Goal: Task Accomplishment & Management: Manage account settings

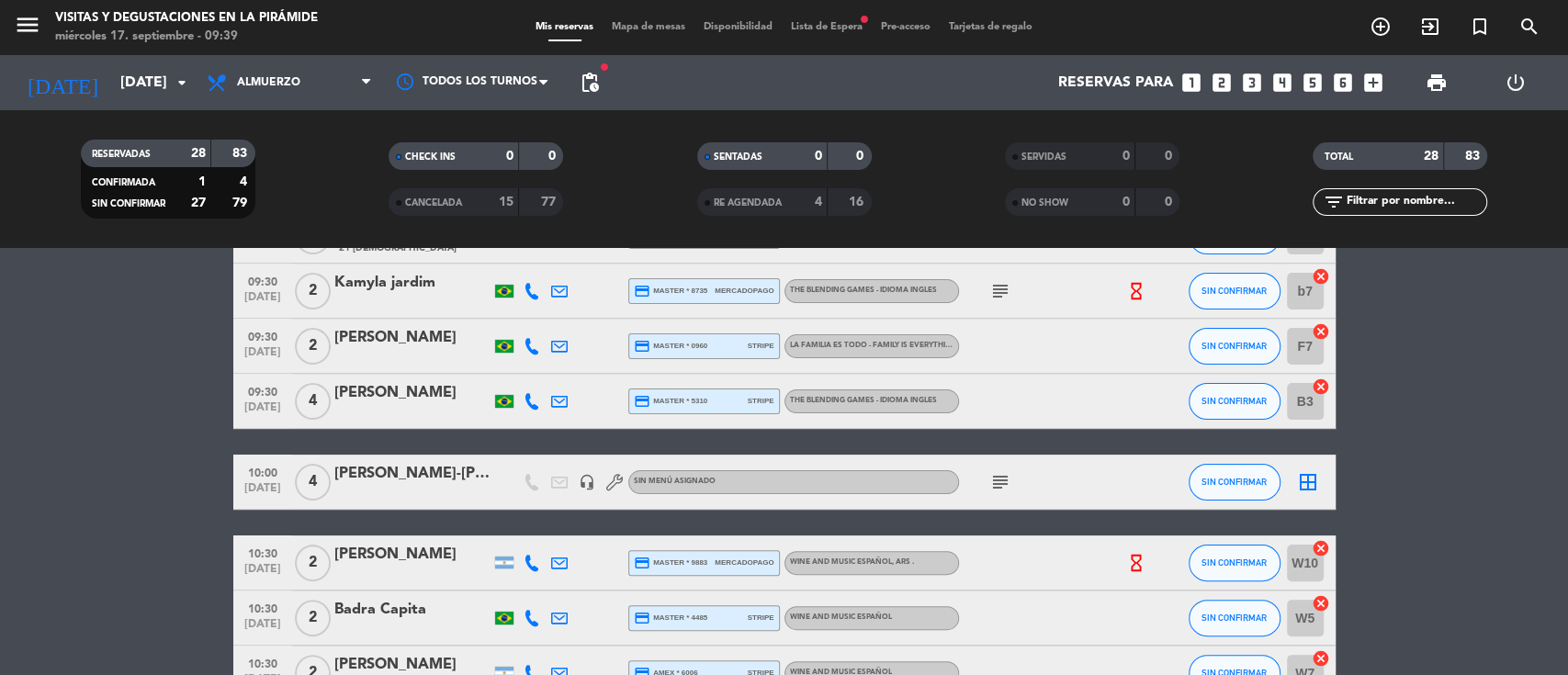
scroll to position [244, 0]
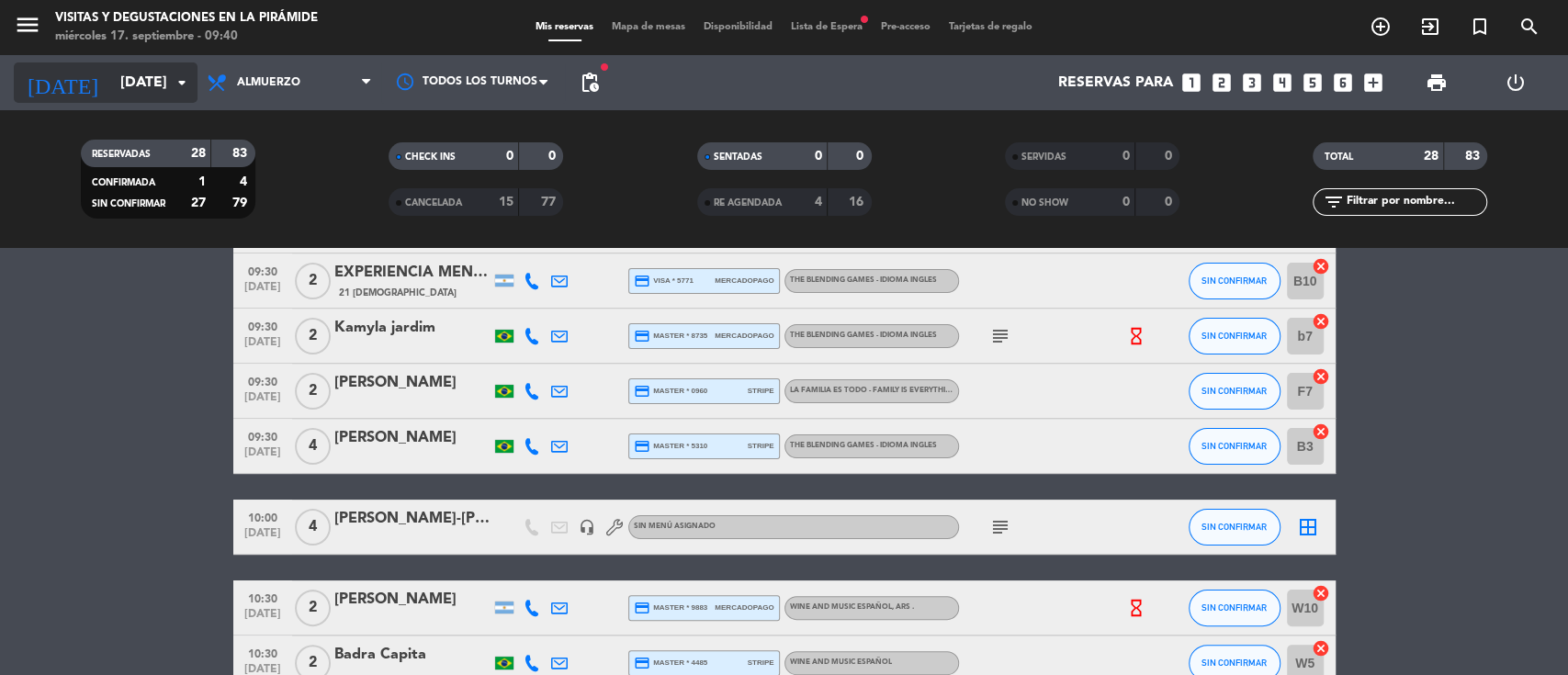
click at [152, 82] on input "[DATE]" at bounding box center [209, 83] width 194 height 36
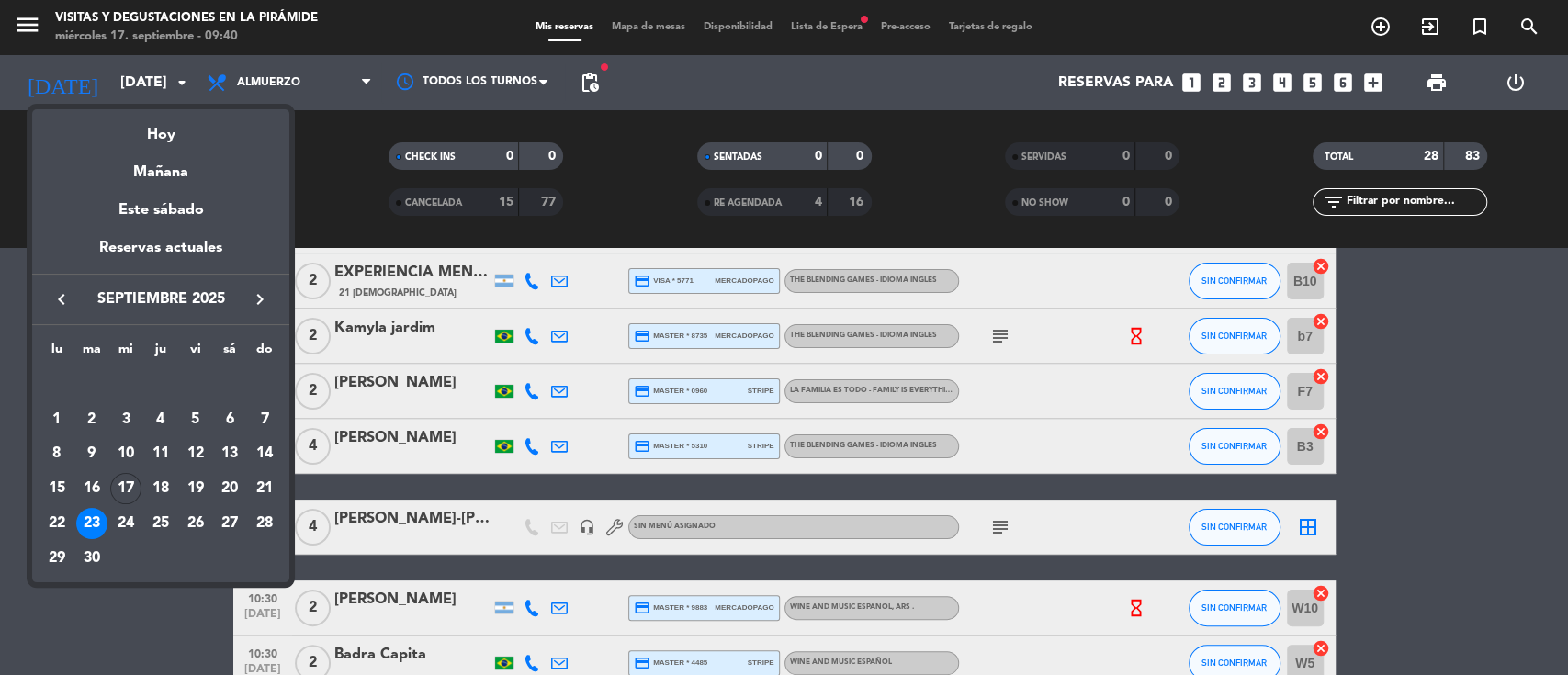
click at [256, 300] on icon "keyboard_arrow_right" at bounding box center [260, 299] width 22 height 22
drag, startPoint x: 227, startPoint y: 518, endPoint x: 209, endPoint y: 510, distance: 19.7
click at [228, 518] on div "25" at bounding box center [230, 523] width 31 height 31
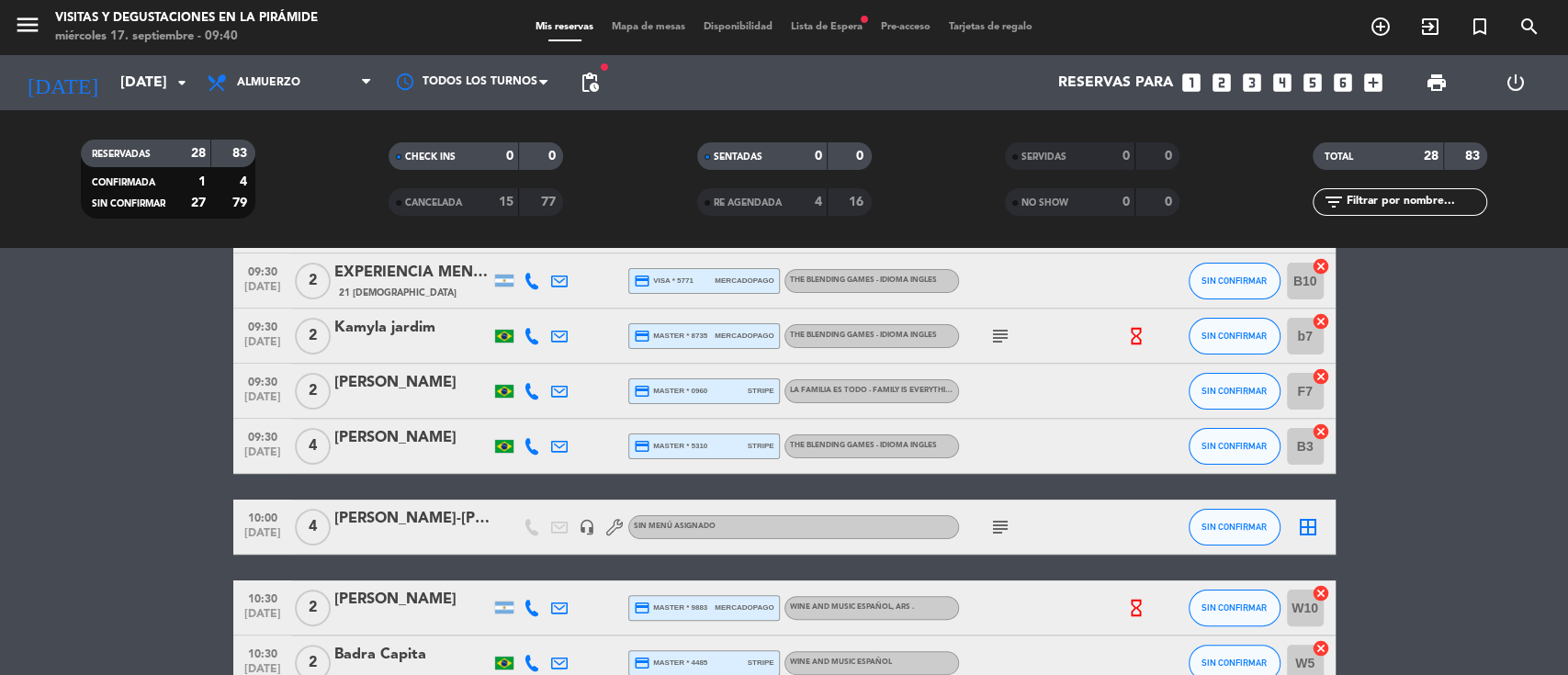
type input "[DATE]"
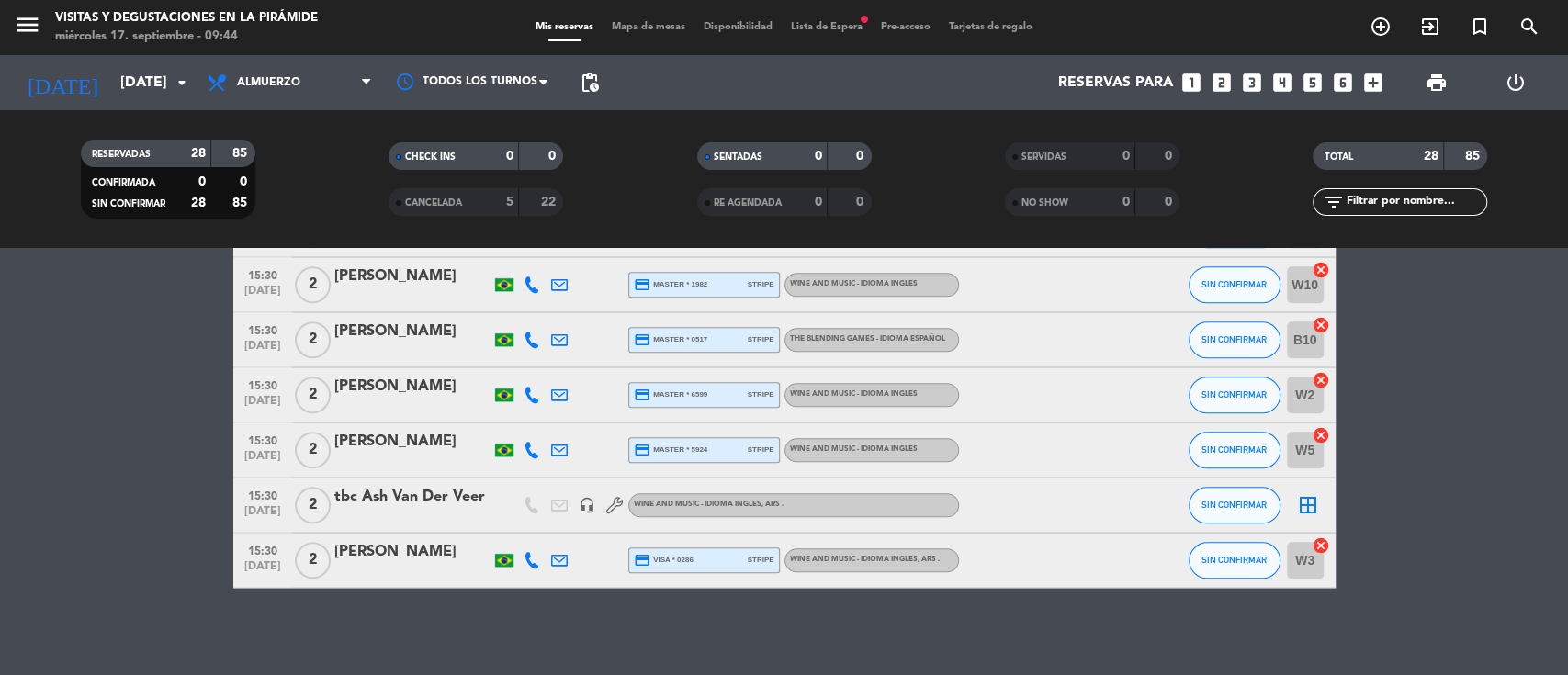
scroll to position [1420, 0]
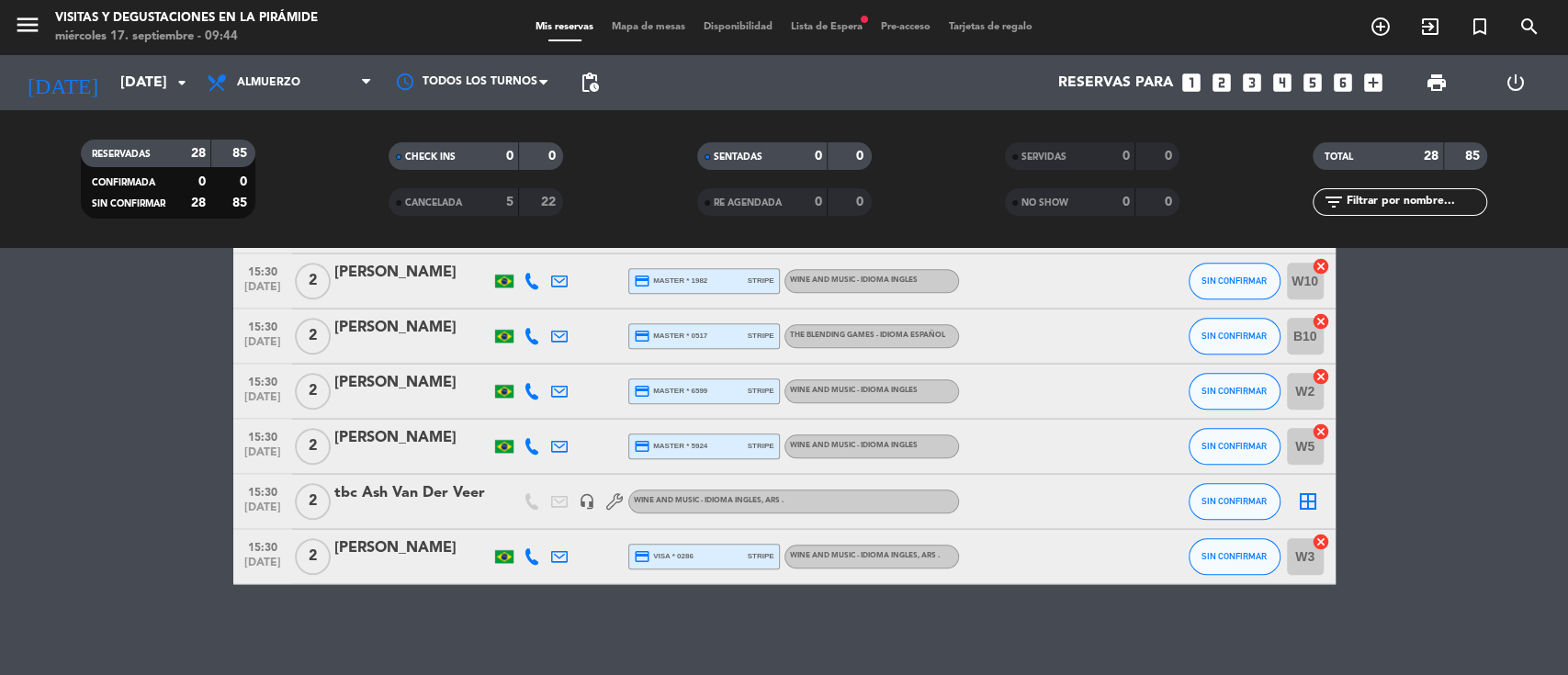
click at [448, 488] on div "tbc Ash Van Der Veer" at bounding box center [412, 493] width 156 height 24
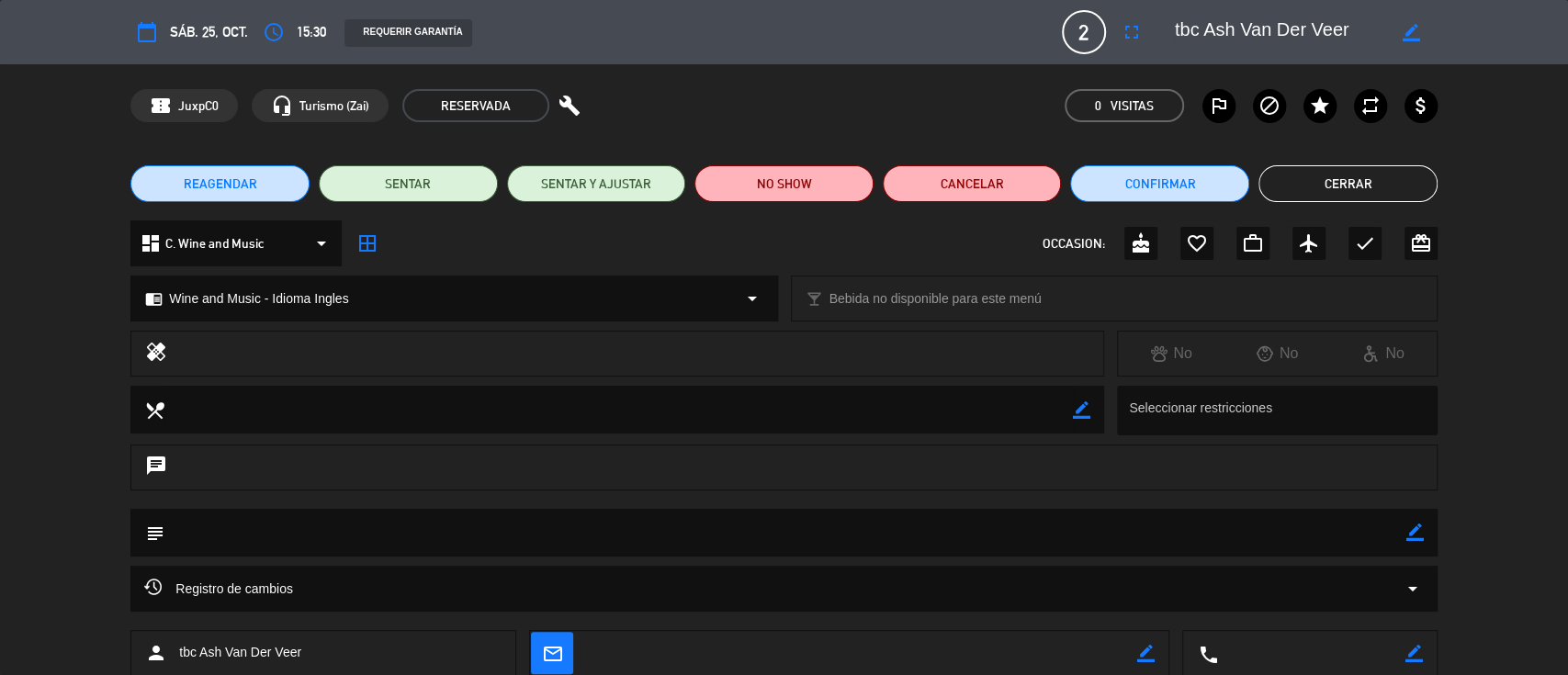
click at [1411, 31] on icon "border_color" at bounding box center [1411, 33] width 17 height 17
drag, startPoint x: 1200, startPoint y: 28, endPoint x: 1058, endPoint y: 12, distance: 142.9
click at [1058, 12] on div "calendar_today sáb. 25, oct. access_time 15:30 REQUERIR GARANTÍA 2 tbc [PERSON_…" at bounding box center [784, 33] width 1307 height 44
click at [1404, 31] on icon at bounding box center [1411, 33] width 17 height 17
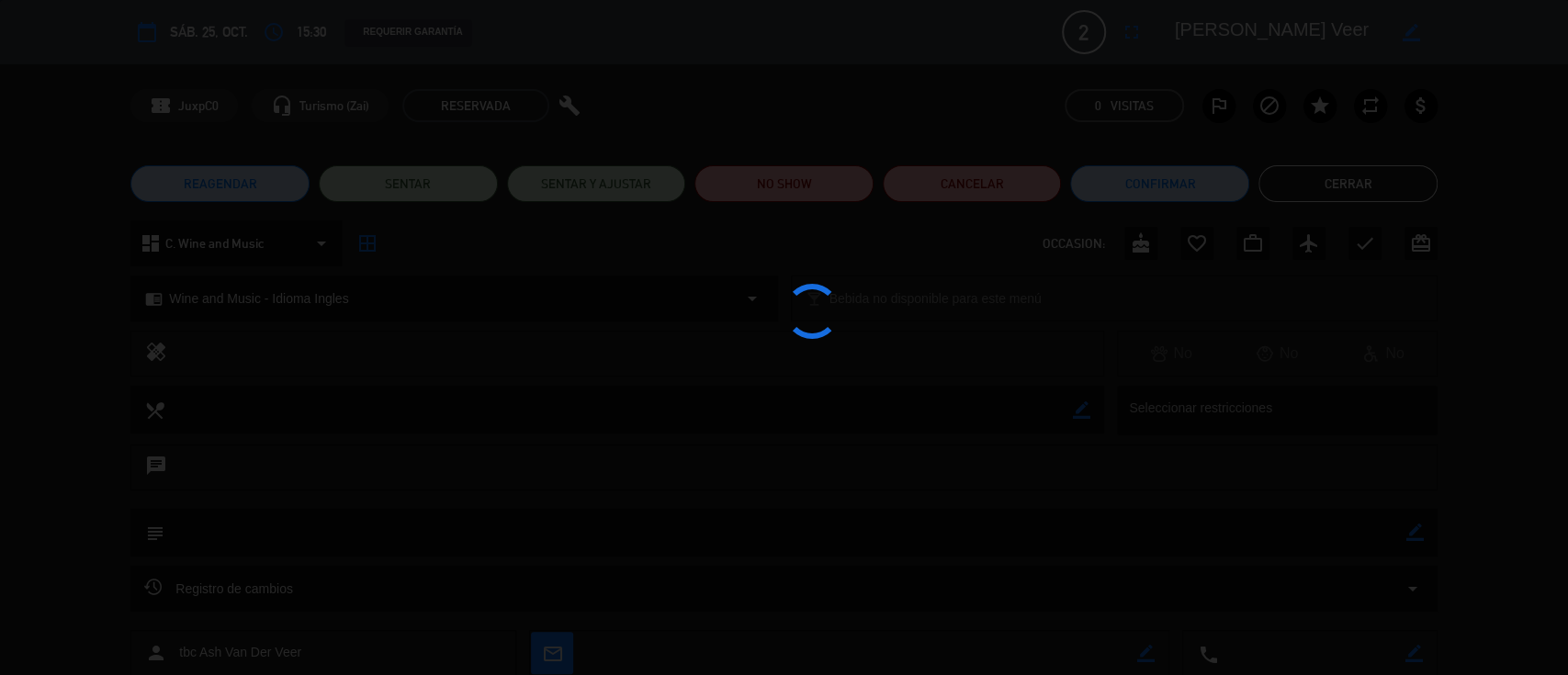
type textarea "[PERSON_NAME] Veer"
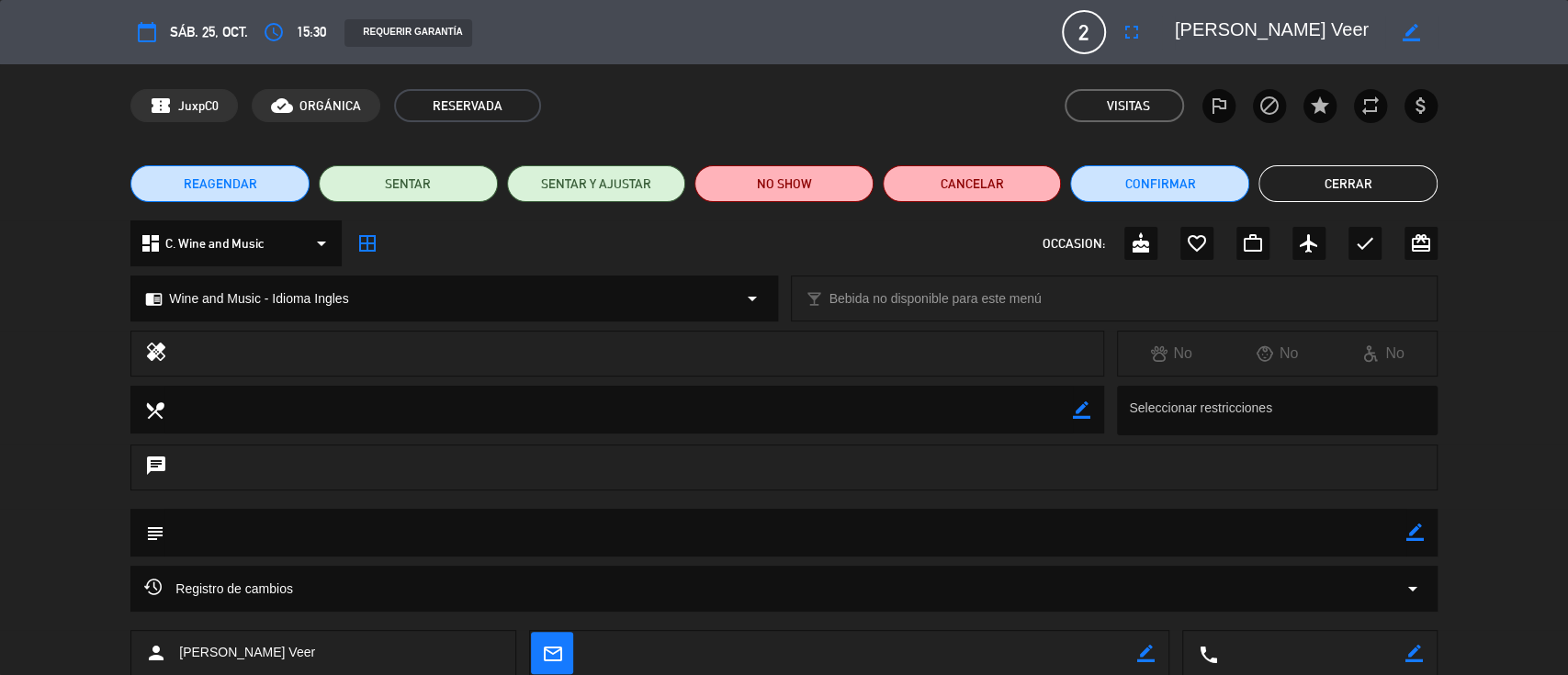
scroll to position [112, 0]
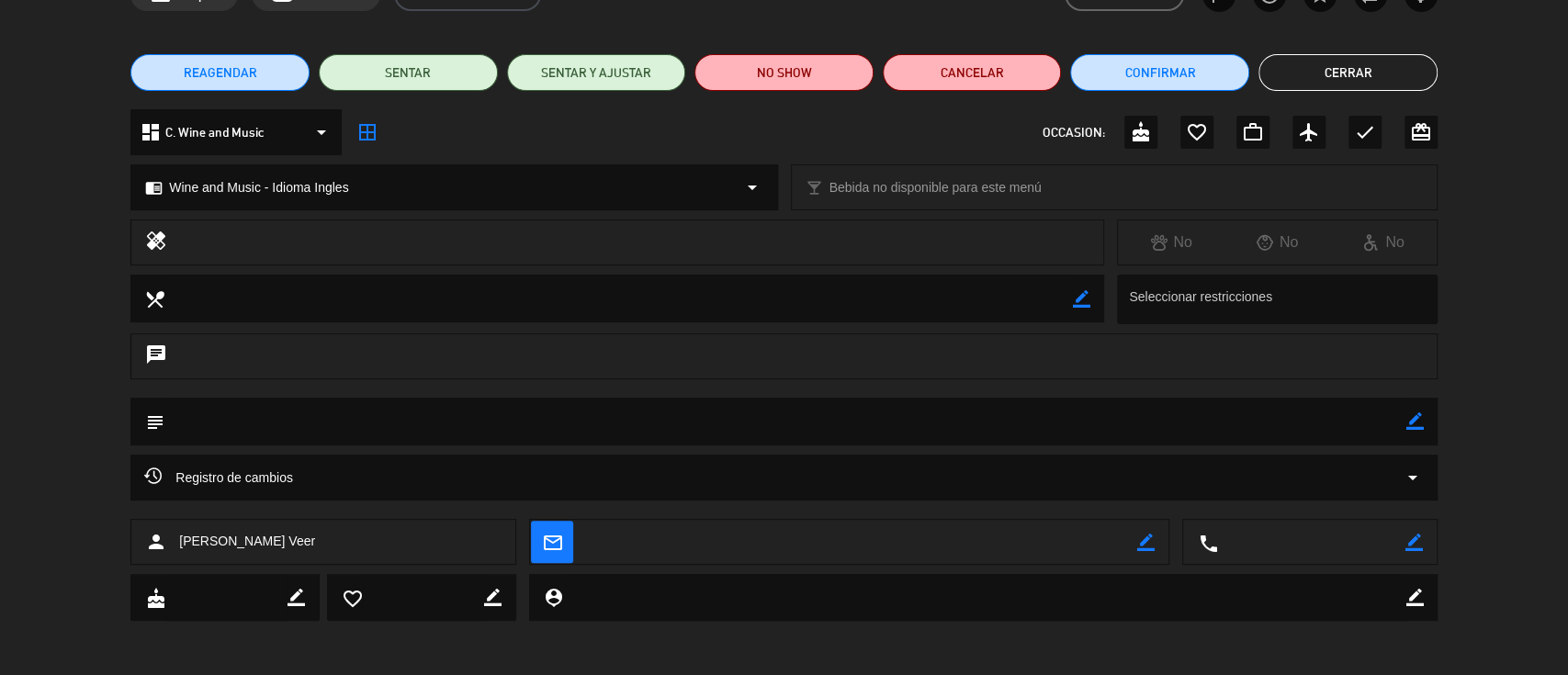
drag, startPoint x: 1148, startPoint y: 545, endPoint x: 1124, endPoint y: 537, distance: 25.3
click at [1148, 545] on icon "border_color" at bounding box center [1146, 542] width 17 height 17
paste textarea "[PERSON_NAME] (AU) <[EMAIL_ADDRESS][DOMAIN_NAME]>"
drag, startPoint x: 739, startPoint y: 540, endPoint x: 441, endPoint y: 540, distance: 298.0
click at [441, 540] on div "person [PERSON_NAME] Veer mail_outline local_phone border_color" at bounding box center [784, 542] width 1307 height 46
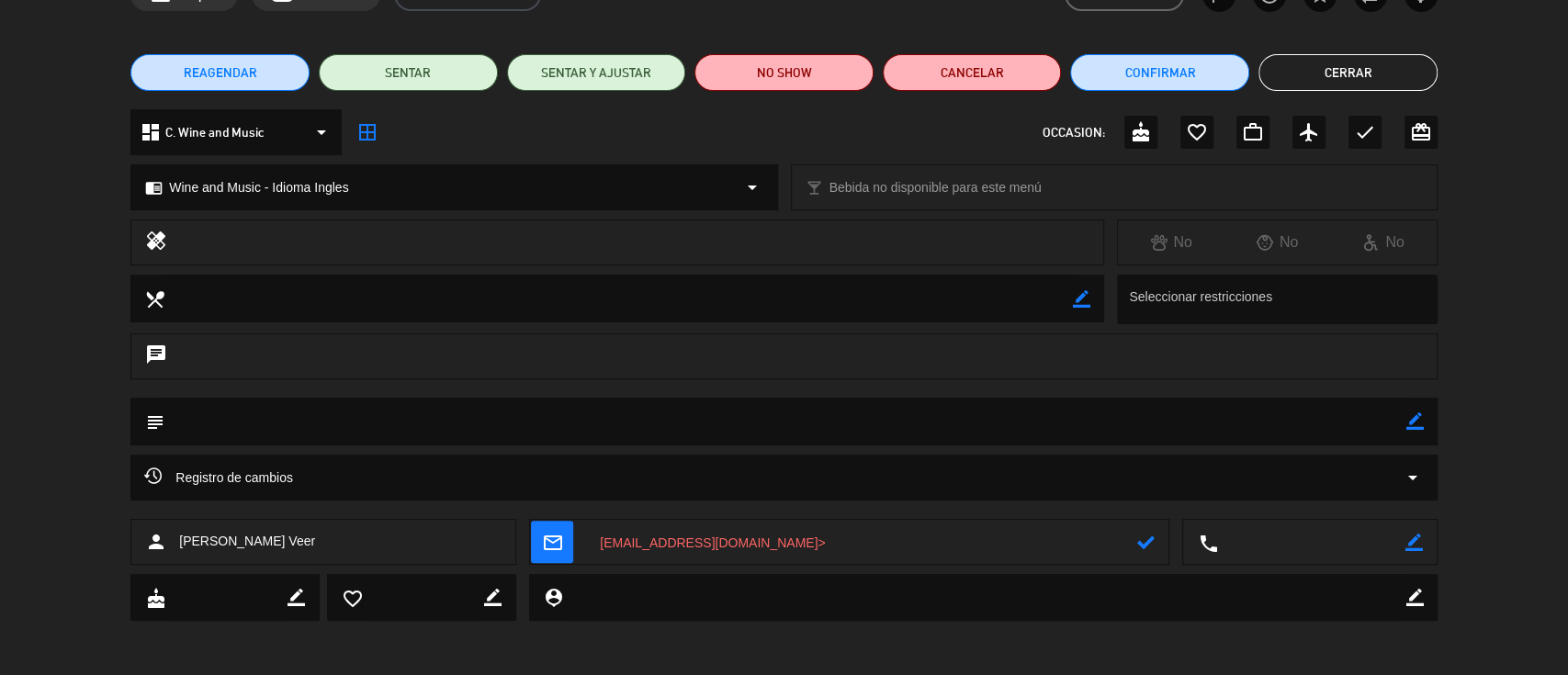
drag, startPoint x: 943, startPoint y: 536, endPoint x: 955, endPoint y: 537, distance: 12.0
click at [943, 533] on textarea at bounding box center [861, 543] width 551 height 46
type textarea "[EMAIL_ADDRESS][DOMAIN_NAME]"
click at [1147, 535] on icon at bounding box center [1146, 542] width 17 height 17
click at [1418, 421] on icon "border_color" at bounding box center [1415, 421] width 17 height 17
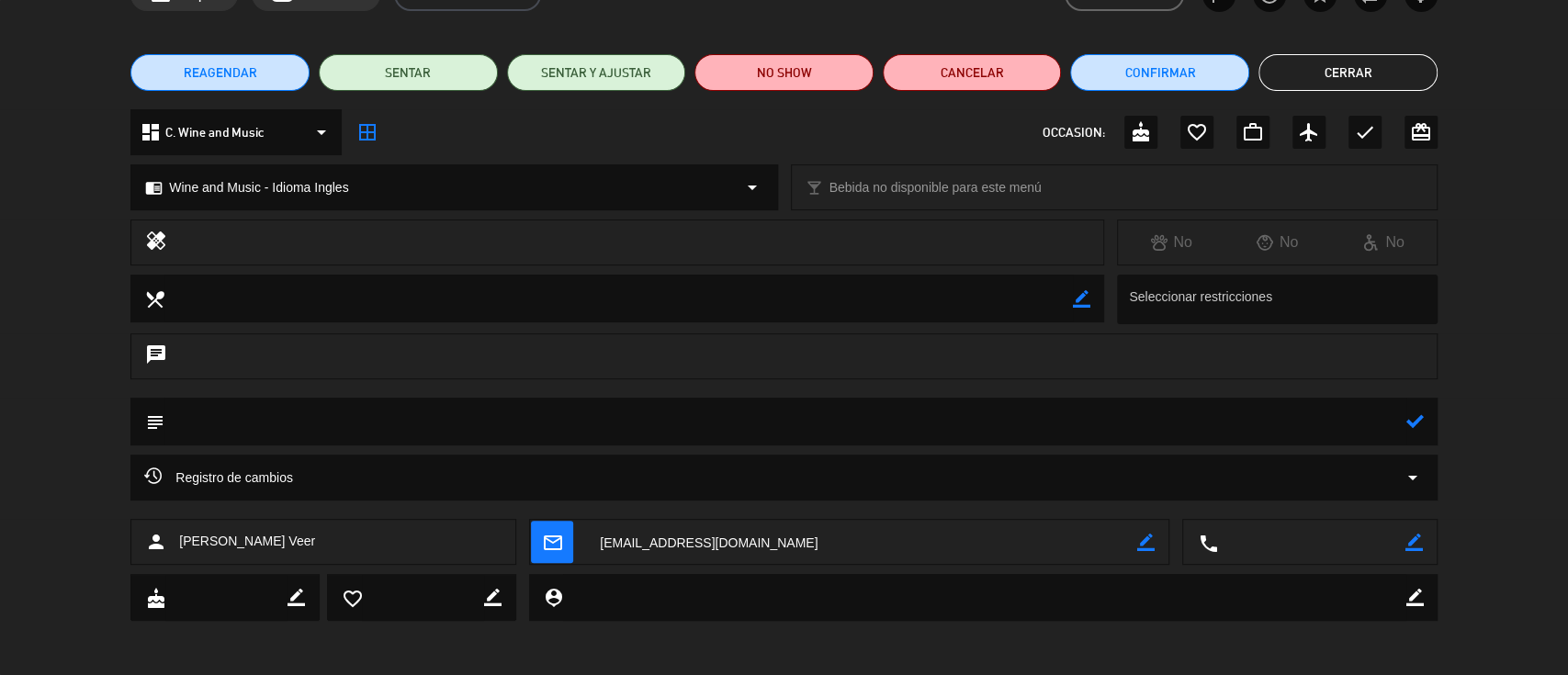
drag, startPoint x: 1390, startPoint y: 415, endPoint x: 1386, endPoint y: 398, distance: 17.5
click at [1389, 415] on textarea at bounding box center [785, 421] width 1242 height 47
click at [1406, 415] on icon at bounding box center [1415, 421] width 17 height 17
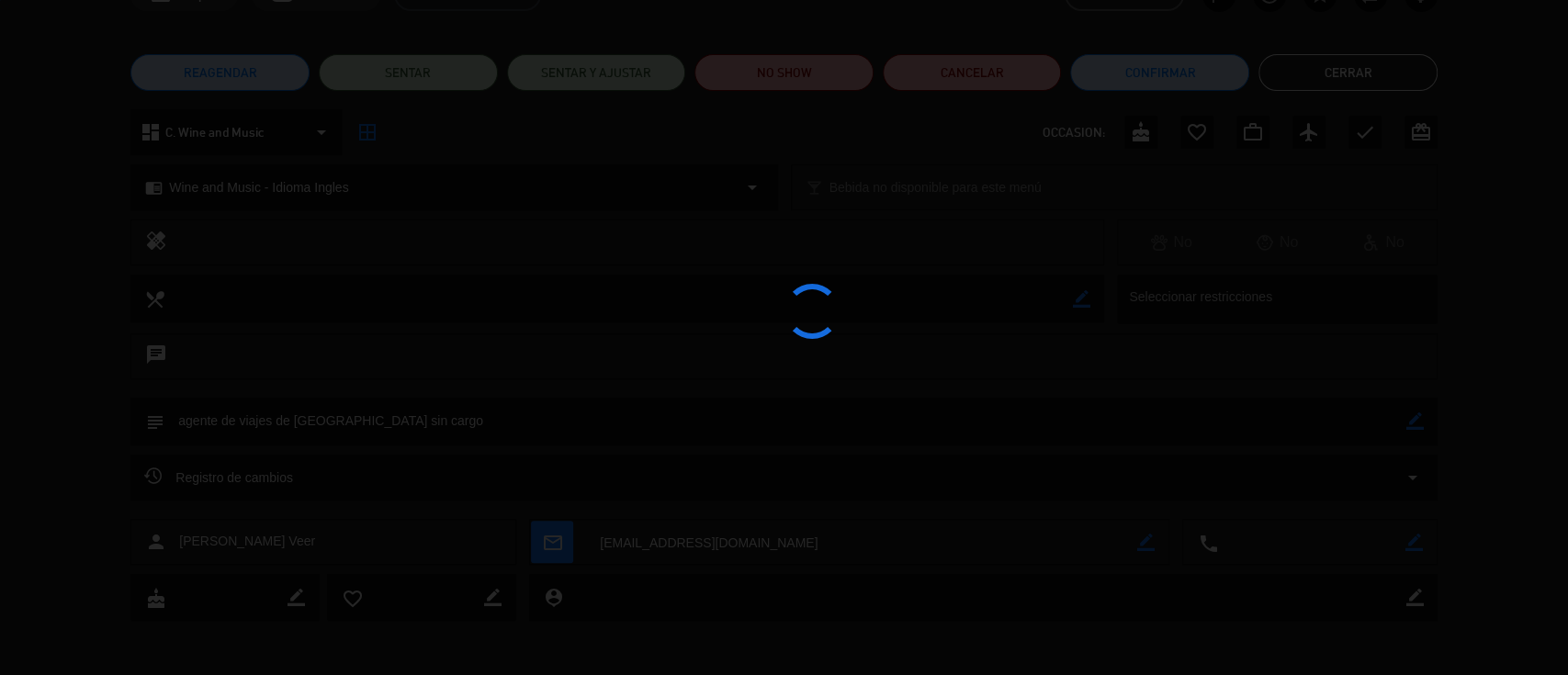
type textarea "agente de viajes de [GEOGRAPHIC_DATA] sin cargo"
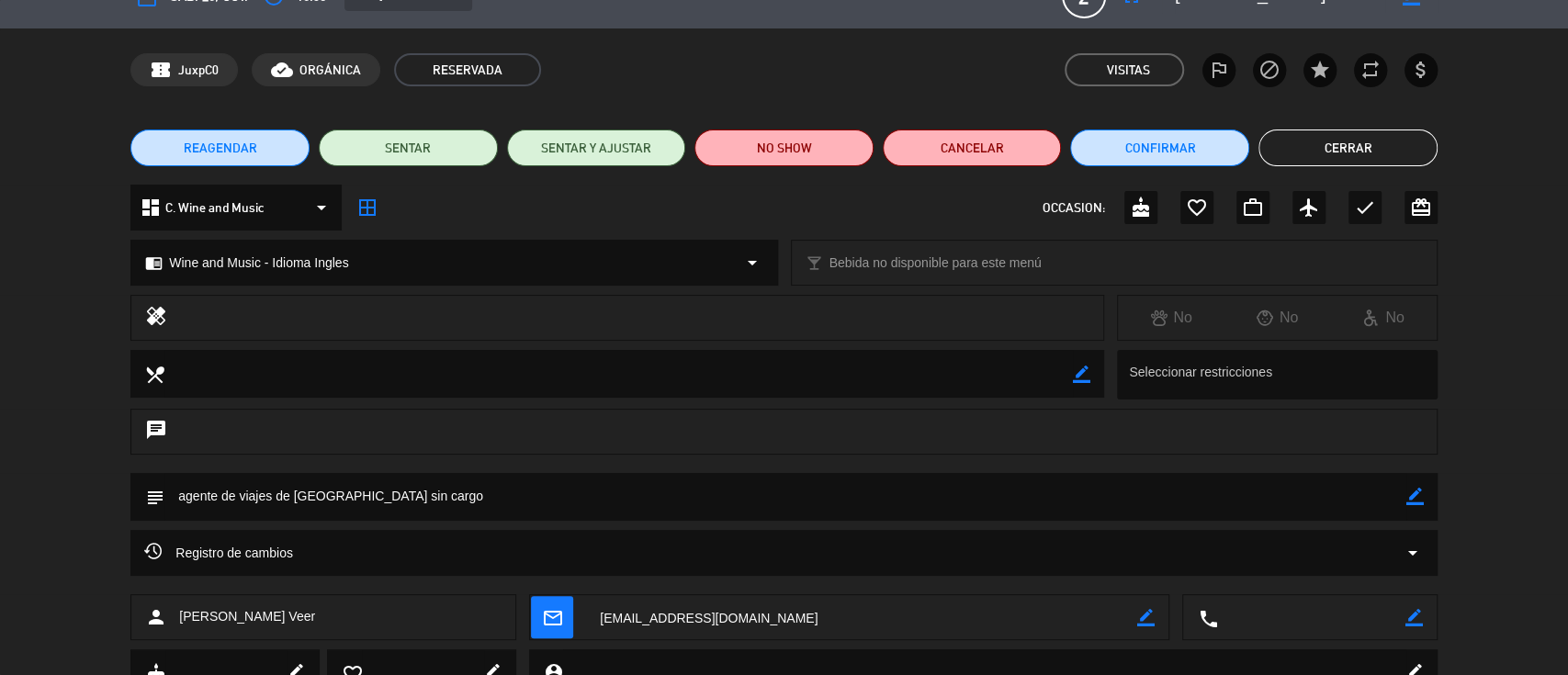
scroll to position [0, 0]
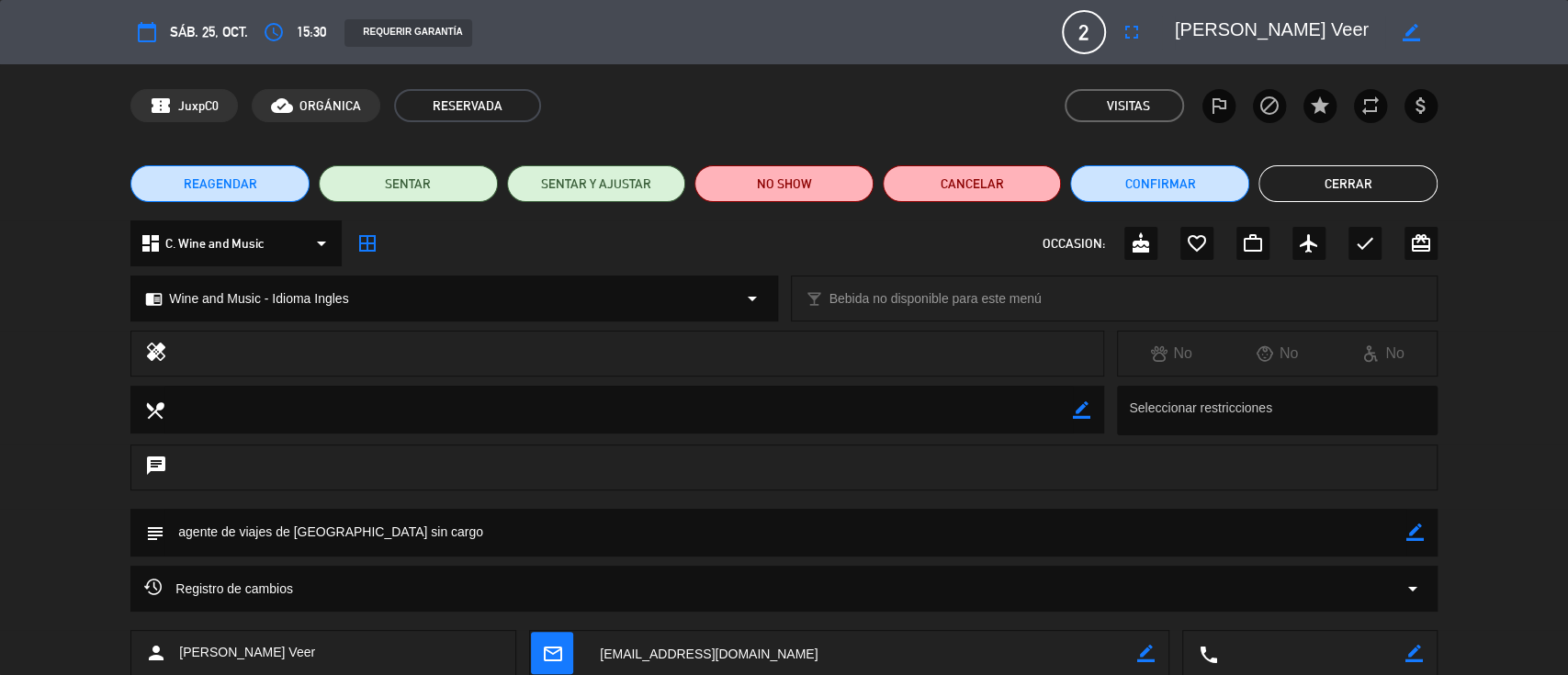
click at [1323, 181] on button "Cerrar" at bounding box center [1348, 184] width 179 height 37
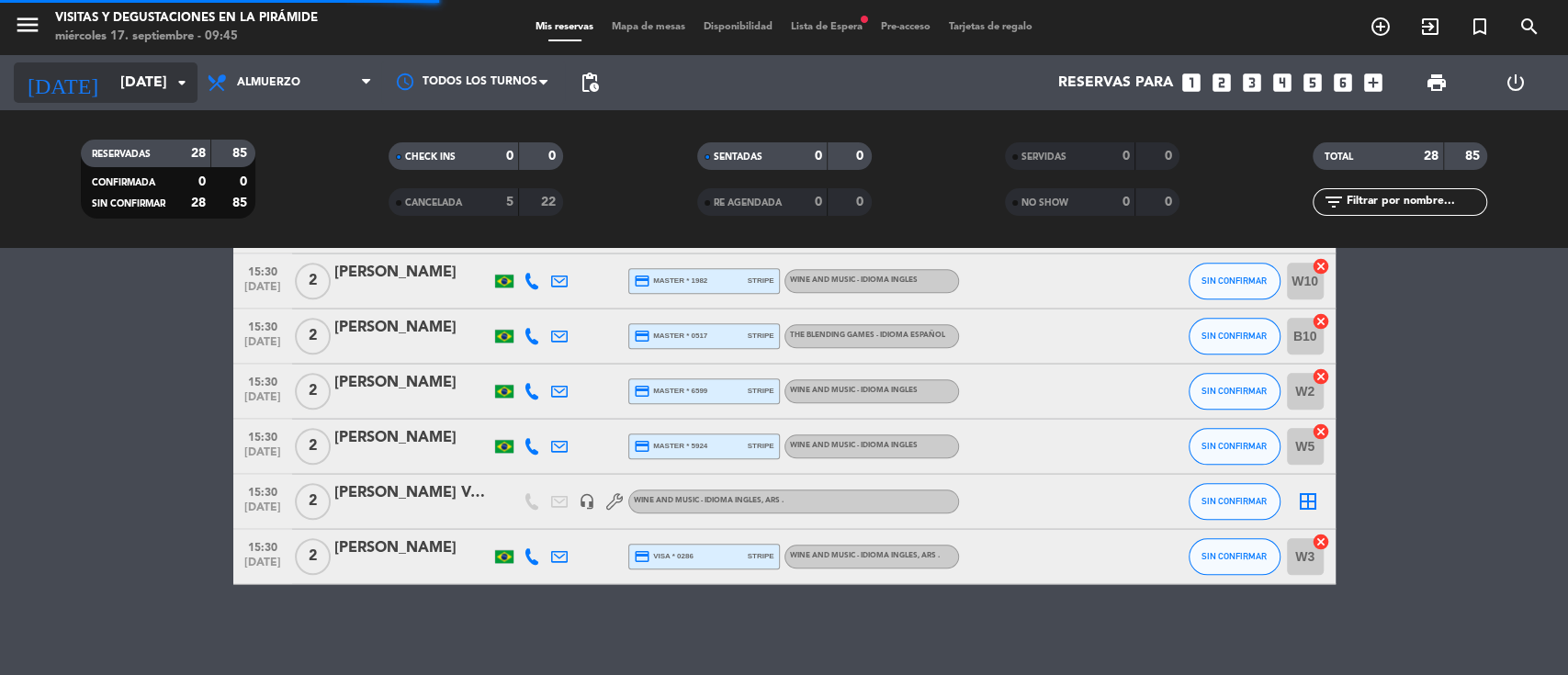
click at [112, 72] on input "[DATE]" at bounding box center [209, 83] width 194 height 36
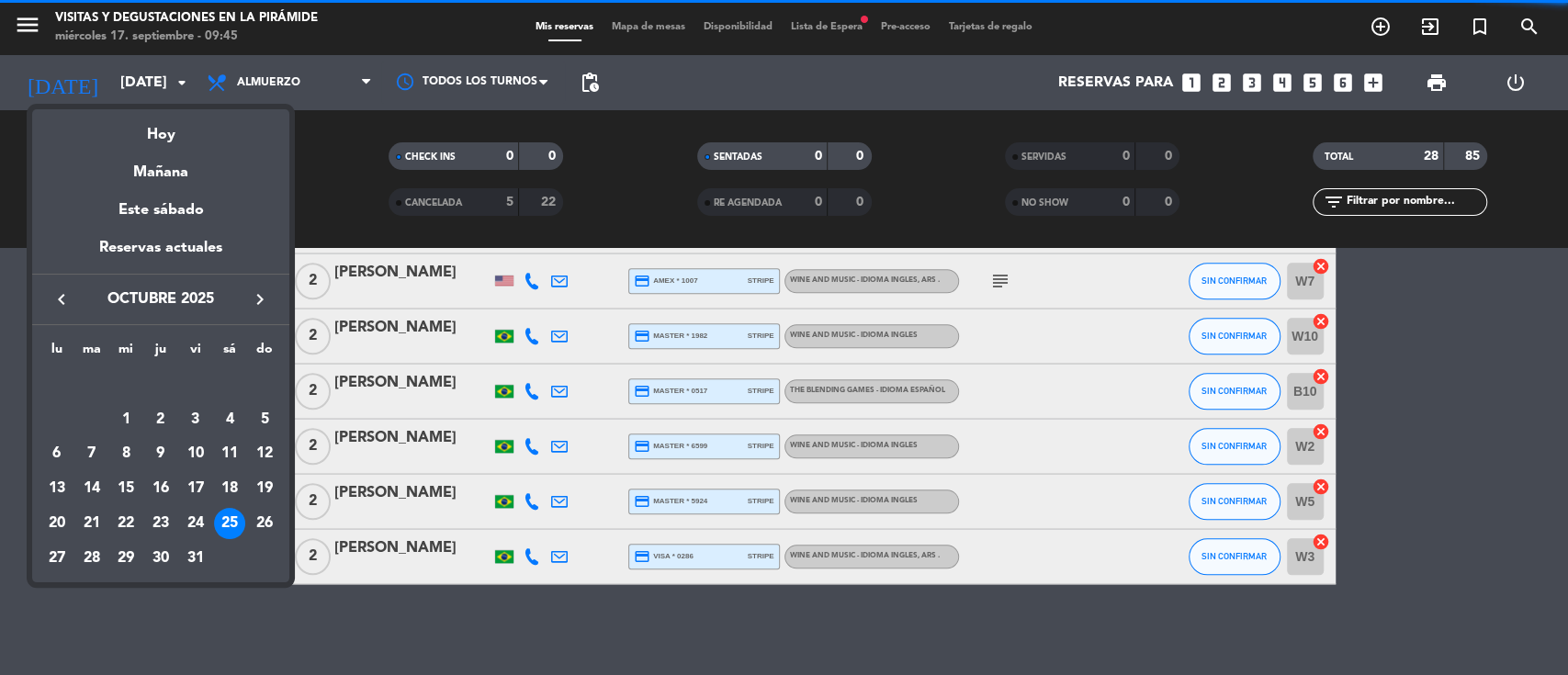
click at [68, 296] on icon "keyboard_arrow_left" at bounding box center [62, 299] width 22 height 22
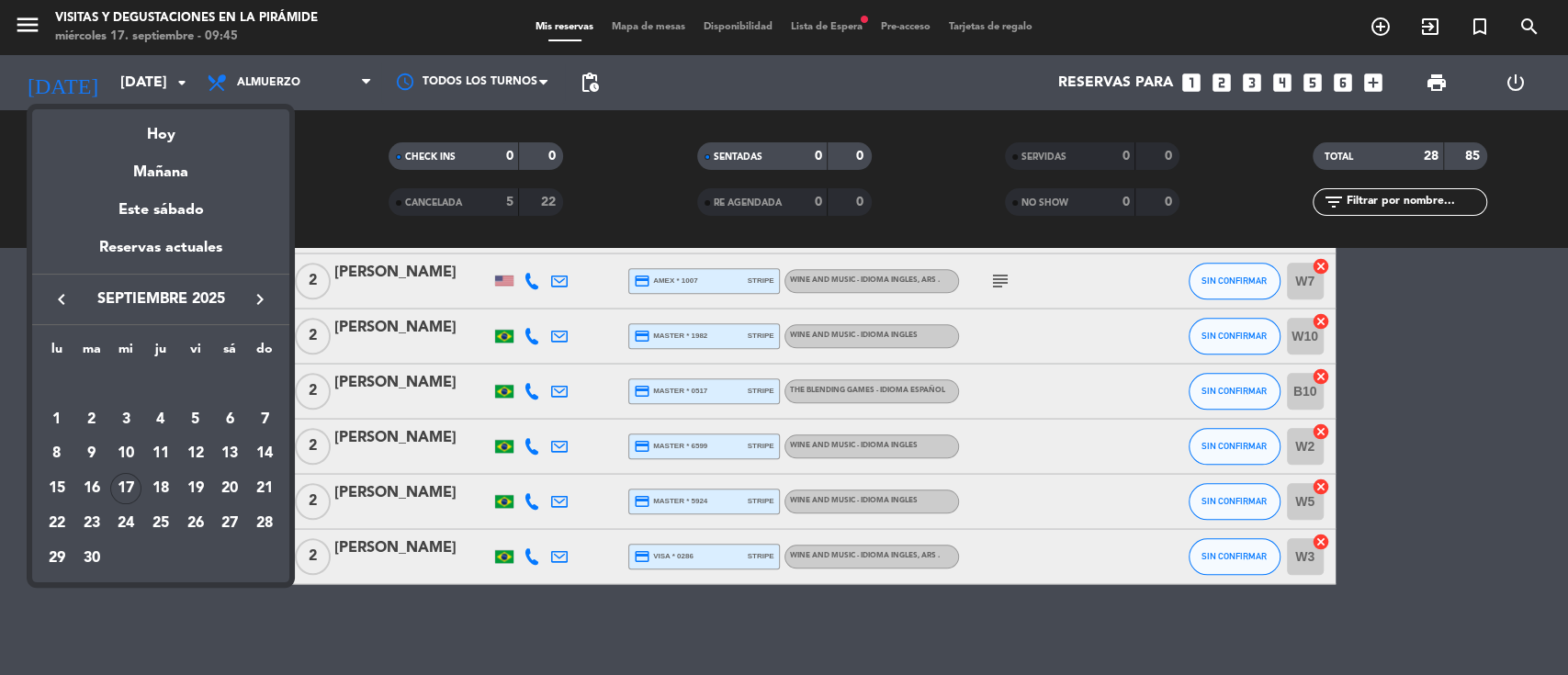
click at [92, 527] on div "23" at bounding box center [91, 523] width 31 height 31
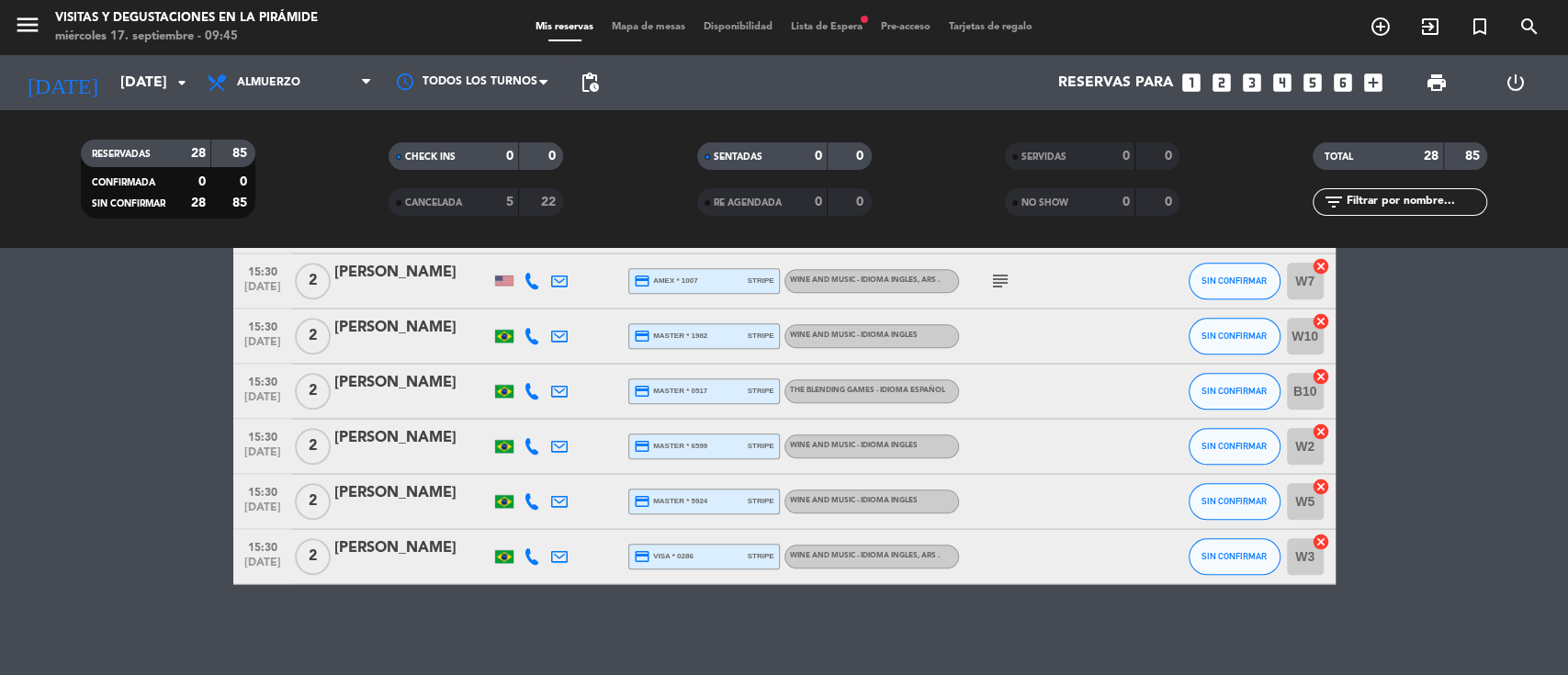
type input "[DATE]"
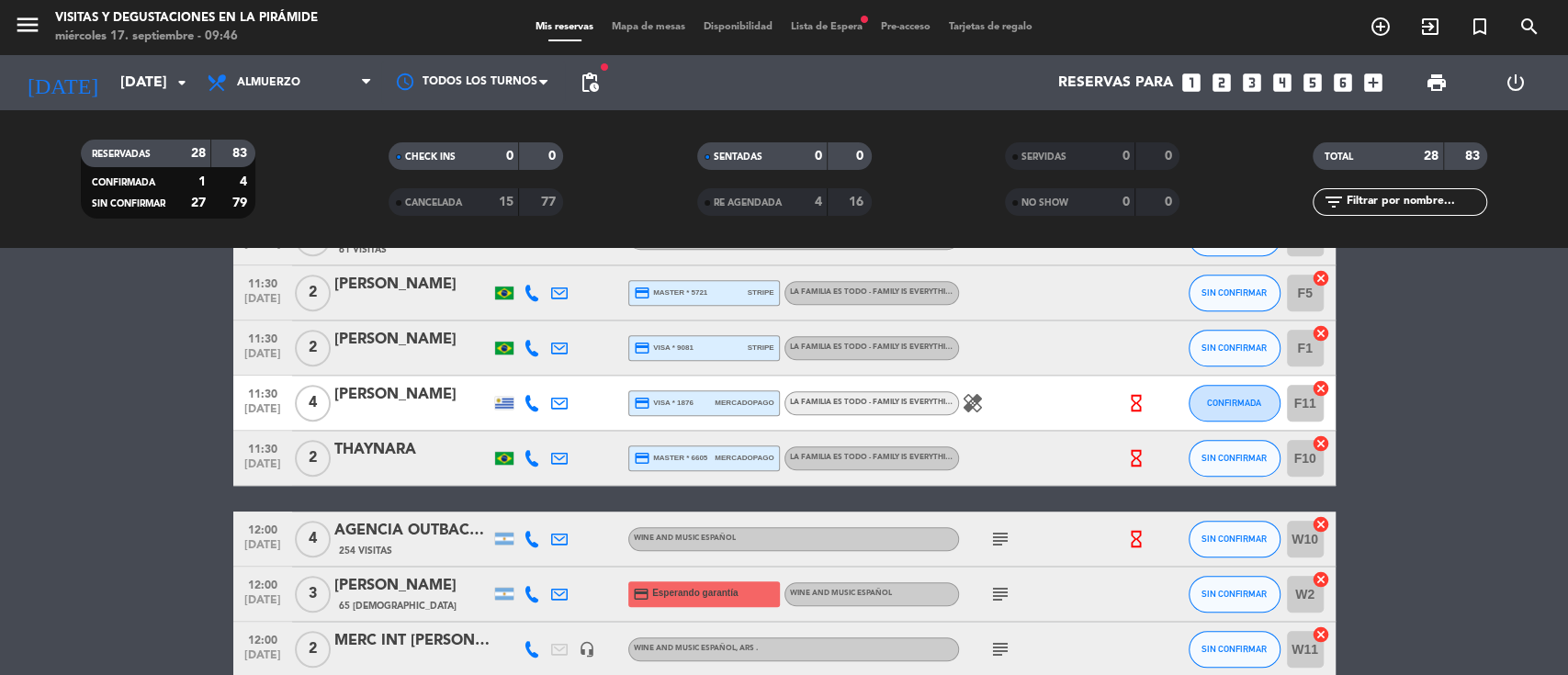
scroll to position [686, 0]
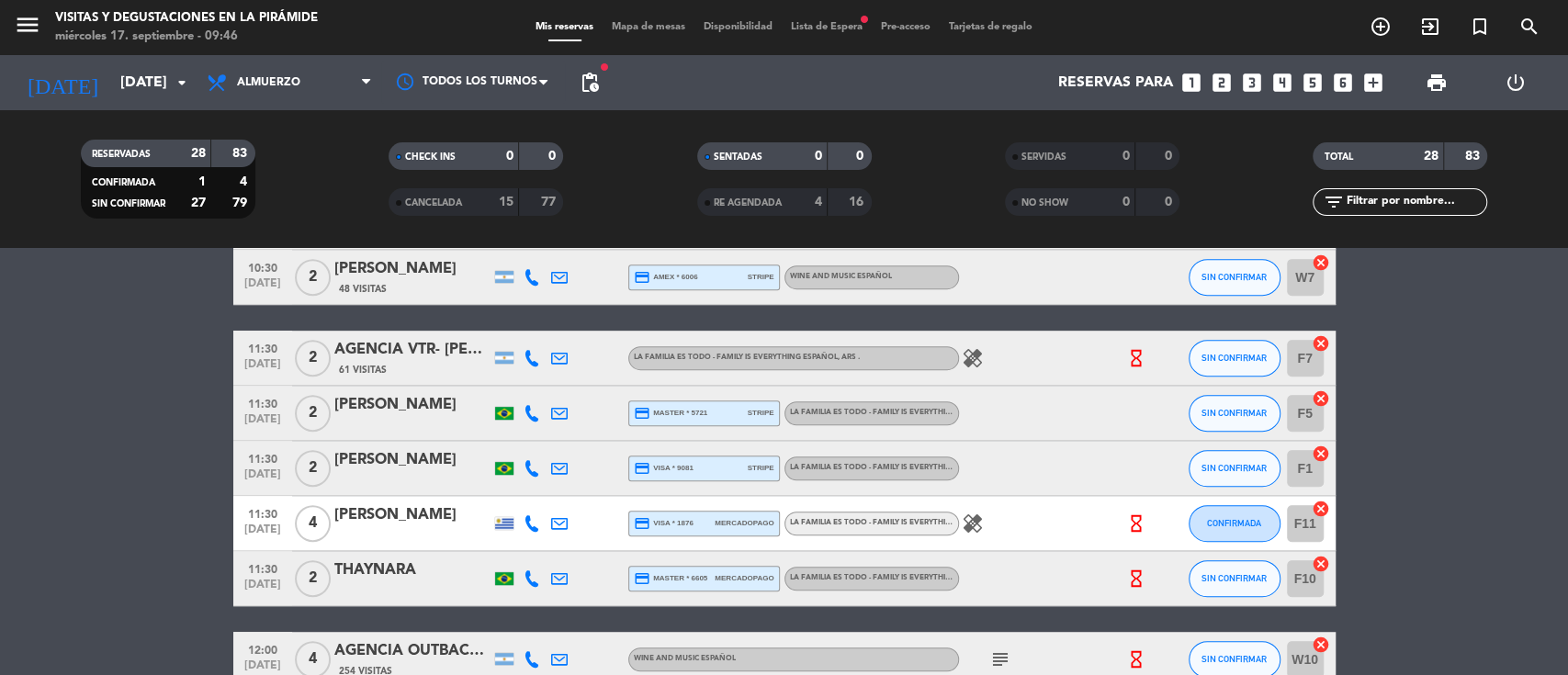
click at [401, 564] on div "THAYNARA" at bounding box center [412, 570] width 156 height 24
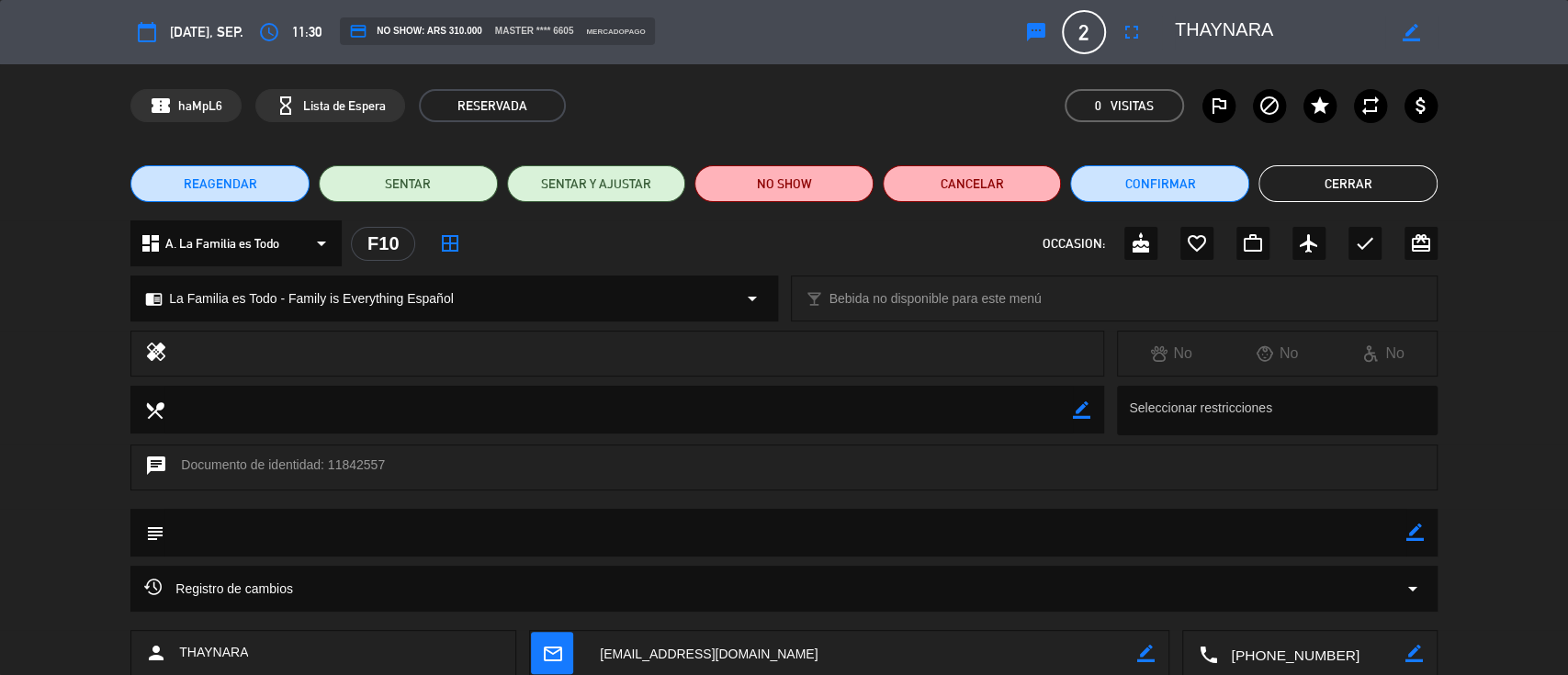
drag, startPoint x: 1413, startPoint y: 534, endPoint x: 1305, endPoint y: 533, distance: 108.0
click at [1413, 533] on icon "border_color" at bounding box center [1415, 533] width 17 height 17
click at [1301, 533] on textarea at bounding box center [785, 532] width 1242 height 47
click at [1410, 526] on icon at bounding box center [1415, 533] width 17 height 17
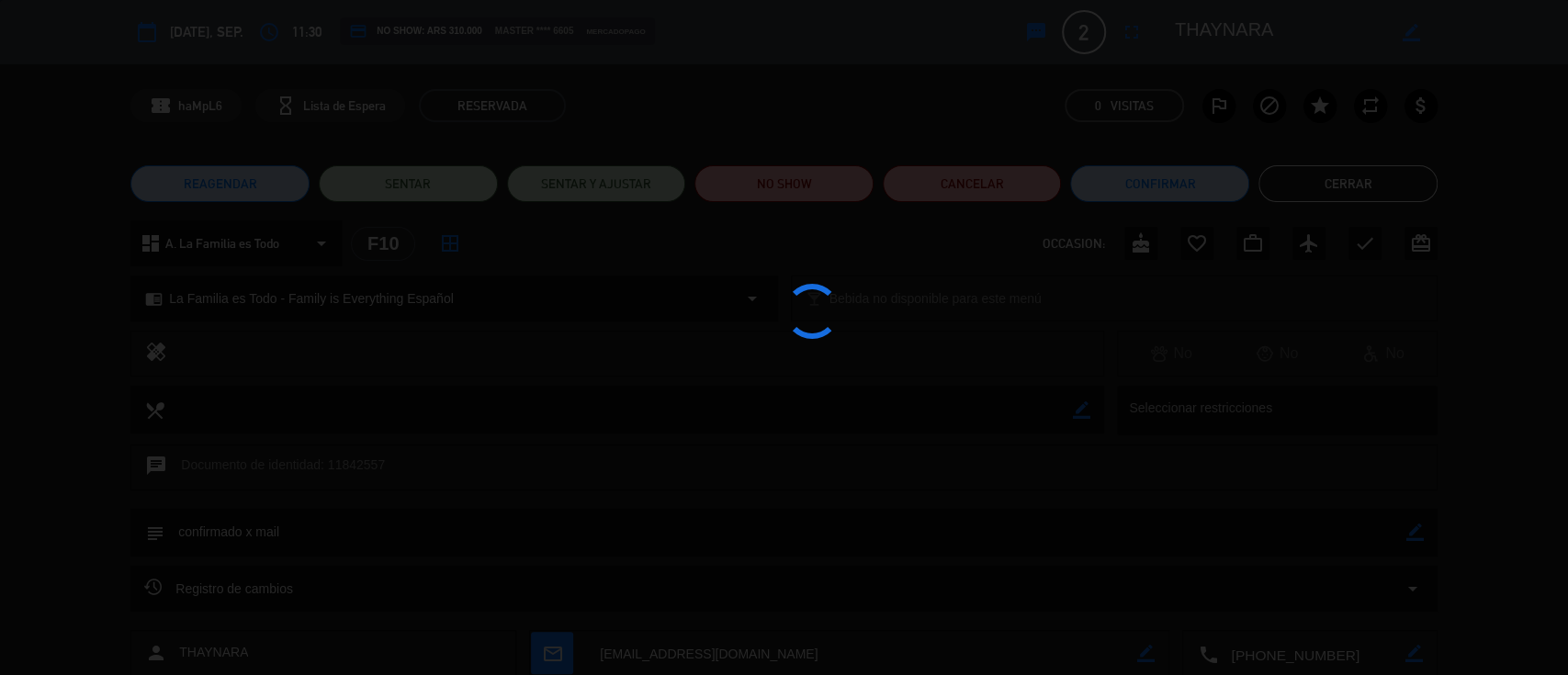
type textarea "confirmado x mail"
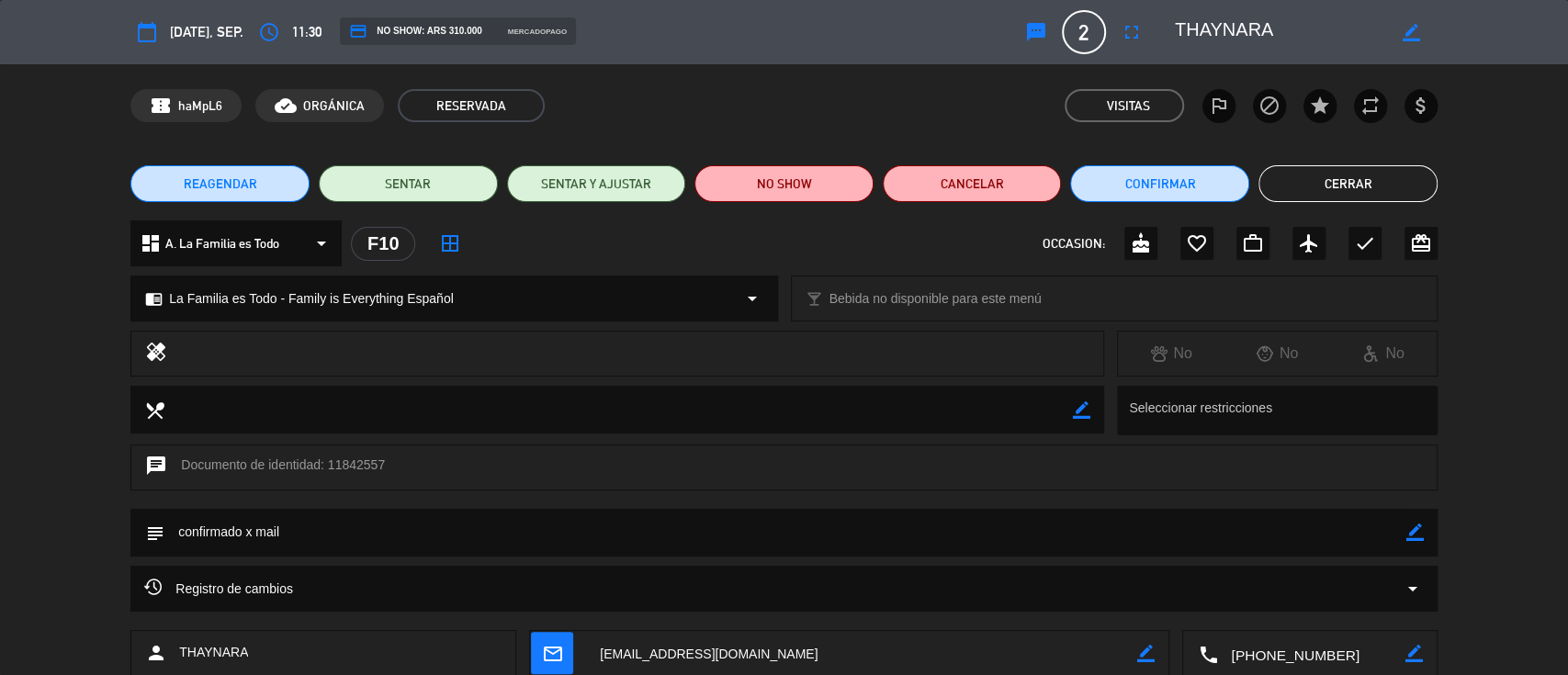
click at [1341, 185] on button "Cerrar" at bounding box center [1348, 184] width 179 height 37
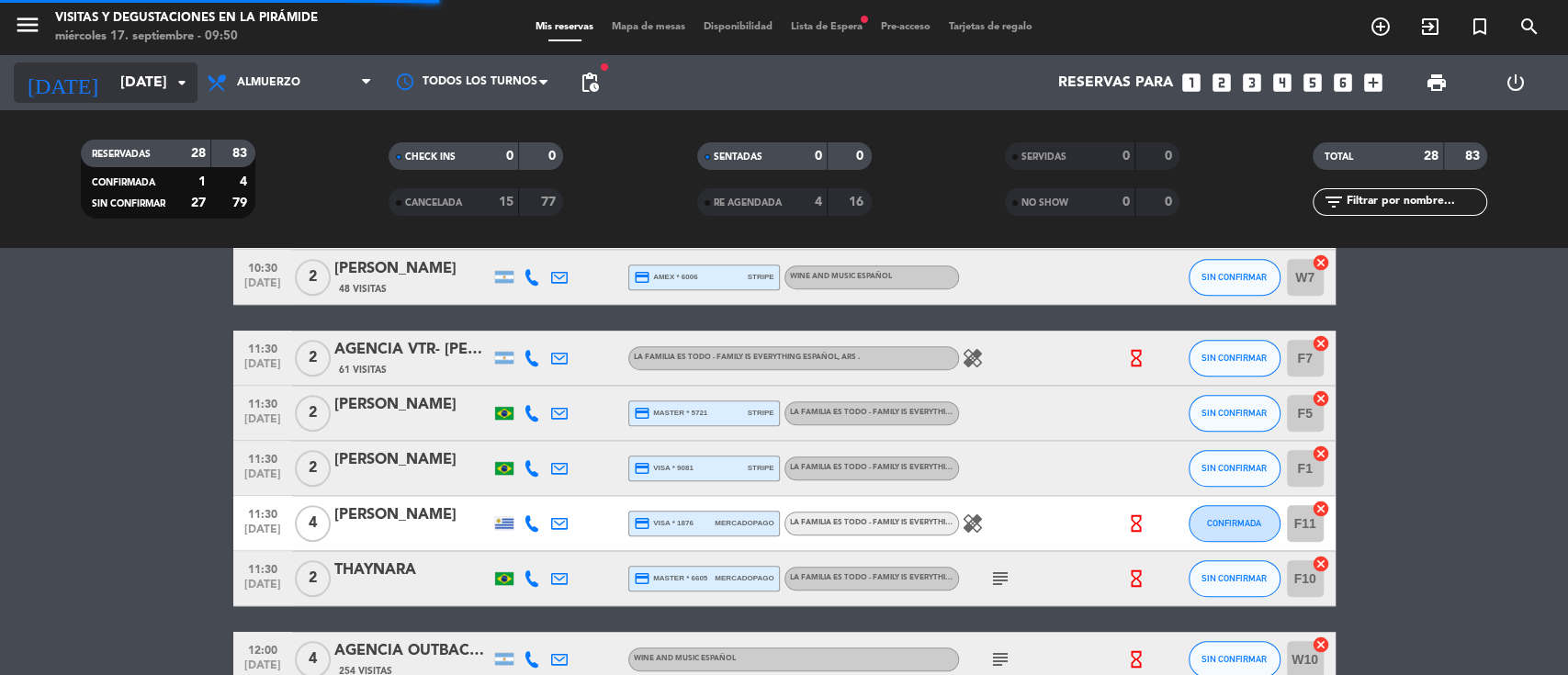
click at [112, 90] on input "[DATE]" at bounding box center [209, 83] width 194 height 36
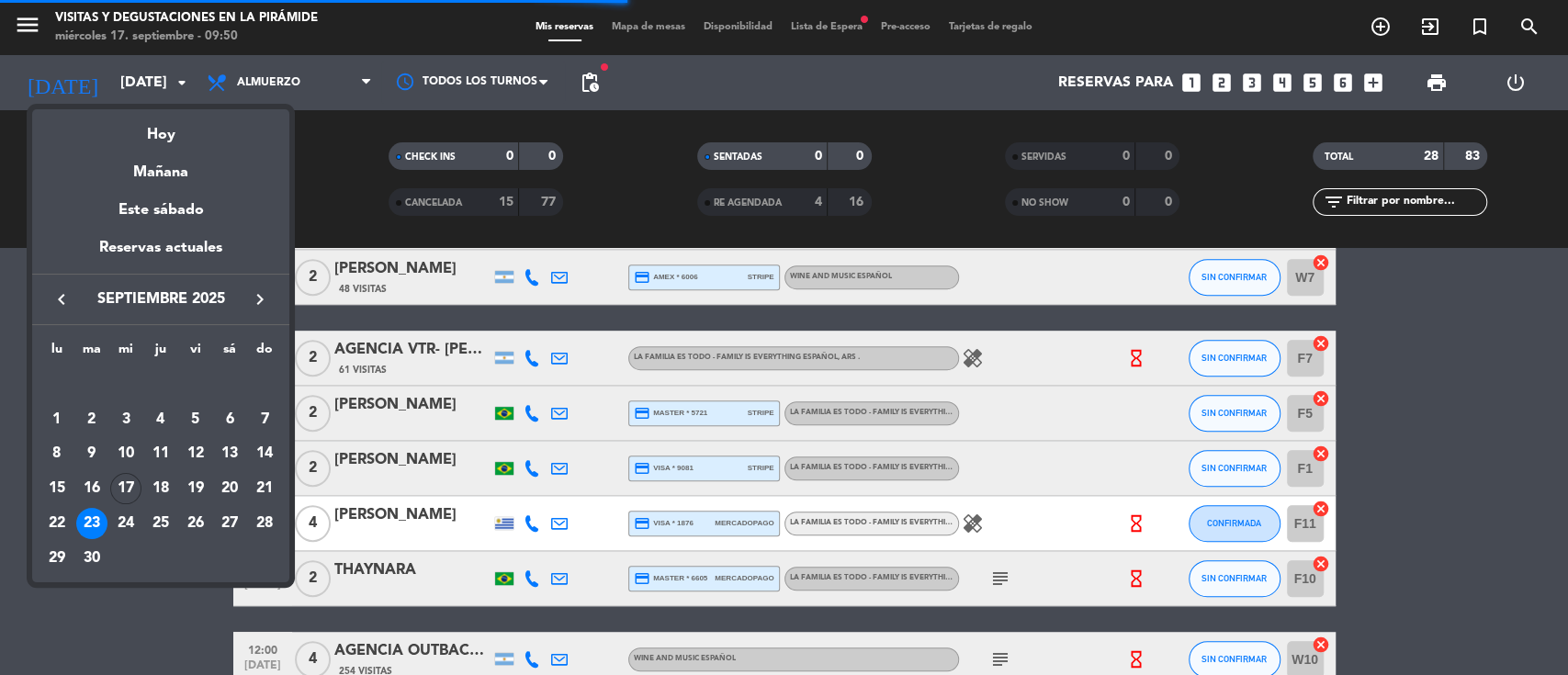
click at [197, 512] on div "26" at bounding box center [195, 523] width 31 height 31
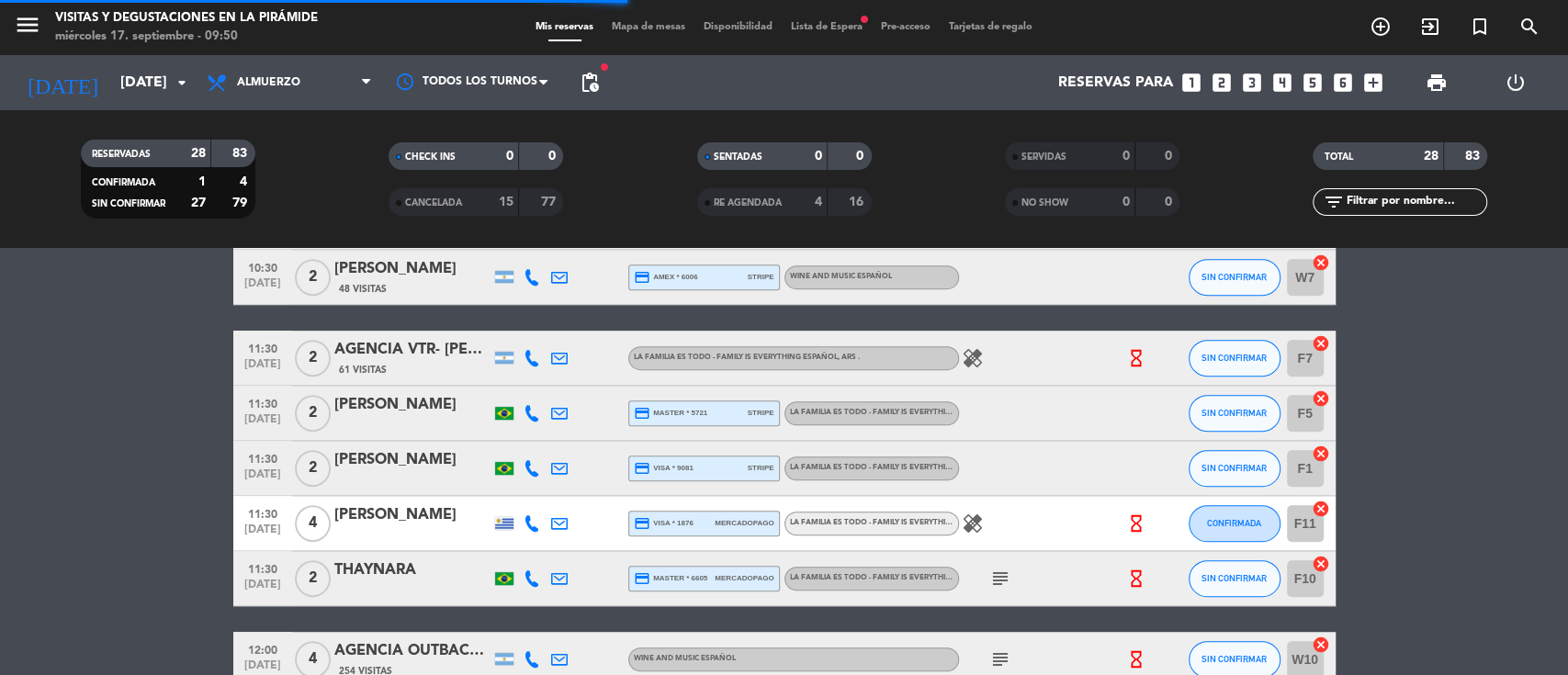
type input "[DATE]"
click at [826, 20] on div "Mis reservas Mapa de mesas Disponibilidad Lista de Espera fiber_manual_record P…" at bounding box center [784, 27] width 515 height 16
click at [820, 27] on span "Lista de Espera fiber_manual_record" at bounding box center [827, 27] width 90 height 11
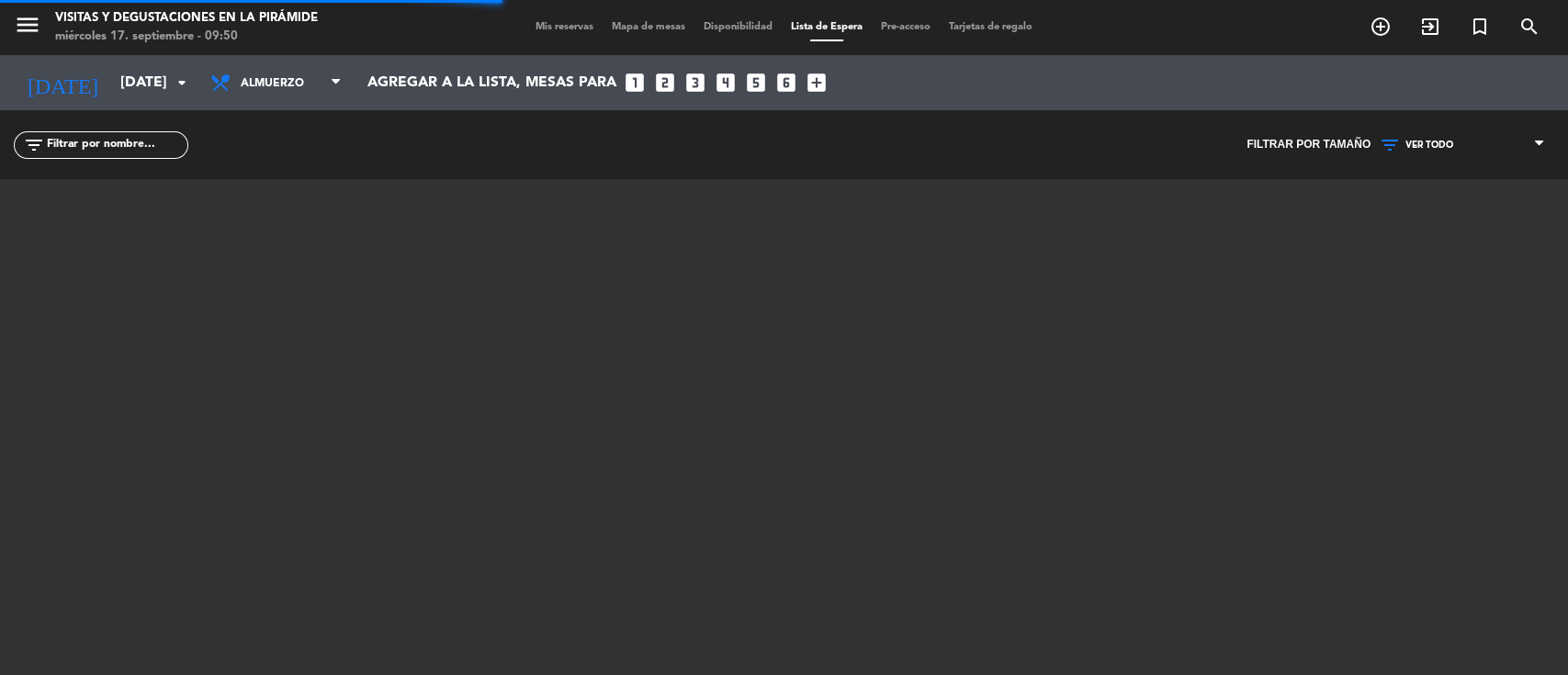
click at [82, 151] on input "text" at bounding box center [116, 144] width 142 height 20
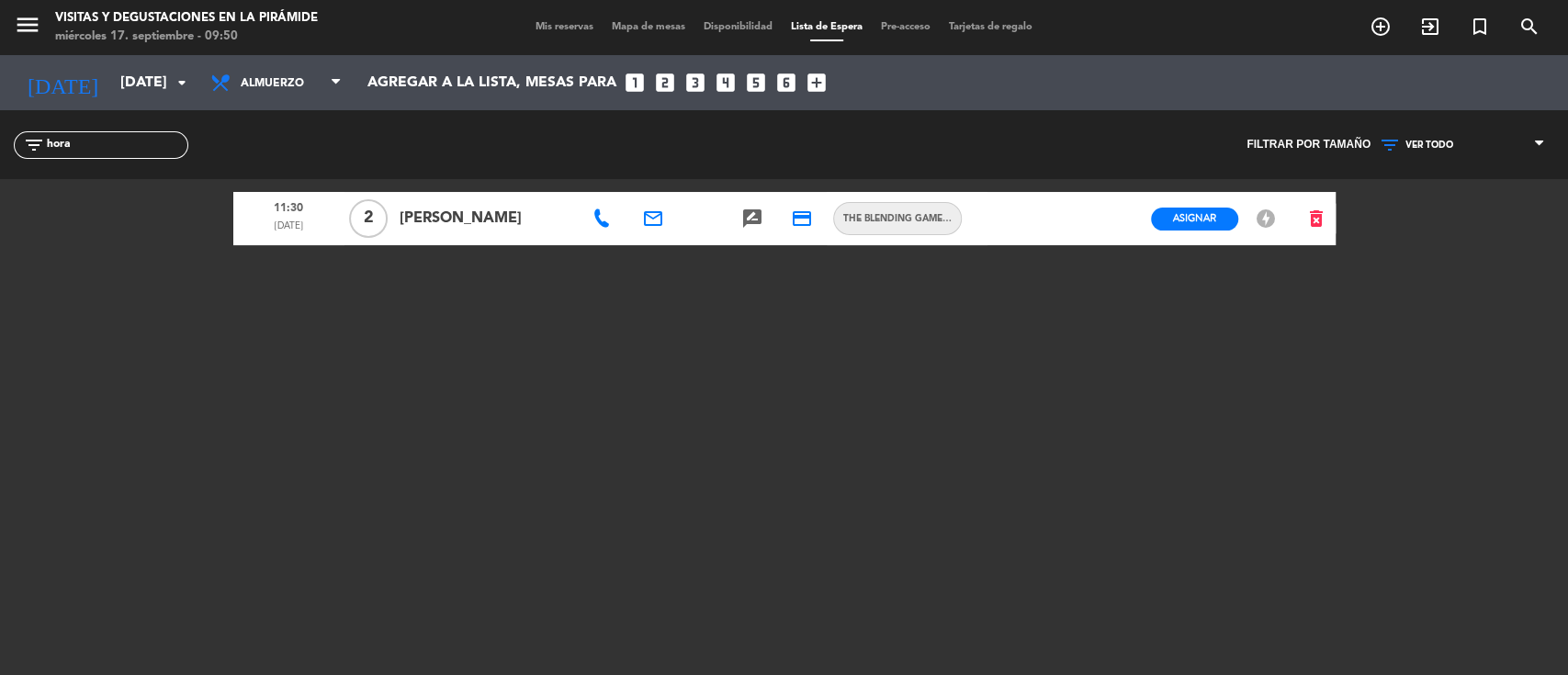
type input "hora"
click at [1216, 219] on button "Asignar" at bounding box center [1194, 219] width 87 height 23
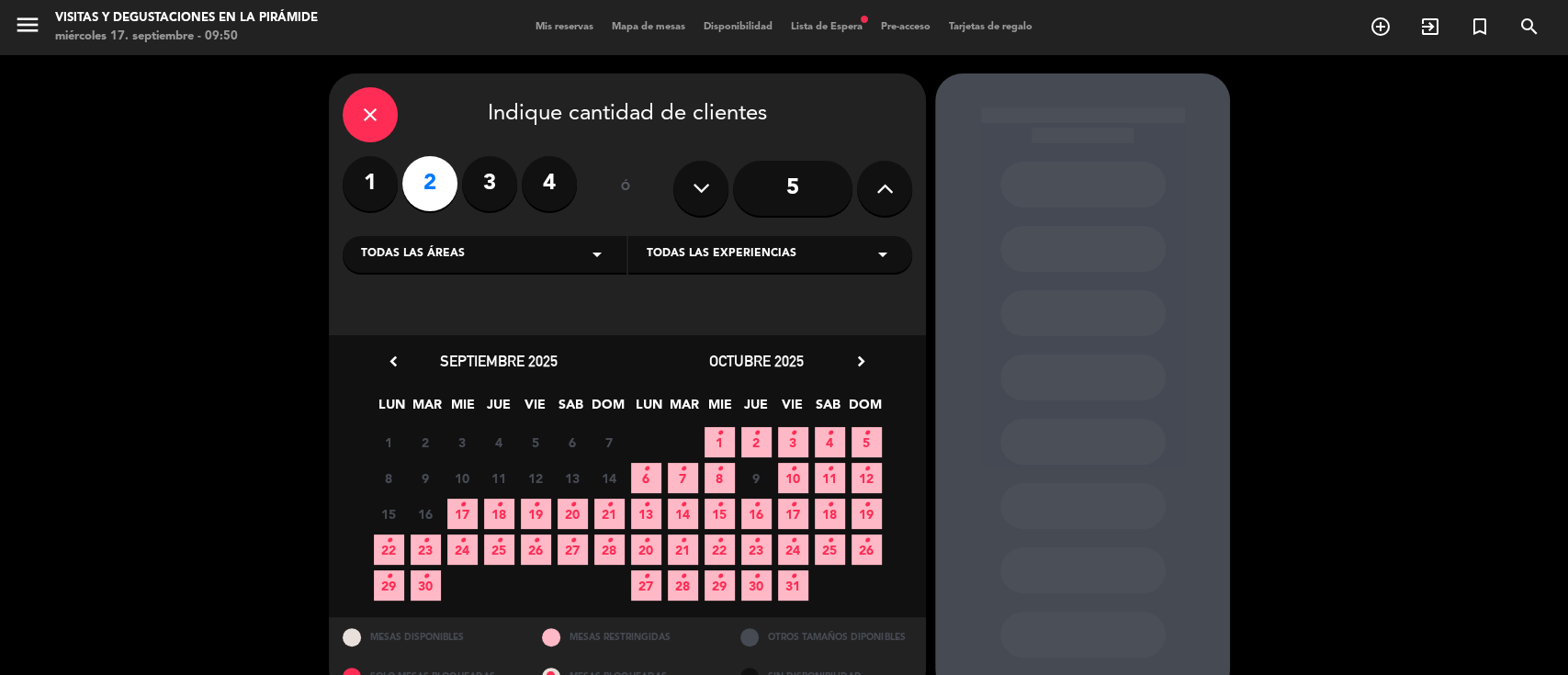
click at [802, 440] on span "3 •" at bounding box center [793, 442] width 31 height 31
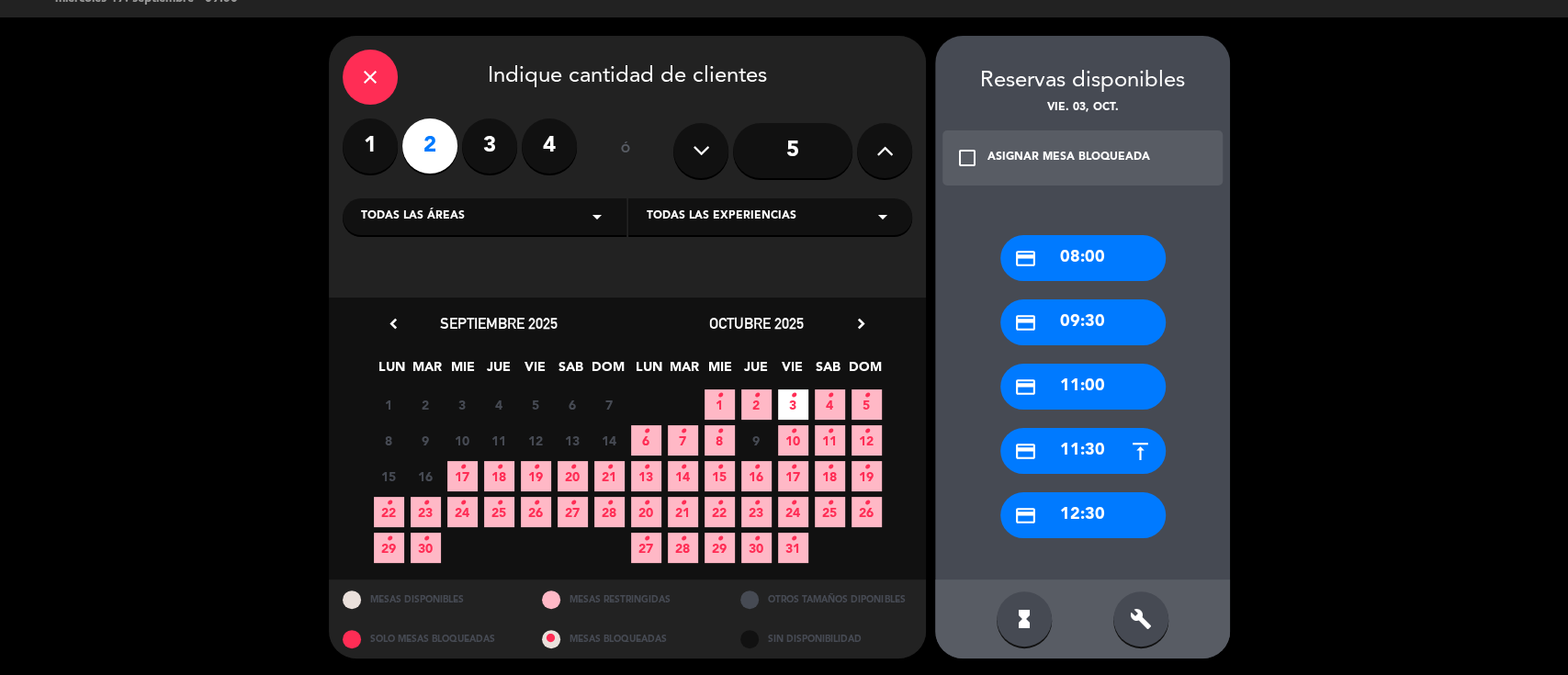
click at [373, 80] on icon "close" at bounding box center [370, 77] width 22 height 22
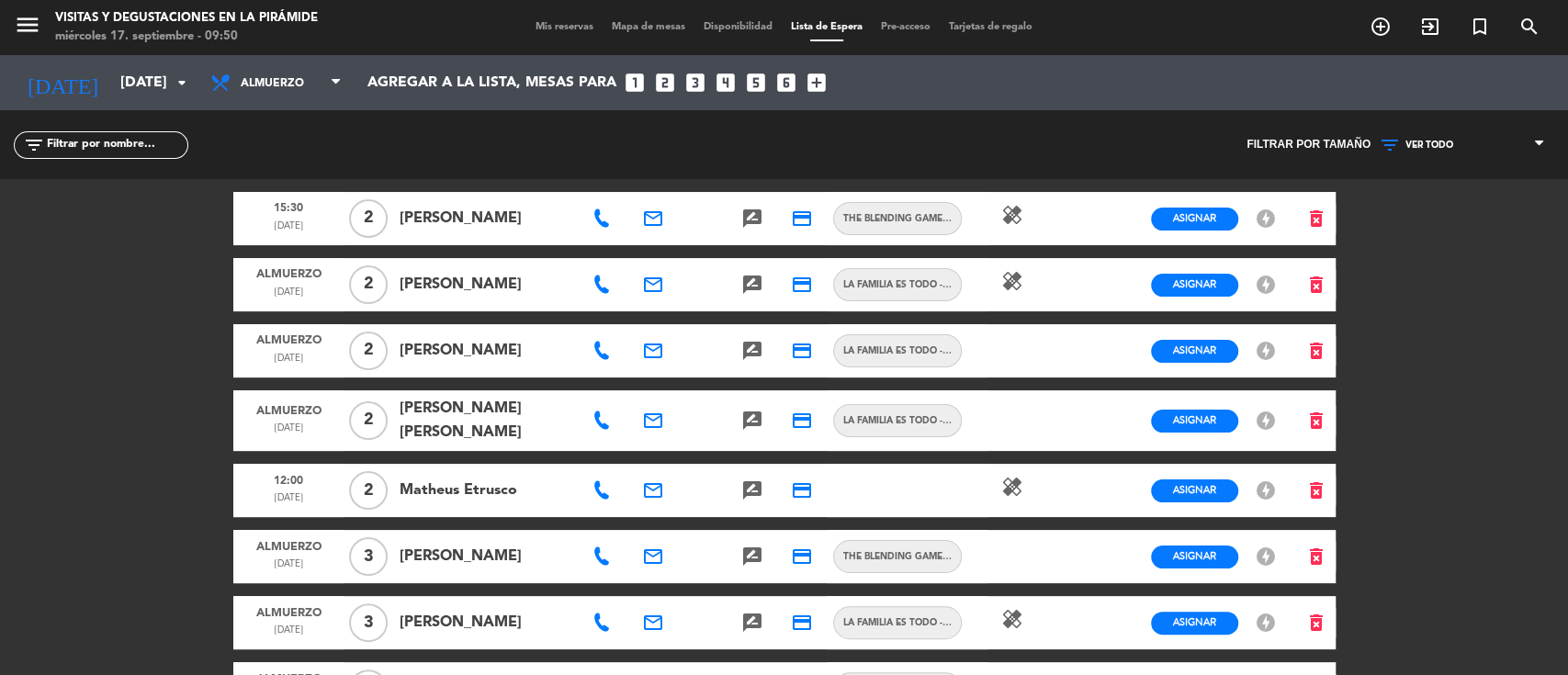
click at [155, 139] on input "text" at bounding box center [116, 144] width 142 height 20
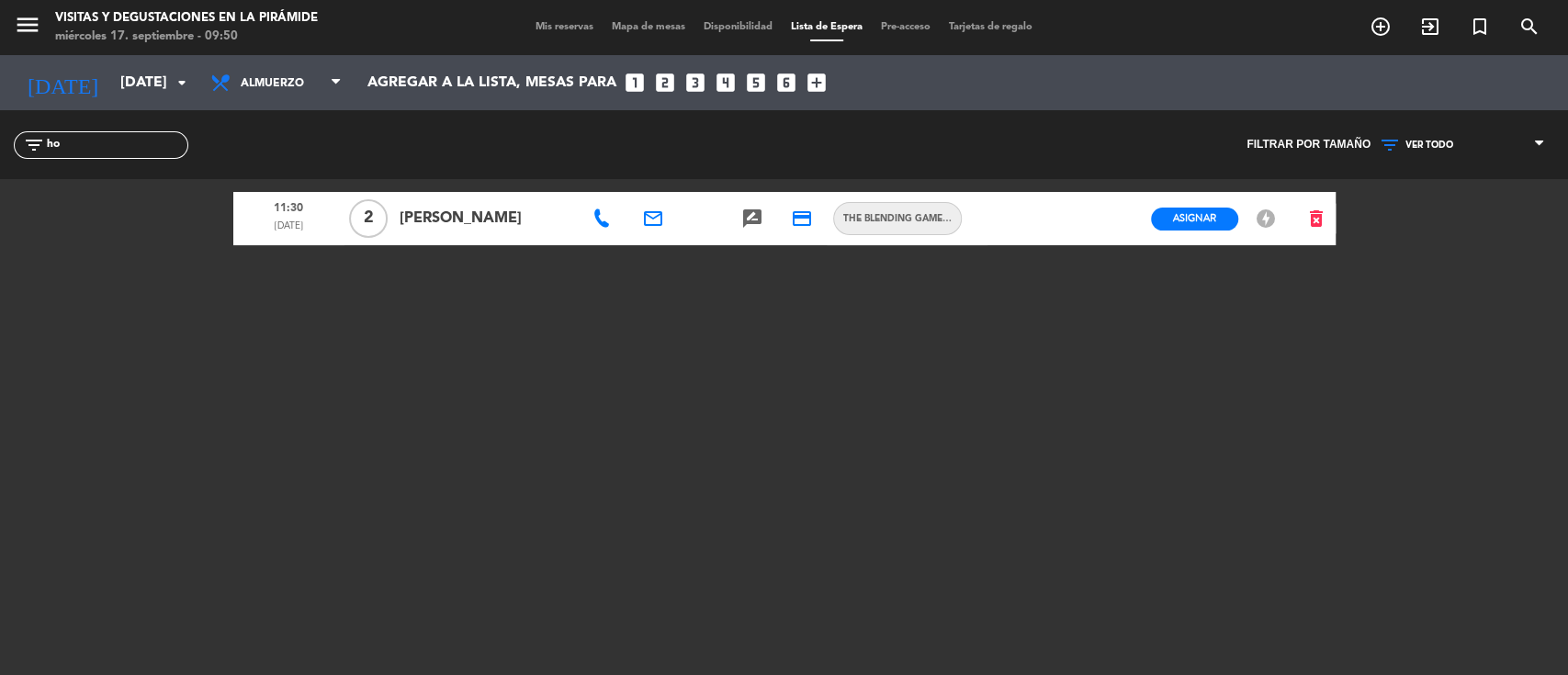
type input "ho"
click at [491, 163] on div "filter_list ho" at bounding box center [392, 145] width 784 height 69
click at [1173, 219] on span "Asignar" at bounding box center [1194, 218] width 43 height 13
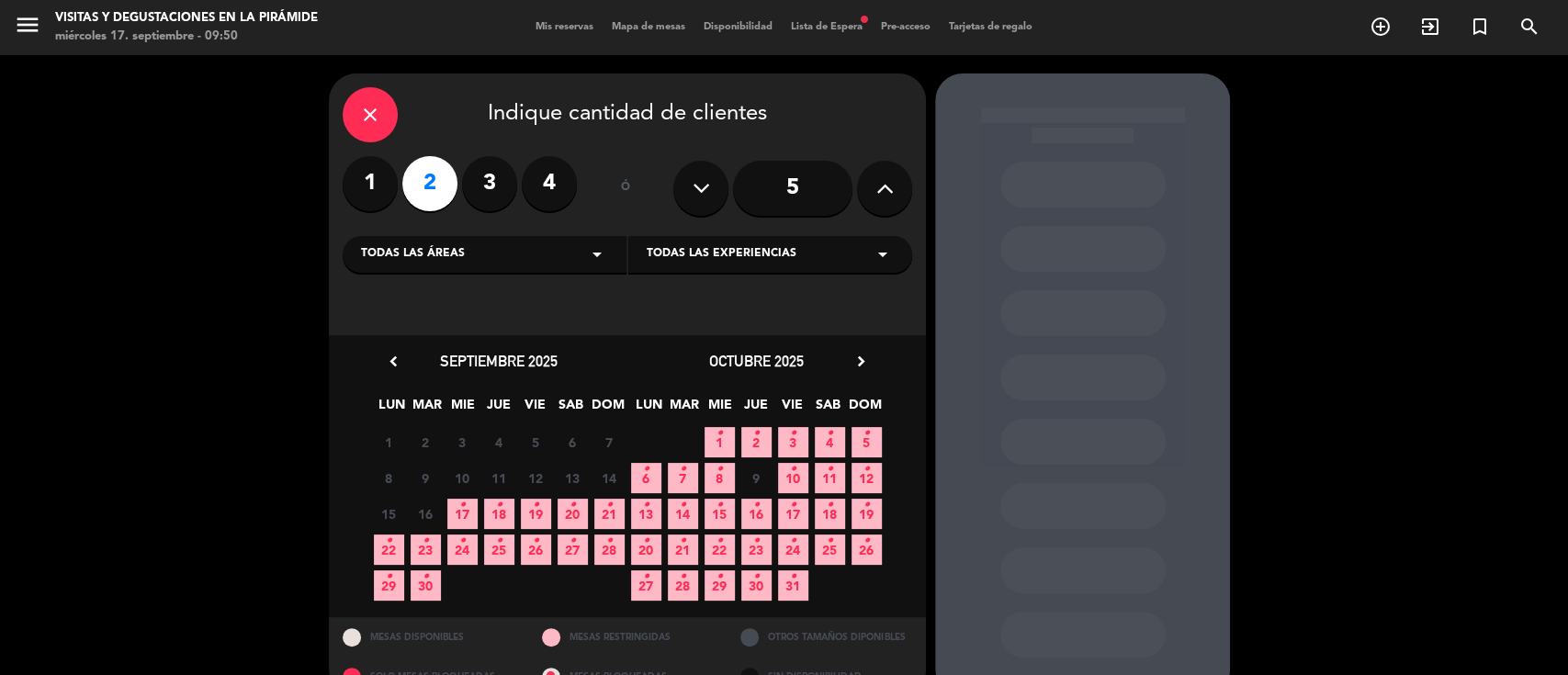
click at [802, 438] on span "3 •" at bounding box center [793, 442] width 31 height 31
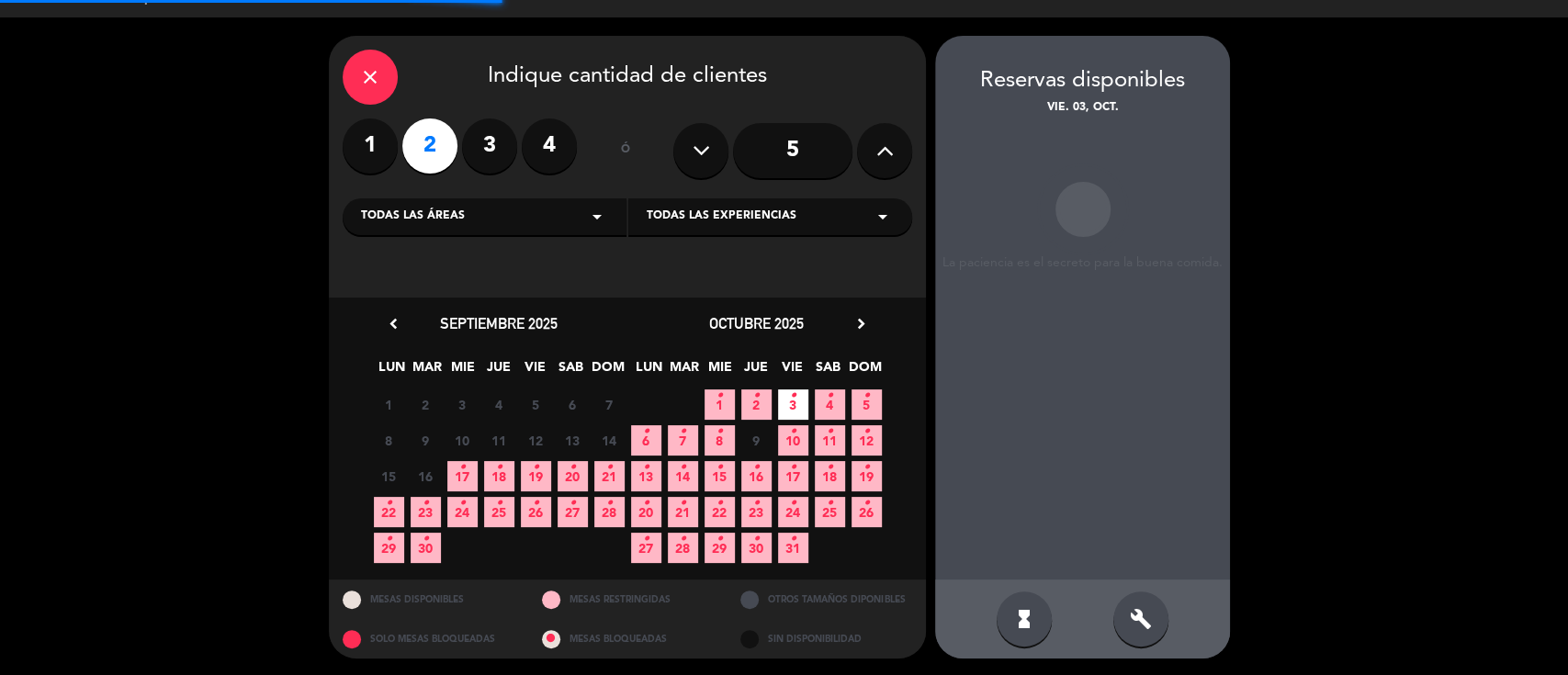
click at [1033, 612] on icon "hourglass_full" at bounding box center [1024, 619] width 22 height 22
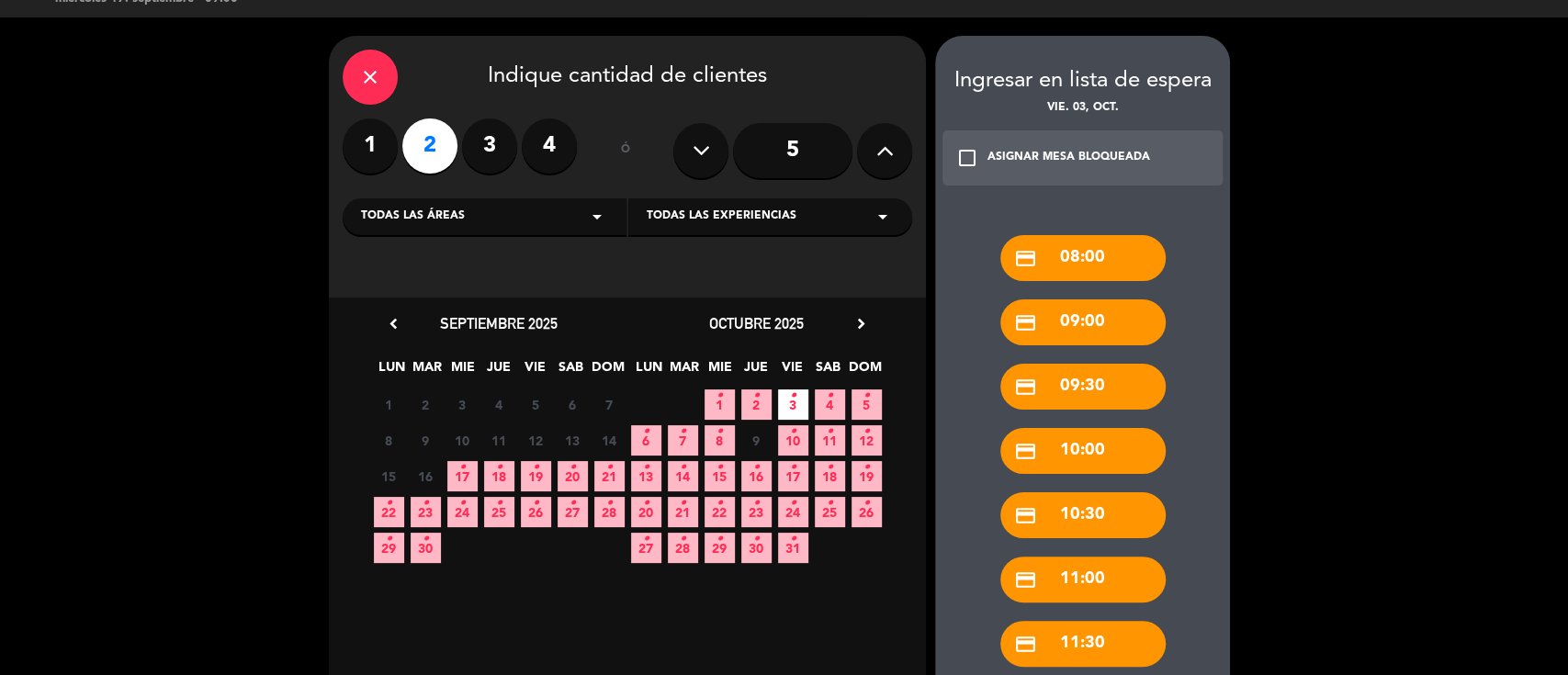
click at [1057, 642] on div "credit_card 11:30" at bounding box center [1083, 644] width 165 height 46
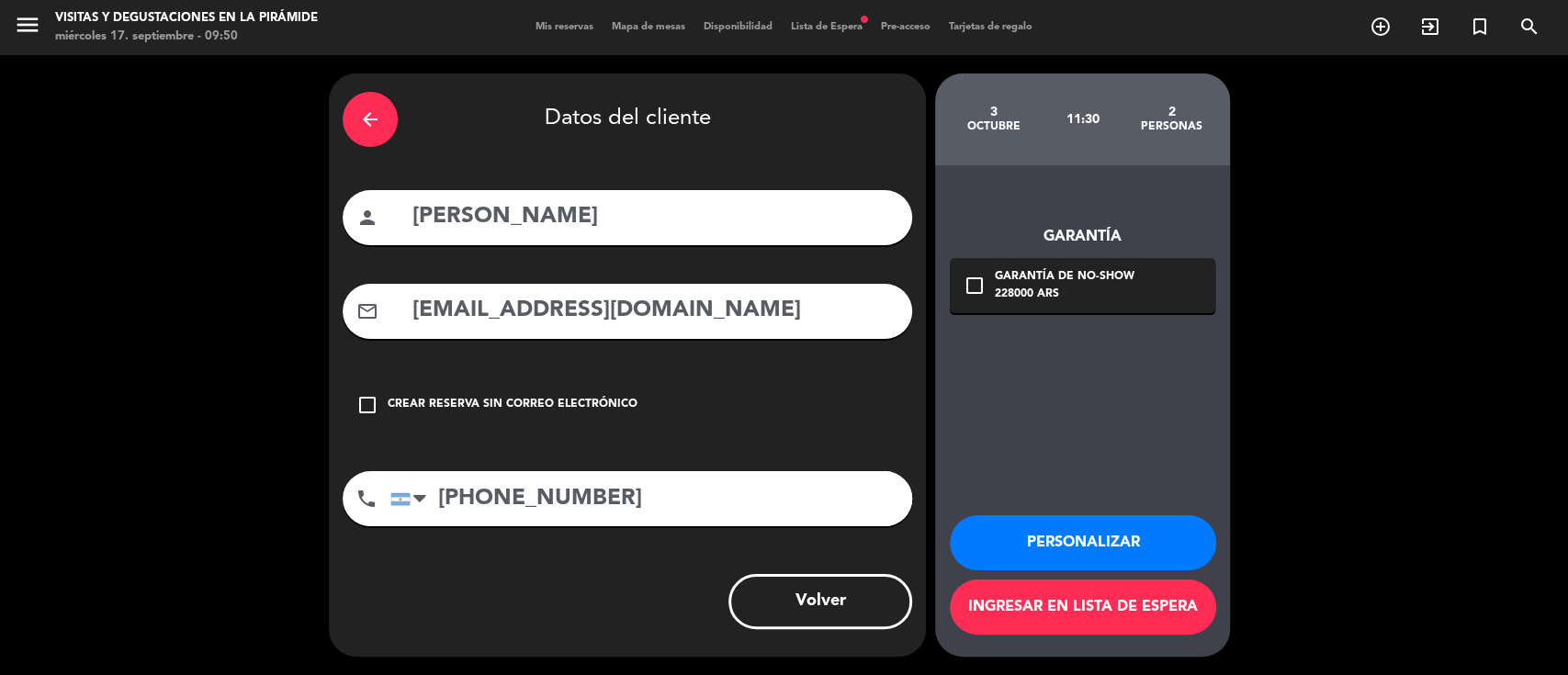
scroll to position [0, 0]
click at [1071, 616] on button "Ingresar en lista de espera" at bounding box center [1083, 607] width 266 height 55
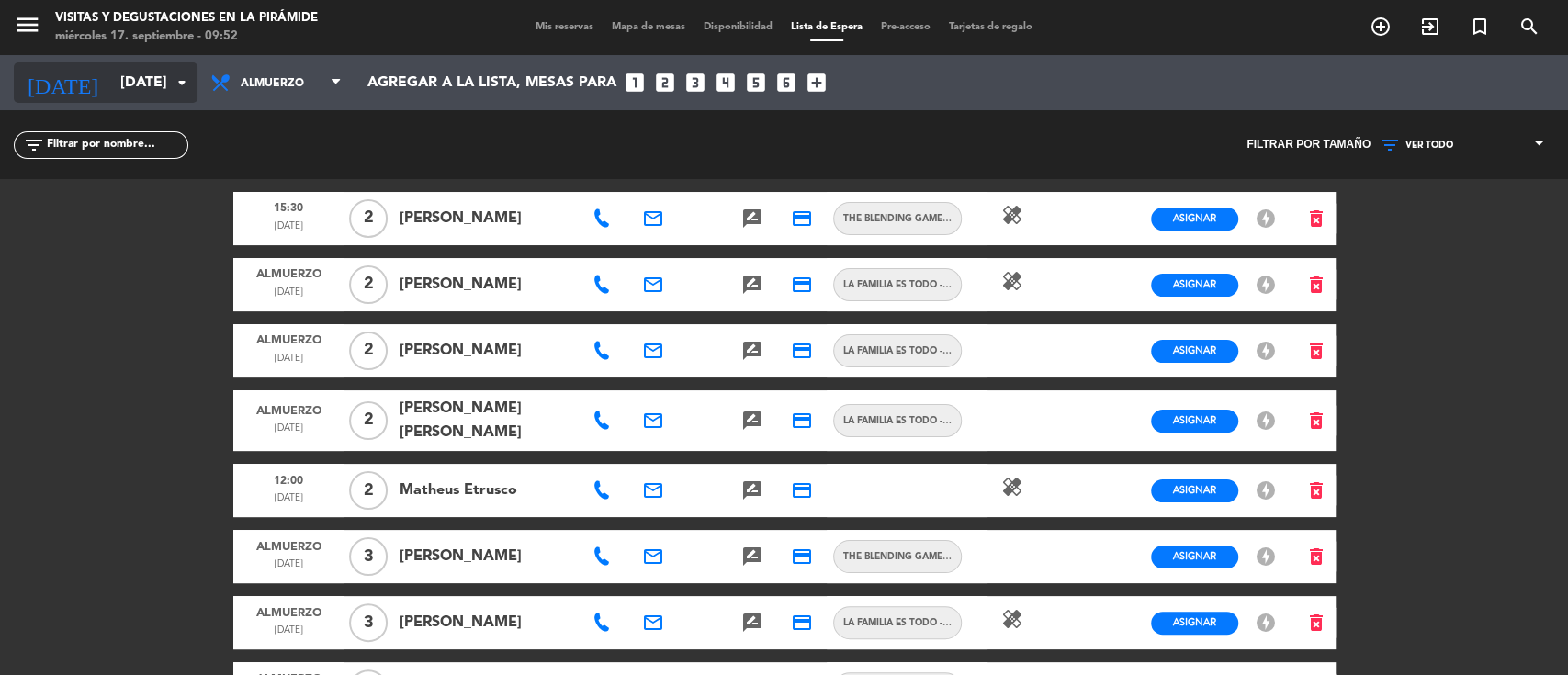
click at [142, 77] on input "[DATE]" at bounding box center [209, 83] width 194 height 36
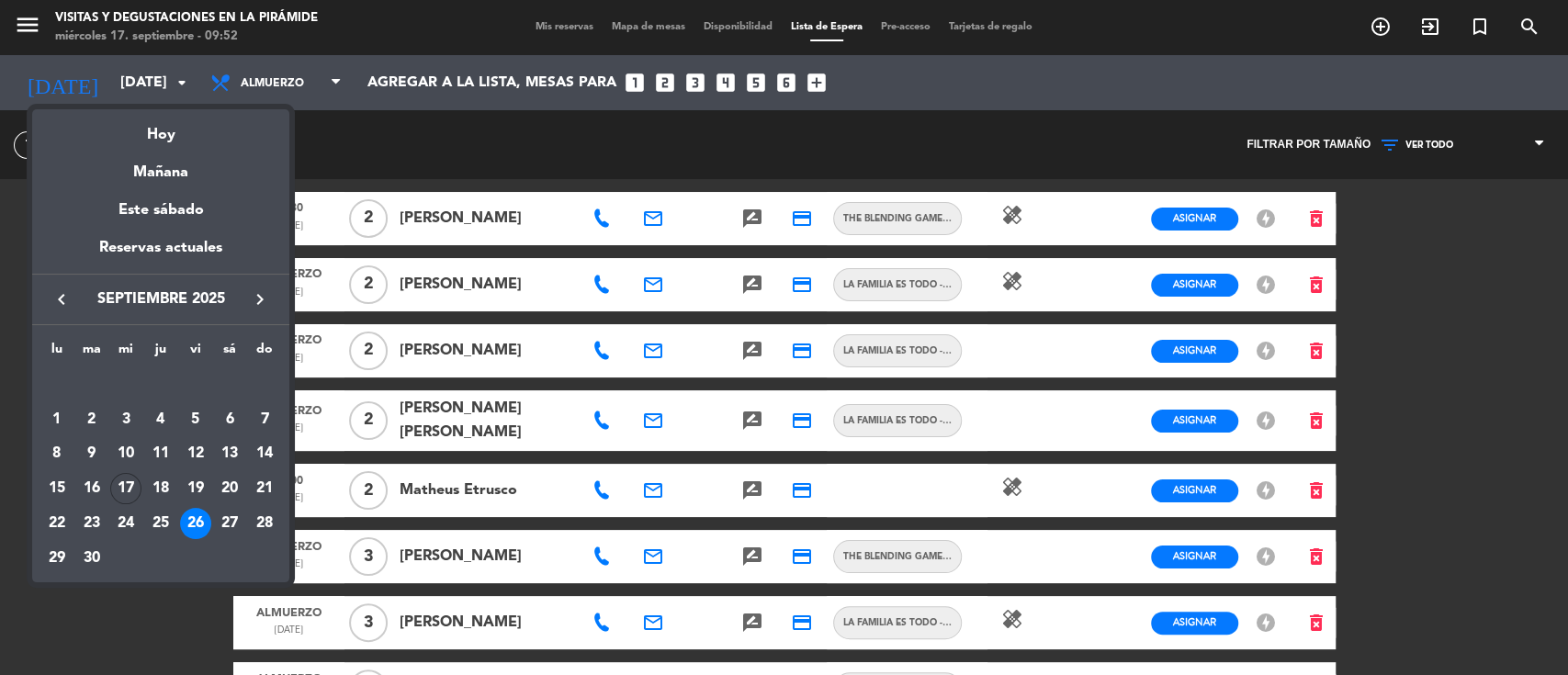
click at [160, 176] on div "Mañana" at bounding box center [161, 165] width 258 height 38
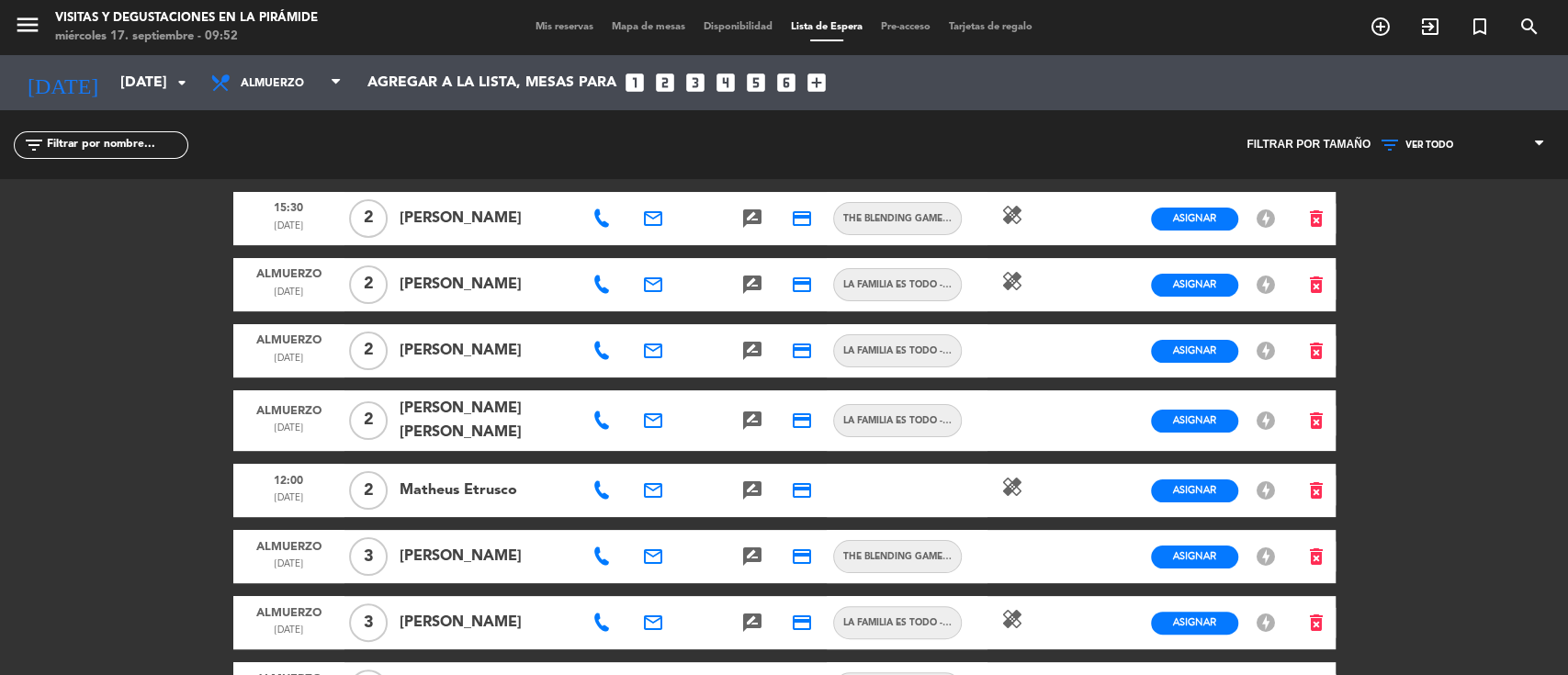
type input "[DEMOGRAPHIC_DATA][DATE]"
click at [559, 26] on span "Mis reservas" at bounding box center [564, 27] width 76 height 11
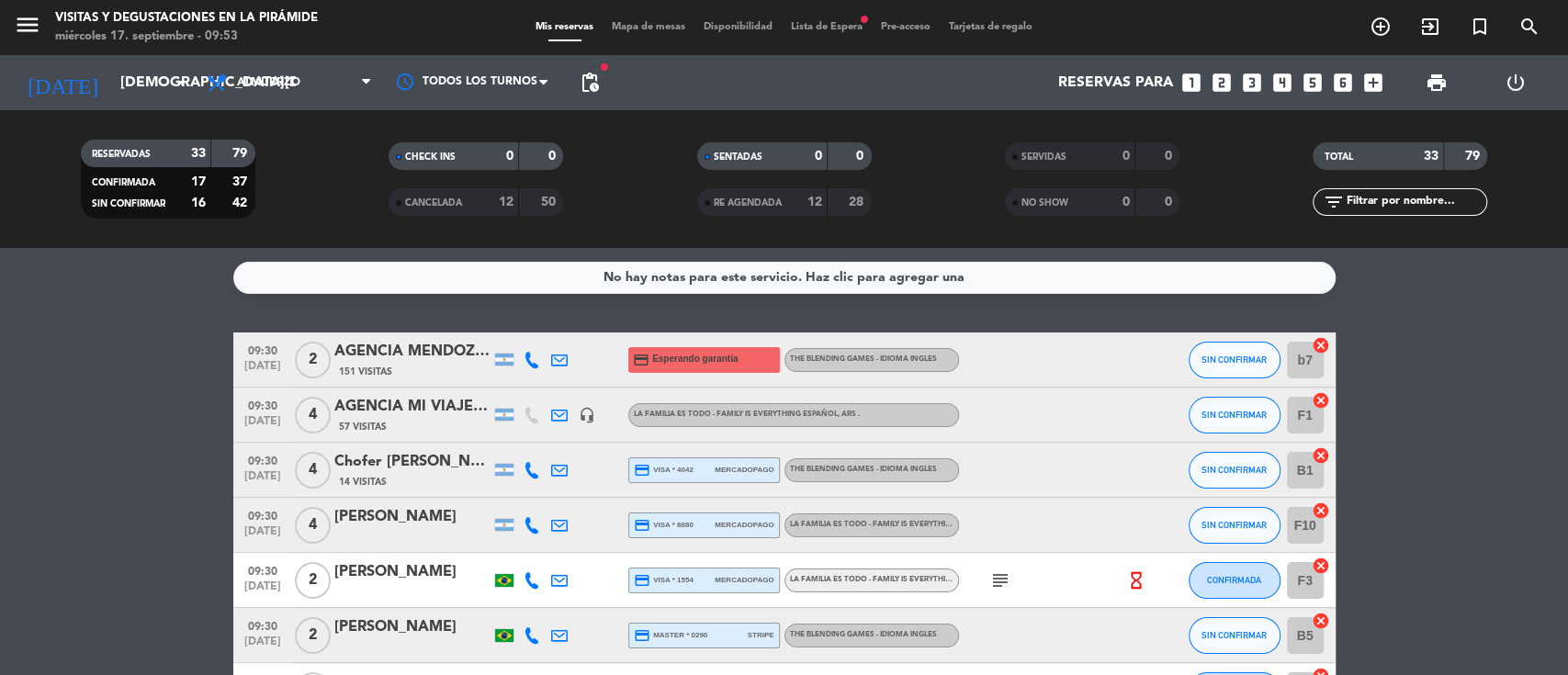
scroll to position [244, 0]
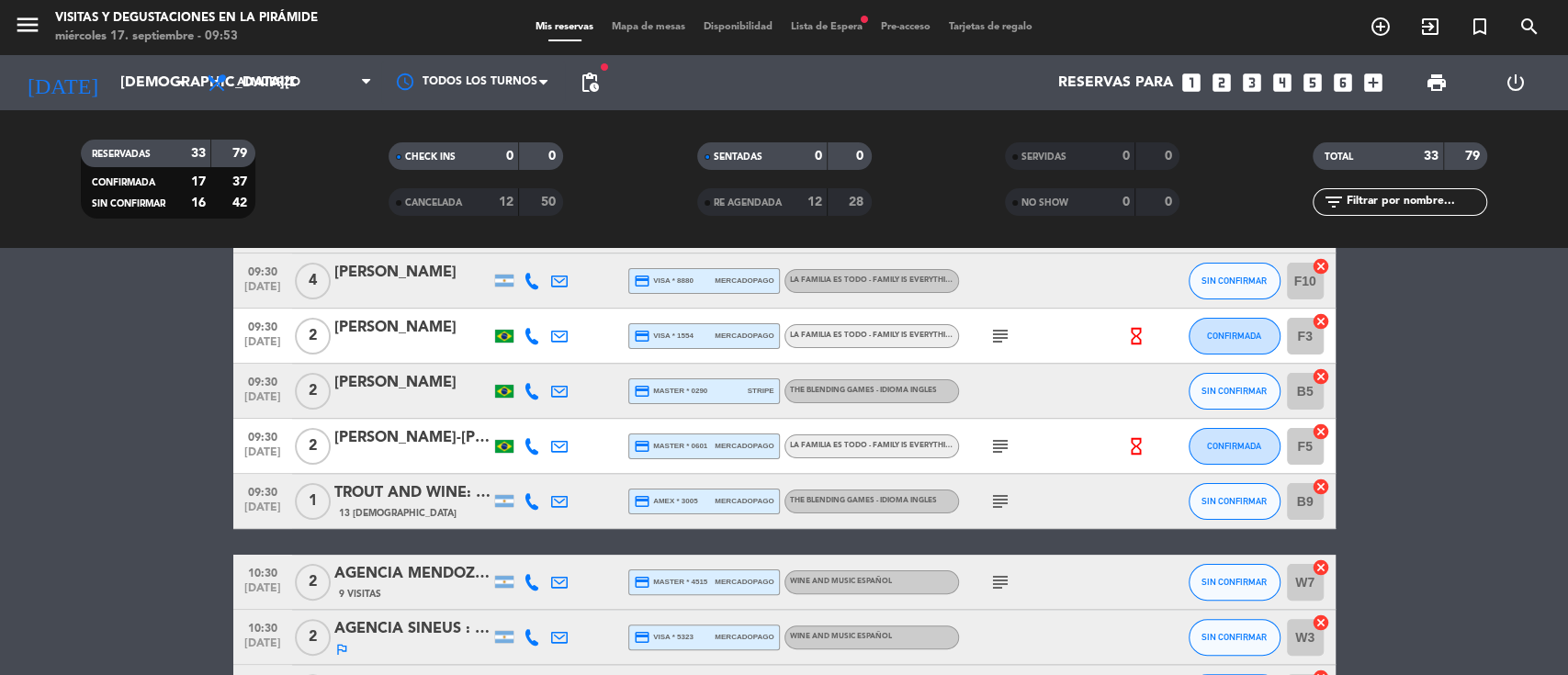
click at [386, 495] on div "TROUT AND WINE: [PERSON_NAME] x1" at bounding box center [412, 493] width 156 height 24
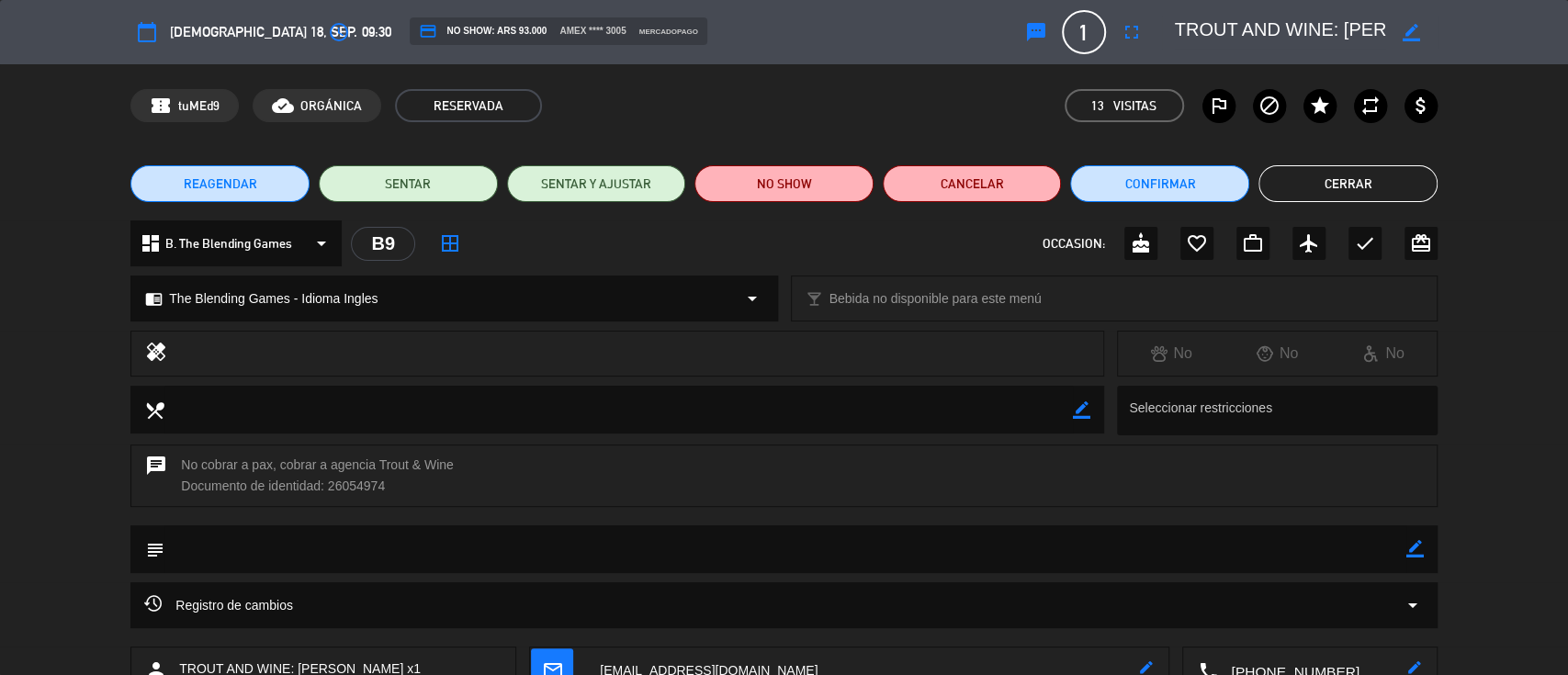
click at [1415, 31] on icon "border_color" at bounding box center [1411, 33] width 17 height 17
drag, startPoint x: 1363, startPoint y: 34, endPoint x: 1393, endPoint y: 33, distance: 30.0
click at [1393, 33] on div at bounding box center [1300, 32] width 276 height 33
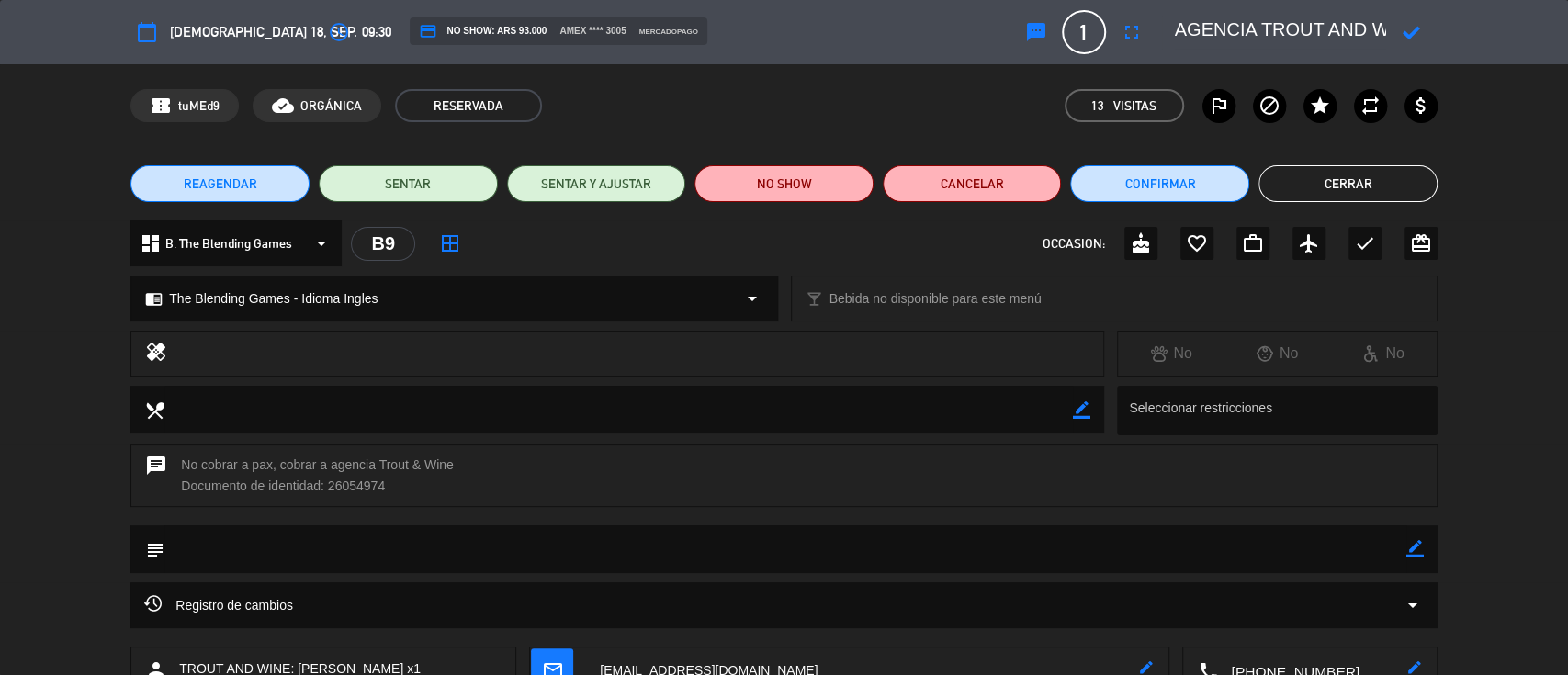
click at [1416, 31] on icon at bounding box center [1411, 33] width 17 height 17
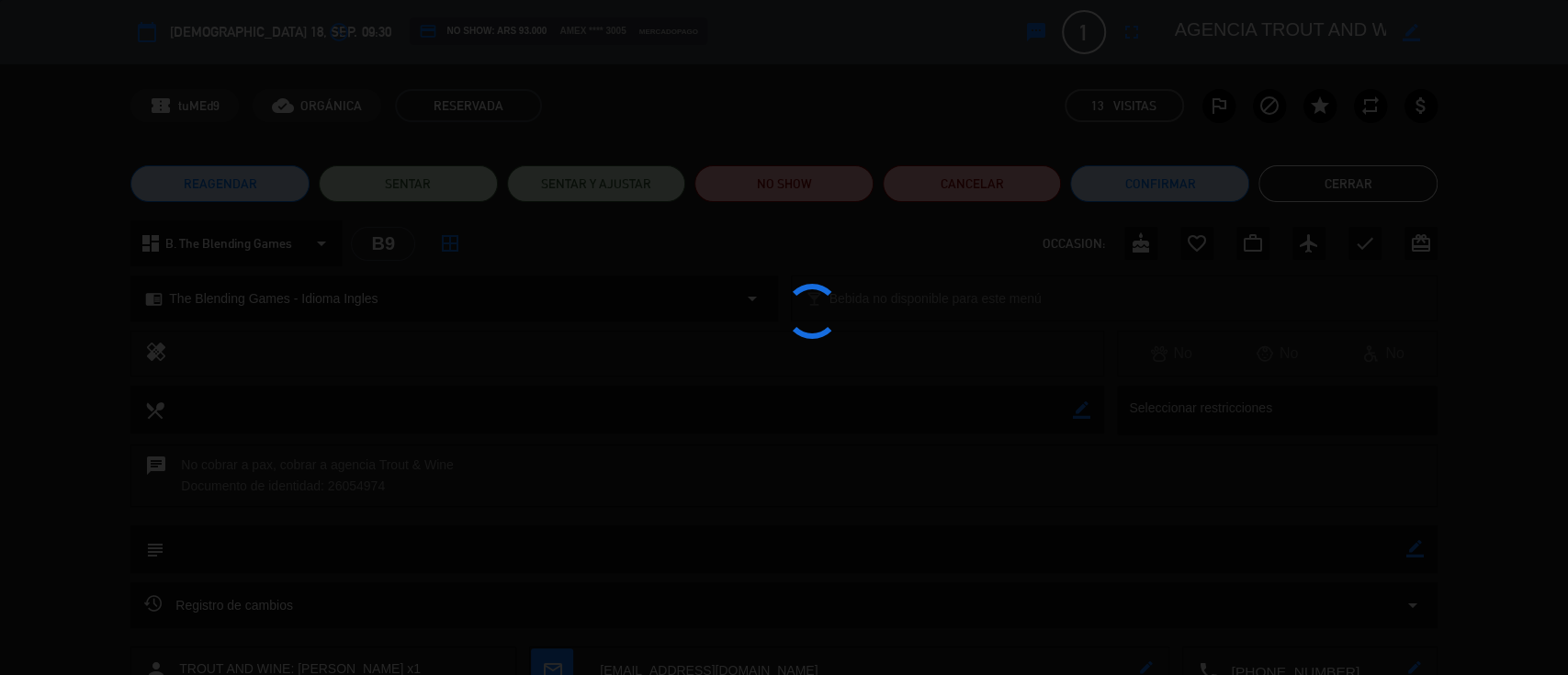
type textarea "AGENCIA TROUT AND WINE: [PERSON_NAME]"
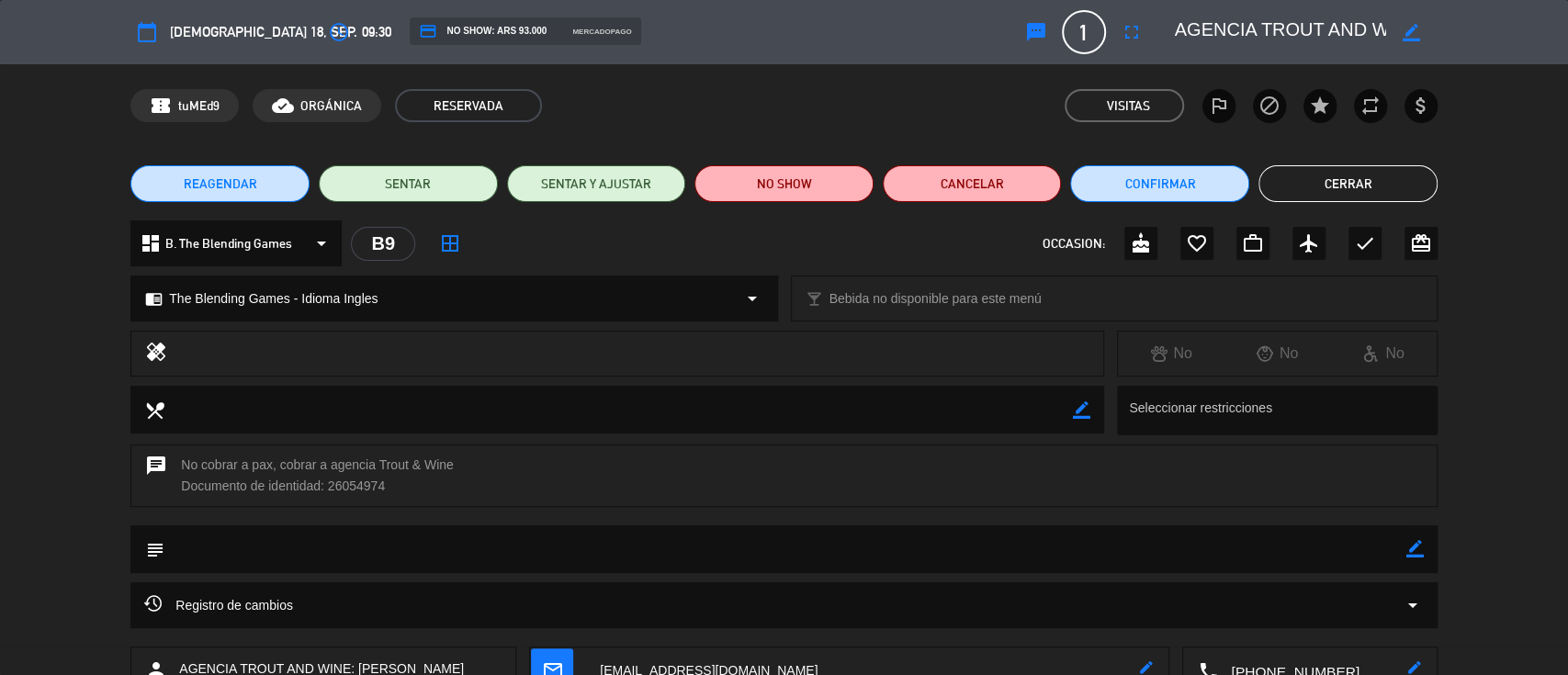
click at [1397, 195] on button "Cerrar" at bounding box center [1348, 184] width 179 height 37
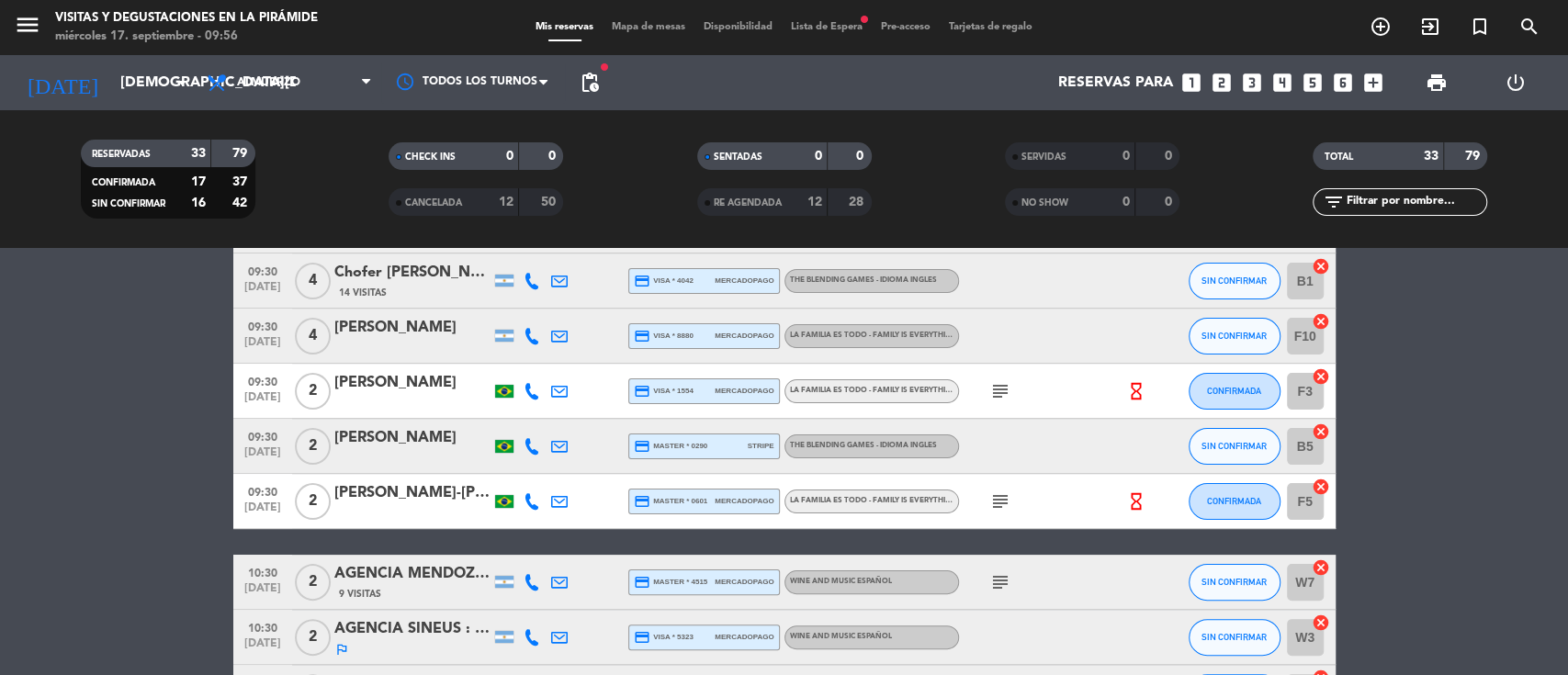
click at [1218, 87] on icon "looks_two" at bounding box center [1221, 83] width 24 height 24
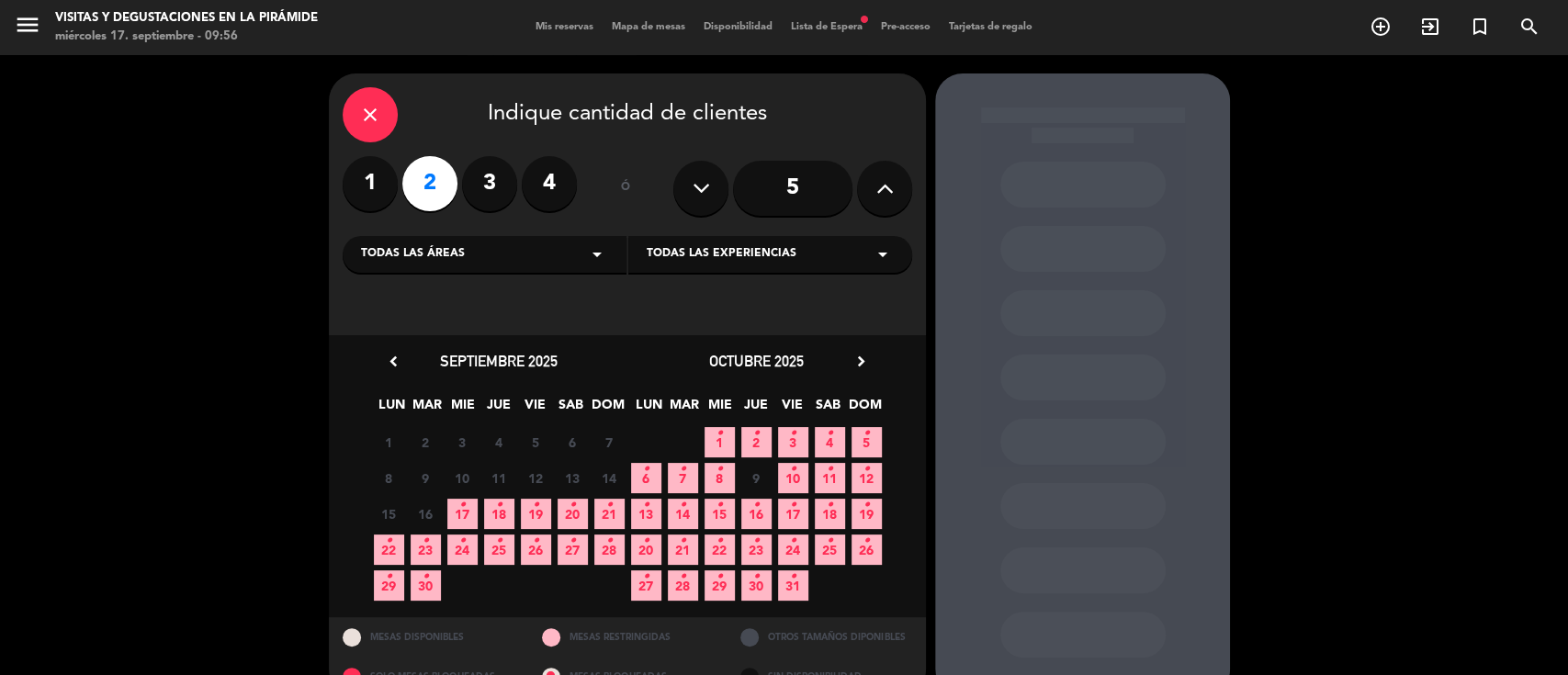
click at [865, 359] on icon "chevron_right" at bounding box center [861, 362] width 19 height 19
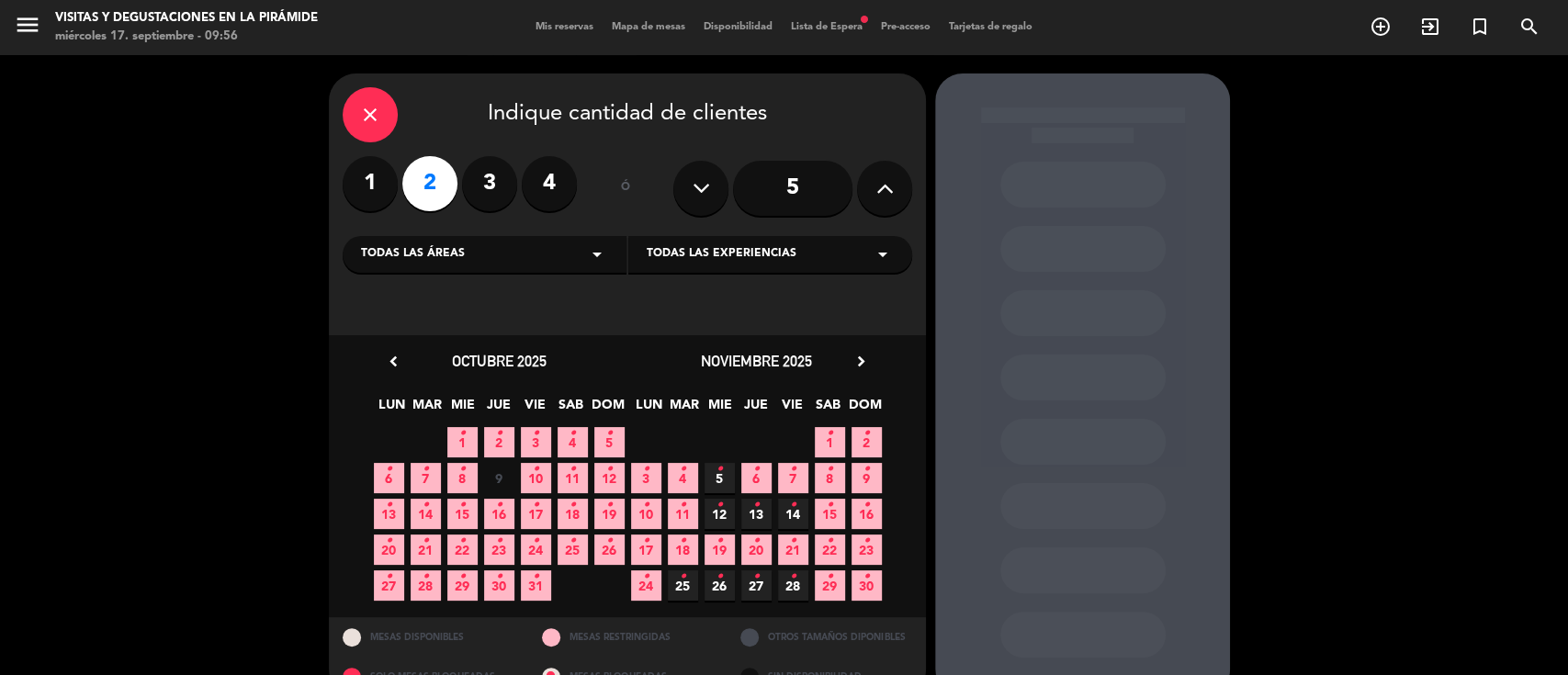
click at [865, 359] on icon "chevron_right" at bounding box center [861, 362] width 19 height 19
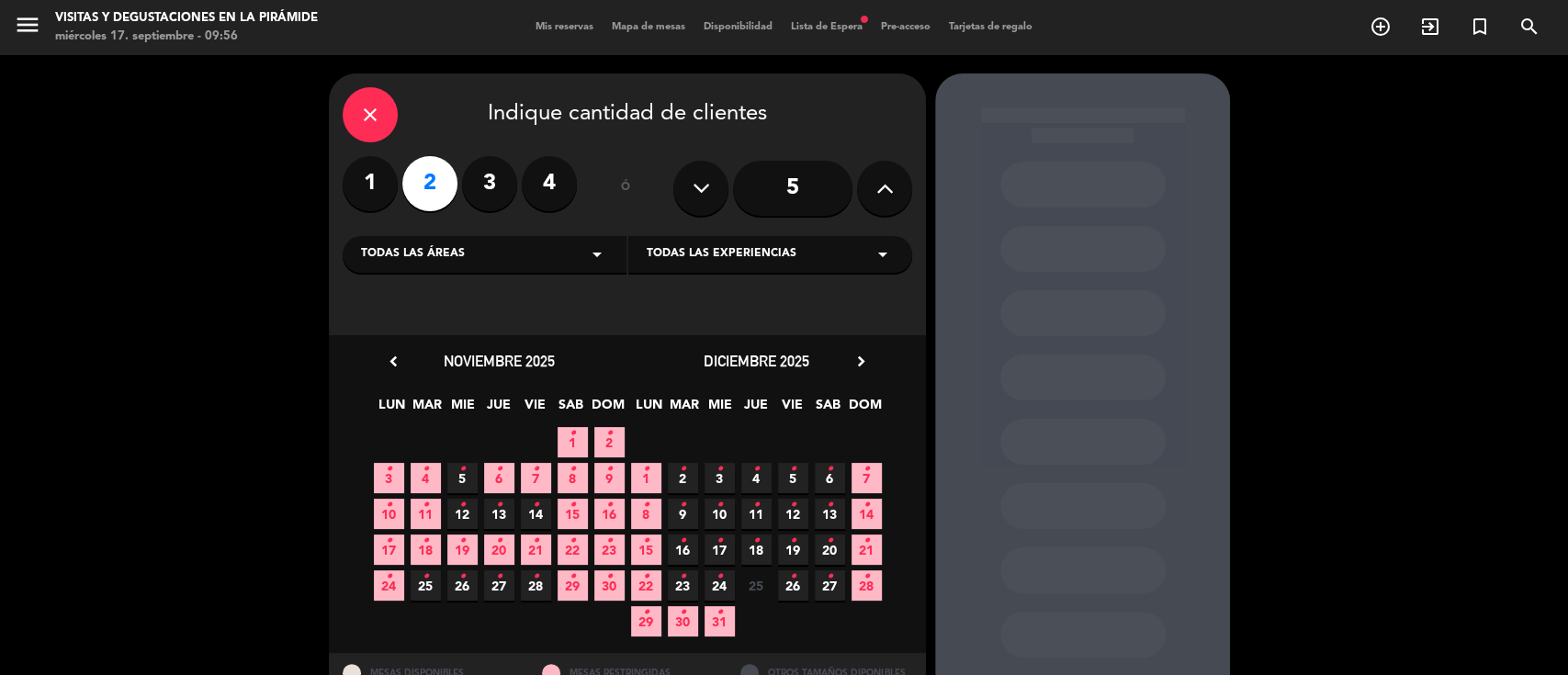
click at [697, 477] on div "1 • 2 • 3 • 4 • 5 • 6 • 7 •" at bounding box center [757, 478] width 258 height 36
click at [691, 480] on span "2 •" at bounding box center [684, 479] width 31 height 31
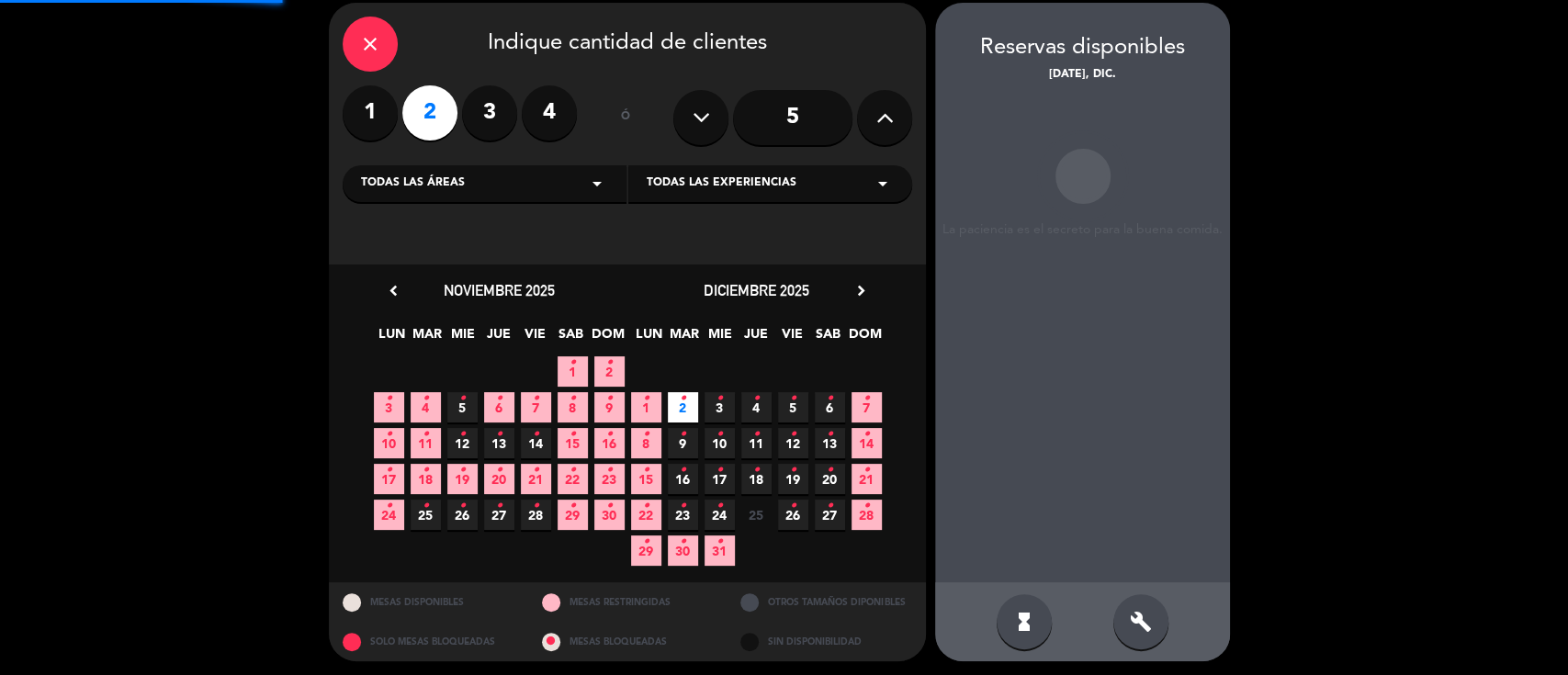
scroll to position [73, 0]
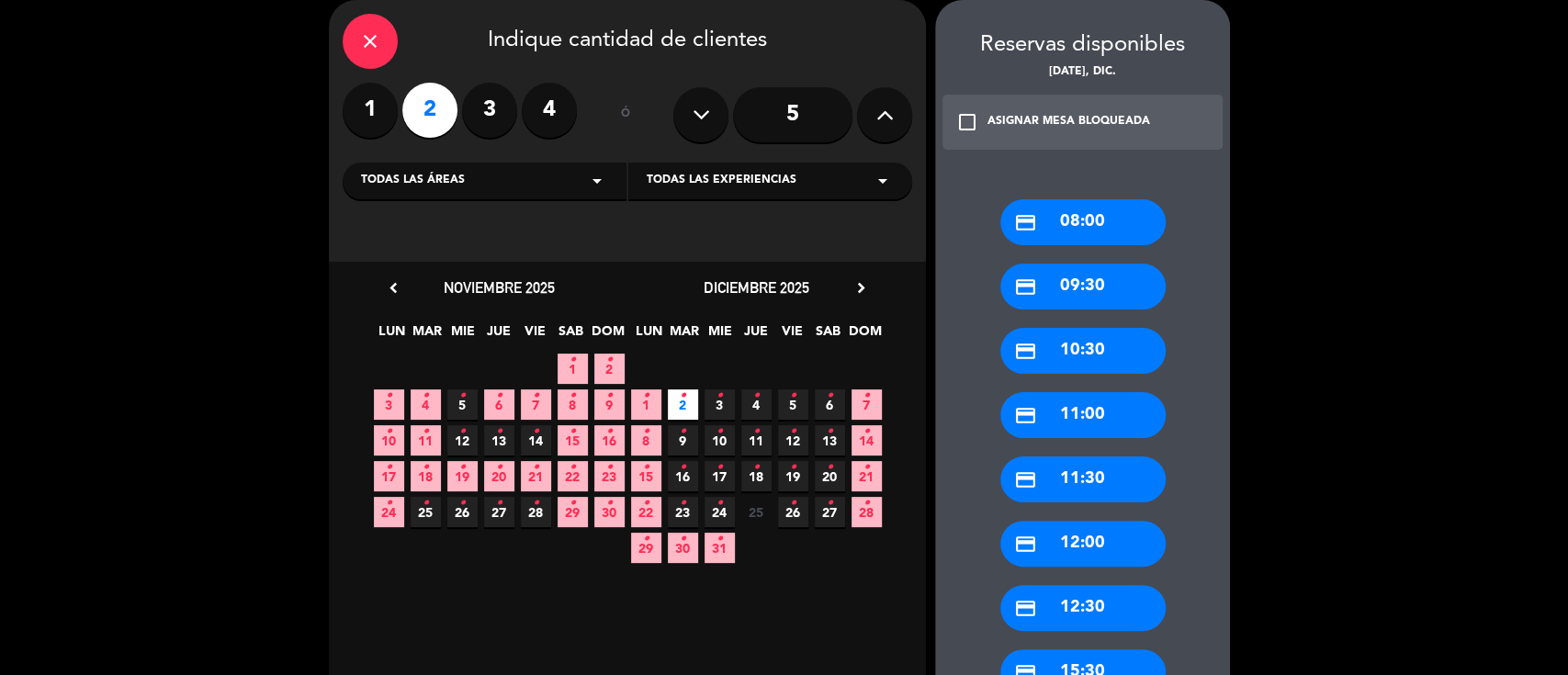
click at [1085, 351] on div "credit_card 10:30" at bounding box center [1083, 351] width 165 height 46
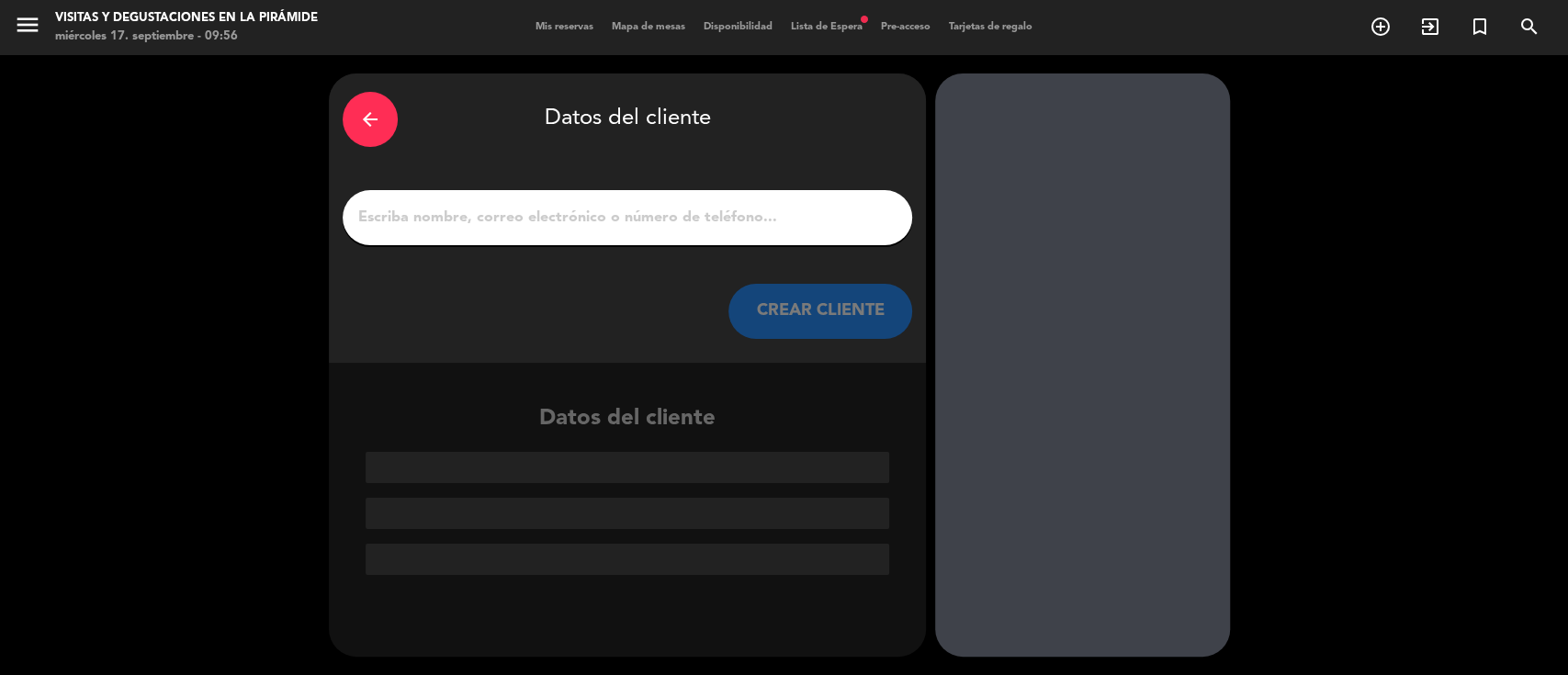
click at [619, 223] on input "1" at bounding box center [628, 217] width 542 height 26
paste input "Reservas Lauke tours <[EMAIL_ADDRESS][DOMAIN_NAME]>"
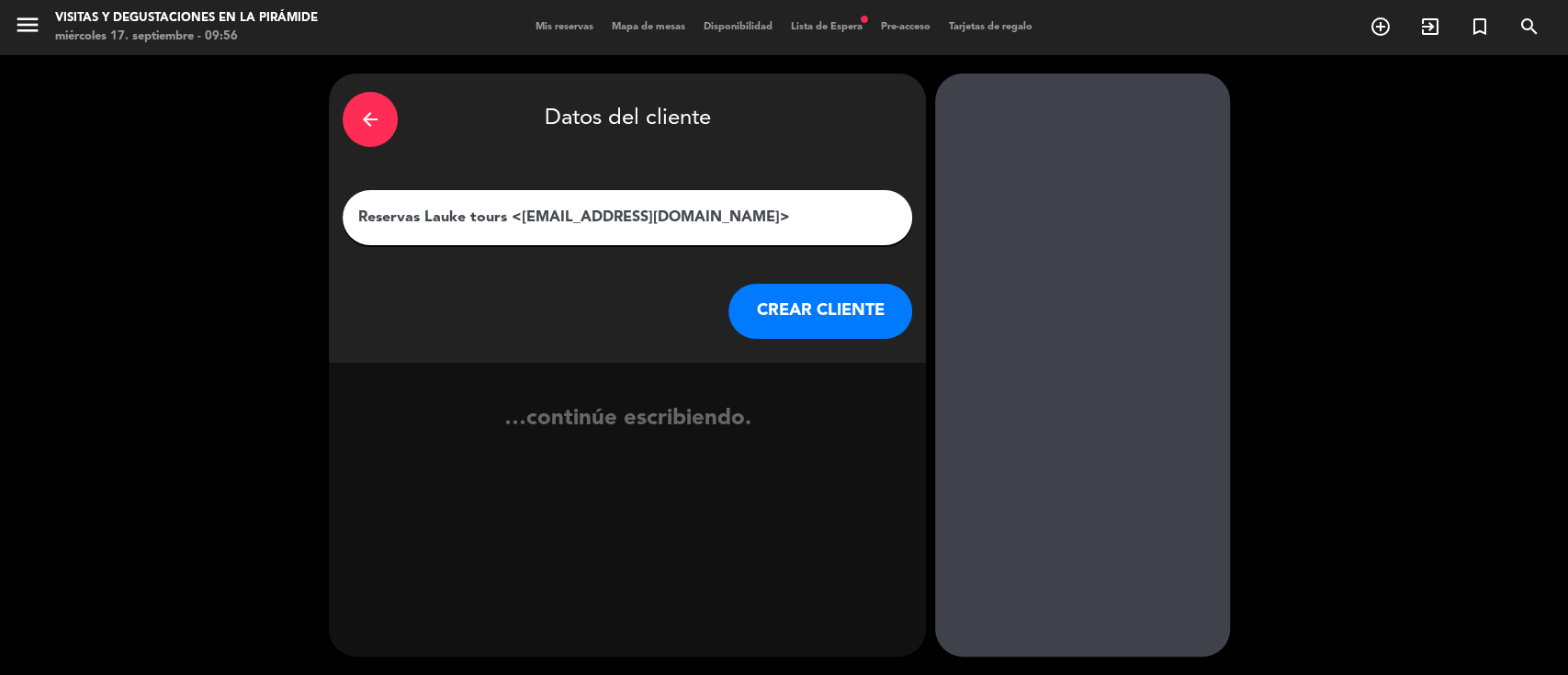
drag, startPoint x: 513, startPoint y: 212, endPoint x: 470, endPoint y: 213, distance: 43.0
click at [470, 213] on input "Reservas Lauke tours <[EMAIL_ADDRESS][DOMAIN_NAME]>" at bounding box center [628, 217] width 542 height 26
drag, startPoint x: 424, startPoint y: 216, endPoint x: 323, endPoint y: 212, distance: 101.1
click at [323, 212] on div "arrow_back Datos del cliente Reservas Lauke ¿<[EMAIL_ADDRESS][DOMAIN_NAME]> CRE…" at bounding box center [784, 364] width 1568 height 620
click at [492, 212] on input "AGENCIA Lauke ¿<[EMAIL_ADDRESS][DOMAIN_NAME]>" at bounding box center [628, 217] width 542 height 26
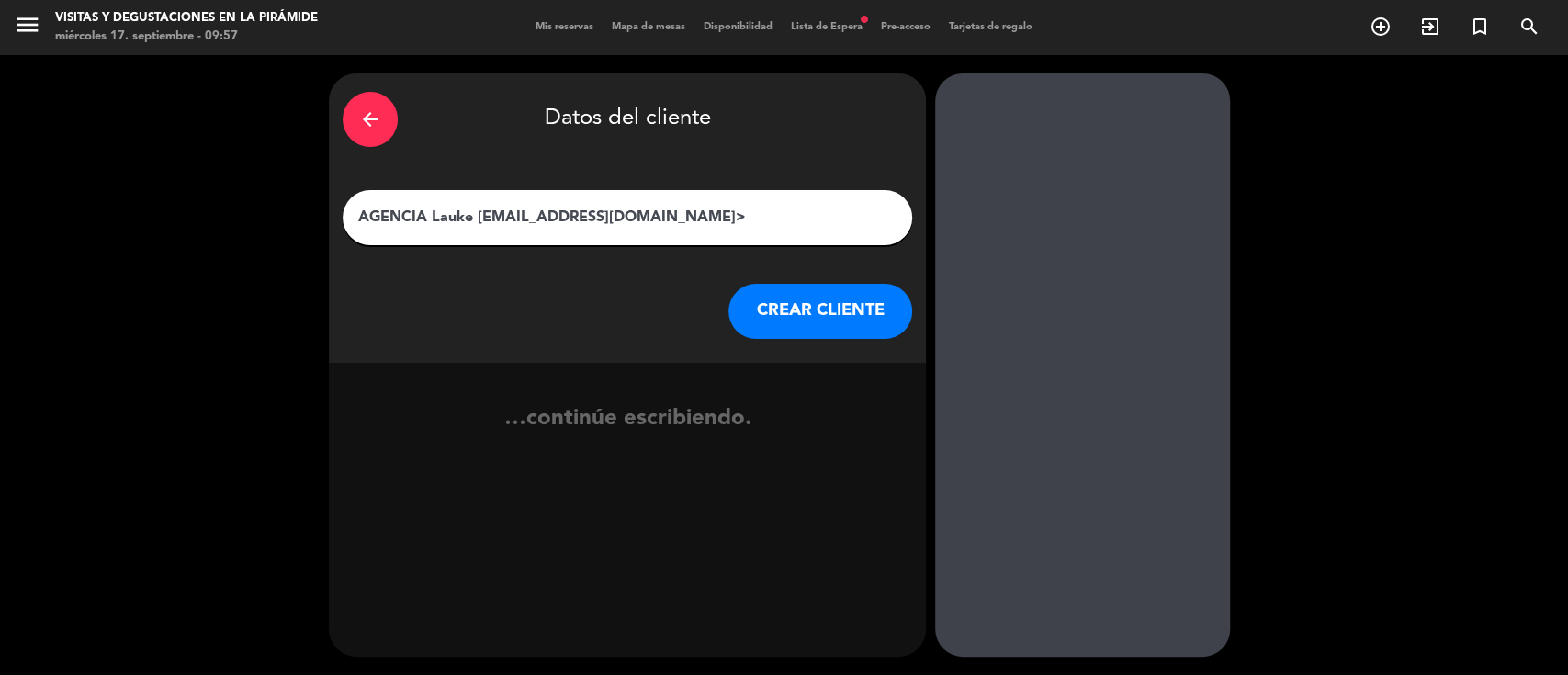
drag, startPoint x: 688, startPoint y: 216, endPoint x: 478, endPoint y: 212, distance: 210.0
click at [478, 212] on input "AGENCIA Lauke [EMAIL_ADDRESS][DOMAIN_NAME]>" at bounding box center [628, 217] width 542 height 26
type input "AGENCIA Lauke"
click at [790, 306] on button "CREAR CLIENTE" at bounding box center [820, 311] width 184 height 55
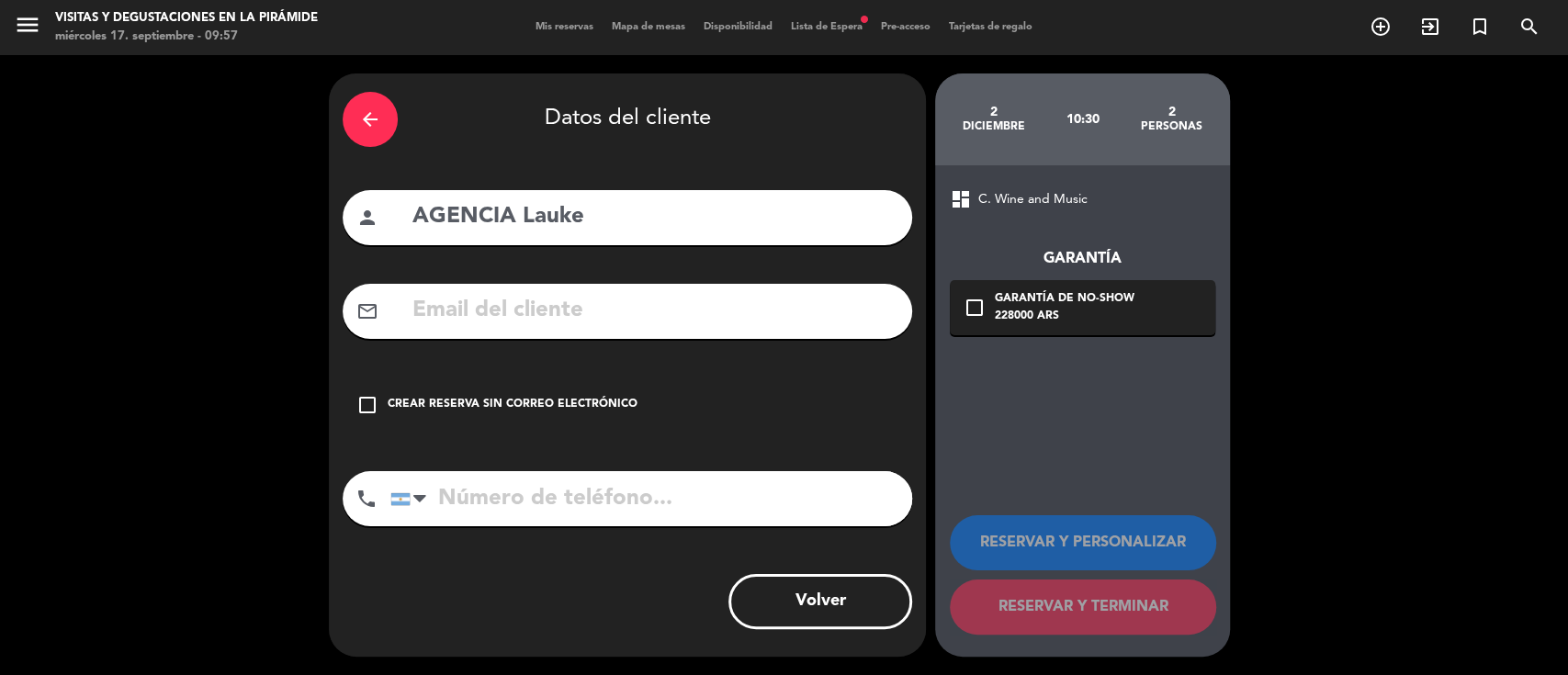
paste input "[EMAIL_ADDRESS][DOMAIN_NAME]>"
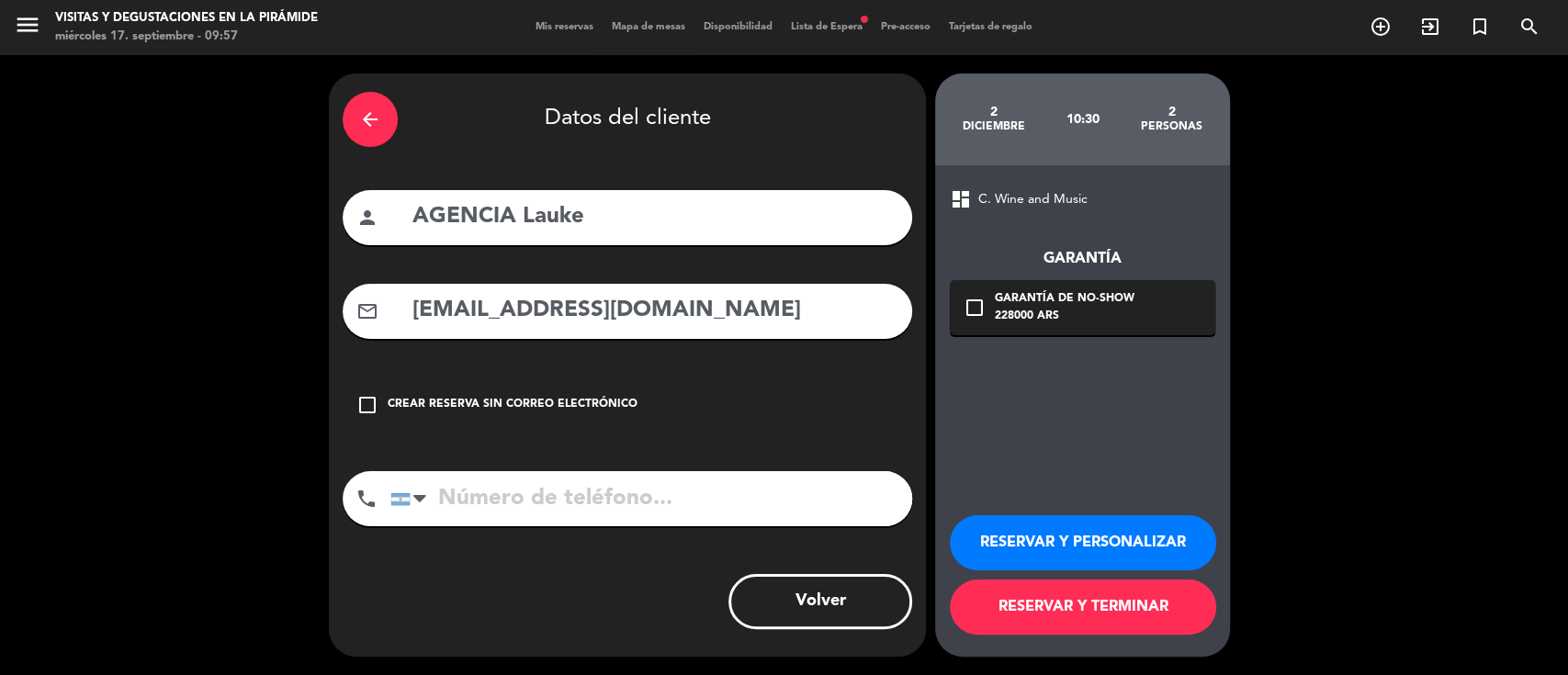
type input "[EMAIL_ADDRESS][DOMAIN_NAME]"
click at [660, 223] on input "AGENCIA Lauke" at bounding box center [654, 216] width 487 height 38
paste input "[PERSON_NAME]"
type input "AGENCIA Lauke - [PERSON_NAME]"
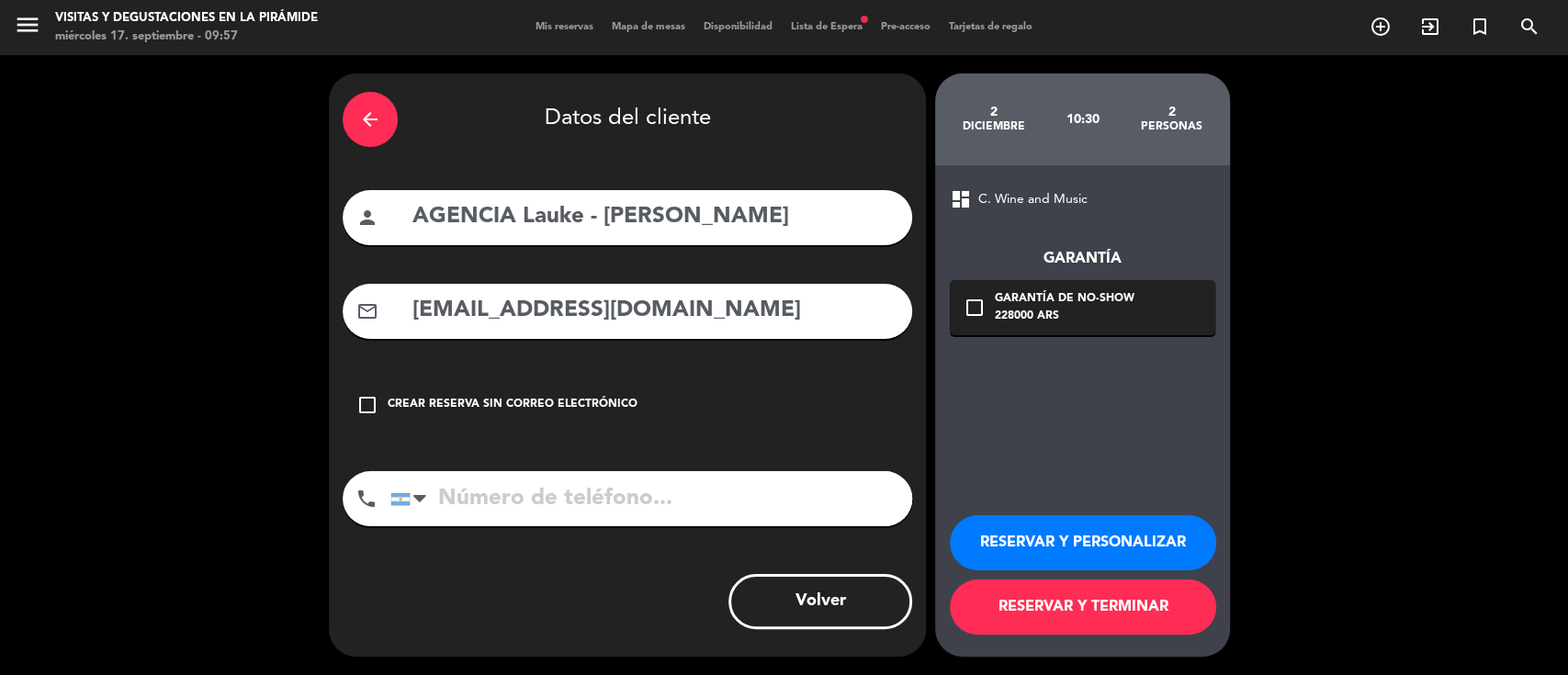
click at [1028, 540] on button "RESERVAR Y PERSONALIZAR" at bounding box center [1083, 542] width 266 height 55
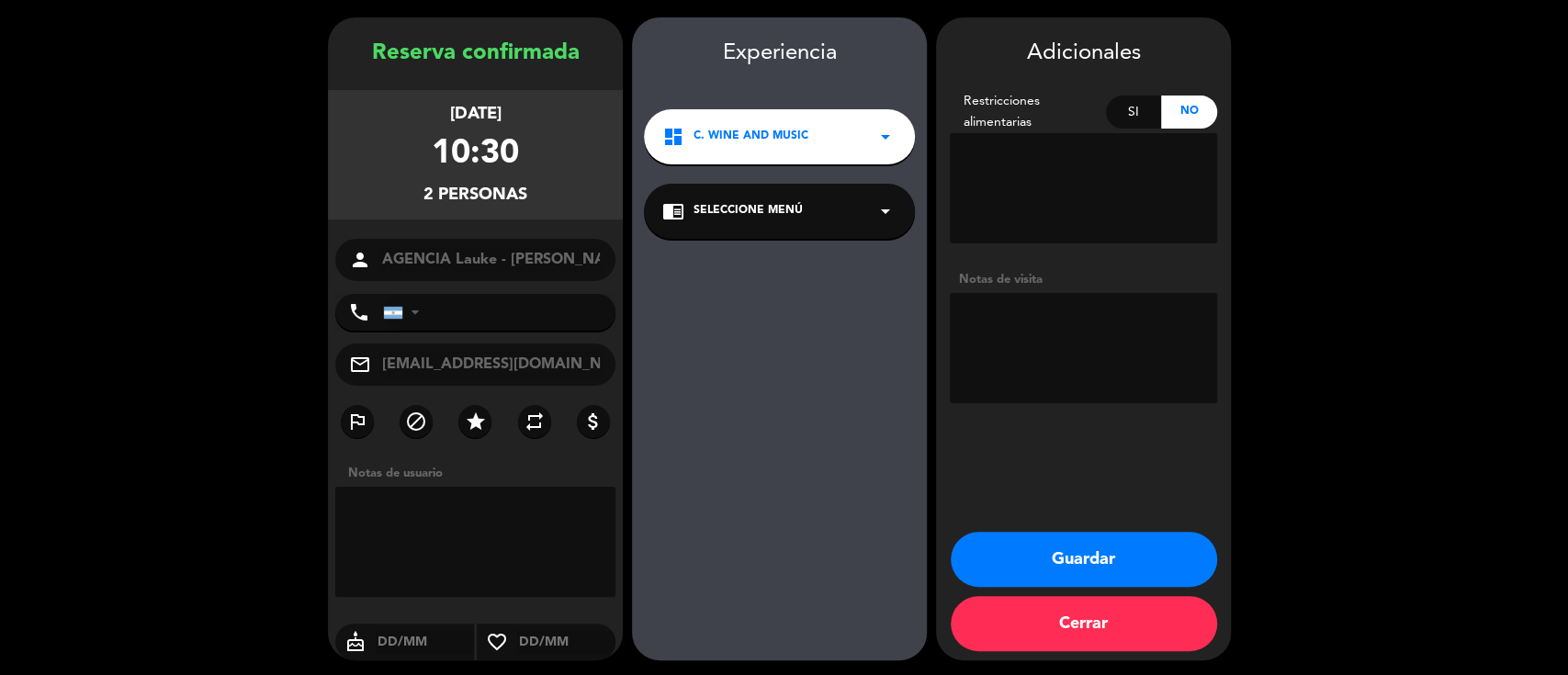
scroll to position [59, 0]
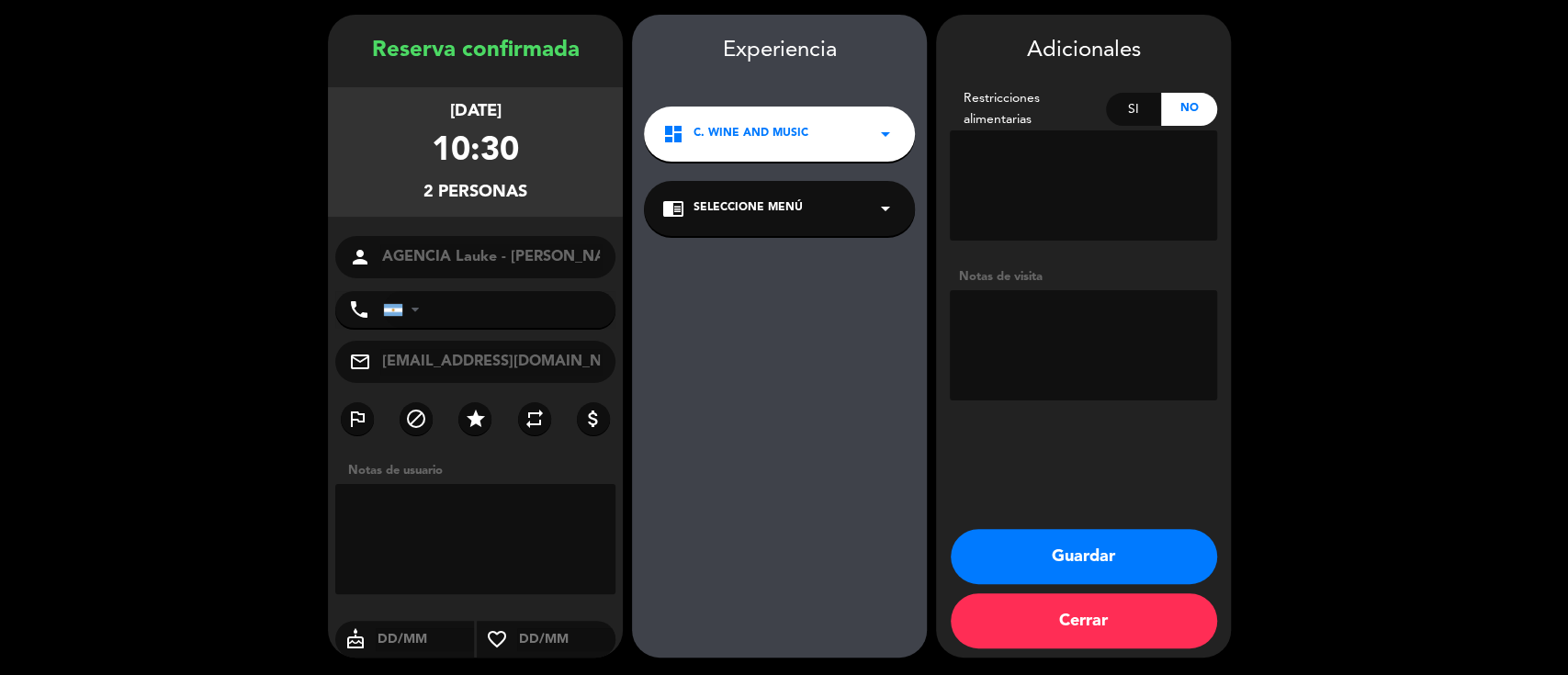
click at [787, 204] on span "Seleccione Menú" at bounding box center [748, 208] width 110 height 18
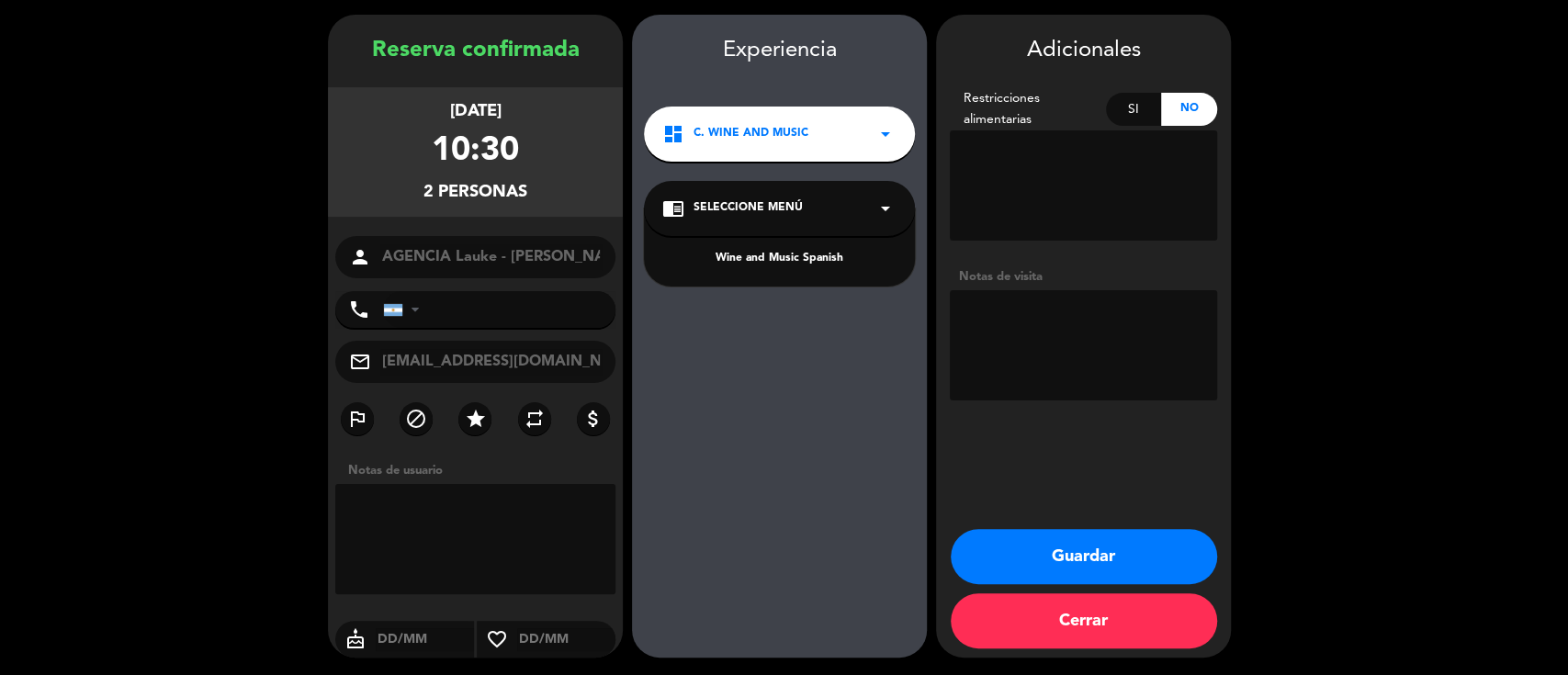
click at [774, 259] on div "Wine and Music Spanish" at bounding box center [780, 259] width 235 height 18
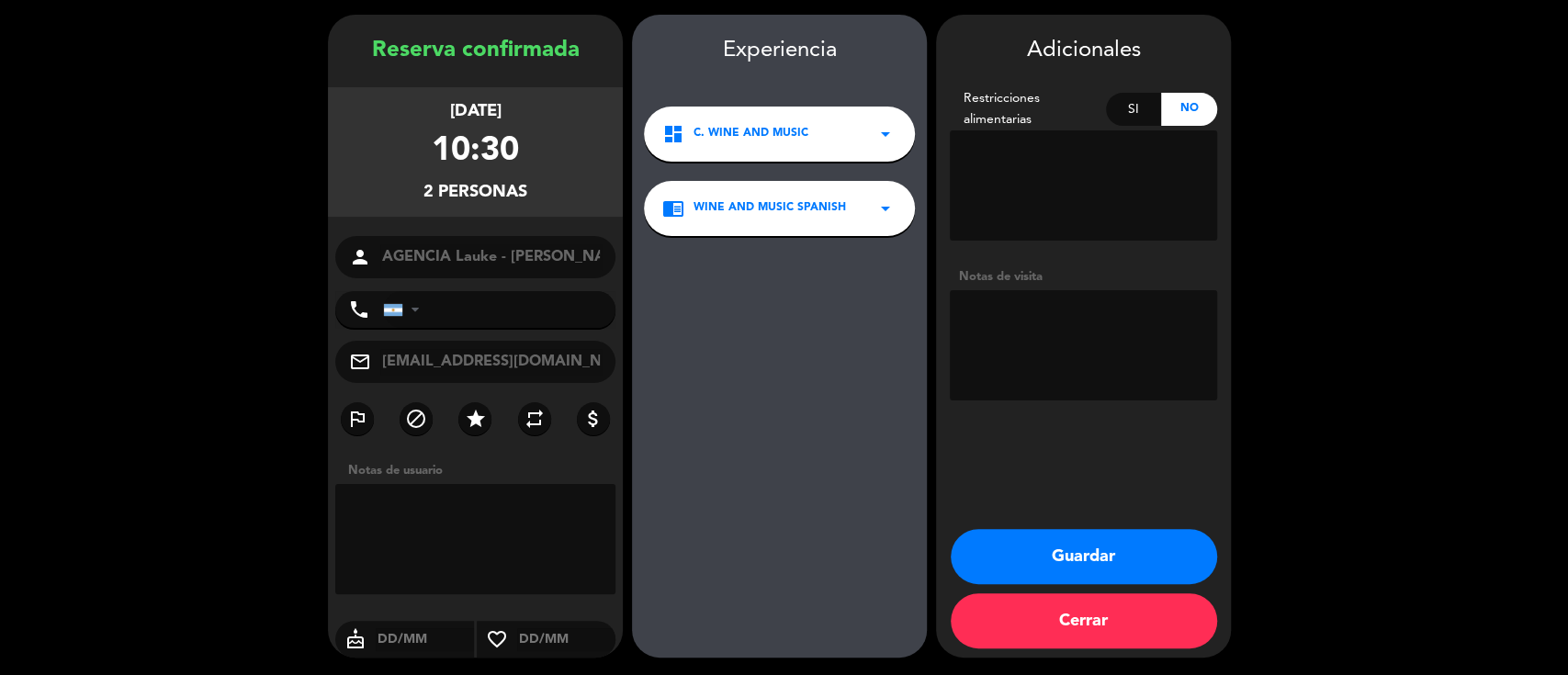
drag, startPoint x: 987, startPoint y: 540, endPoint x: 919, endPoint y: 507, distance: 75.6
click at [987, 541] on button "Guardar" at bounding box center [1083, 556] width 266 height 55
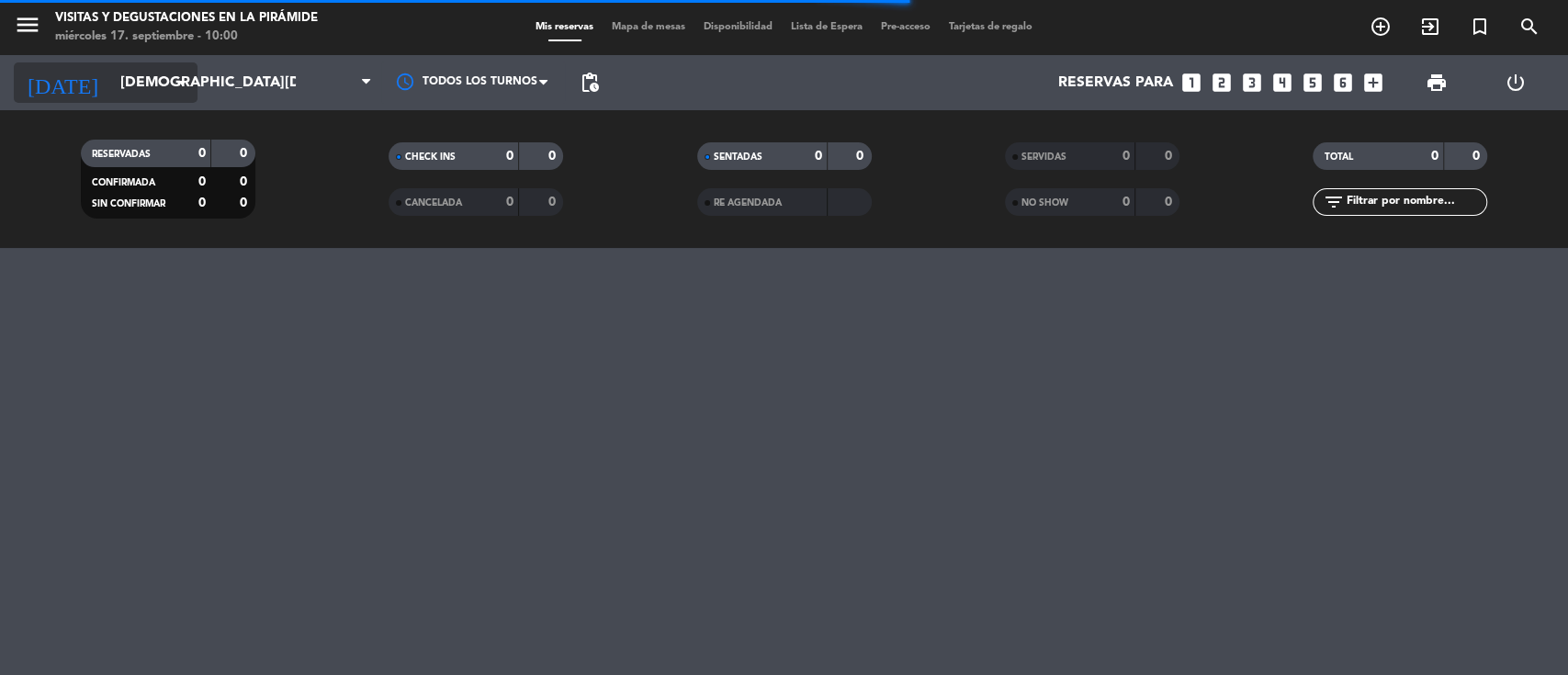
click at [124, 70] on input "[DEMOGRAPHIC_DATA][DATE]" at bounding box center [209, 83] width 194 height 36
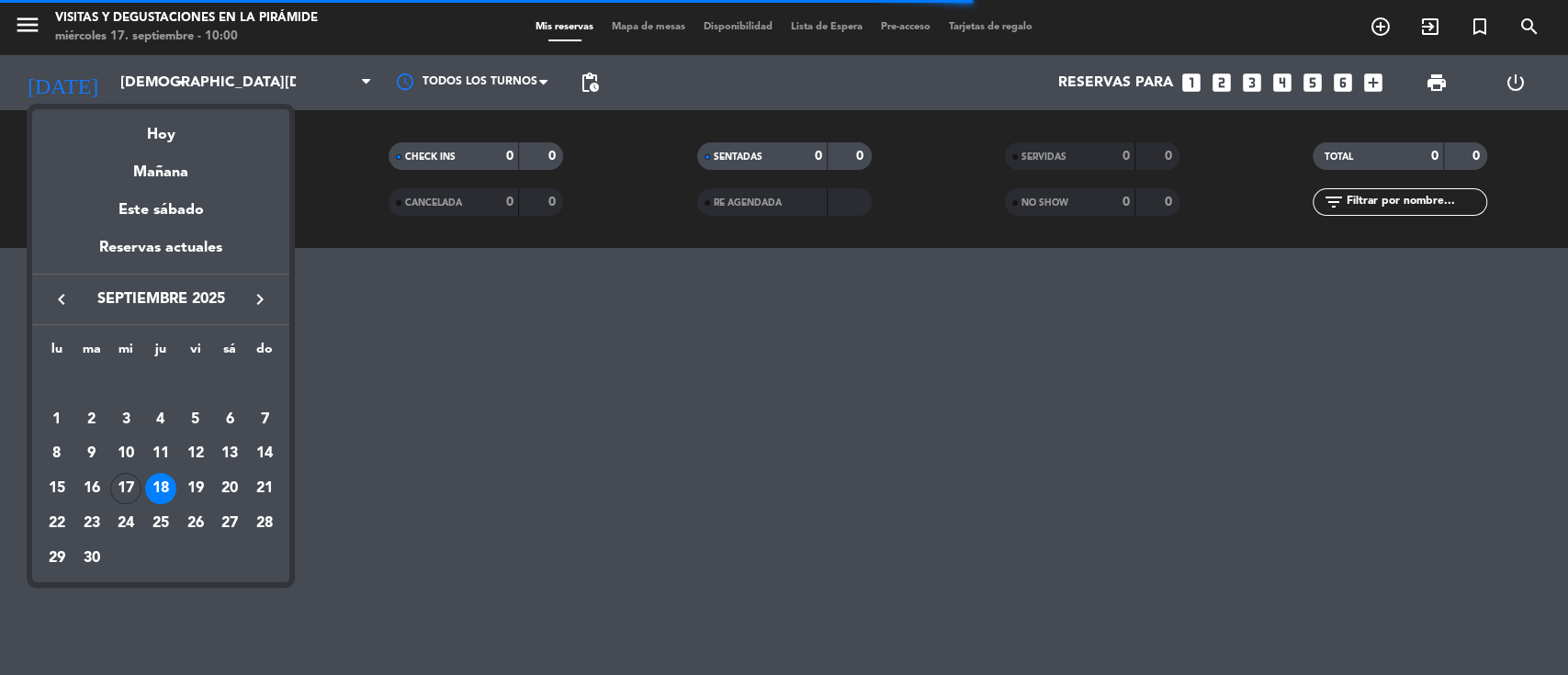
click at [68, 303] on icon "keyboard_arrow_left" at bounding box center [62, 299] width 22 height 22
drag, startPoint x: 69, startPoint y: 301, endPoint x: 88, endPoint y: 289, distance: 22.5
click at [70, 300] on icon "keyboard_arrow_left" at bounding box center [62, 299] width 22 height 22
click at [249, 297] on icon "keyboard_arrow_right" at bounding box center [260, 299] width 22 height 22
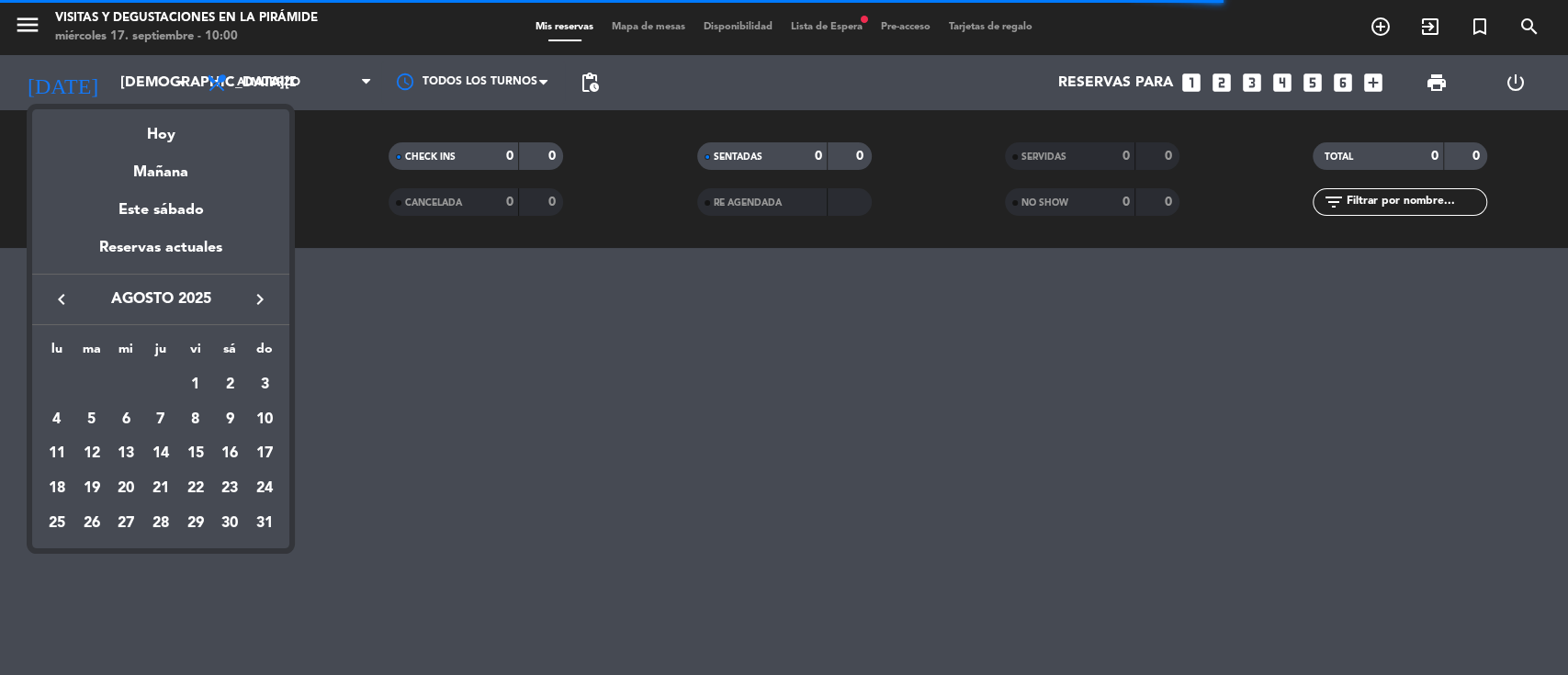
click at [254, 296] on icon "keyboard_arrow_right" at bounding box center [260, 299] width 22 height 22
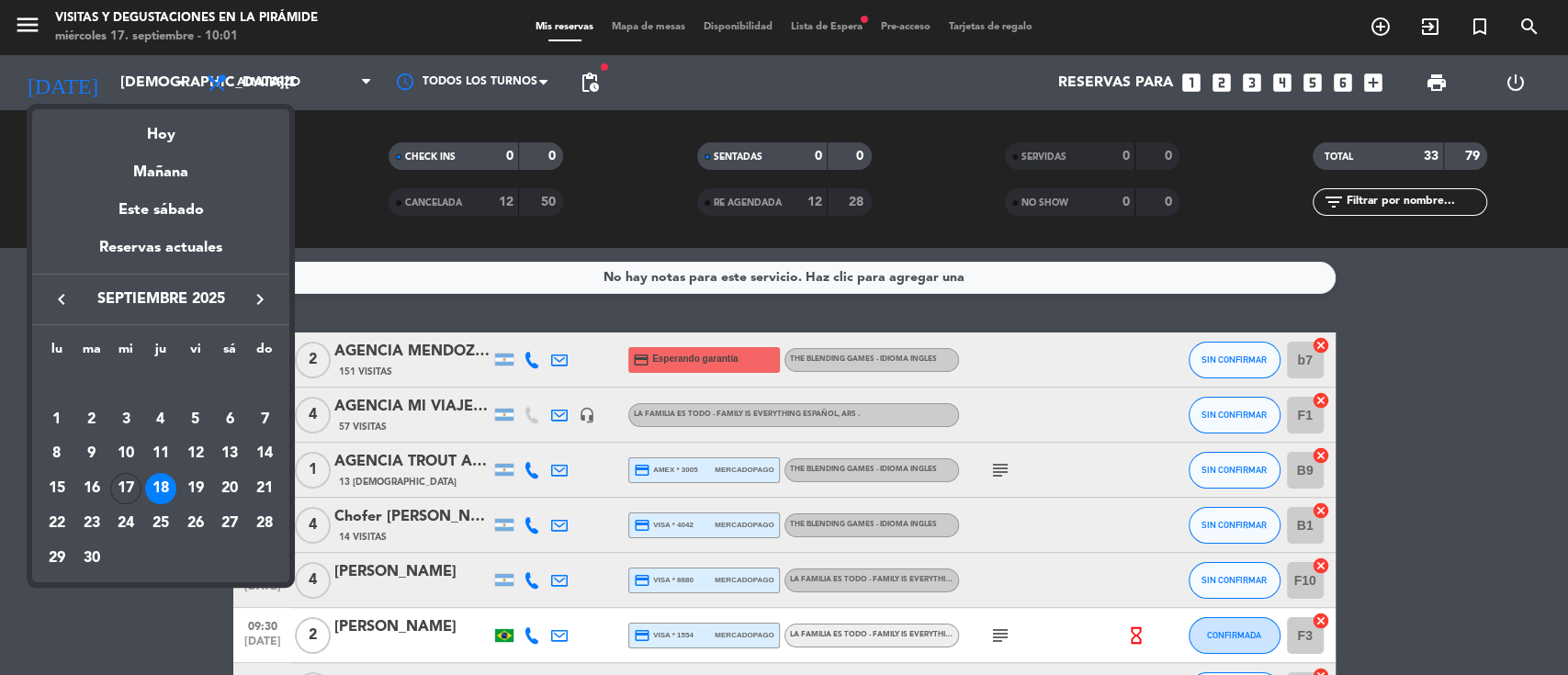
click at [255, 300] on icon "keyboard_arrow_right" at bounding box center [260, 299] width 22 height 22
drag, startPoint x: 155, startPoint y: 72, endPoint x: 150, endPoint y: 80, distance: 9.4
click at [153, 74] on div at bounding box center [784, 338] width 1568 height 675
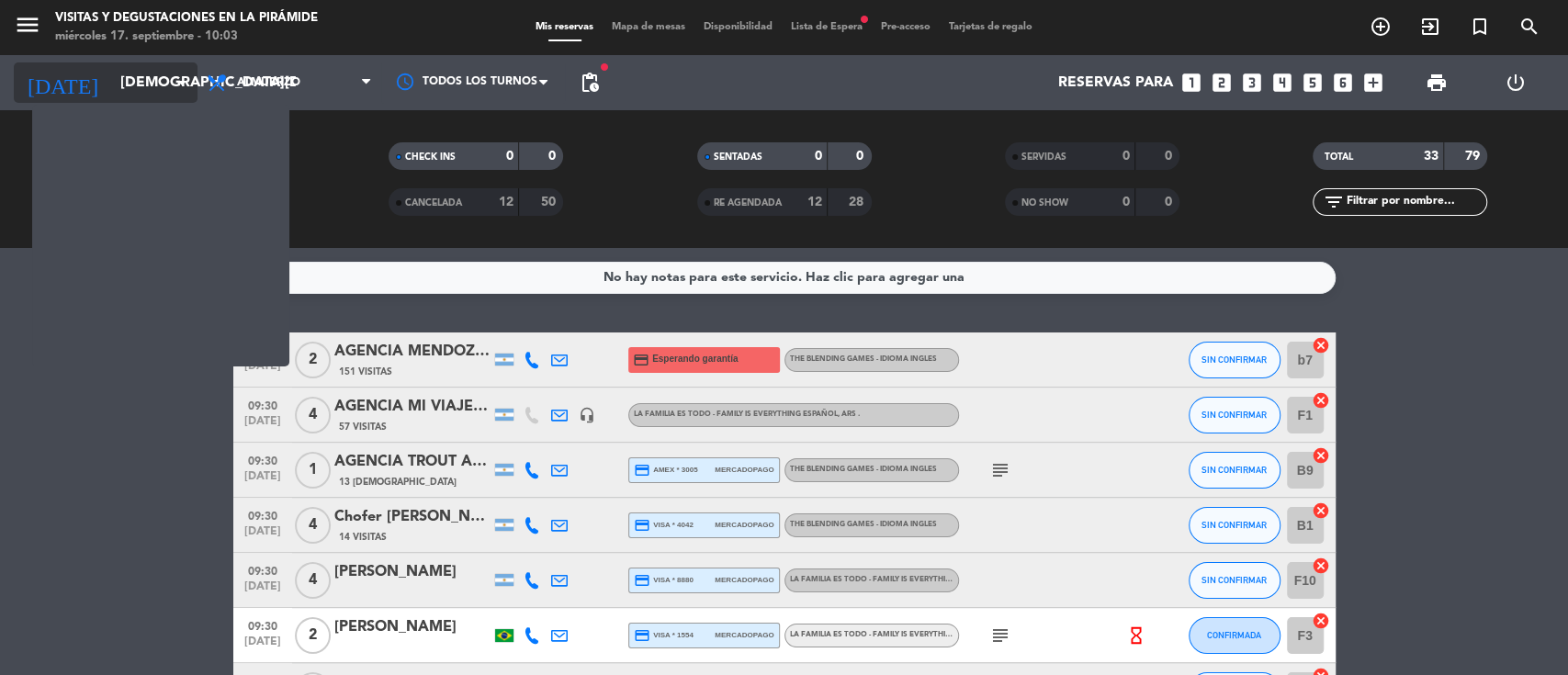
click at [146, 85] on input "[DEMOGRAPHIC_DATA][DATE]" at bounding box center [209, 83] width 194 height 36
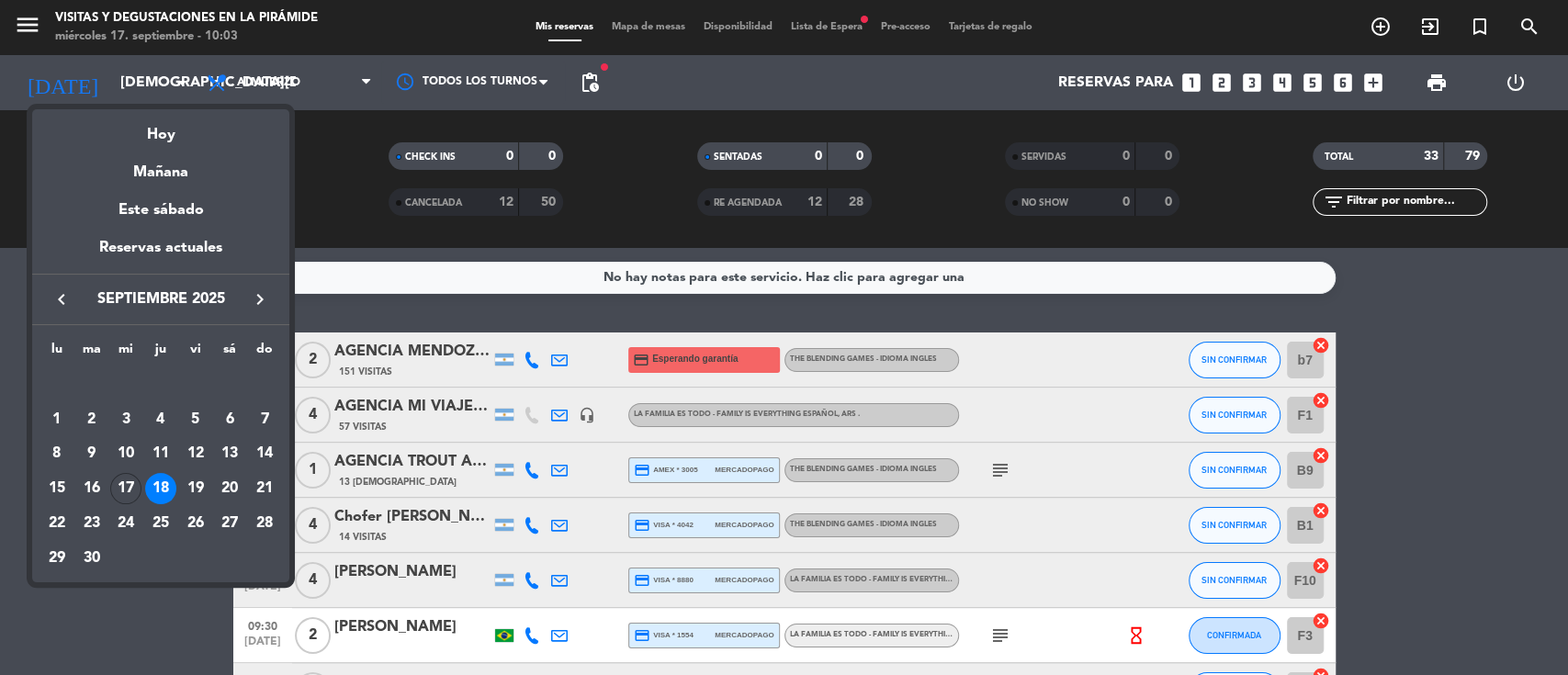
click at [261, 298] on icon "keyboard_arrow_right" at bounding box center [260, 299] width 22 height 22
drag, startPoint x: 191, startPoint y: 523, endPoint x: 175, endPoint y: 526, distance: 16.3
click at [192, 526] on div "24" at bounding box center [195, 523] width 31 height 31
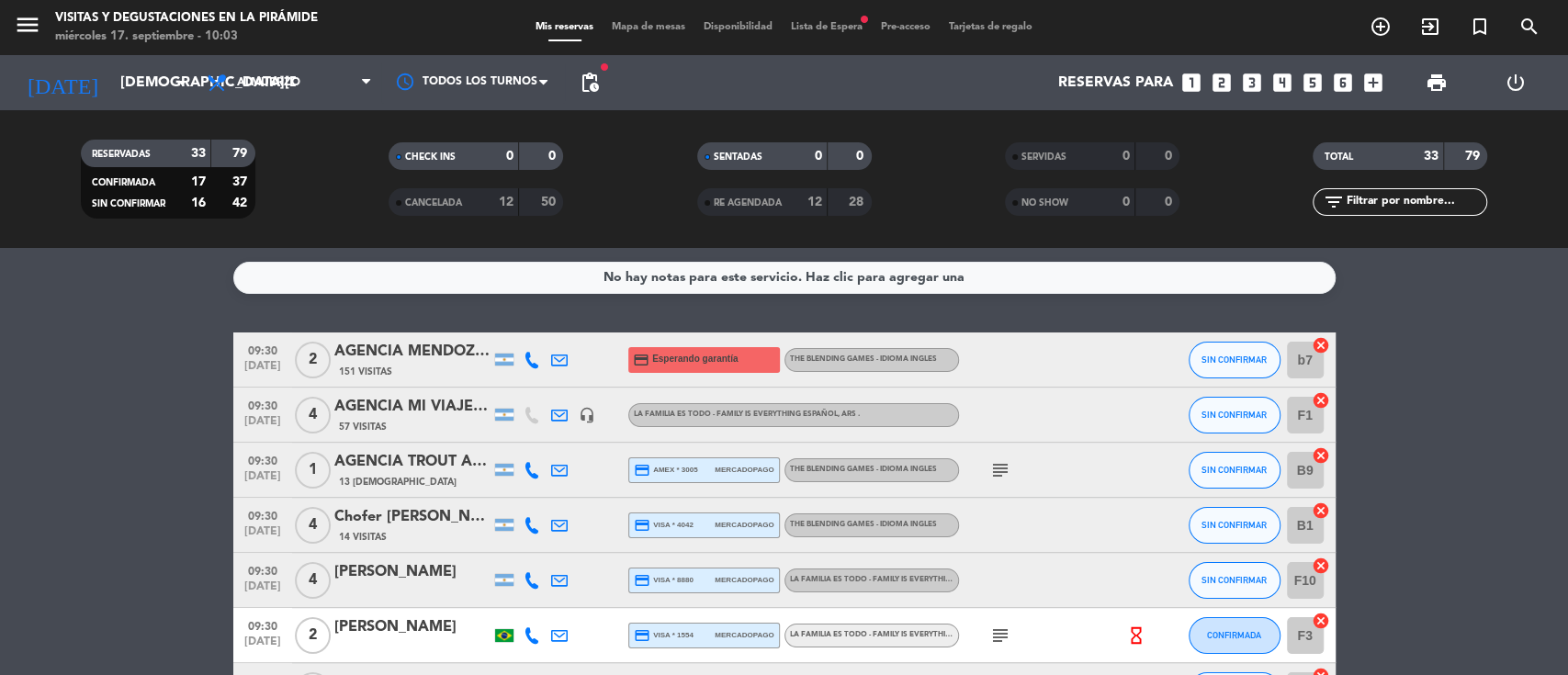
type input "[DATE]"
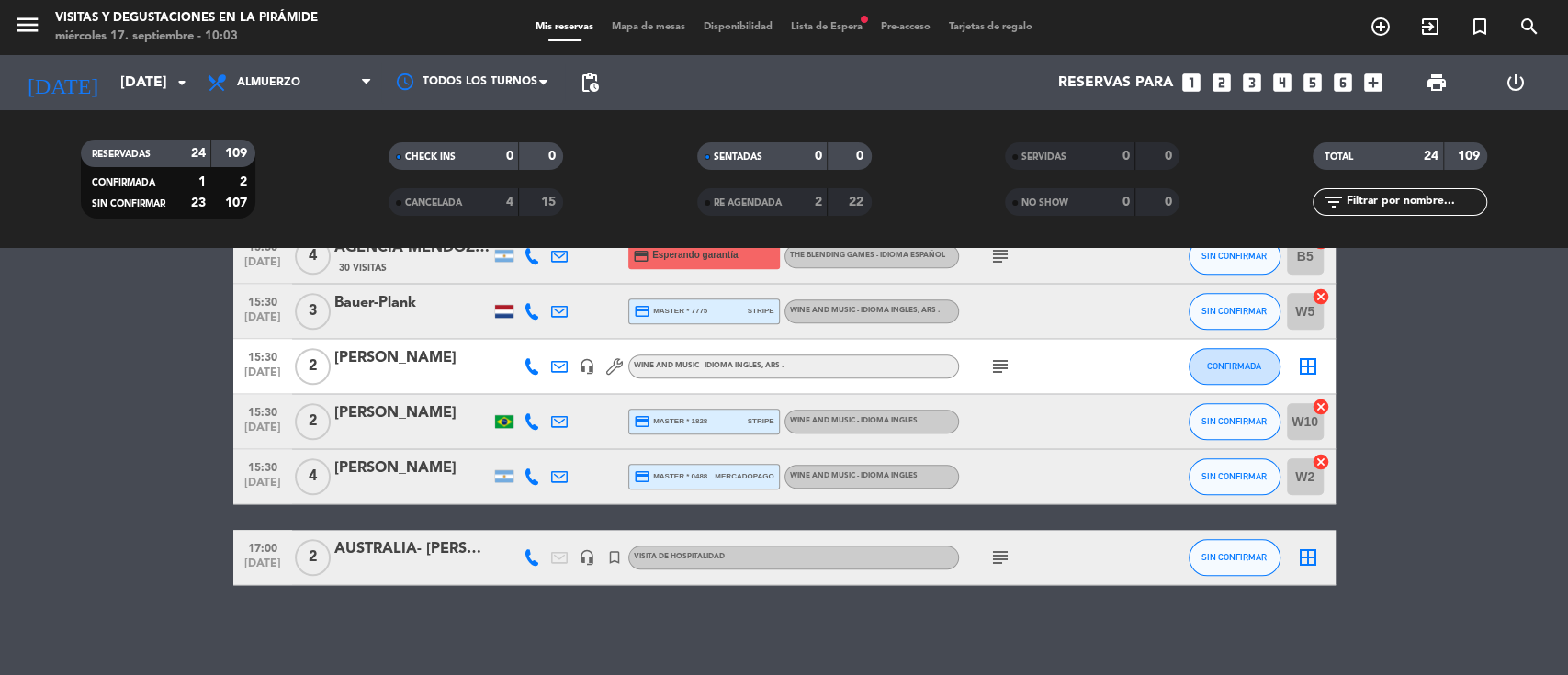
scroll to position [1227, 0]
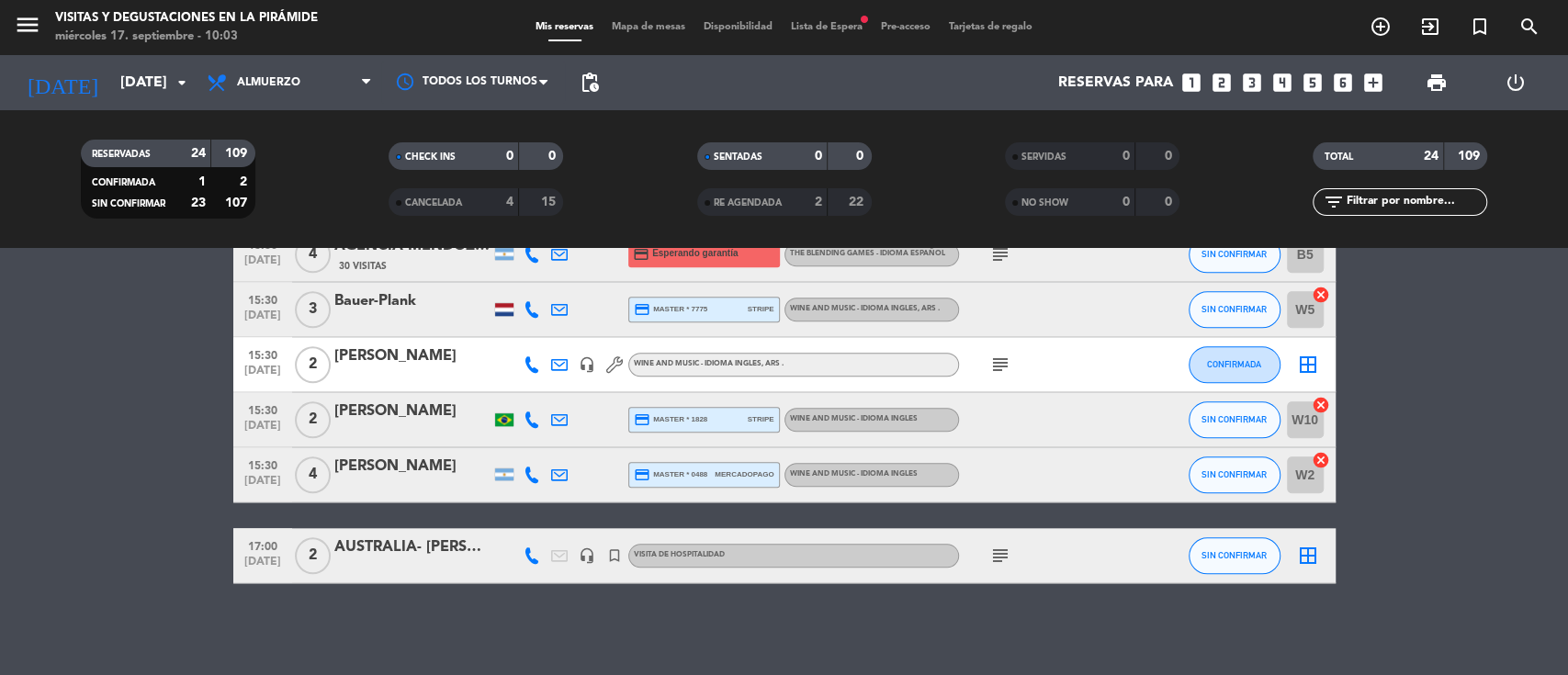
click at [437, 549] on div "AUSTRALIA- [PERSON_NAME]," at bounding box center [412, 547] width 156 height 24
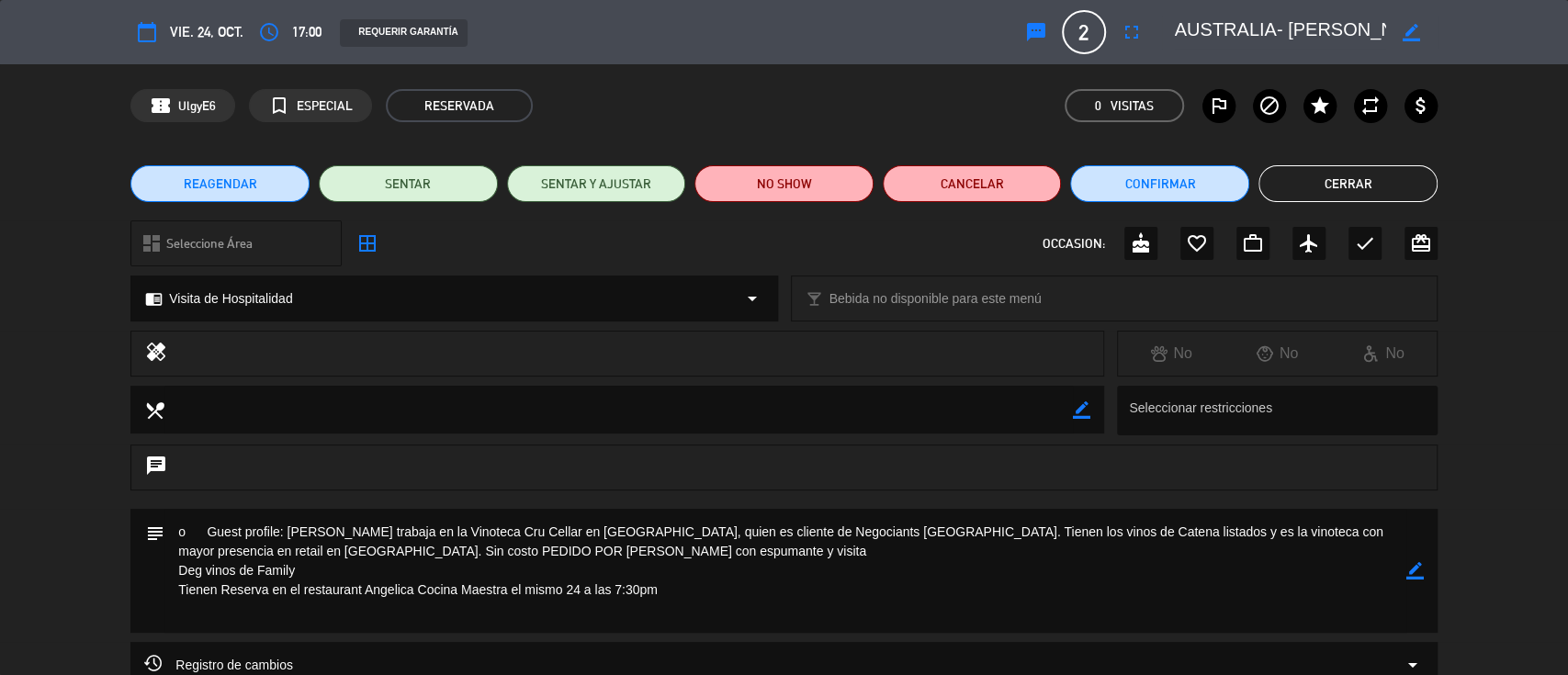
click at [230, 191] on span "REAGENDAR" at bounding box center [220, 185] width 73 height 19
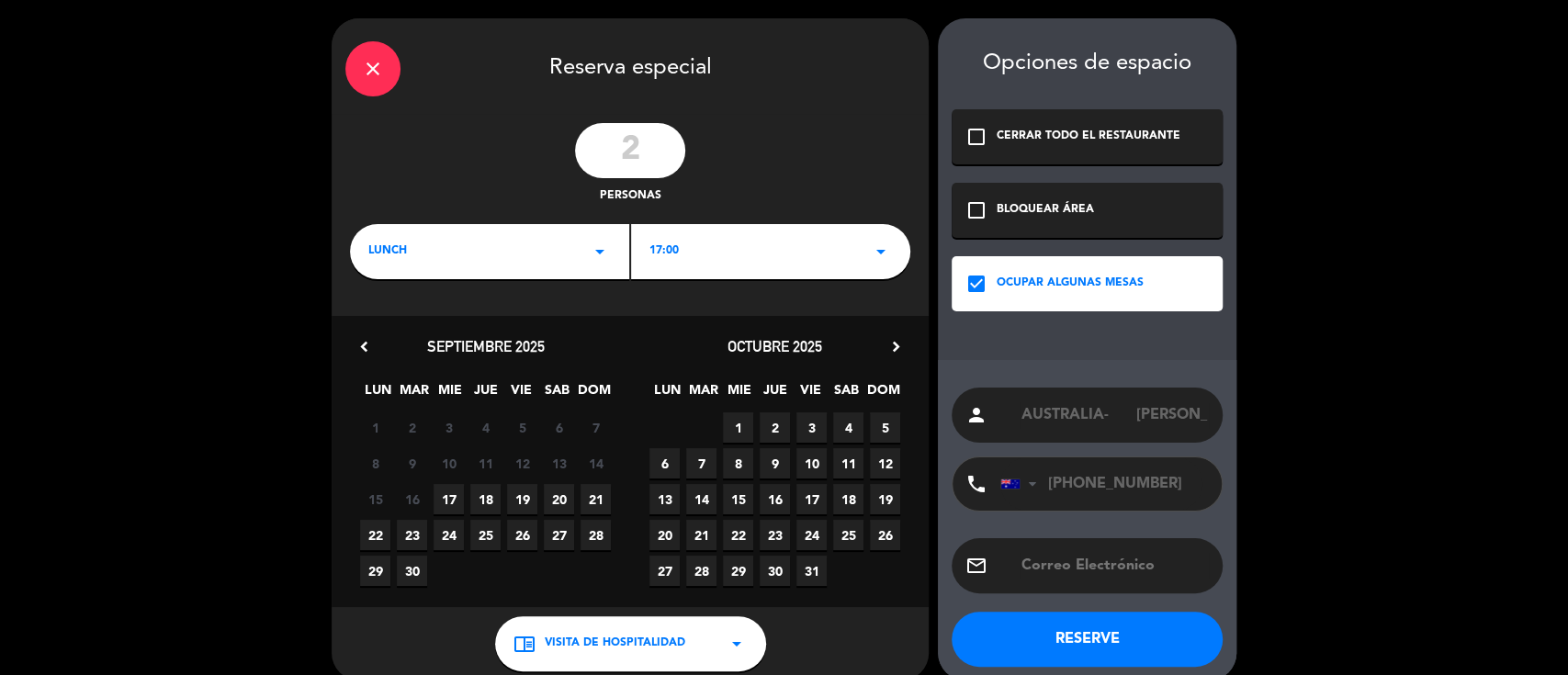
click at [715, 259] on div "17:00 arrow_drop_down" at bounding box center [770, 251] width 279 height 55
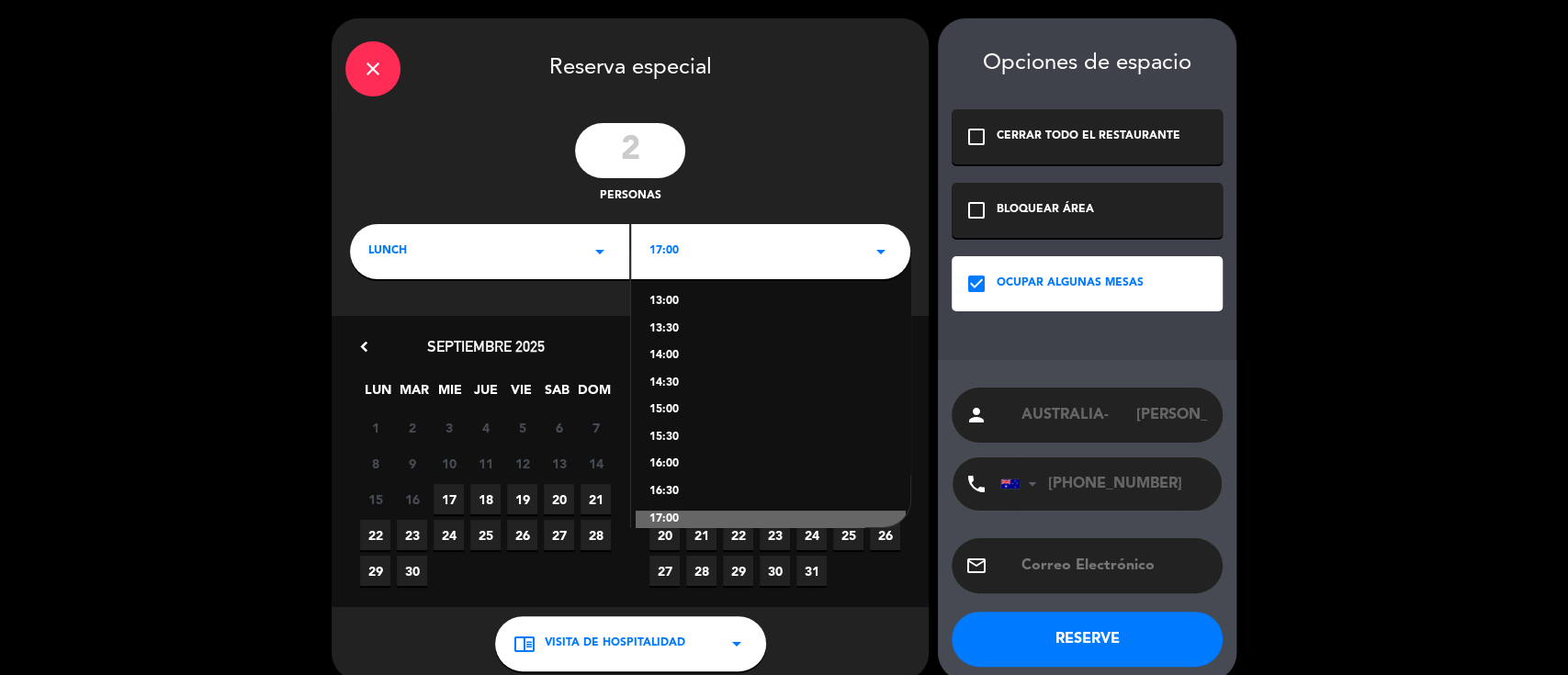
scroll to position [367, 0]
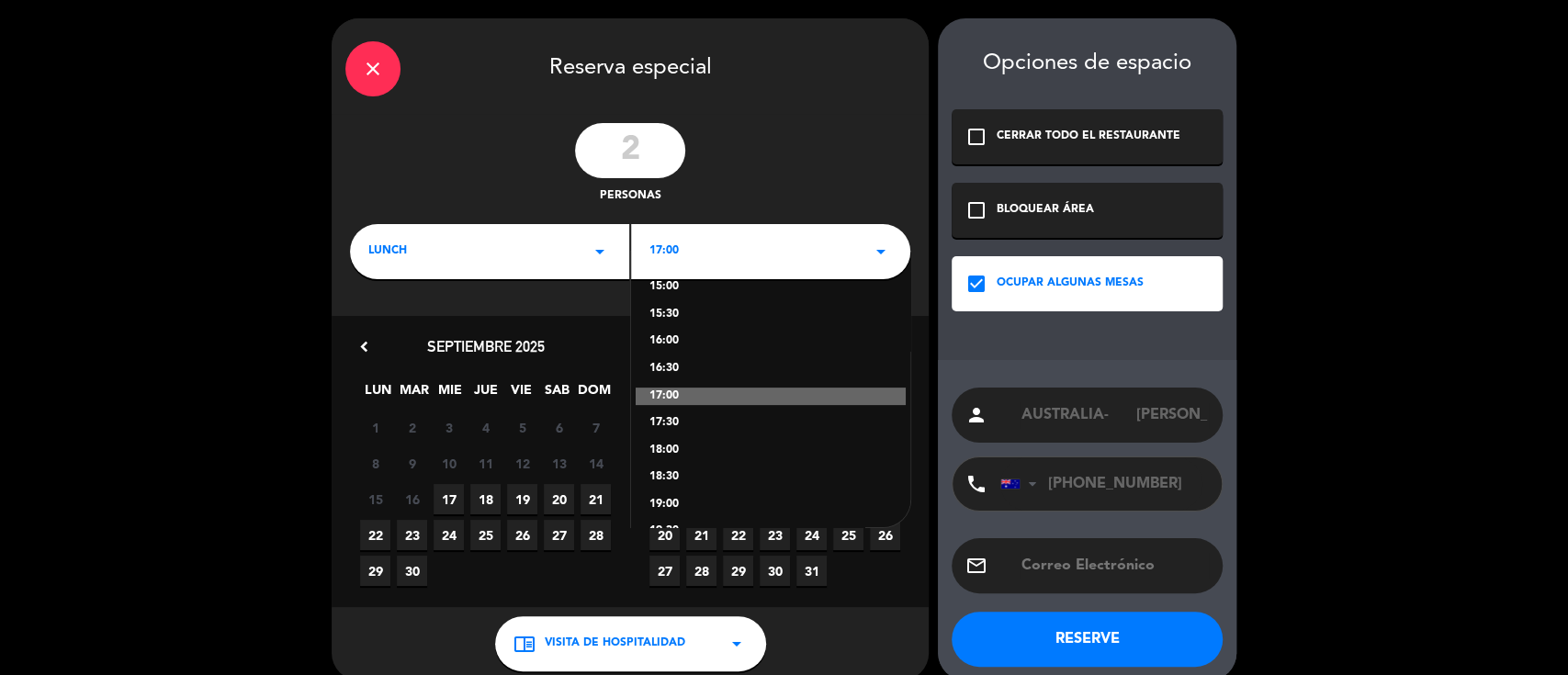
click at [659, 369] on div "16:30" at bounding box center [771, 369] width 242 height 18
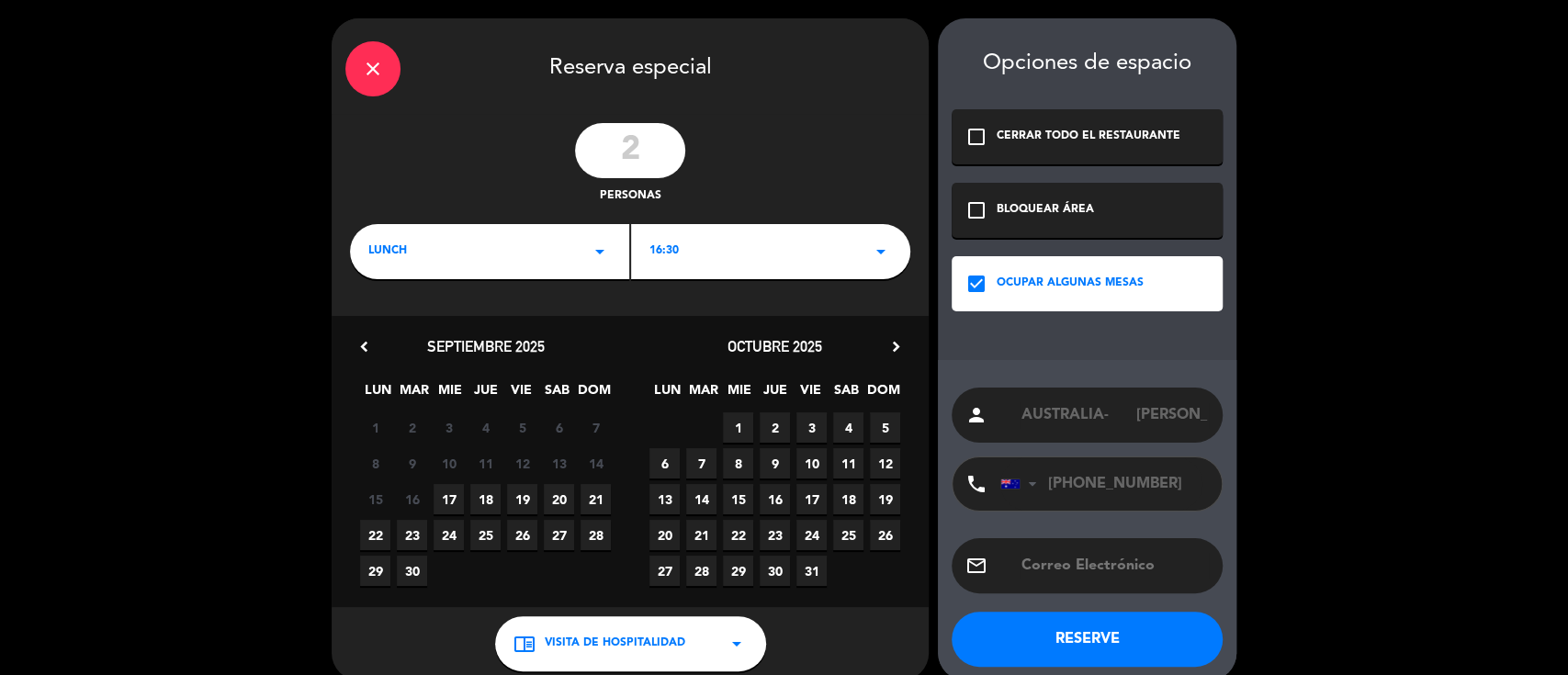
click at [1040, 626] on button "RESERVE" at bounding box center [1087, 638] width 271 height 55
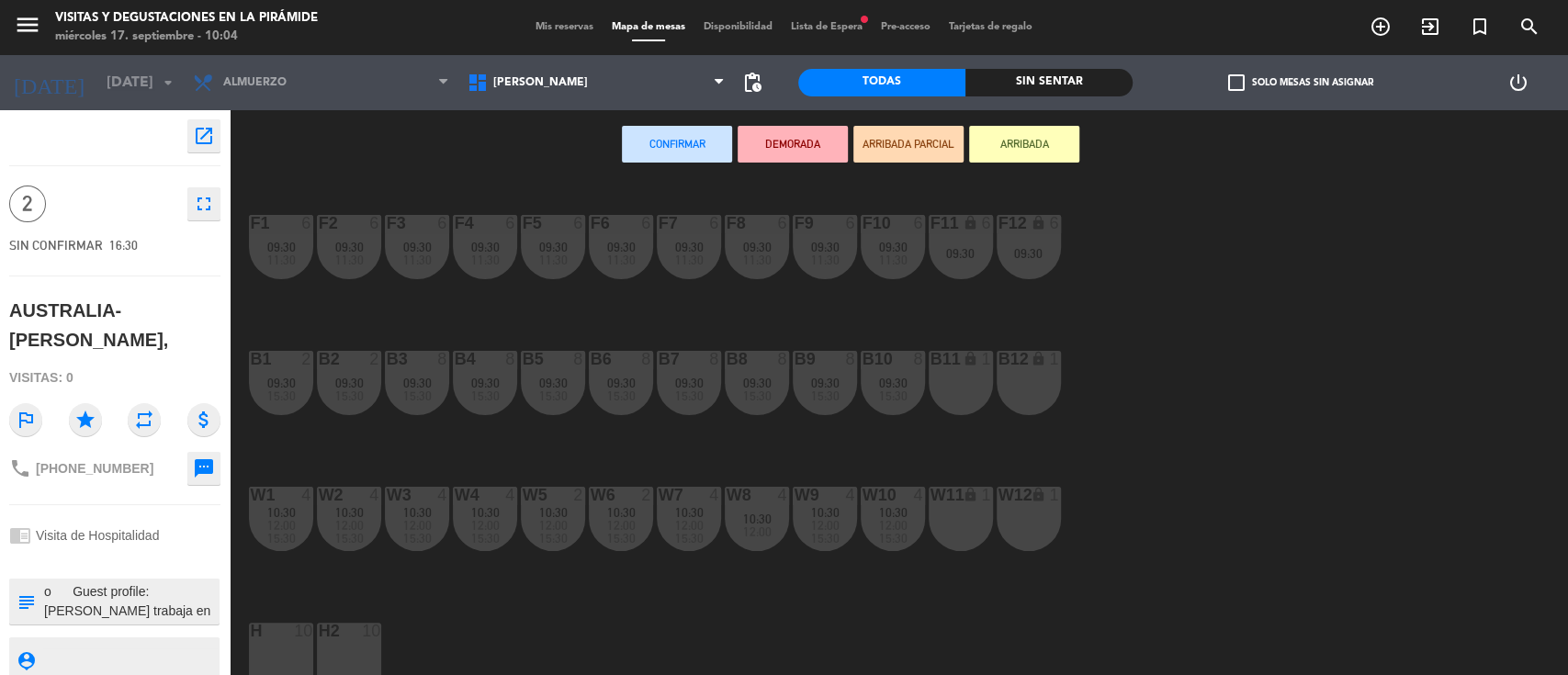
click at [300, 638] on div "10" at bounding box center [303, 631] width 18 height 16
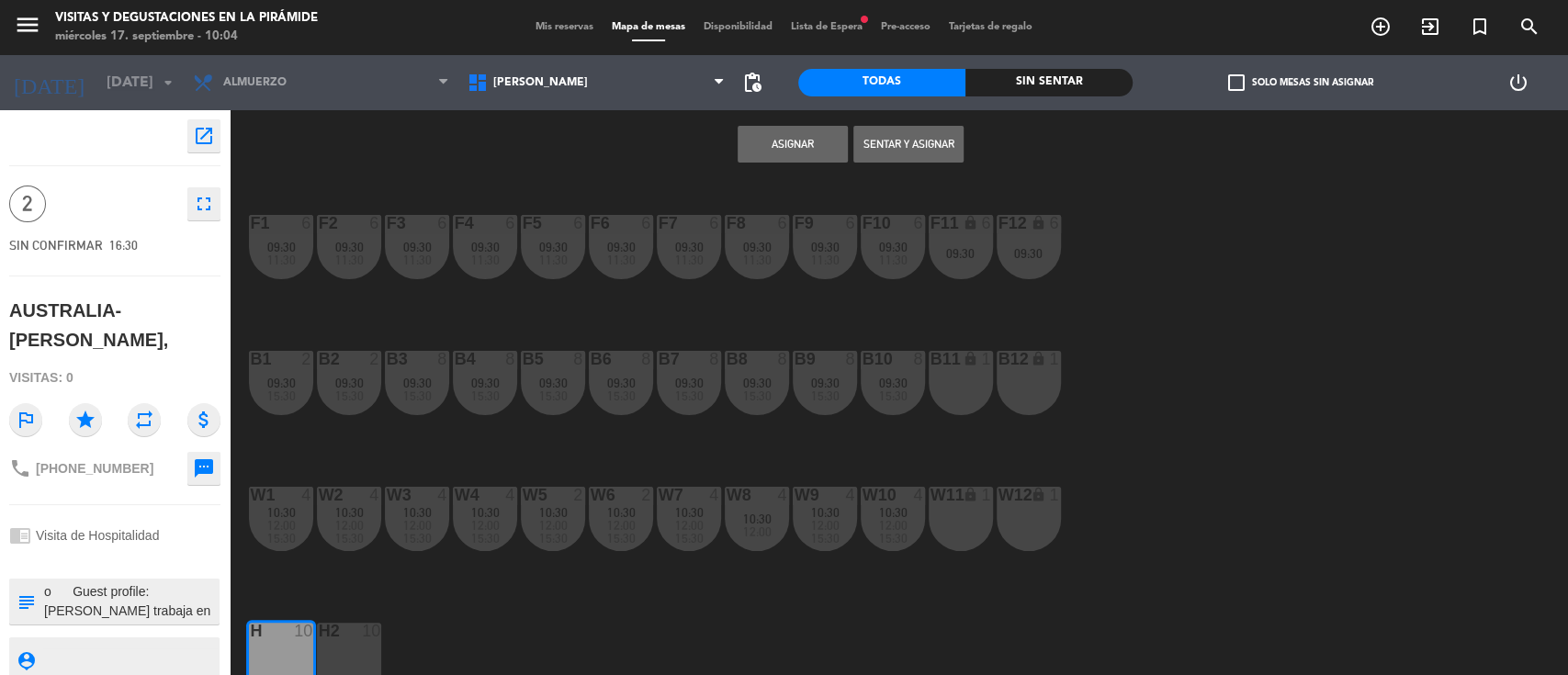
click at [820, 134] on button "Asignar" at bounding box center [792, 144] width 111 height 37
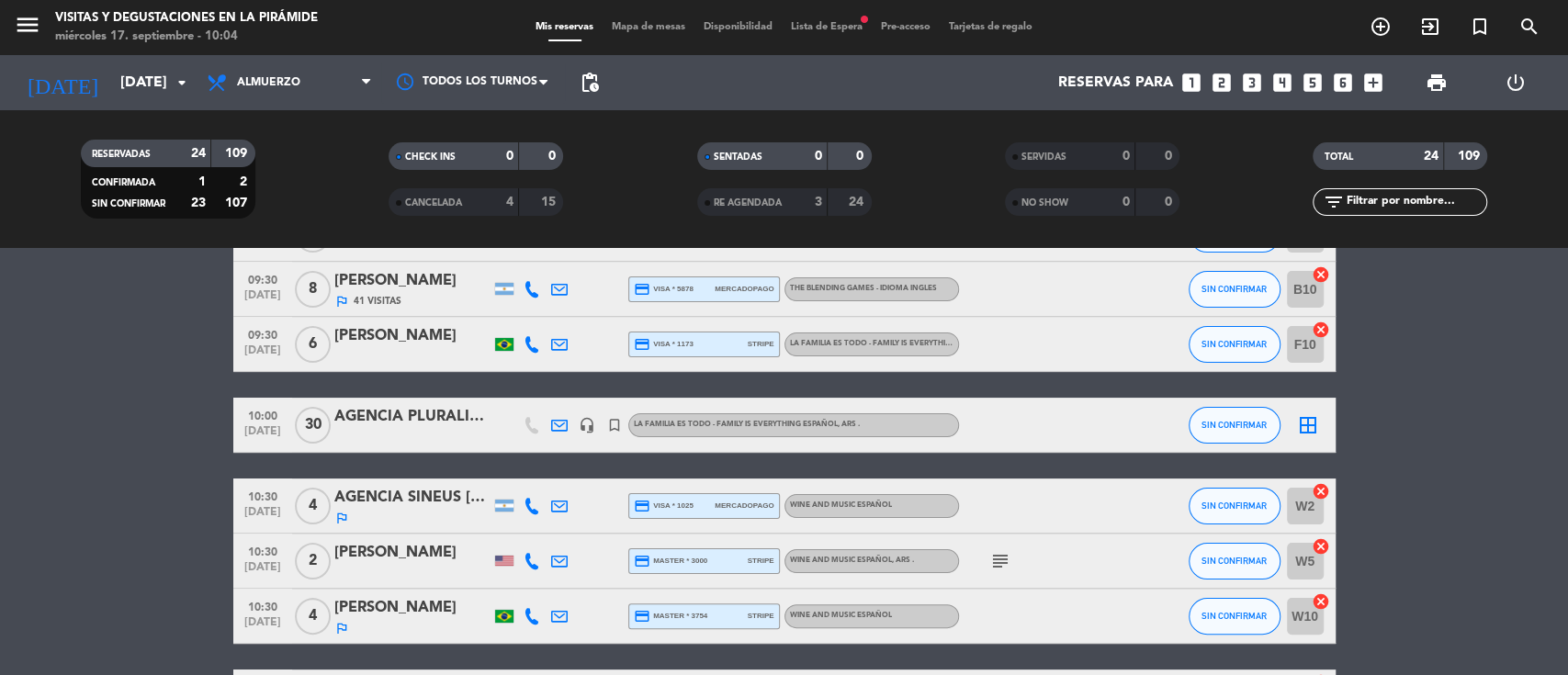
scroll to position [244, 0]
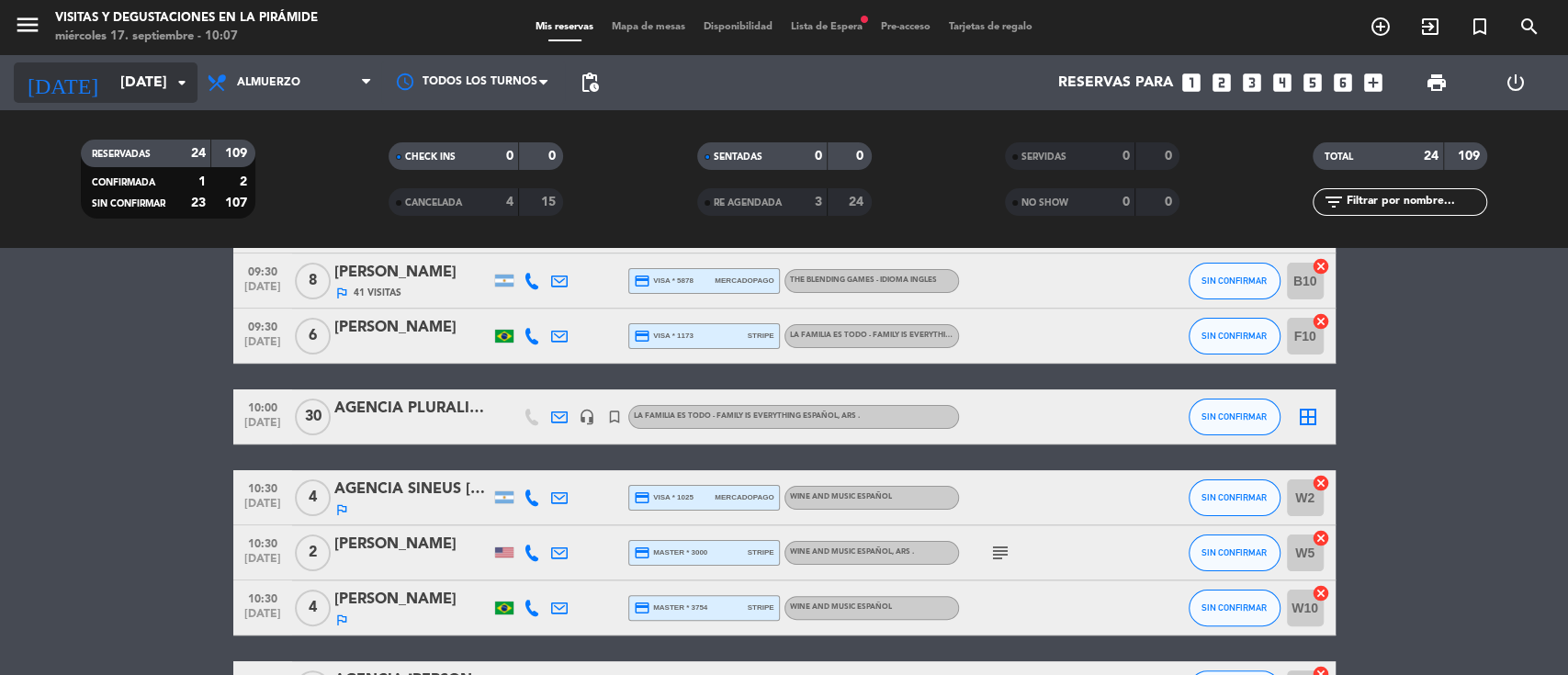
click at [112, 85] on input "[DATE]" at bounding box center [209, 83] width 194 height 36
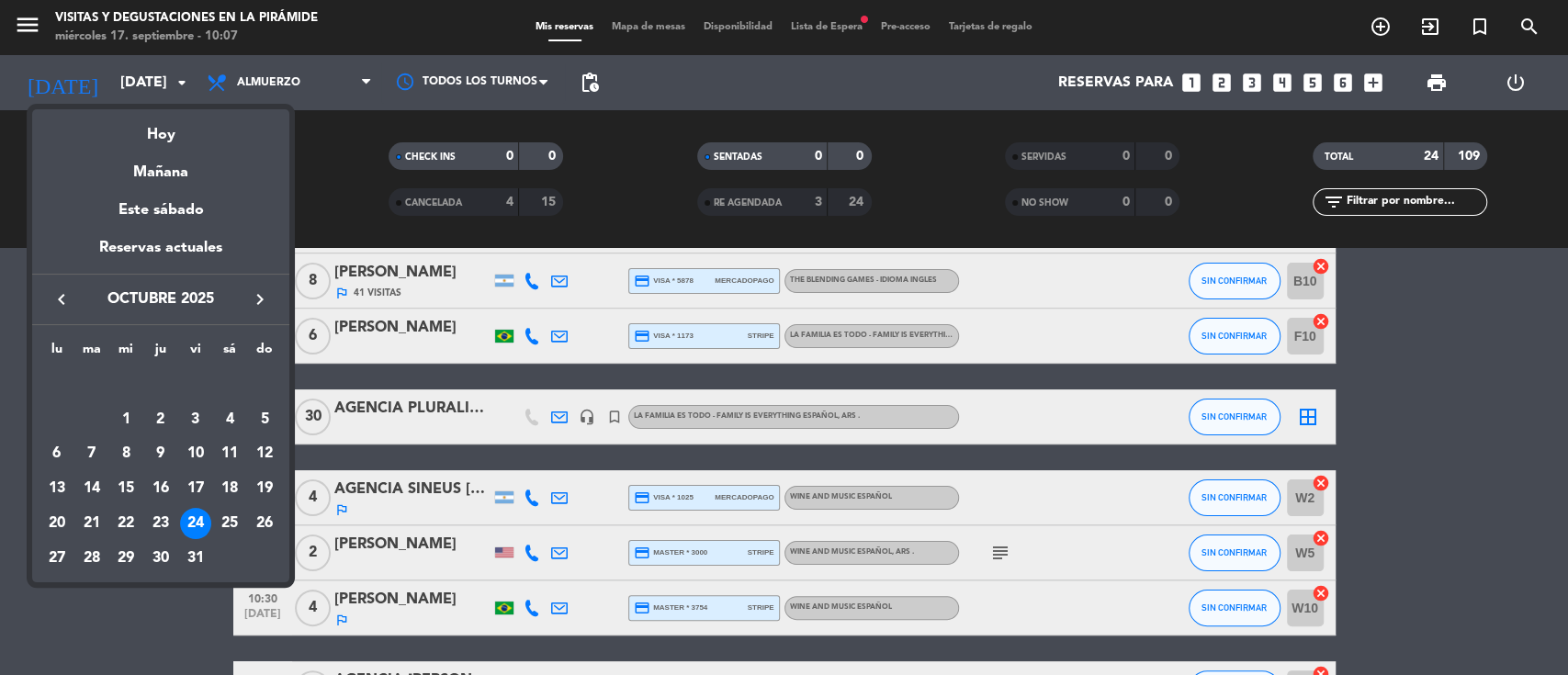
click at [63, 295] on icon "keyboard_arrow_left" at bounding box center [62, 299] width 22 height 22
click at [98, 515] on div "23" at bounding box center [91, 523] width 31 height 31
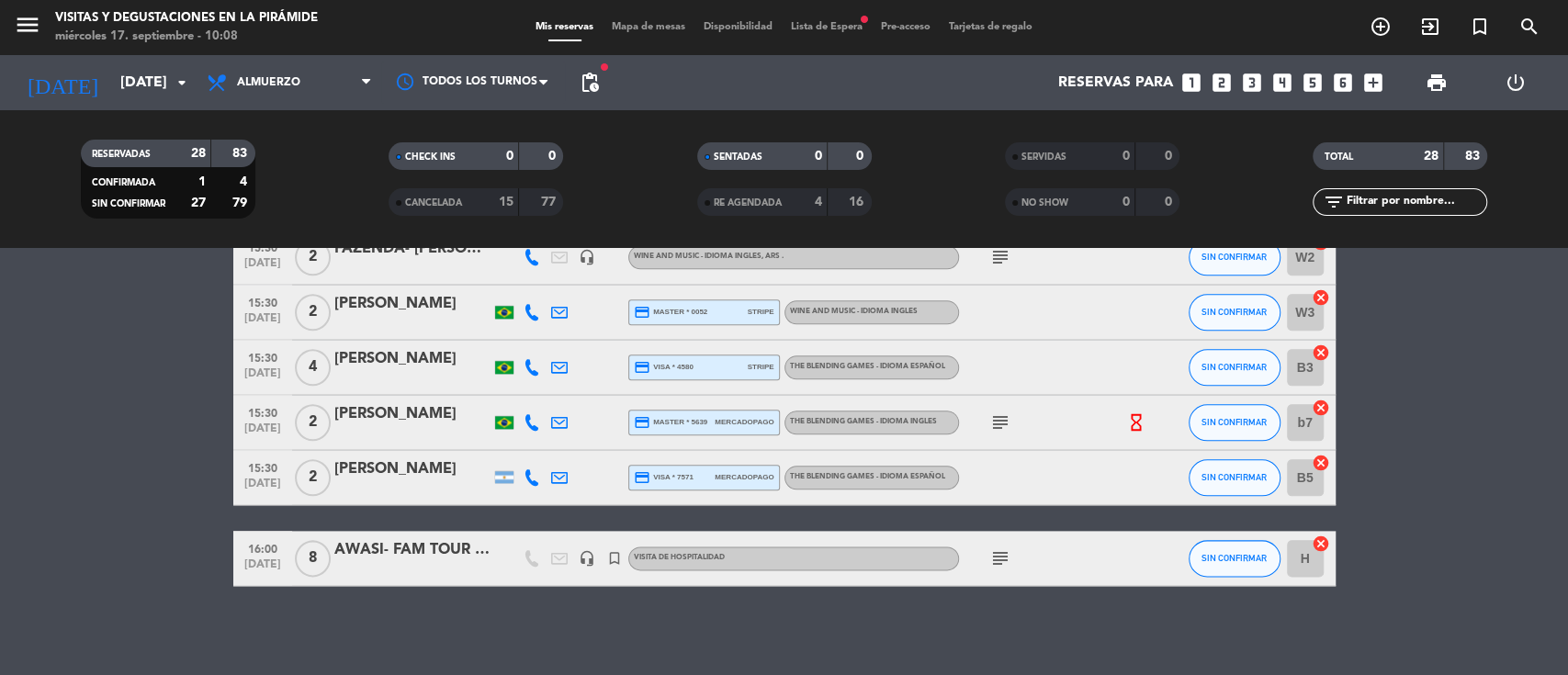
scroll to position [1472, 0]
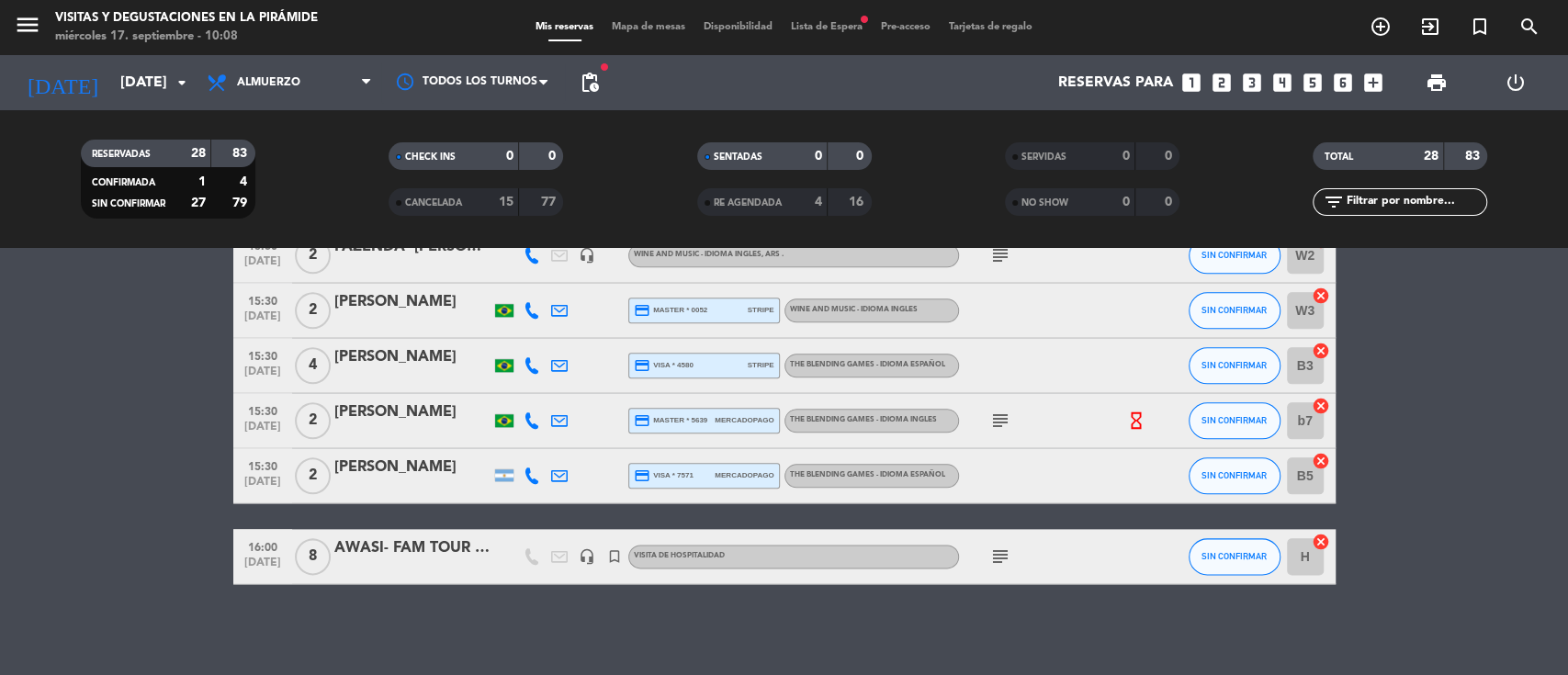
click at [343, 551] on div "AWASI- FAM TOUR EXPERIENCIA AWASI" at bounding box center [412, 548] width 156 height 24
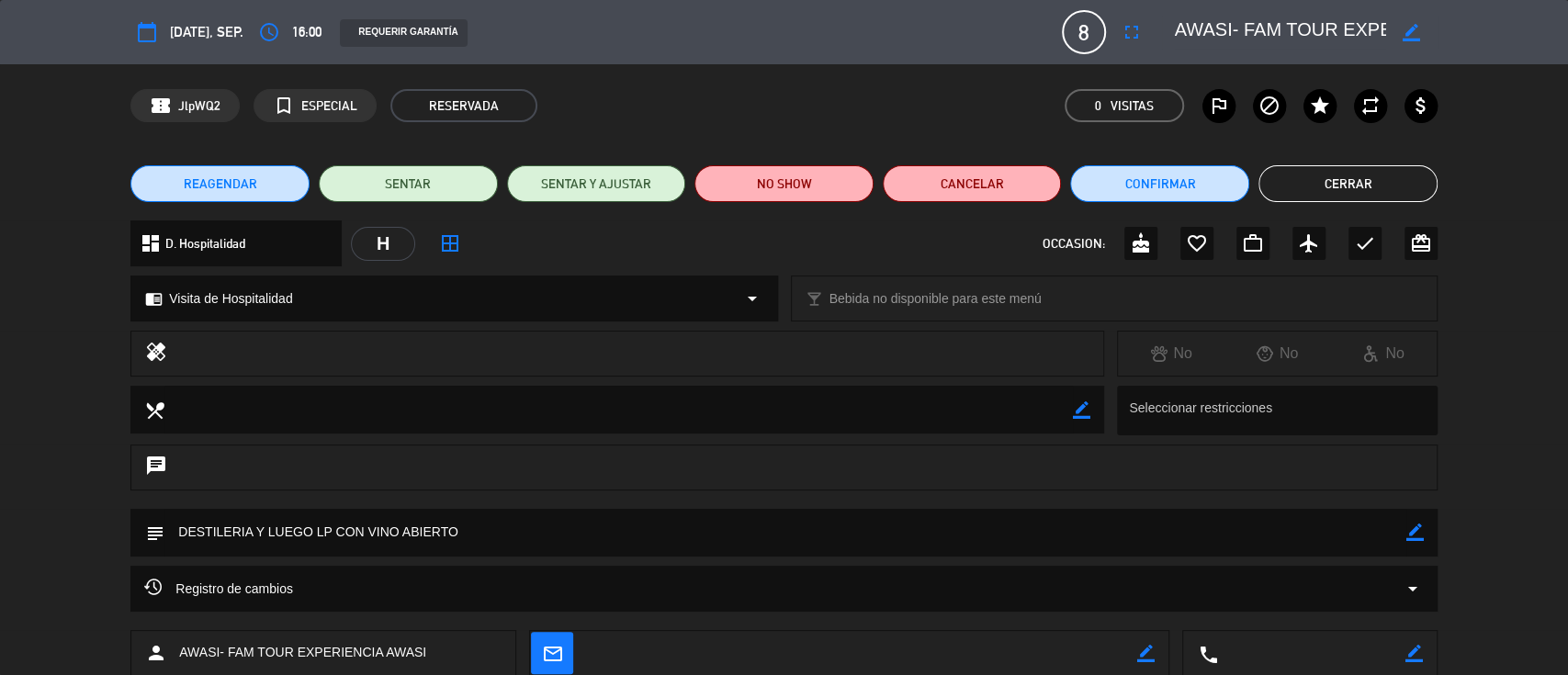
click at [1298, 188] on button "Cerrar" at bounding box center [1348, 184] width 179 height 37
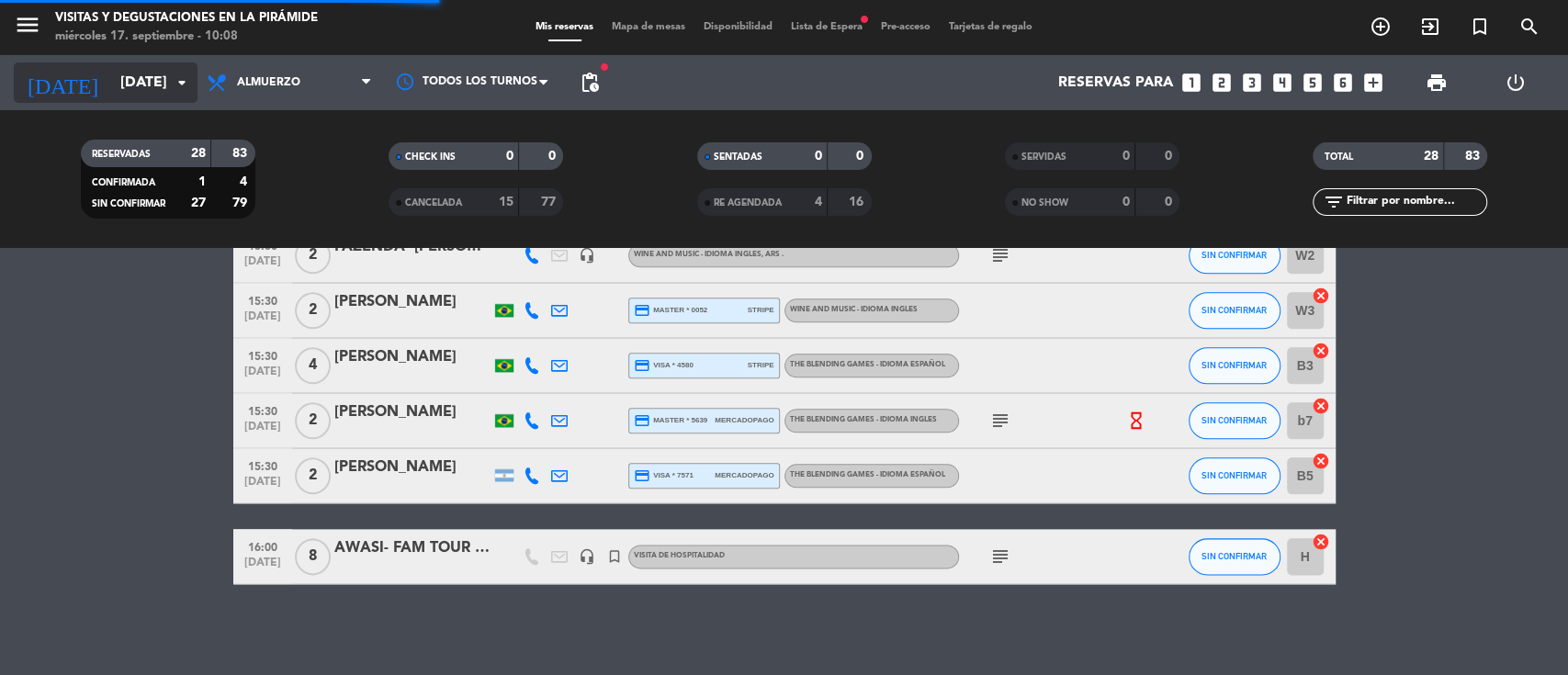
click at [172, 87] on icon "arrow_drop_down" at bounding box center [182, 83] width 22 height 22
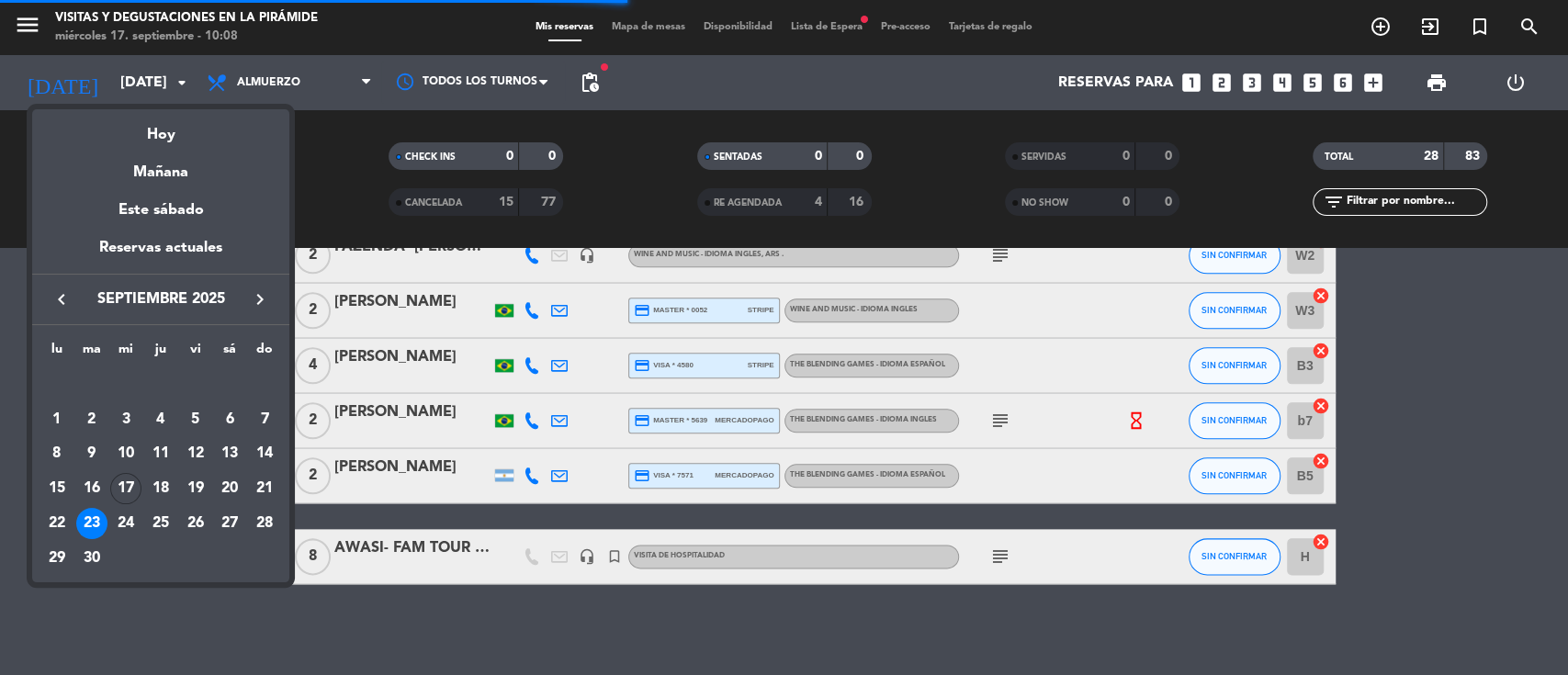
click at [258, 296] on icon "keyboard_arrow_right" at bounding box center [260, 299] width 22 height 22
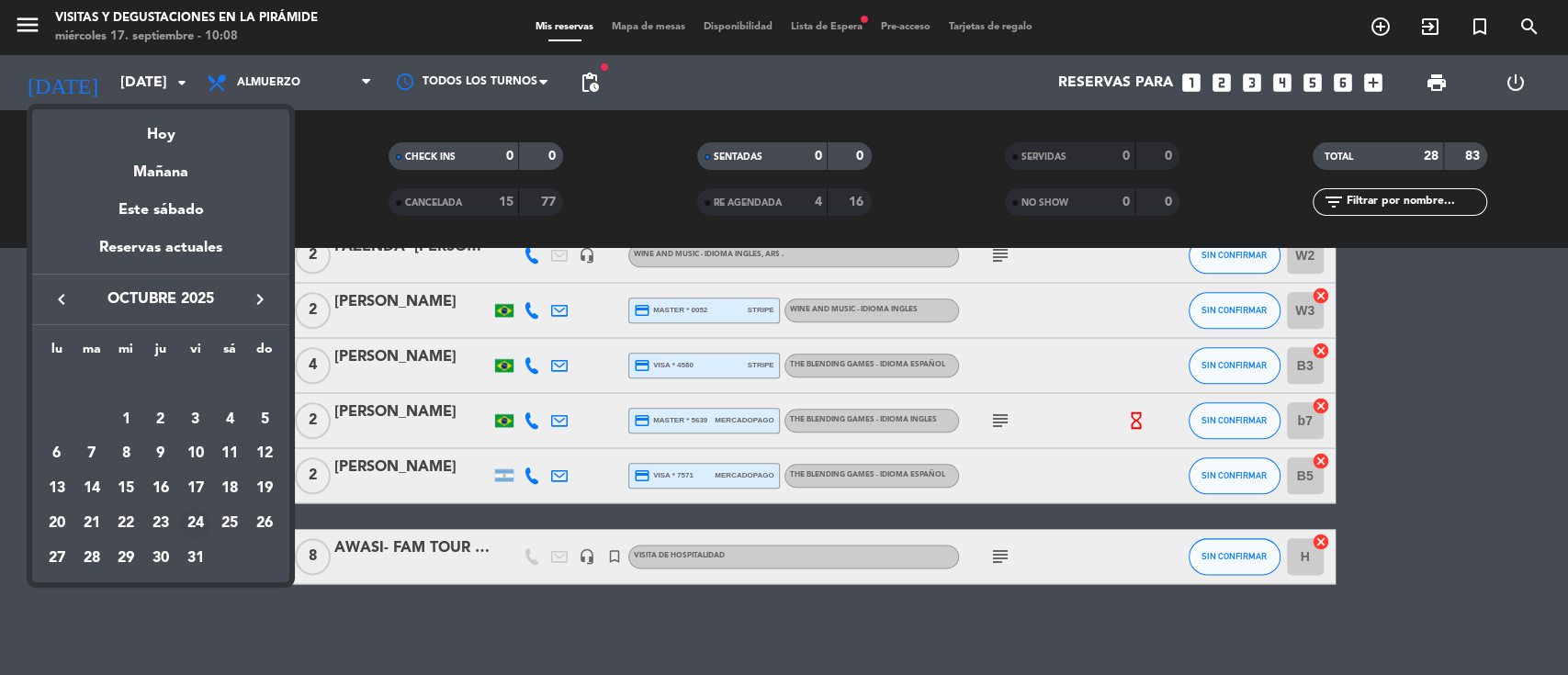
click at [191, 521] on div "24" at bounding box center [195, 523] width 31 height 31
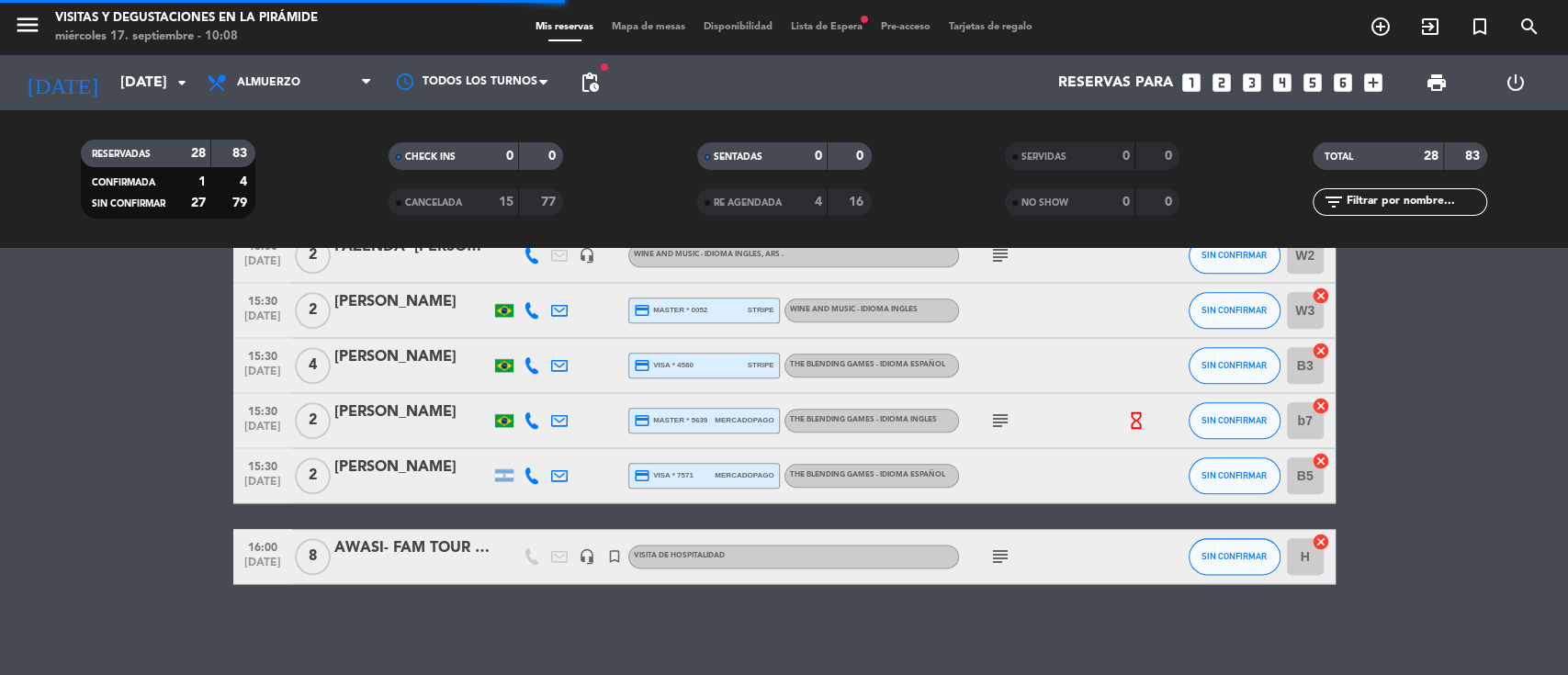
scroll to position [1227, 0]
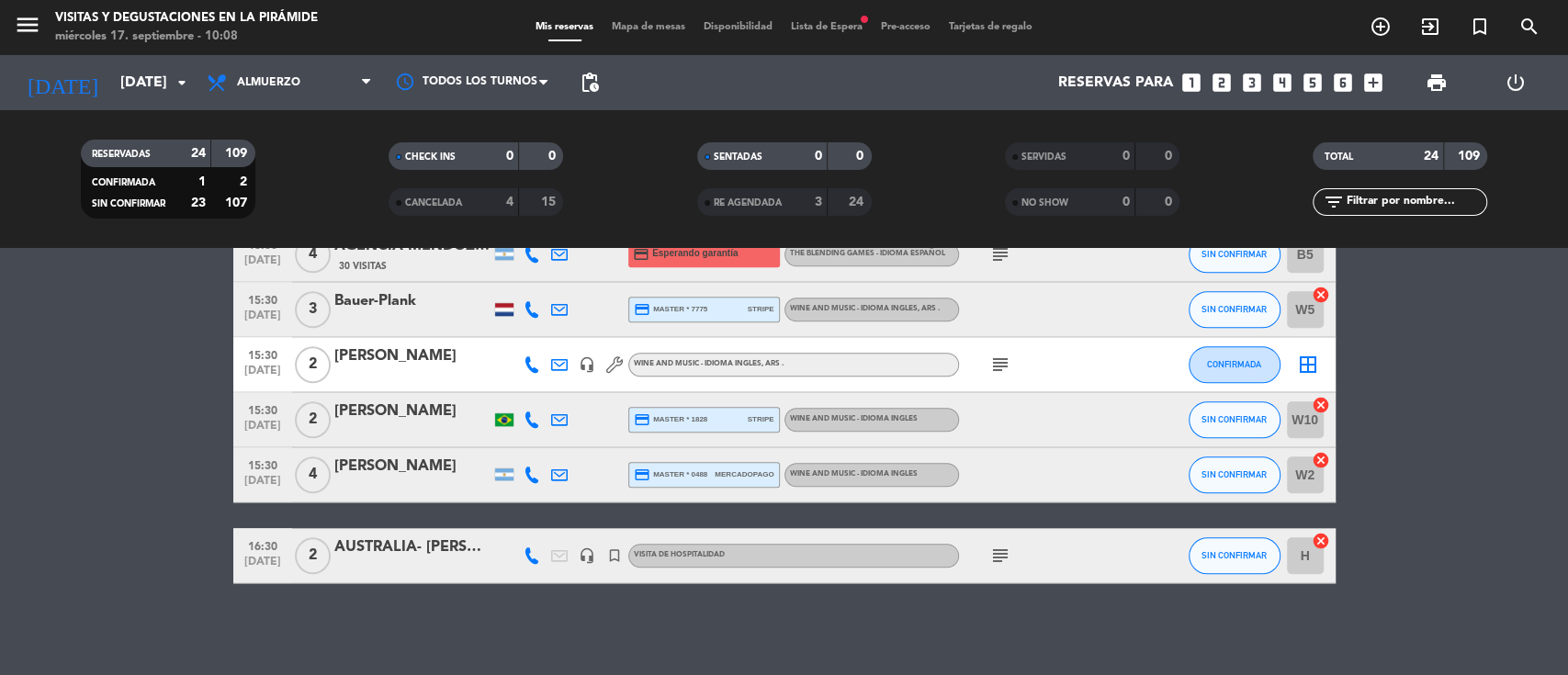
click at [549, 474] on div at bounding box center [560, 474] width 28 height 54
click at [526, 475] on icon at bounding box center [532, 474] width 16 height 16
click at [551, 470] on icon at bounding box center [559, 474] width 16 height 16
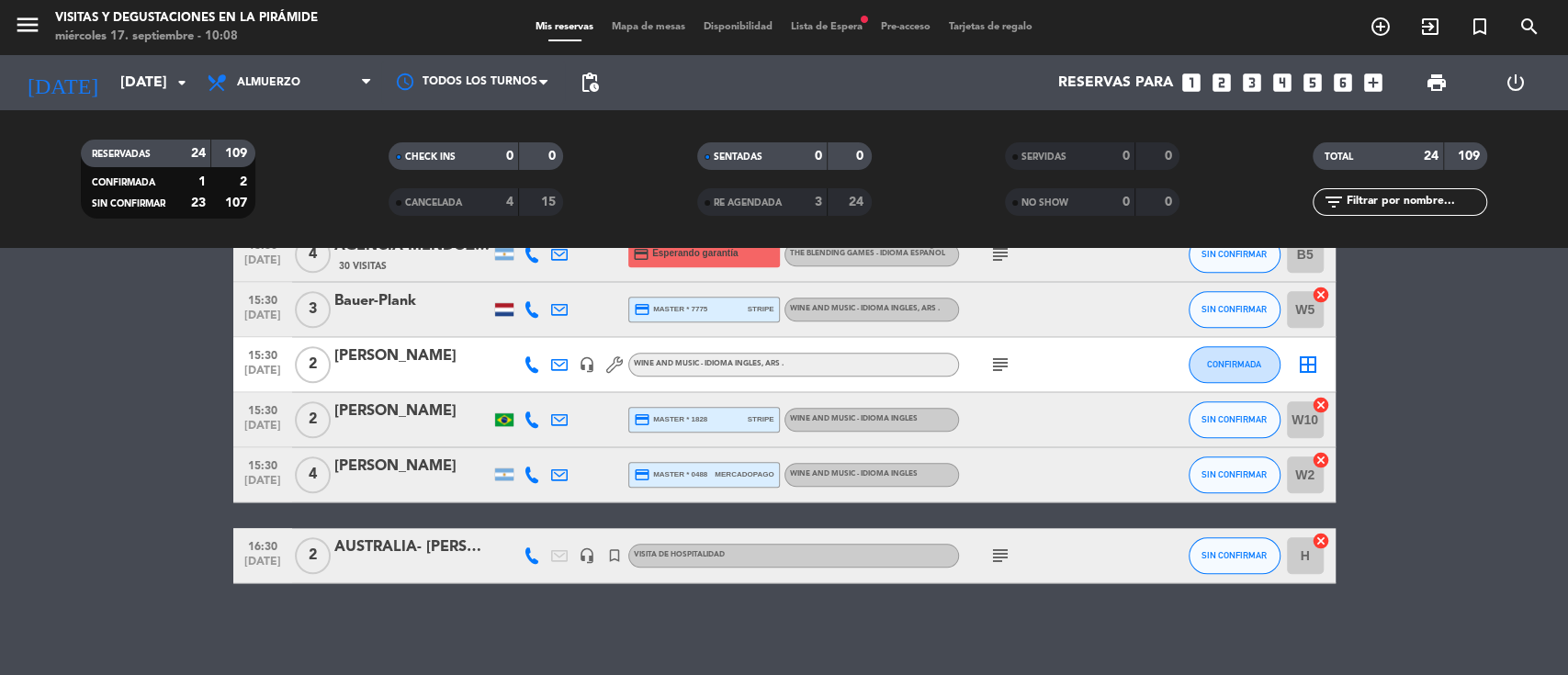
click at [474, 552] on div "AUSTRALIA- [PERSON_NAME]," at bounding box center [412, 547] width 156 height 24
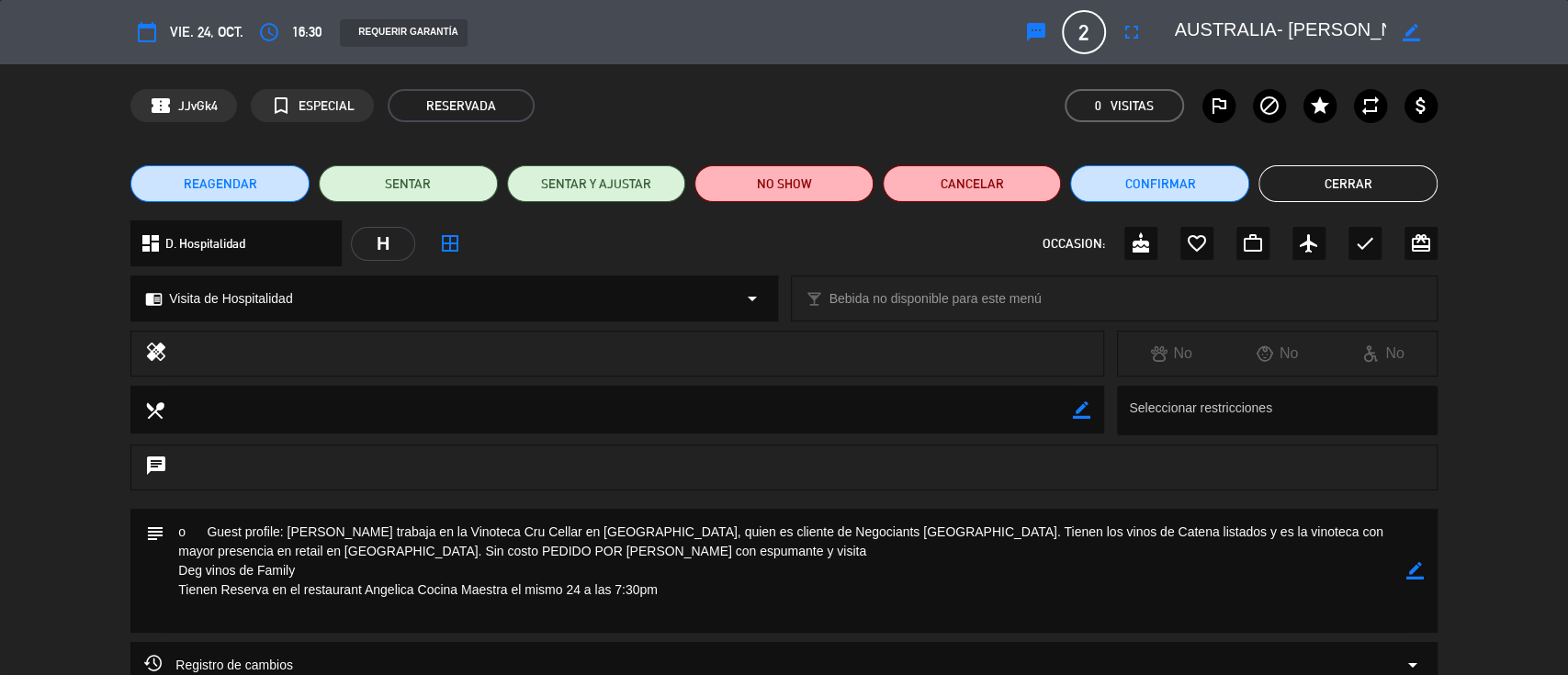
scroll to position [242, 0]
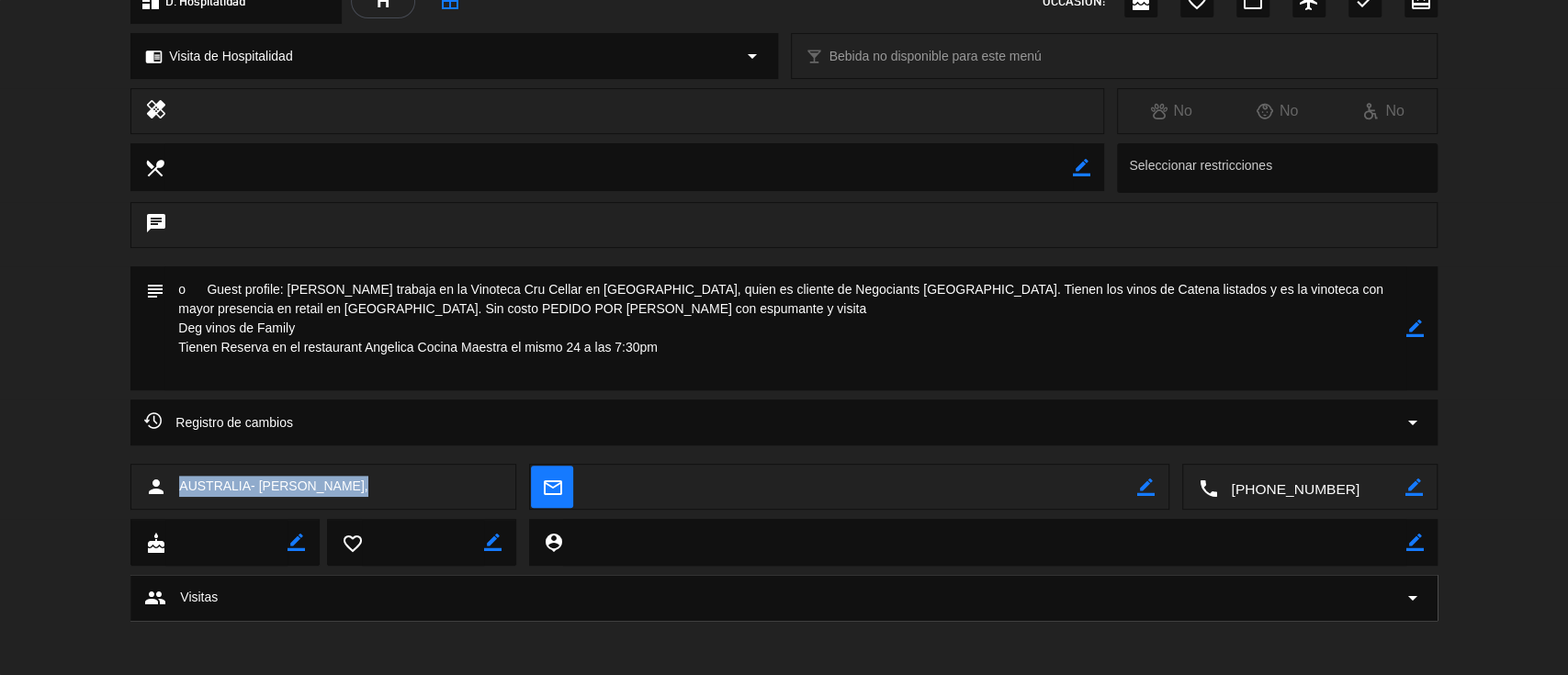
drag, startPoint x: 361, startPoint y: 484, endPoint x: 177, endPoint y: 486, distance: 184.0
click at [177, 486] on div "person [GEOGRAPHIC_DATA]- [PERSON_NAME]," at bounding box center [323, 488] width 386 height 46
copy span "AUSTRALIA- [PERSON_NAME],"
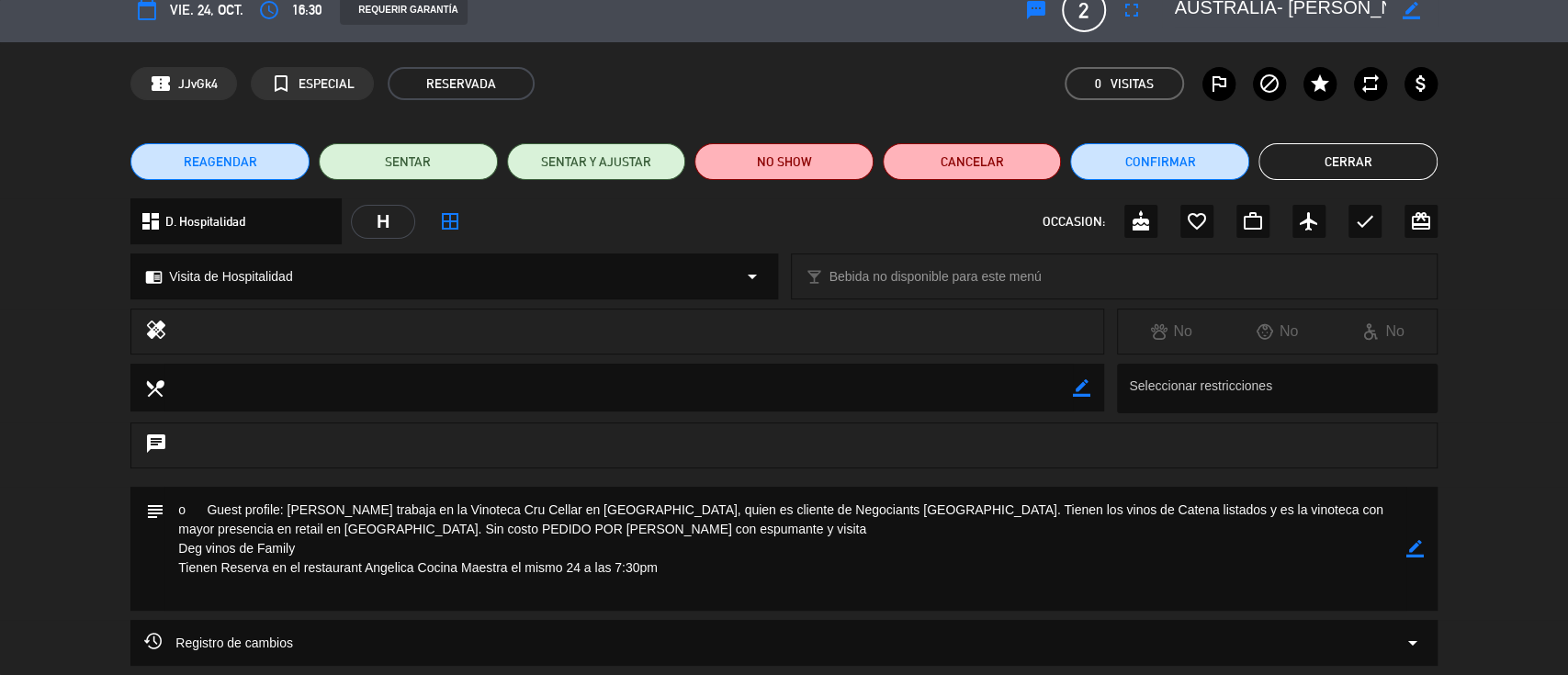
scroll to position [0, 0]
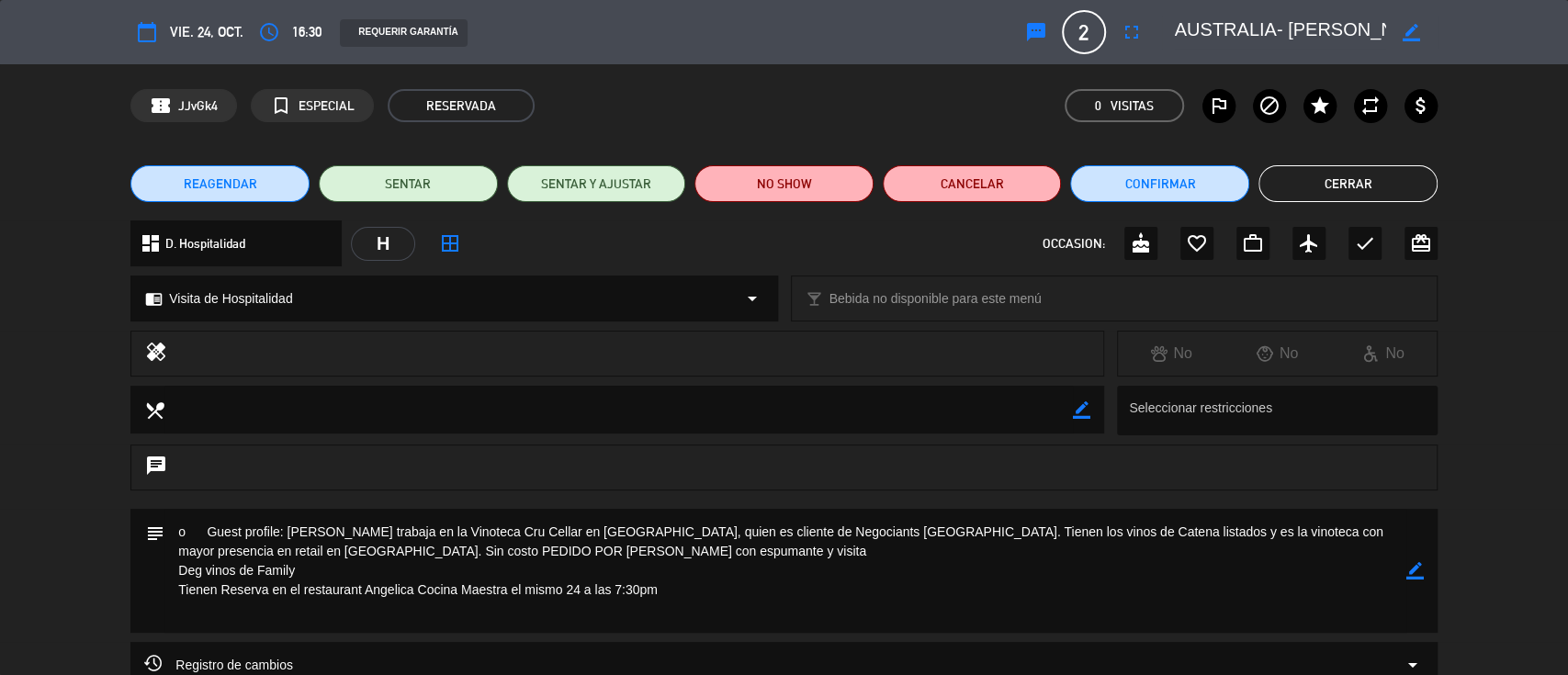
drag, startPoint x: 705, startPoint y: 605, endPoint x: 44, endPoint y: 507, distance: 668.2
click at [44, 507] on div "calendar_today vie. 24, oct. access_time 16:30 REQUERIR GARANTÍA sms 2 AUSTRALI…" at bounding box center [784, 338] width 1568 height 675
click at [1353, 184] on button "Cerrar" at bounding box center [1348, 184] width 179 height 37
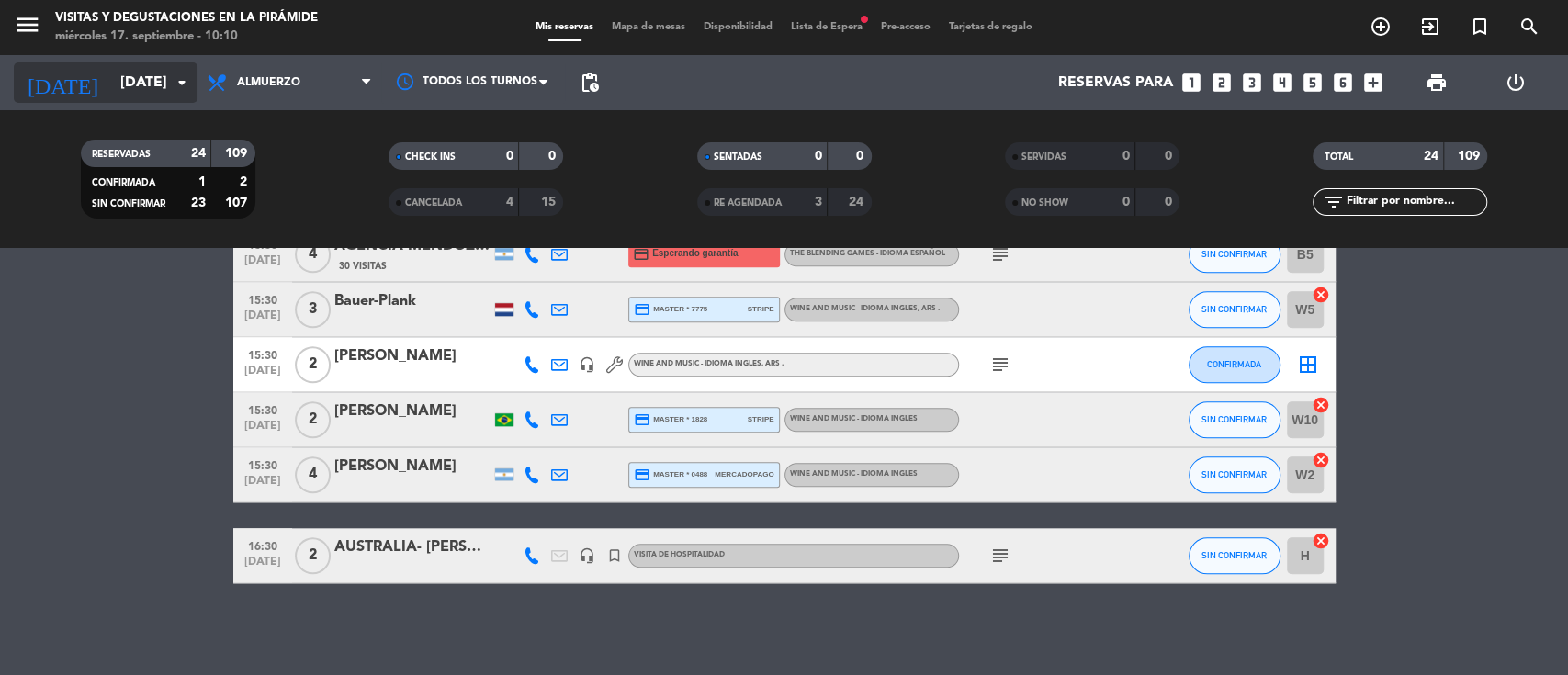
click at [147, 85] on input "[DATE]" at bounding box center [209, 83] width 194 height 36
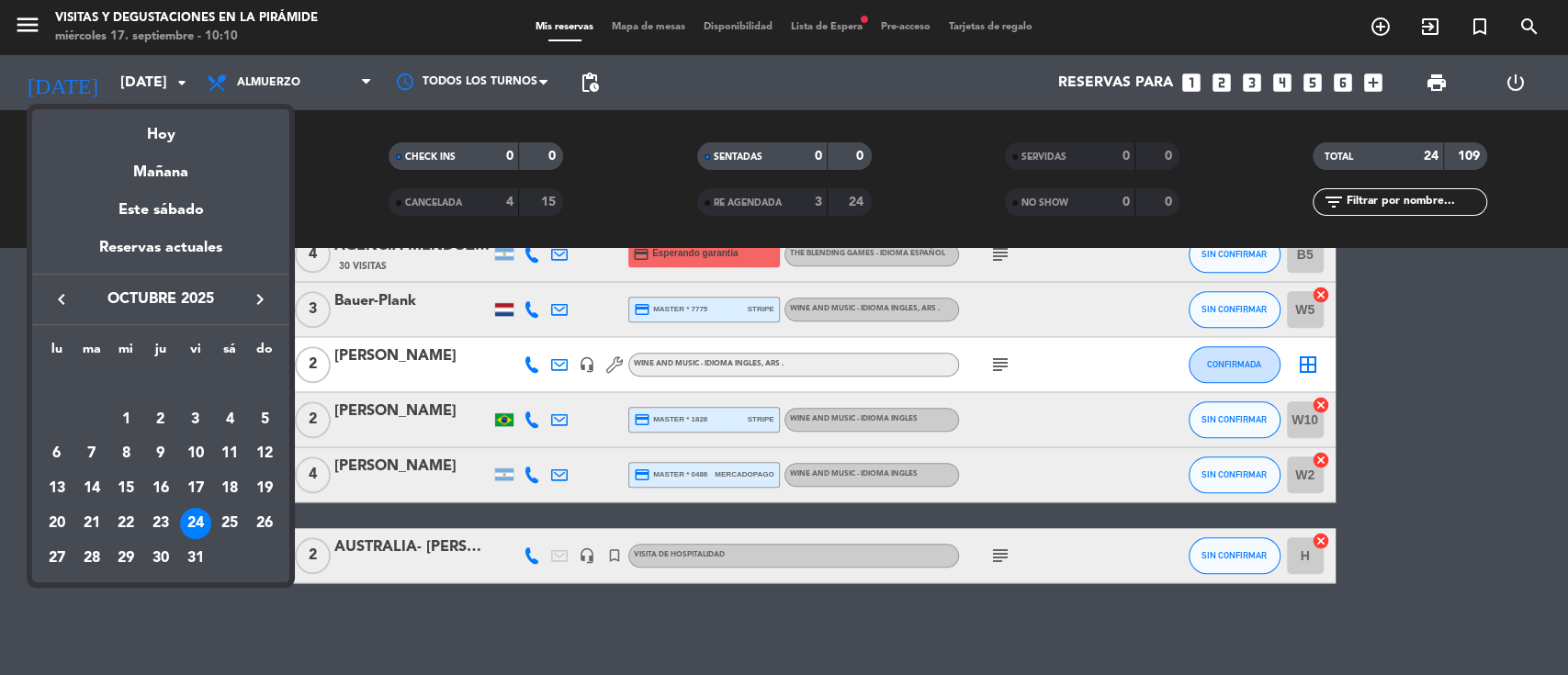
click at [261, 301] on icon "keyboard_arrow_right" at bounding box center [260, 299] width 22 height 22
click at [55, 298] on icon "keyboard_arrow_left" at bounding box center [62, 299] width 22 height 22
click at [58, 298] on icon "keyboard_arrow_left" at bounding box center [62, 299] width 22 height 22
click at [233, 520] on div "27" at bounding box center [230, 523] width 31 height 31
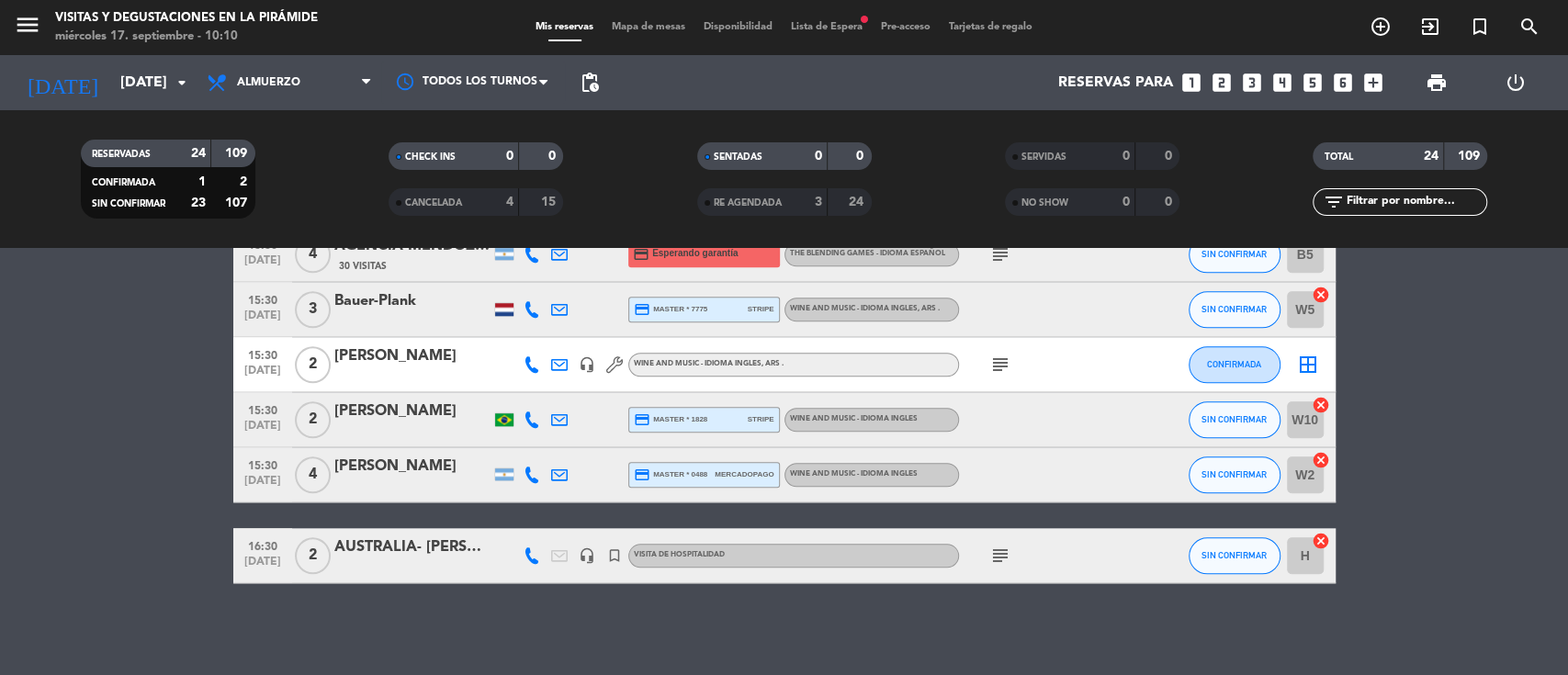
type input "[DATE]"
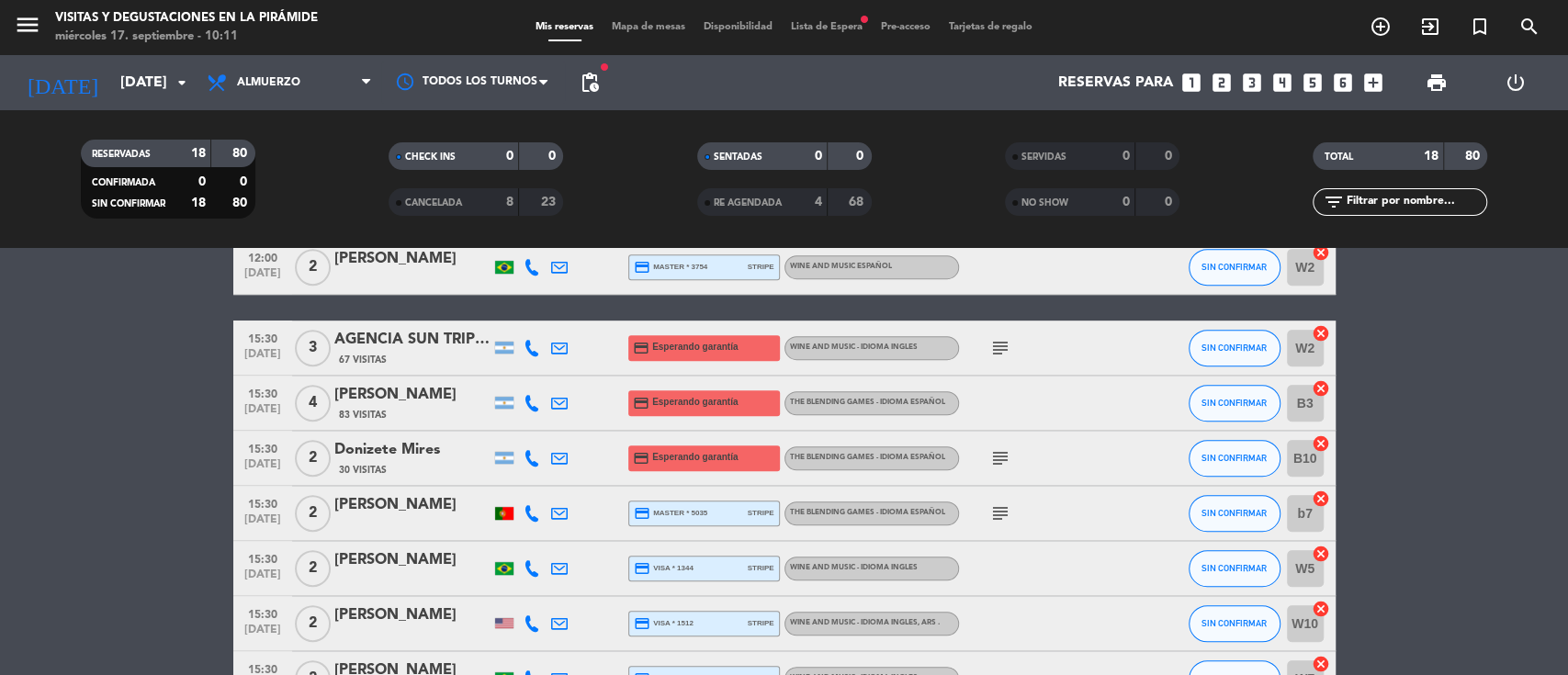
scroll to position [869, 0]
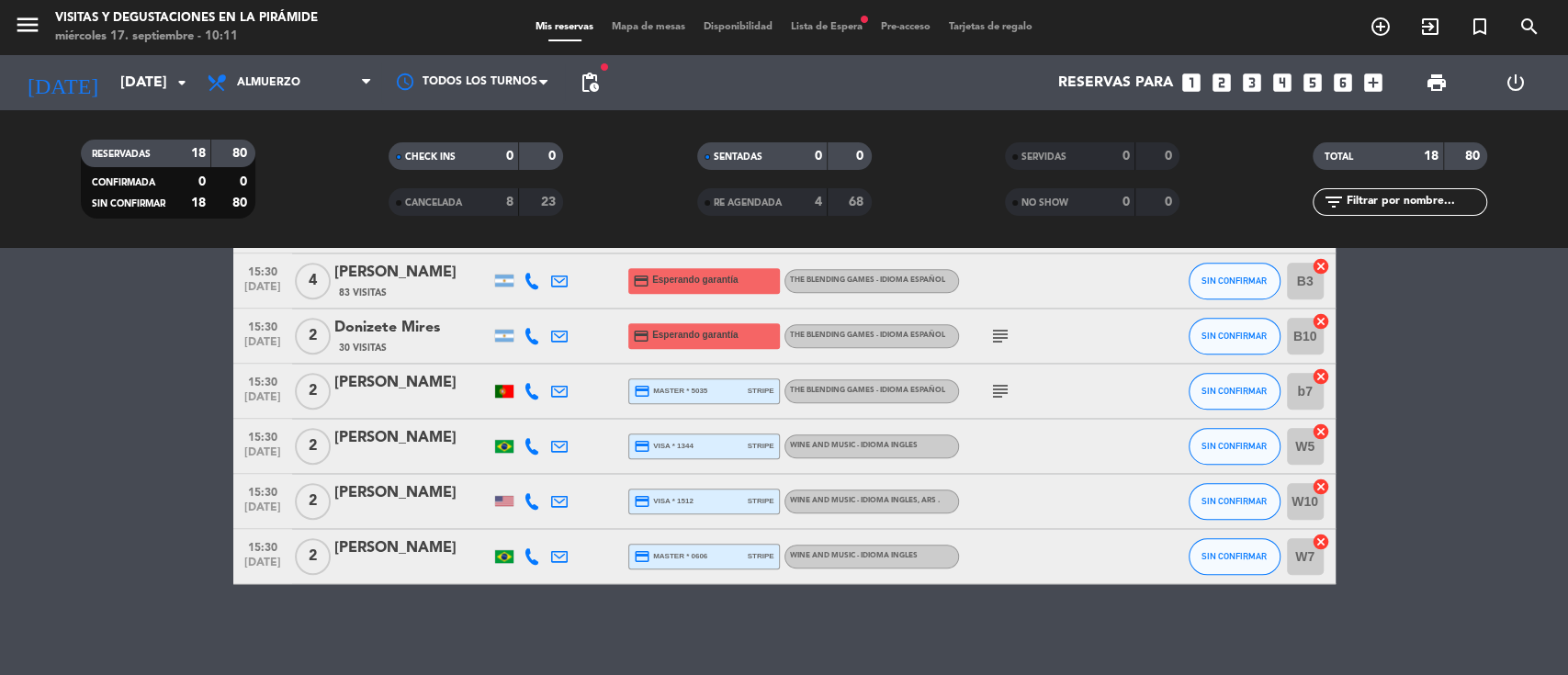
click at [1222, 82] on icon "looks_two" at bounding box center [1221, 83] width 24 height 24
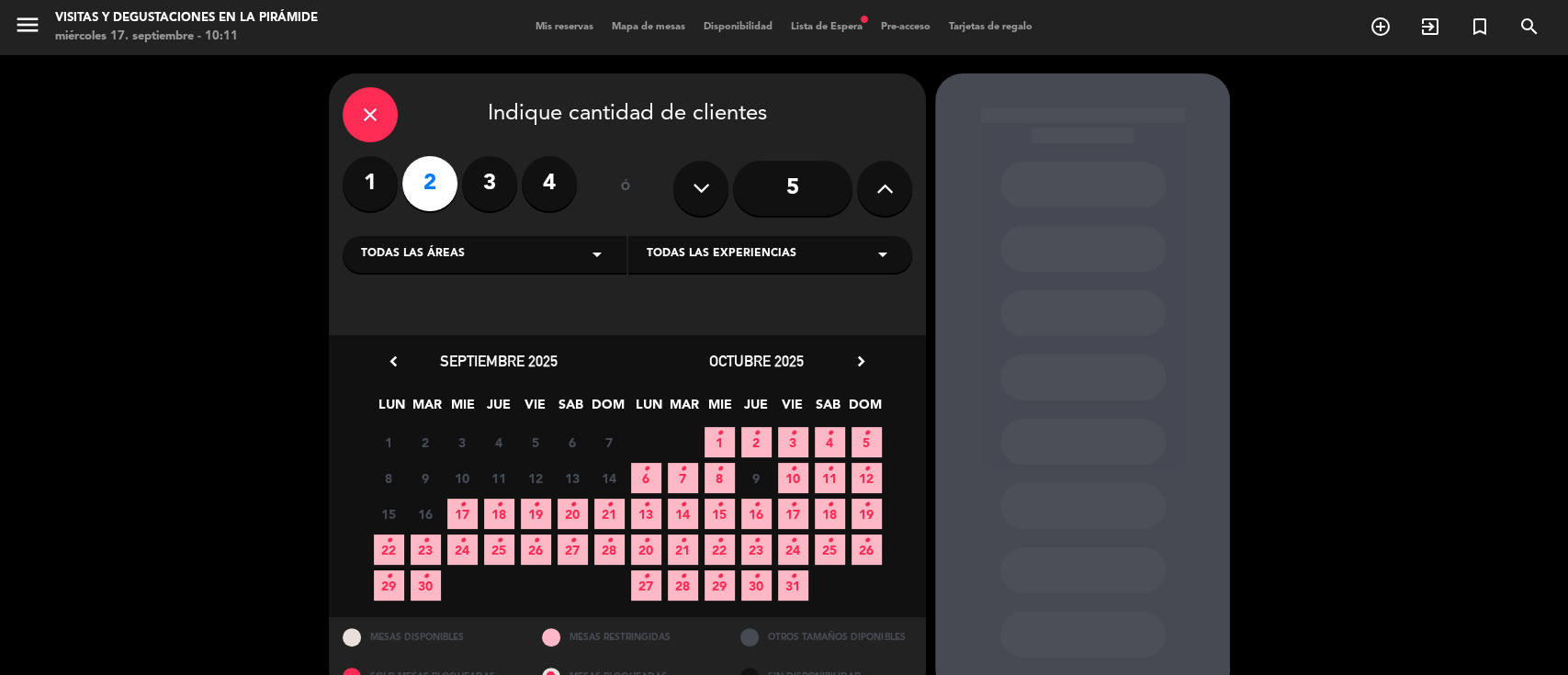
drag, startPoint x: 580, startPoint y: 548, endPoint x: 610, endPoint y: 544, distance: 30.3
click at [578, 548] on span "27 •" at bounding box center [573, 550] width 31 height 31
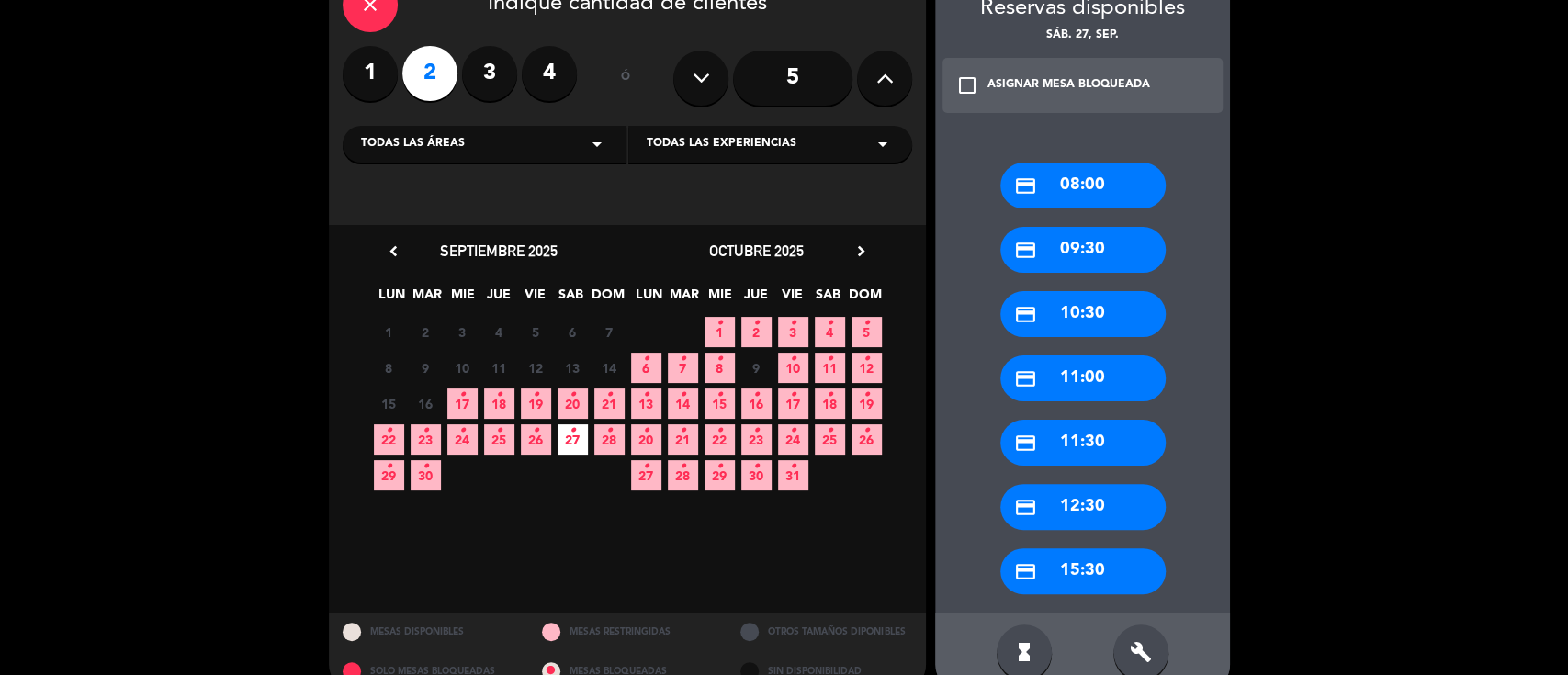
scroll to position [144, 0]
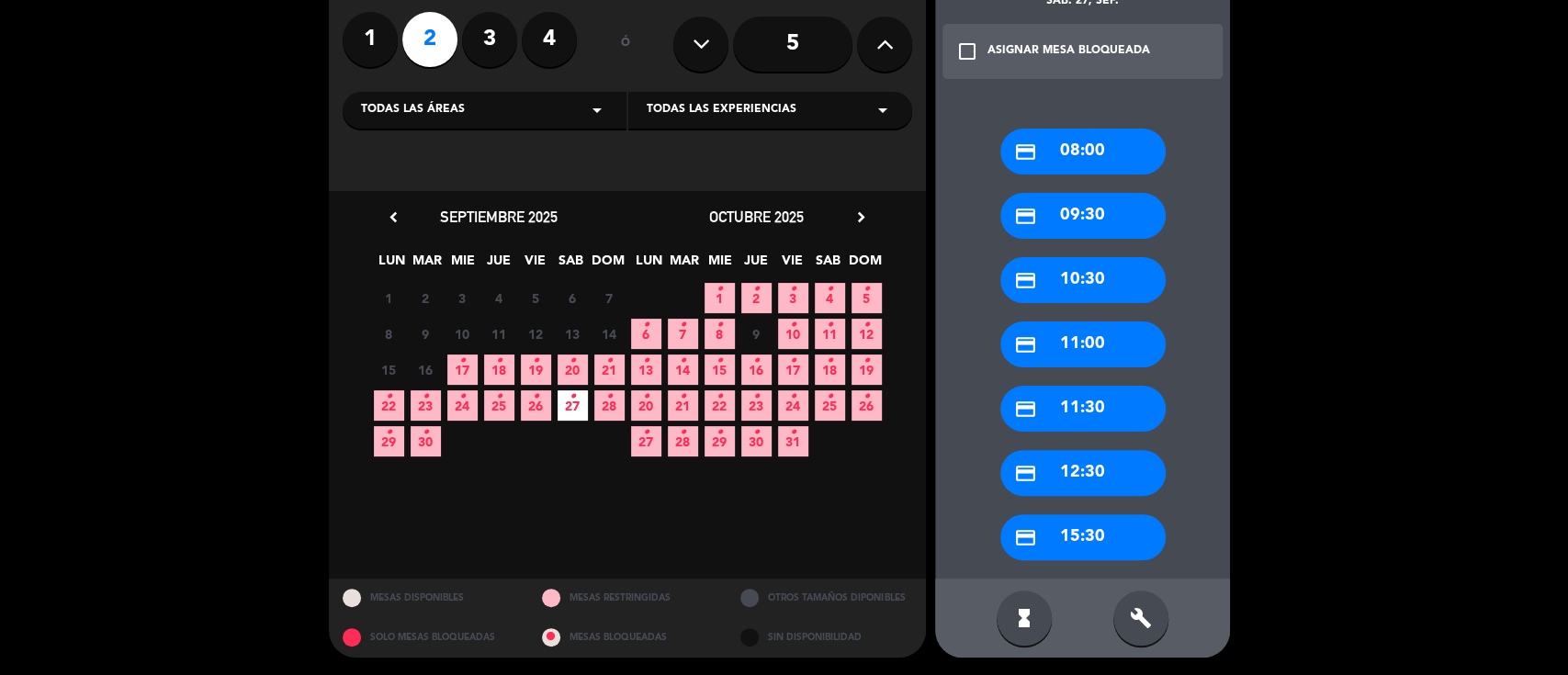
click at [1077, 533] on div "credit_card 15:30" at bounding box center [1083, 538] width 165 height 46
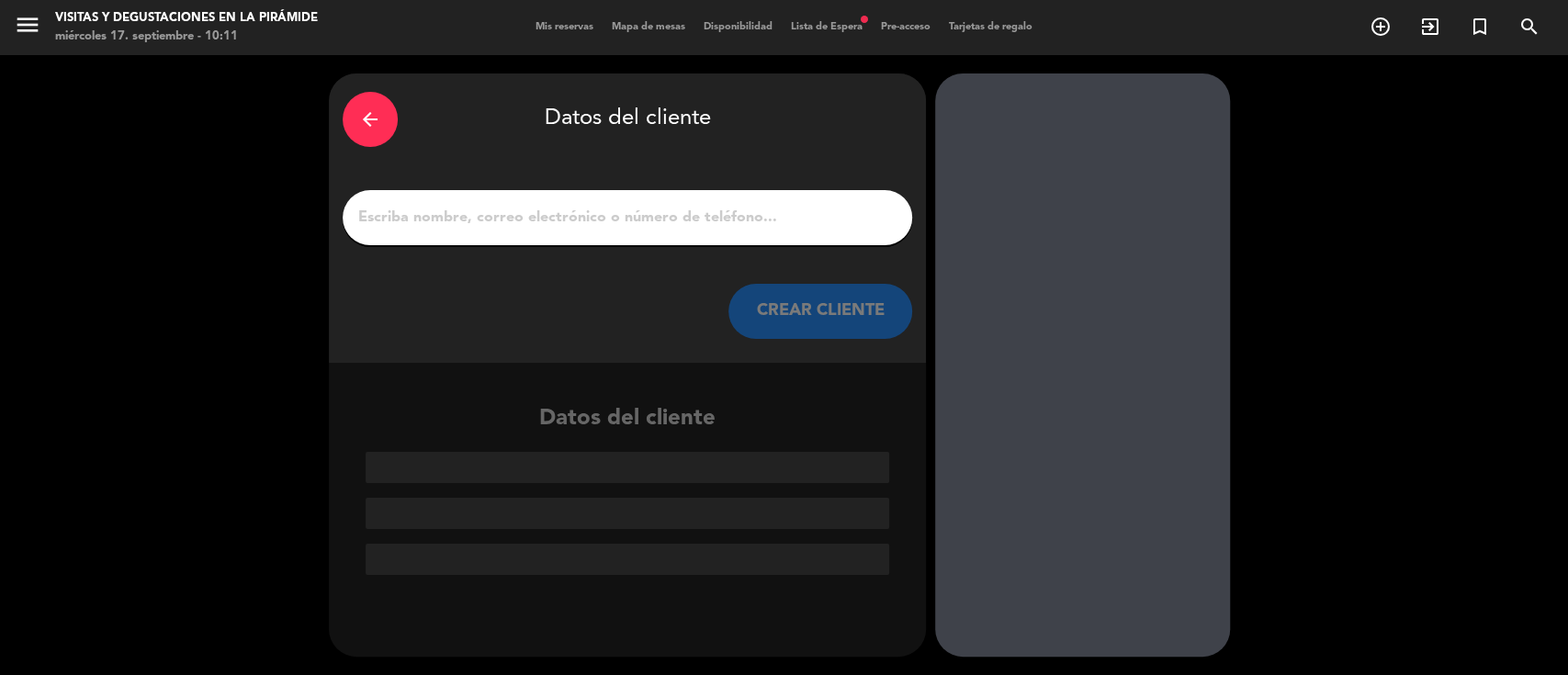
click at [585, 217] on input "1" at bounding box center [628, 217] width 542 height 26
paste input "[PERSON_NAME]"
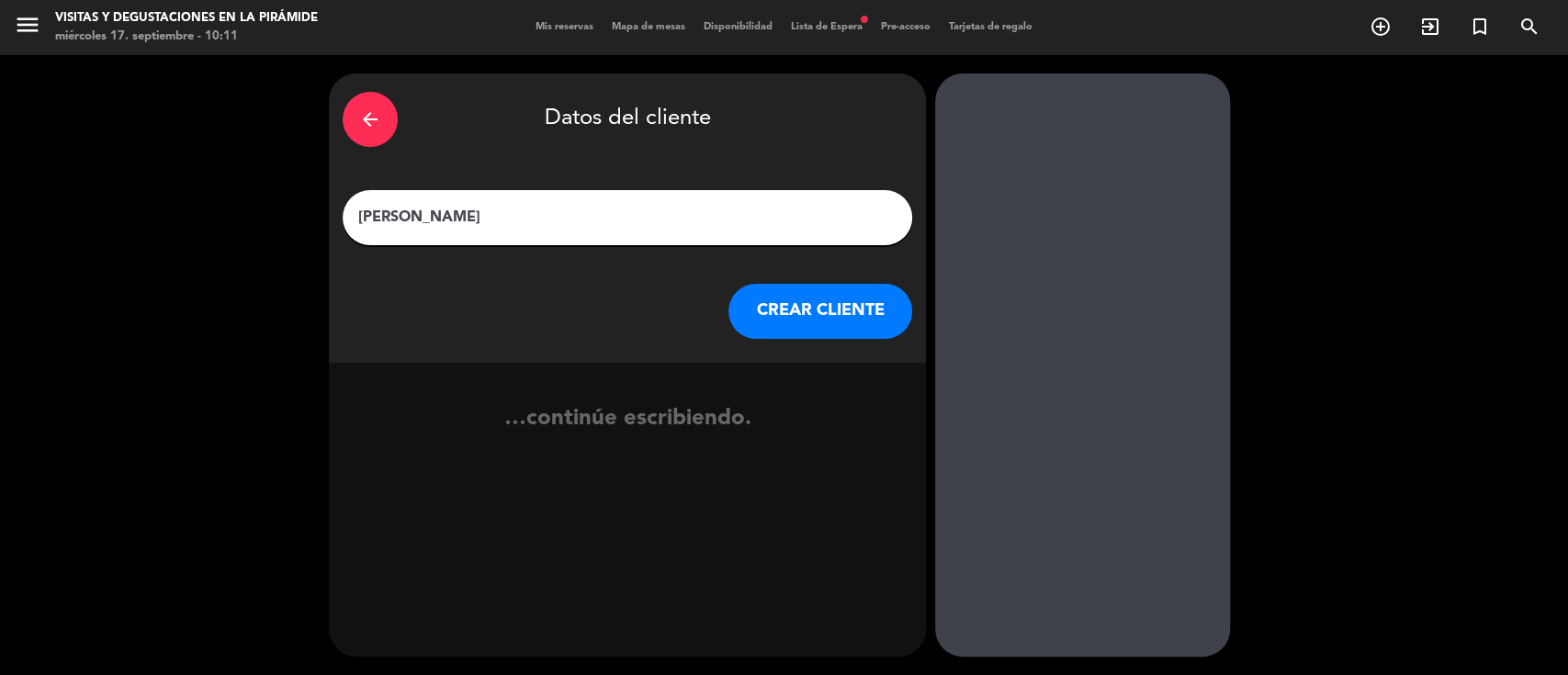
type input "[PERSON_NAME]"
click at [786, 312] on button "CREAR CLIENTE" at bounding box center [820, 311] width 184 height 55
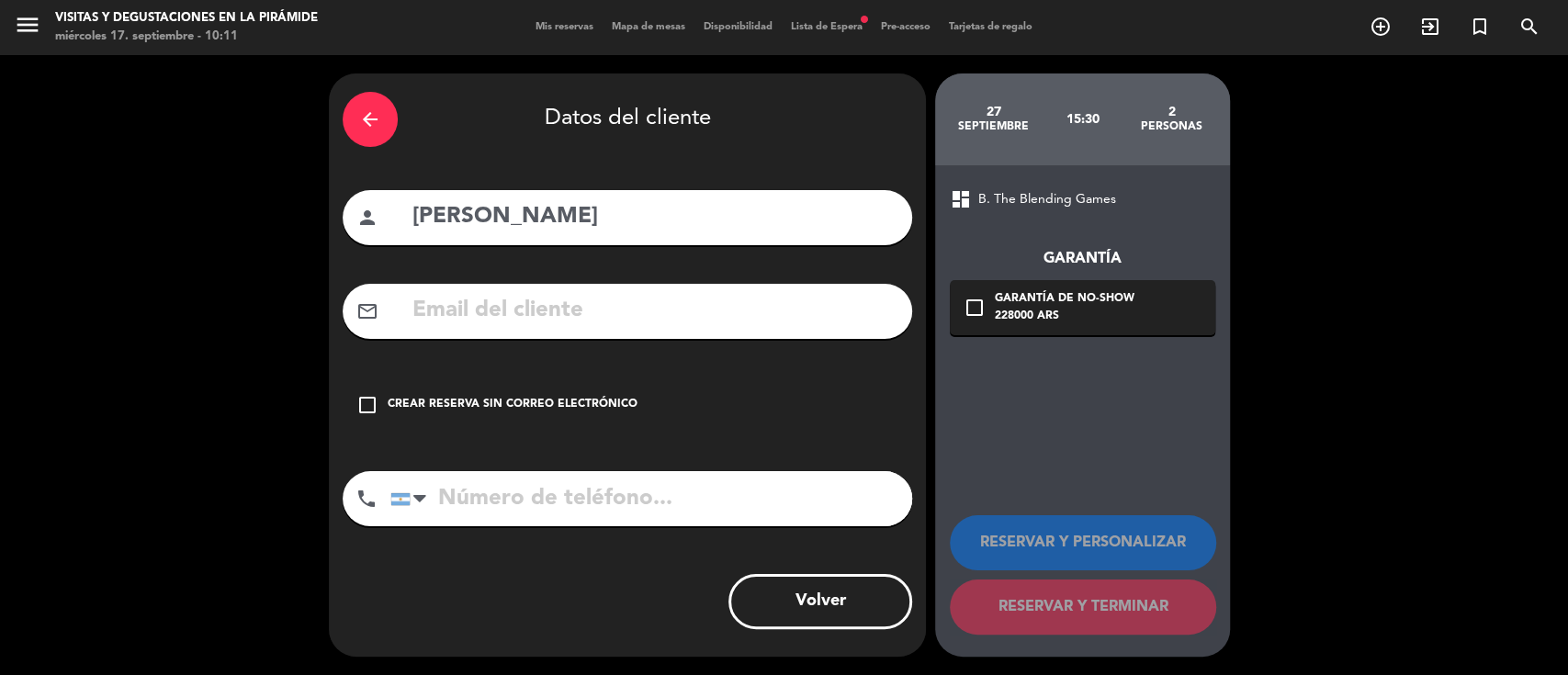
click at [535, 316] on input "text" at bounding box center [654, 311] width 487 height 38
paste input "01151534034"
click at [454, 499] on input "01151534034" at bounding box center [651, 498] width 522 height 55
type input "[PHONE_NUMBER]"
click at [501, 405] on div "Crear reserva sin correo electrónico" at bounding box center [512, 405] width 250 height 18
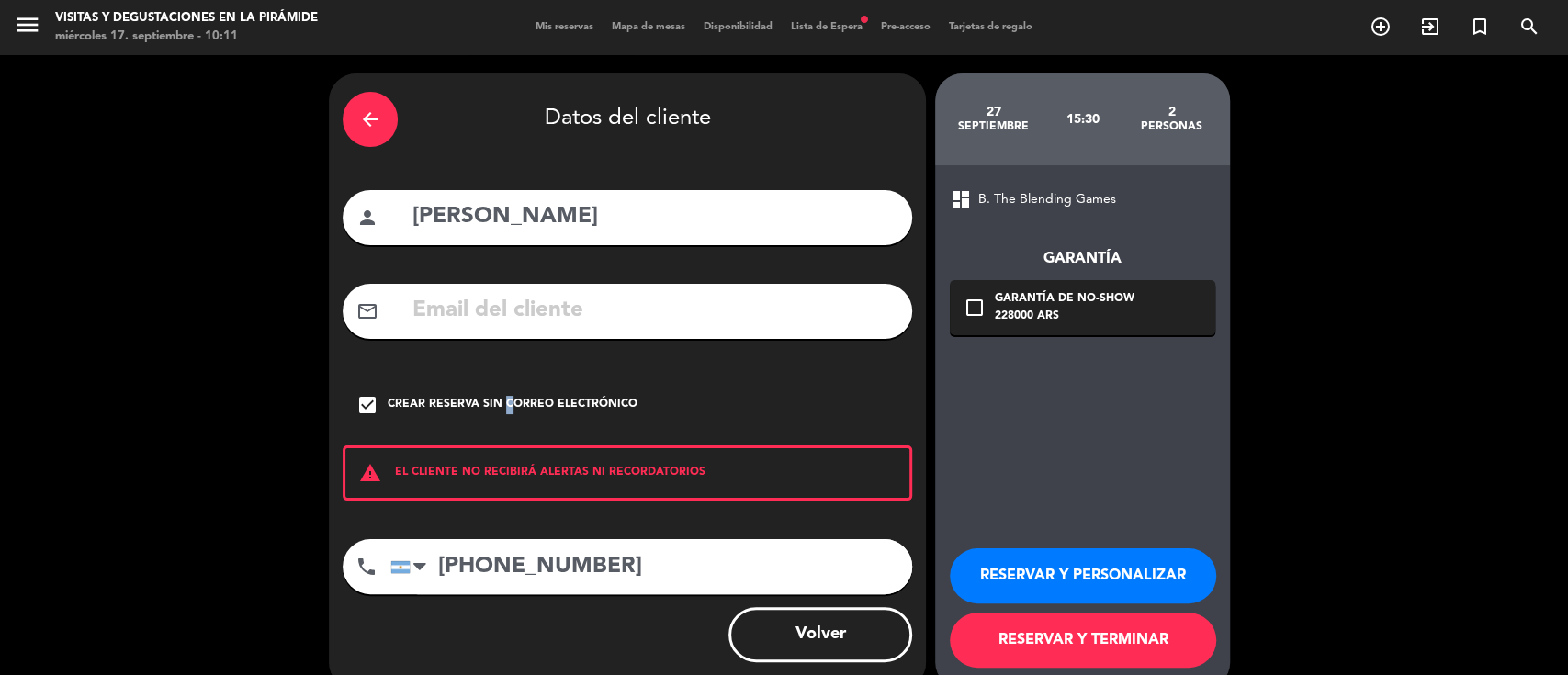
click at [1058, 579] on button "RESERVAR Y PERSONALIZAR" at bounding box center [1083, 575] width 266 height 55
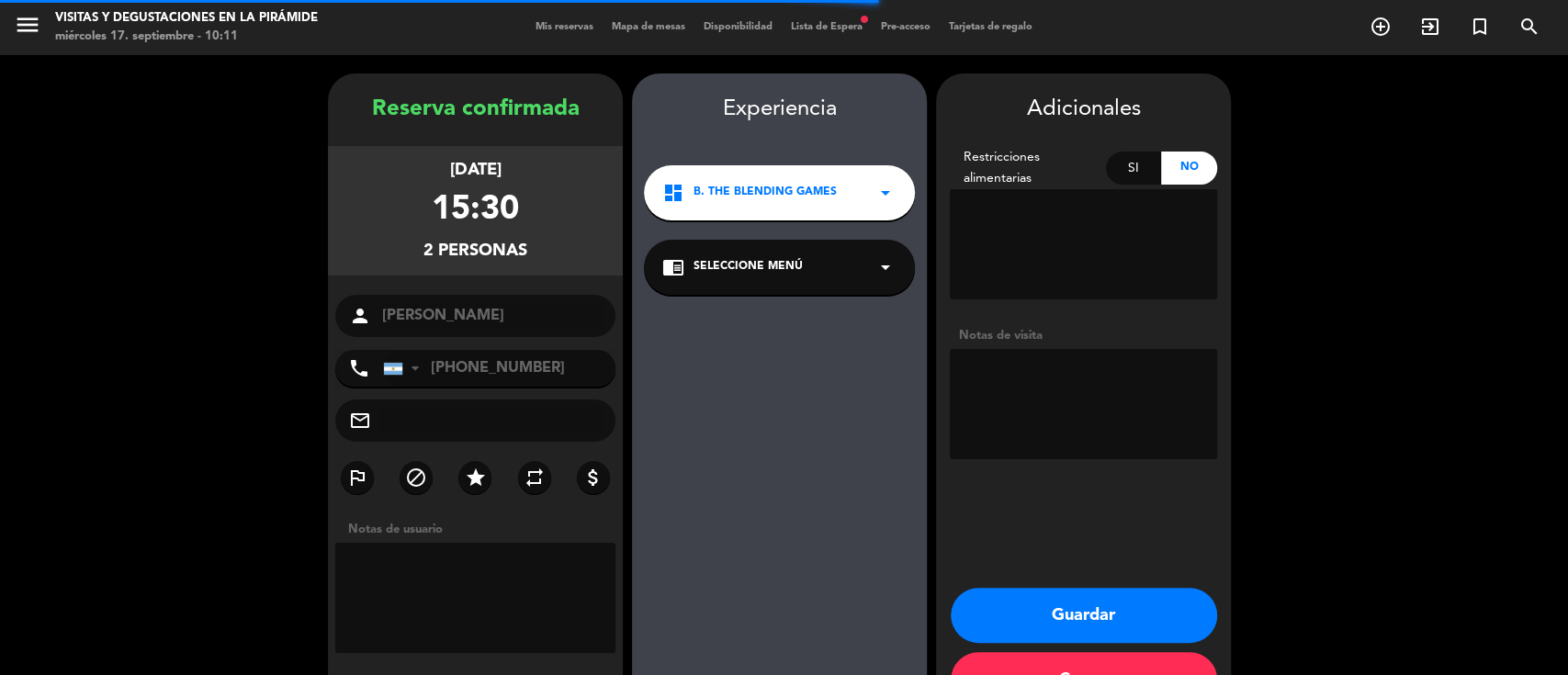
scroll to position [59, 0]
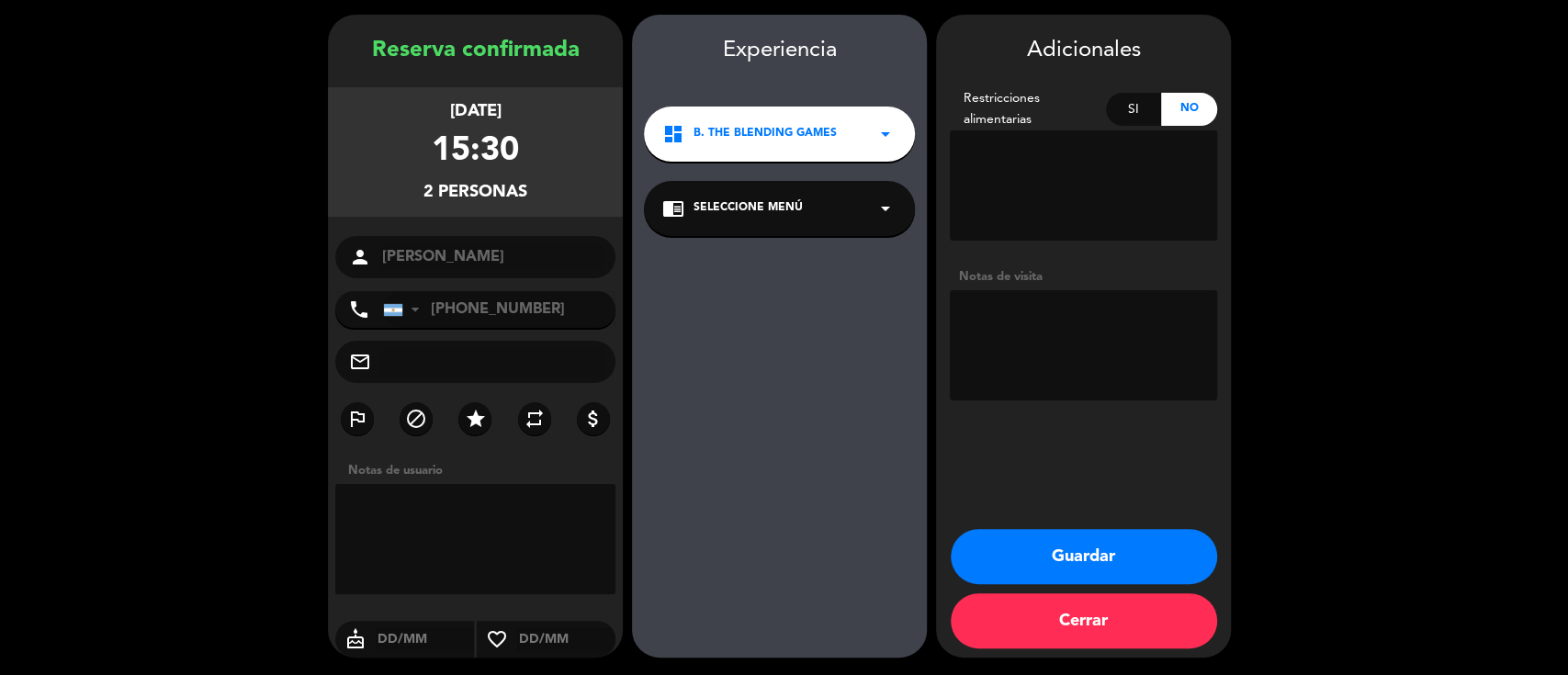
click at [769, 136] on span "B. The Blending Games" at bounding box center [764, 134] width 143 height 18
click at [780, 263] on div "Experiencia dashboard B. The Blending Games arrow_drop_down B. The Blending Gam…" at bounding box center [779, 354] width 295 height 643
click at [1007, 319] on textarea at bounding box center [1083, 345] width 267 height 111
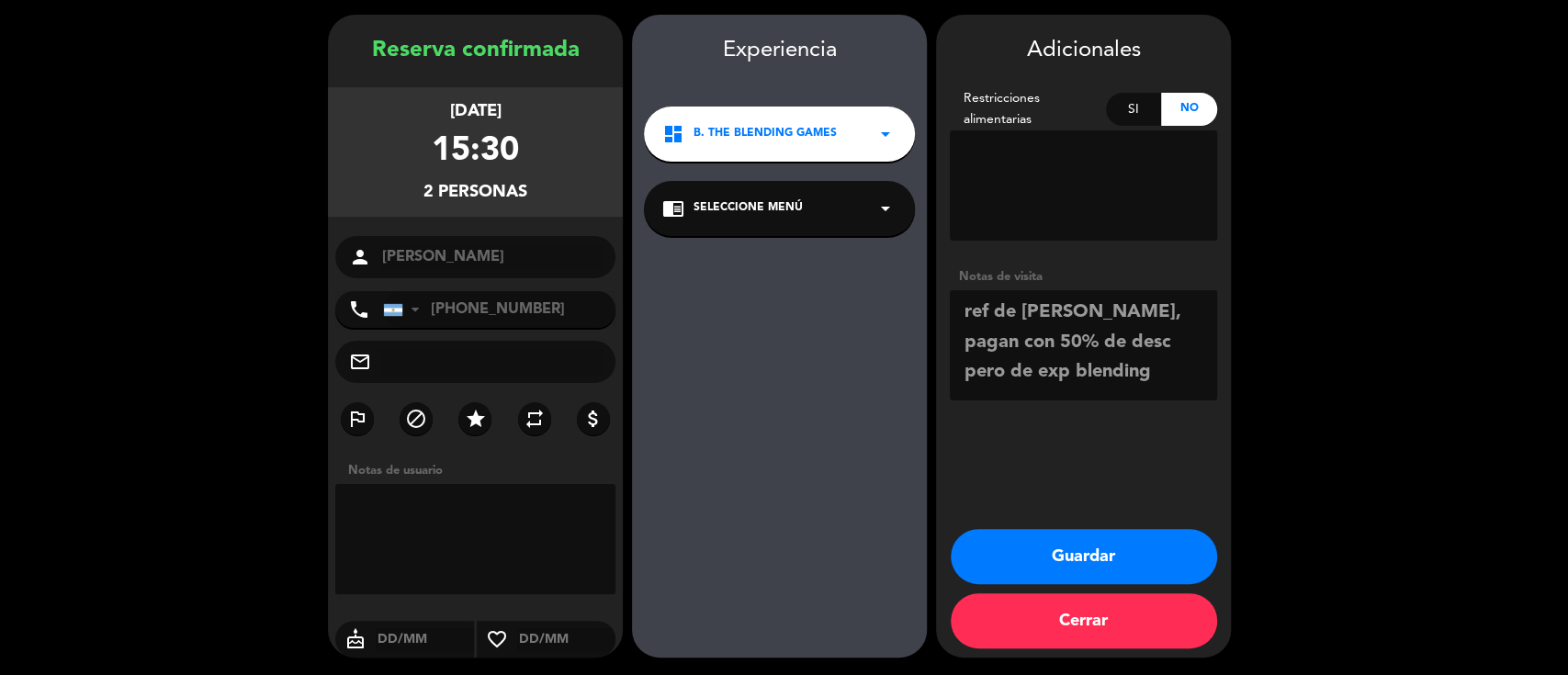
type textarea "ref de [PERSON_NAME], pagan con 50% de desc pero de exp blending"
click at [1020, 555] on button "Guardar" at bounding box center [1083, 556] width 266 height 55
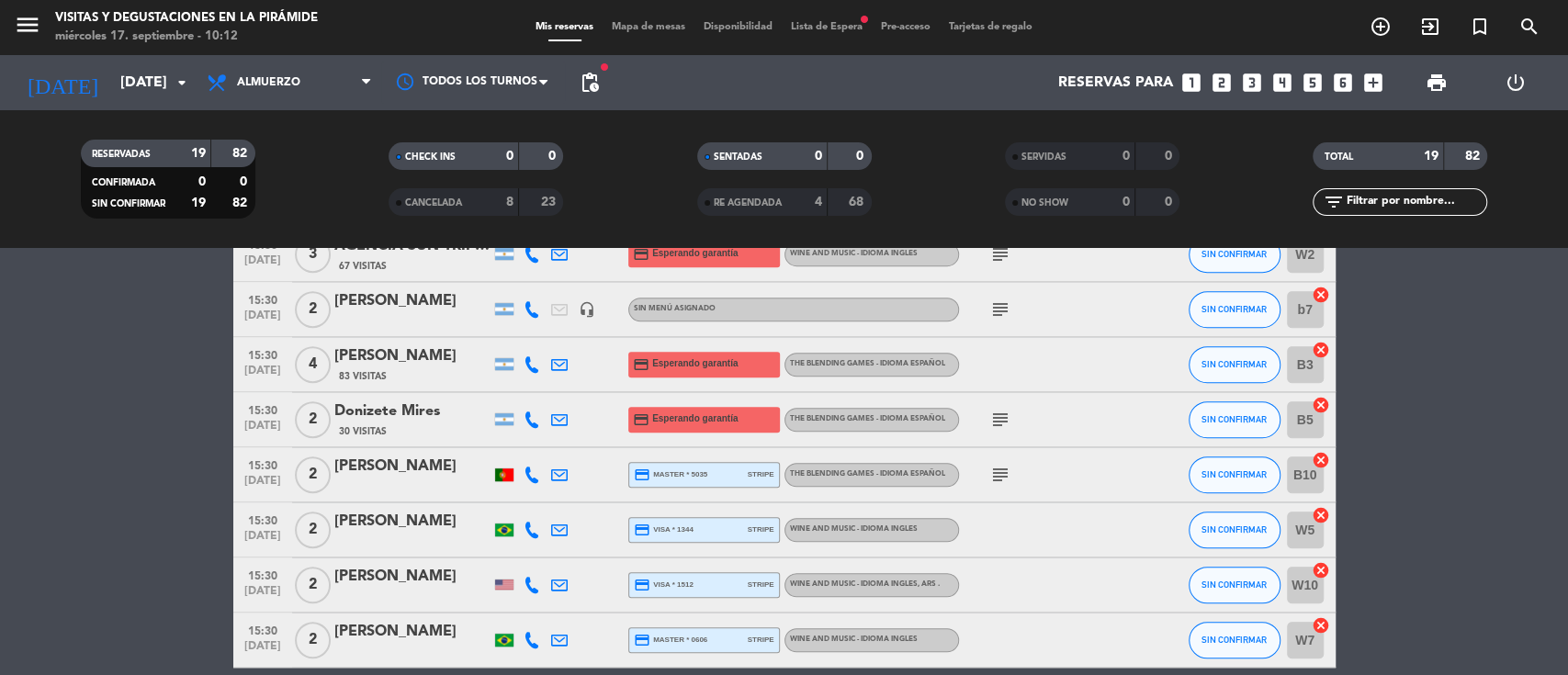
scroll to position [802, 0]
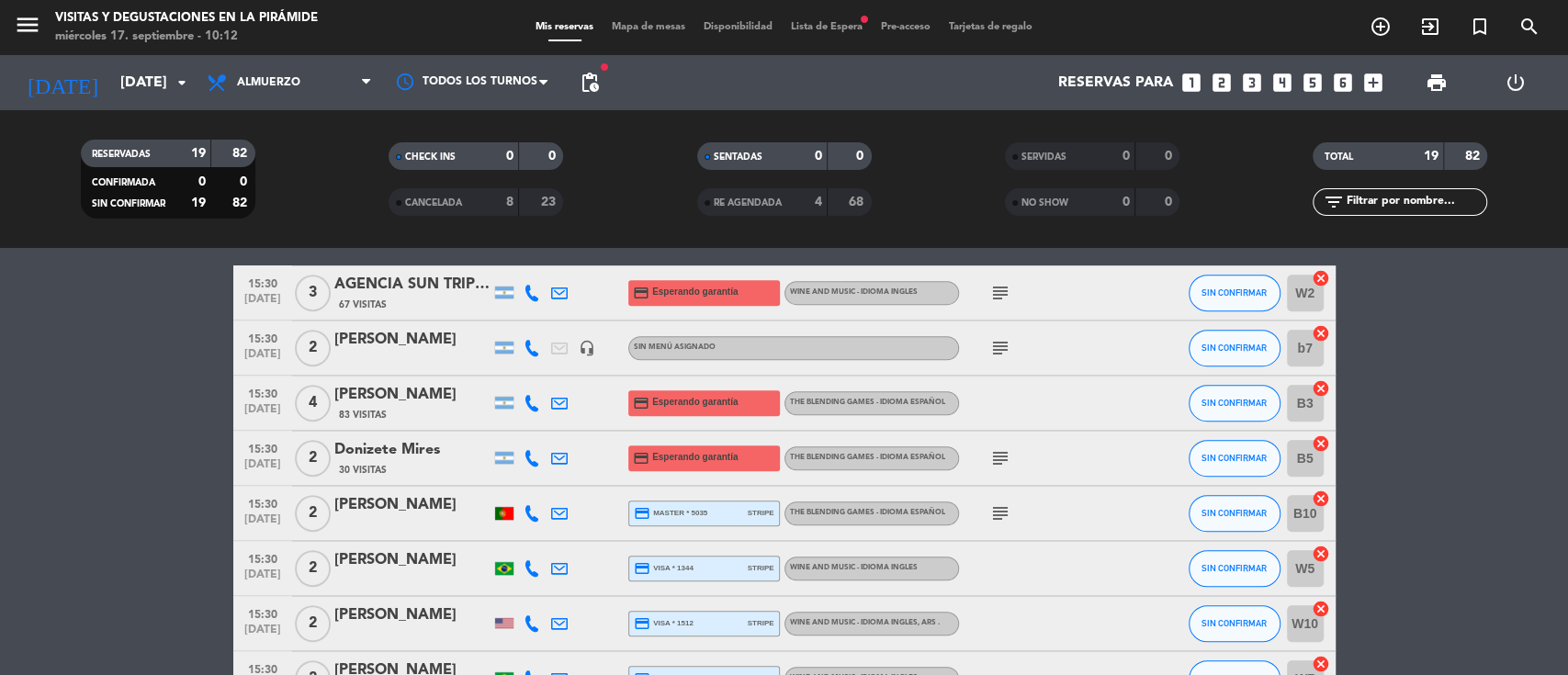
click at [467, 338] on div "[PERSON_NAME]" at bounding box center [412, 339] width 156 height 24
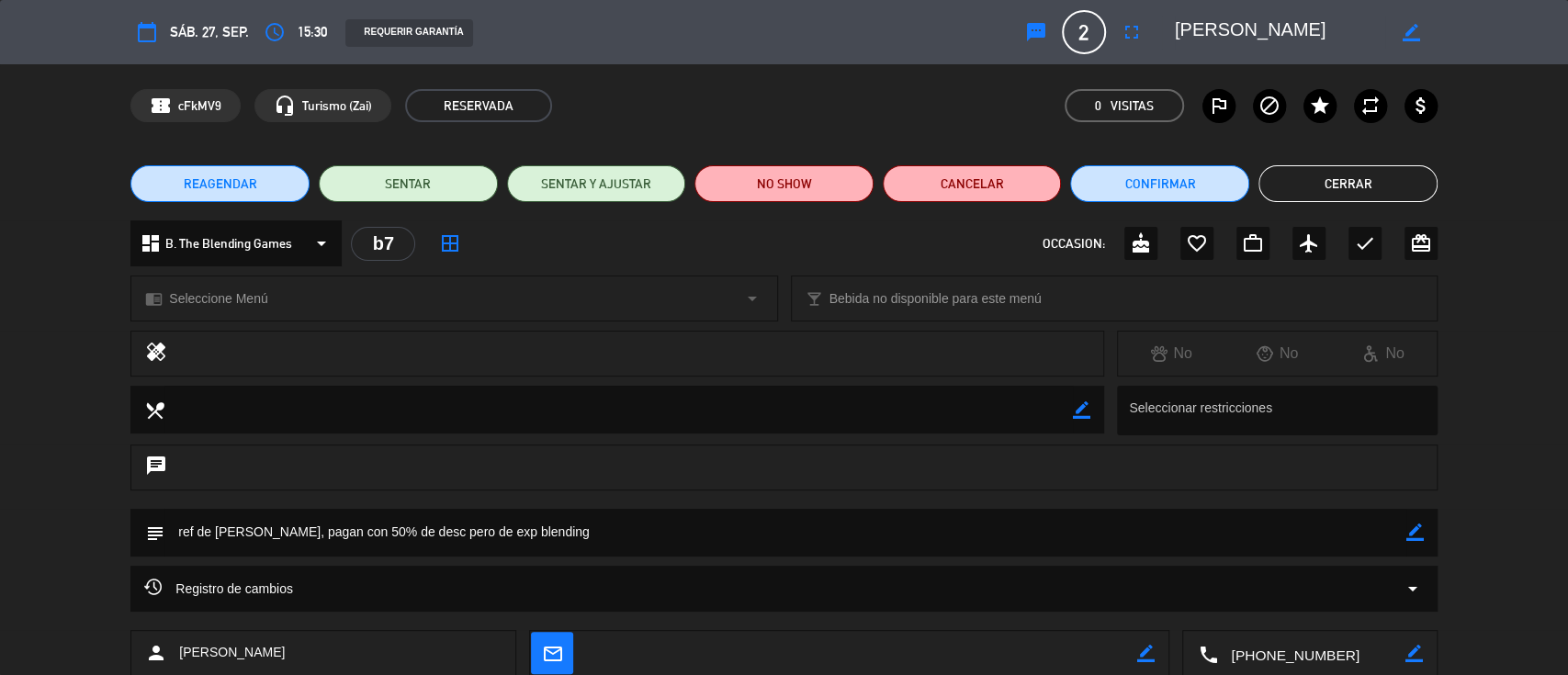
click at [242, 247] on span "B. The Blending Games" at bounding box center [229, 244] width 127 height 21
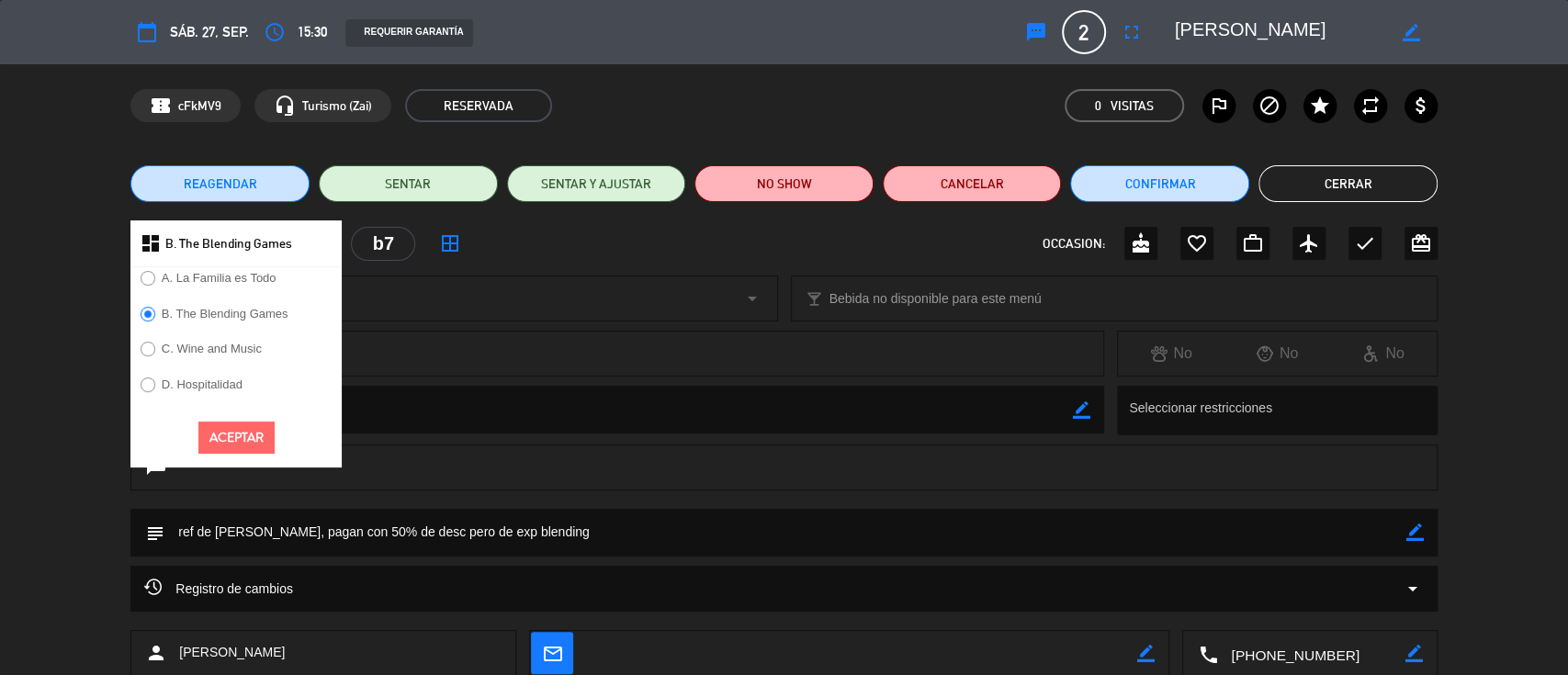
drag, startPoint x: 244, startPoint y: 346, endPoint x: 252, endPoint y: 416, distance: 70.5
click at [244, 348] on label "C. Wine and Music" at bounding box center [212, 348] width 100 height 12
click at [248, 444] on button "Aceptar" at bounding box center [236, 438] width 76 height 32
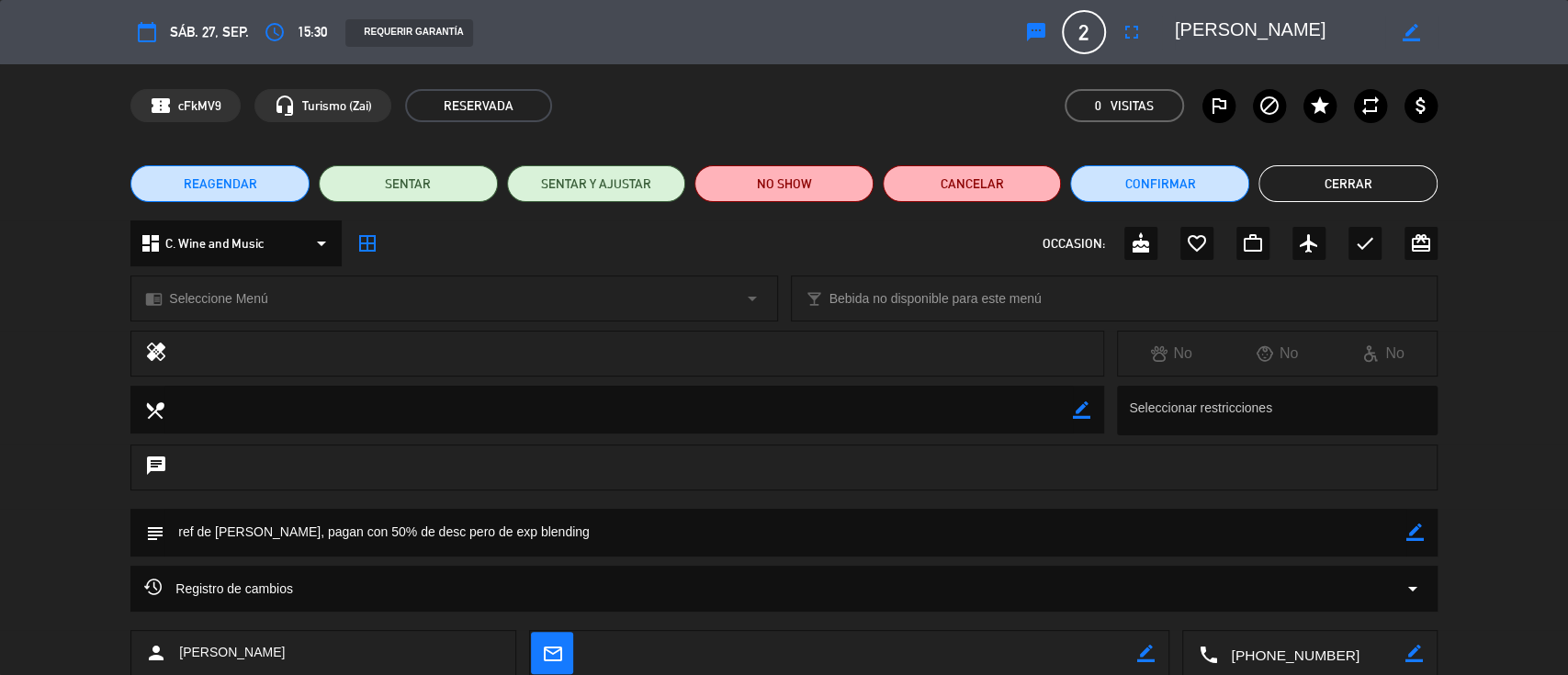
click at [226, 290] on span "Seleccione Menú" at bounding box center [218, 299] width 98 height 21
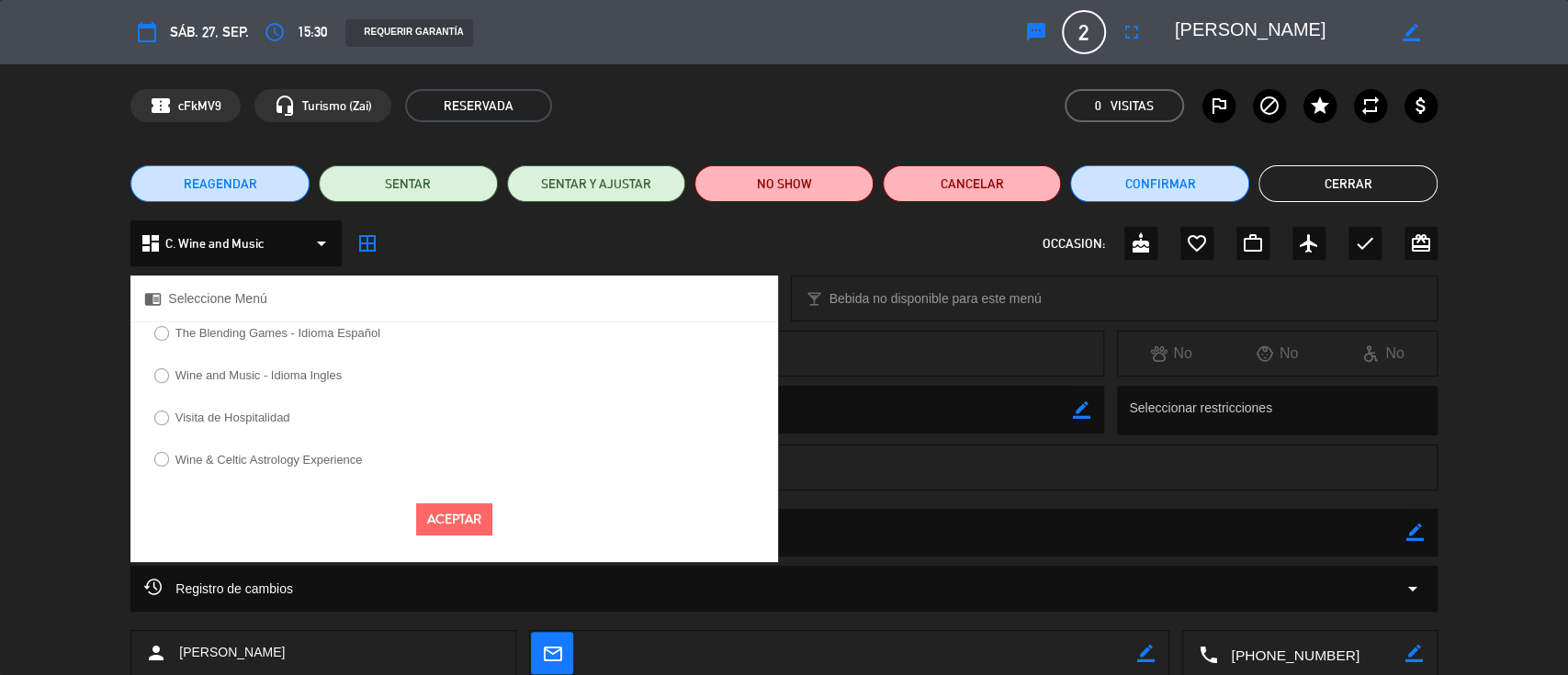
click at [243, 371] on label "Wine and Music - Idioma Ingles" at bounding box center [247, 378] width 207 height 30
click at [432, 509] on button "Aceptar" at bounding box center [454, 519] width 76 height 32
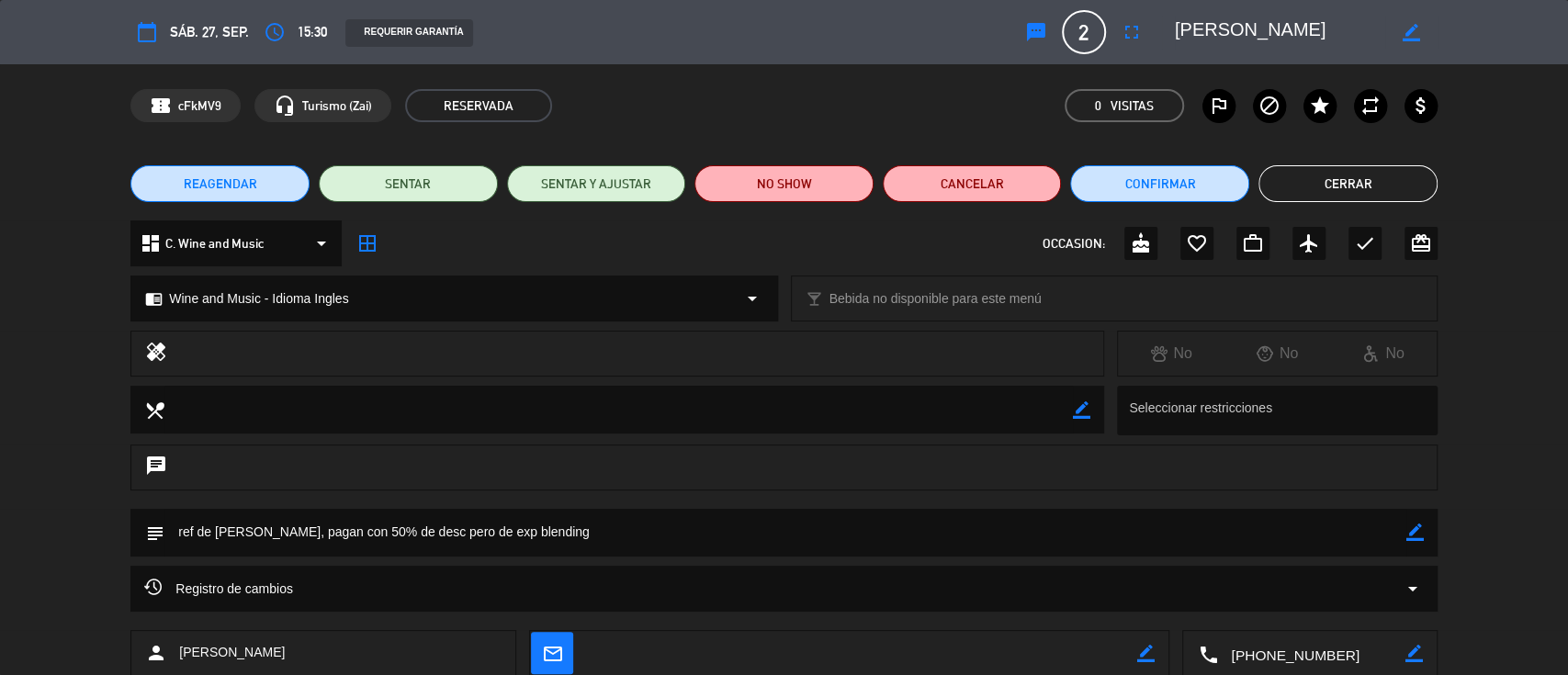
drag, startPoint x: 1414, startPoint y: 531, endPoint x: 1404, endPoint y: 531, distance: 10.0
click at [1413, 531] on icon "border_color" at bounding box center [1415, 533] width 17 height 17
click at [1304, 527] on textarea at bounding box center [785, 532] width 1242 height 47
type textarea "ref de [PERSON_NAME], pagan con 50% de desc pero de exp blending el marido solo…"
click at [1417, 529] on icon at bounding box center [1415, 533] width 17 height 17
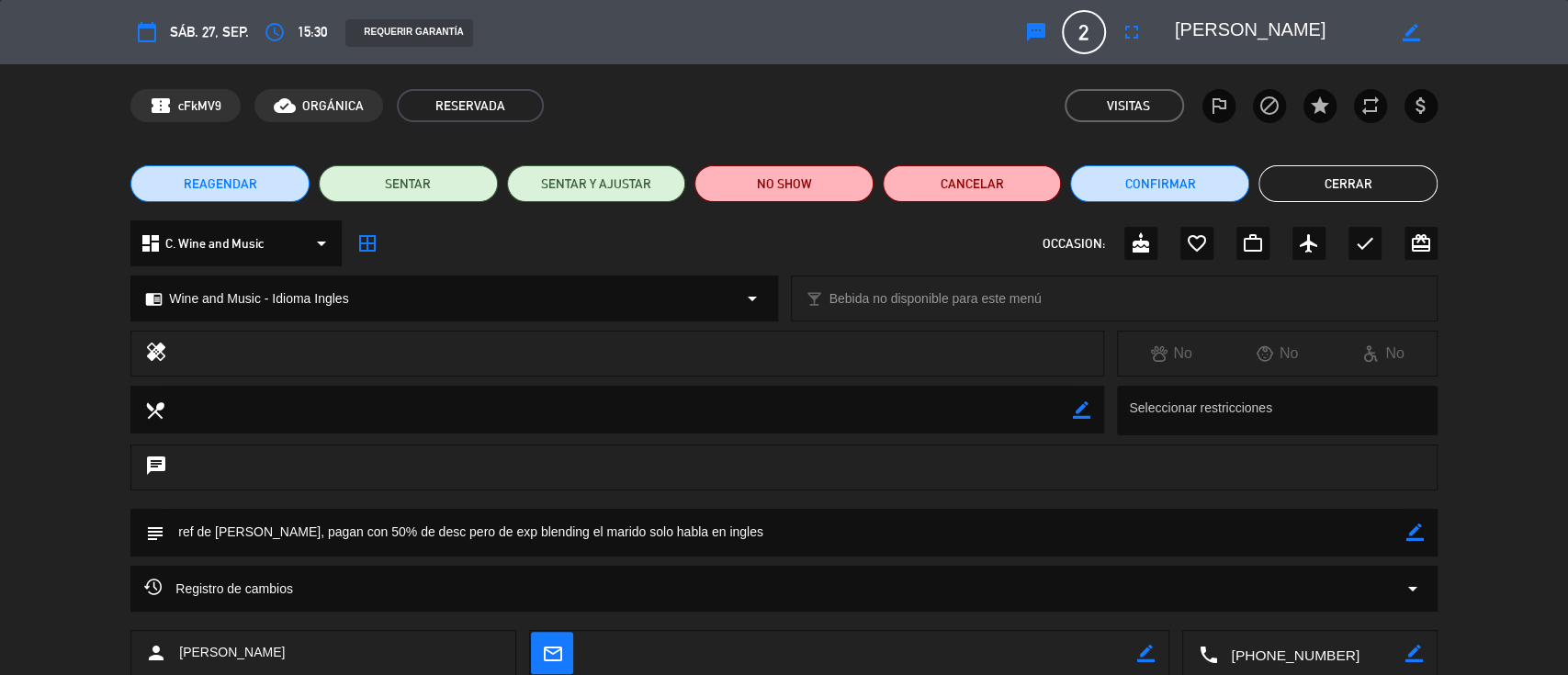
drag, startPoint x: 1314, startPoint y: 177, endPoint x: 1250, endPoint y: 198, distance: 67.4
click at [1313, 176] on button "Cerrar" at bounding box center [1348, 184] width 179 height 37
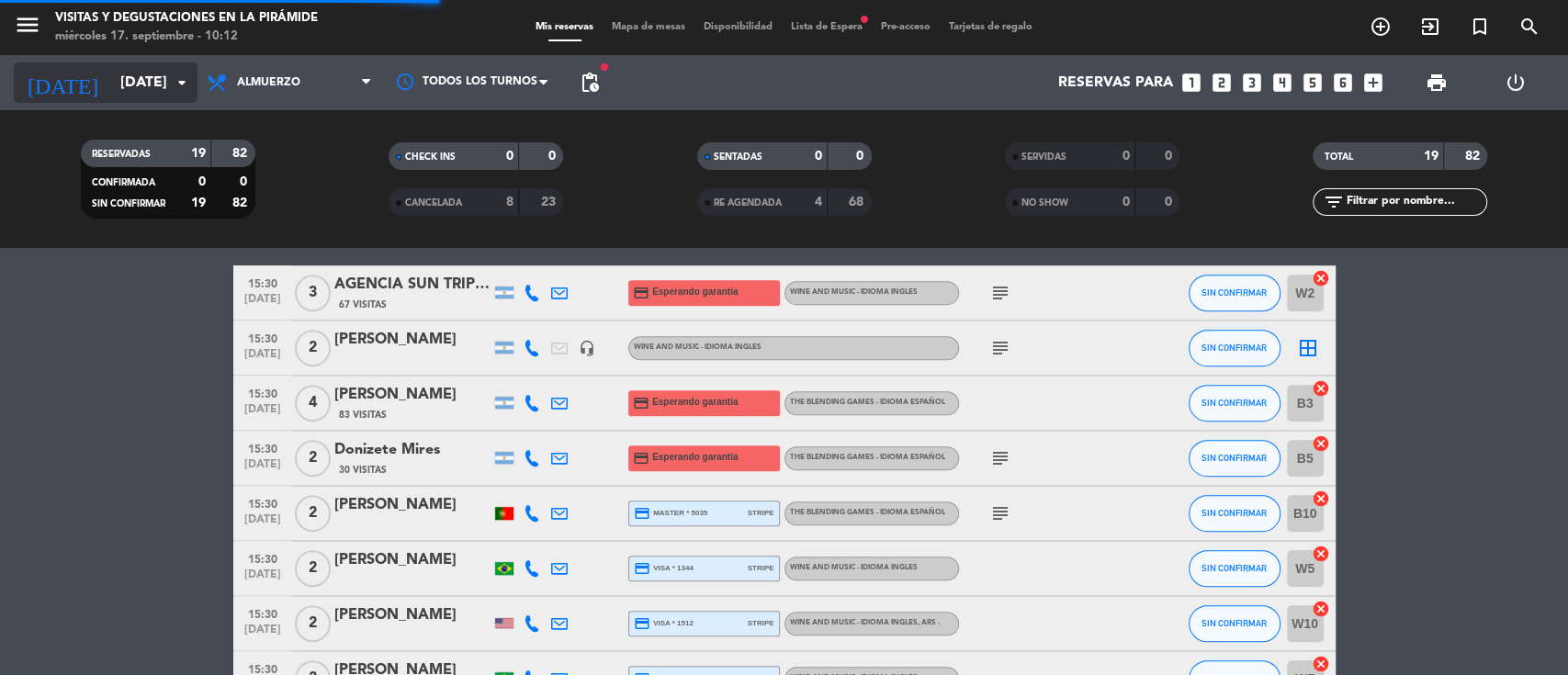
click at [122, 69] on input "[DATE]" at bounding box center [209, 83] width 194 height 36
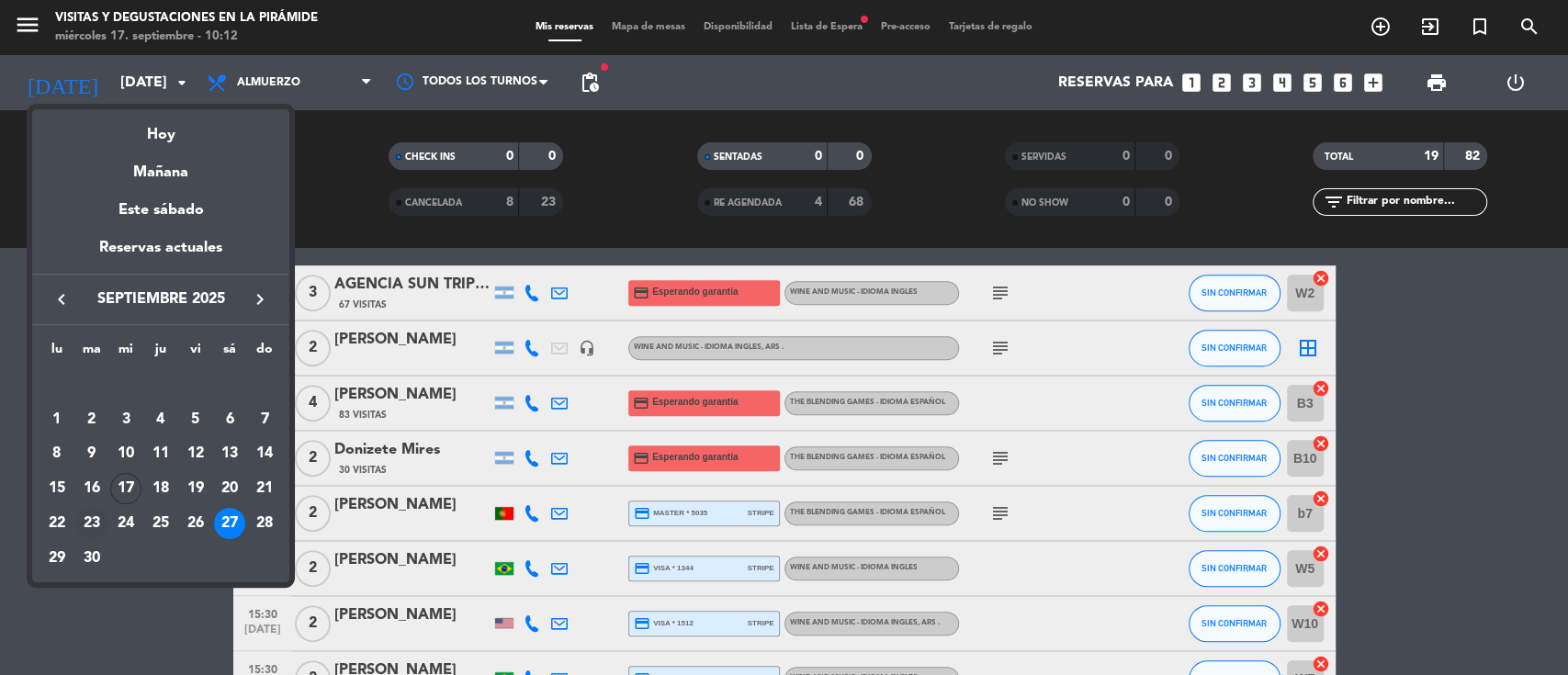
click at [94, 514] on div "23" at bounding box center [91, 523] width 31 height 31
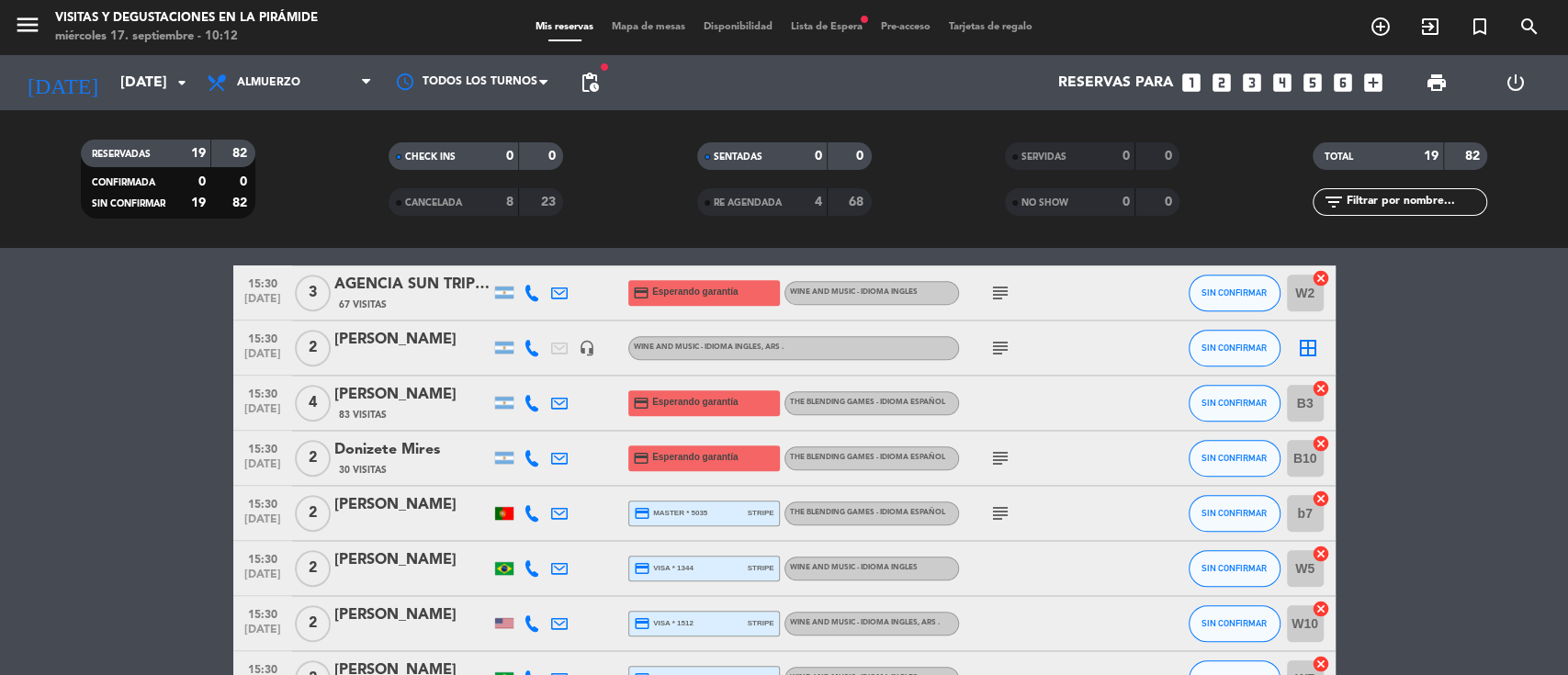
type input "[DATE]"
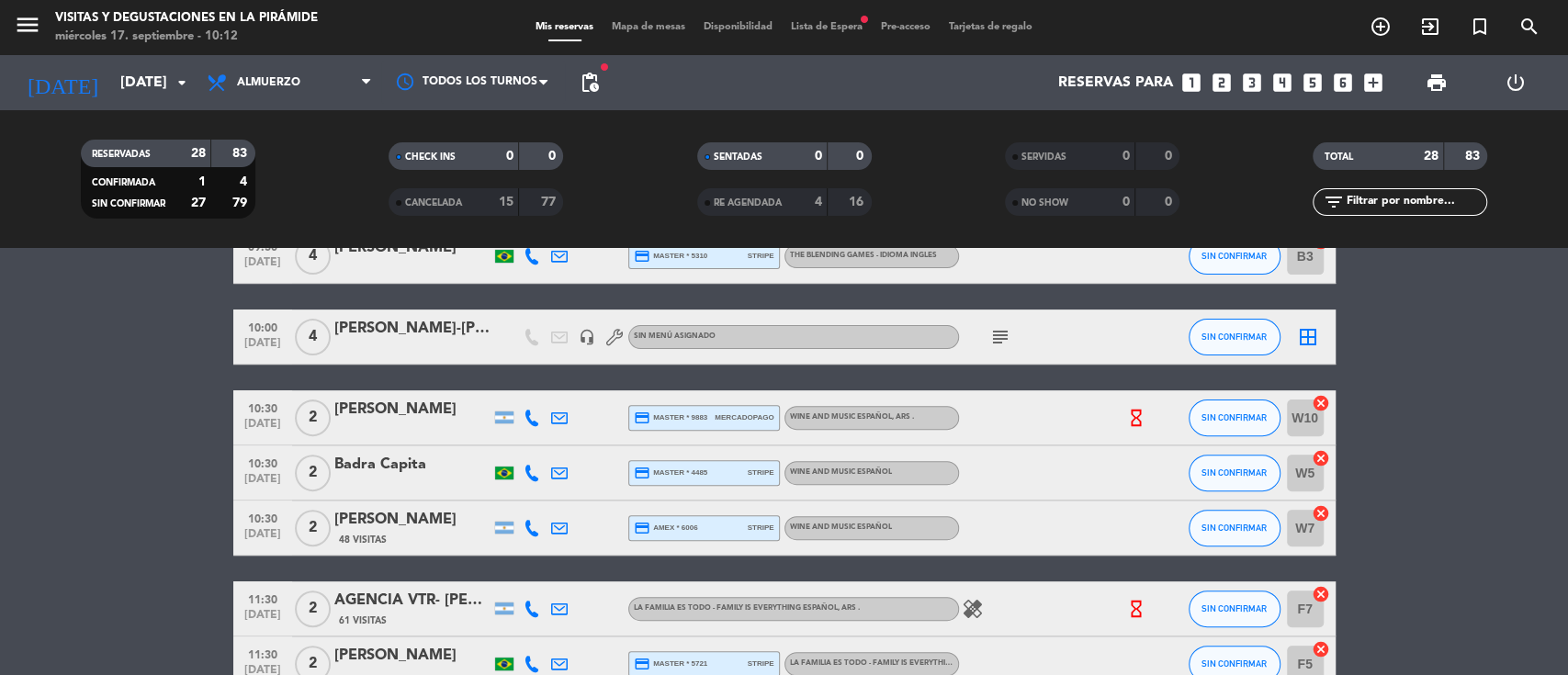
scroll to position [312, 0]
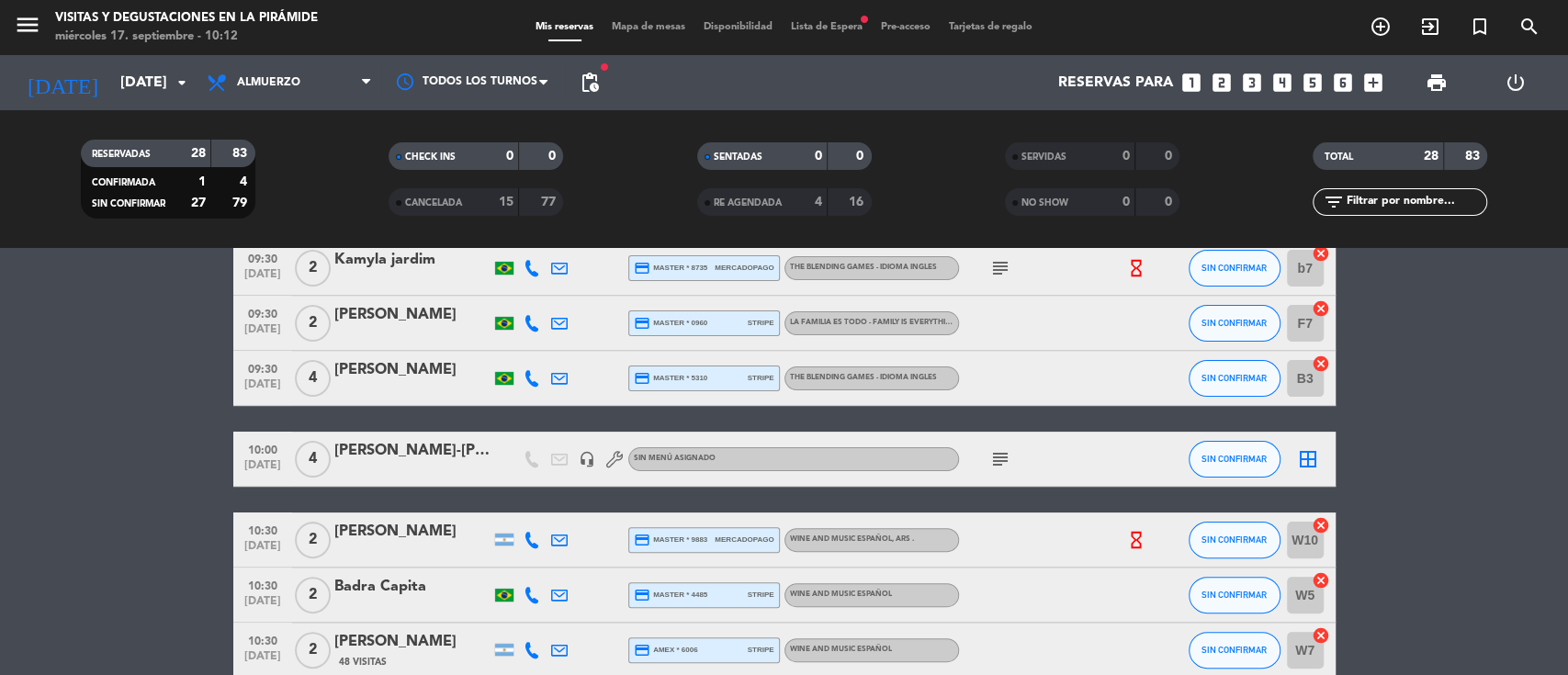
click at [434, 456] on div "[PERSON_NAME]-[PERSON_NAME]" at bounding box center [412, 451] width 156 height 24
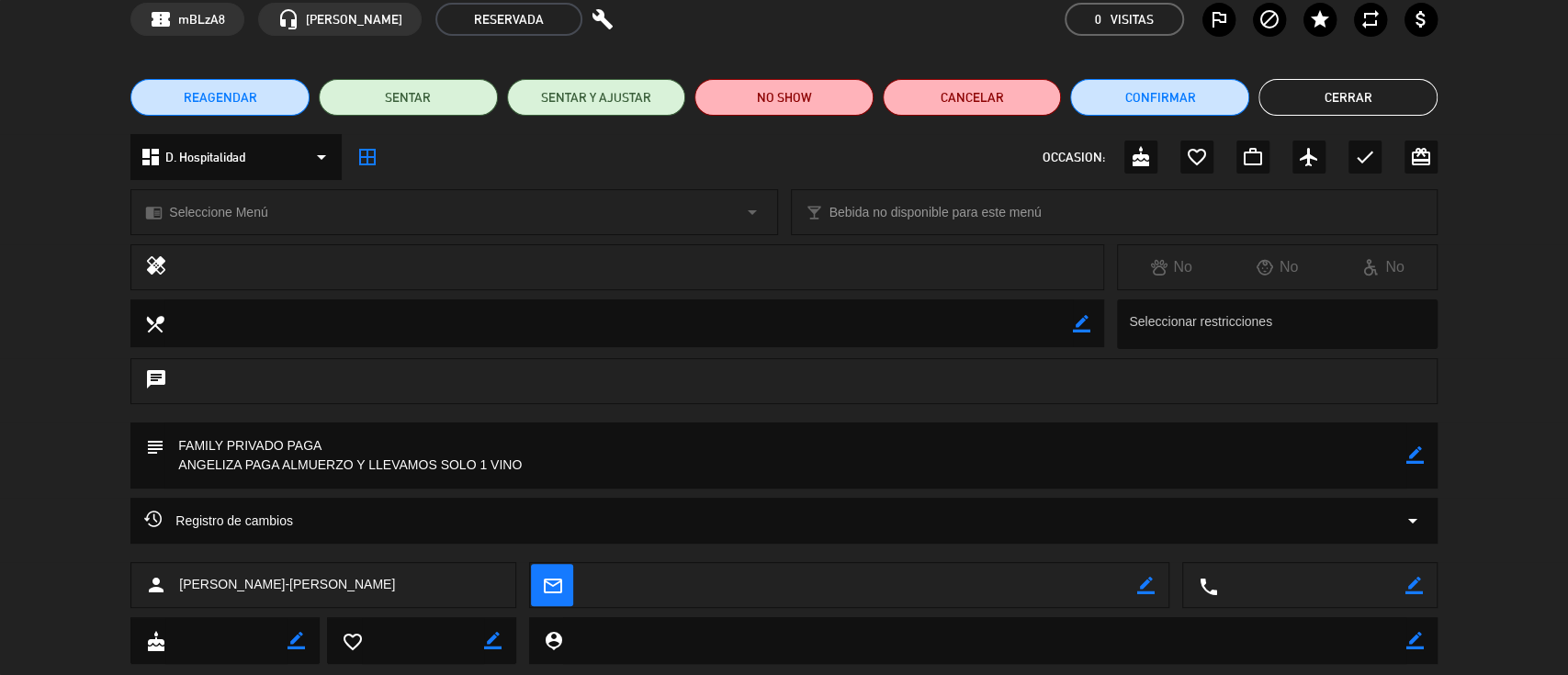
scroll to position [131, 0]
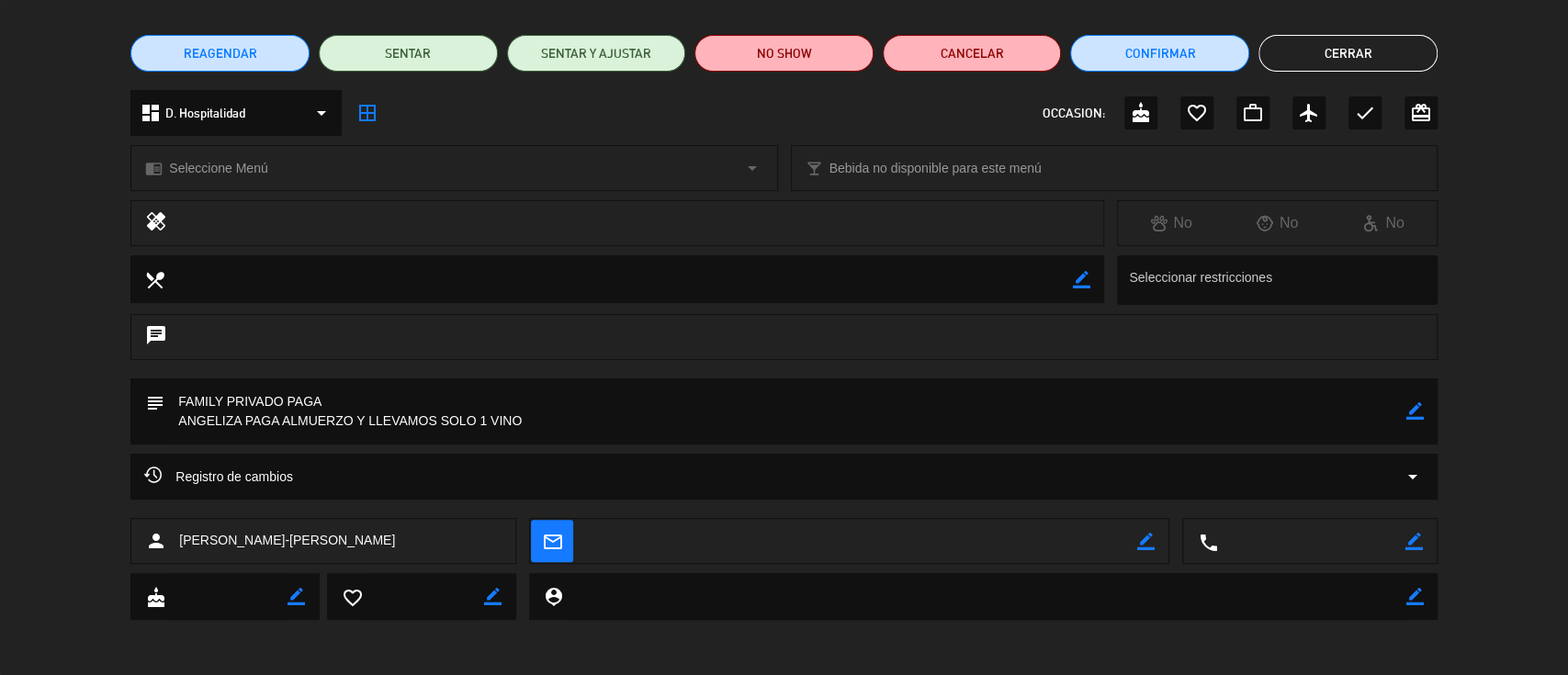
drag, startPoint x: 428, startPoint y: 542, endPoint x: 304, endPoint y: 538, distance: 124.1
click at [304, 538] on div "person [PERSON_NAME]" at bounding box center [323, 541] width 386 height 46
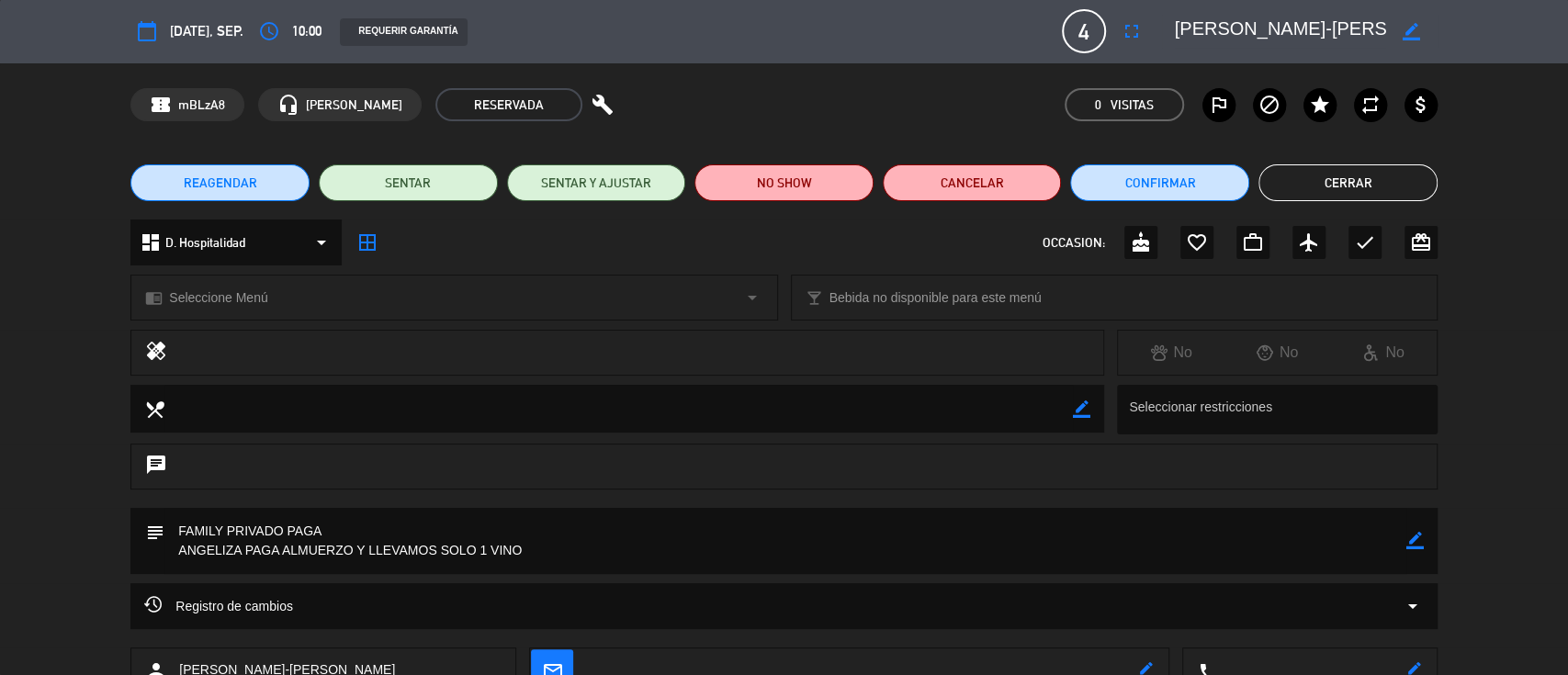
scroll to position [0, 0]
click at [0, 420] on div "local_dining border_color Seleccionar restricciones" at bounding box center [784, 414] width 1568 height 59
click at [1315, 180] on button "Cerrar" at bounding box center [1348, 184] width 179 height 37
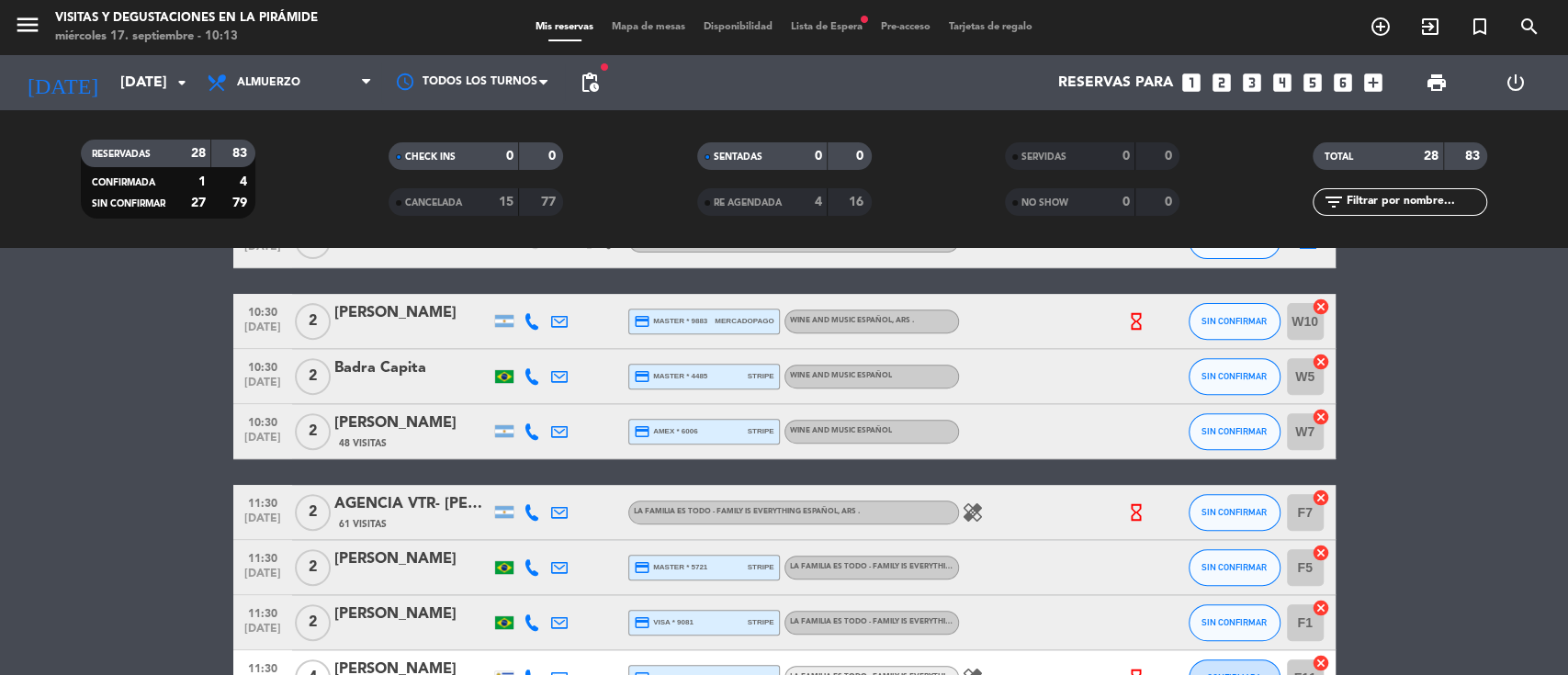
scroll to position [680, 0]
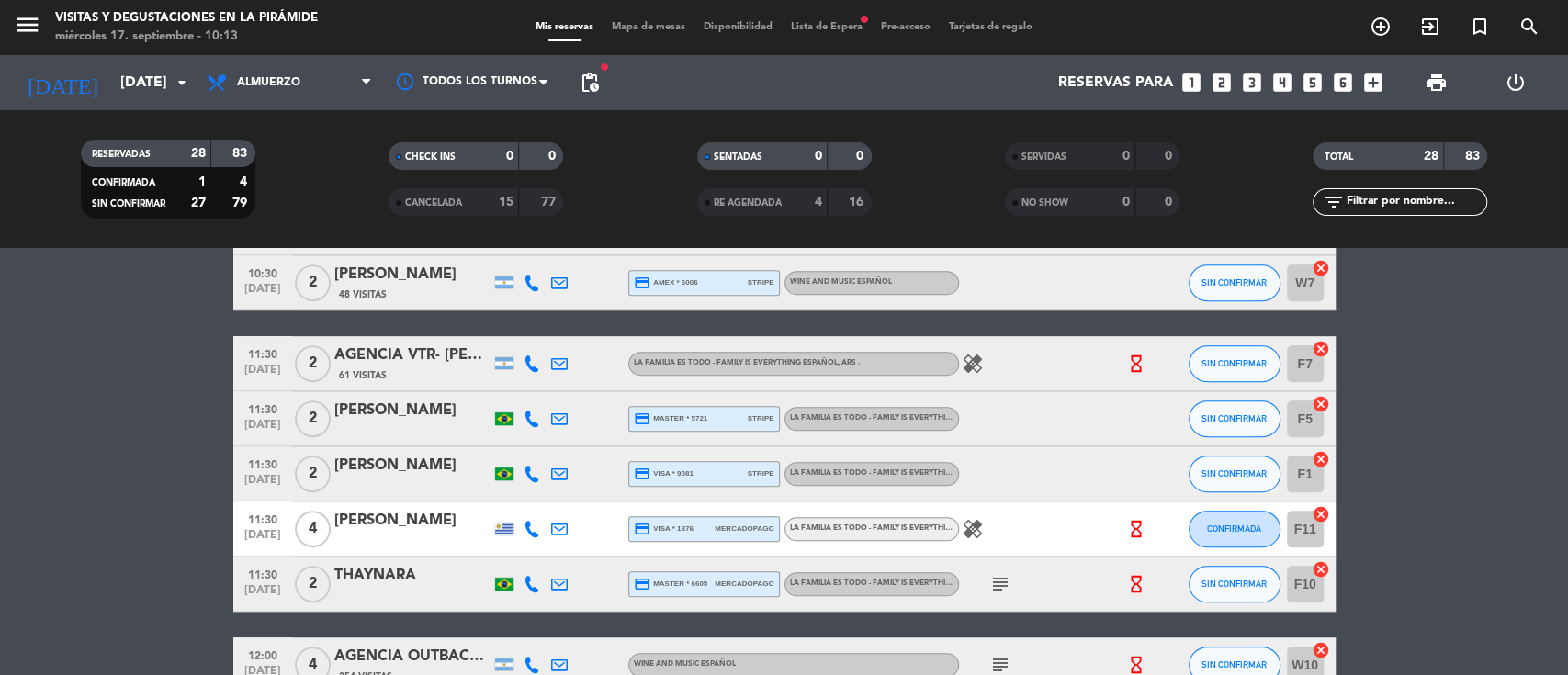
click at [363, 362] on div "AGENCIA VTR- [PERSON_NAME]" at bounding box center [412, 355] width 156 height 24
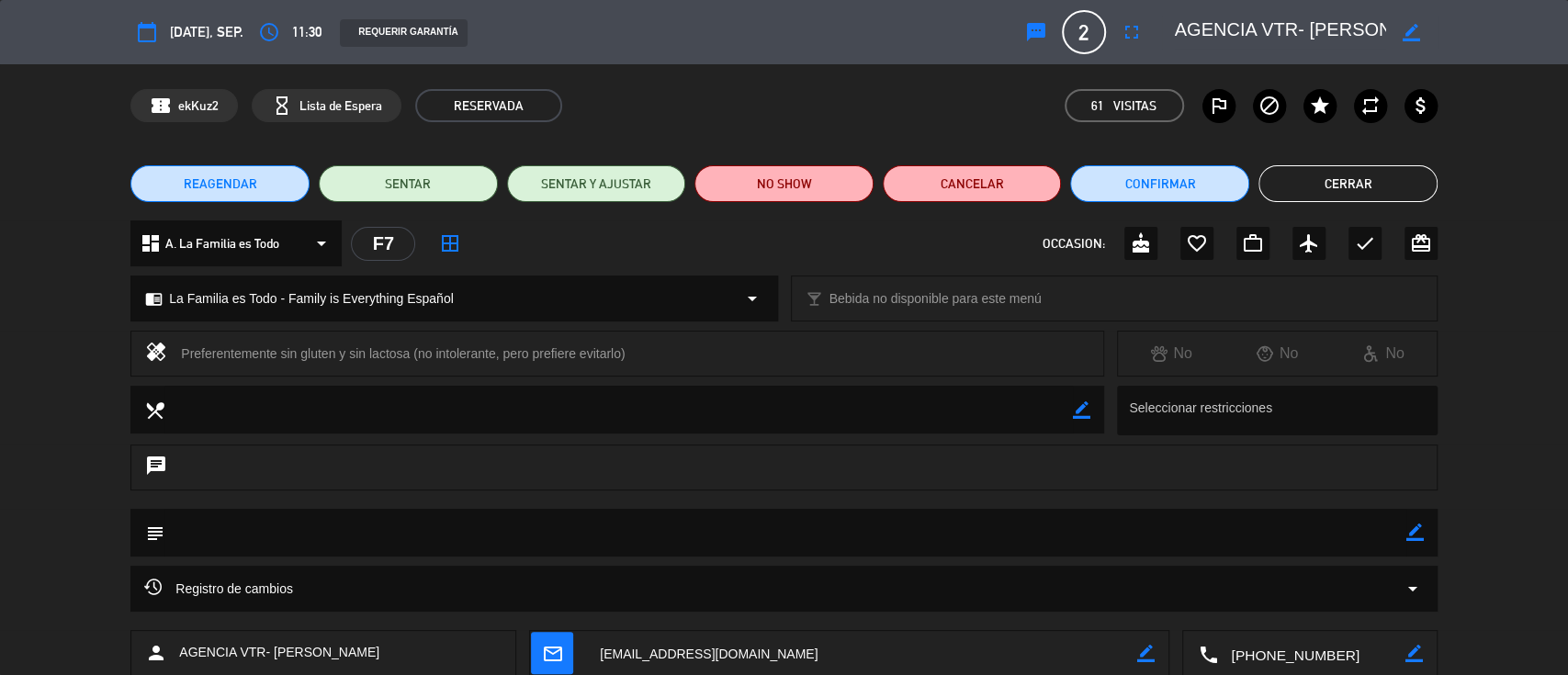
click at [1416, 532] on icon "border_color" at bounding box center [1415, 533] width 17 height 17
drag, startPoint x: 1353, startPoint y: 538, endPoint x: 1228, endPoint y: 527, distance: 125.5
click at [1350, 538] on textarea at bounding box center [785, 532] width 1242 height 47
drag, startPoint x: 1414, startPoint y: 531, endPoint x: 1375, endPoint y: 551, distance: 43.8
click at [1412, 533] on icon at bounding box center [1415, 533] width 17 height 17
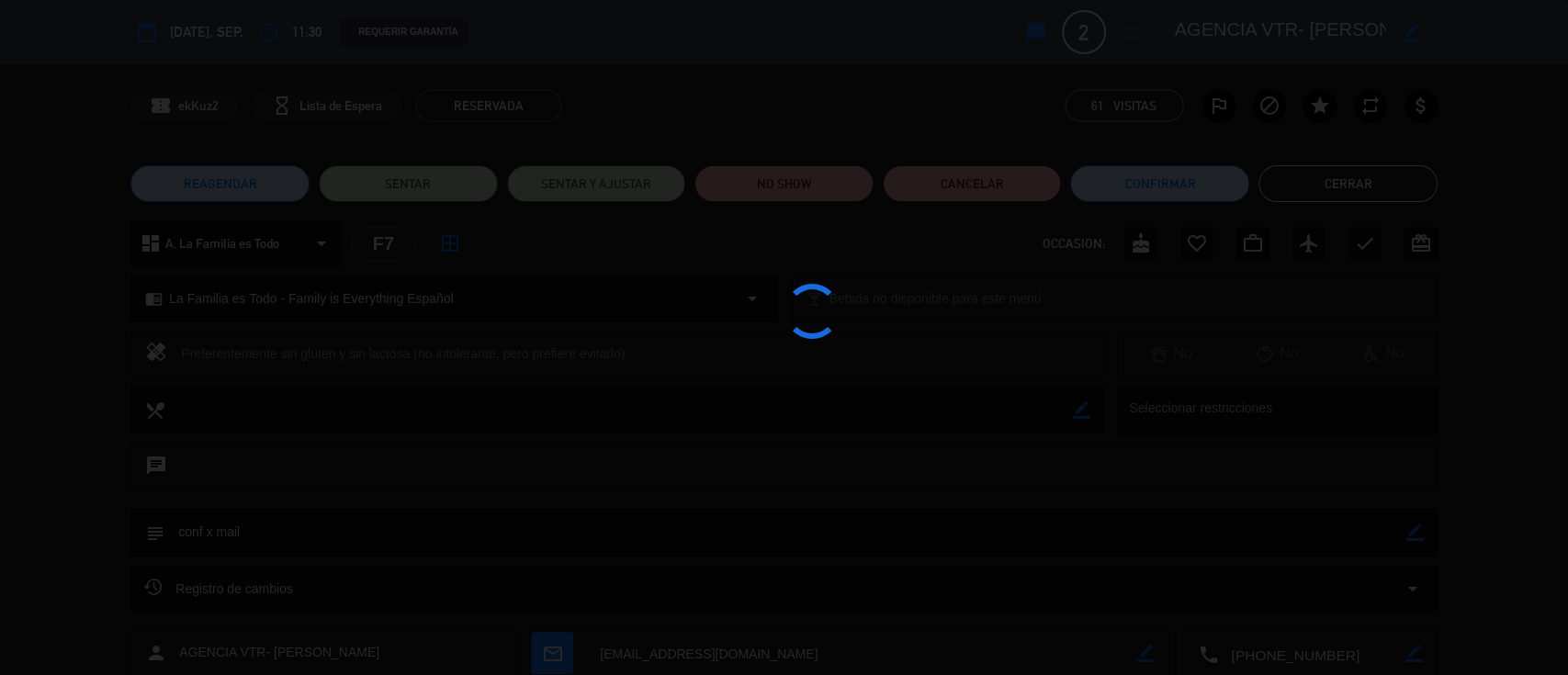
type textarea "conf x mail"
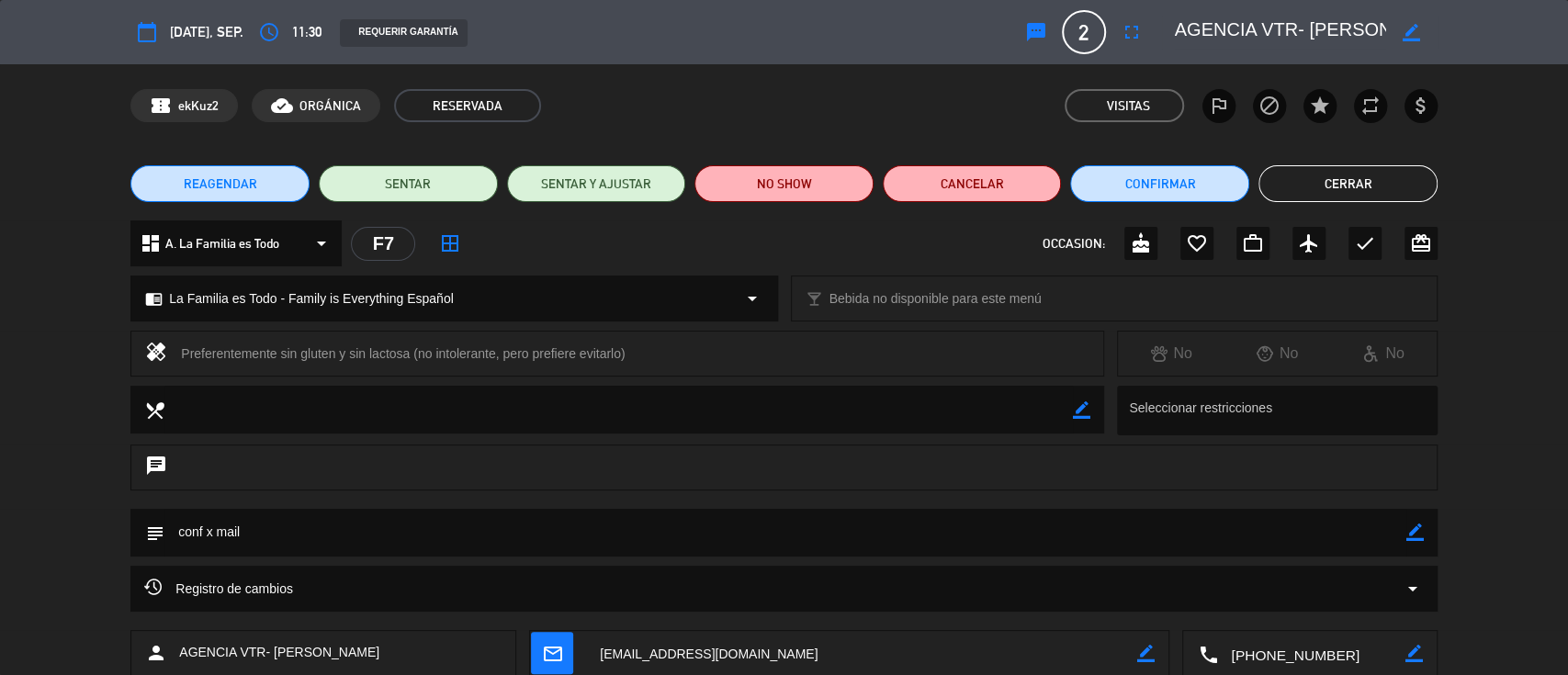
drag, startPoint x: 1332, startPoint y: 193, endPoint x: 510, endPoint y: 356, distance: 838.0
click at [1331, 193] on button "Cerrar" at bounding box center [1348, 184] width 179 height 37
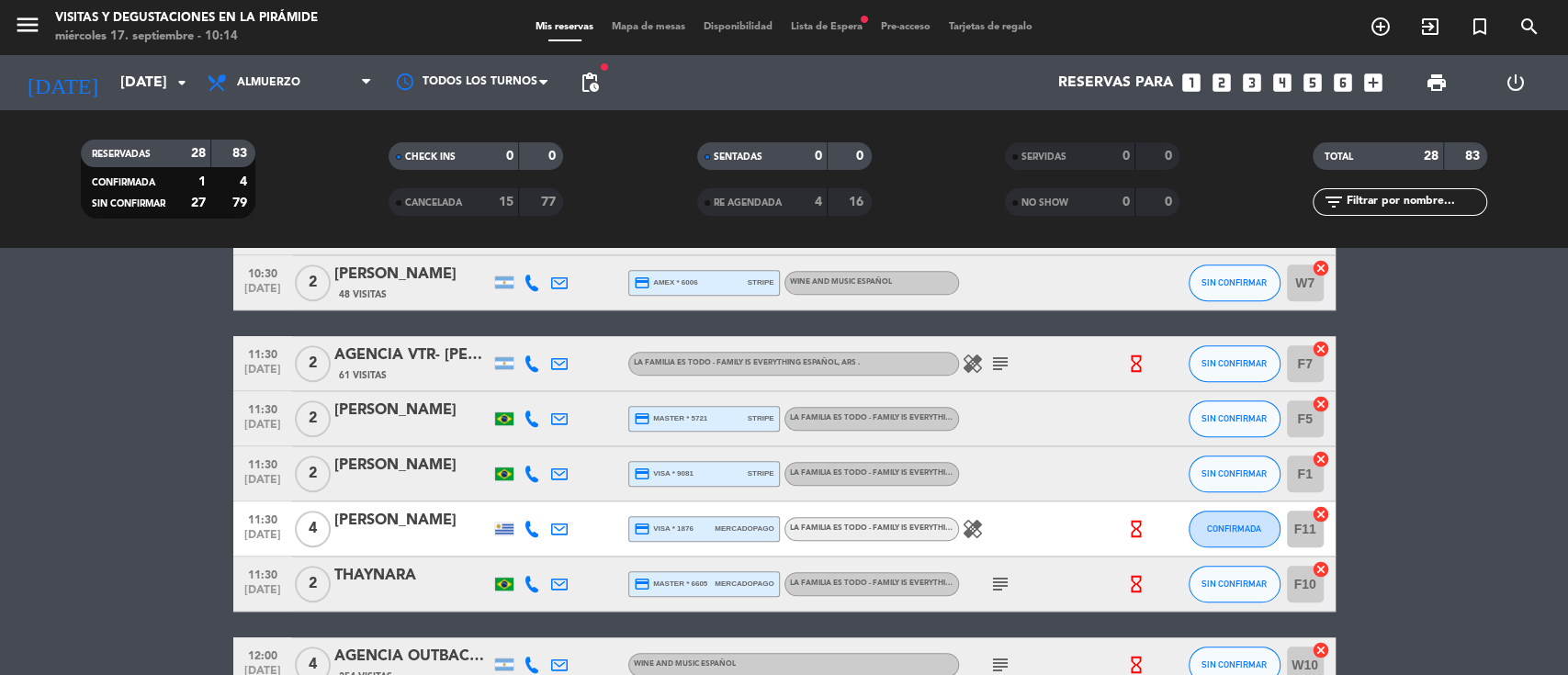
click at [802, 27] on span "Lista de Espera fiber_manual_record" at bounding box center [827, 27] width 90 height 11
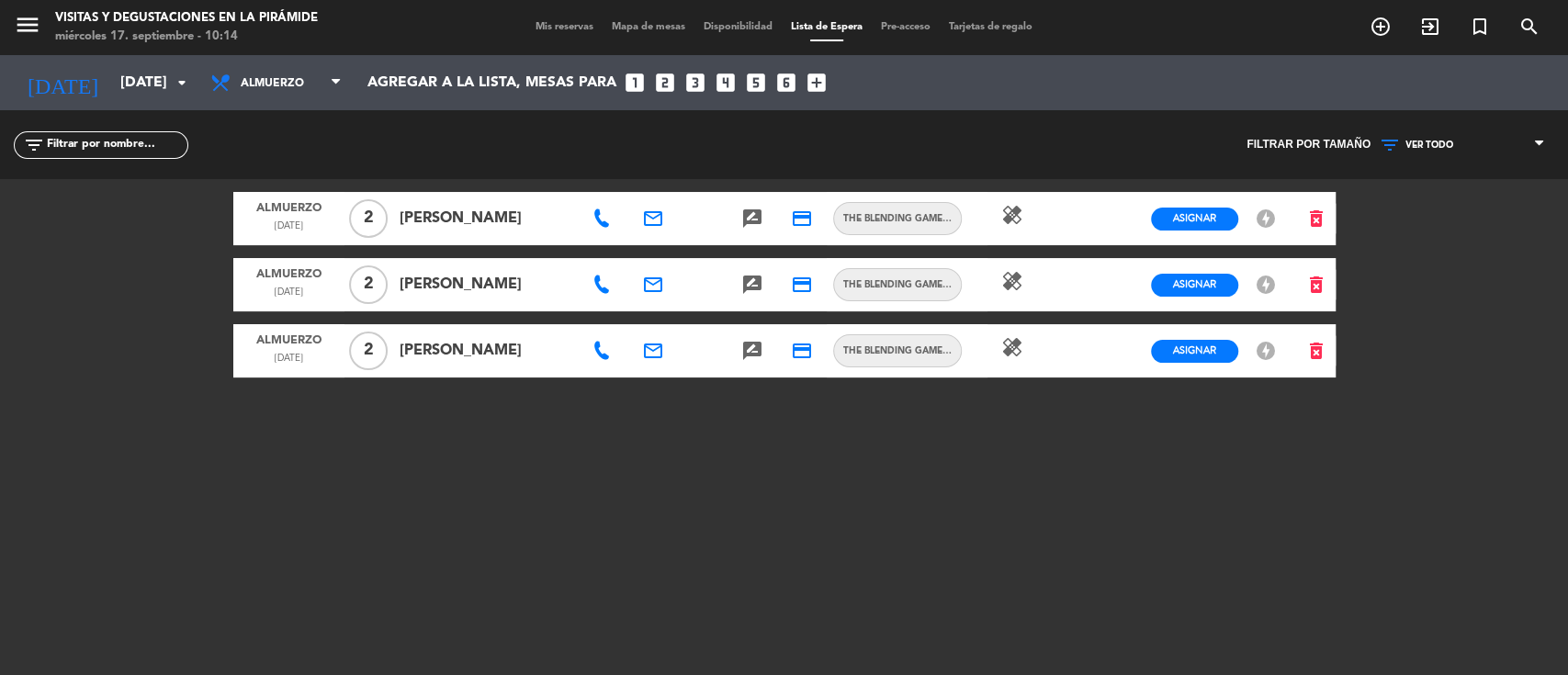
click at [538, 16] on div "menu Visitas y degustaciones en La Pirámide miércoles 17. septiembre - 10:14 Mi…" at bounding box center [784, 27] width 1568 height 55
click at [538, 26] on span "Mis reservas" at bounding box center [564, 27] width 76 height 11
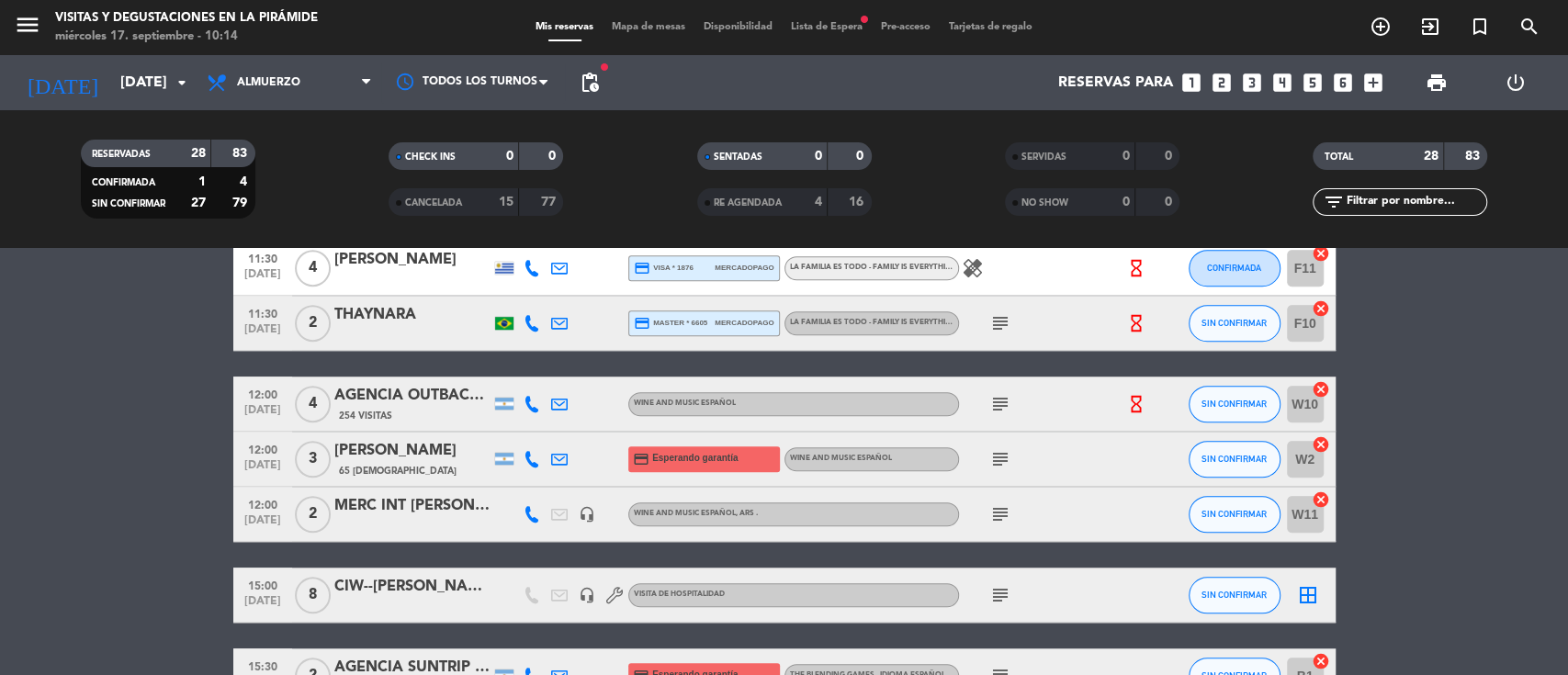
scroll to position [980, 0]
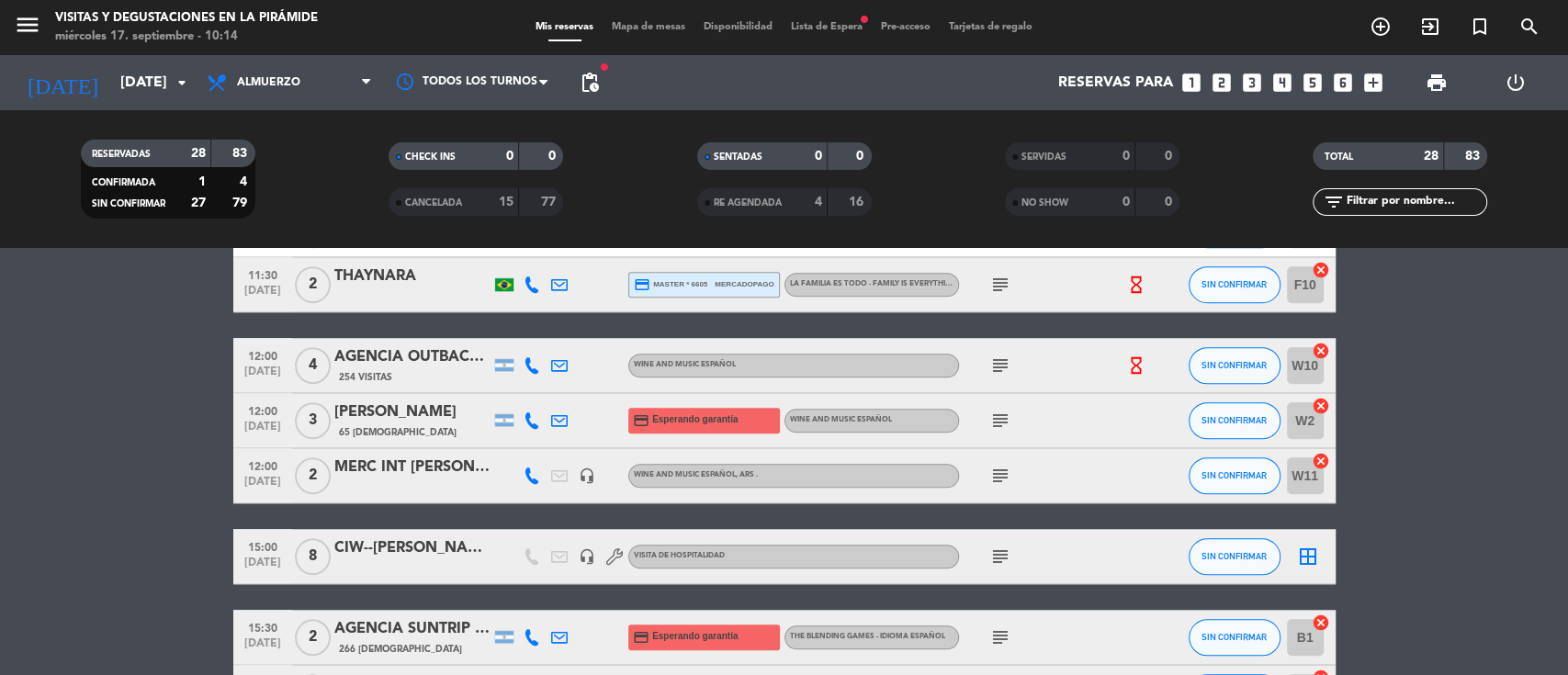
click at [1299, 474] on input "W11" at bounding box center [1306, 476] width 37 height 37
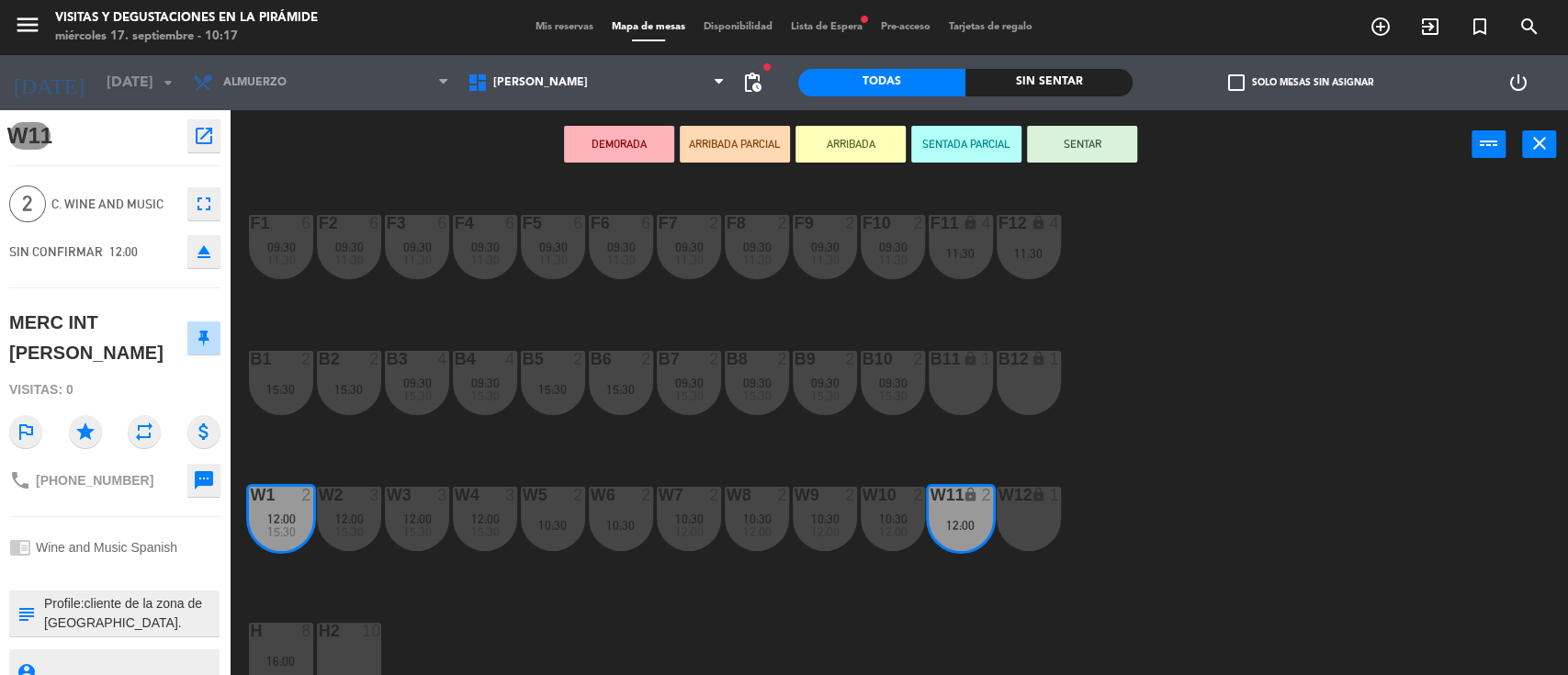
click at [559, 31] on span "Mis reservas" at bounding box center [564, 27] width 76 height 11
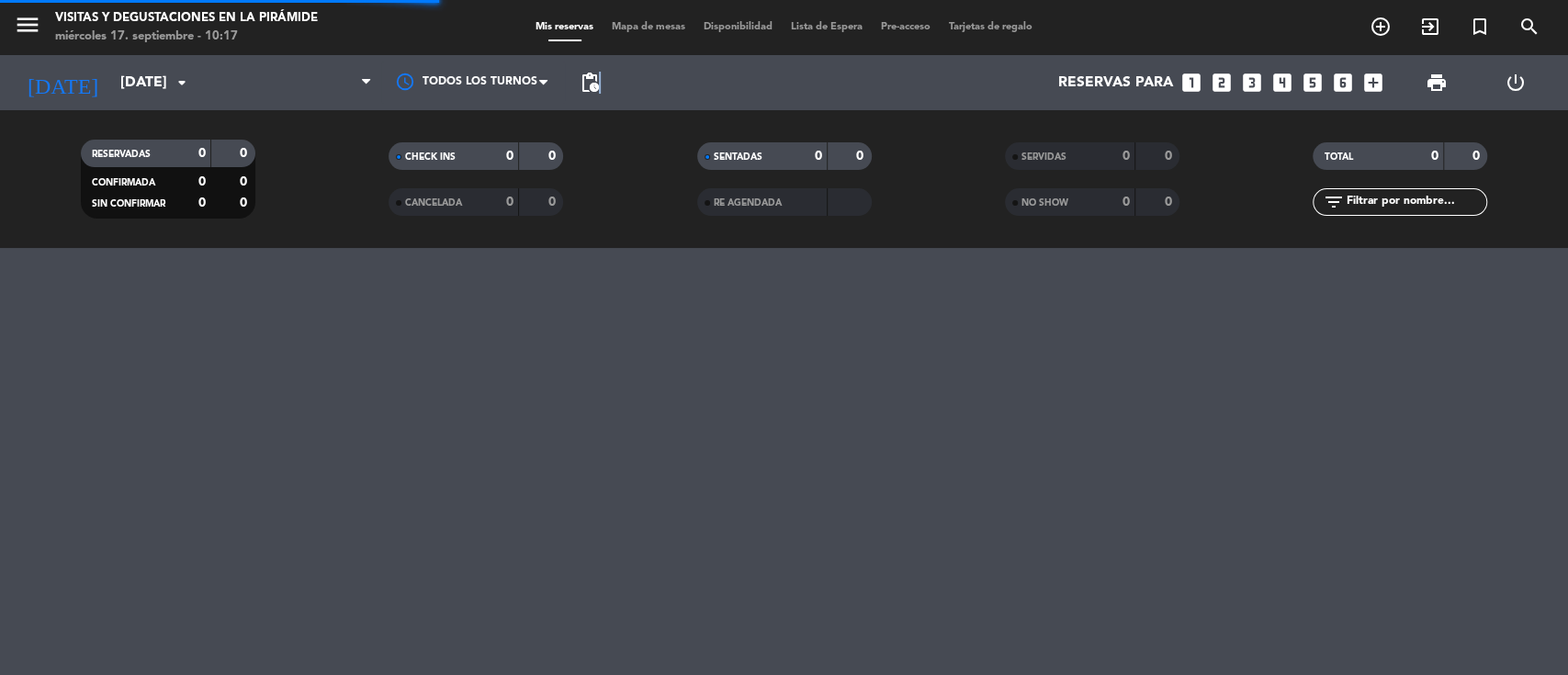
click at [599, 80] on span "pending_actions" at bounding box center [589, 83] width 22 height 22
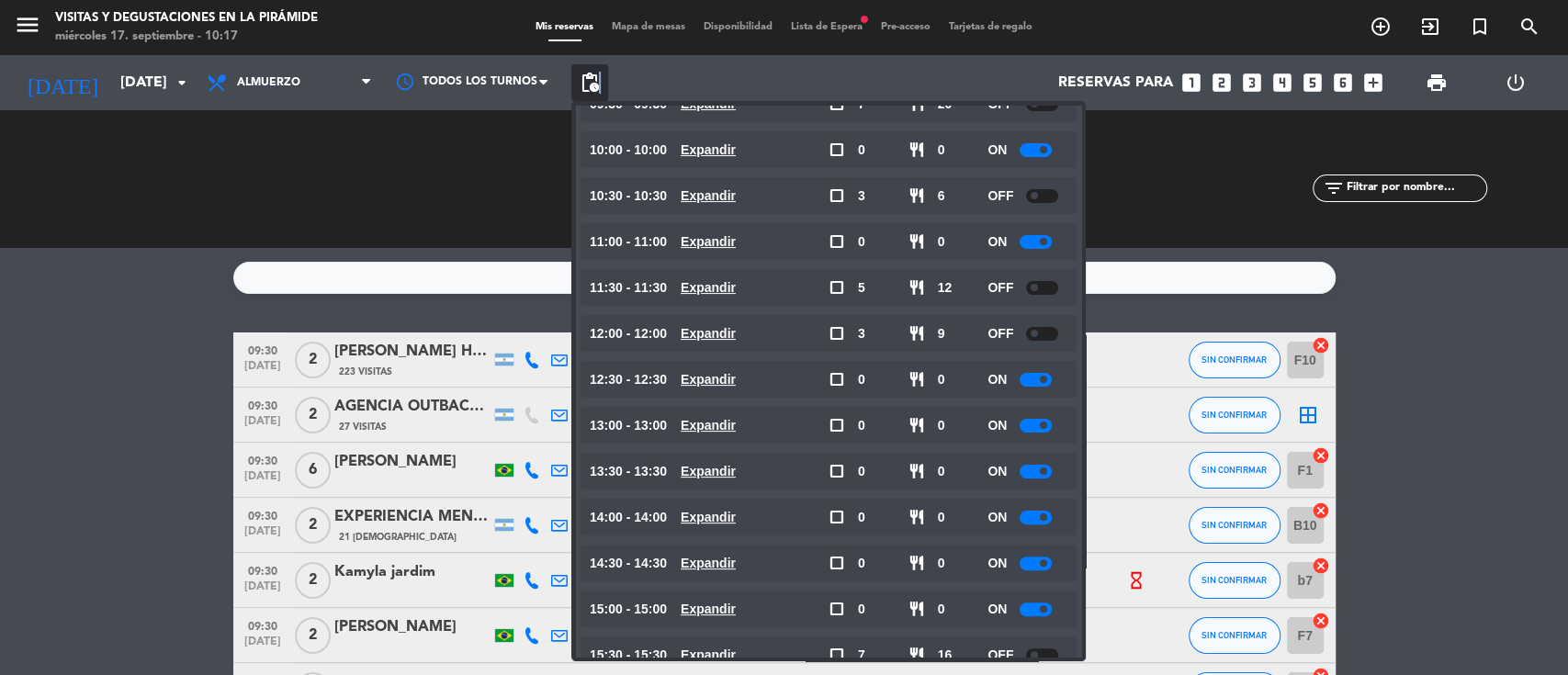
scroll to position [244, 0]
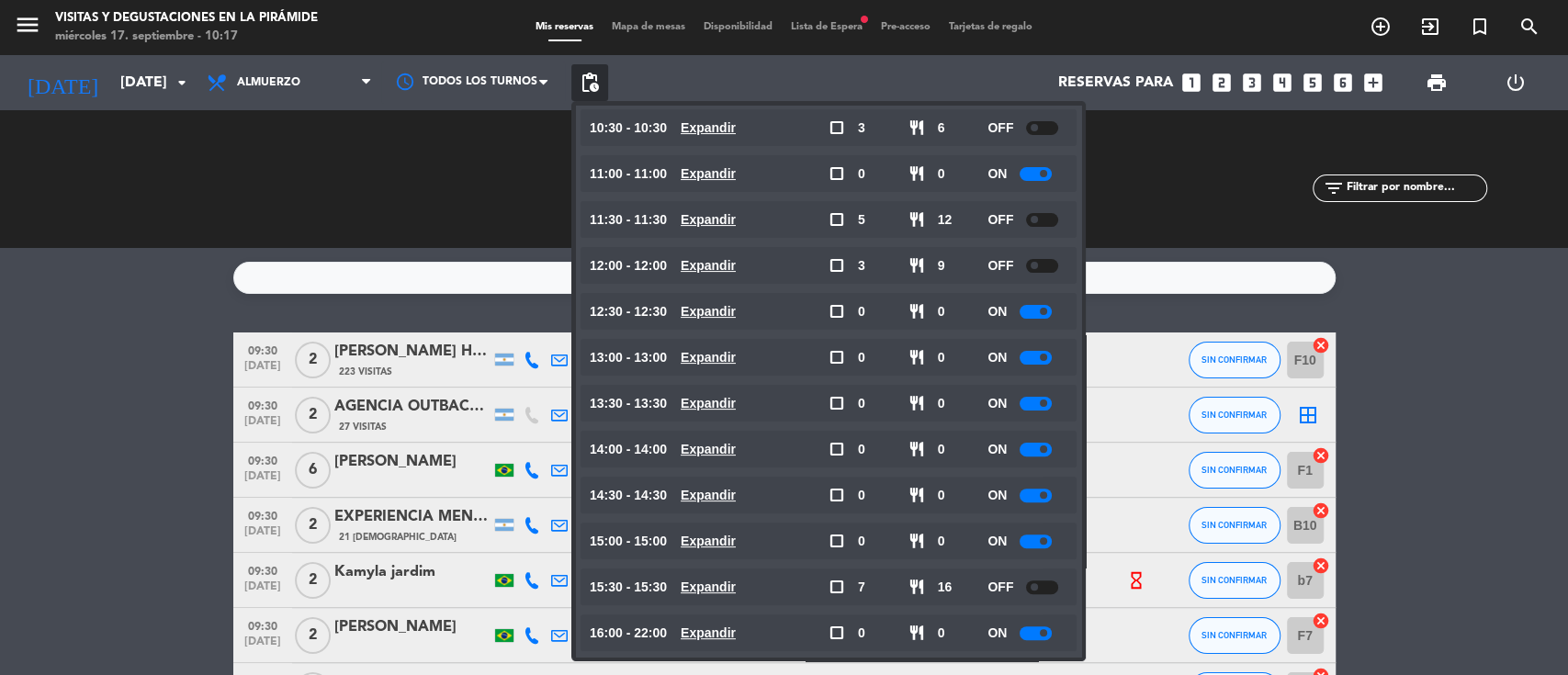
click at [1046, 268] on div at bounding box center [1041, 265] width 32 height 13
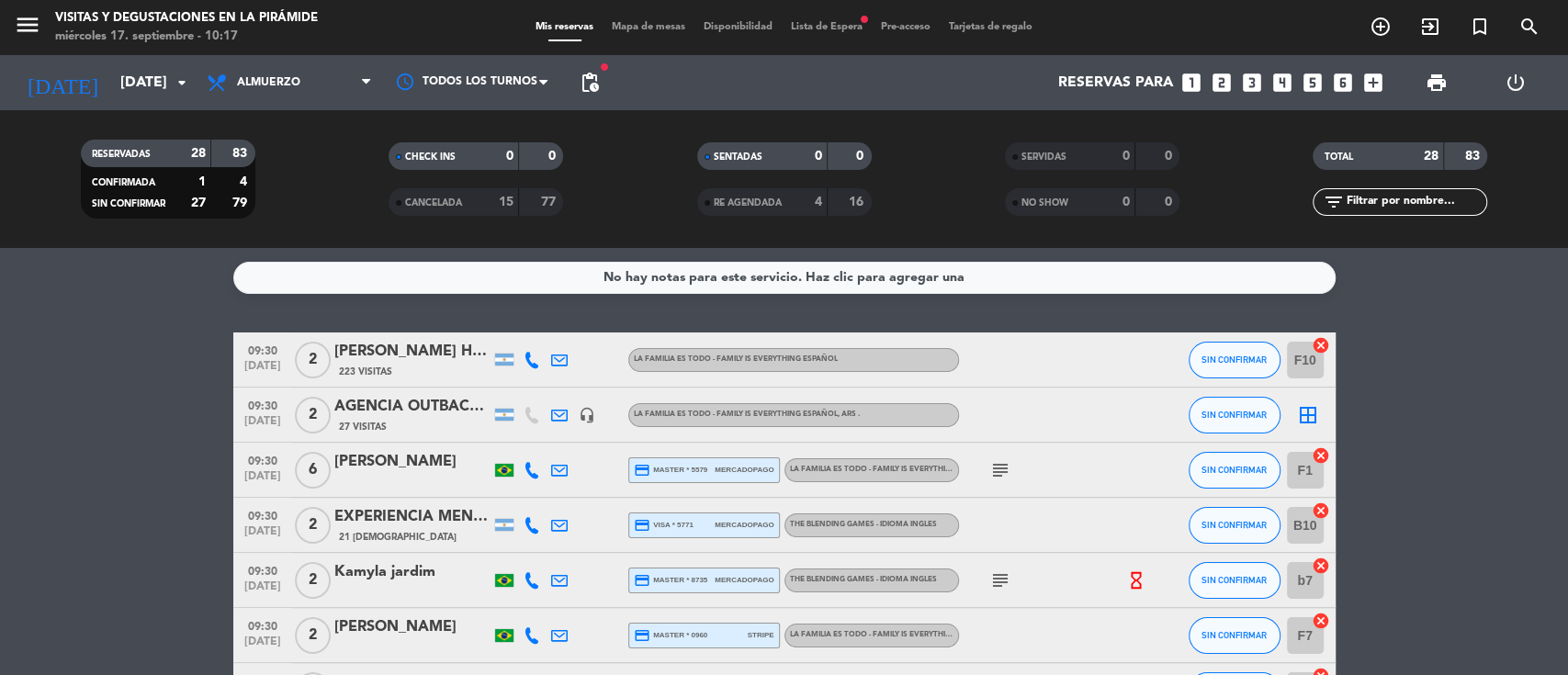
click at [845, 27] on span "Lista de Espera fiber_manual_record" at bounding box center [827, 27] width 90 height 11
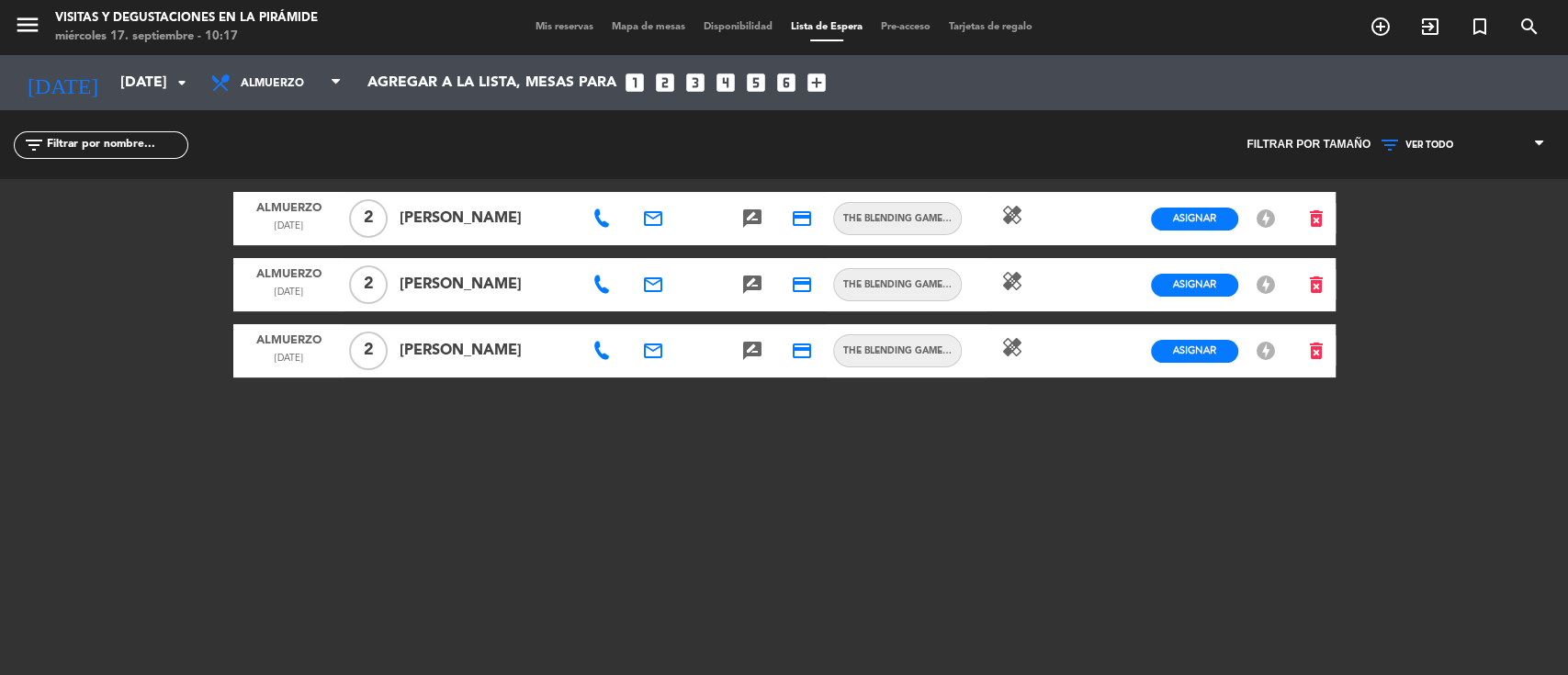
drag, startPoint x: 605, startPoint y: 216, endPoint x: 647, endPoint y: 215, distance: 42.0
click at [604, 216] on icon at bounding box center [601, 218] width 18 height 18
click at [661, 210] on icon "email" at bounding box center [653, 218] width 22 height 22
click at [795, 182] on span "Copiar" at bounding box center [814, 185] width 38 height 19
click at [1529, 13] on span "search" at bounding box center [1530, 26] width 50 height 31
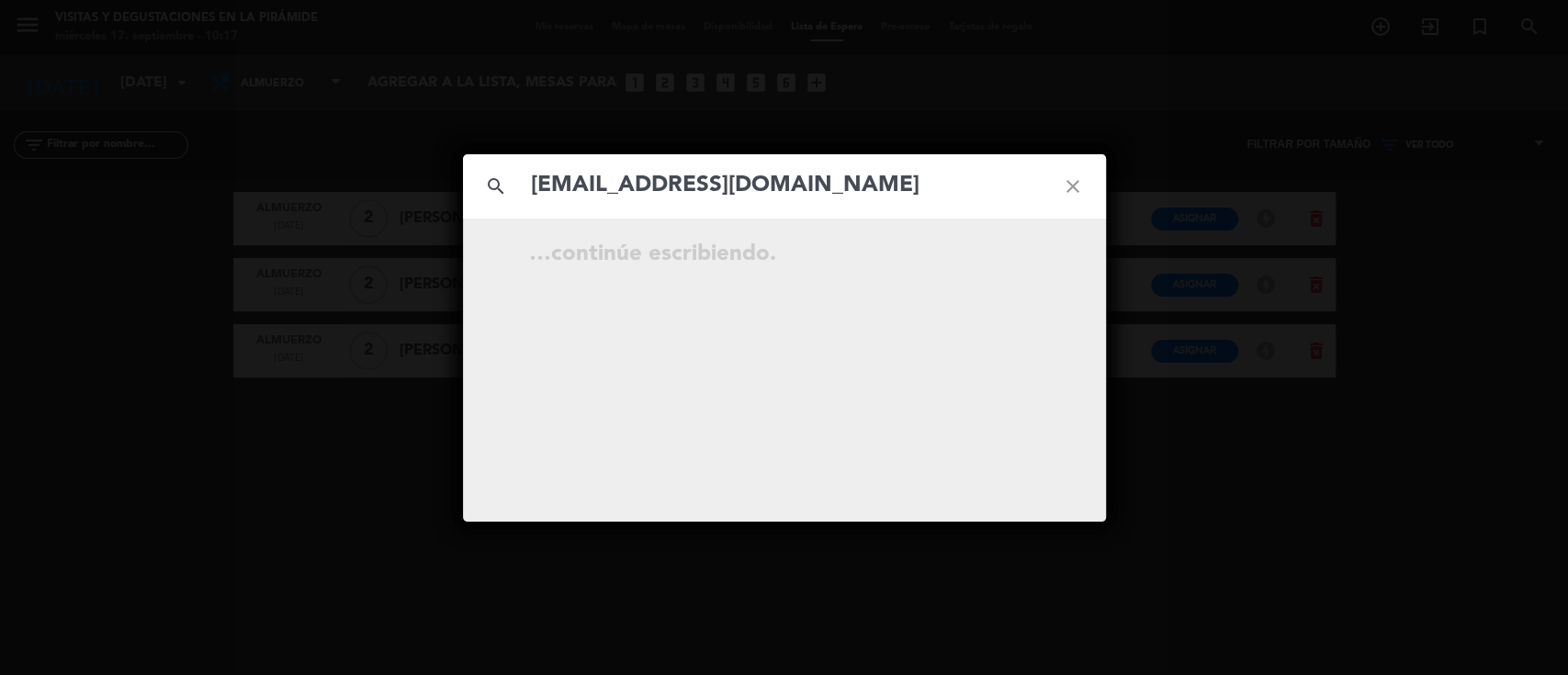
type input "[EMAIL_ADDRESS][DOMAIN_NAME]"
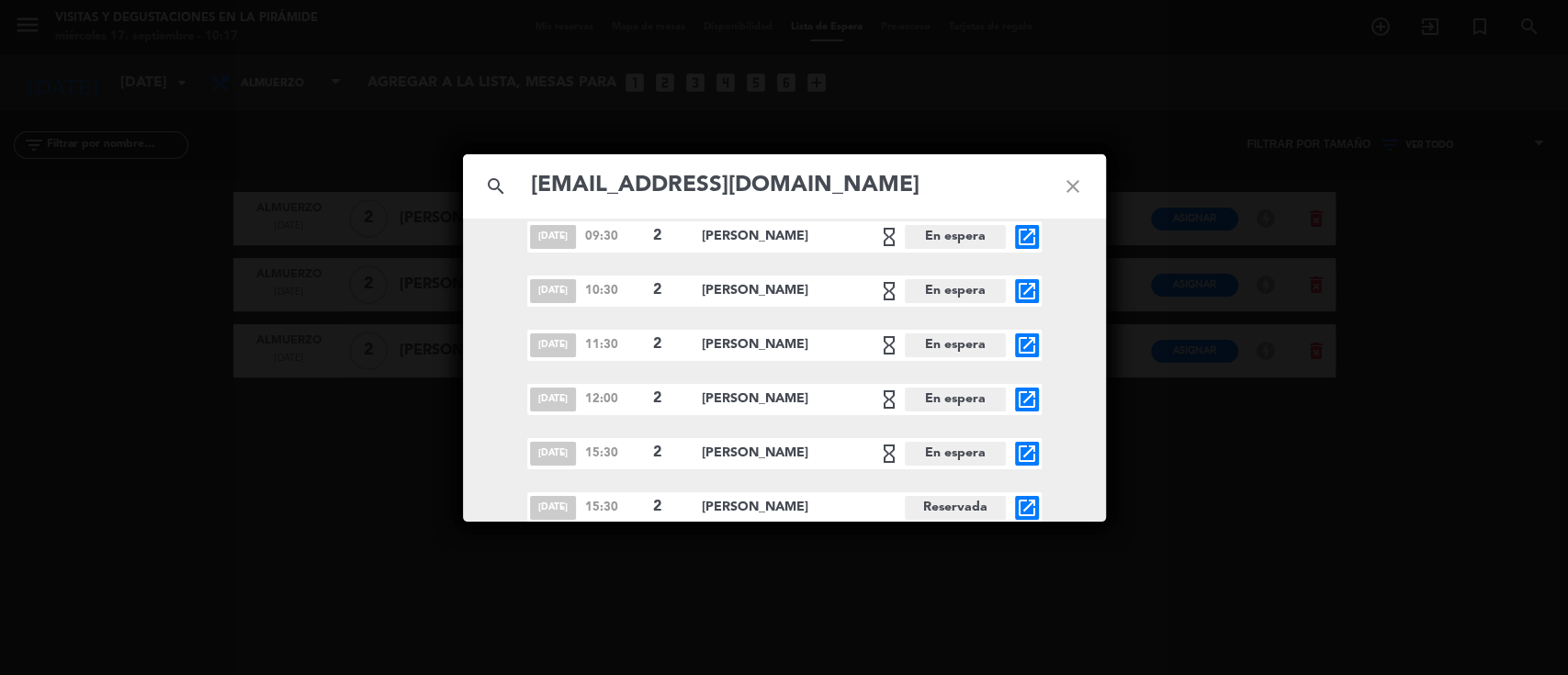
scroll to position [563, 0]
click at [1078, 176] on icon "close" at bounding box center [1073, 187] width 66 height 66
click at [1077, 176] on icon "close" at bounding box center [1073, 187] width 66 height 66
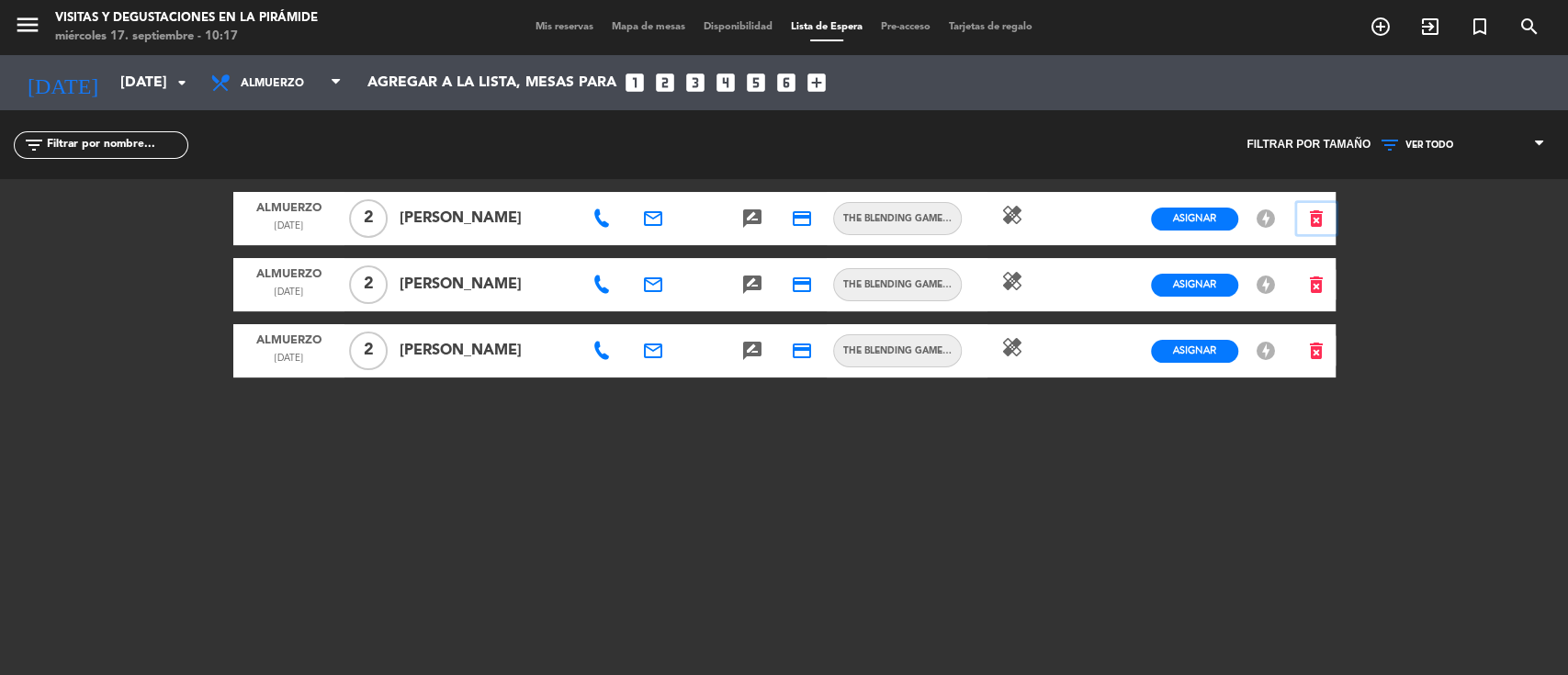
click at [1306, 217] on icon "delete_forever" at bounding box center [1316, 218] width 22 height 22
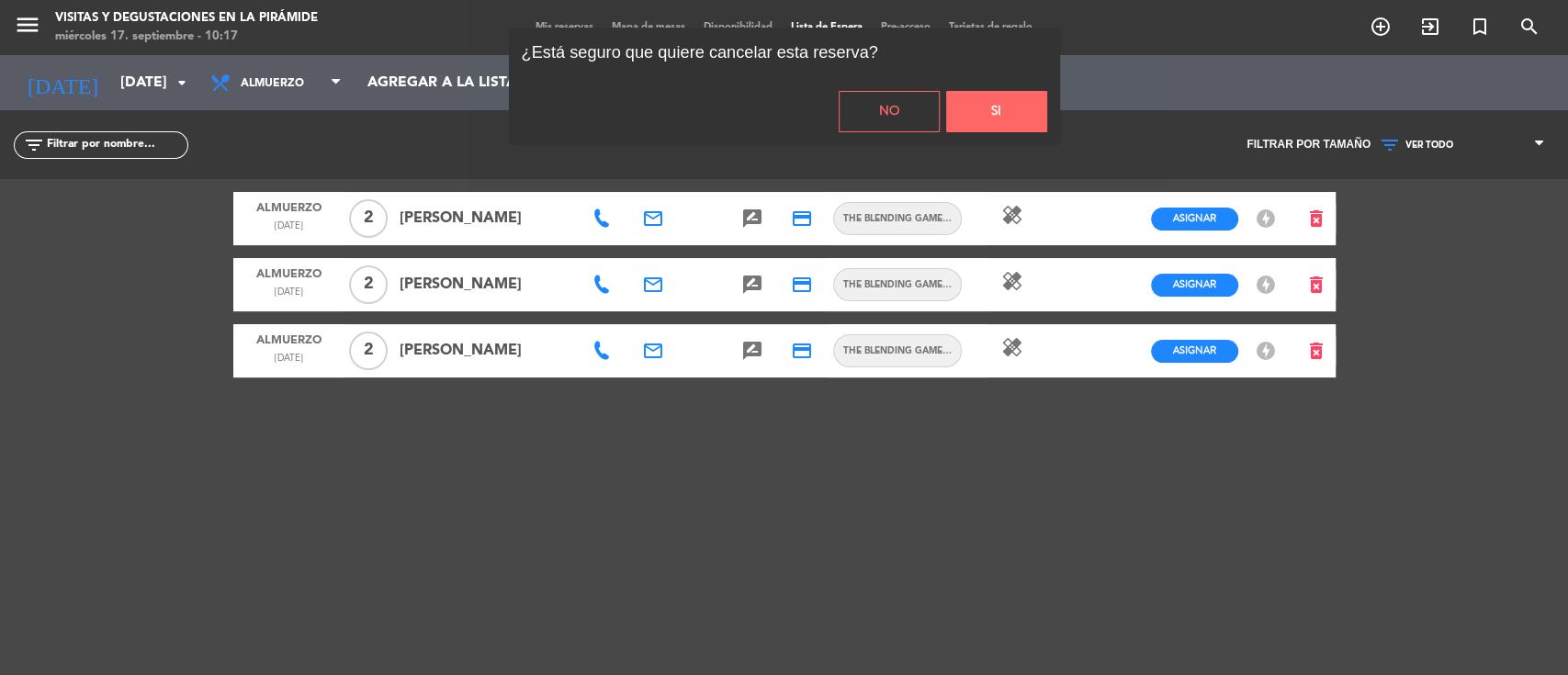
click at [1015, 103] on button "Si" at bounding box center [996, 112] width 101 height 41
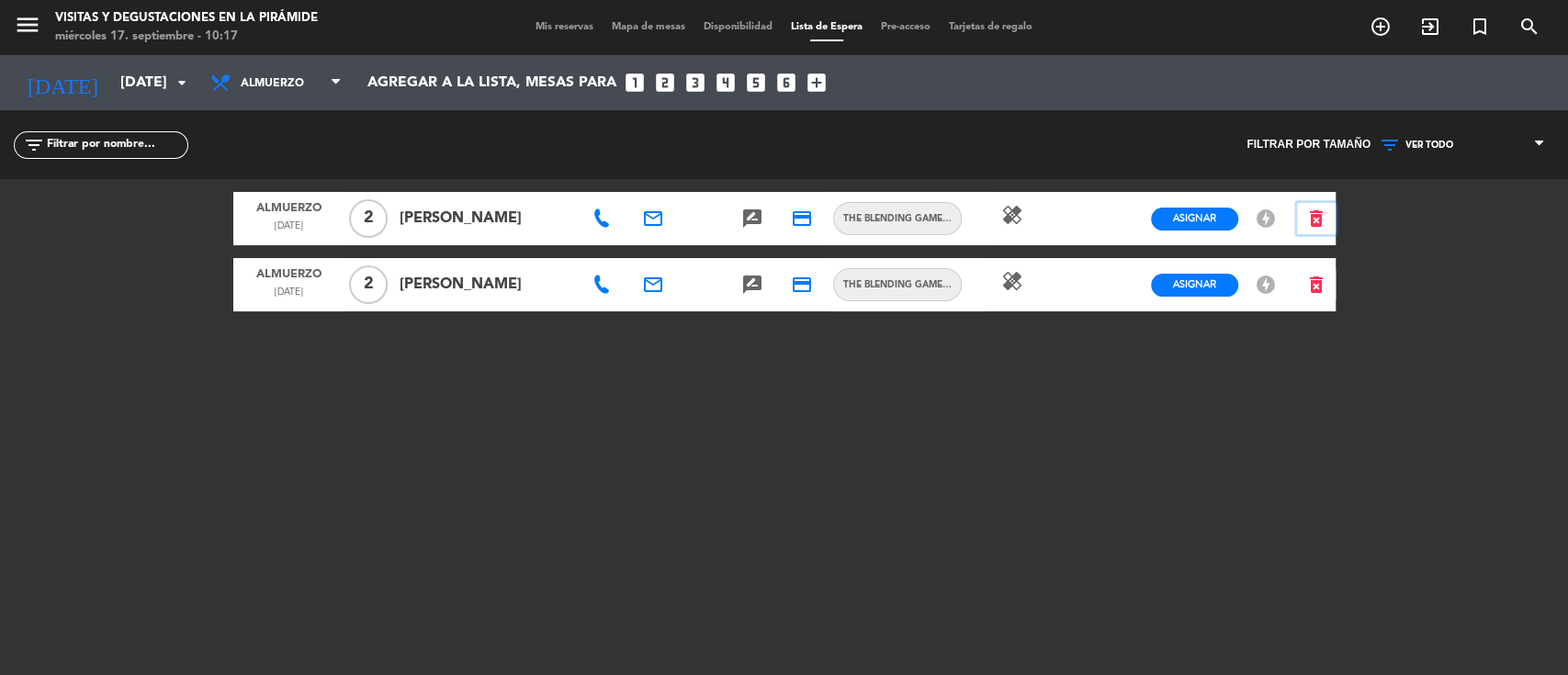
click at [1311, 214] on icon "delete_forever" at bounding box center [1316, 218] width 22 height 22
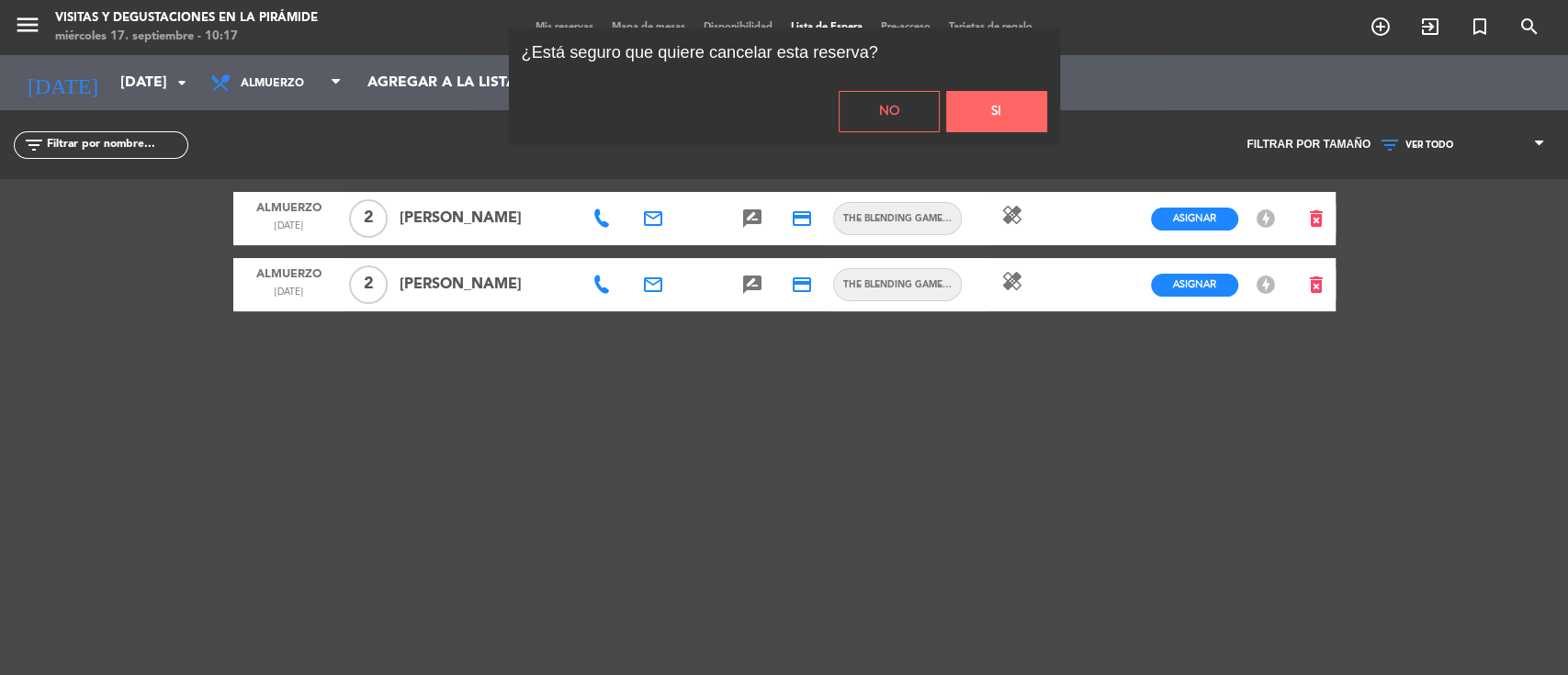
click at [1029, 108] on button "Si" at bounding box center [996, 112] width 101 height 41
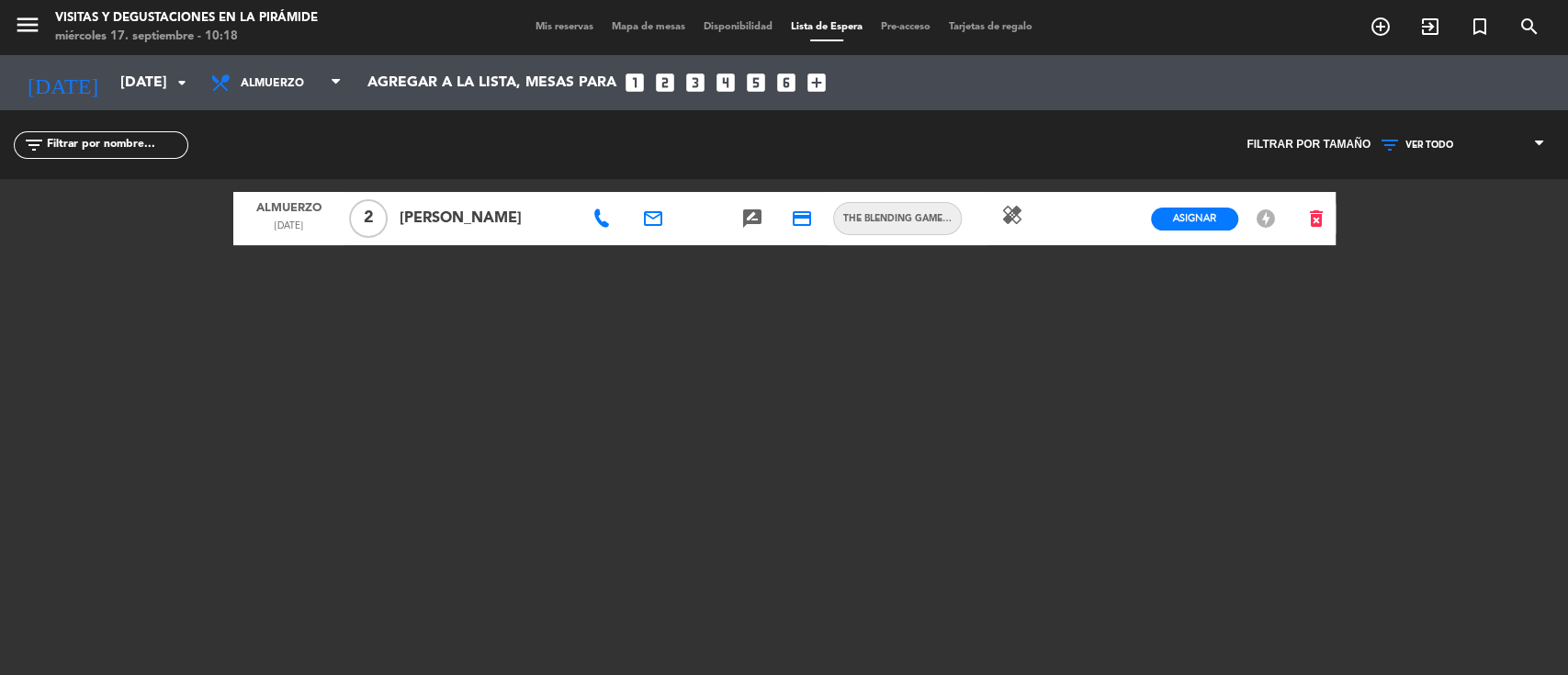
click at [606, 222] on icon at bounding box center [601, 218] width 18 height 18
click at [652, 223] on icon "email" at bounding box center [653, 218] width 22 height 22
click at [782, 186] on span "Copiar" at bounding box center [801, 185] width 38 height 19
click at [1532, 31] on icon "search" at bounding box center [1530, 26] width 22 height 22
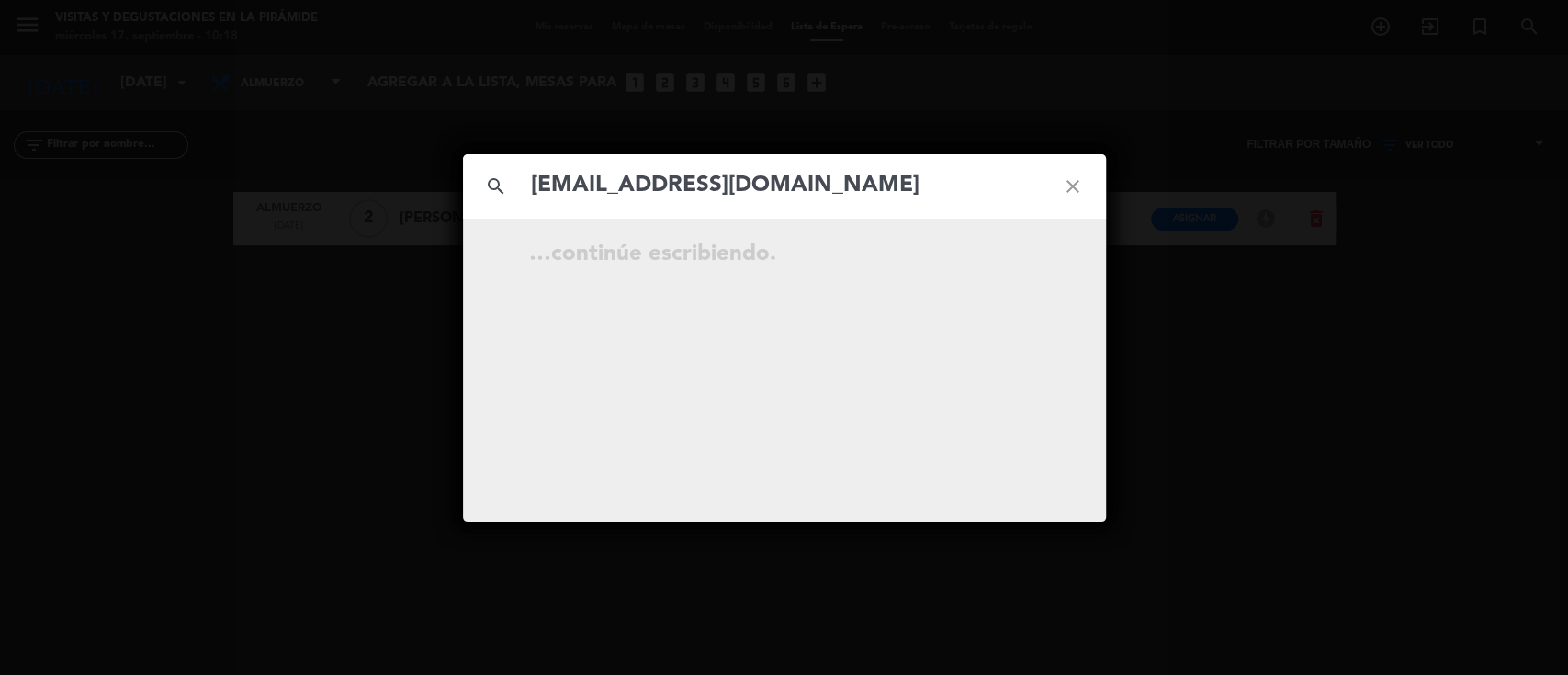
type input "[EMAIL_ADDRESS][DOMAIN_NAME]"
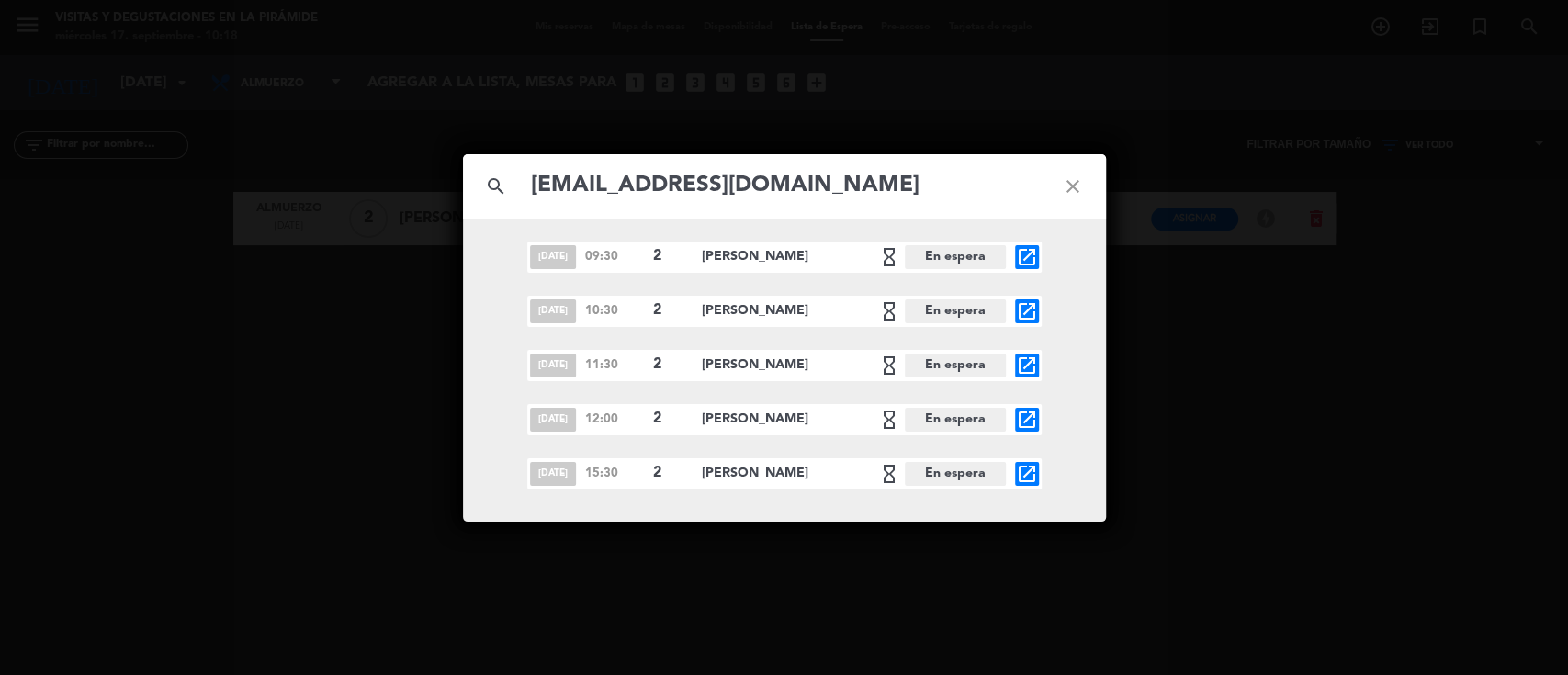
click at [1069, 180] on icon "close" at bounding box center [1073, 187] width 66 height 66
click at [1071, 179] on icon "close" at bounding box center [1073, 187] width 66 height 66
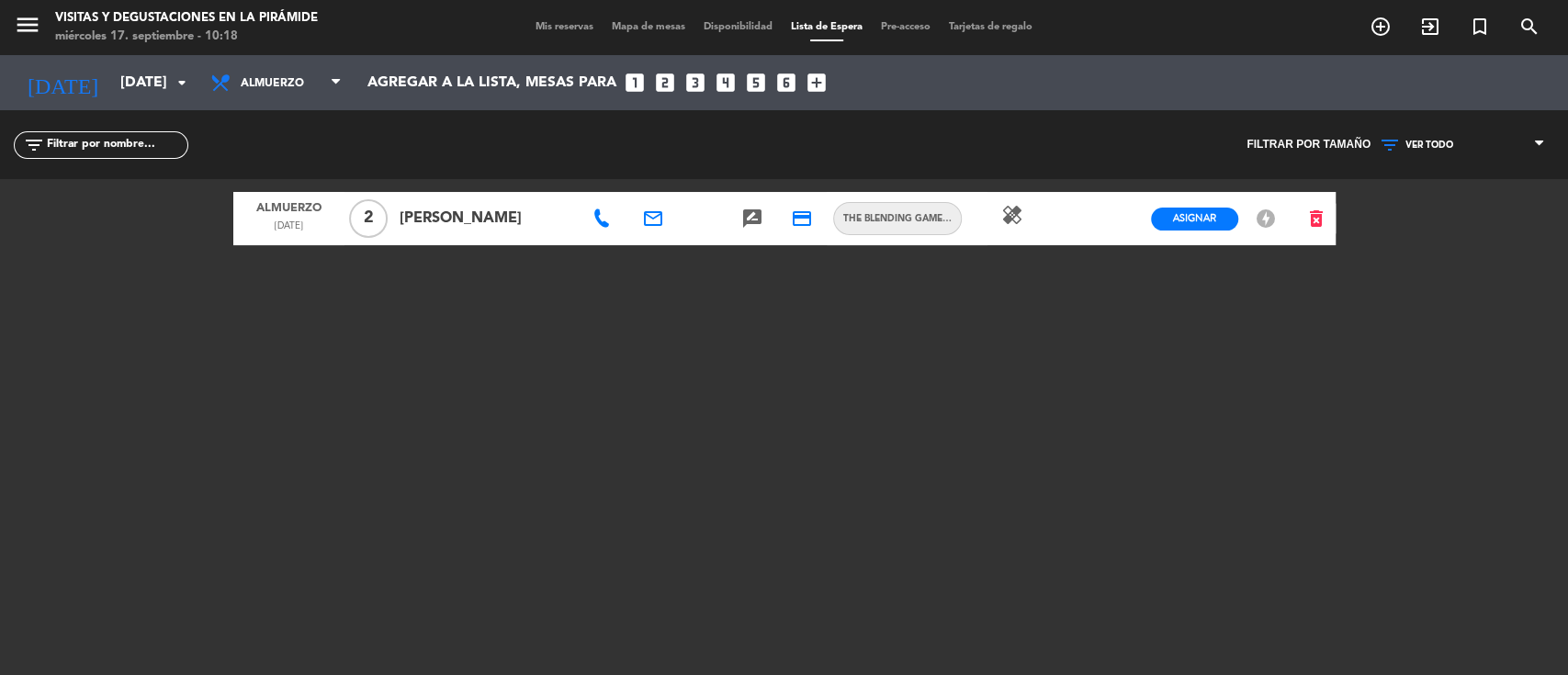
click at [599, 224] on icon at bounding box center [601, 218] width 18 height 18
click at [652, 190] on span "Copiar" at bounding box center [671, 186] width 38 height 19
click at [656, 223] on icon "email" at bounding box center [653, 218] width 22 height 22
click at [782, 191] on span "Copiar" at bounding box center [801, 185] width 38 height 19
click at [1537, 17] on icon "search" at bounding box center [1530, 26] width 22 height 22
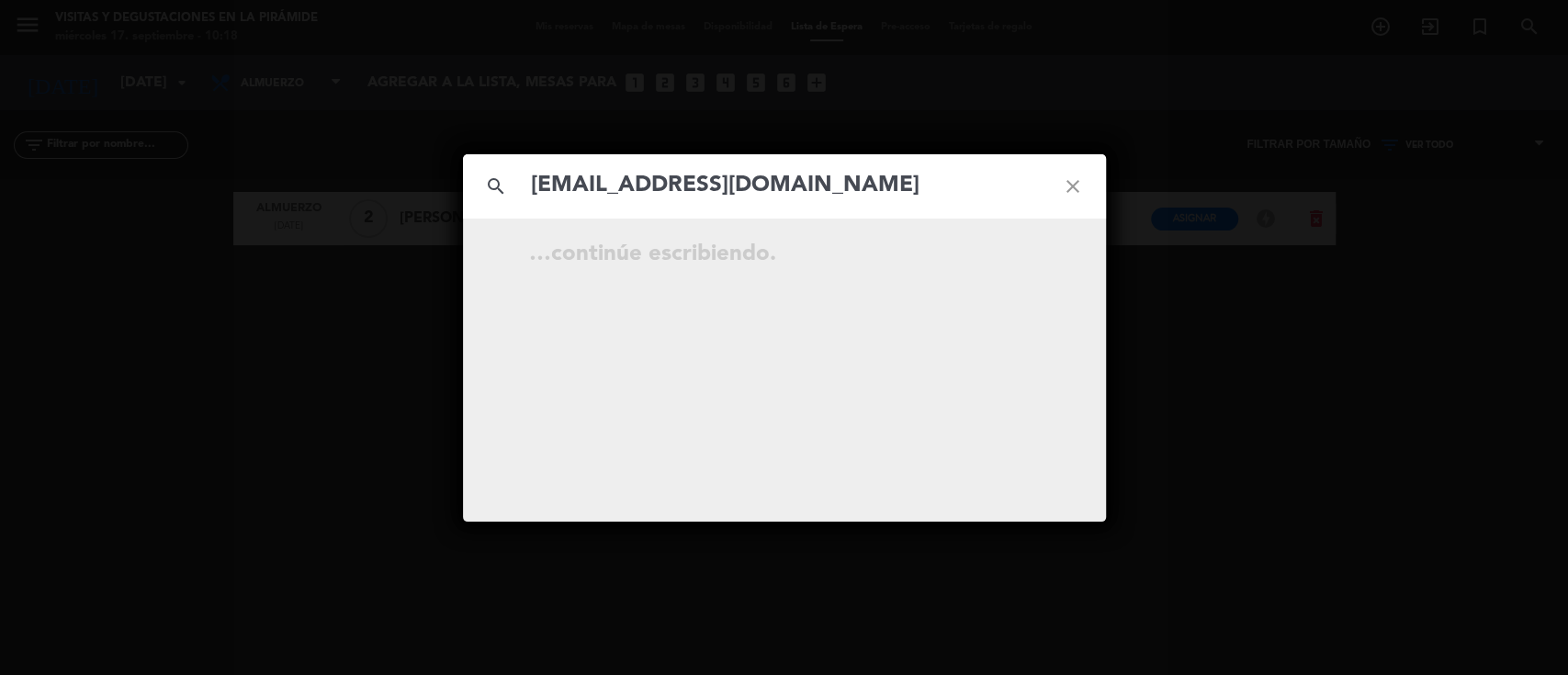
type input "[EMAIL_ADDRESS][DOMAIN_NAME]"
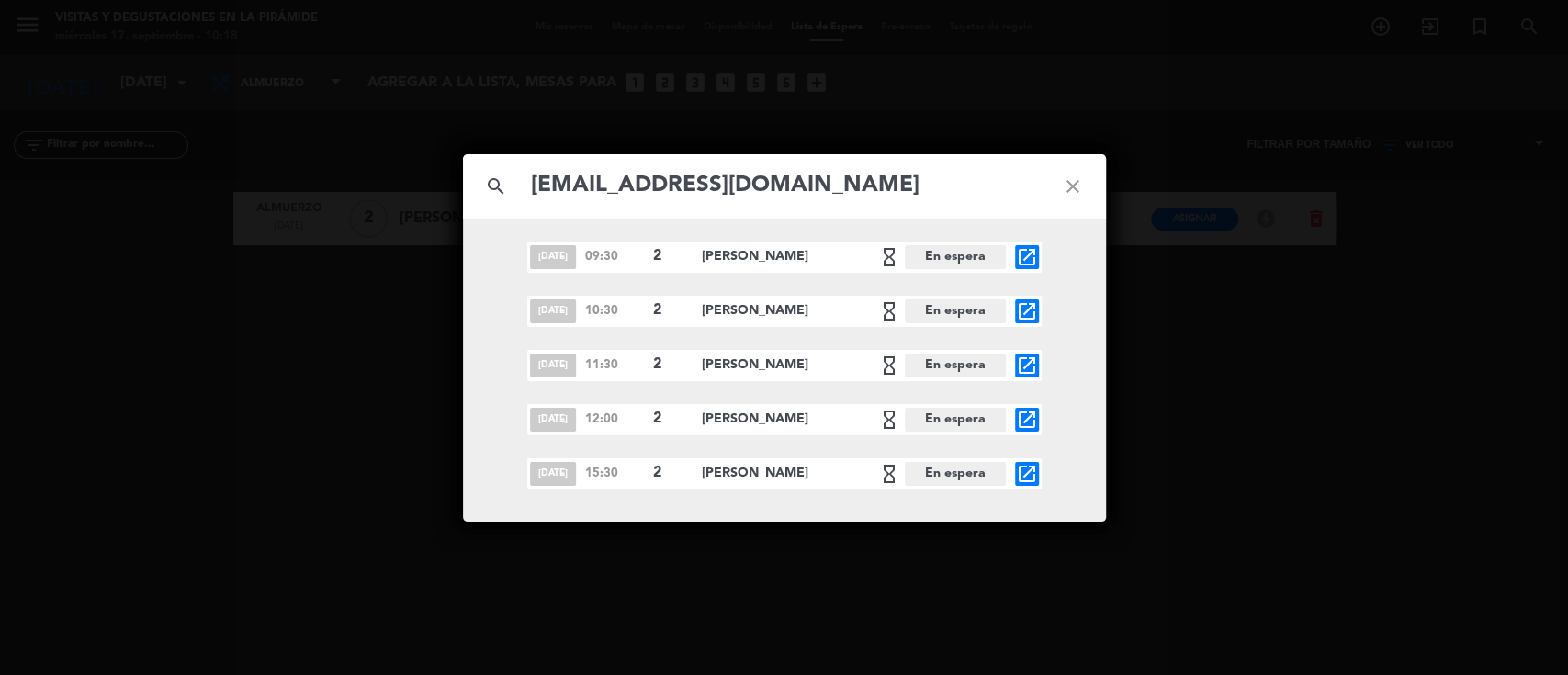
click at [1074, 189] on icon "close" at bounding box center [1073, 187] width 66 height 66
click at [1100, 171] on icon "close" at bounding box center [1073, 187] width 66 height 66
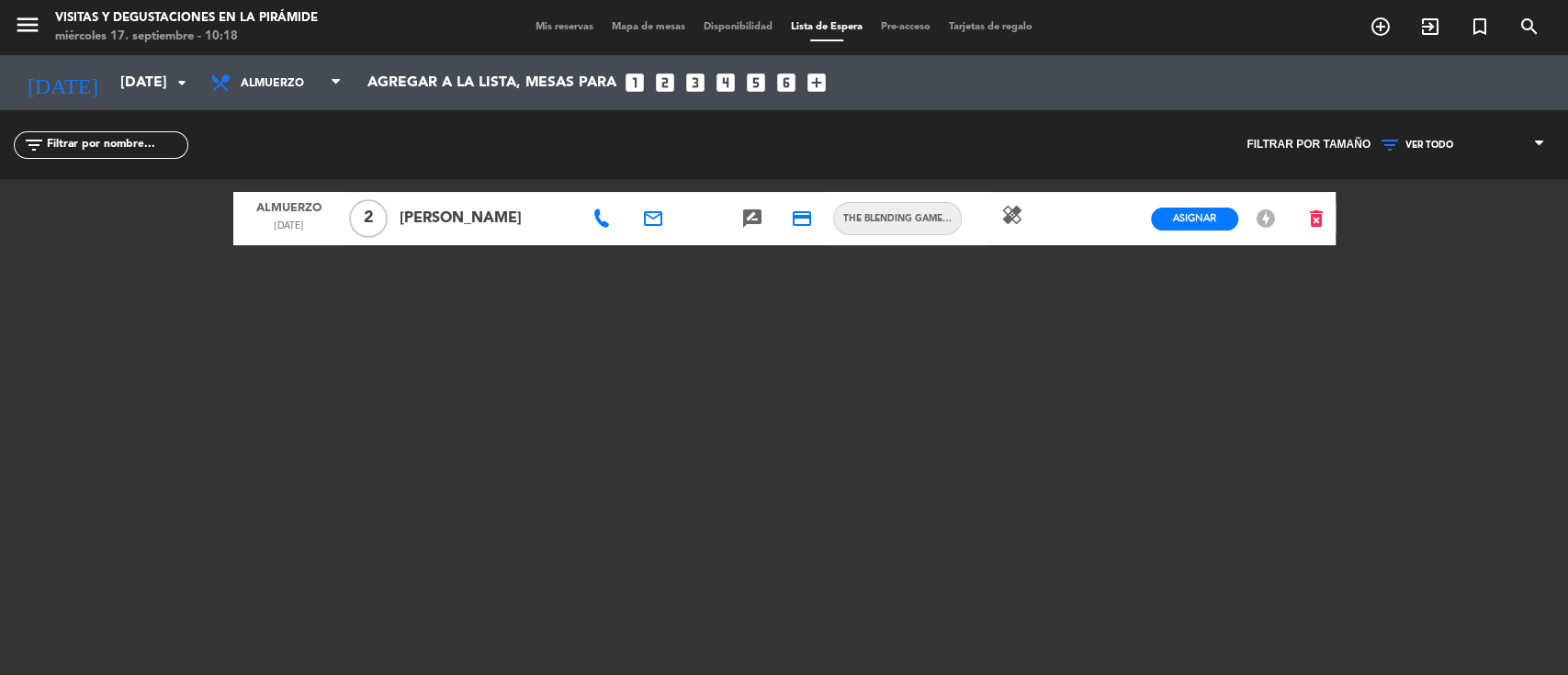
click at [605, 220] on icon at bounding box center [601, 218] width 18 height 18
click at [595, 181] on div "[PHONE_NUMBER] Copiar content_paste" at bounding box center [620, 187] width 187 height 21
click at [652, 187] on span "Copiar" at bounding box center [671, 186] width 38 height 19
click at [565, 26] on span "Mis reservas" at bounding box center [564, 27] width 76 height 11
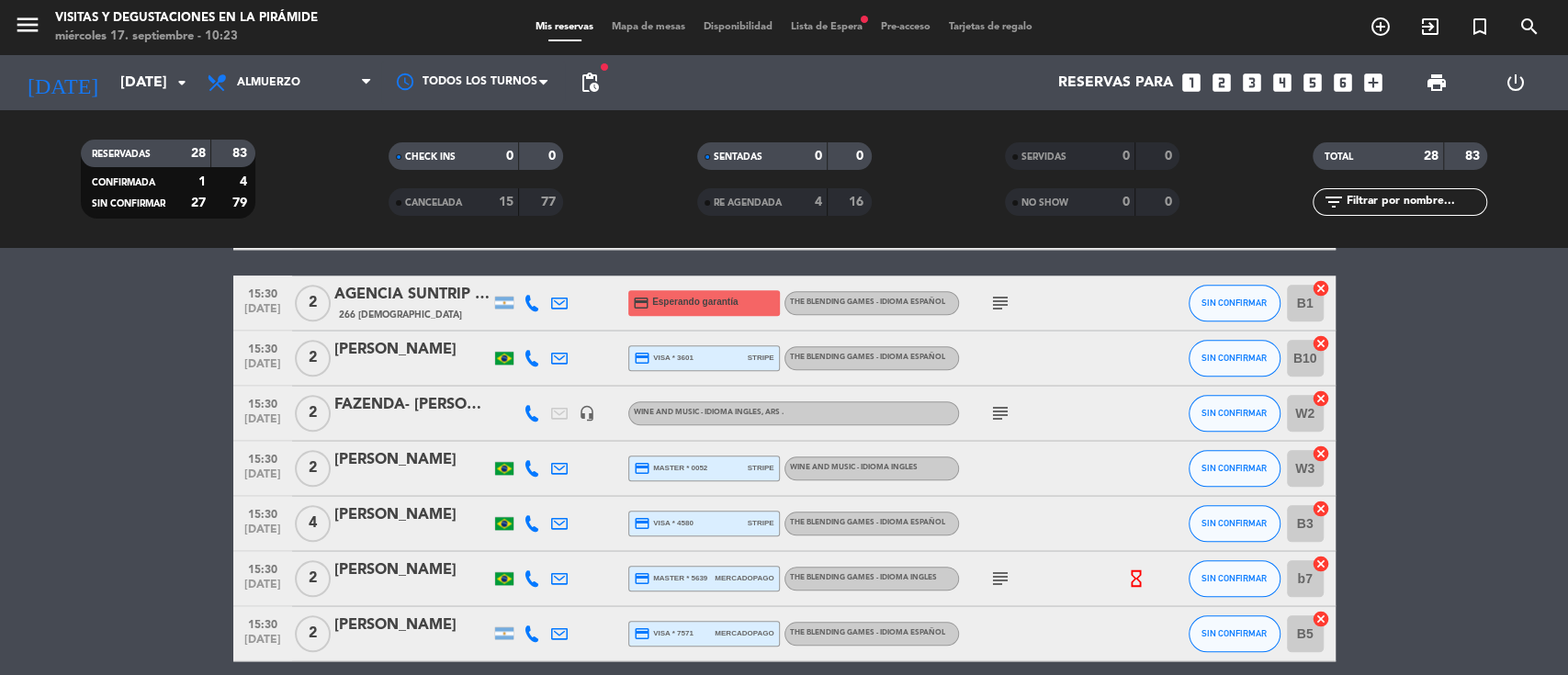
scroll to position [1350, 0]
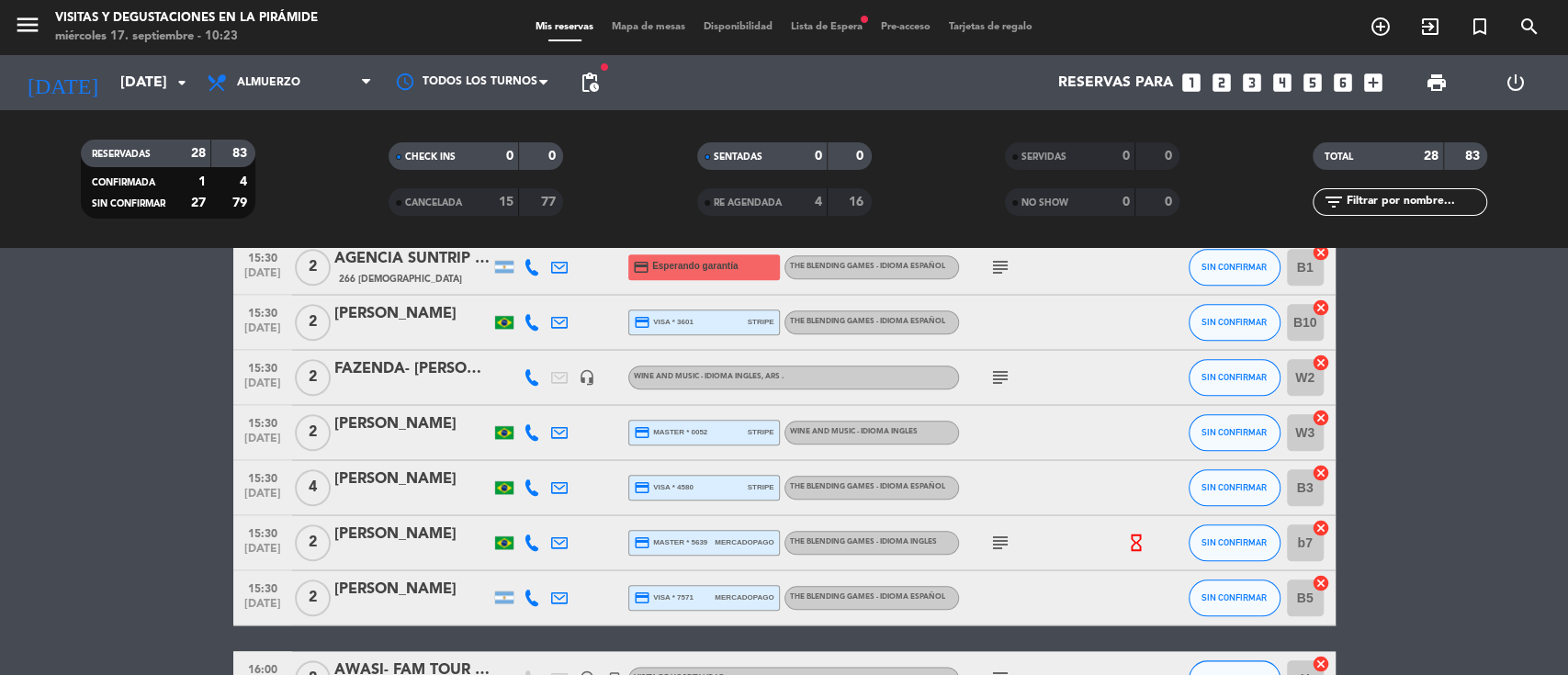
click at [1299, 427] on input "W3" at bounding box center [1306, 433] width 37 height 37
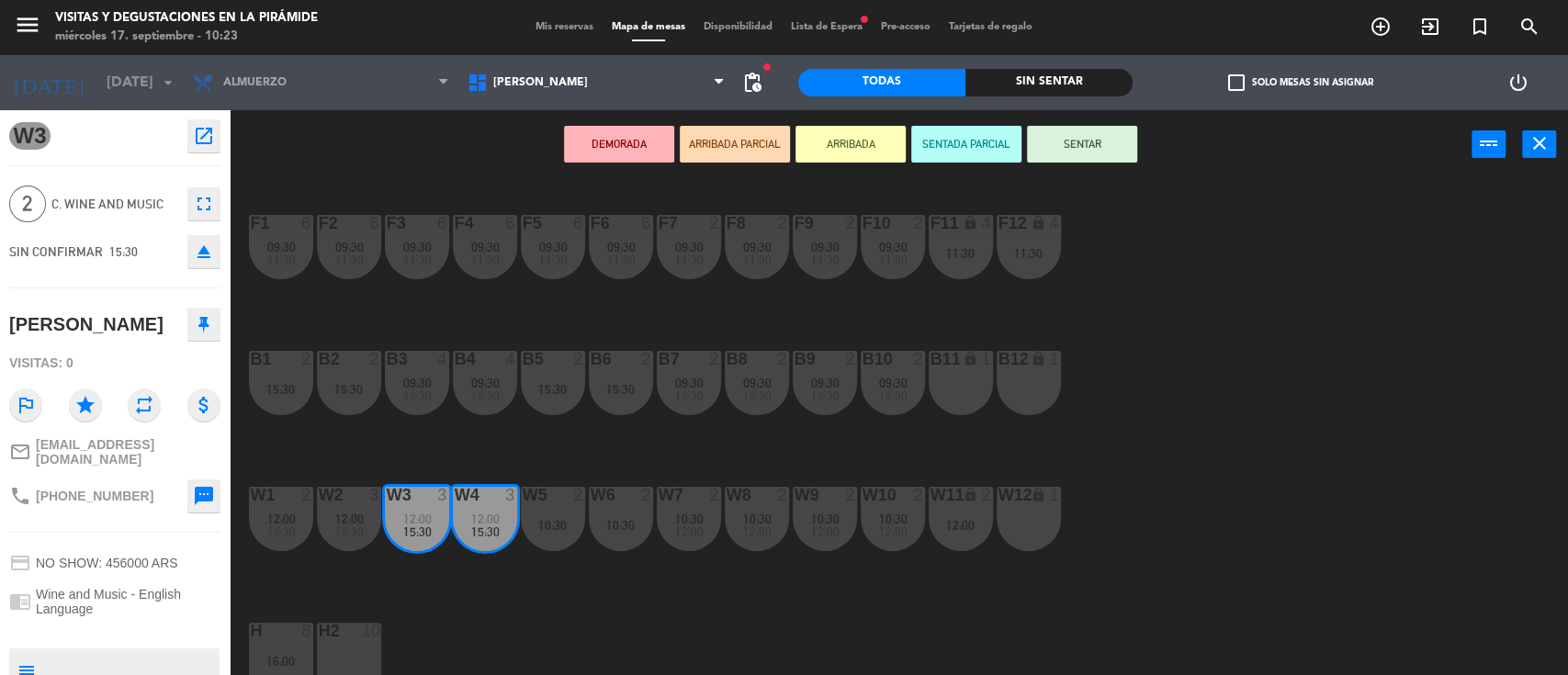
click at [539, 26] on span "Mis reservas" at bounding box center [564, 27] width 76 height 11
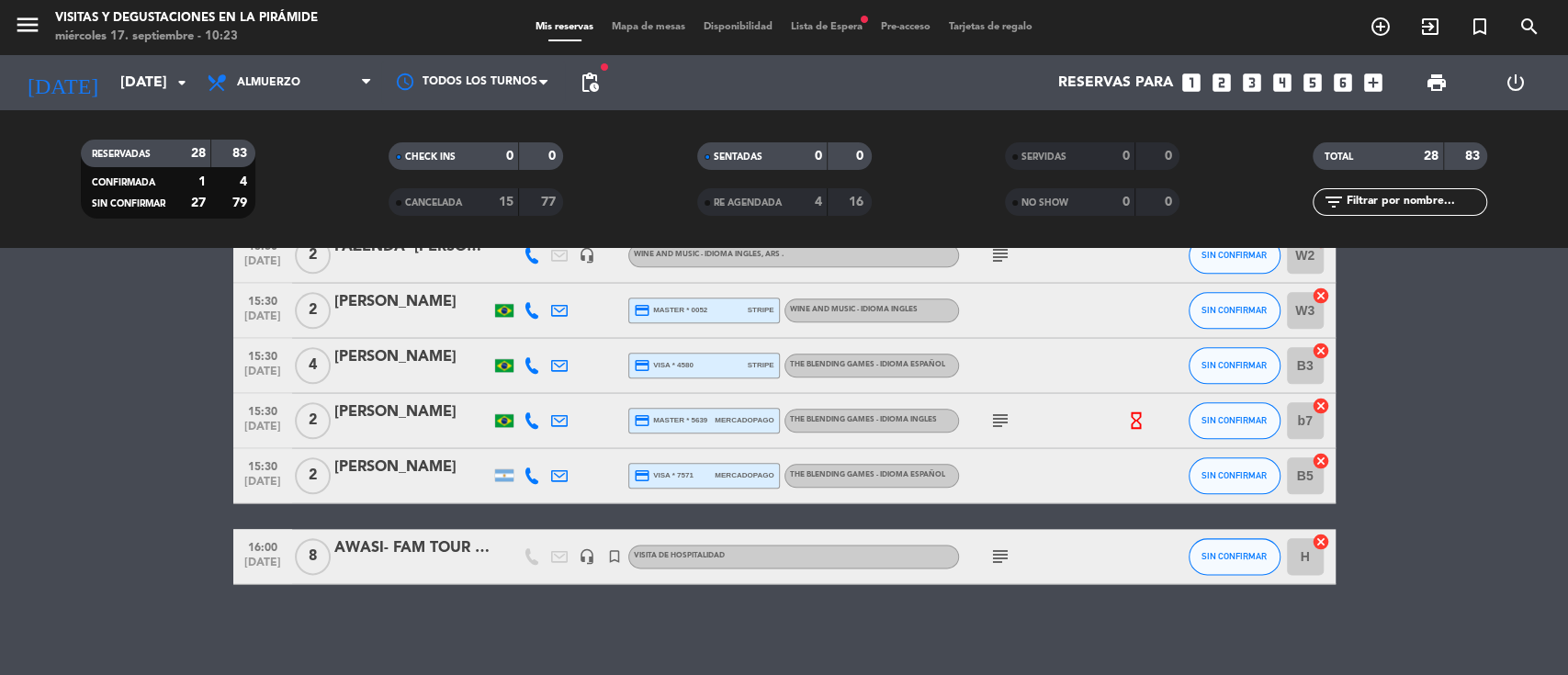
scroll to position [1350, 0]
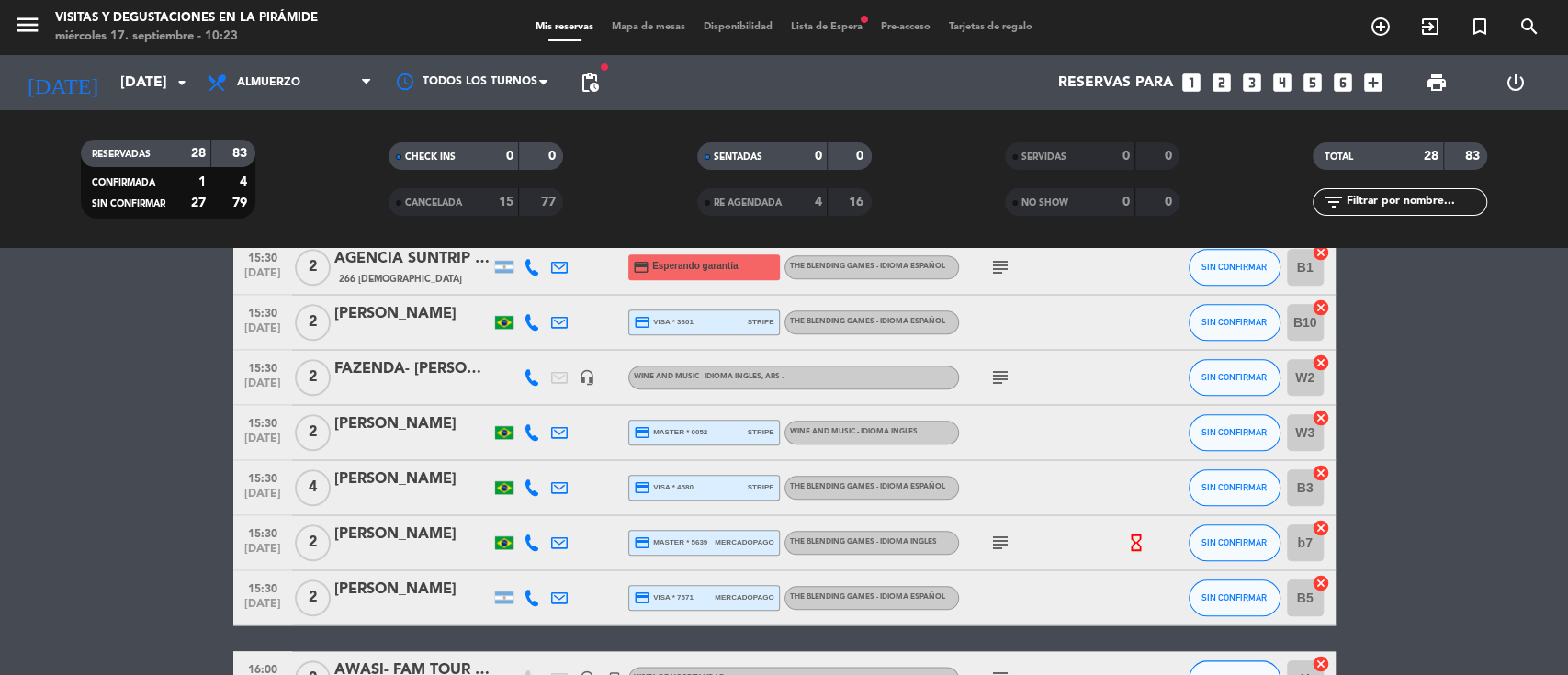
click at [1289, 488] on input "B3" at bounding box center [1306, 488] width 37 height 37
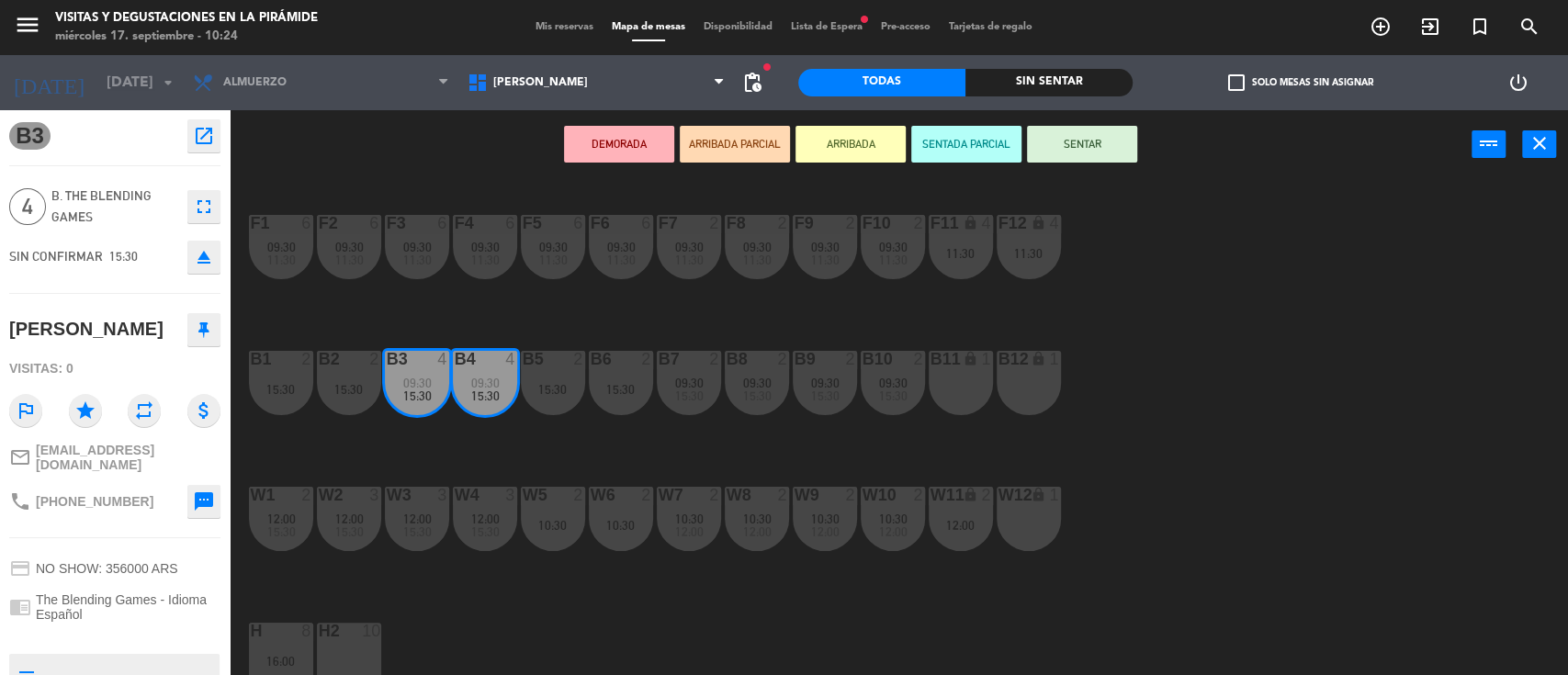
click at [560, 24] on span "Mis reservas" at bounding box center [564, 27] width 76 height 11
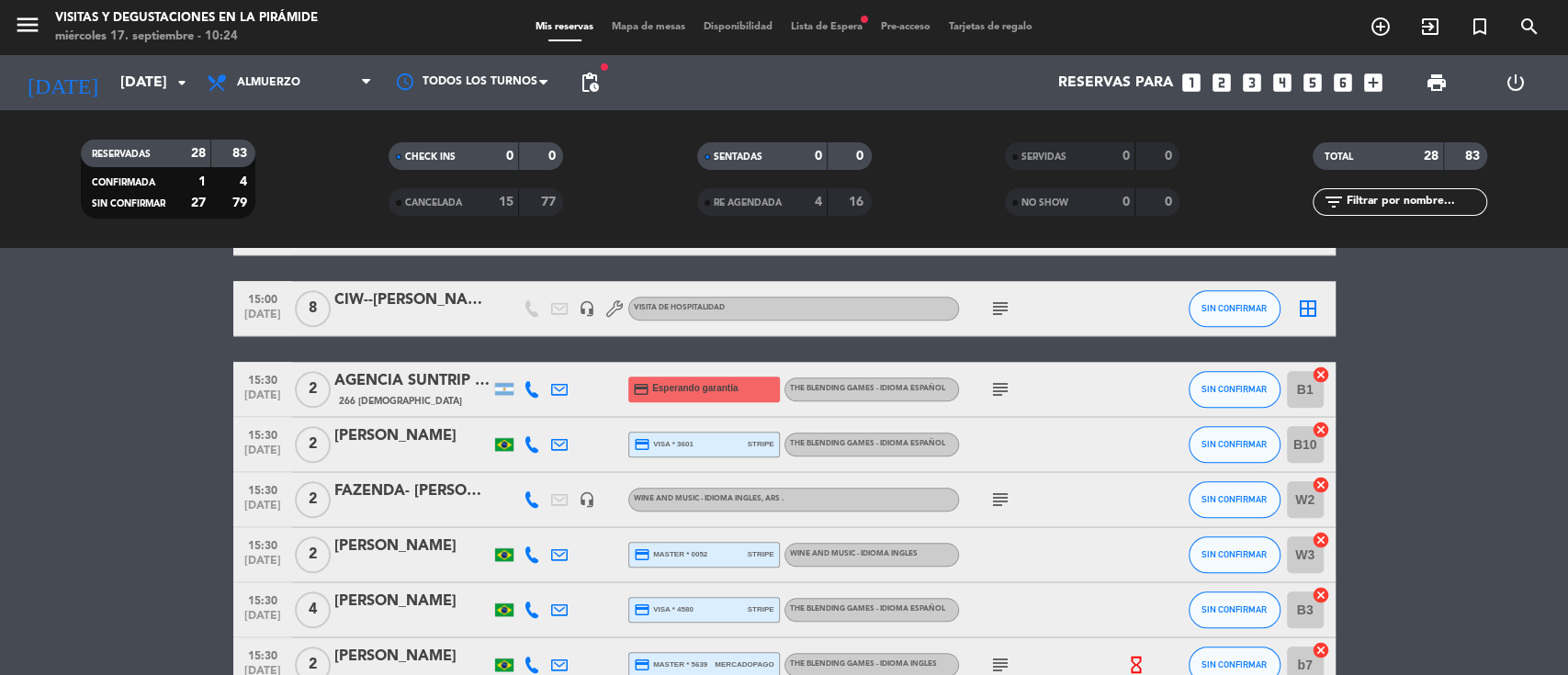
scroll to position [1350, 0]
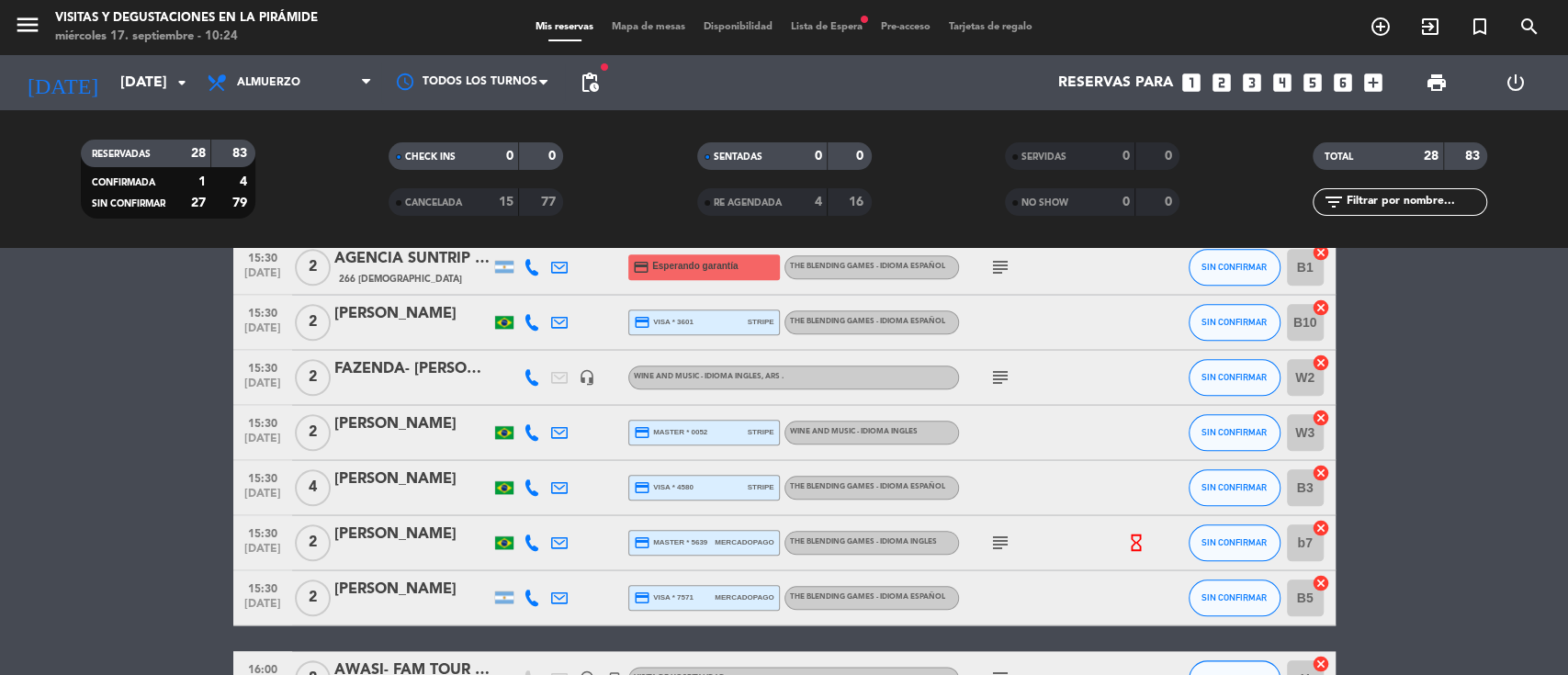
click at [1327, 468] on icon "cancel" at bounding box center [1321, 473] width 18 height 18
click at [1307, 488] on icon "border_all" at bounding box center [1307, 488] width 22 height 22
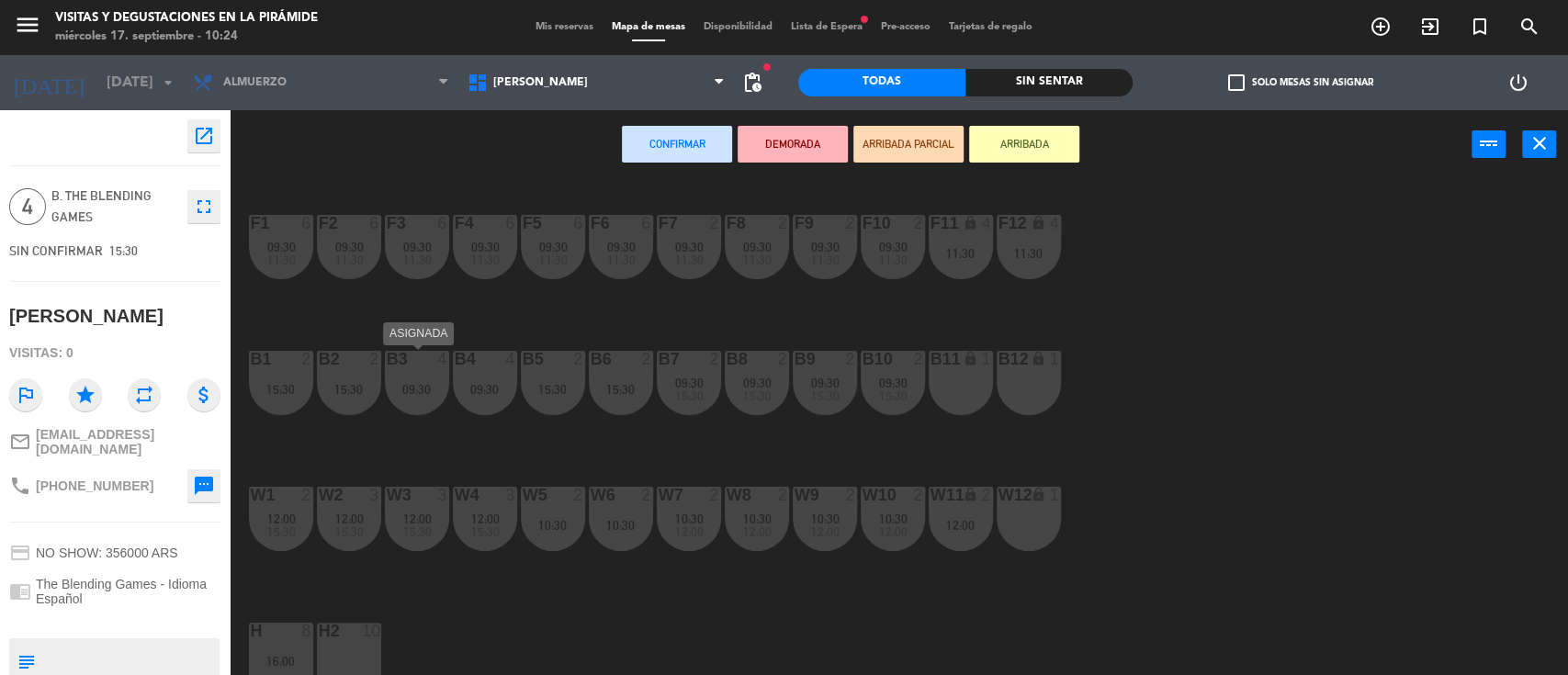
click at [422, 401] on div "B3 4 09:30" at bounding box center [416, 383] width 64 height 64
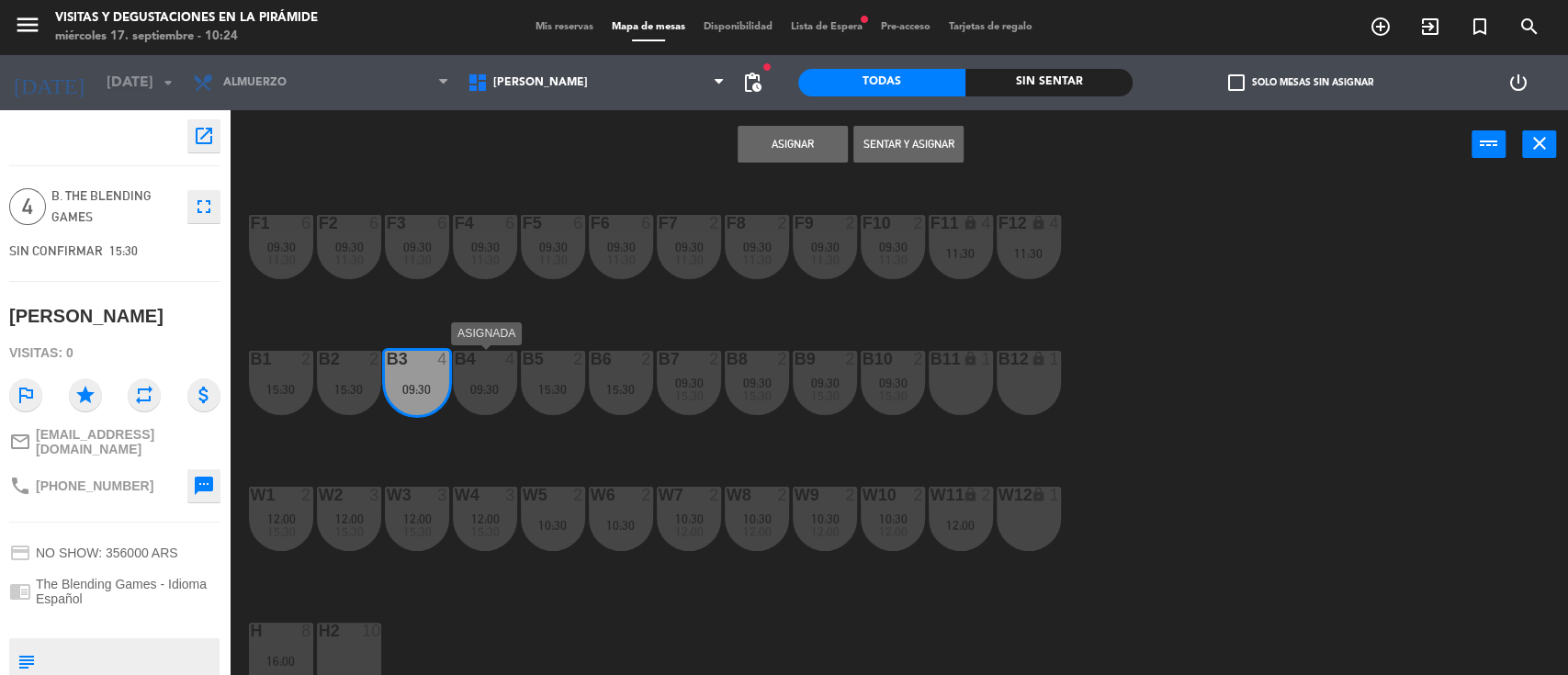
click at [463, 403] on div "B4 4 09:30" at bounding box center [485, 383] width 64 height 64
click at [625, 398] on div "B6 2 15:30" at bounding box center [621, 383] width 64 height 64
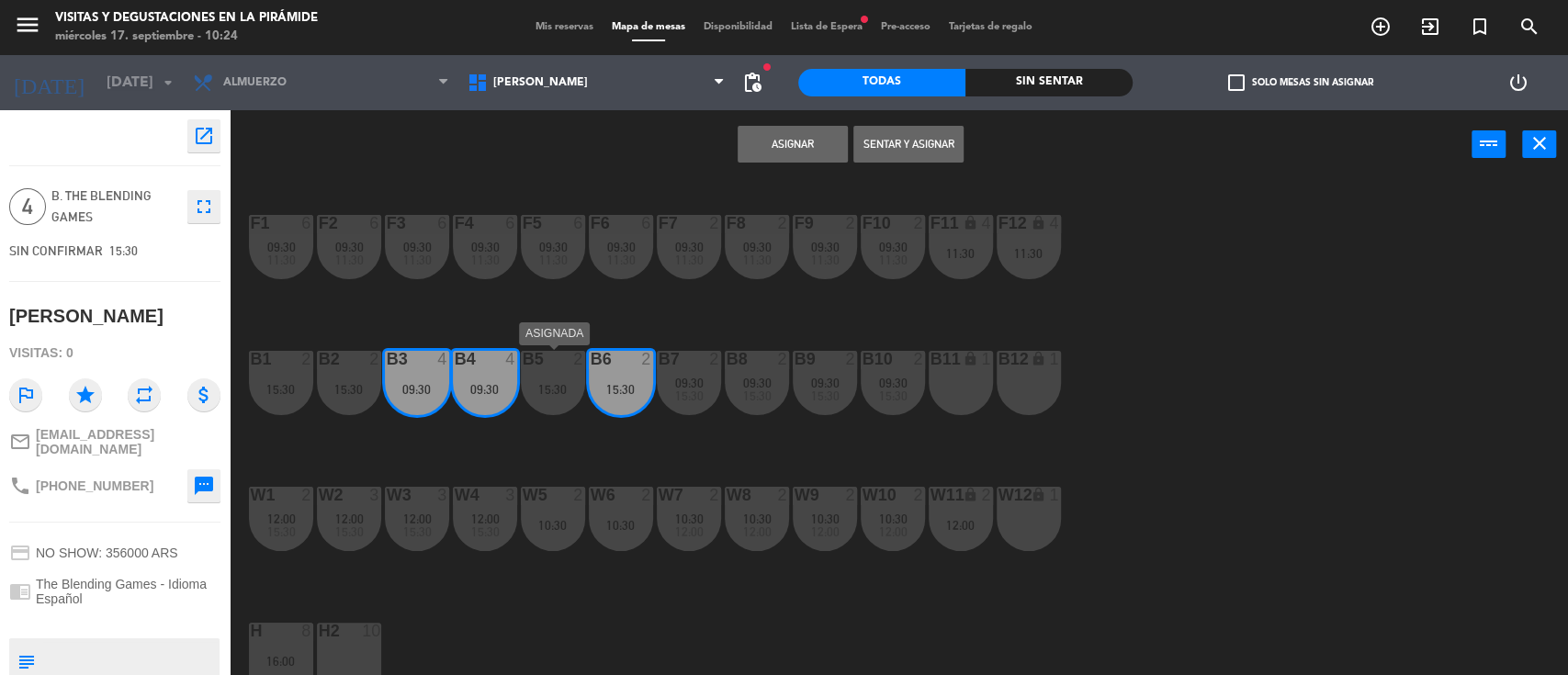
click at [561, 391] on div "15:30" at bounding box center [553, 388] width 64 height 12
click at [966, 399] on div "B11 lock 1" at bounding box center [960, 383] width 64 height 64
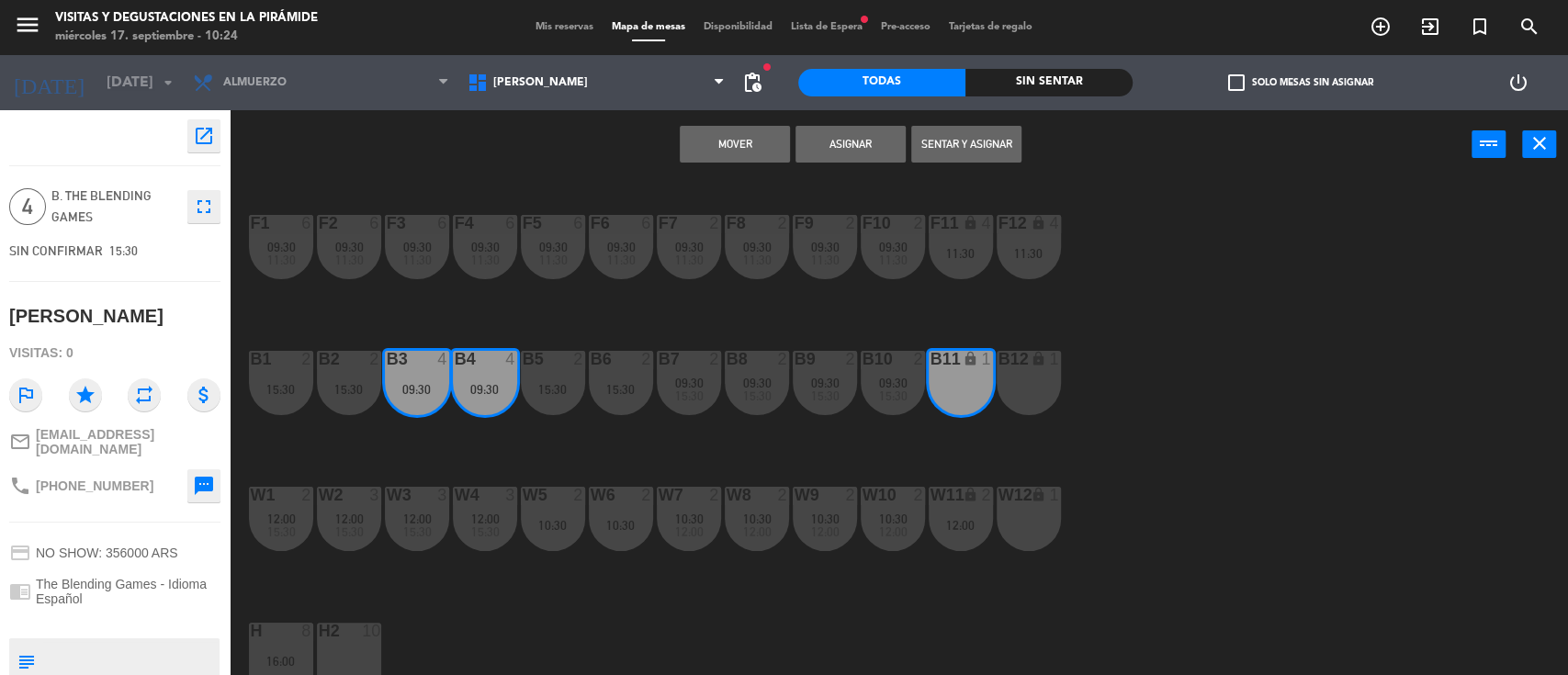
click at [1025, 384] on div "B12 lock 1" at bounding box center [1029, 383] width 64 height 64
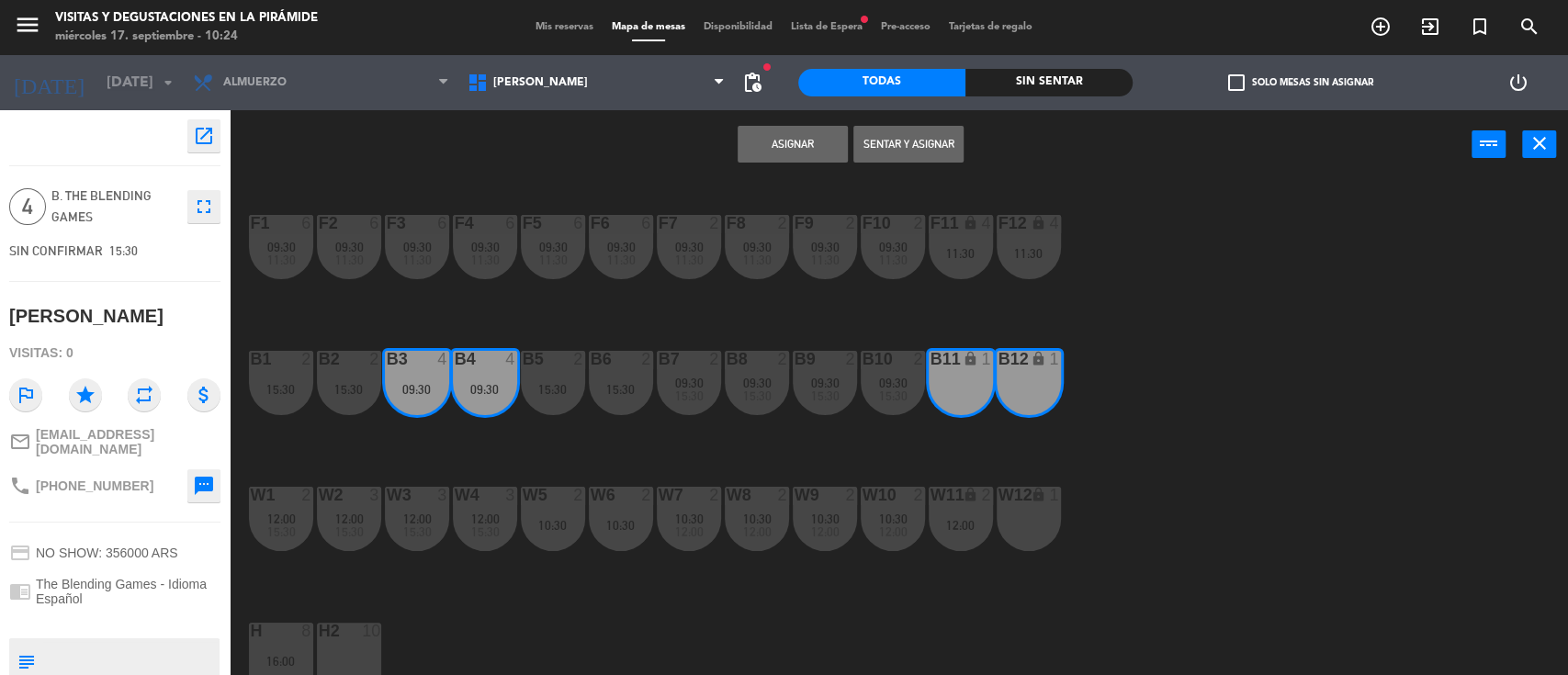
click at [770, 154] on button "Asignar" at bounding box center [792, 144] width 111 height 37
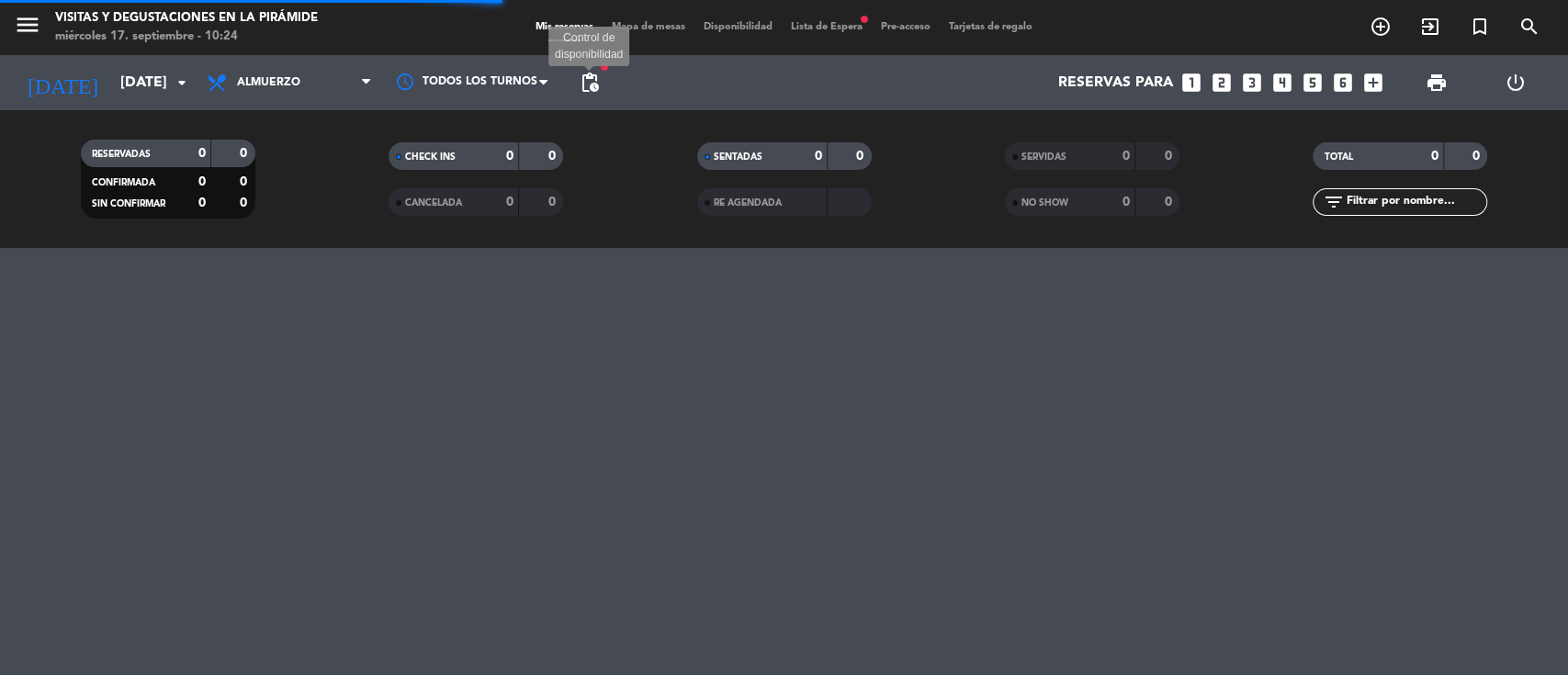
click at [591, 88] on span "pending_actions" at bounding box center [589, 83] width 22 height 22
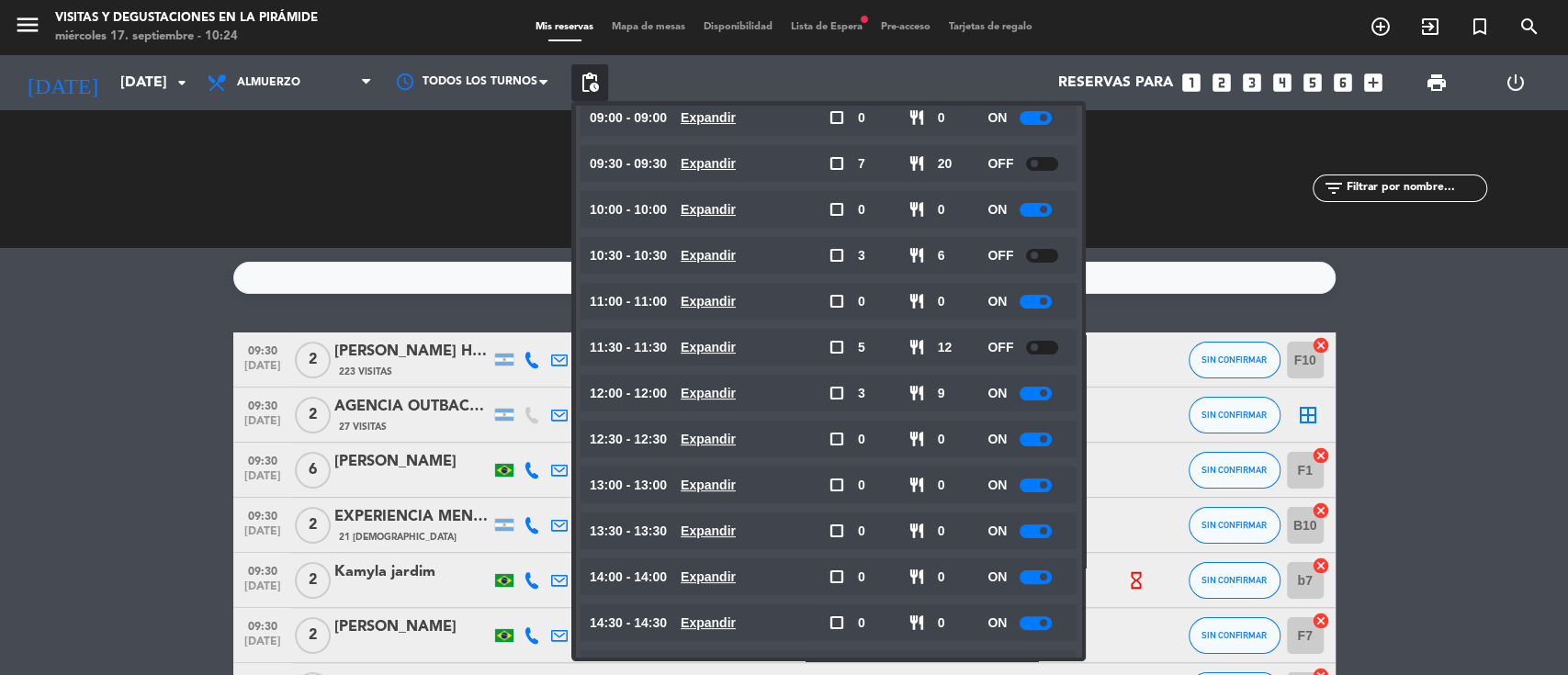
scroll to position [262, 0]
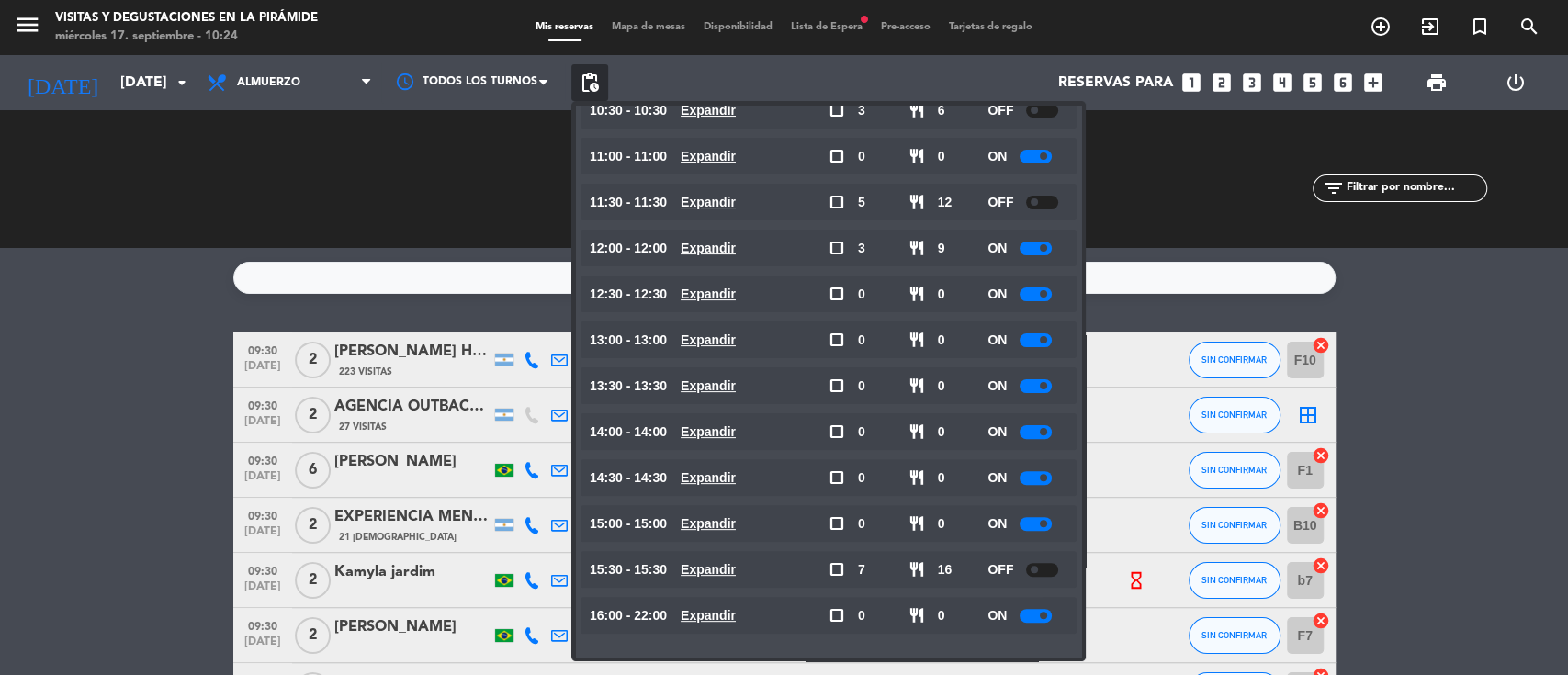
drag, startPoint x: 1054, startPoint y: 569, endPoint x: 739, endPoint y: 577, distance: 315.1
click at [1053, 569] on div at bounding box center [1041, 570] width 32 height 13
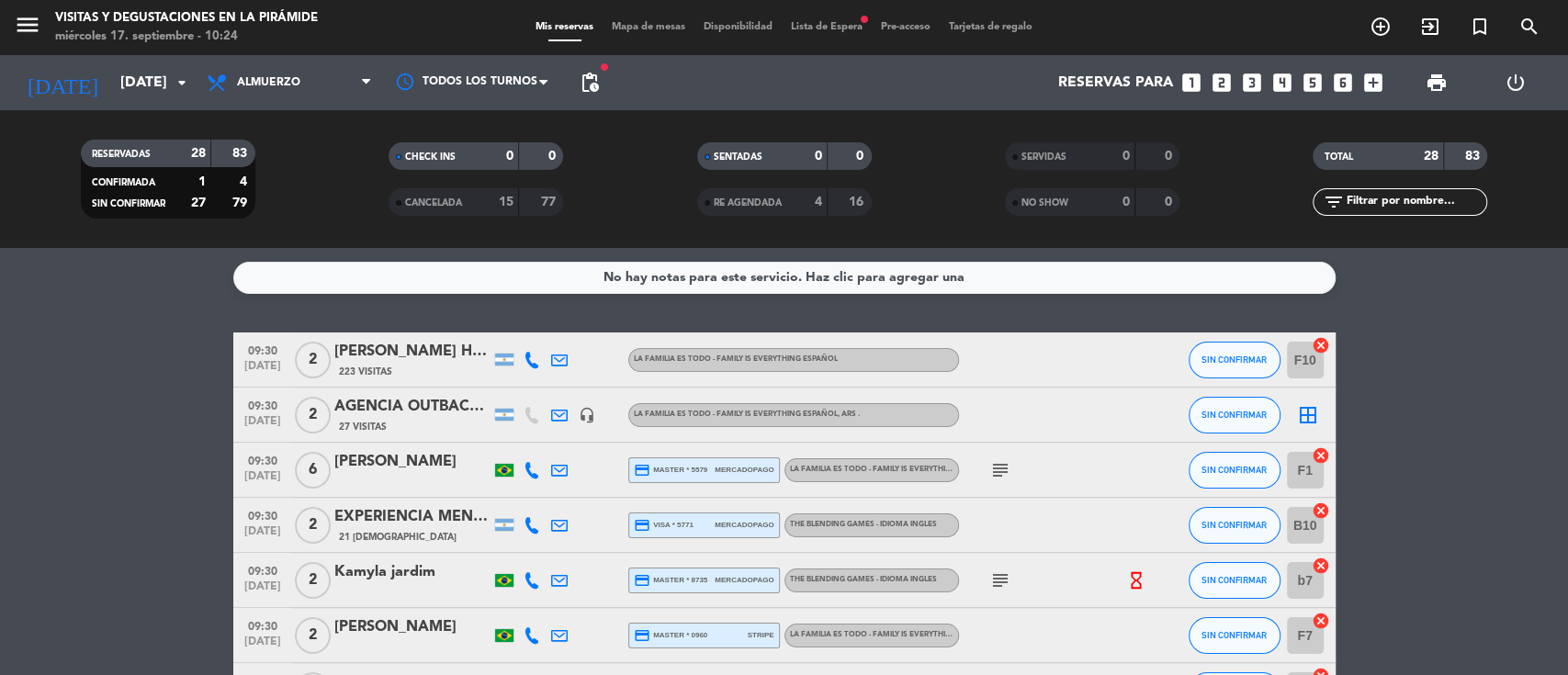
scroll to position [122, 0]
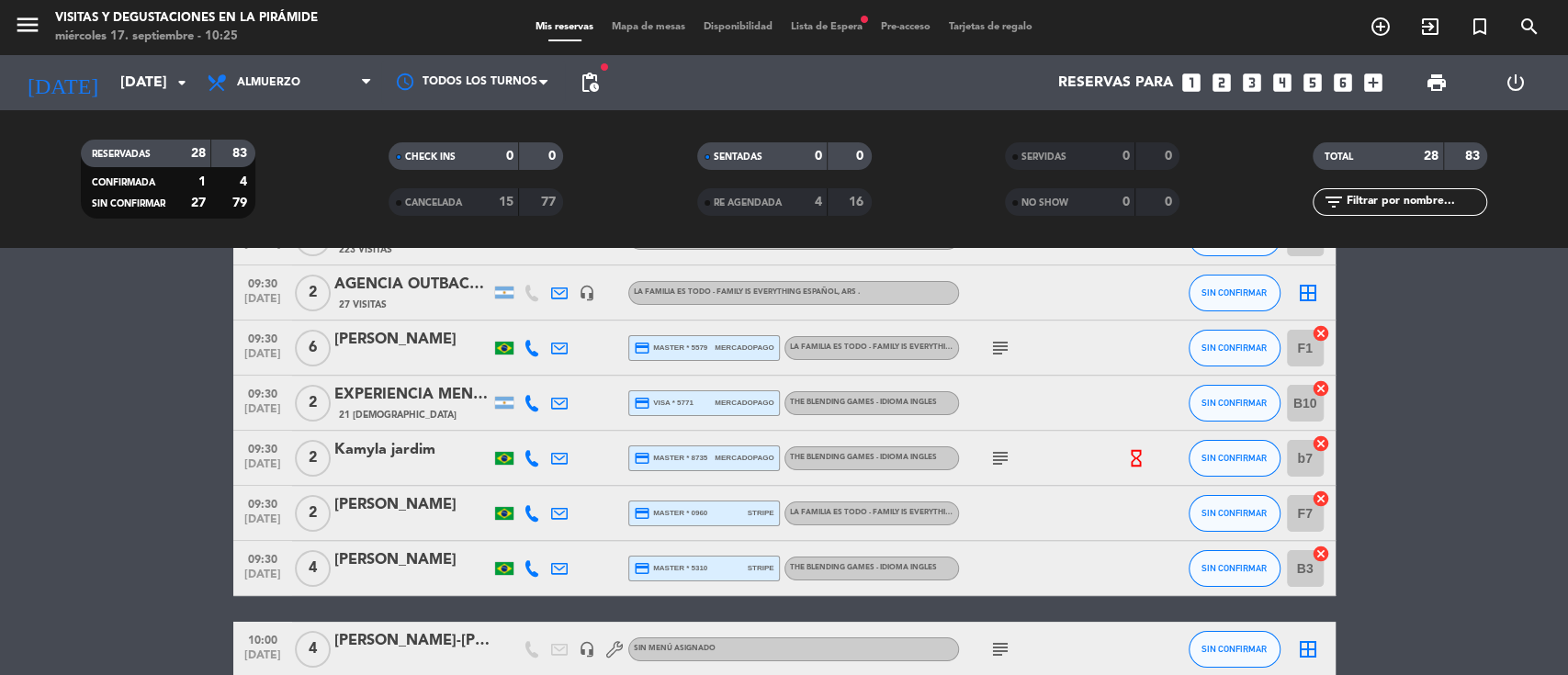
click at [1292, 577] on input "B3" at bounding box center [1306, 568] width 37 height 37
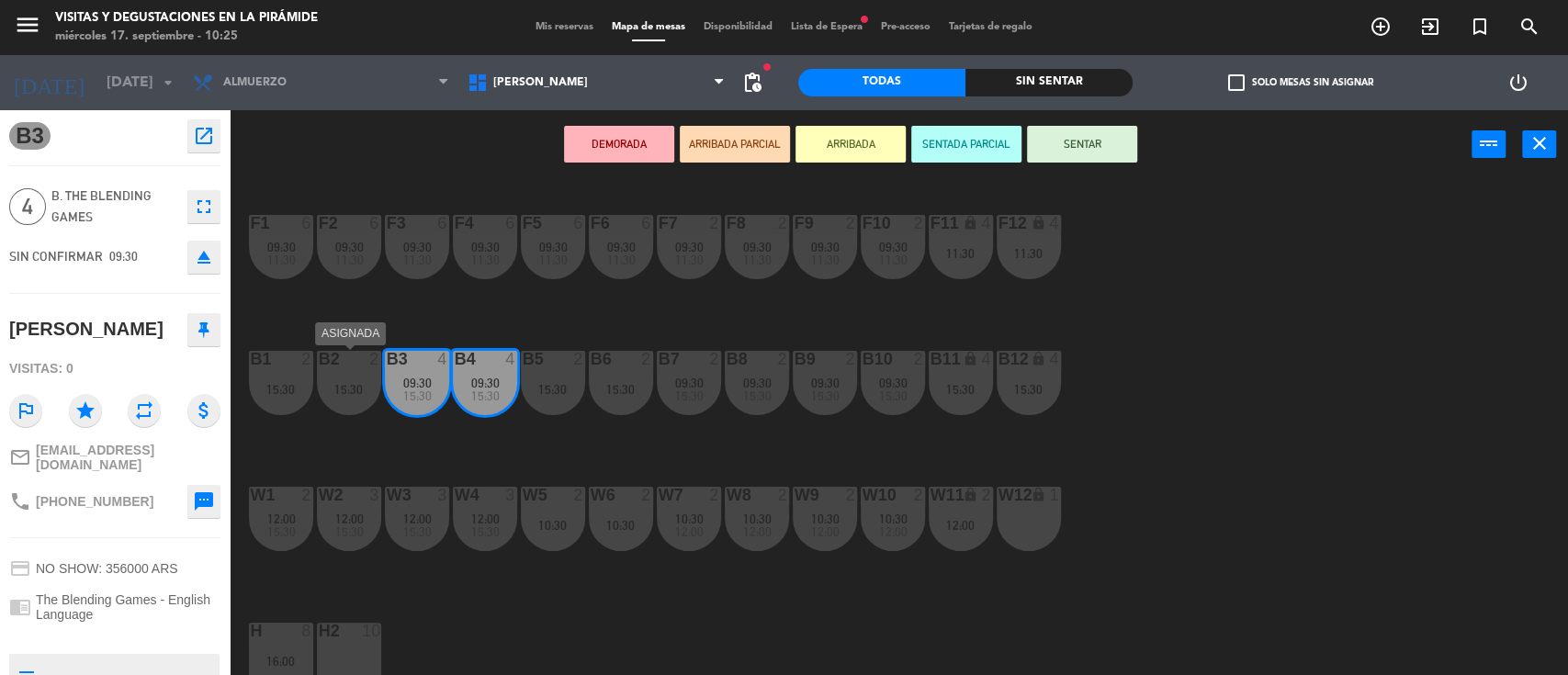
drag, startPoint x: 368, startPoint y: 393, endPoint x: 320, endPoint y: 401, distance: 48.7
click at [366, 393] on div "15:30" at bounding box center [349, 388] width 64 height 12
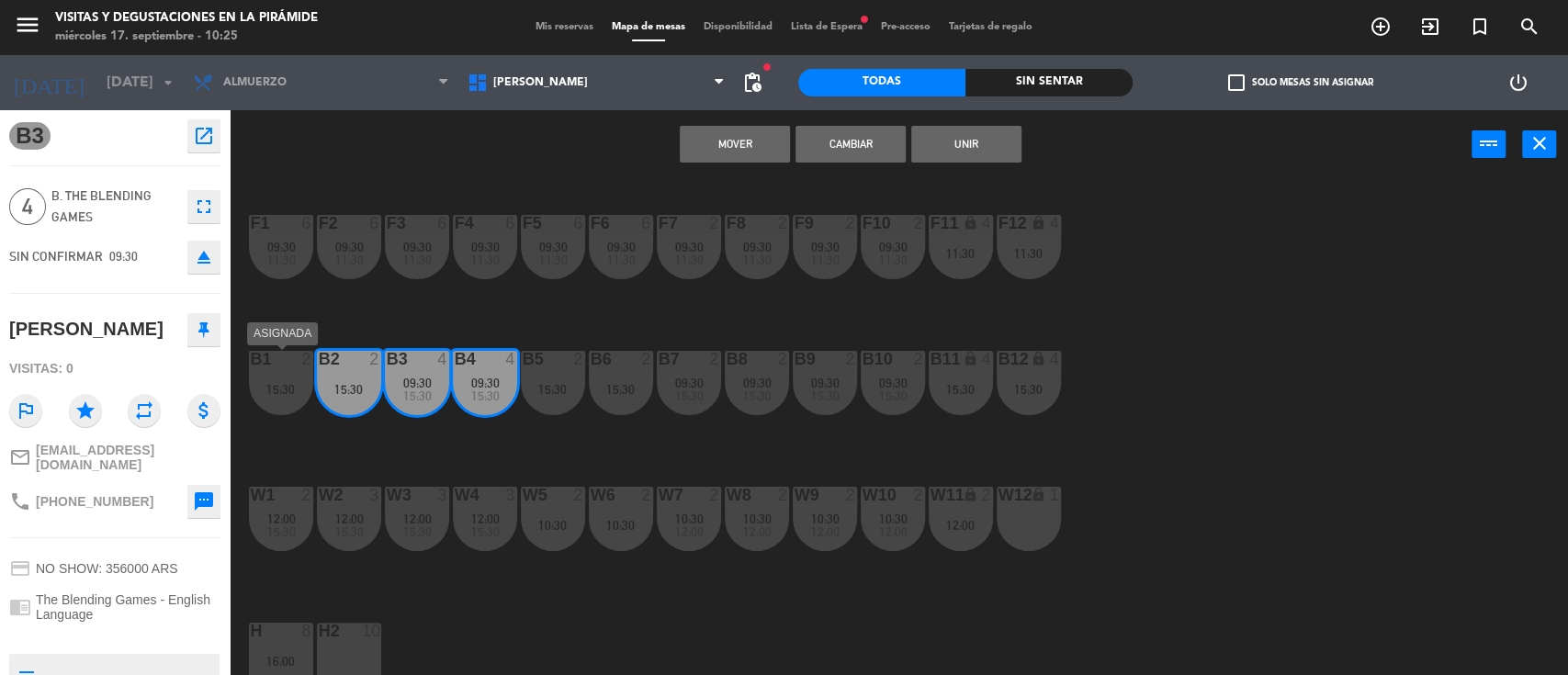
click at [294, 397] on div "B1 2 15:30" at bounding box center [281, 383] width 64 height 64
click at [960, 146] on button "Unir" at bounding box center [966, 144] width 111 height 37
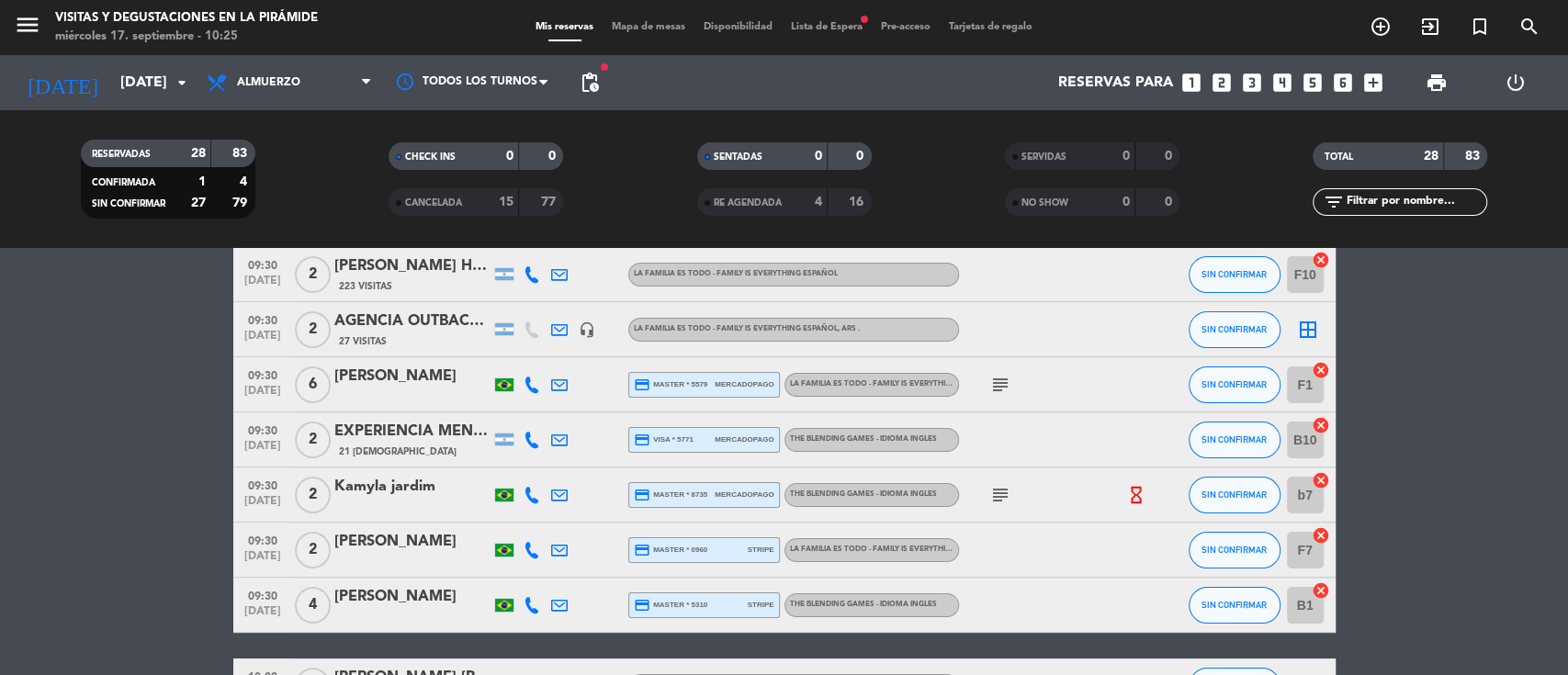
scroll to position [122, 0]
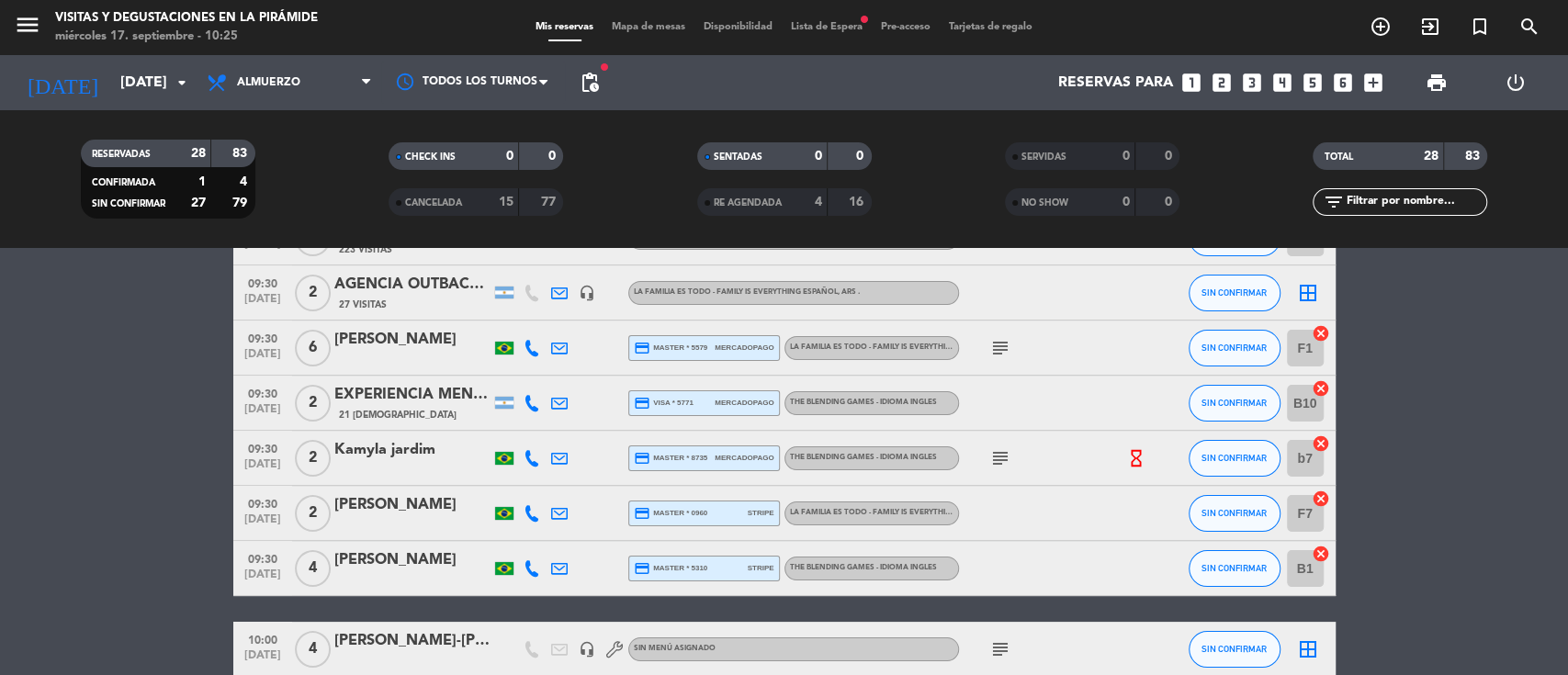
click at [1307, 302] on icon "border_all" at bounding box center [1307, 292] width 22 height 22
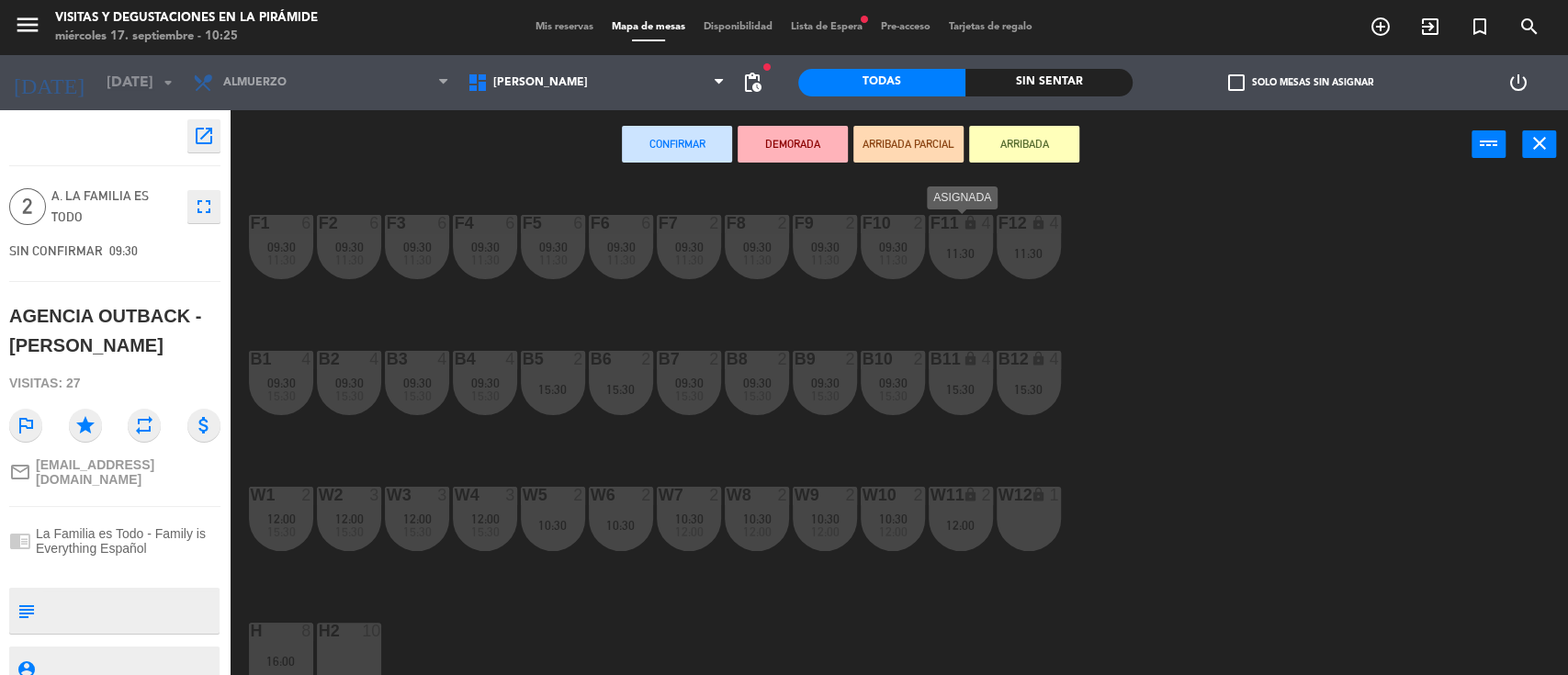
click at [973, 257] on div "11:30" at bounding box center [960, 253] width 64 height 12
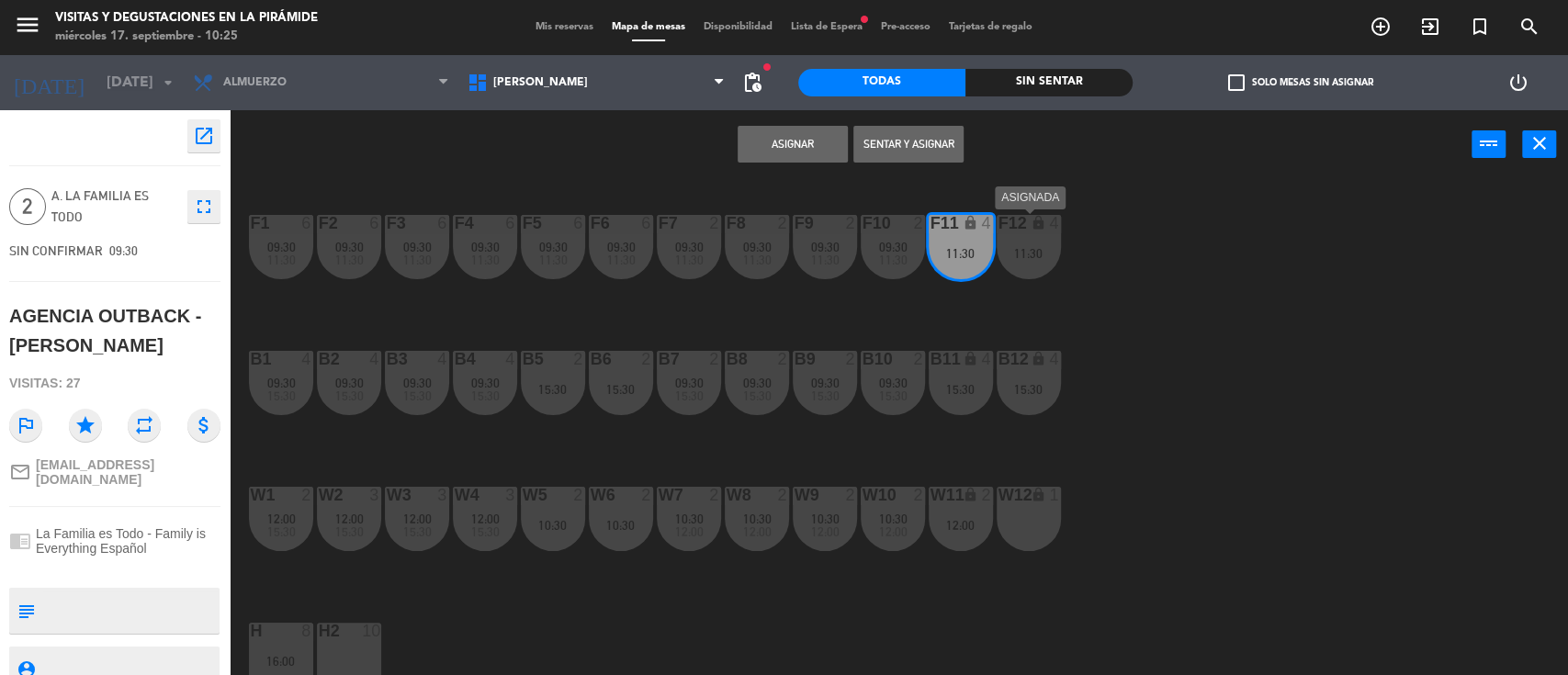
click at [1045, 250] on div "11:30" at bounding box center [1029, 253] width 64 height 12
click at [908, 153] on button "Unir y asignar" at bounding box center [908, 144] width 111 height 37
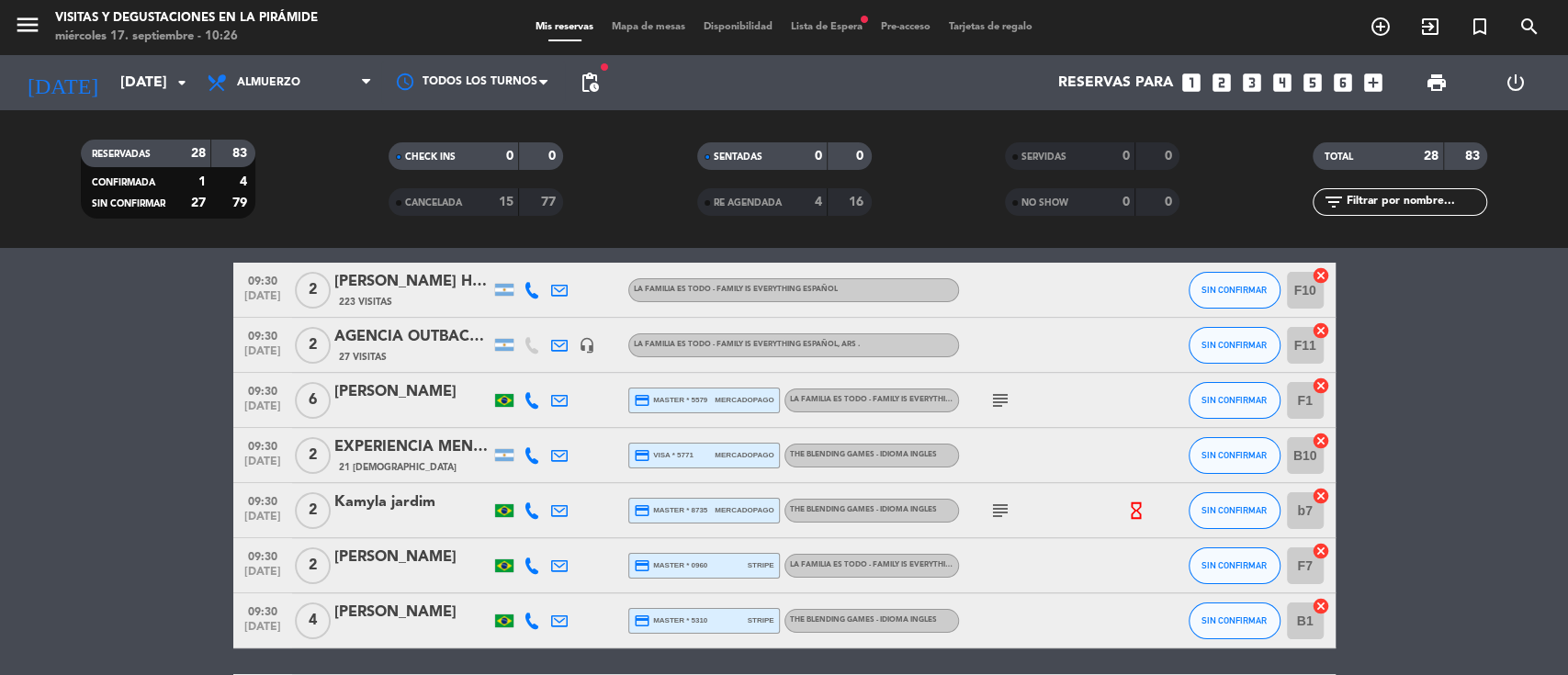
scroll to position [122, 0]
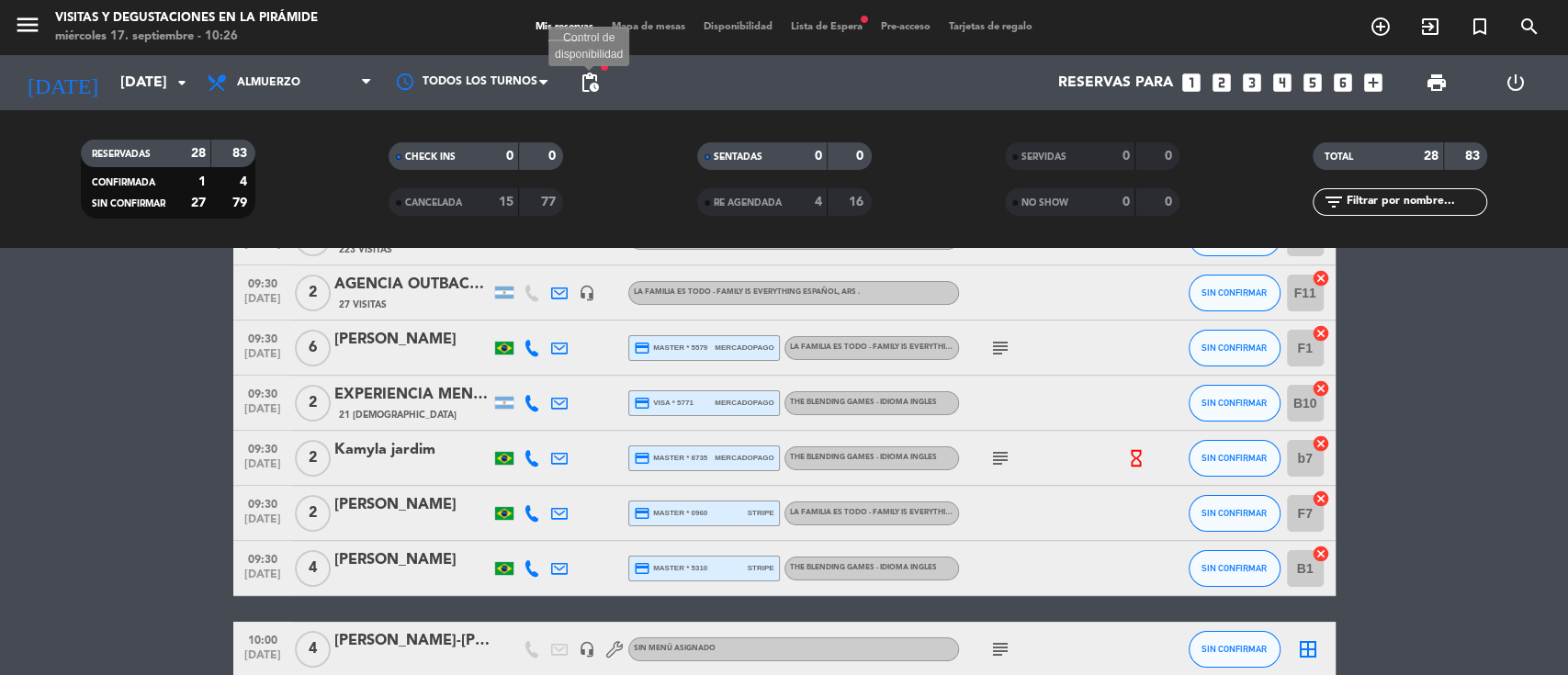
click at [591, 87] on span "pending_actions" at bounding box center [589, 83] width 22 height 22
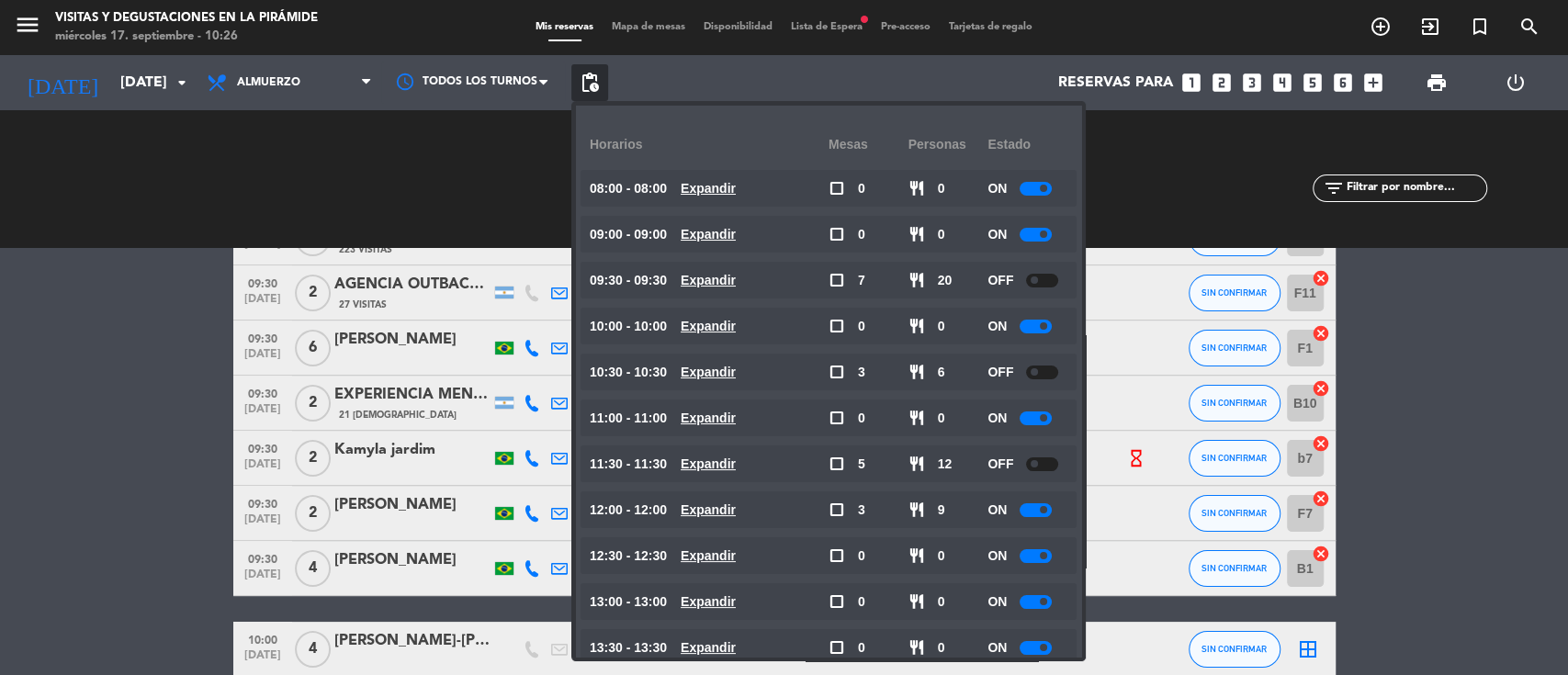
click at [1053, 272] on div "OFF" at bounding box center [1027, 280] width 80 height 37
click at [1047, 281] on div at bounding box center [1041, 281] width 32 height 13
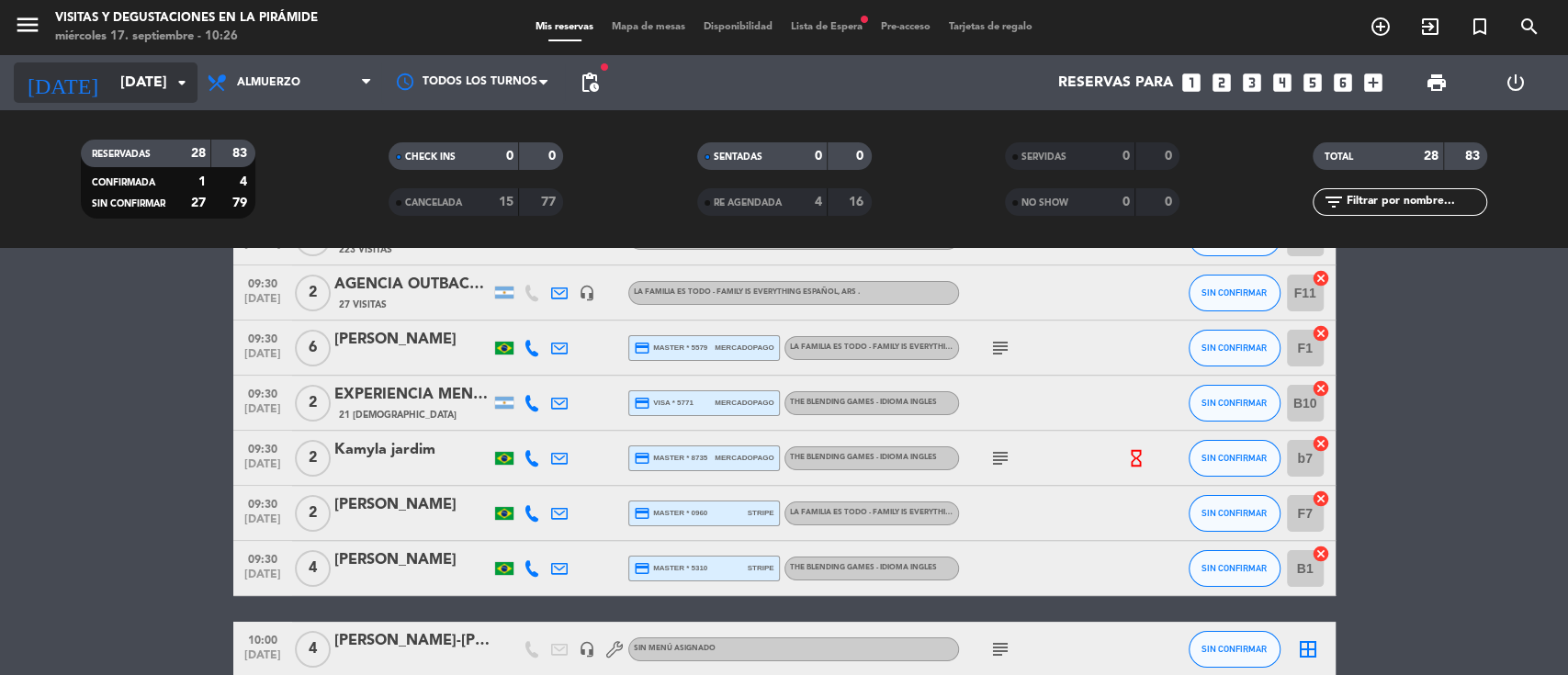
click at [112, 92] on input "[DATE]" at bounding box center [209, 83] width 194 height 36
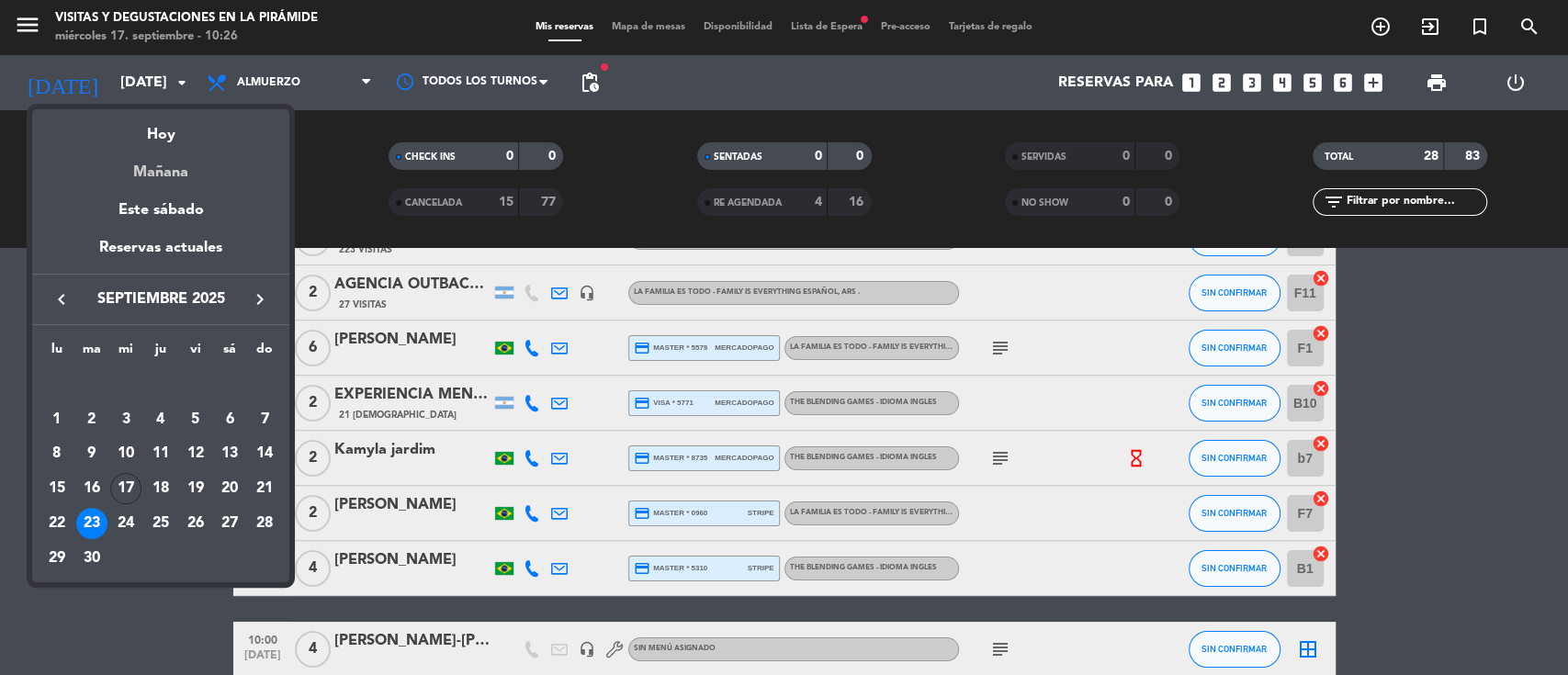
click at [168, 173] on div "Mañana" at bounding box center [161, 165] width 258 height 38
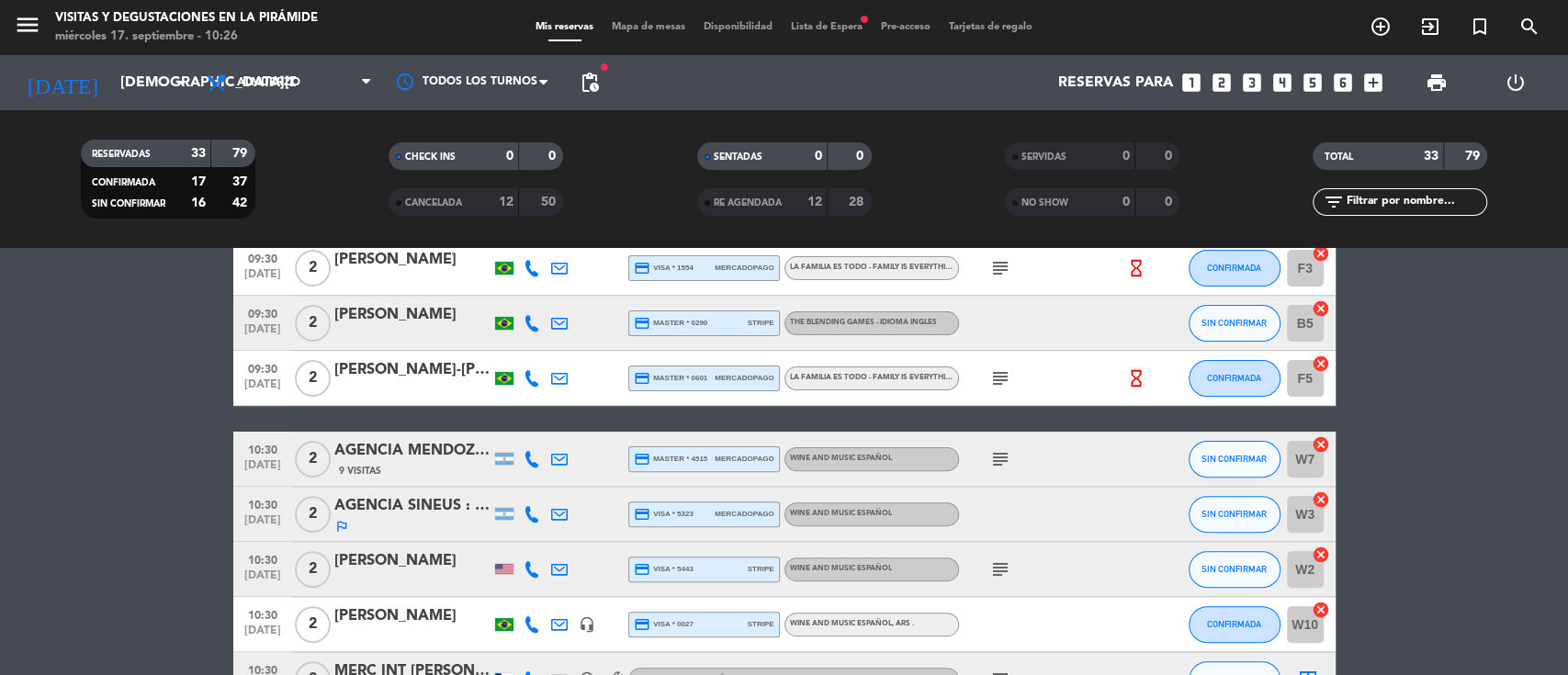
scroll to position [489, 0]
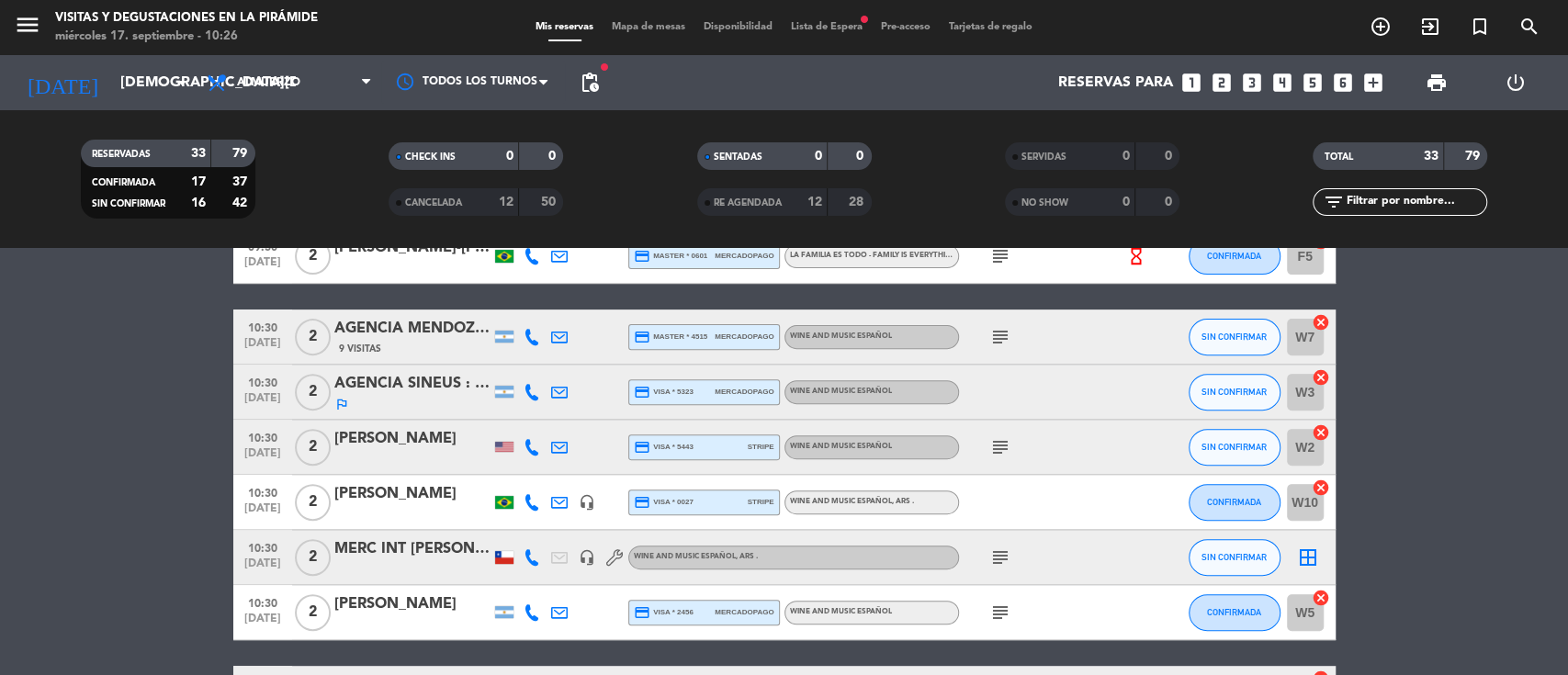
drag, startPoint x: 536, startPoint y: 450, endPoint x: 556, endPoint y: 448, distance: 20.1
click at [537, 448] on icon at bounding box center [532, 447] width 16 height 16
click at [561, 444] on icon at bounding box center [559, 447] width 16 height 16
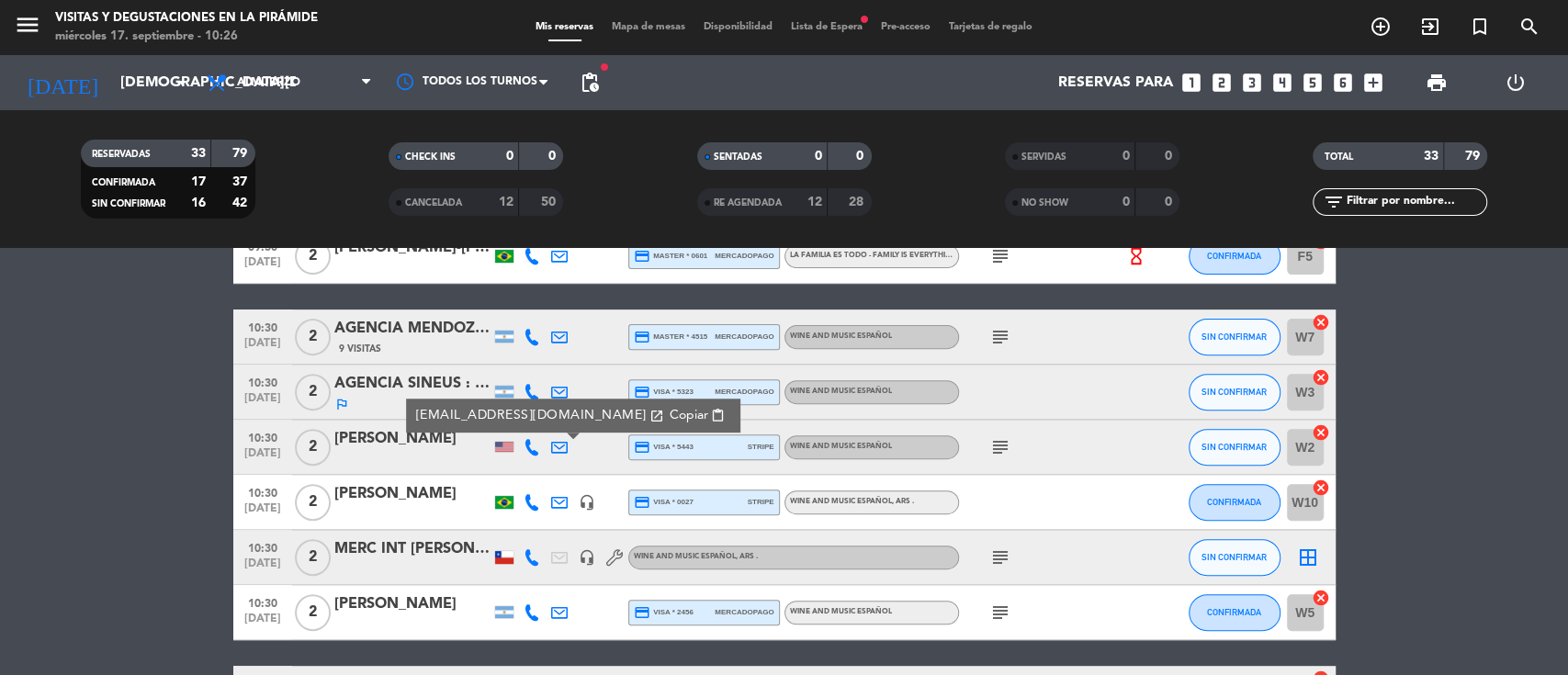
drag, startPoint x: 989, startPoint y: 447, endPoint x: 852, endPoint y: 443, distance: 137.1
click at [992, 448] on icon "subject" at bounding box center [1000, 447] width 22 height 22
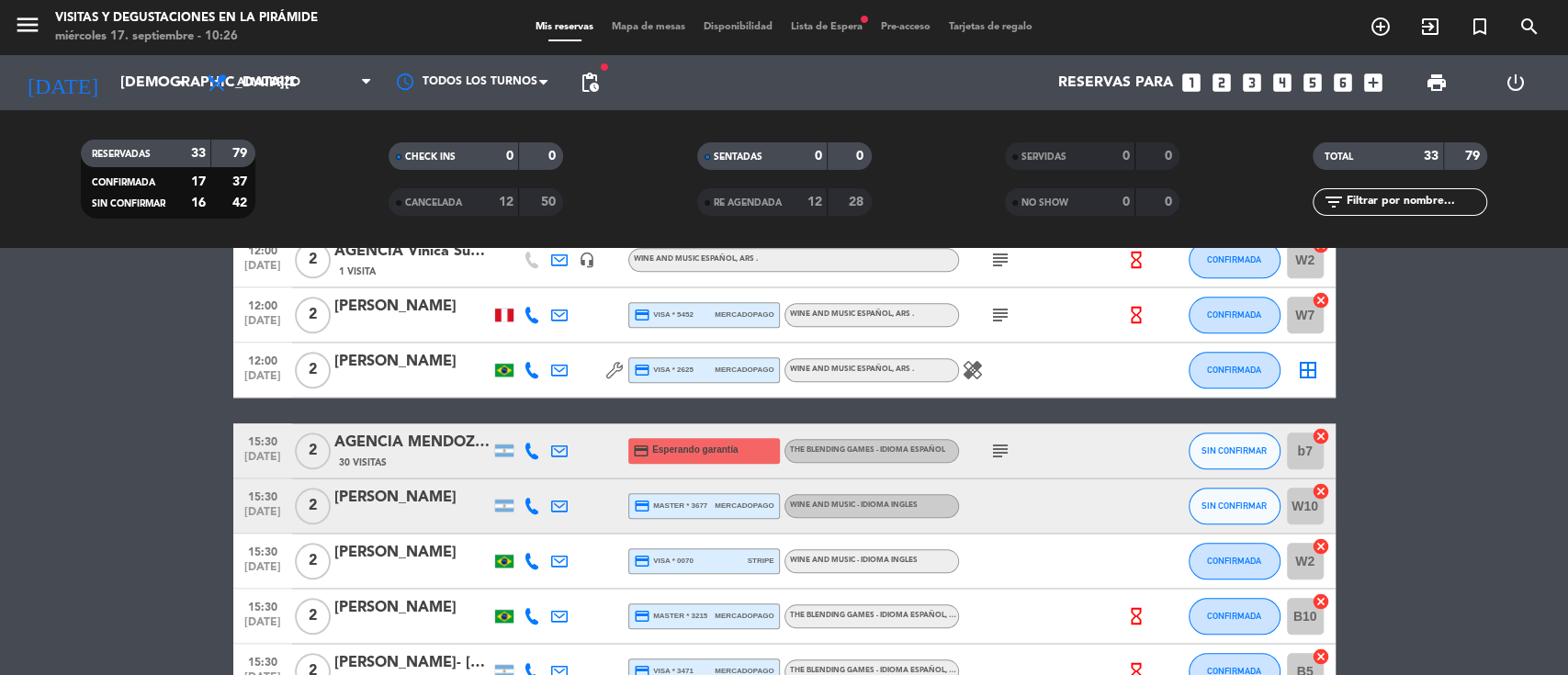
scroll to position [1347, 0]
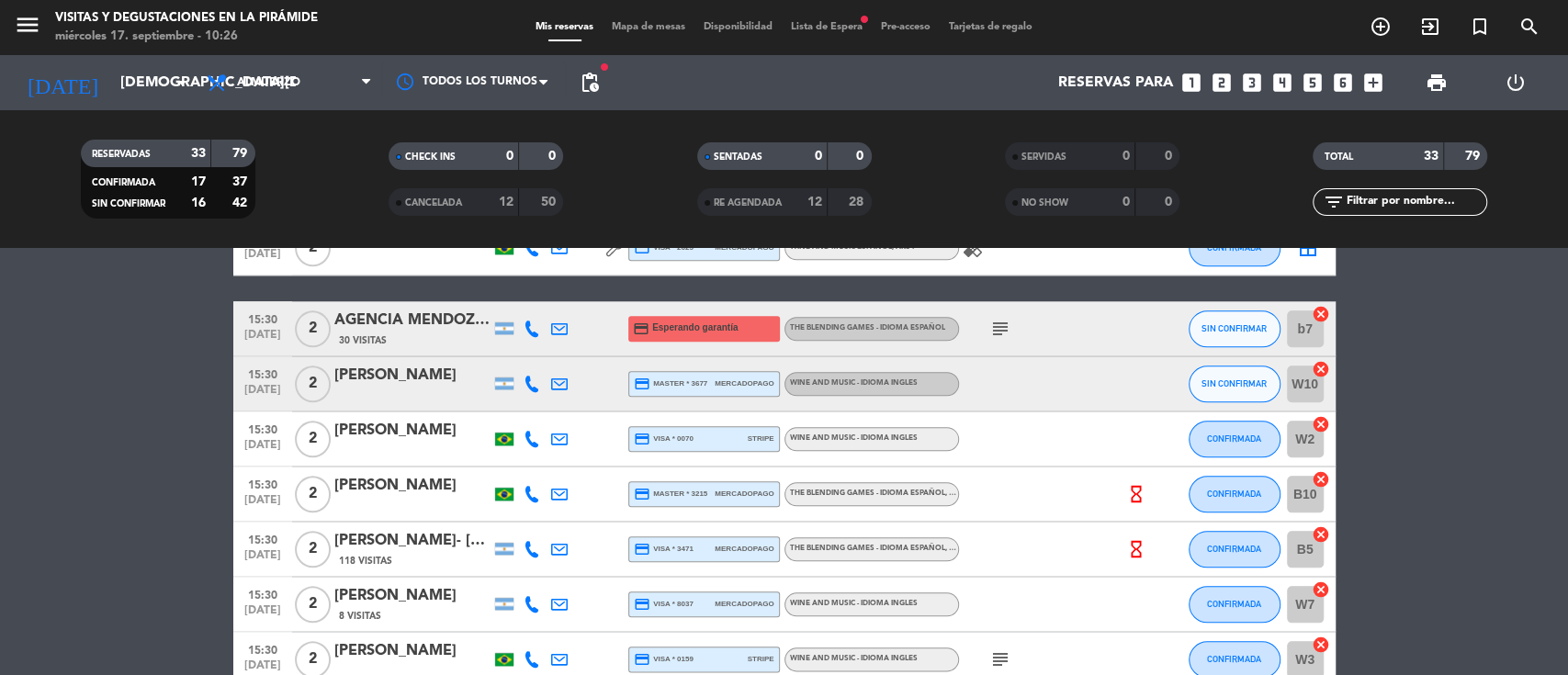
click at [529, 383] on icon at bounding box center [532, 384] width 16 height 16
click at [559, 386] on icon at bounding box center [559, 384] width 16 height 16
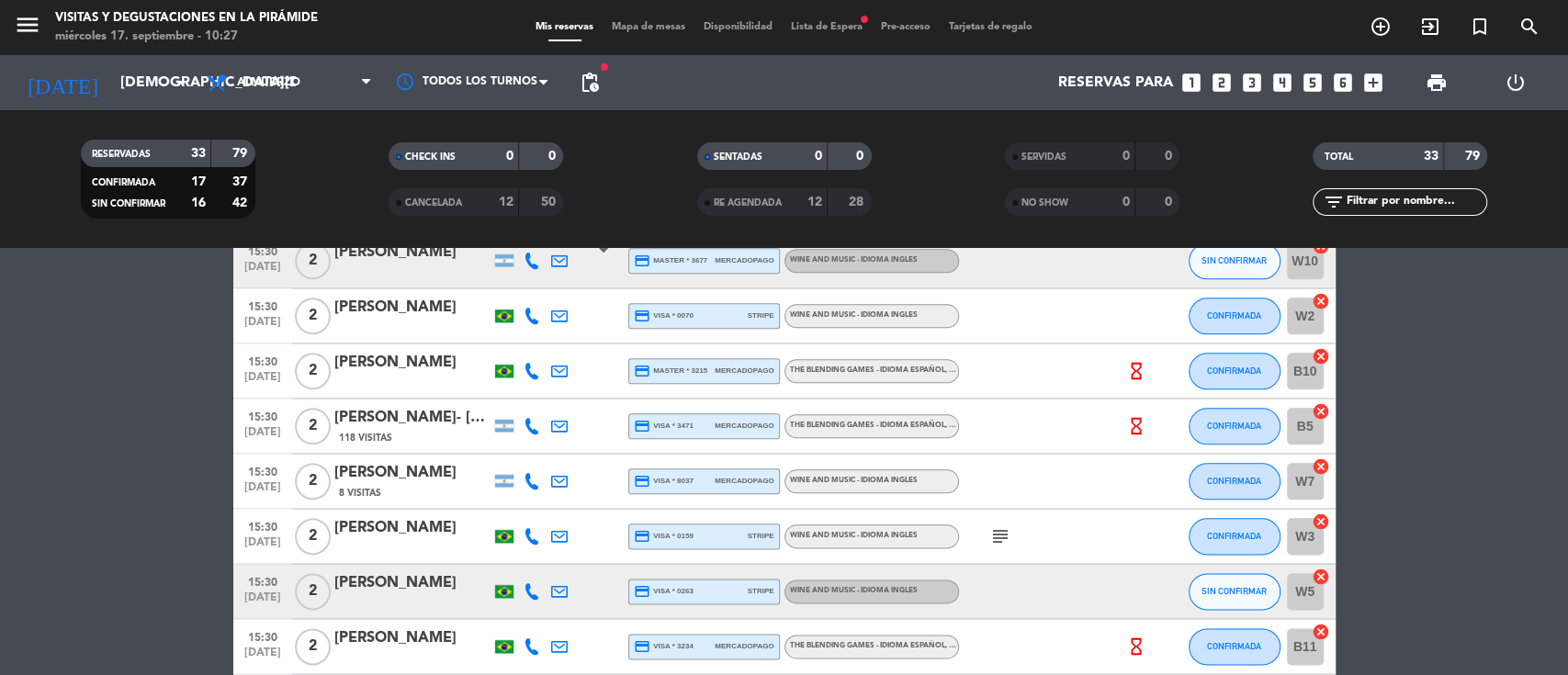
scroll to position [1697, 0]
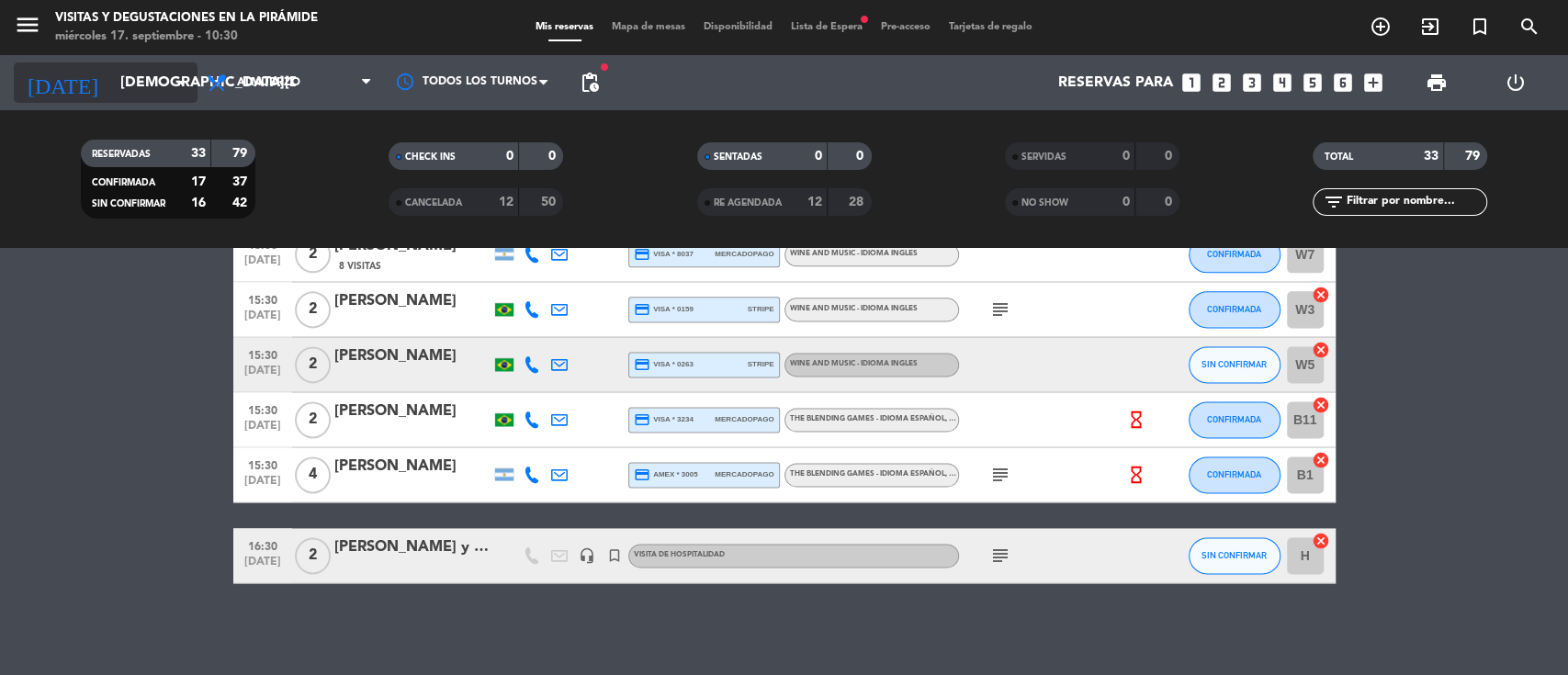
click at [141, 91] on input "[DEMOGRAPHIC_DATA][DATE]" at bounding box center [209, 83] width 194 height 36
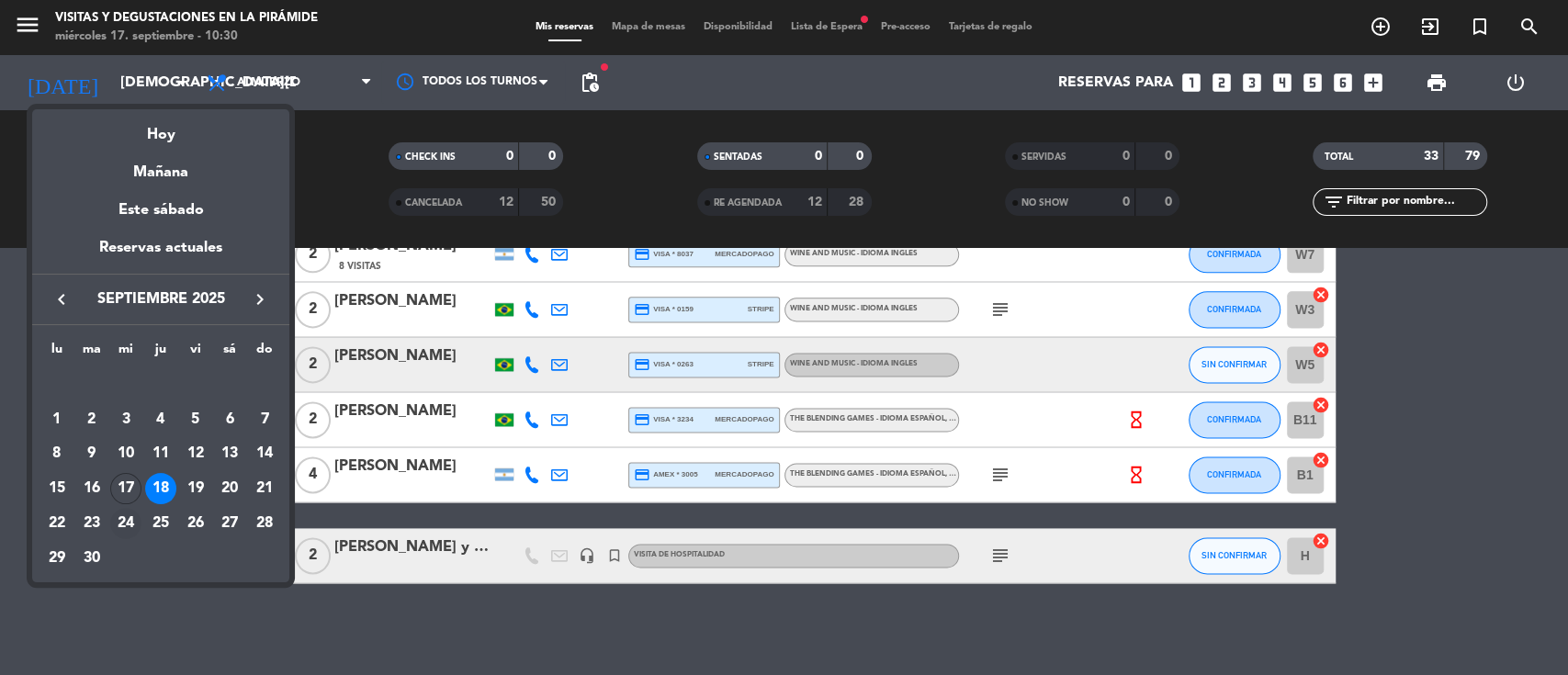
click at [130, 513] on div "24" at bounding box center [126, 523] width 31 height 31
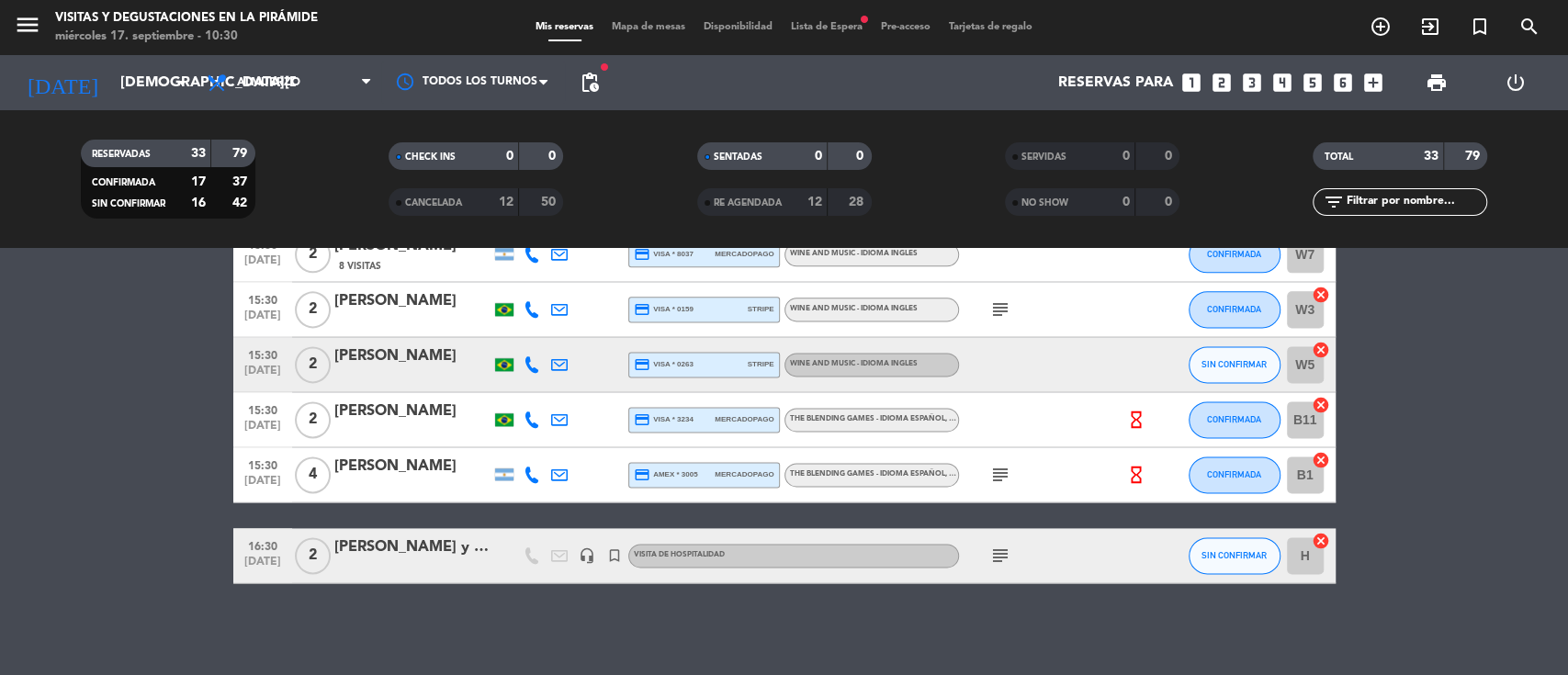
type input "[DATE]"
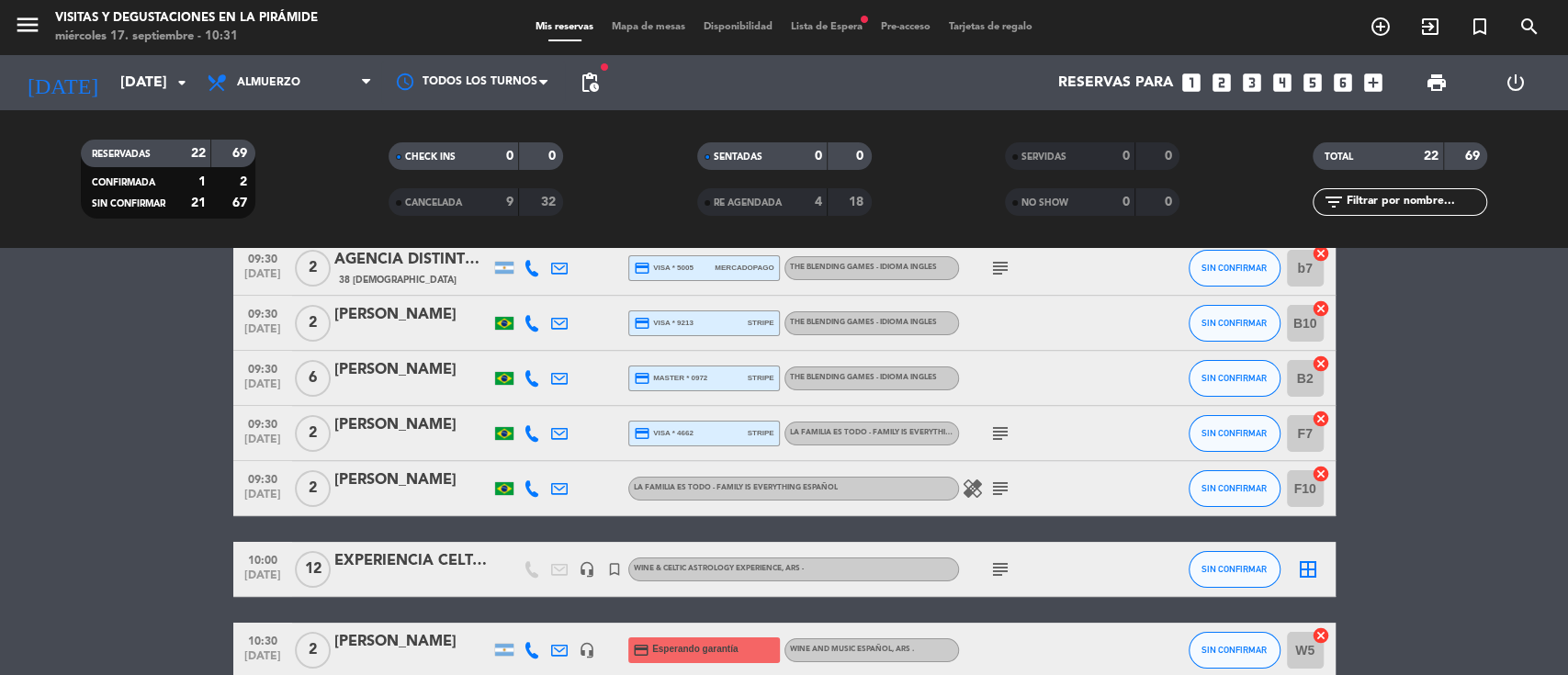
scroll to position [136, 0]
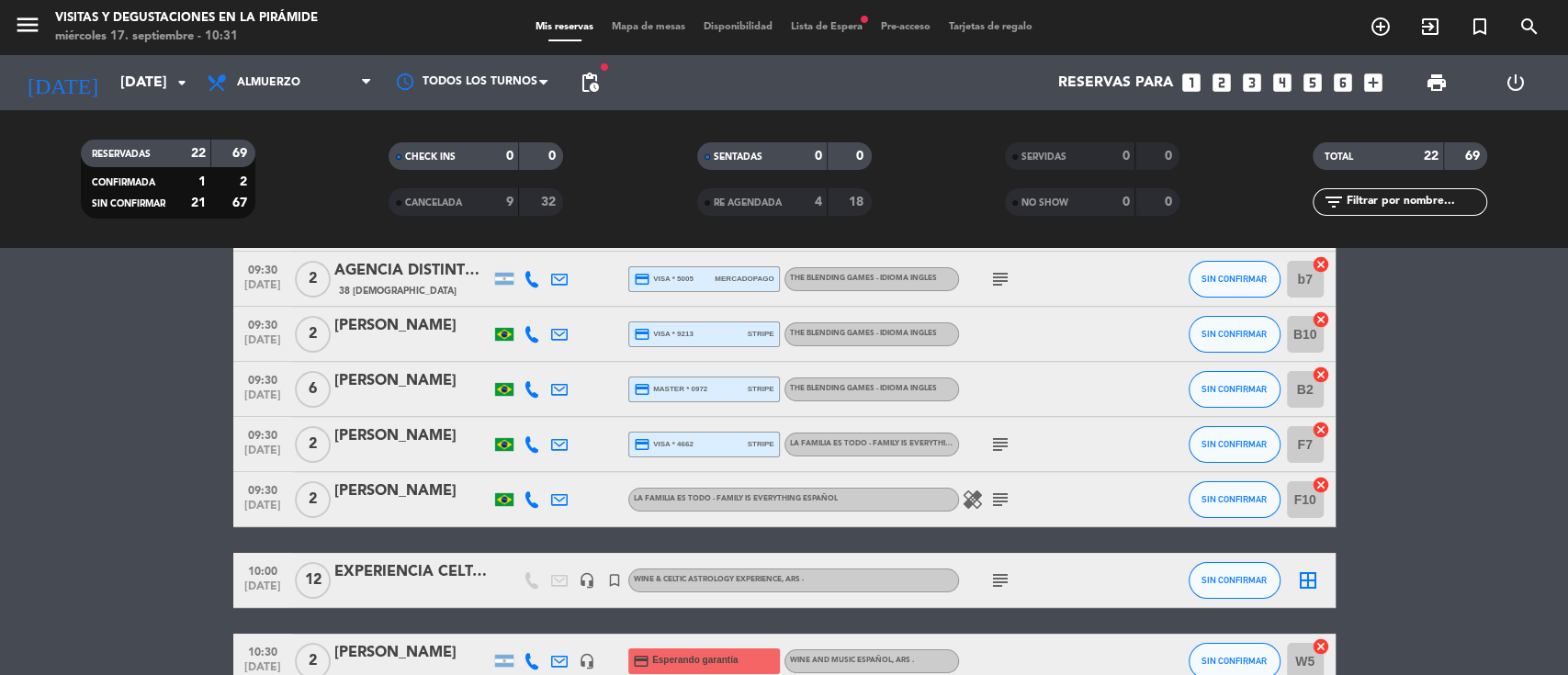
click at [831, 26] on span "Lista de Espera fiber_manual_record" at bounding box center [827, 27] width 90 height 11
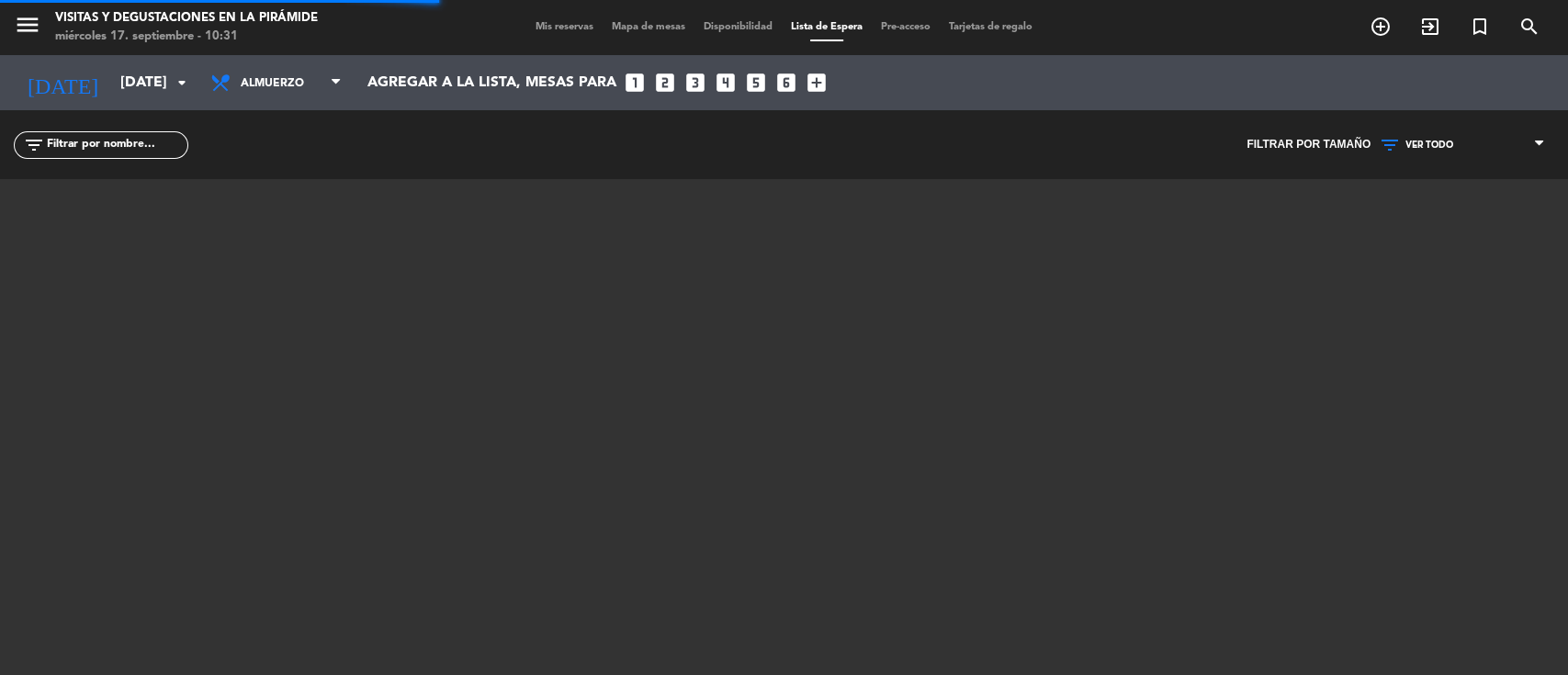
click at [1465, 145] on span "VER TODO" at bounding box center [1462, 145] width 184 height 24
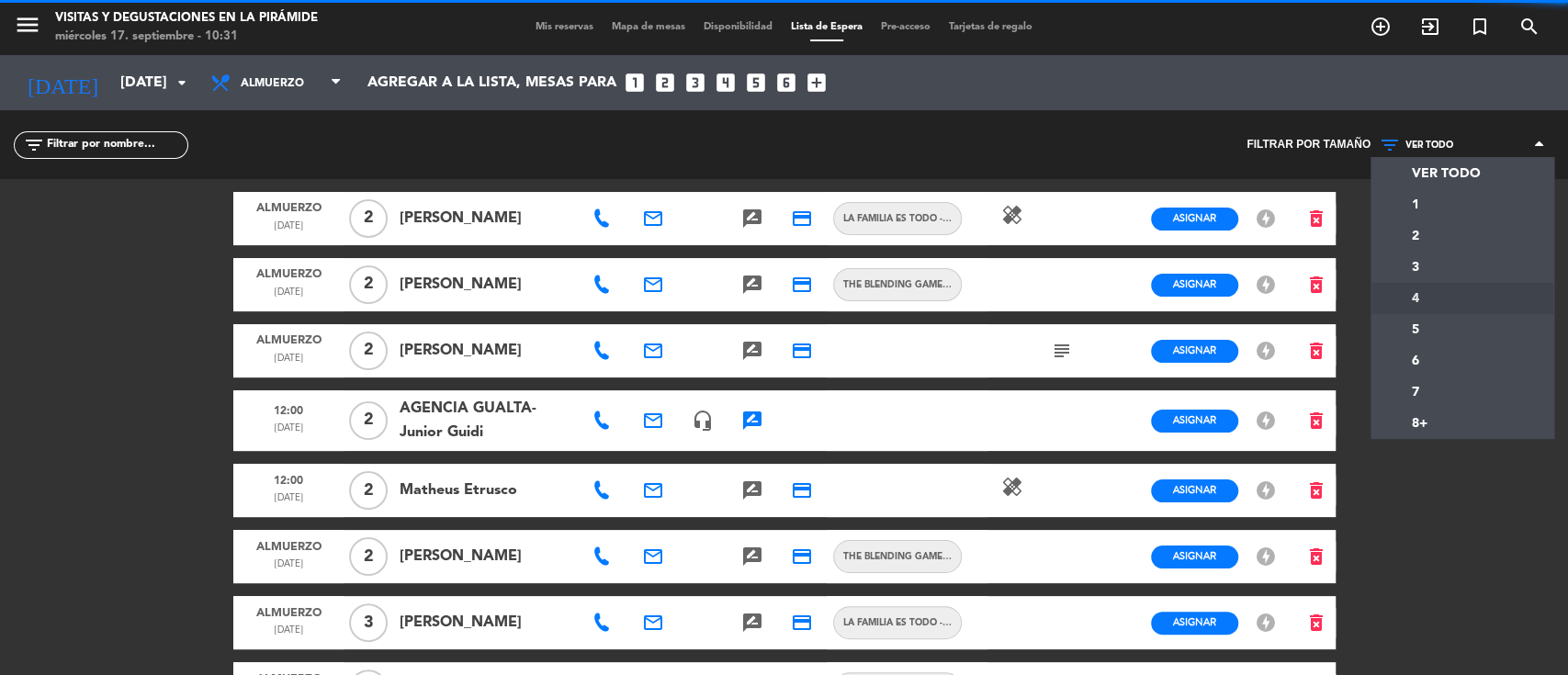
click at [1431, 296] on div "menu Visitas y degustaciones en La Pirámide miércoles 17. septiembre - 10:31 Mi…" at bounding box center [784, 338] width 1568 height 675
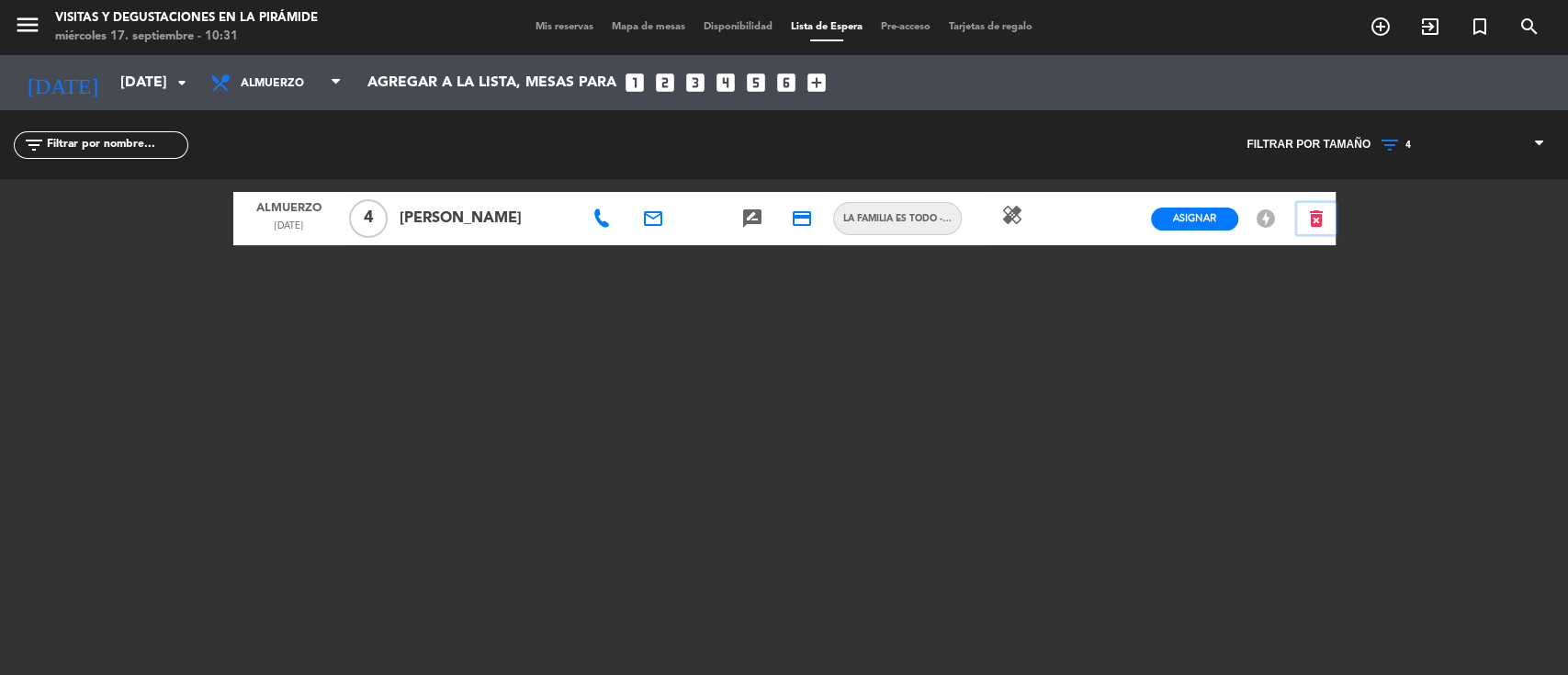
click at [1313, 221] on icon "delete_forever" at bounding box center [1316, 218] width 22 height 22
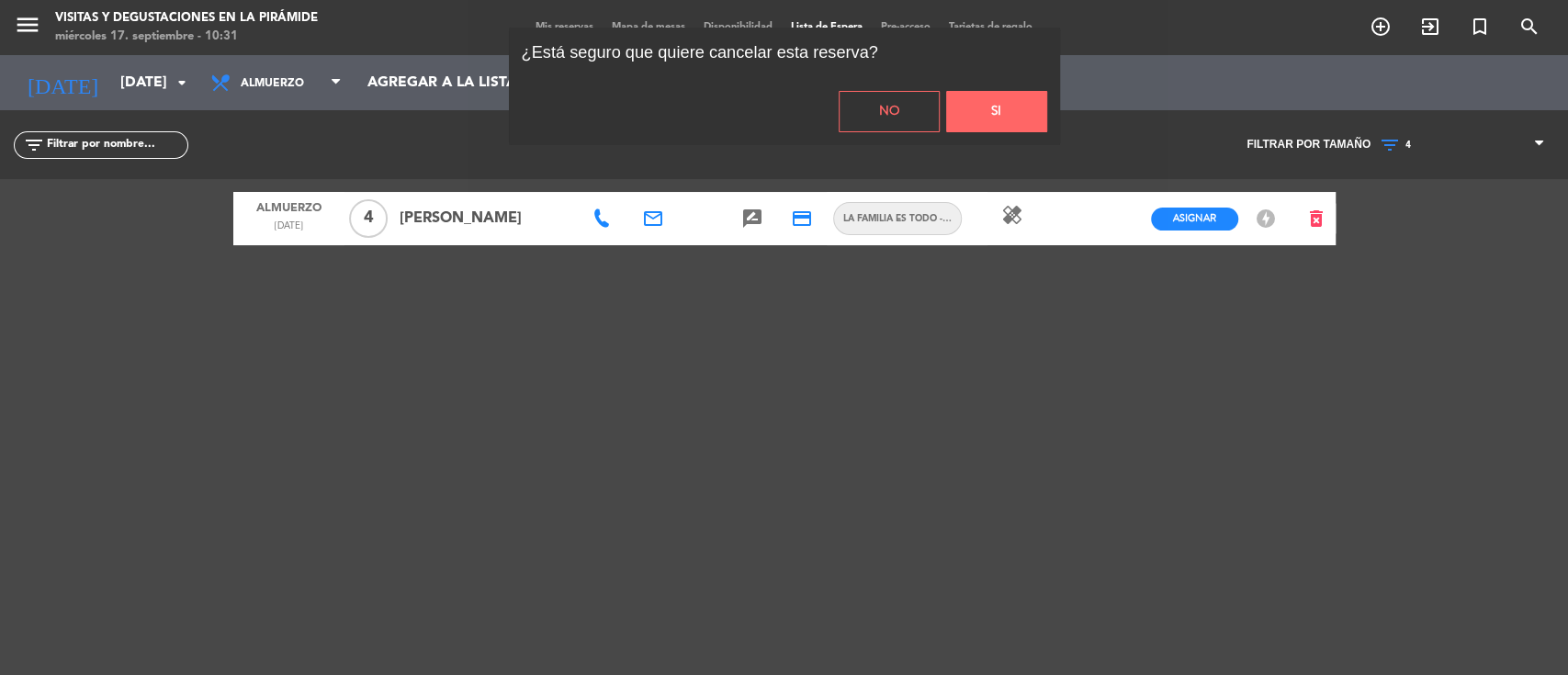
click at [988, 111] on button "Si" at bounding box center [996, 112] width 101 height 41
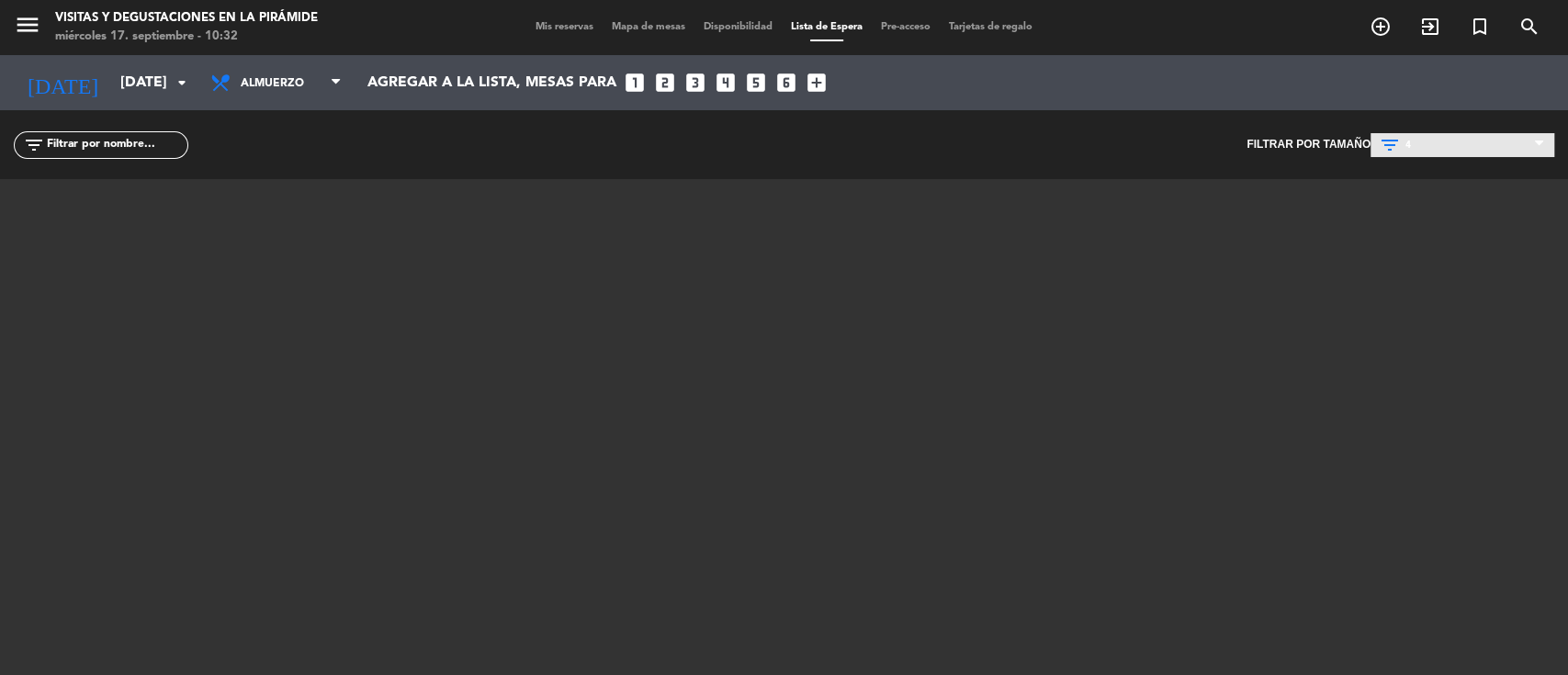
click at [1419, 136] on span "4" at bounding box center [1462, 145] width 184 height 24
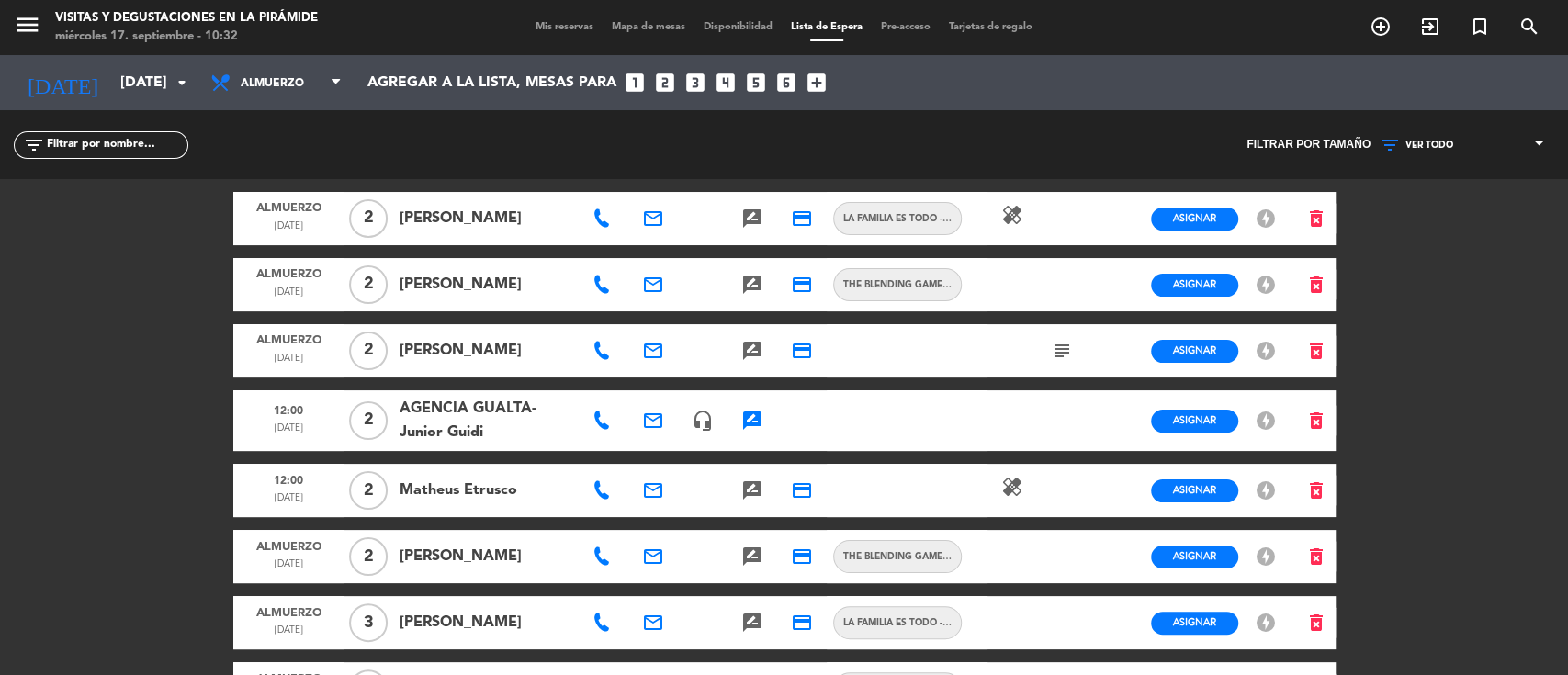
click at [1439, 176] on div "VER TODO 1 2 3 4 5 6 7 8+ VER TODO VER TODO 1 2 3 4 5 6 7 8+" at bounding box center [1462, 145] width 184 height 69
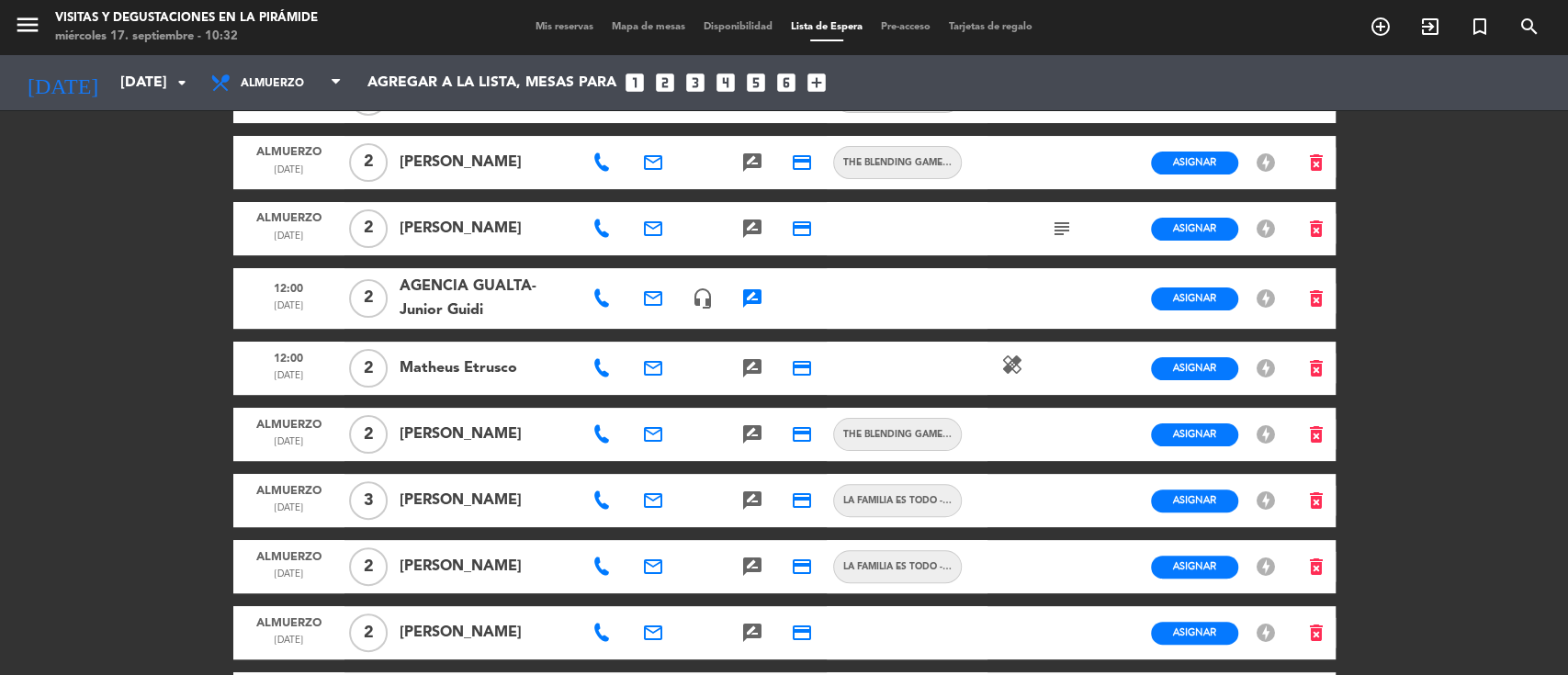
scroll to position [244, 0]
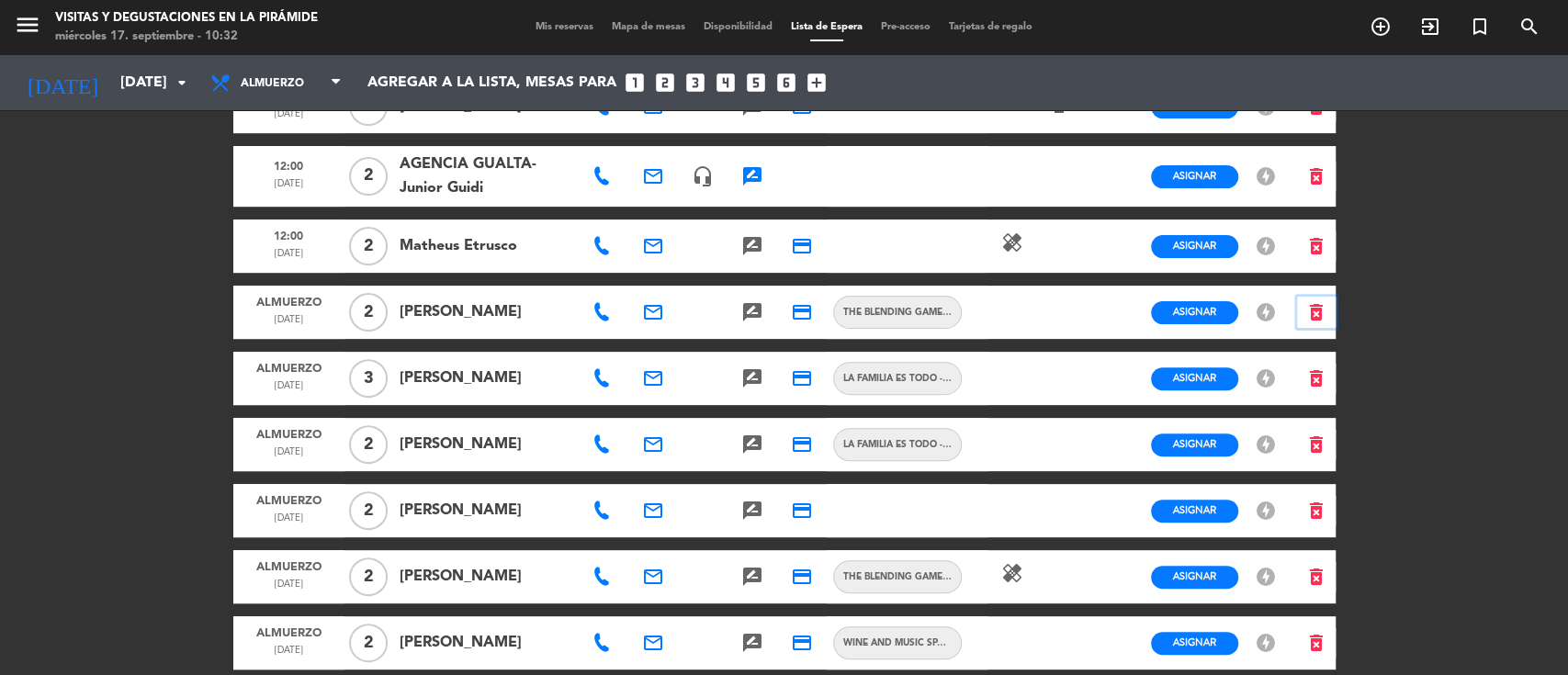
click at [1320, 317] on icon "delete_forever" at bounding box center [1316, 312] width 22 height 22
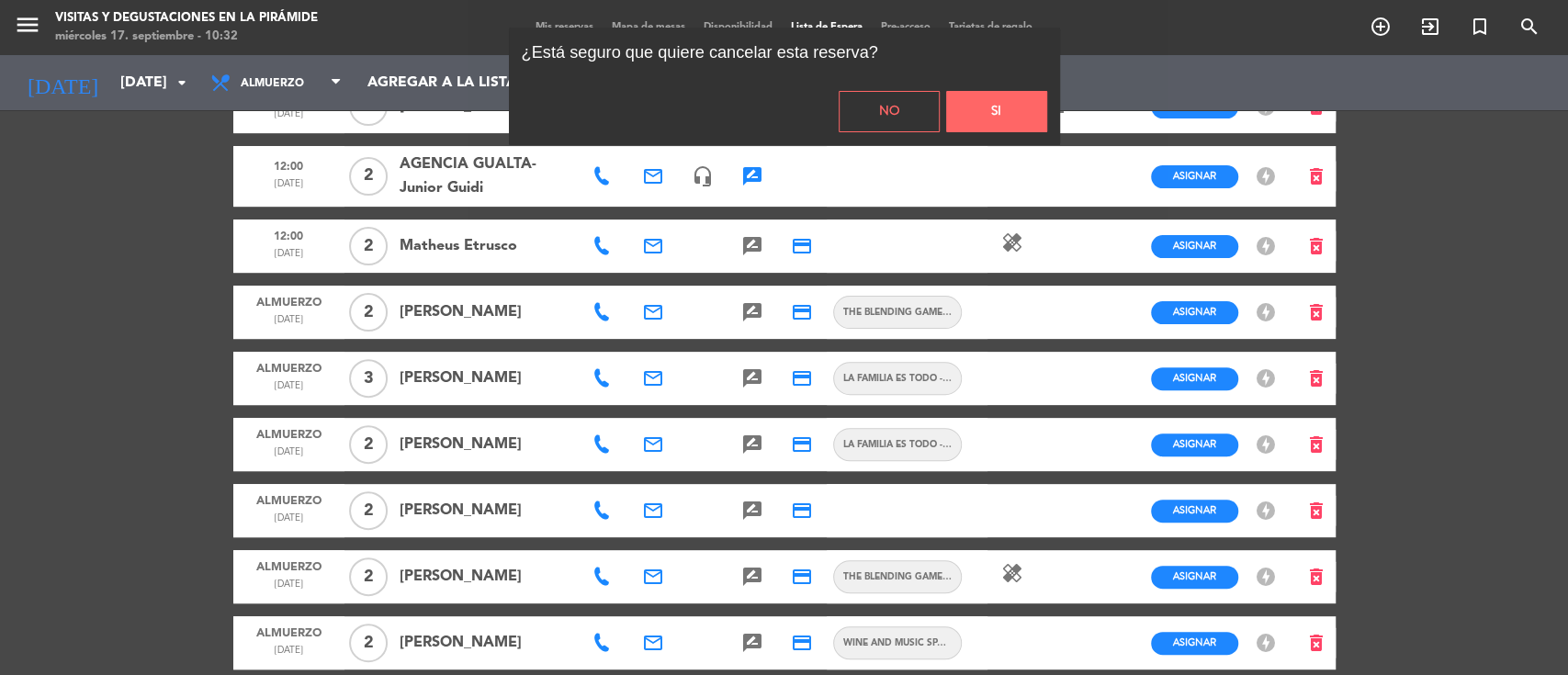
click at [963, 93] on button "Si" at bounding box center [996, 112] width 101 height 41
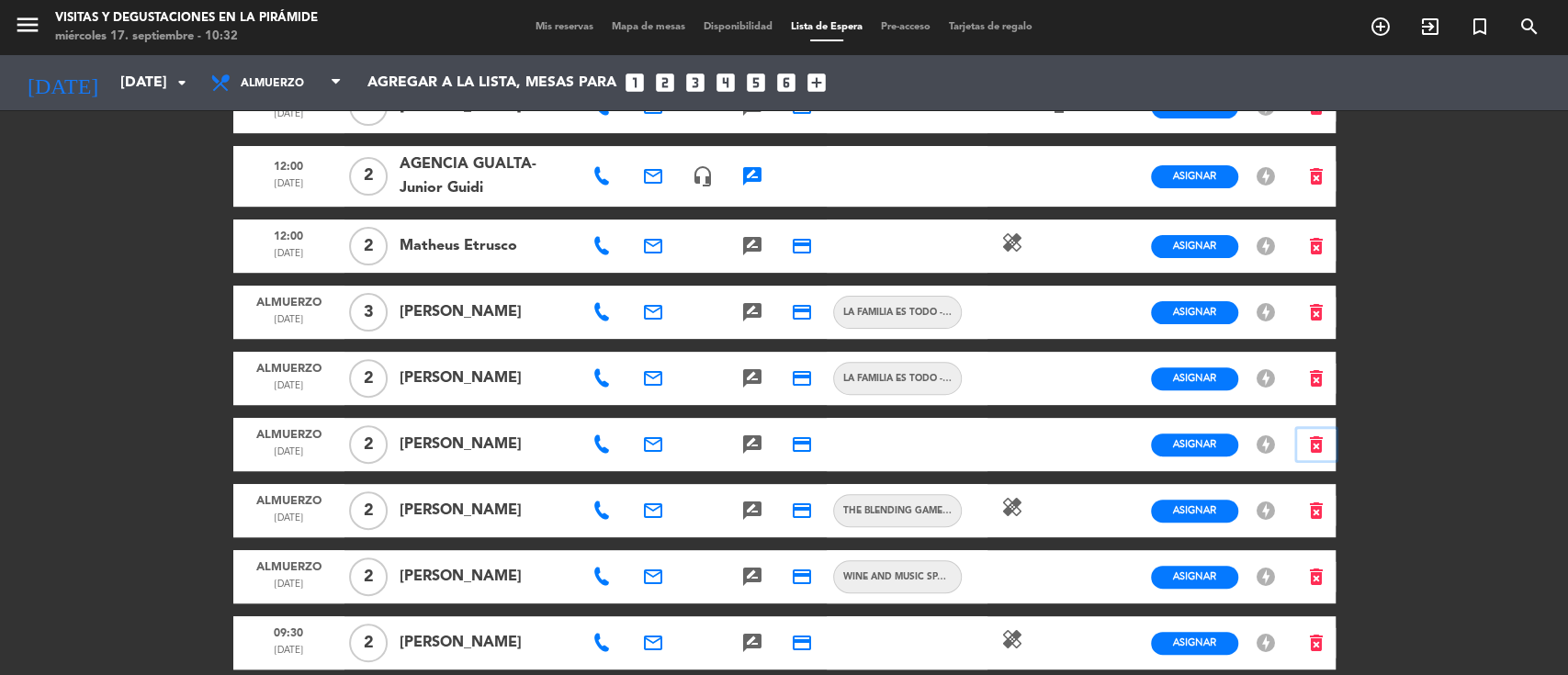
click at [1314, 445] on icon "delete_forever" at bounding box center [1316, 444] width 22 height 22
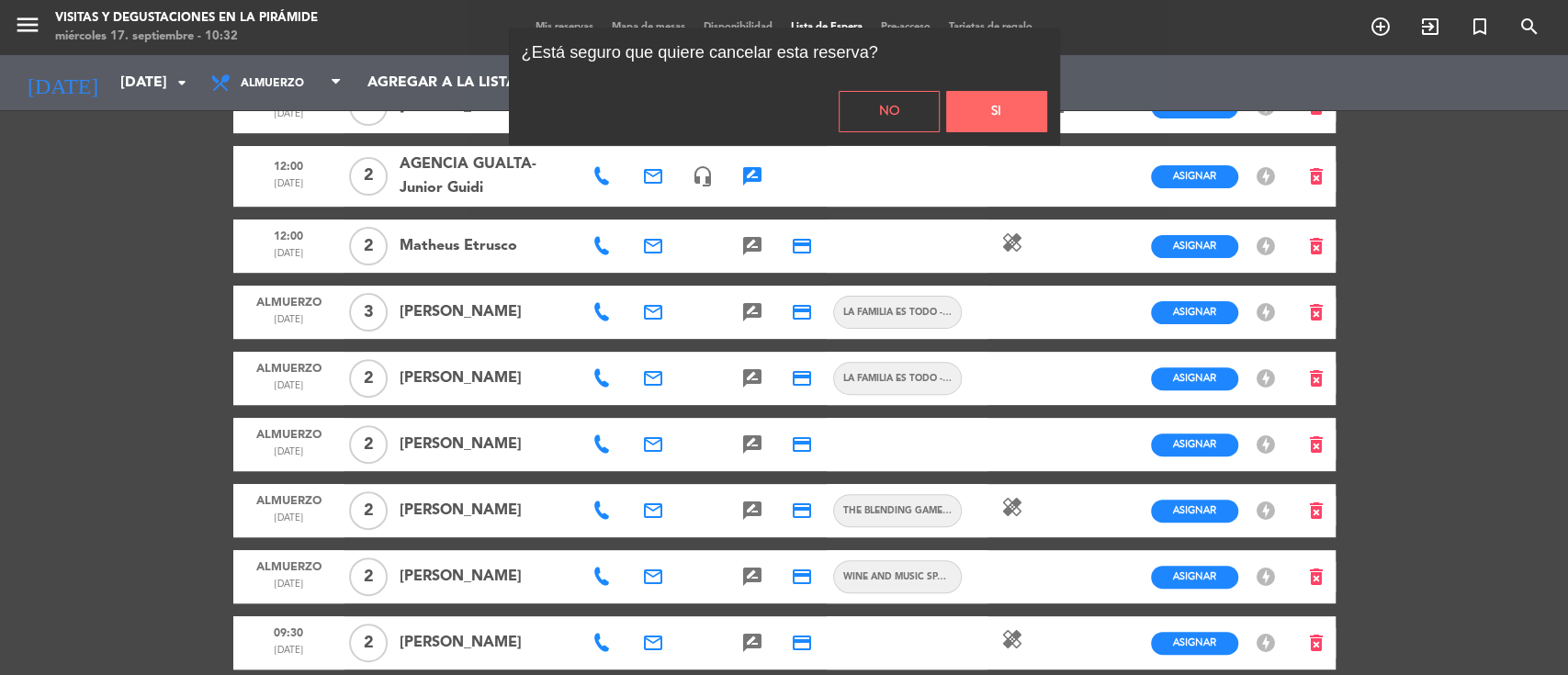
click at [998, 99] on button "Si" at bounding box center [996, 112] width 101 height 41
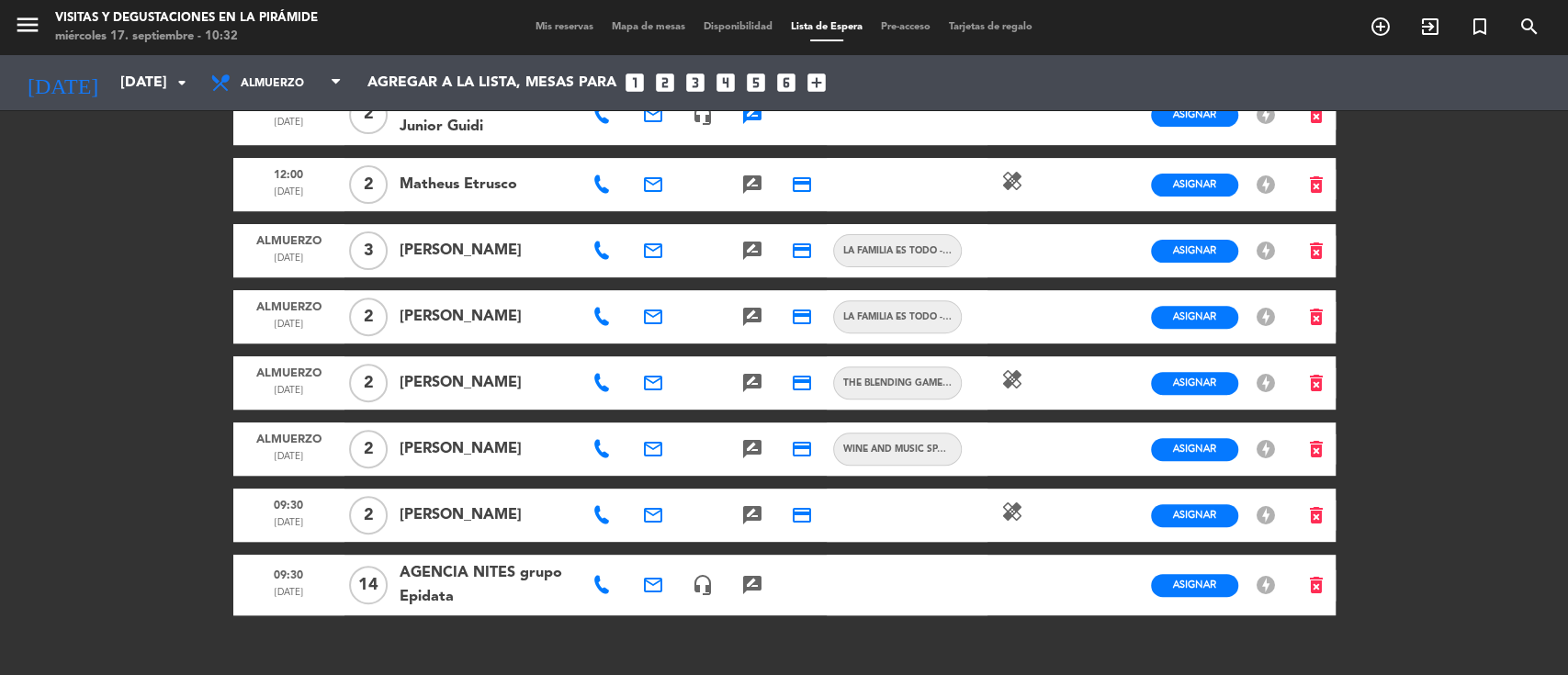
scroll to position [359, 0]
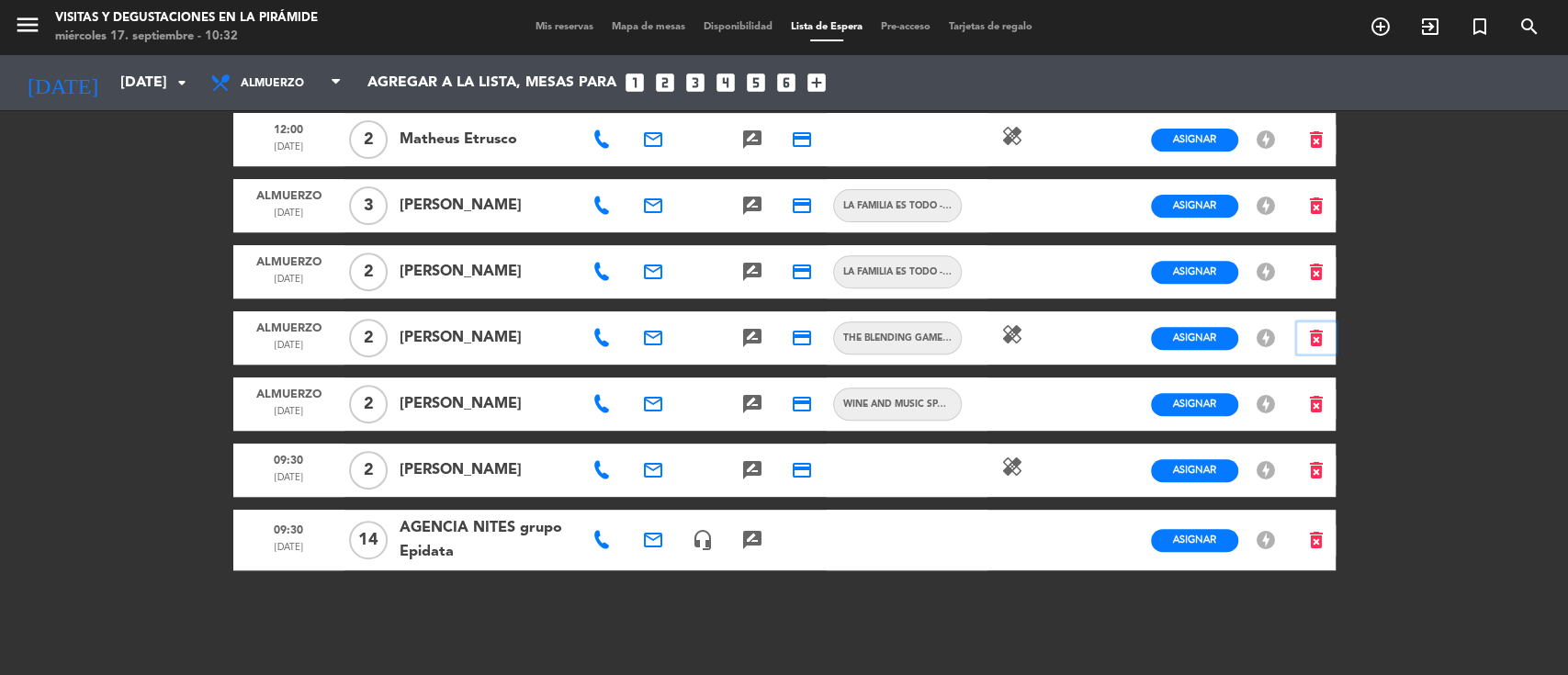
click at [1323, 339] on icon "delete_forever" at bounding box center [1316, 338] width 22 height 22
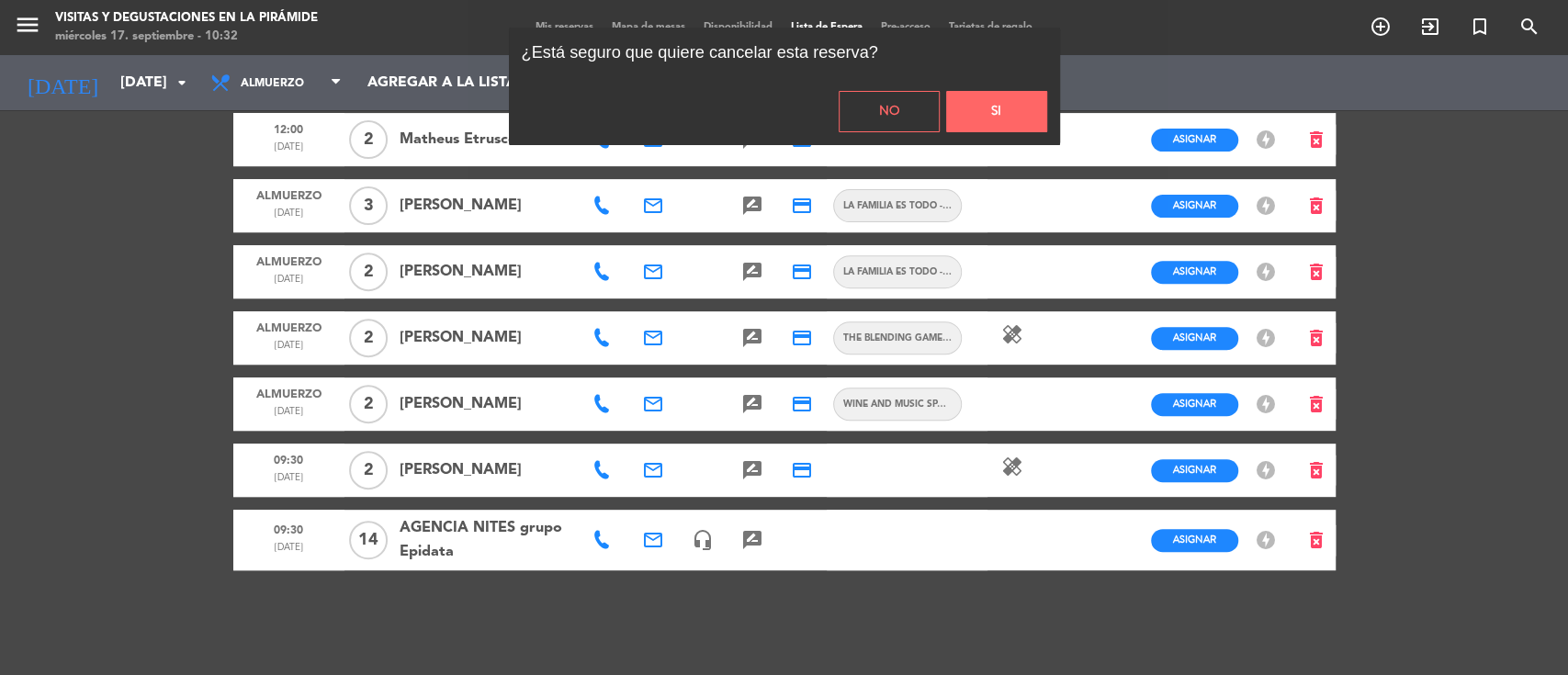
click at [1014, 101] on button "Si" at bounding box center [996, 112] width 101 height 41
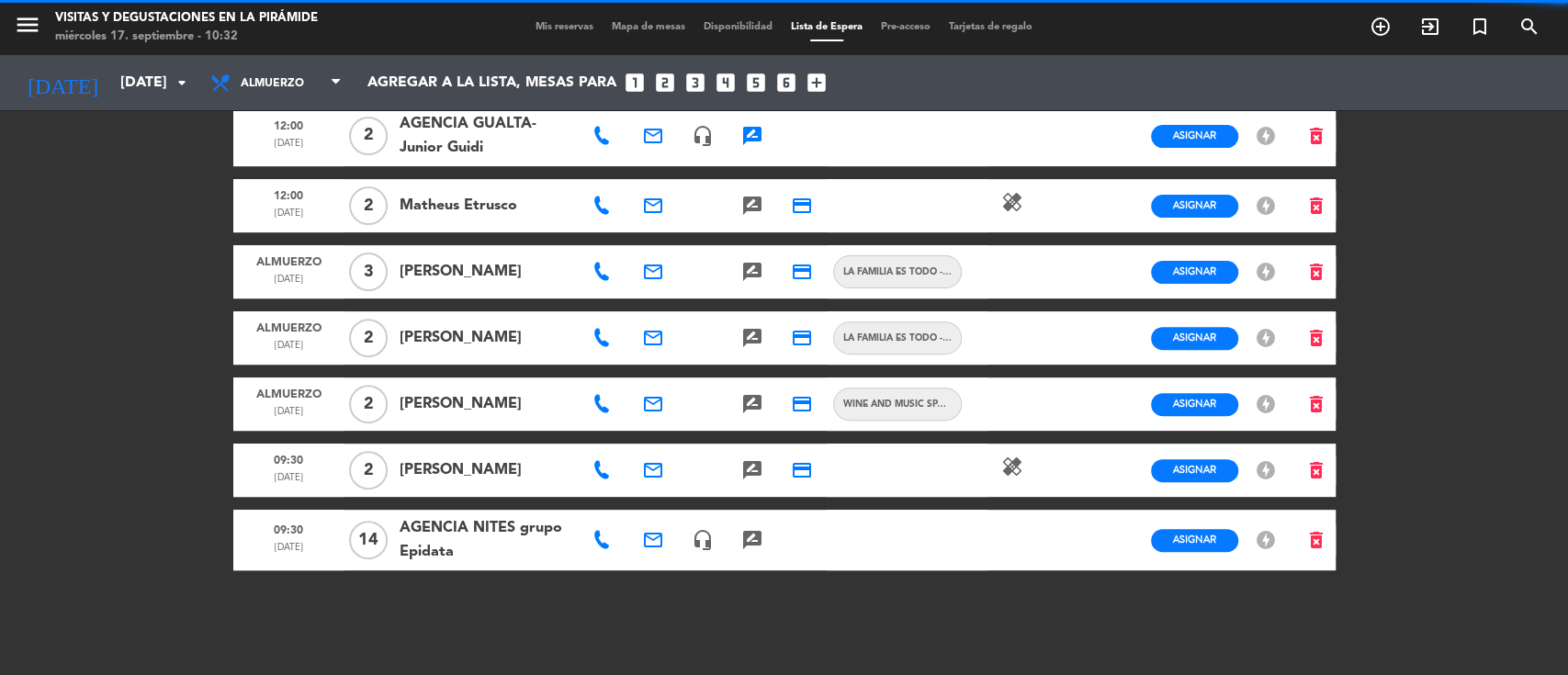
scroll to position [292, 0]
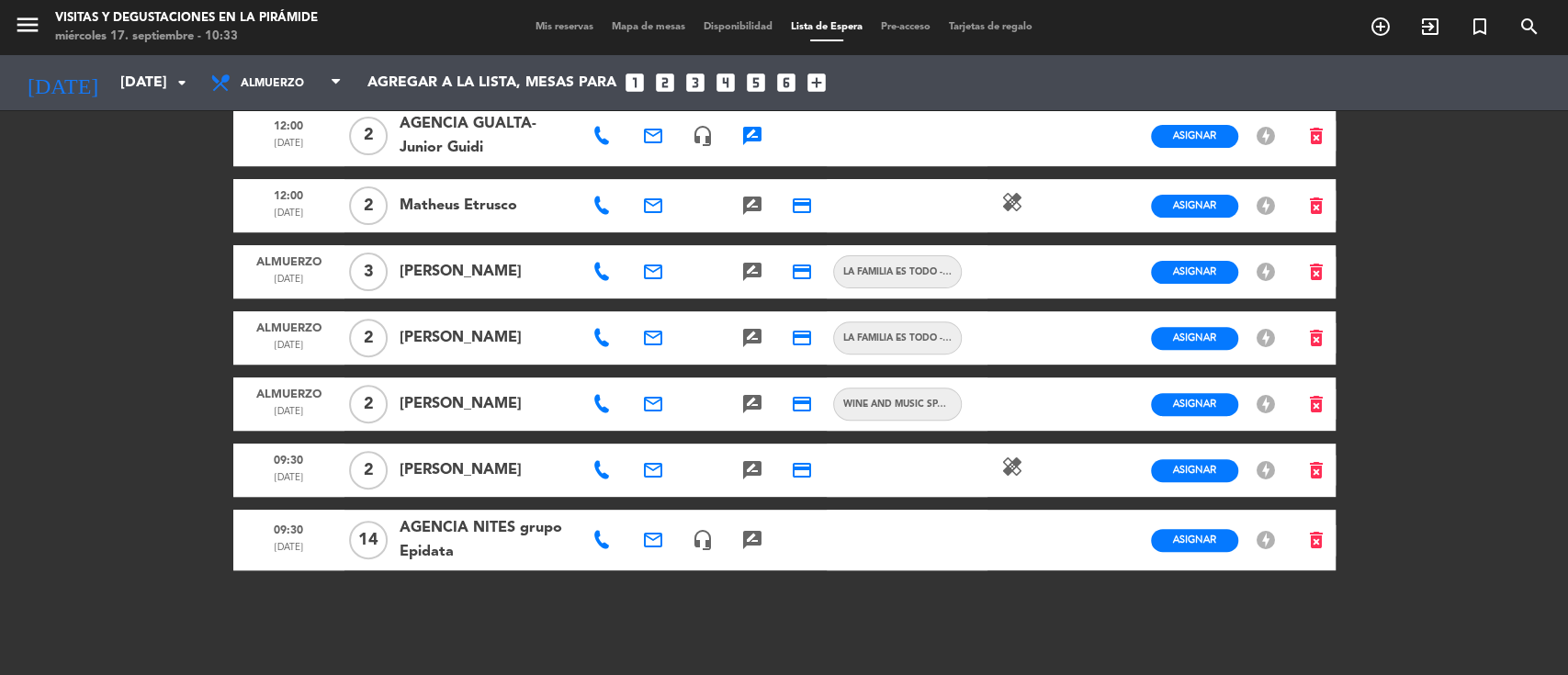
click at [527, 31] on span "Mis reservas" at bounding box center [564, 27] width 76 height 11
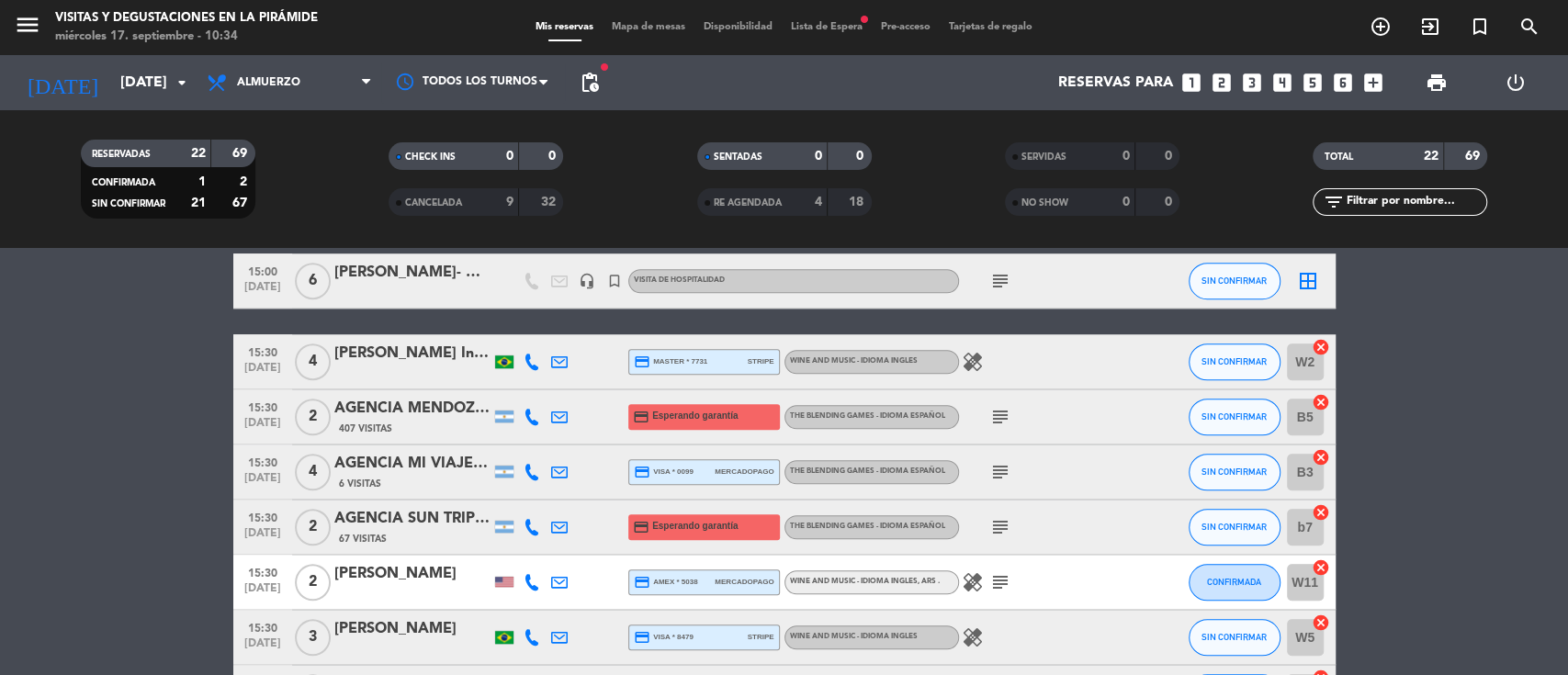
scroll to position [1103, 0]
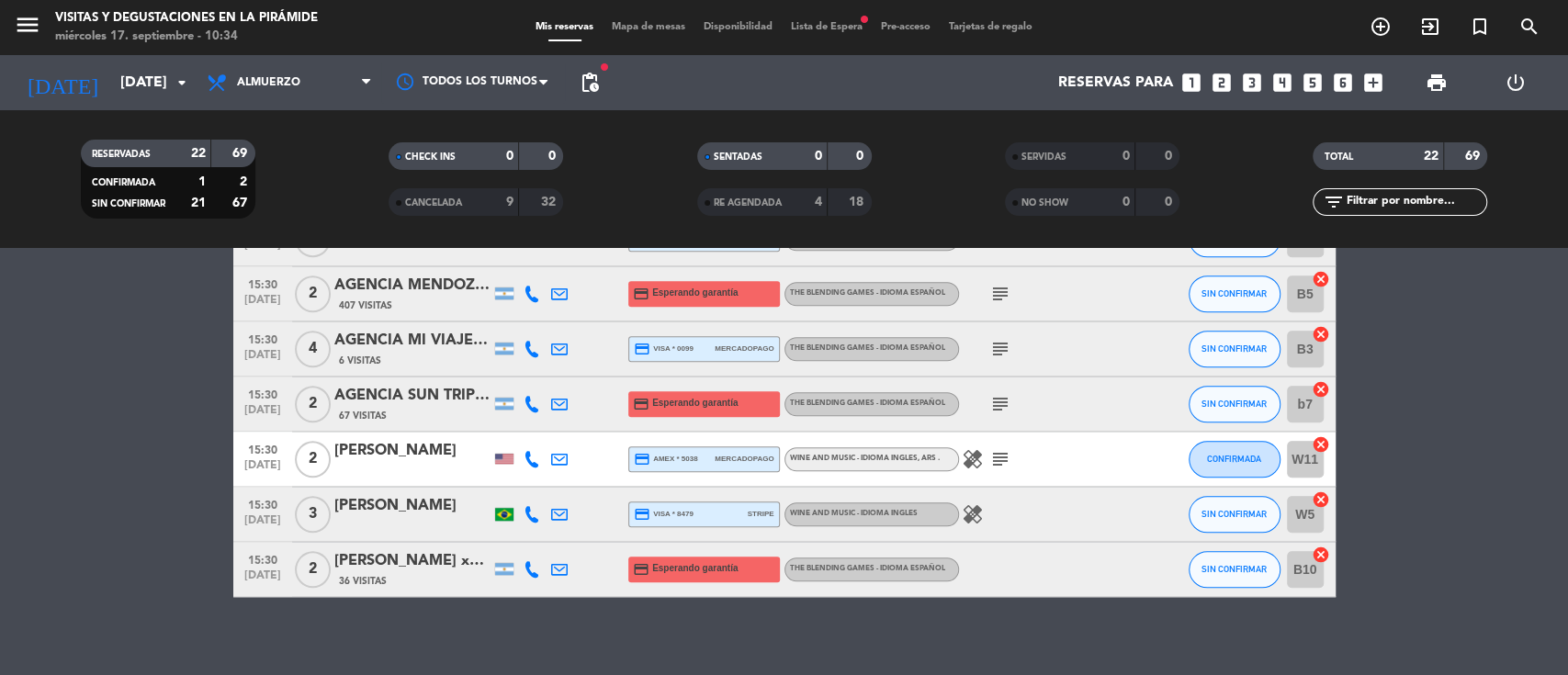
click at [560, 577] on div at bounding box center [560, 569] width 28 height 54
click at [560, 569] on icon at bounding box center [559, 569] width 16 height 16
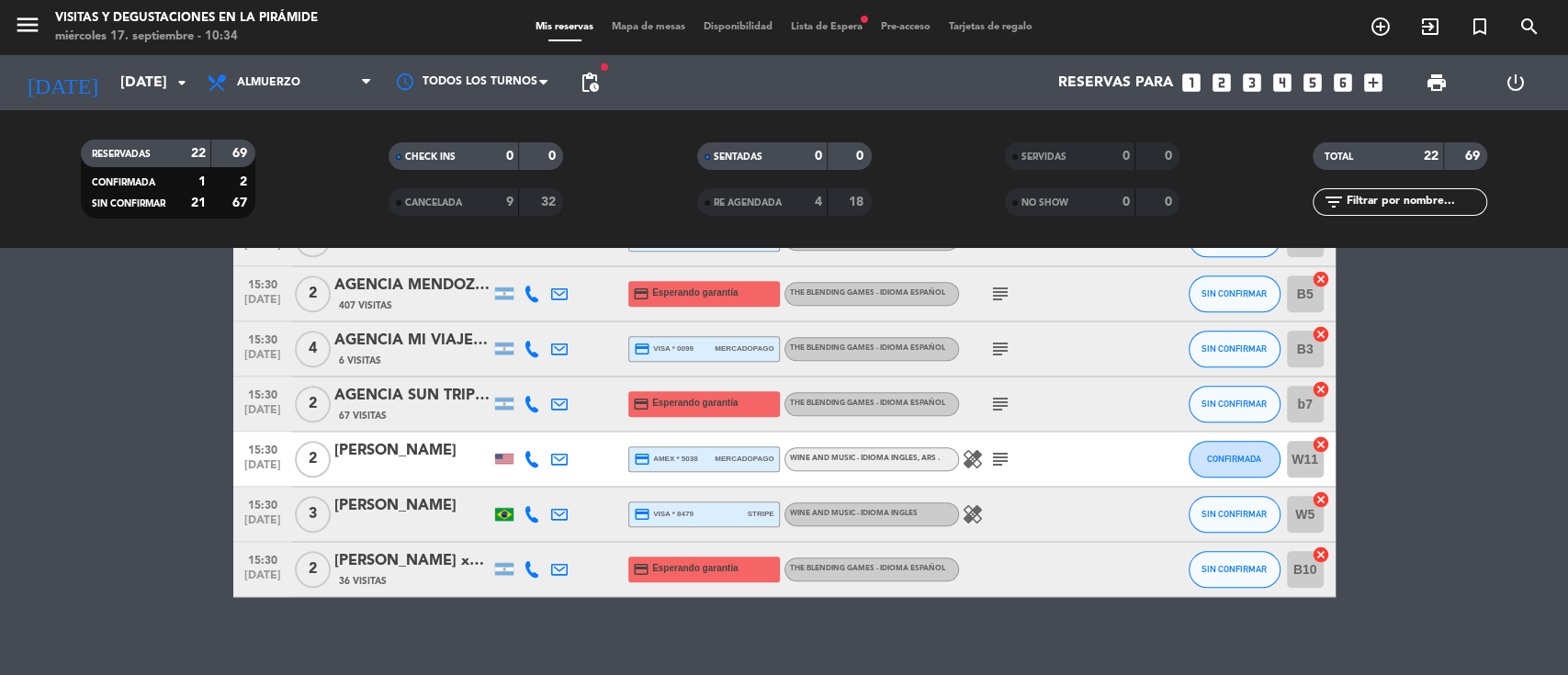
click at [382, 563] on div "[PERSON_NAME] x2 OK [PERSON_NAME]" at bounding box center [412, 561] width 156 height 24
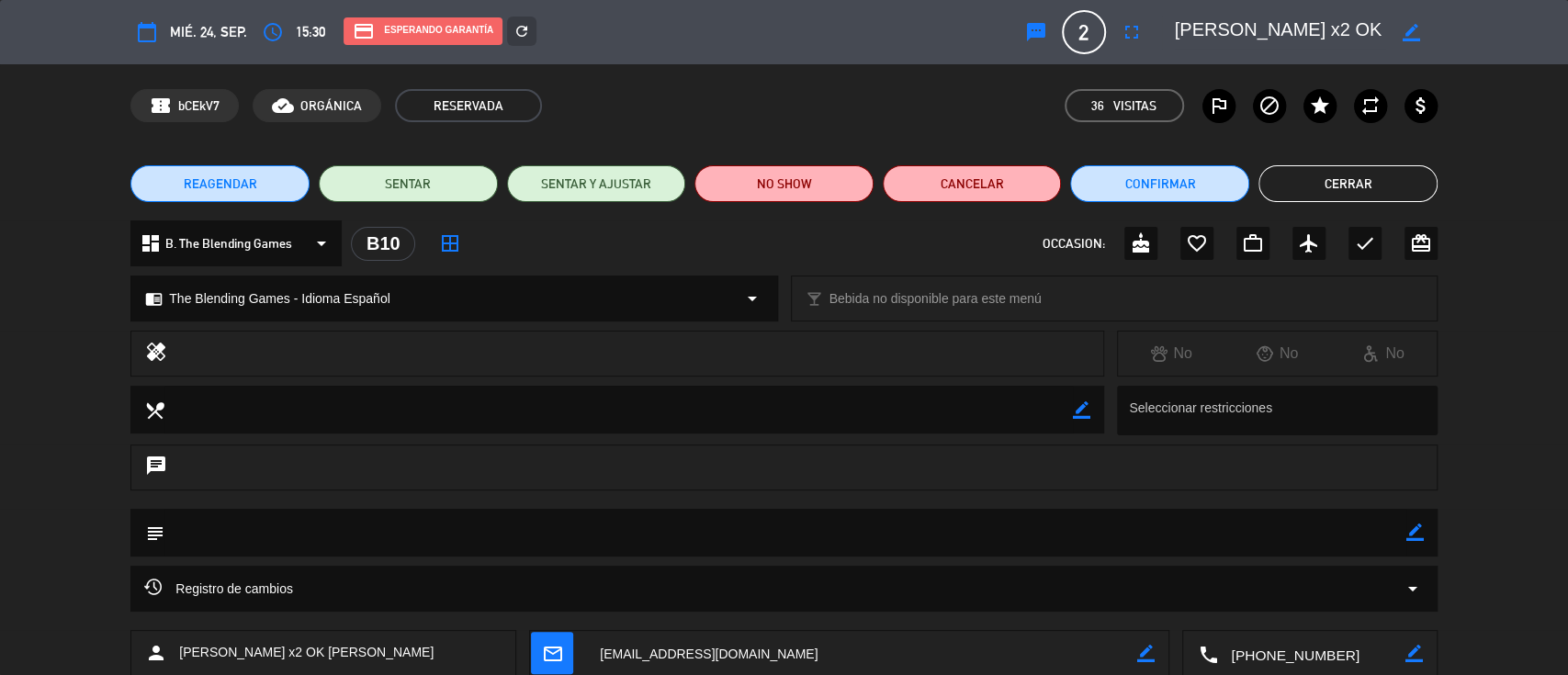
drag, startPoint x: 1406, startPoint y: 31, endPoint x: 1389, endPoint y: 31, distance: 17.0
click at [1403, 32] on icon "border_color" at bounding box center [1411, 33] width 17 height 17
drag, startPoint x: 1270, startPoint y: 25, endPoint x: 1470, endPoint y: 32, distance: 200.1
click at [1470, 32] on div "calendar_today mié. 24, sep. access_time 15:30 credit_card Esperando garantía r…" at bounding box center [784, 32] width 1568 height 64
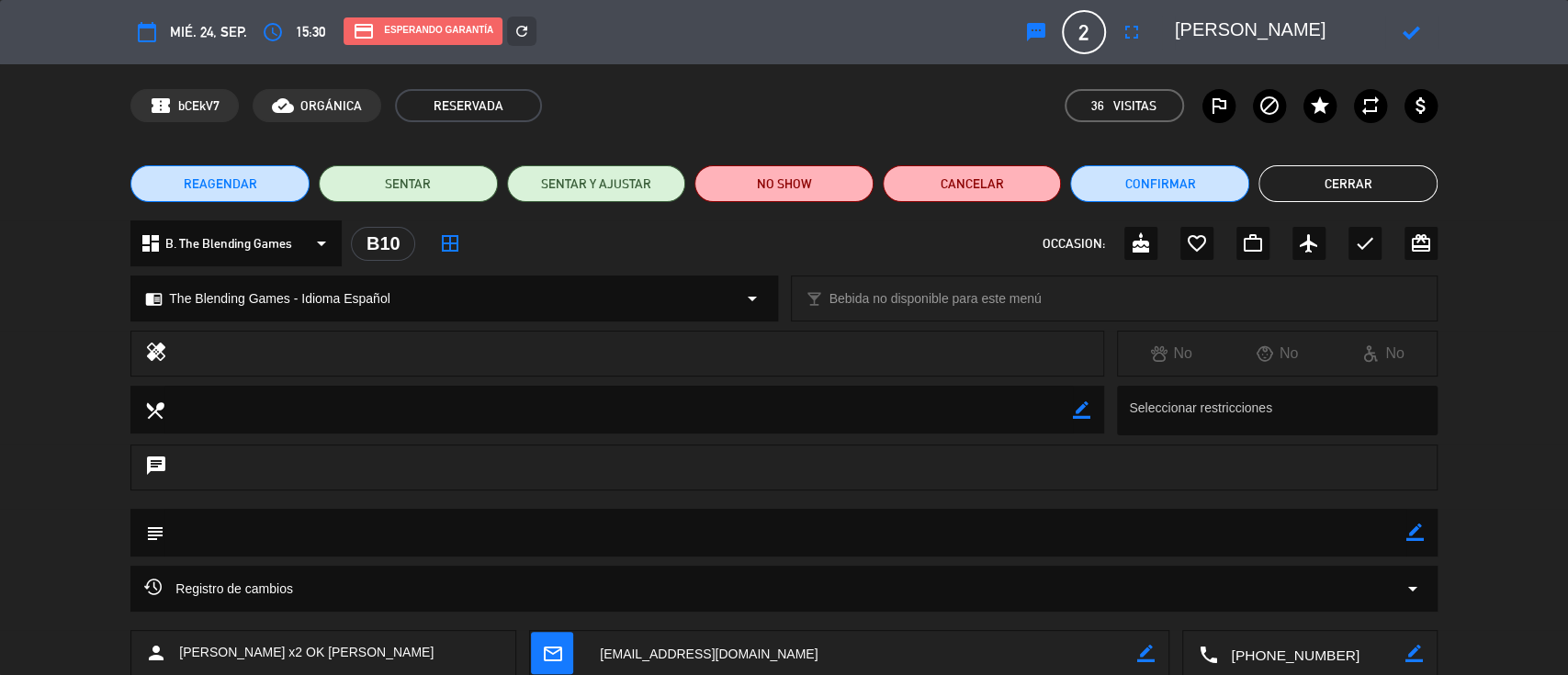
scroll to position [0, 0]
click at [1175, 25] on textarea at bounding box center [1280, 32] width 211 height 33
click at [1408, 30] on icon at bounding box center [1411, 33] width 17 height 17
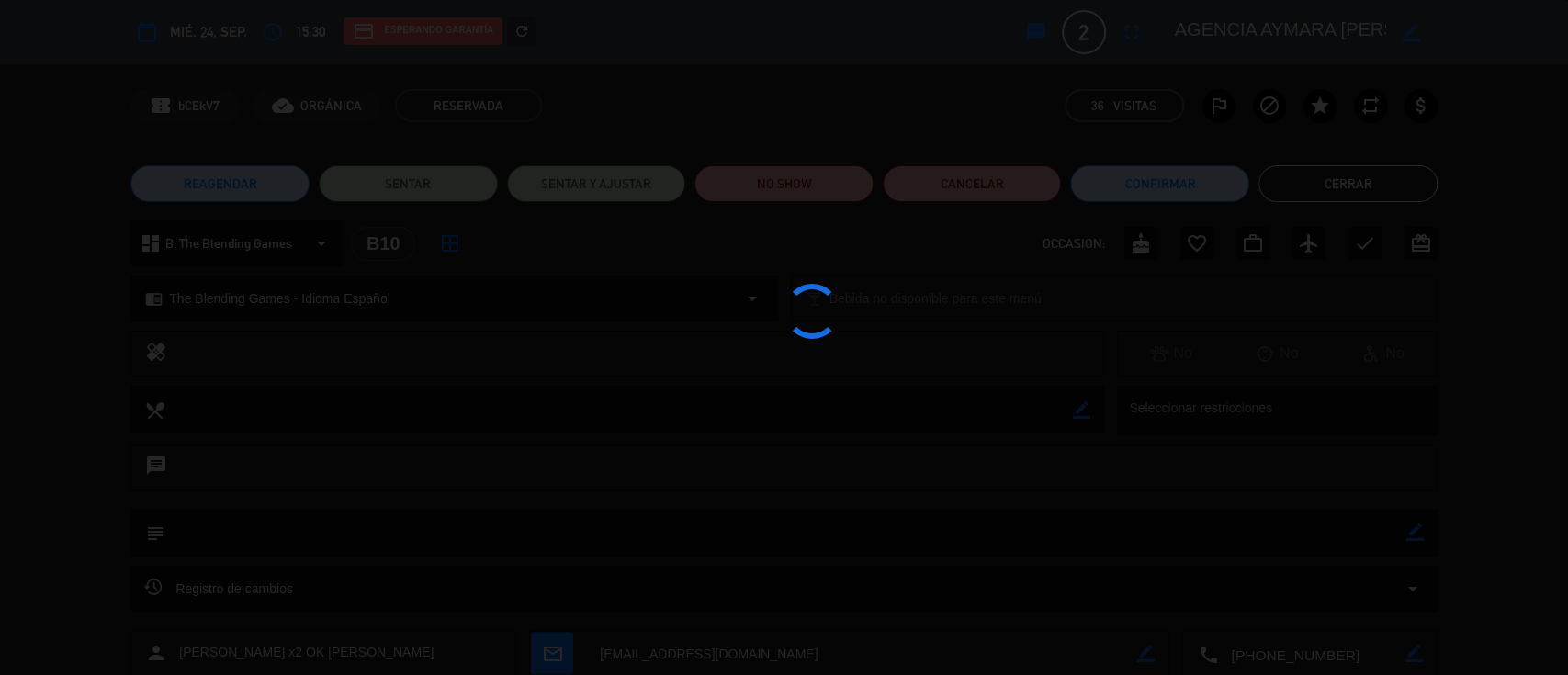
type textarea "AGENCIA AYMARA [PERSON_NAME]"
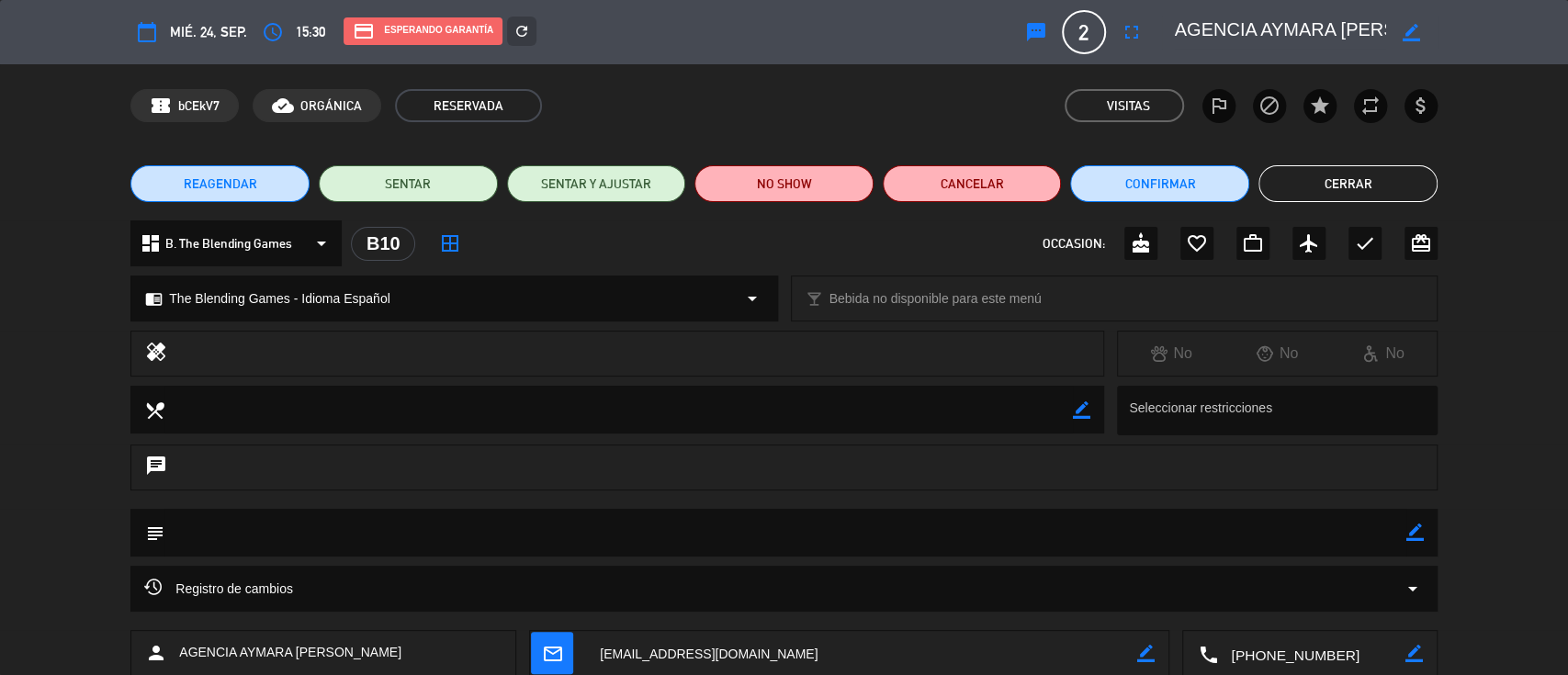
click at [1359, 179] on button "Cerrar" at bounding box center [1348, 184] width 179 height 37
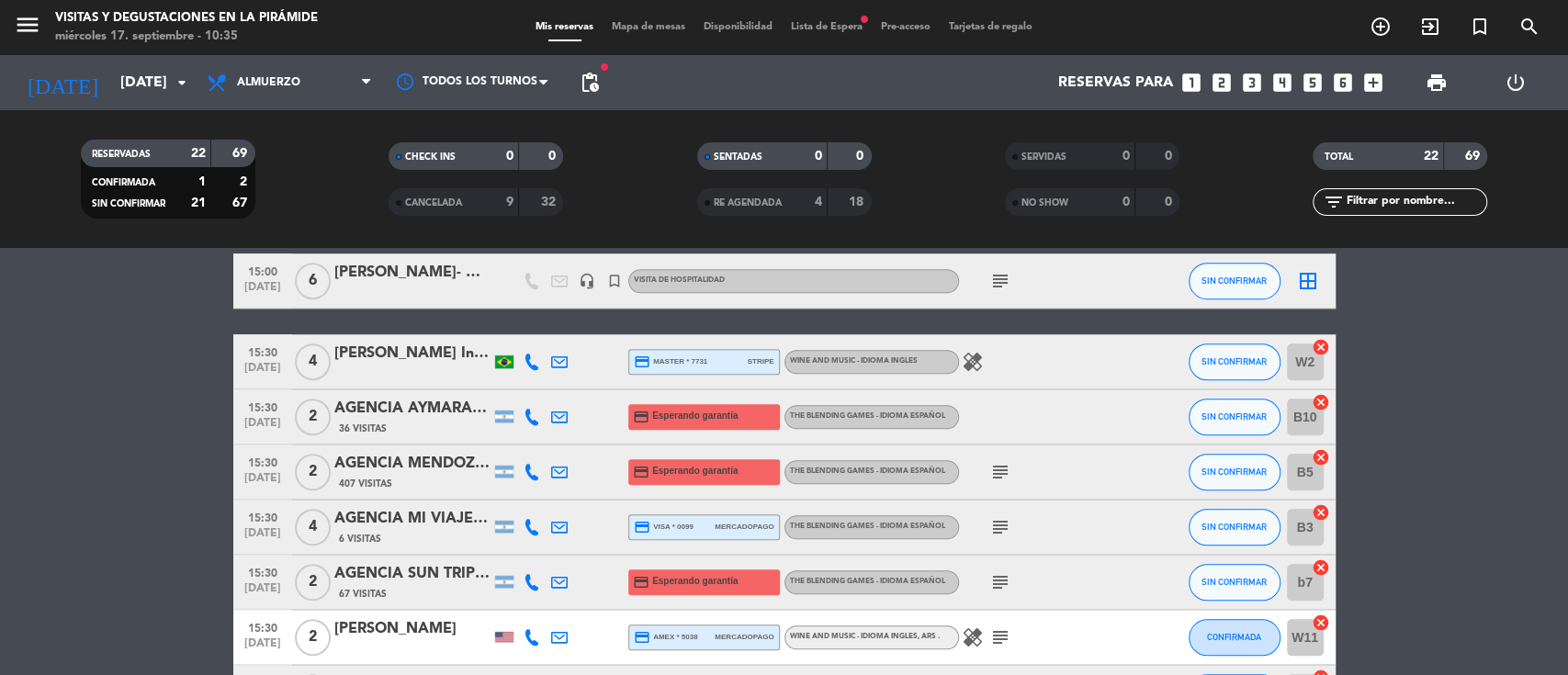
scroll to position [1103, 0]
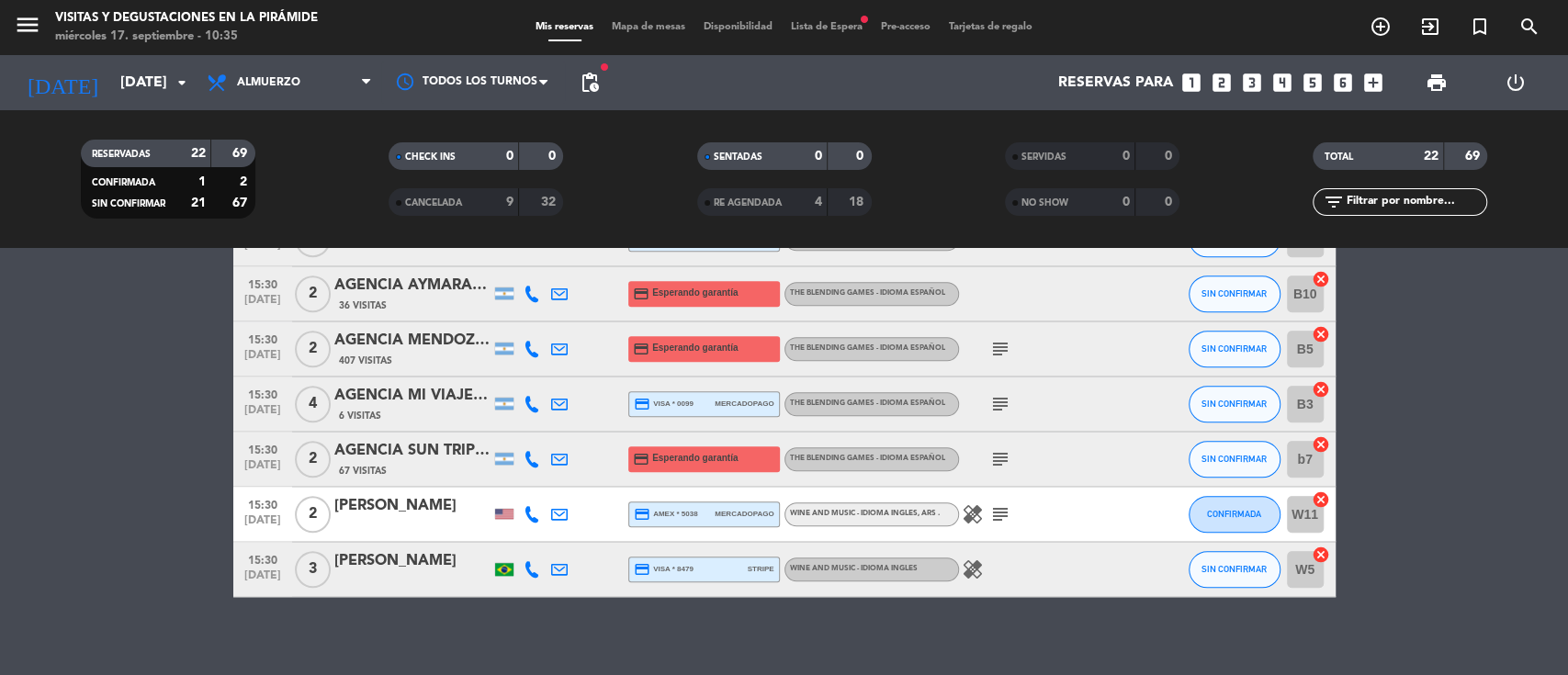
click at [823, 26] on span "Lista de Espera fiber_manual_record" at bounding box center [827, 27] width 90 height 11
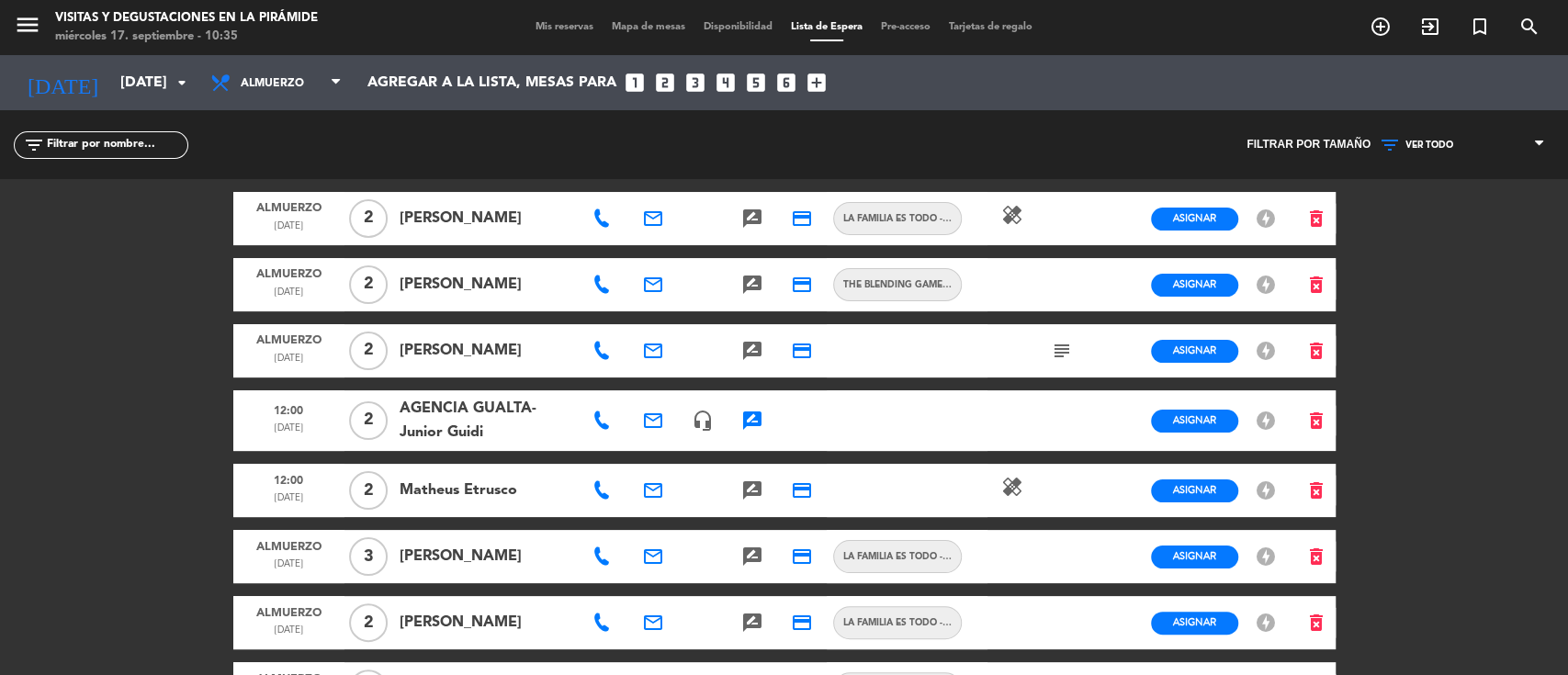
click at [1437, 134] on span "VER TODO" at bounding box center [1462, 145] width 184 height 24
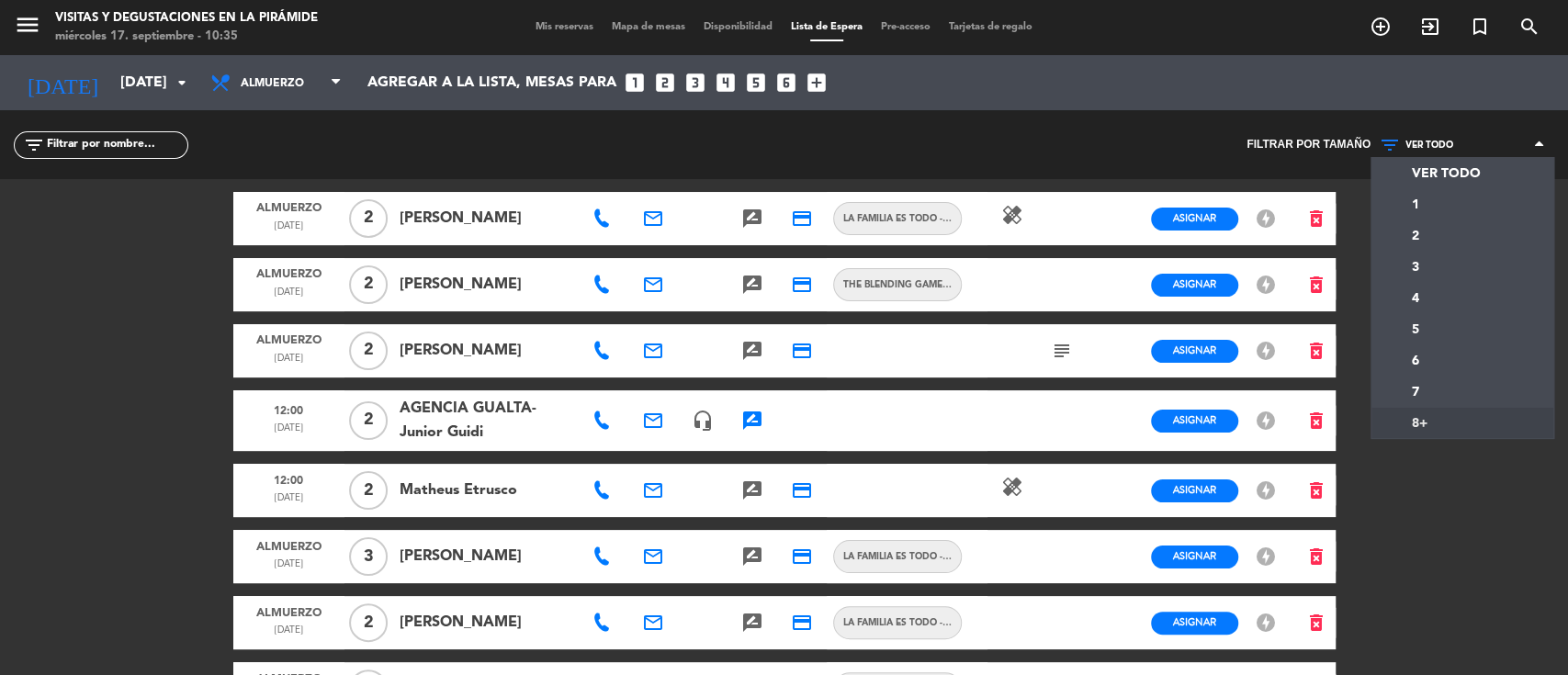
drag, startPoint x: 1452, startPoint y: 412, endPoint x: 1454, endPoint y: 334, distance: 78.0
click at [1451, 413] on div "menu Visitas y degustaciones en La Pirámide miércoles 17. septiembre - 10:35 Mi…" at bounding box center [784, 338] width 1568 height 675
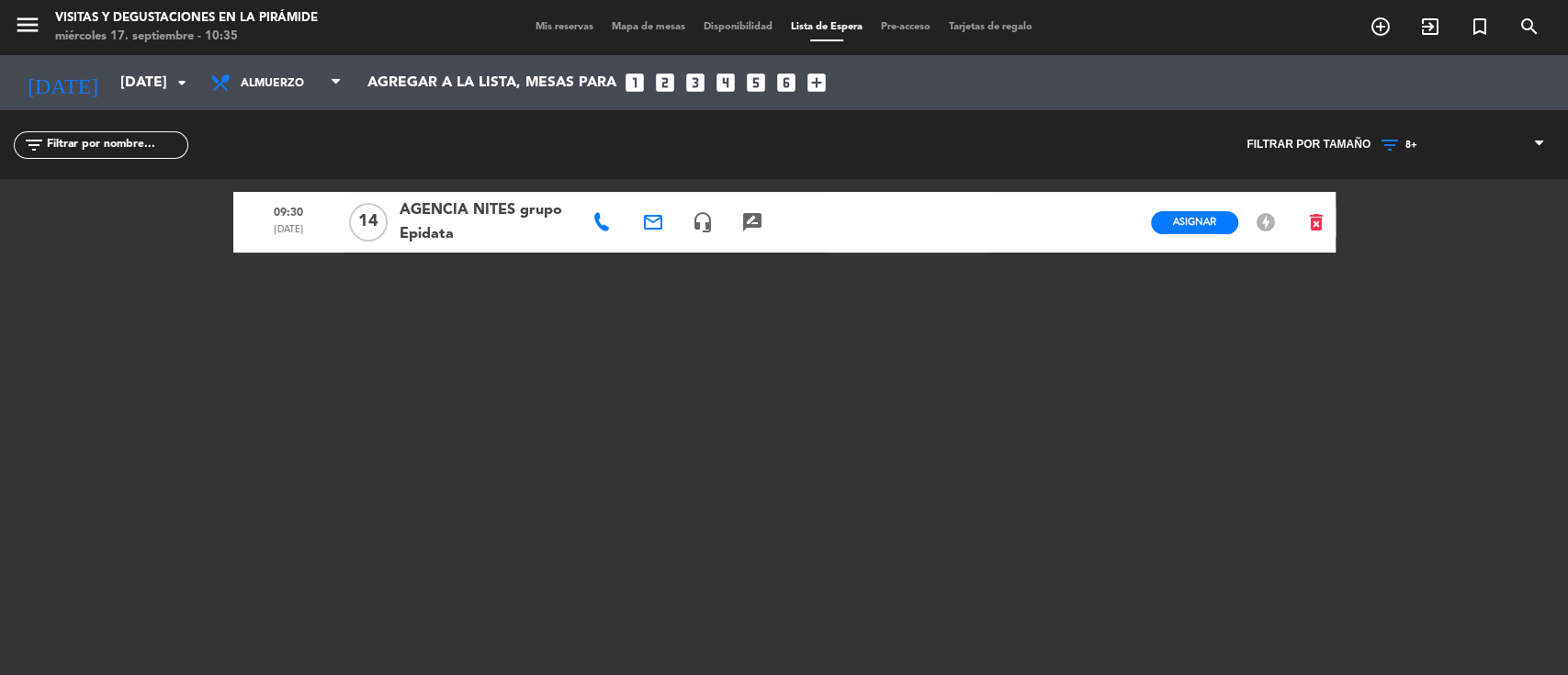
drag, startPoint x: 543, startPoint y: 238, endPoint x: 522, endPoint y: 209, distance: 35.8
click at [522, 209] on span "AGENCIA NITES grupo Epidata" at bounding box center [485, 222] width 172 height 48
copy span "grupo Epidata"
click at [1202, 220] on span "Asignar" at bounding box center [1194, 222] width 43 height 13
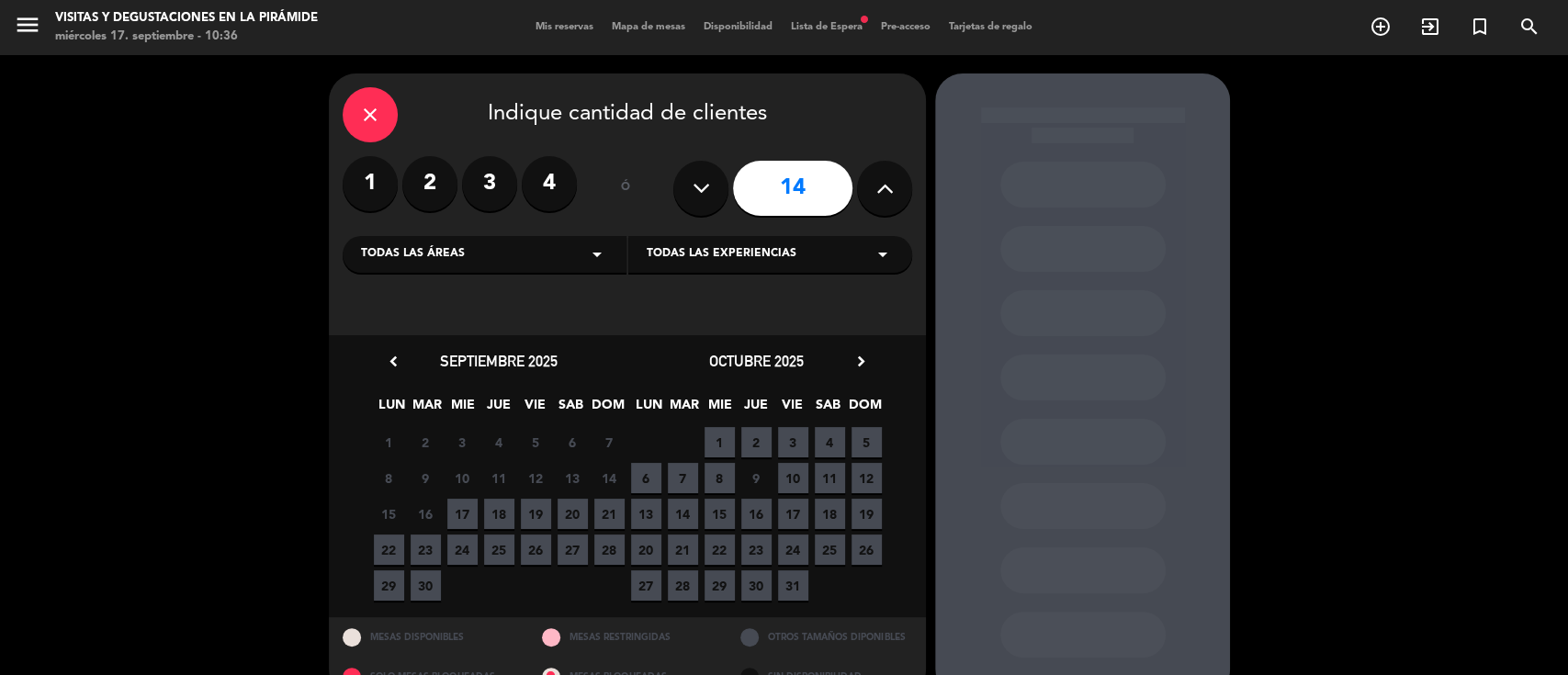
click at [797, 548] on span "24" at bounding box center [793, 550] width 31 height 31
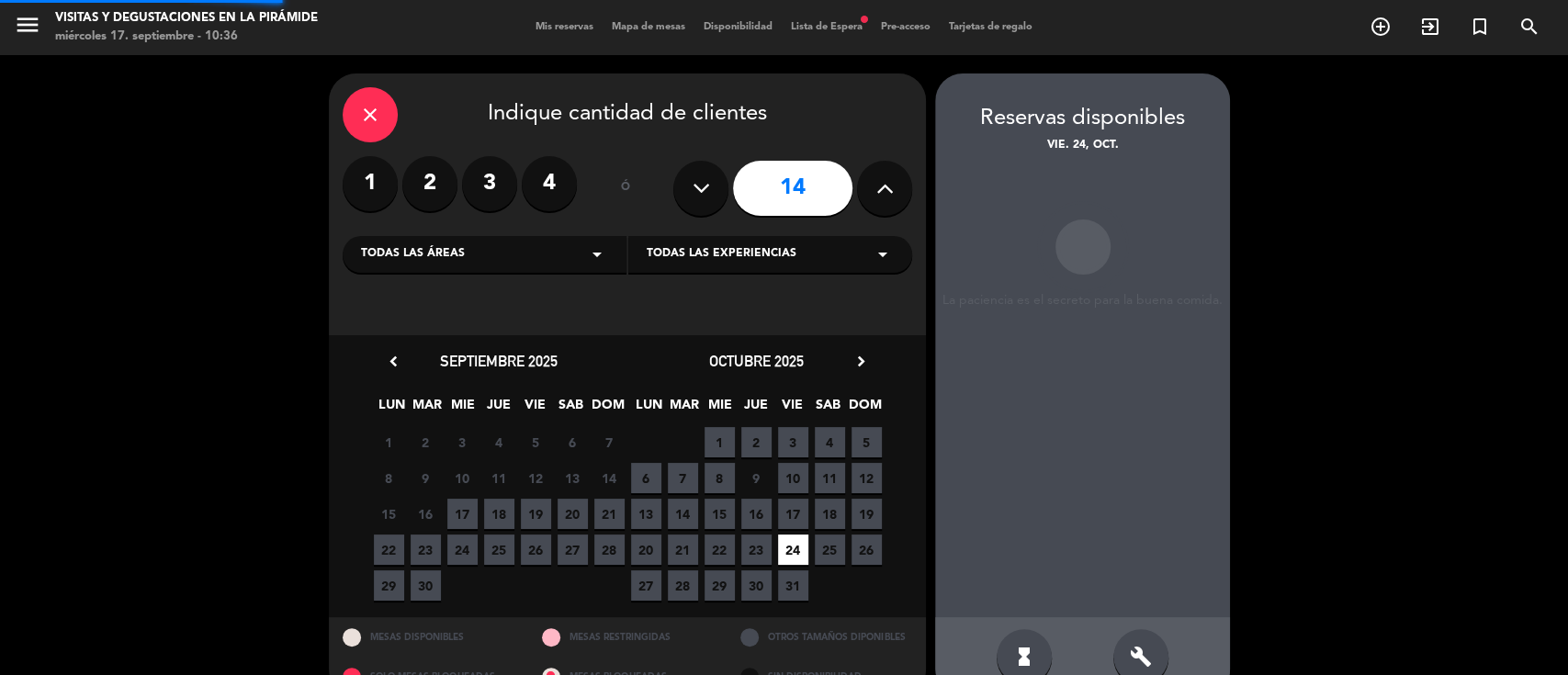
scroll to position [38, 0]
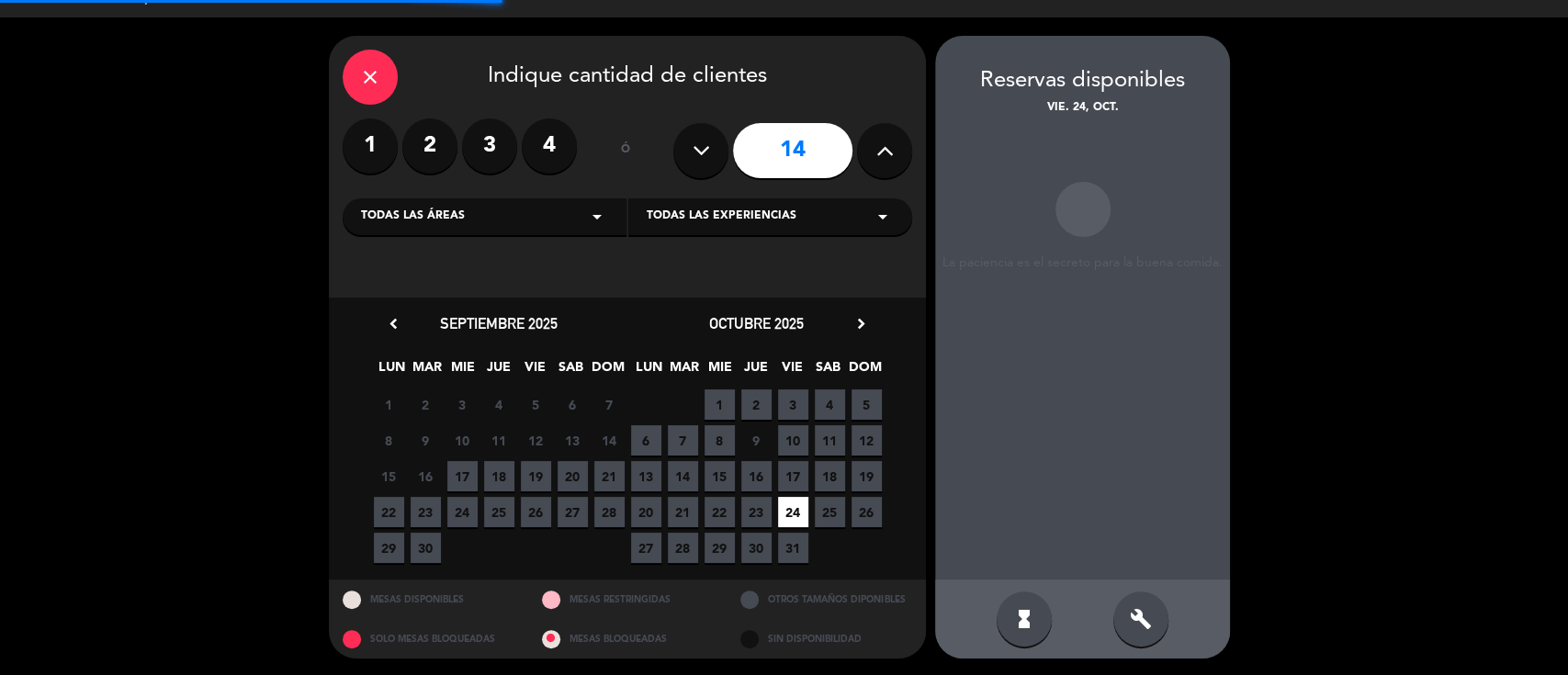
click at [1037, 609] on div "hourglass_full" at bounding box center [1024, 618] width 55 height 55
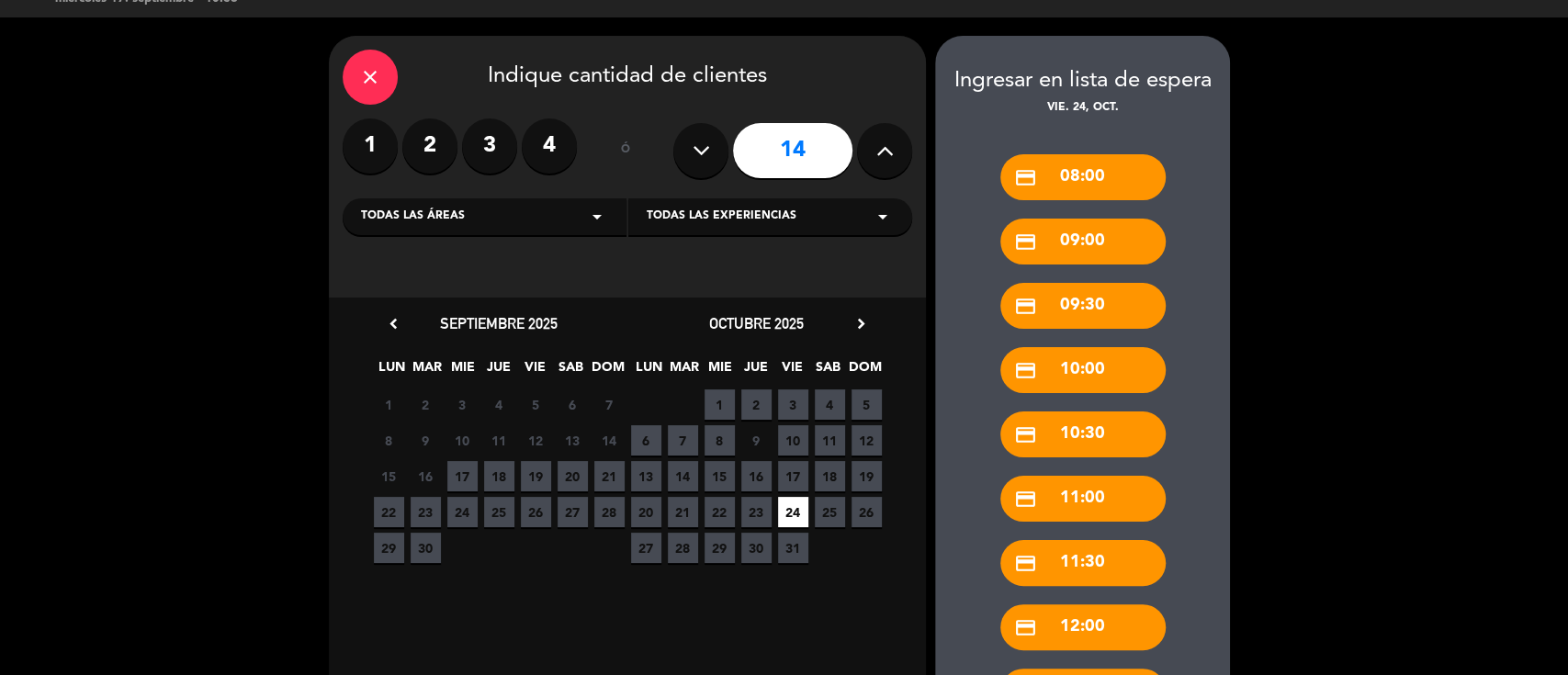
click at [1083, 363] on div "credit_card 10:00" at bounding box center [1083, 370] width 165 height 46
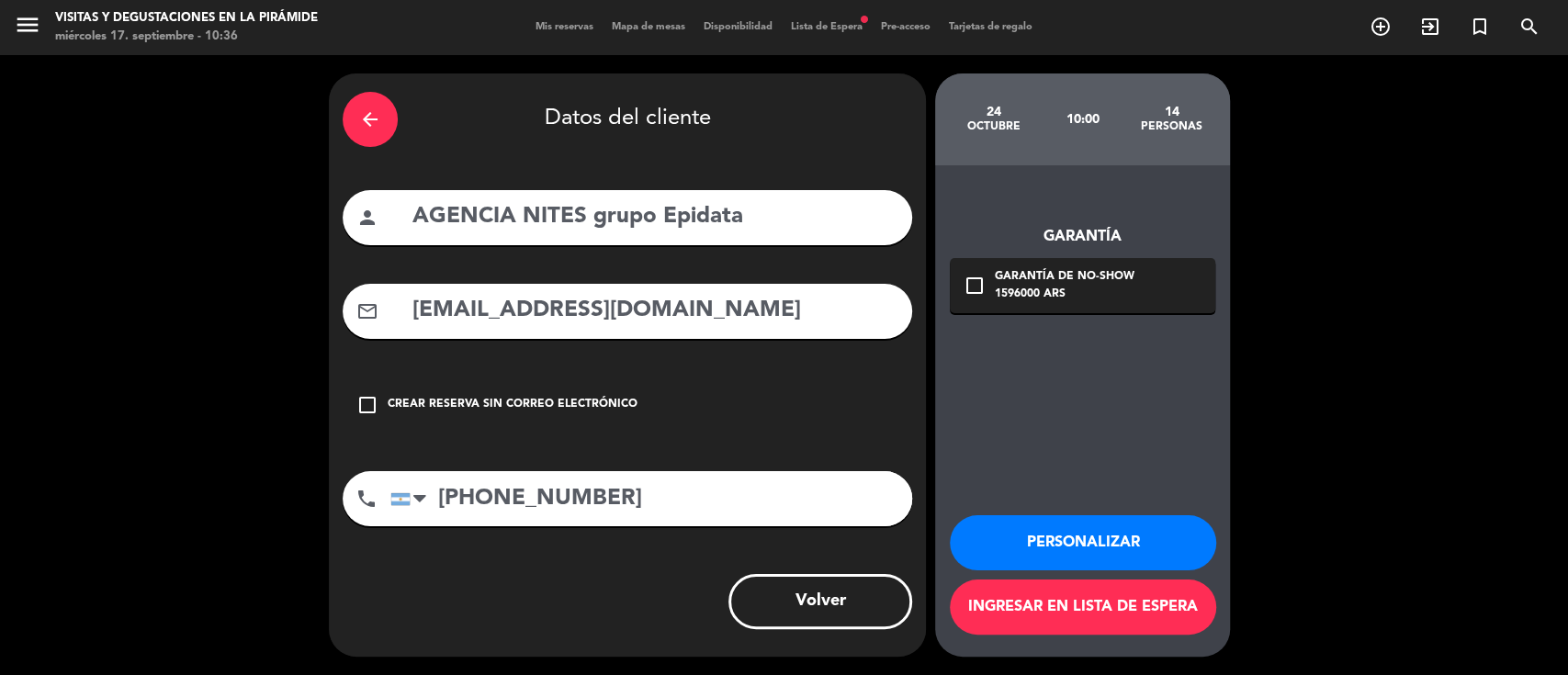
scroll to position [0, 0]
click at [1049, 608] on button "Ingresar en lista de espera" at bounding box center [1083, 607] width 266 height 55
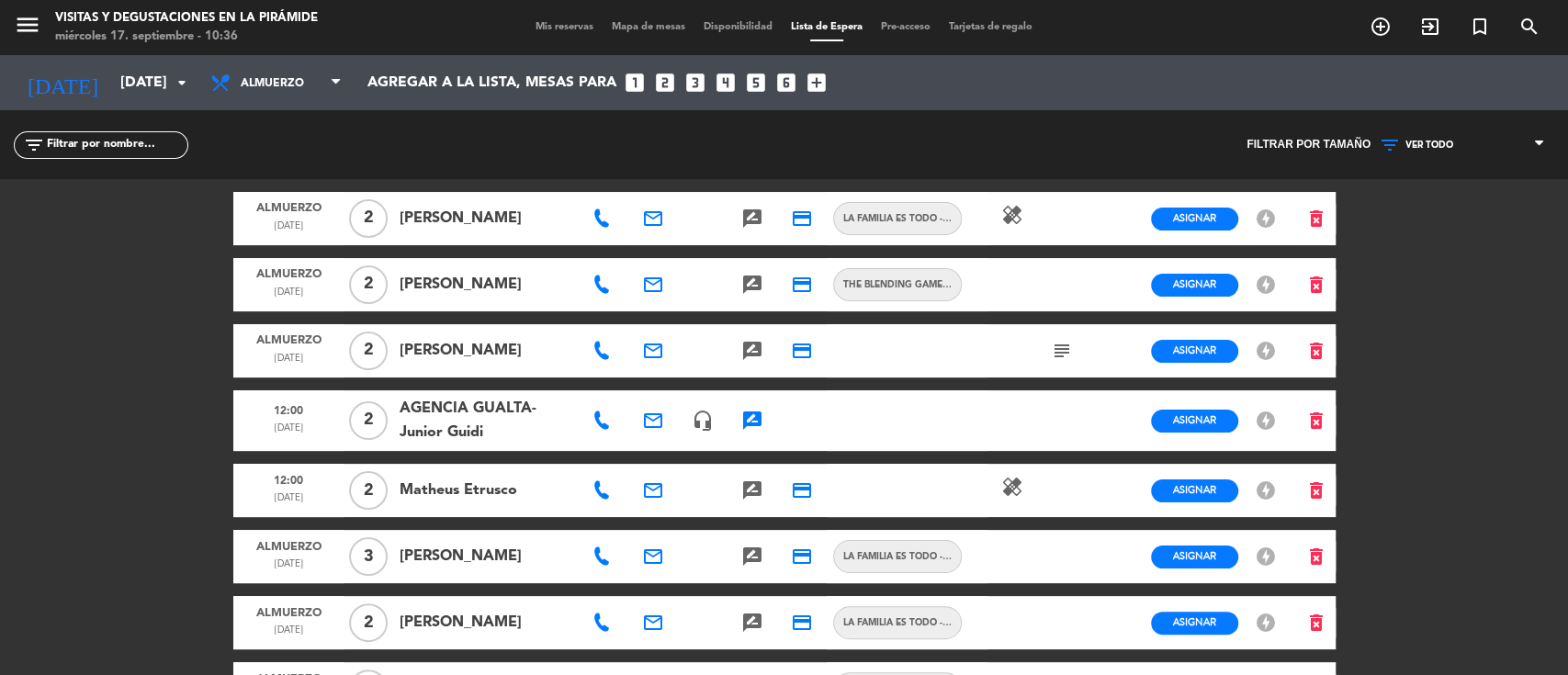
click at [1435, 140] on span "VER TODO" at bounding box center [1430, 144] width 48 height 11
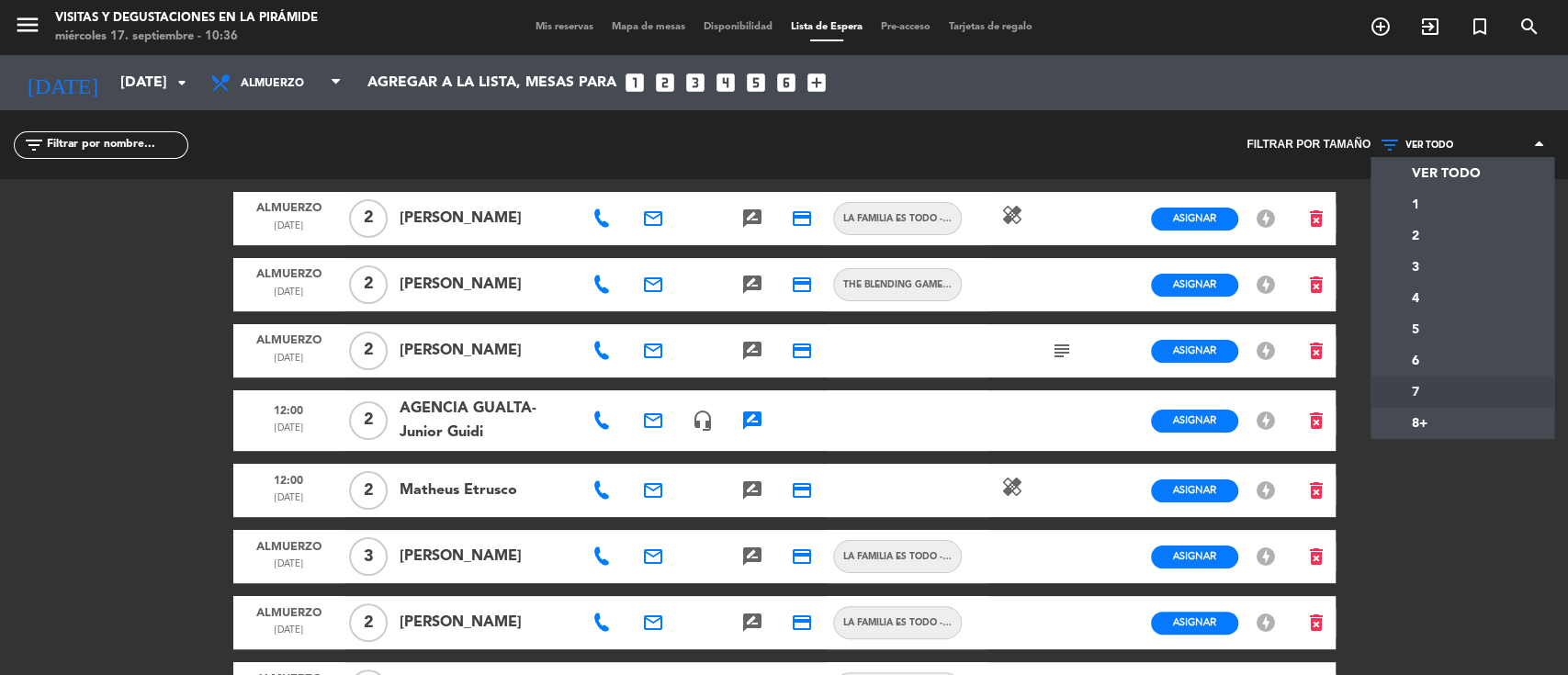
click at [1408, 412] on div "menu Visitas y degustaciones en La Pirámide miércoles 17. septiembre - 10:36 Mi…" at bounding box center [784, 338] width 1568 height 675
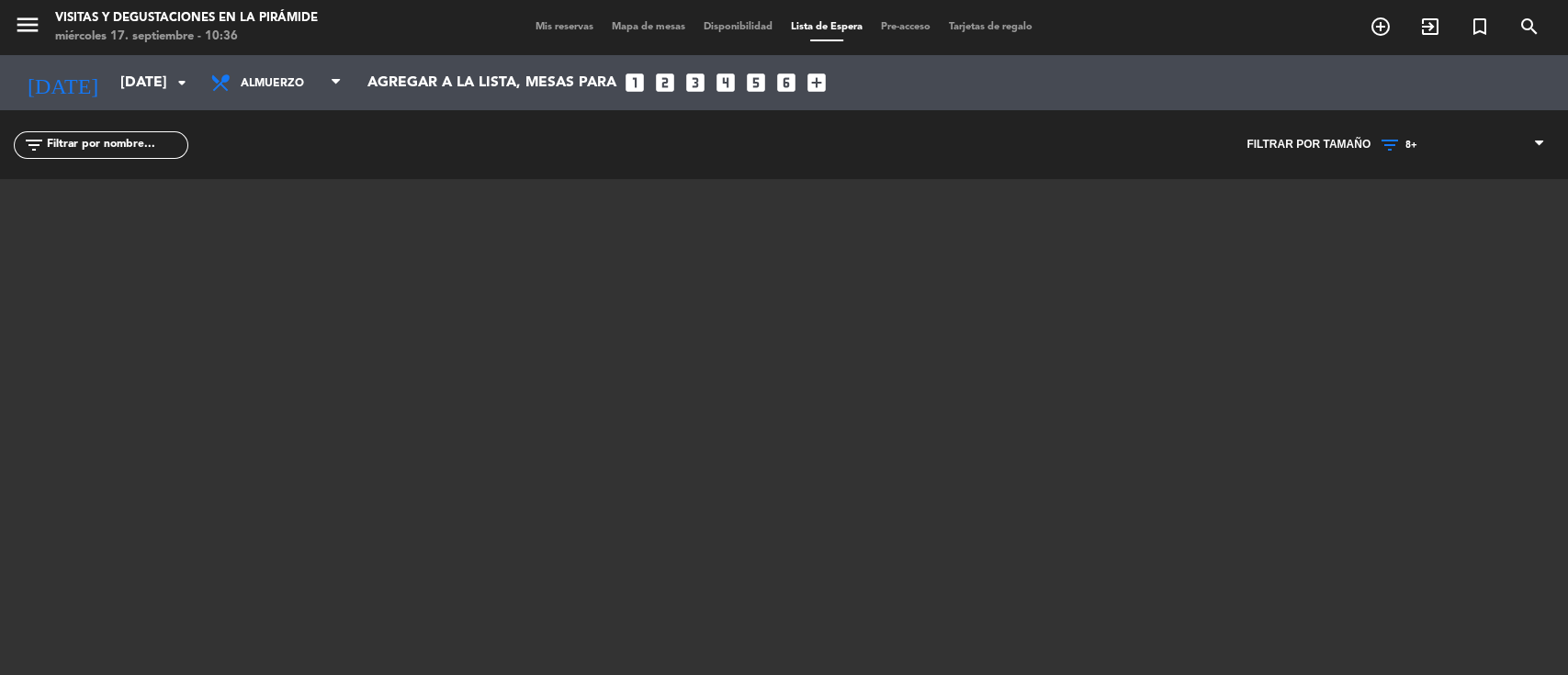
click at [1415, 142] on span "8+" at bounding box center [1411, 144] width 12 height 11
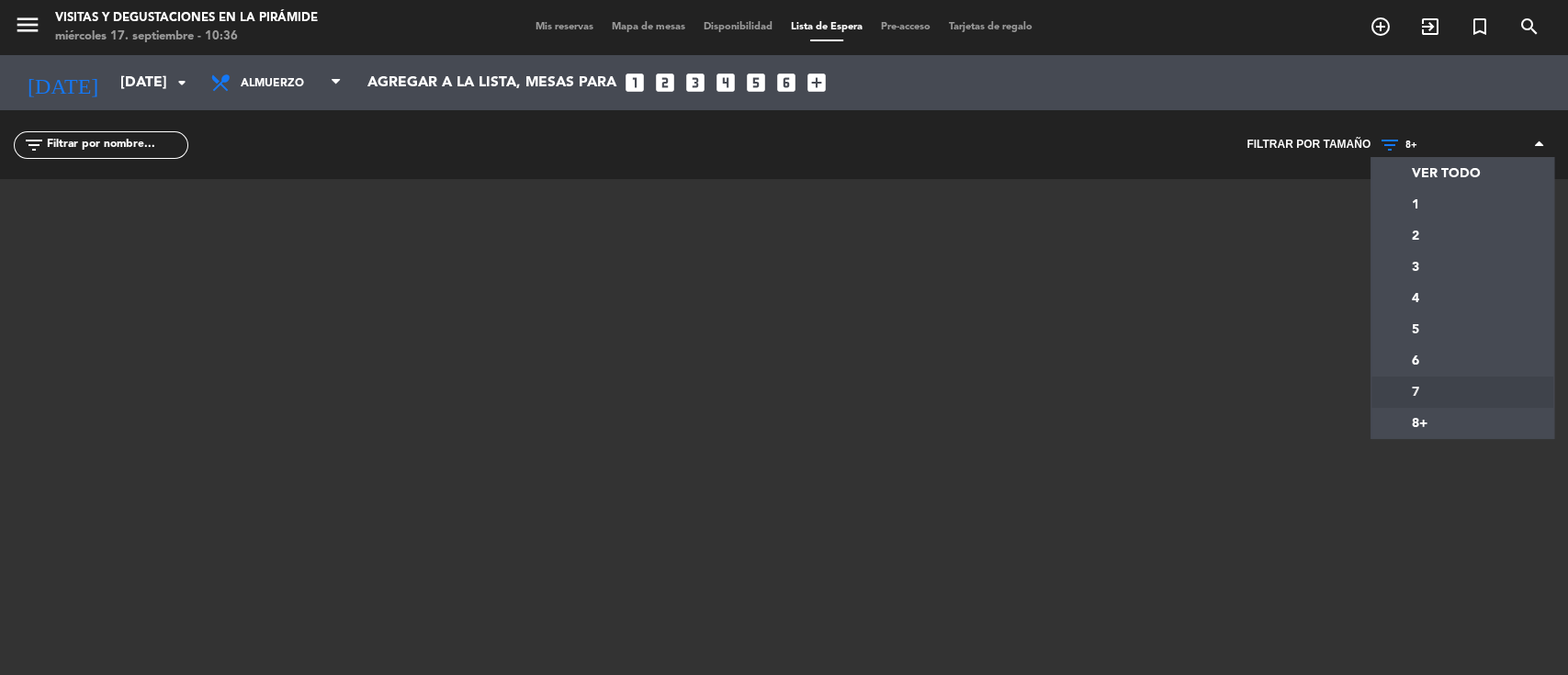
drag, startPoint x: 1415, startPoint y: 387, endPoint x: 1421, endPoint y: 315, distance: 72.2
click at [1415, 386] on div "menu Visitas y degustaciones en La Pirámide miércoles 17. septiembre - 10:36 Mi…" at bounding box center [784, 338] width 1568 height 675
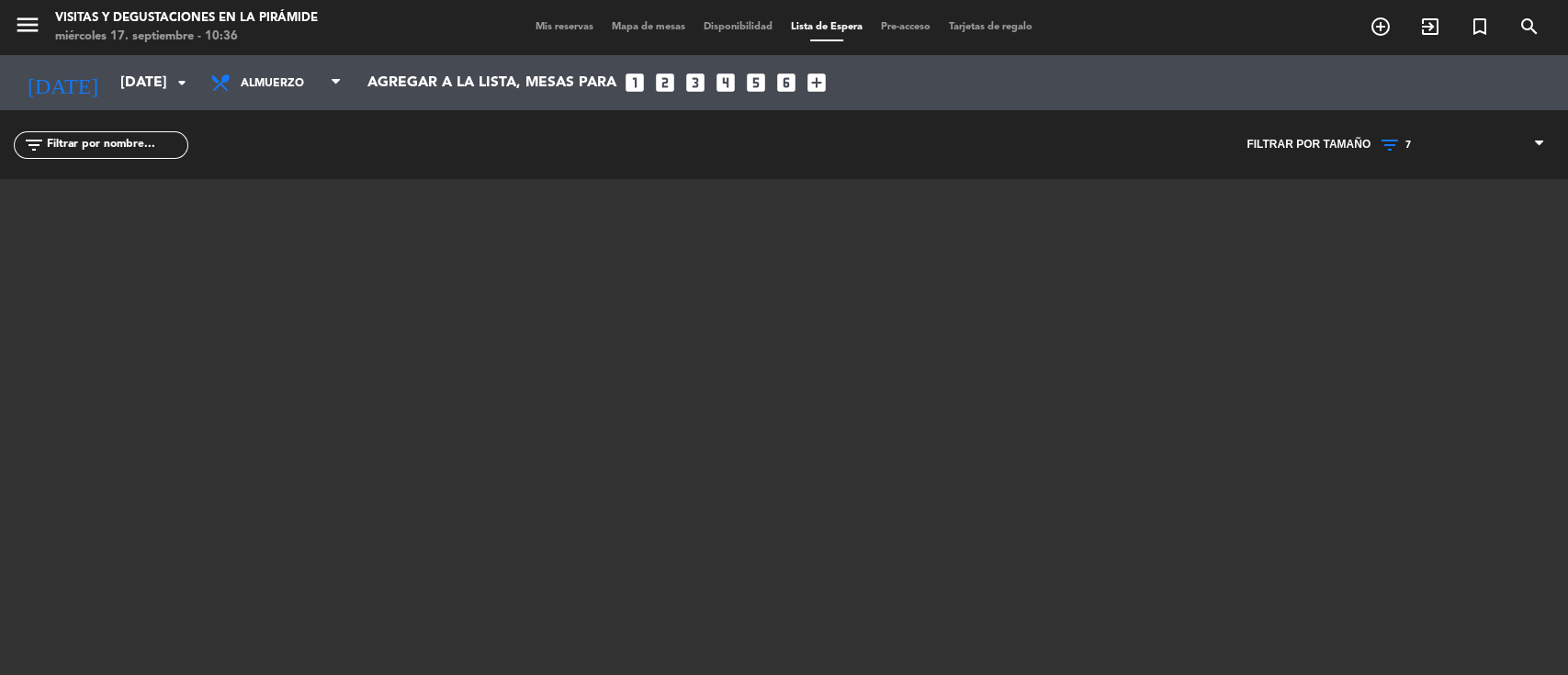
click at [1421, 131] on div "VER TODO 1 2 3 4 5 6 7 8+ 7 VER TODO 1 2 3 4 5 6 7 8+" at bounding box center [1462, 145] width 184 height 69
click at [1415, 147] on span "7" at bounding box center [1462, 145] width 184 height 24
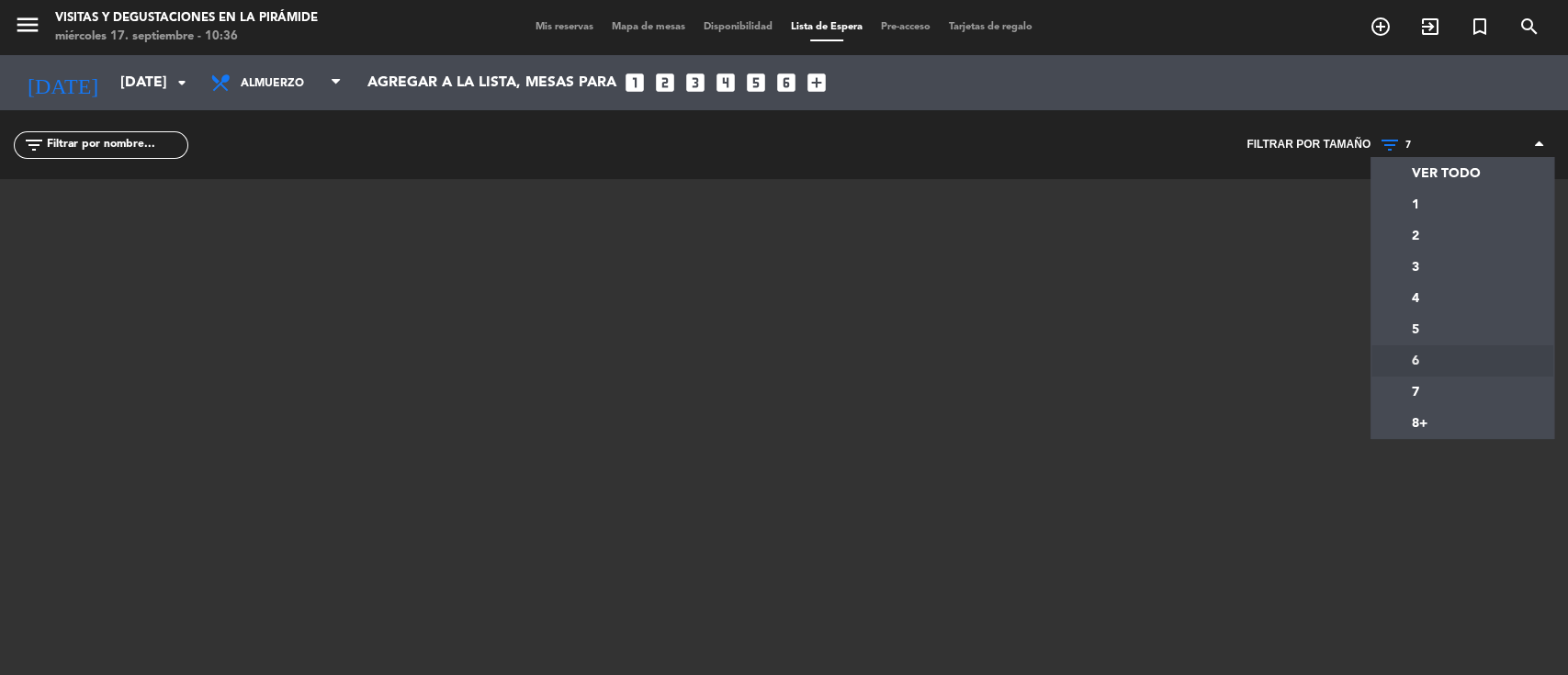
click at [1418, 354] on div "menu Visitas y degustaciones en La Pirámide miércoles 17. septiembre - 10:36 Mi…" at bounding box center [784, 338] width 1568 height 675
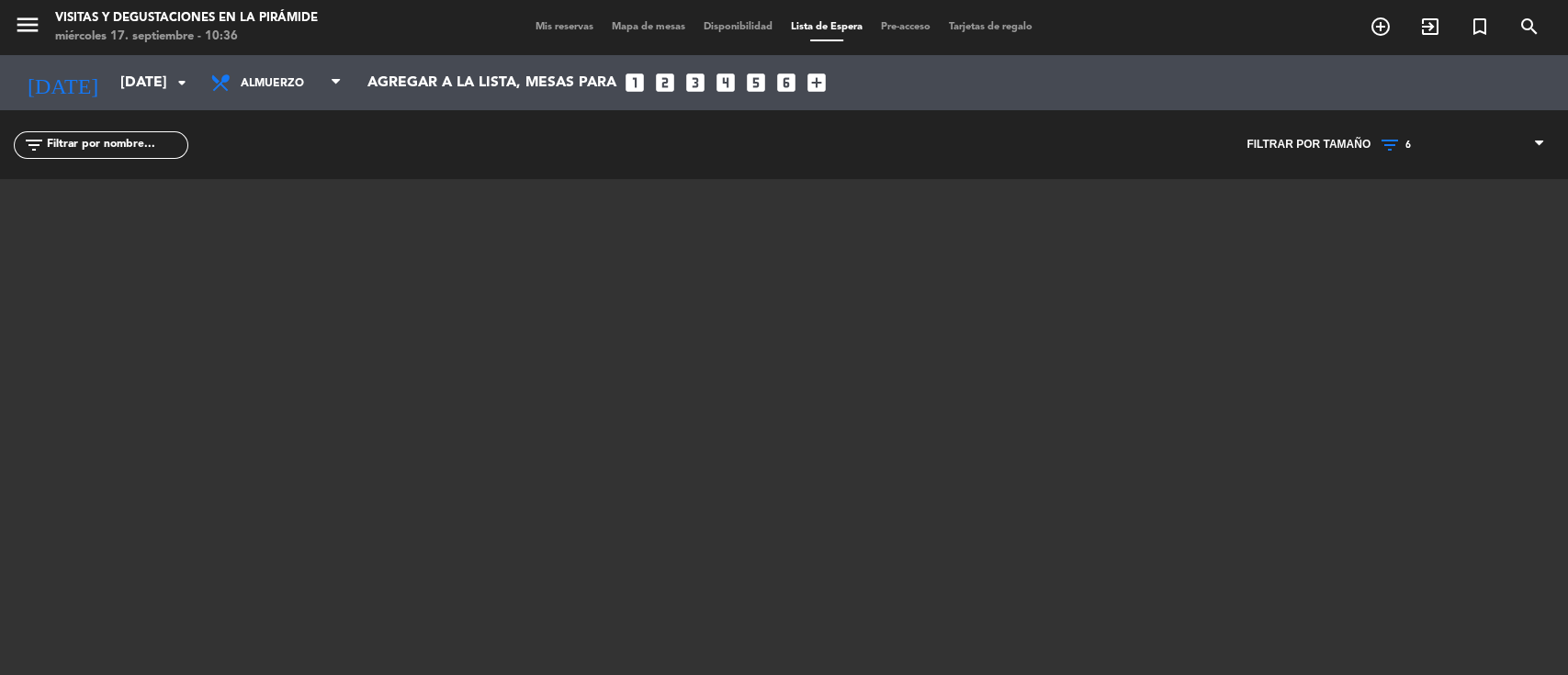
click at [1399, 126] on div "VER TODO 1 2 3 4 5 6 7 8+ 6 VER TODO 1 2 3 4 5 6 7 8+" at bounding box center [1462, 145] width 184 height 69
click at [1399, 137] on icon at bounding box center [1392, 145] width 27 height 22
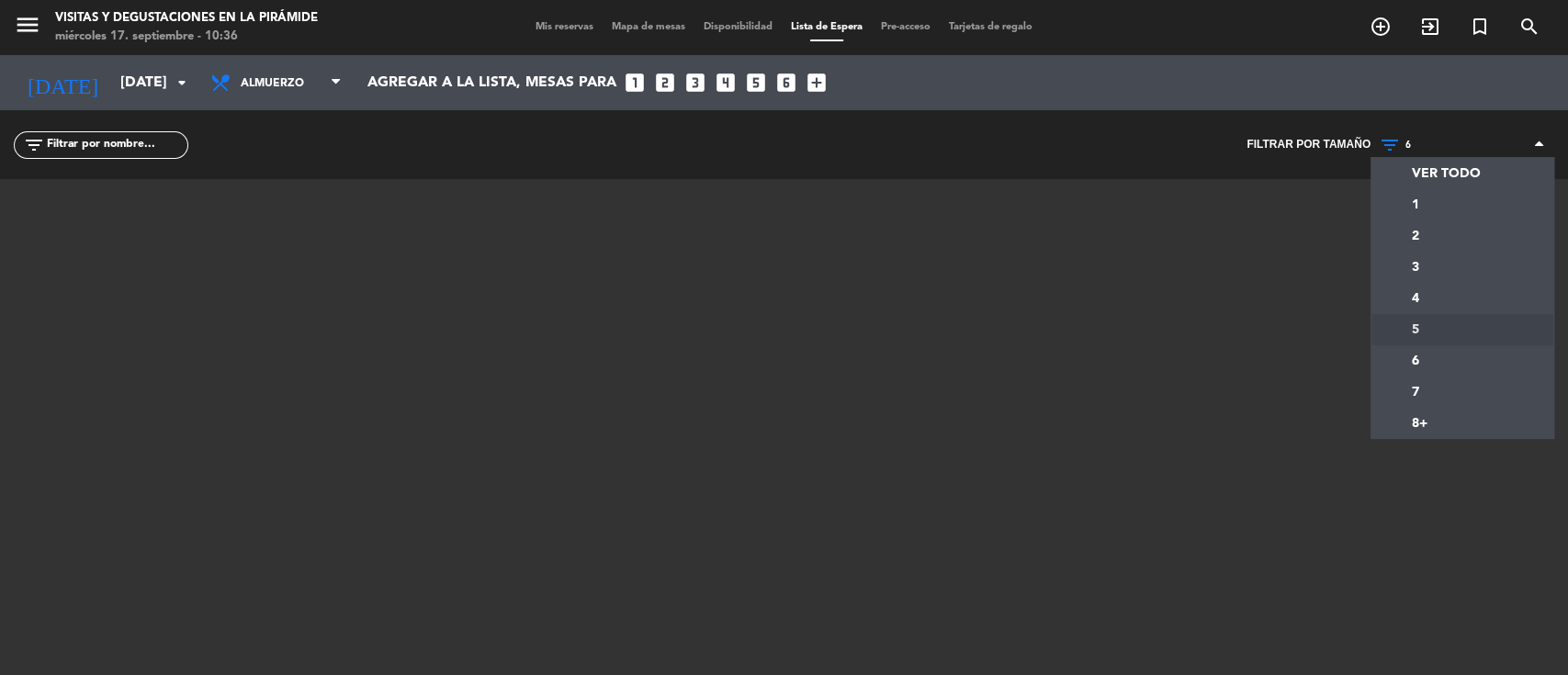
drag, startPoint x: 1404, startPoint y: 320, endPoint x: 1404, endPoint y: 308, distance: 12.0
click at [1404, 320] on div "menu Visitas y degustaciones en La Pirámide miércoles 17. septiembre - 10:36 Mi…" at bounding box center [784, 338] width 1568 height 675
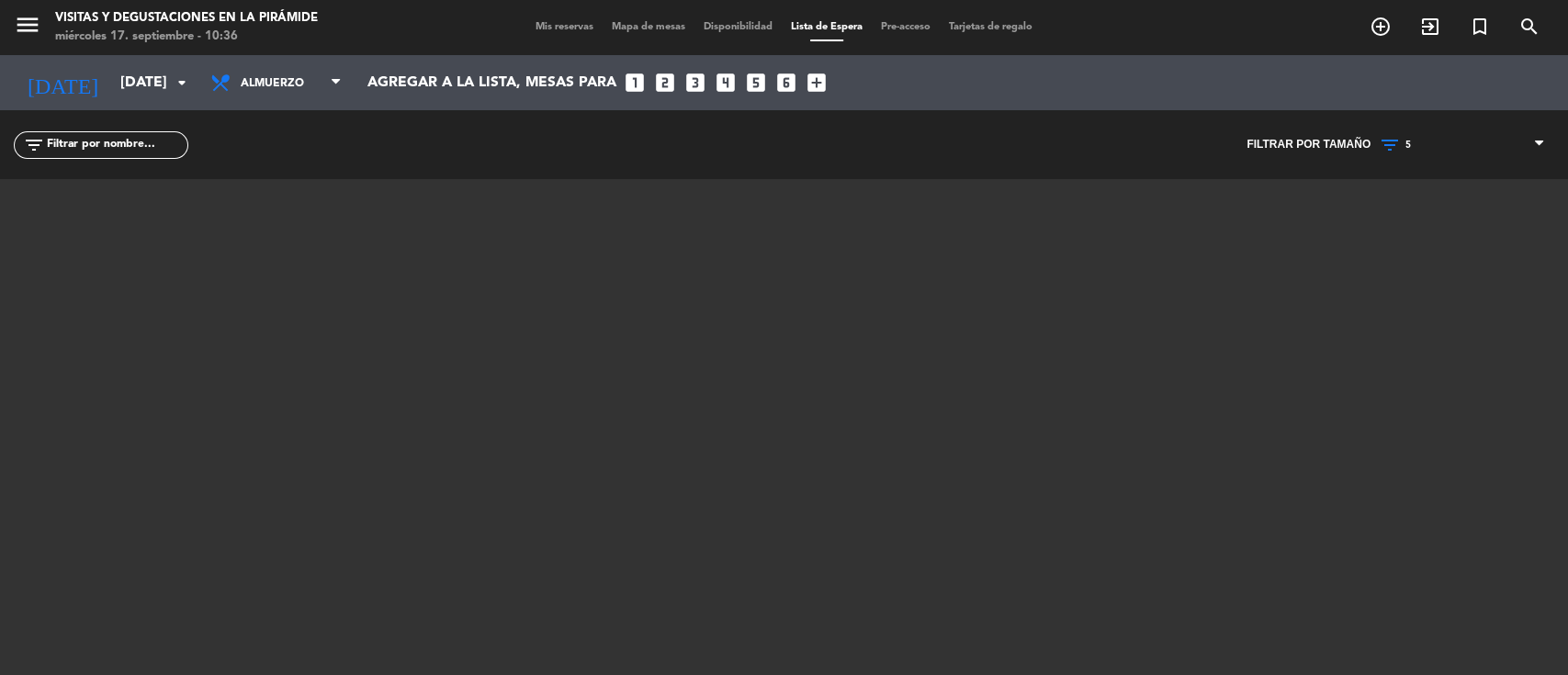
click at [1404, 138] on icon at bounding box center [1392, 145] width 27 height 22
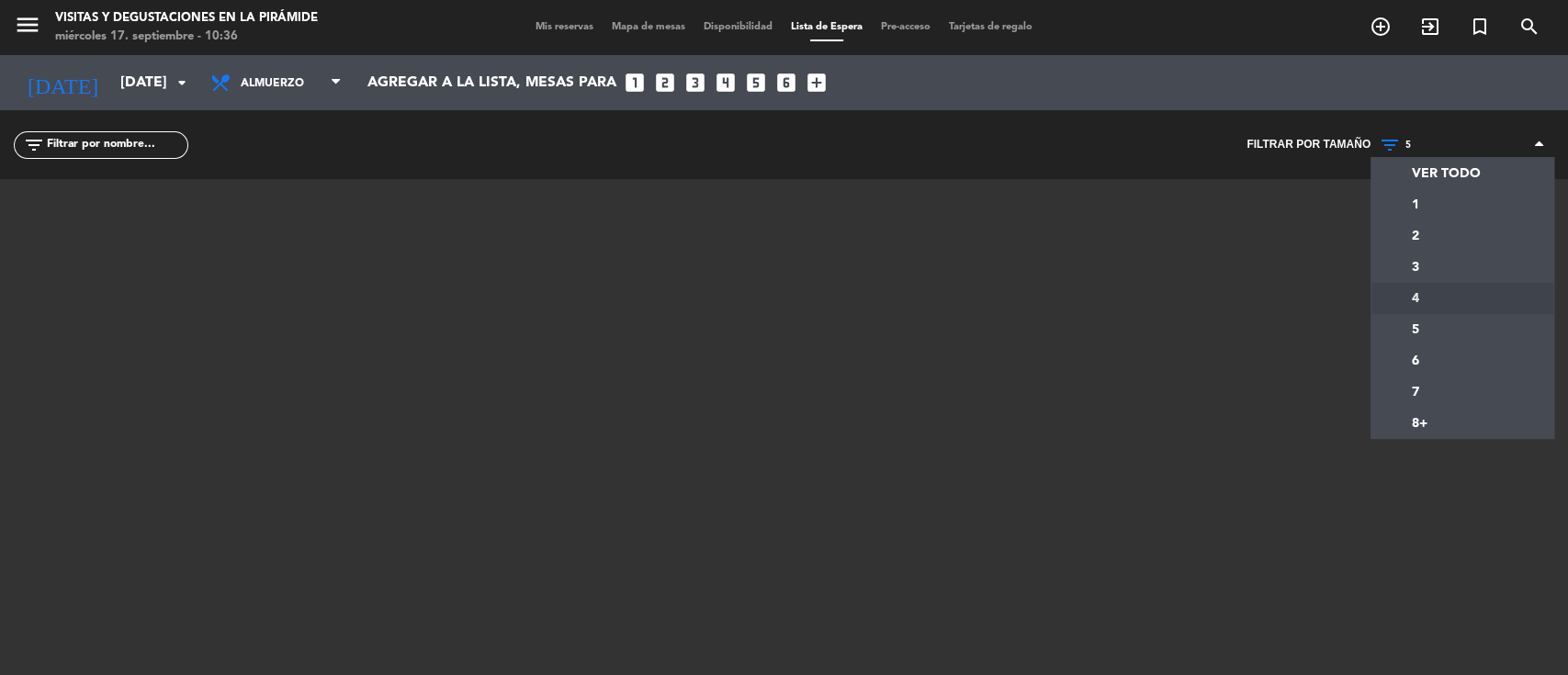
click at [1404, 304] on div "menu Visitas y degustaciones en La Pirámide miércoles 17. septiembre - 10:36 Mi…" at bounding box center [784, 338] width 1568 height 675
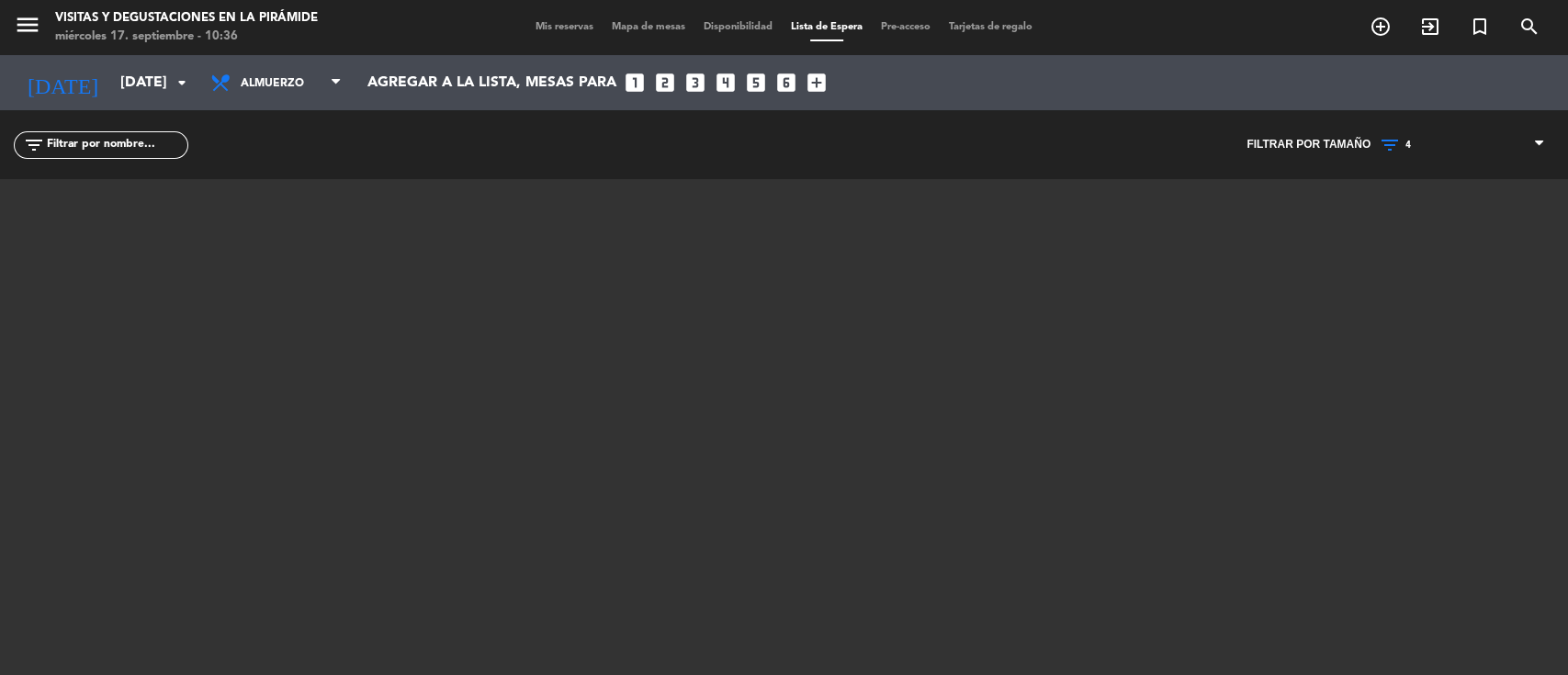
drag, startPoint x: 1405, startPoint y: 137, endPoint x: 1406, endPoint y: 170, distance: 33.0
click at [1405, 136] on span "4" at bounding box center [1462, 145] width 184 height 24
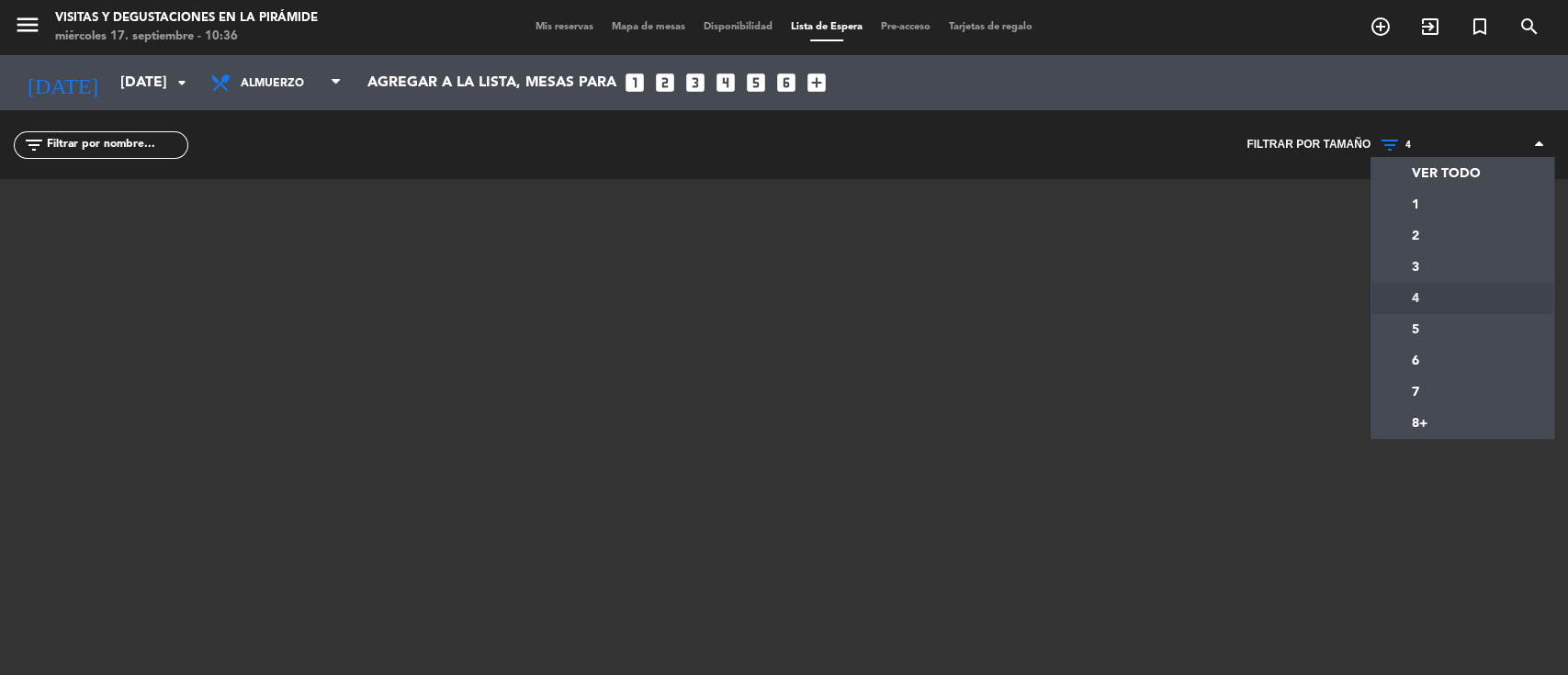
click at [1409, 261] on div "menu Visitas y degustaciones en La Pirámide miércoles 17. septiembre - 10:36 Mi…" at bounding box center [784, 338] width 1568 height 675
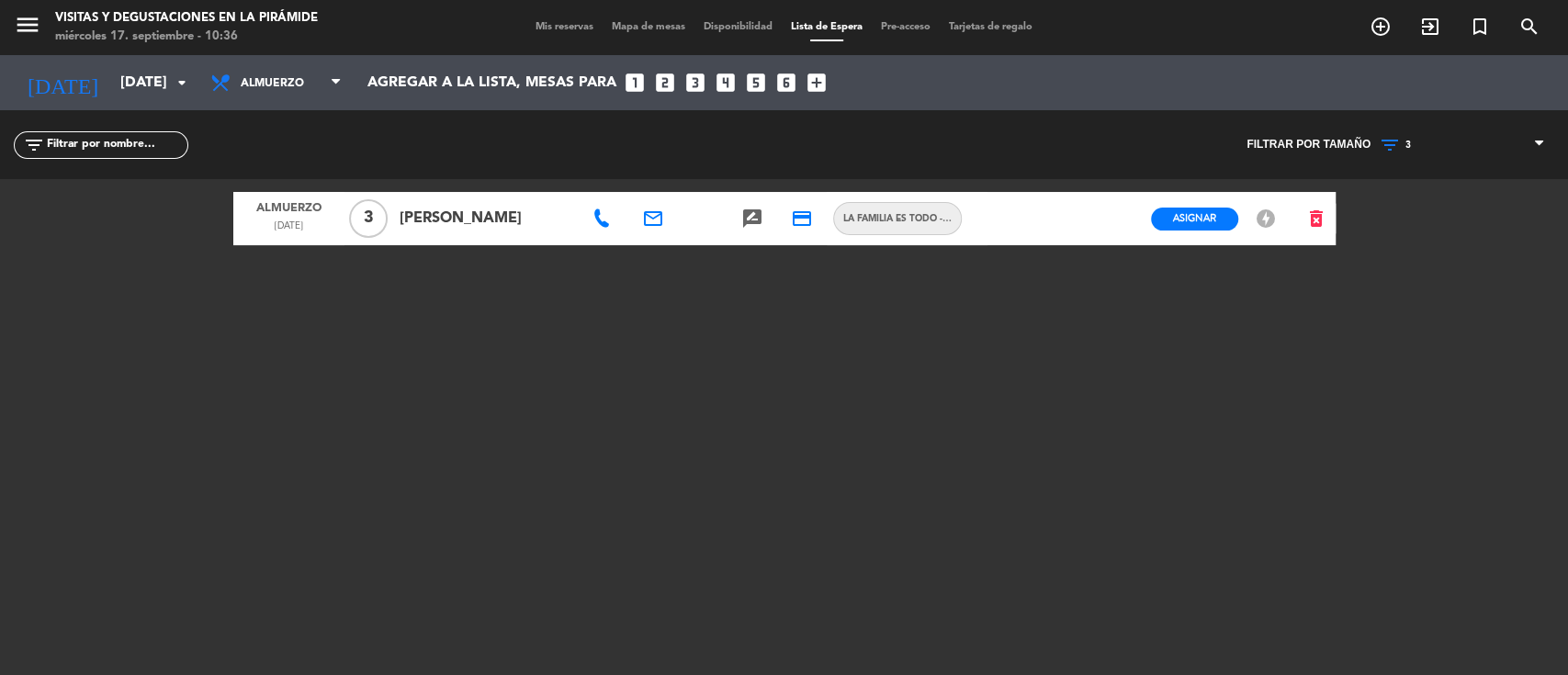
click at [659, 133] on div "filter_list" at bounding box center [392, 145] width 784 height 69
click at [597, 217] on icon at bounding box center [601, 218] width 18 height 18
click at [660, 215] on icon "email" at bounding box center [653, 218] width 22 height 22
click at [773, 183] on span "Copiar" at bounding box center [792, 185] width 38 height 19
click at [1533, 24] on icon "search" at bounding box center [1530, 26] width 22 height 22
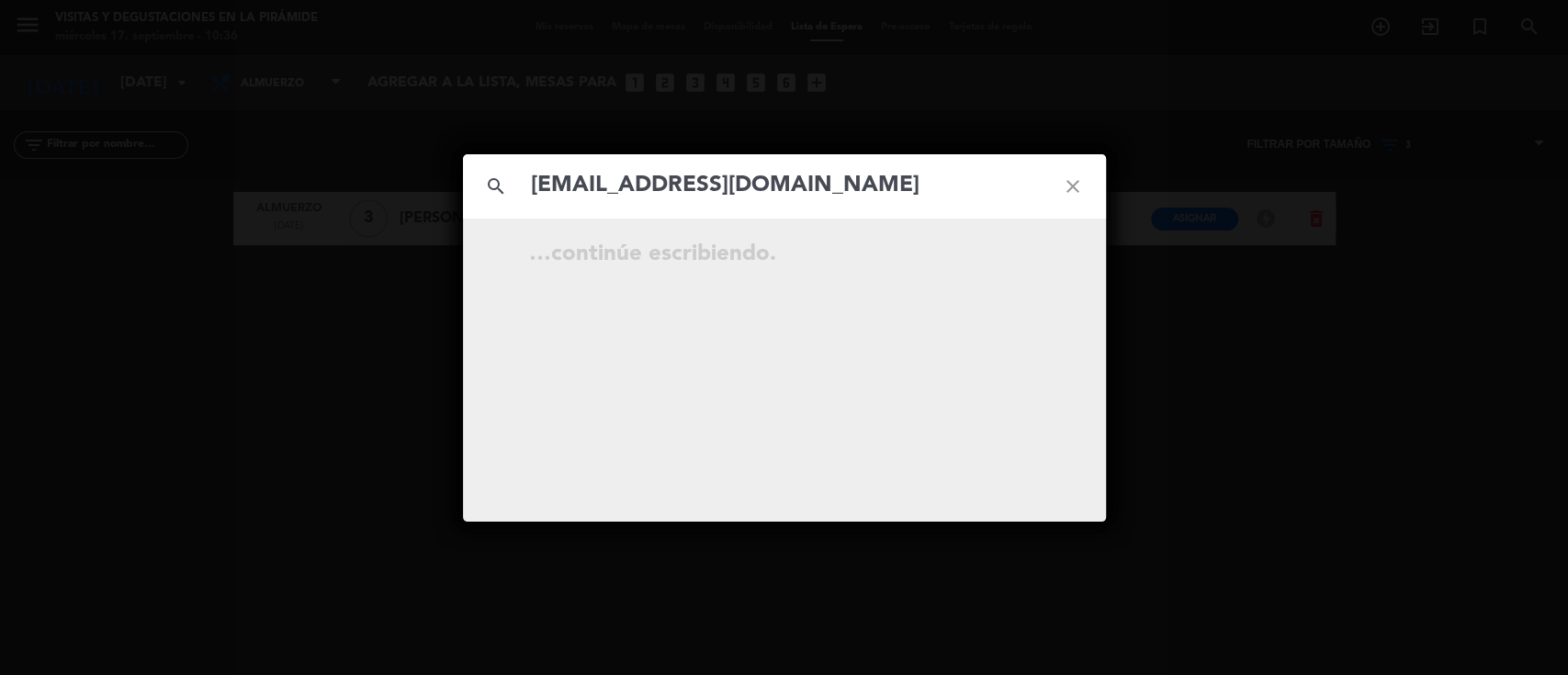
type input "[EMAIL_ADDRESS][DOMAIN_NAME]"
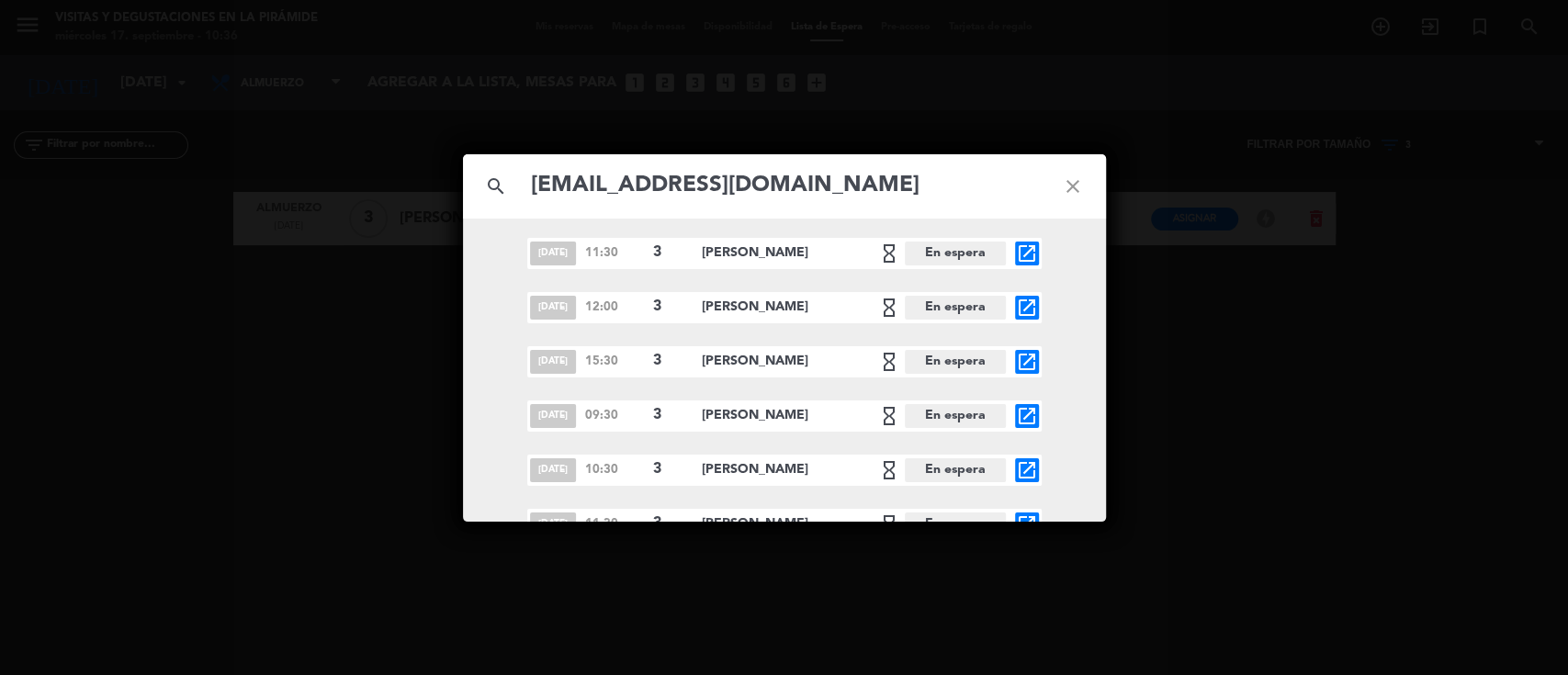
scroll to position [780, 0]
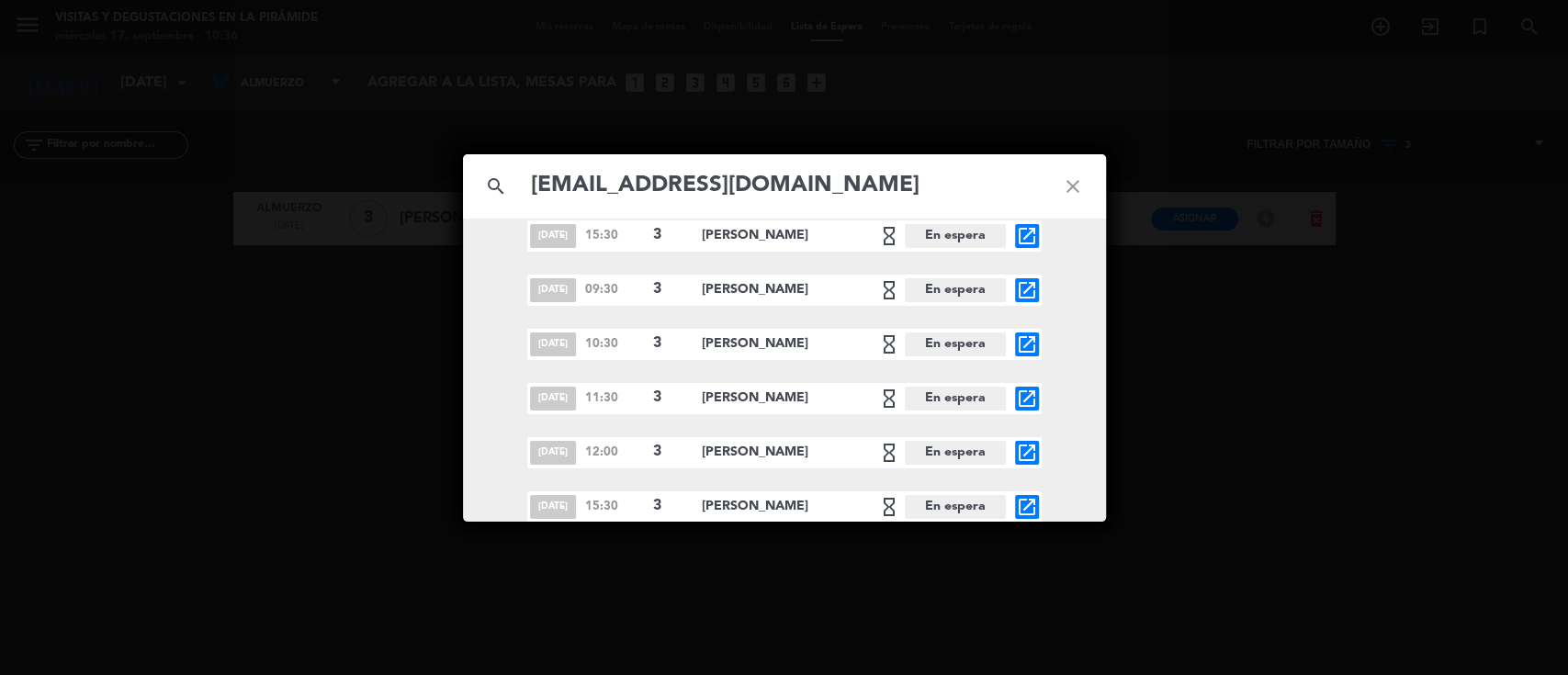
click at [1081, 187] on icon "close" at bounding box center [1073, 187] width 66 height 66
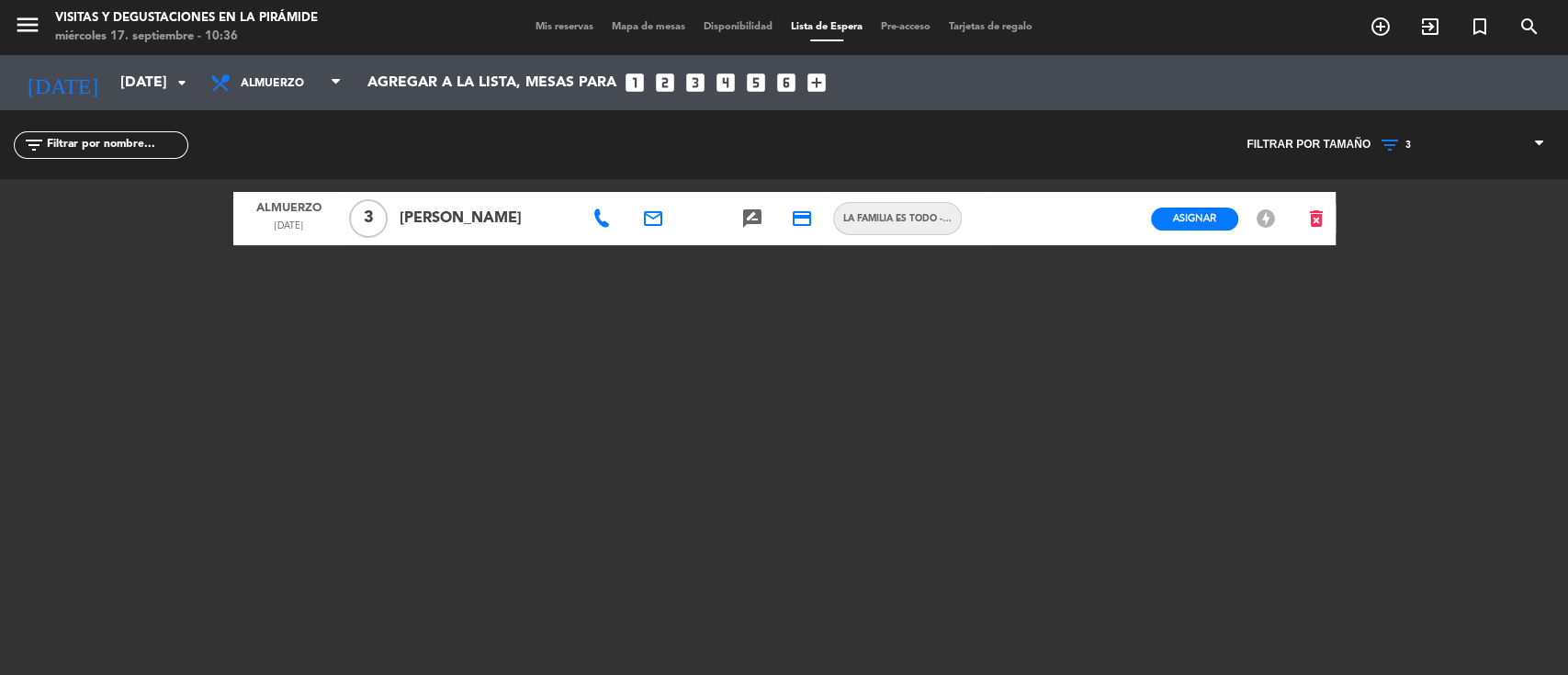
click at [602, 224] on icon at bounding box center [601, 218] width 18 height 18
click at [640, 189] on span "Copiar" at bounding box center [660, 186] width 38 height 19
click at [1429, 138] on span "3" at bounding box center [1462, 145] width 184 height 24
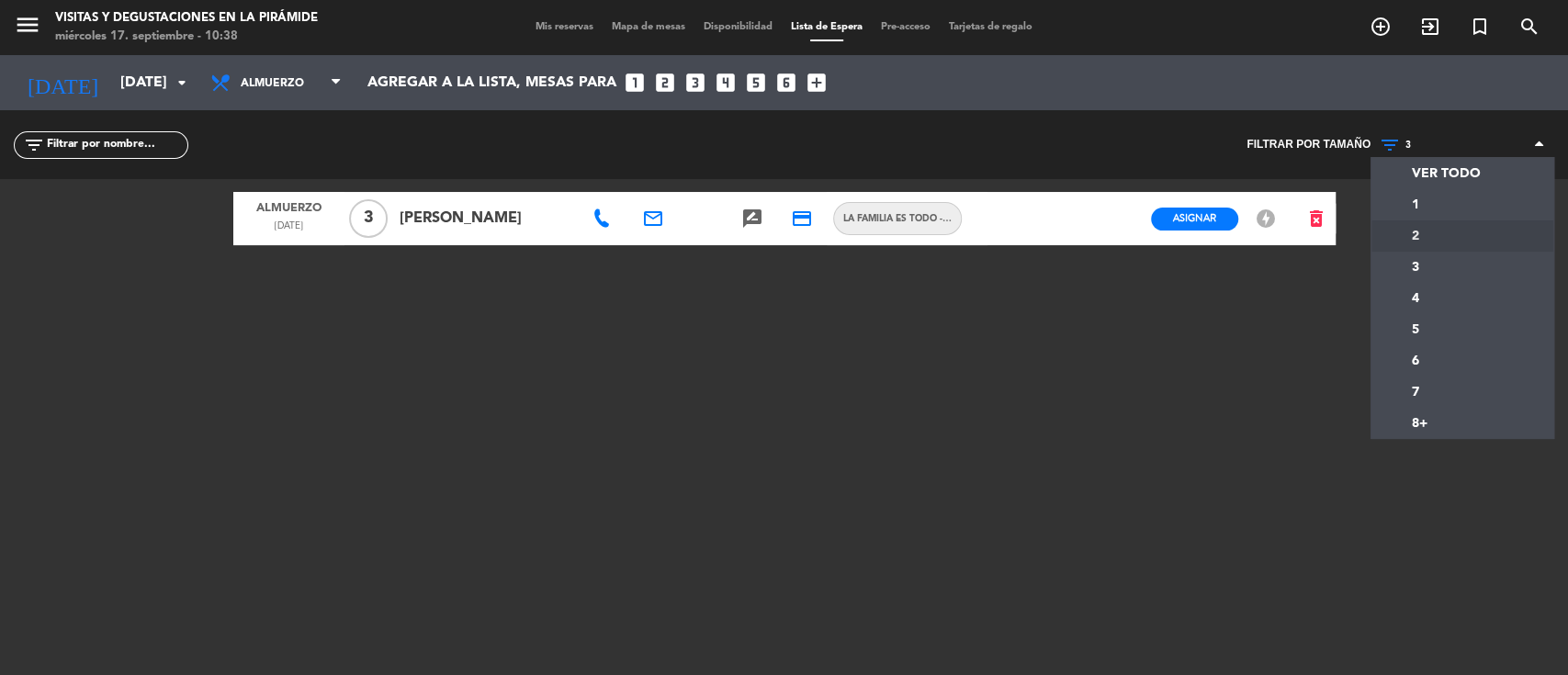
click at [1420, 232] on div "menu Visitas y degustaciones en La Pirámide miércoles 17. septiembre - 10:38 Mi…" at bounding box center [784, 338] width 1568 height 675
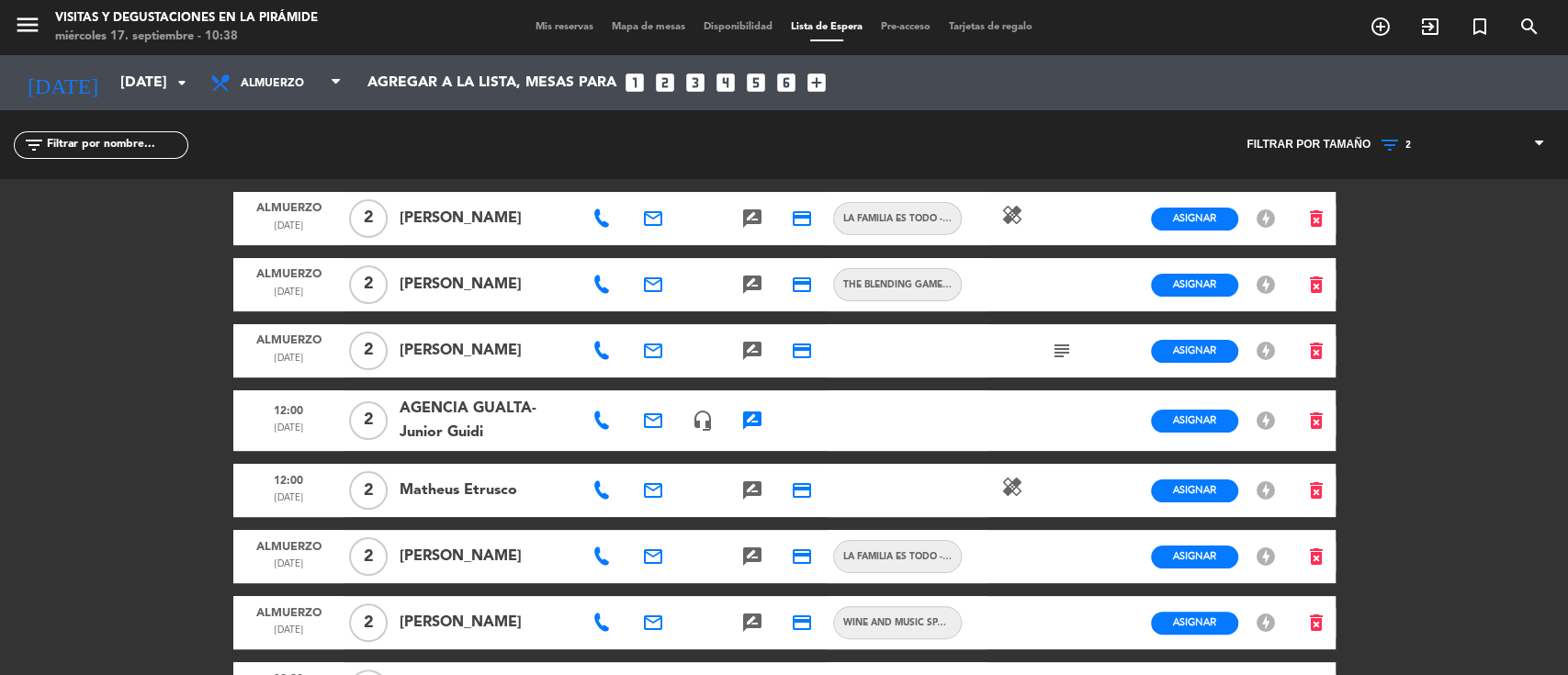
click at [755, 431] on icon "rate_review" at bounding box center [752, 420] width 22 height 22
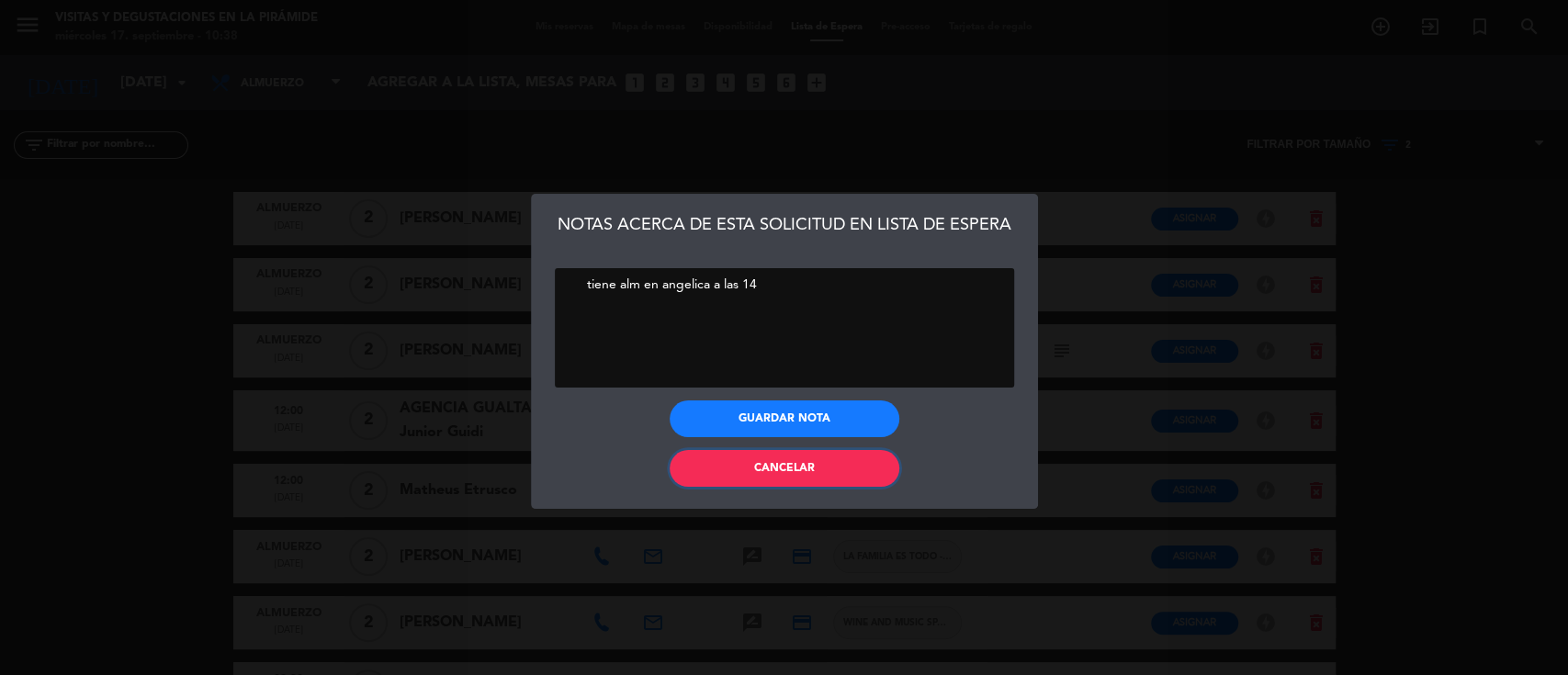
click at [755, 466] on span "Cancelar" at bounding box center [784, 468] width 61 height 11
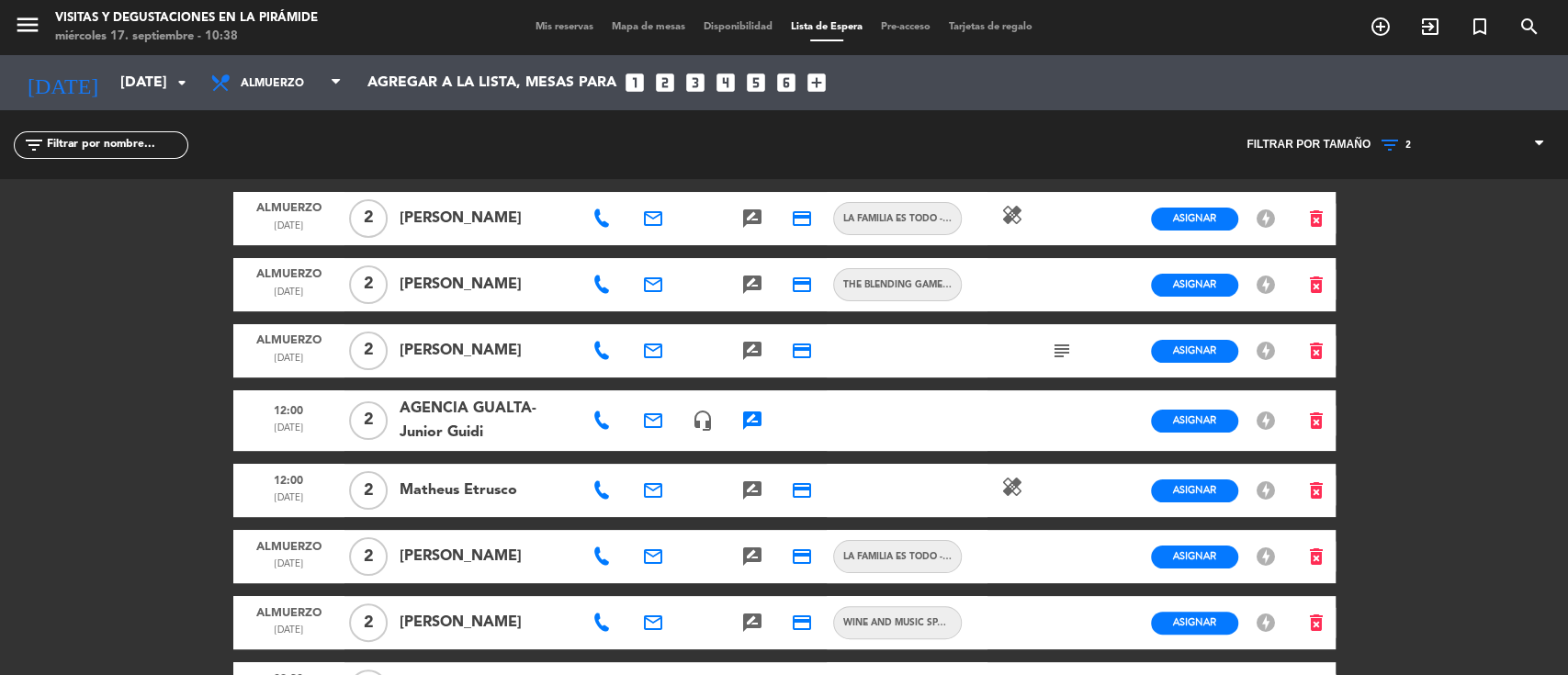
drag, startPoint x: 526, startPoint y: 437, endPoint x: 397, endPoint y: 435, distance: 129.0
click at [397, 435] on div "AGENCIA GUALTA- Junior Guidi" at bounding box center [485, 420] width 185 height 61
copy span "Junior Guidi"
click at [748, 425] on icon "rate_review" at bounding box center [752, 420] width 22 height 22
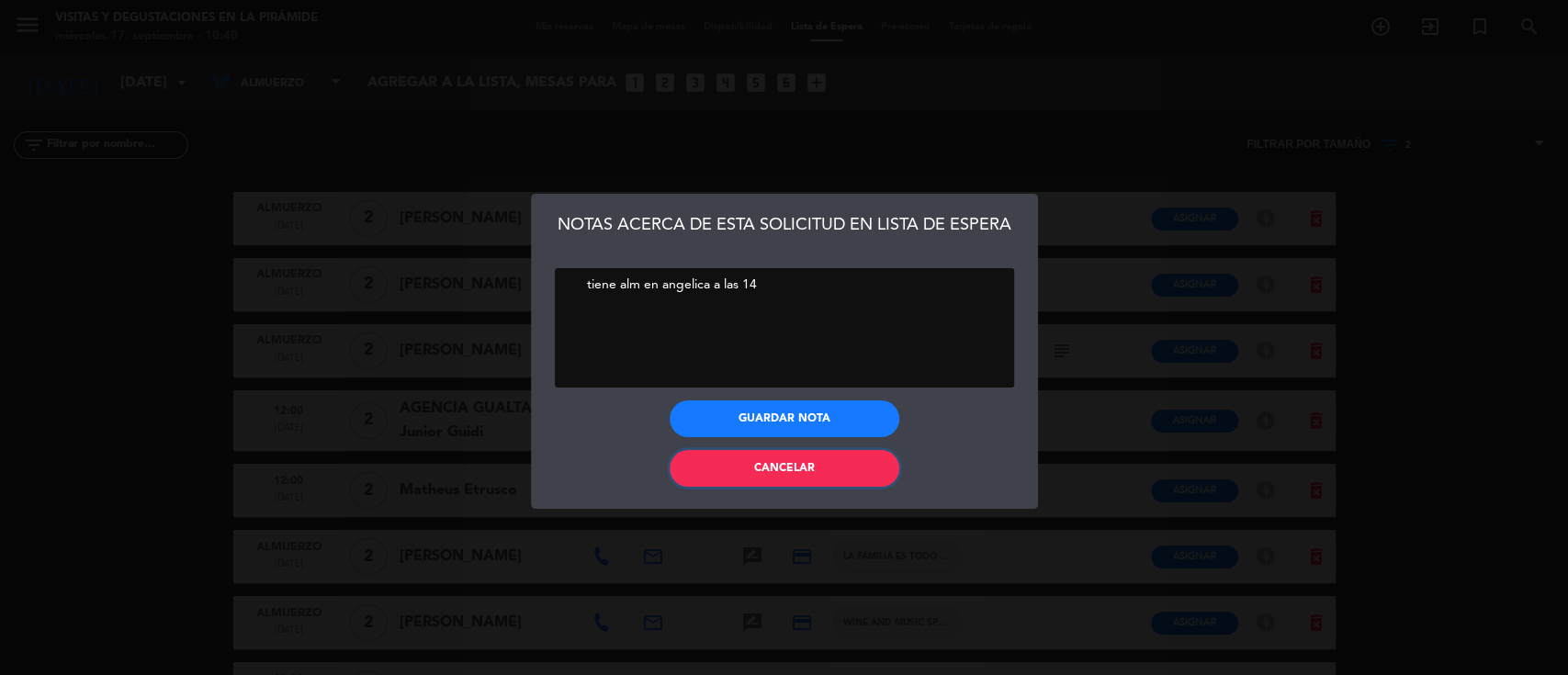
click at [730, 473] on button "Cancelar" at bounding box center [784, 468] width 230 height 37
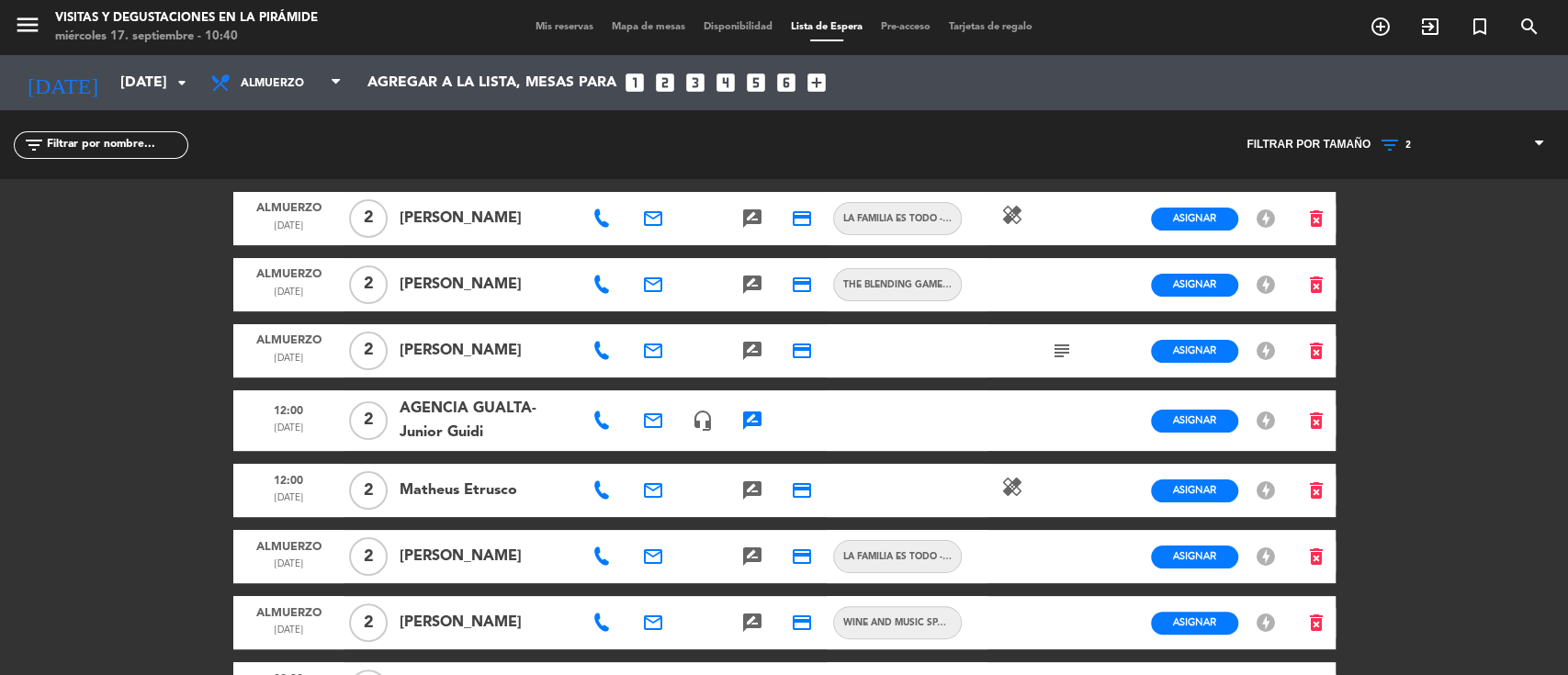
click at [651, 220] on icon "email" at bounding box center [653, 218] width 22 height 22
drag, startPoint x: 714, startPoint y: 191, endPoint x: 817, endPoint y: 178, distance: 103.8
click at [765, 191] on span "Copiar" at bounding box center [784, 188] width 38 height 19
click at [1524, 31] on icon "search" at bounding box center [1530, 26] width 22 height 22
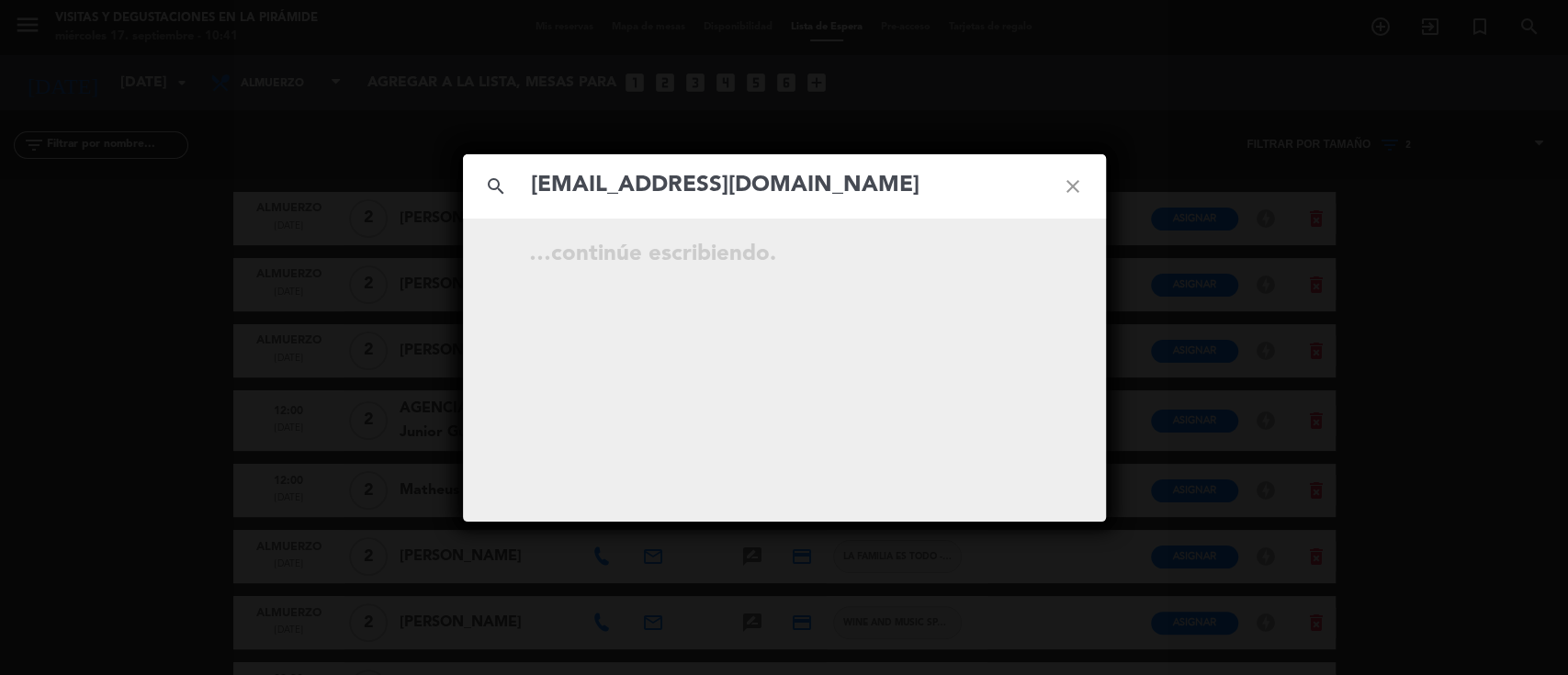
type input "[EMAIL_ADDRESS][DOMAIN_NAME]"
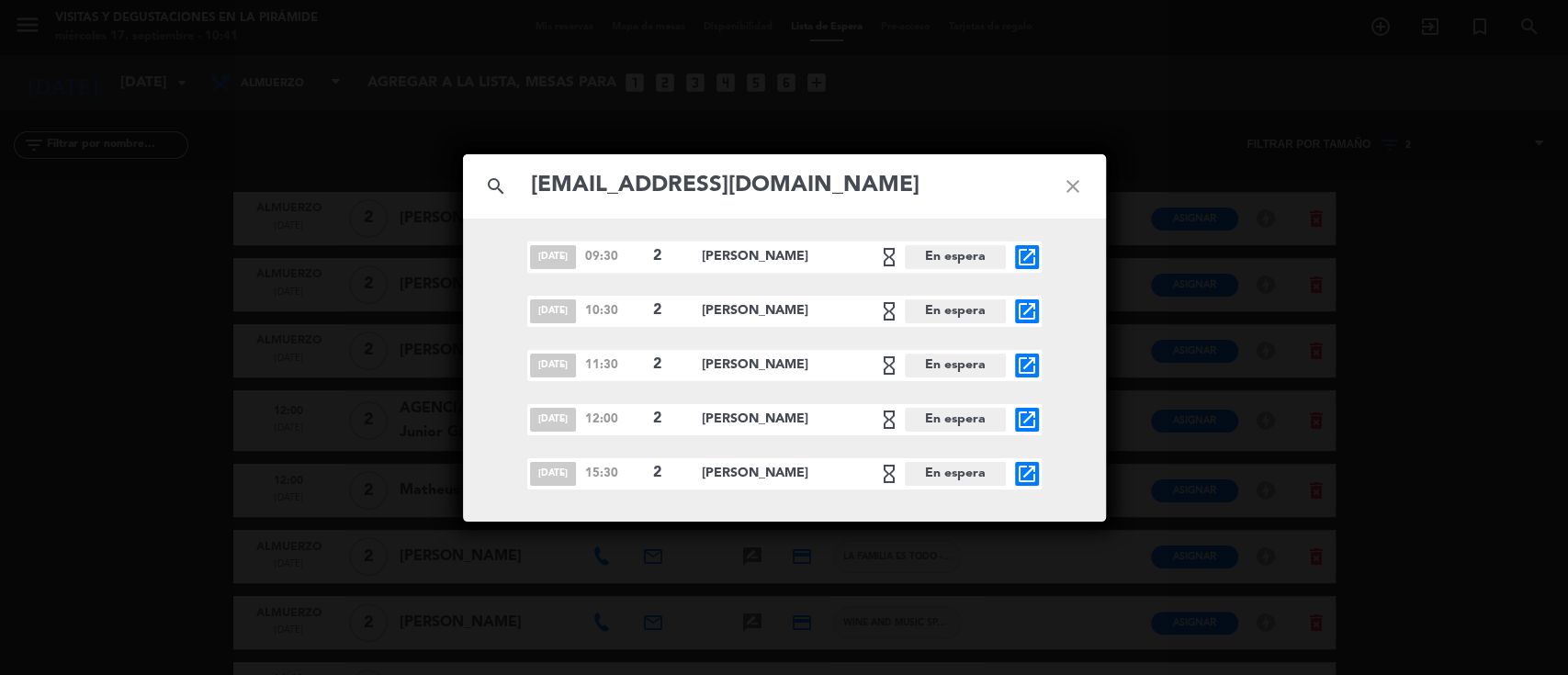
click at [1077, 187] on icon "close" at bounding box center [1073, 187] width 66 height 66
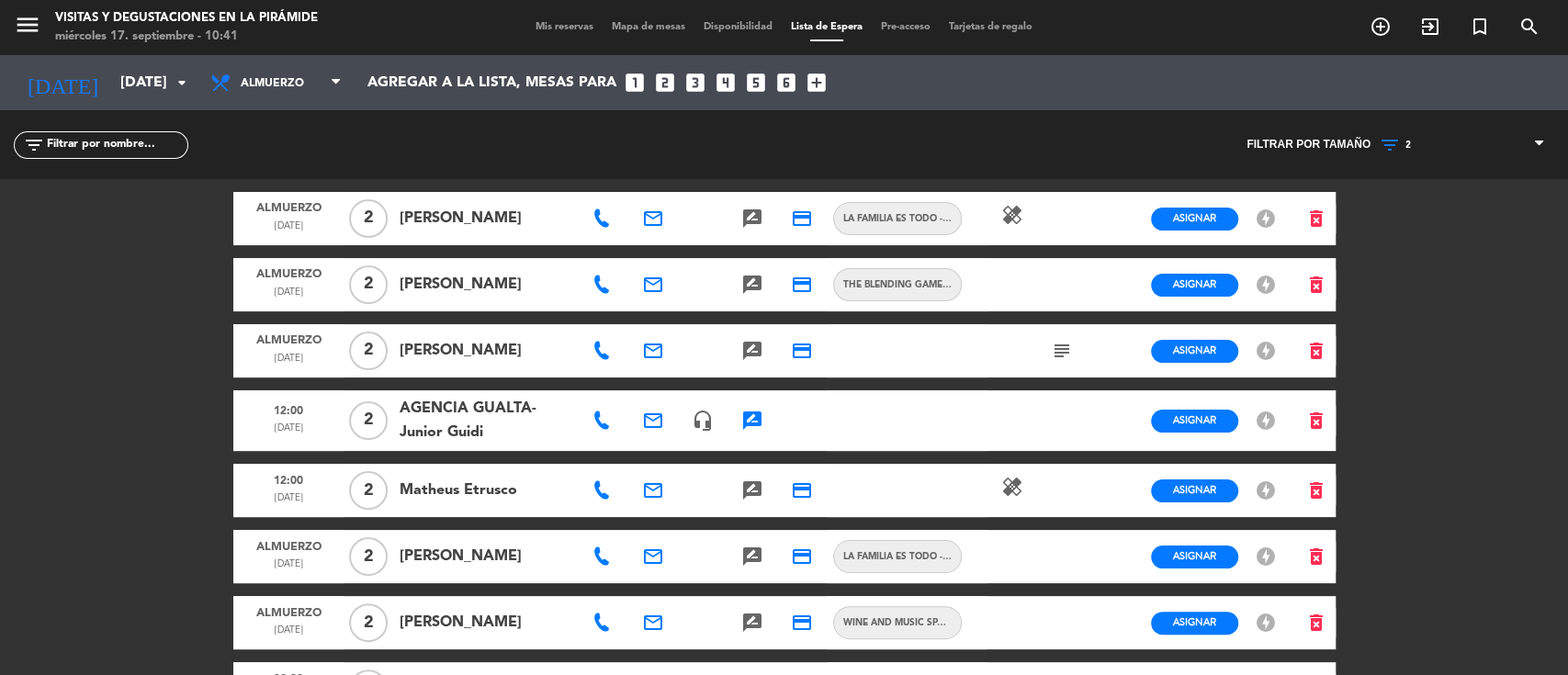
click at [615, 223] on div at bounding box center [604, 218] width 50 height 53
click at [610, 224] on span at bounding box center [603, 218] width 22 height 18
click at [602, 223] on icon at bounding box center [601, 218] width 18 height 18
click at [640, 189] on span "Copiar" at bounding box center [660, 189] width 38 height 19
click at [1406, 139] on span "2" at bounding box center [1408, 144] width 6 height 11
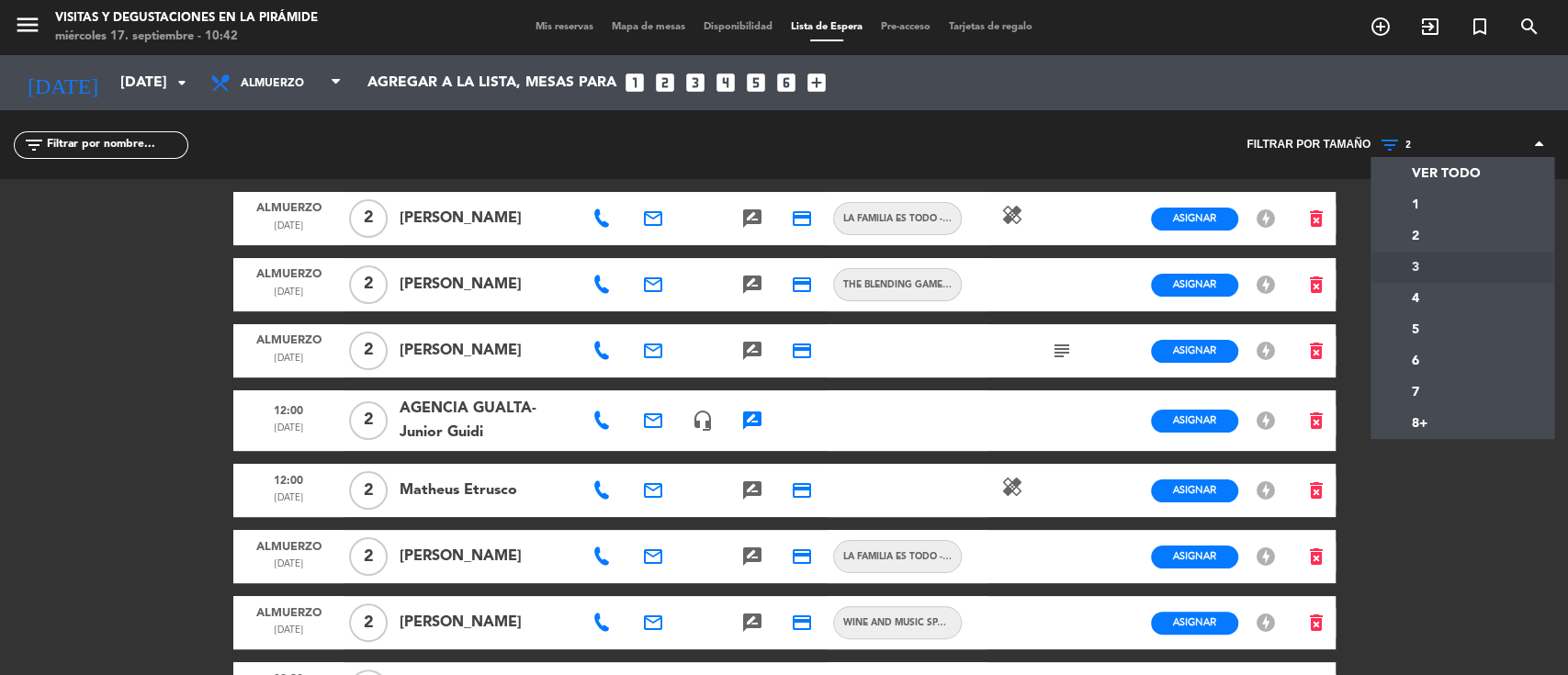
click at [1389, 260] on div "menu Visitas y degustaciones en La Pirámide miércoles 17. septiembre - 10:42 Mi…" at bounding box center [784, 338] width 1568 height 675
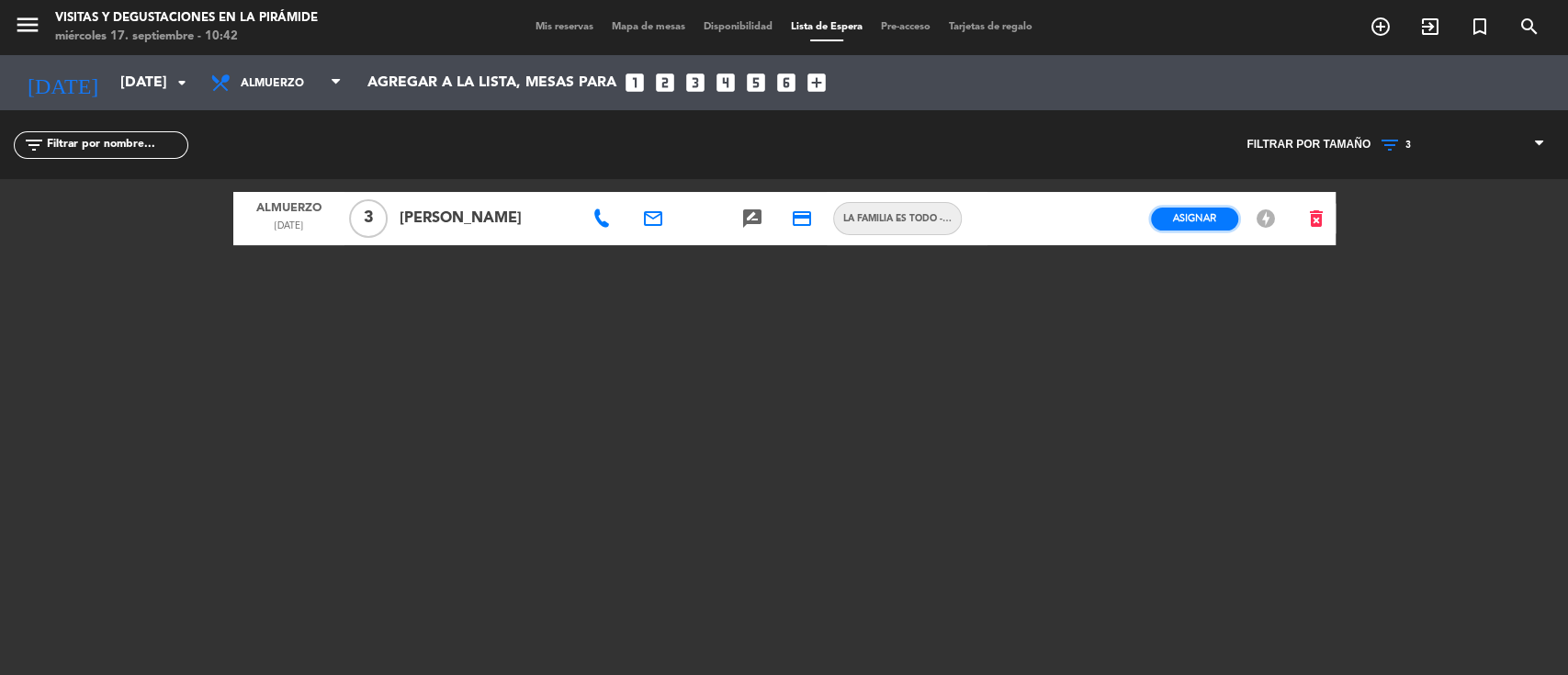
click at [1179, 210] on button "Asignar" at bounding box center [1194, 219] width 87 height 23
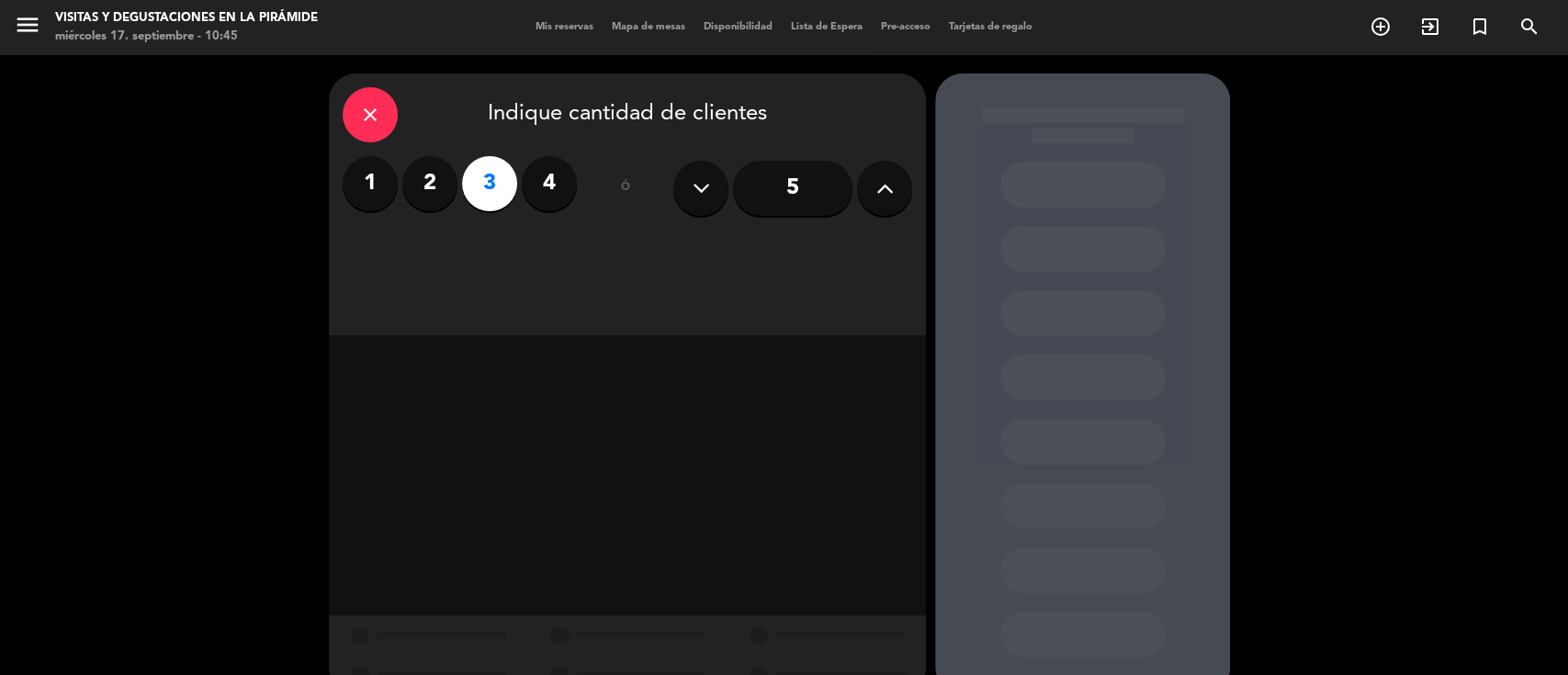
click at [563, 22] on span "Mis reservas" at bounding box center [564, 27] width 76 height 11
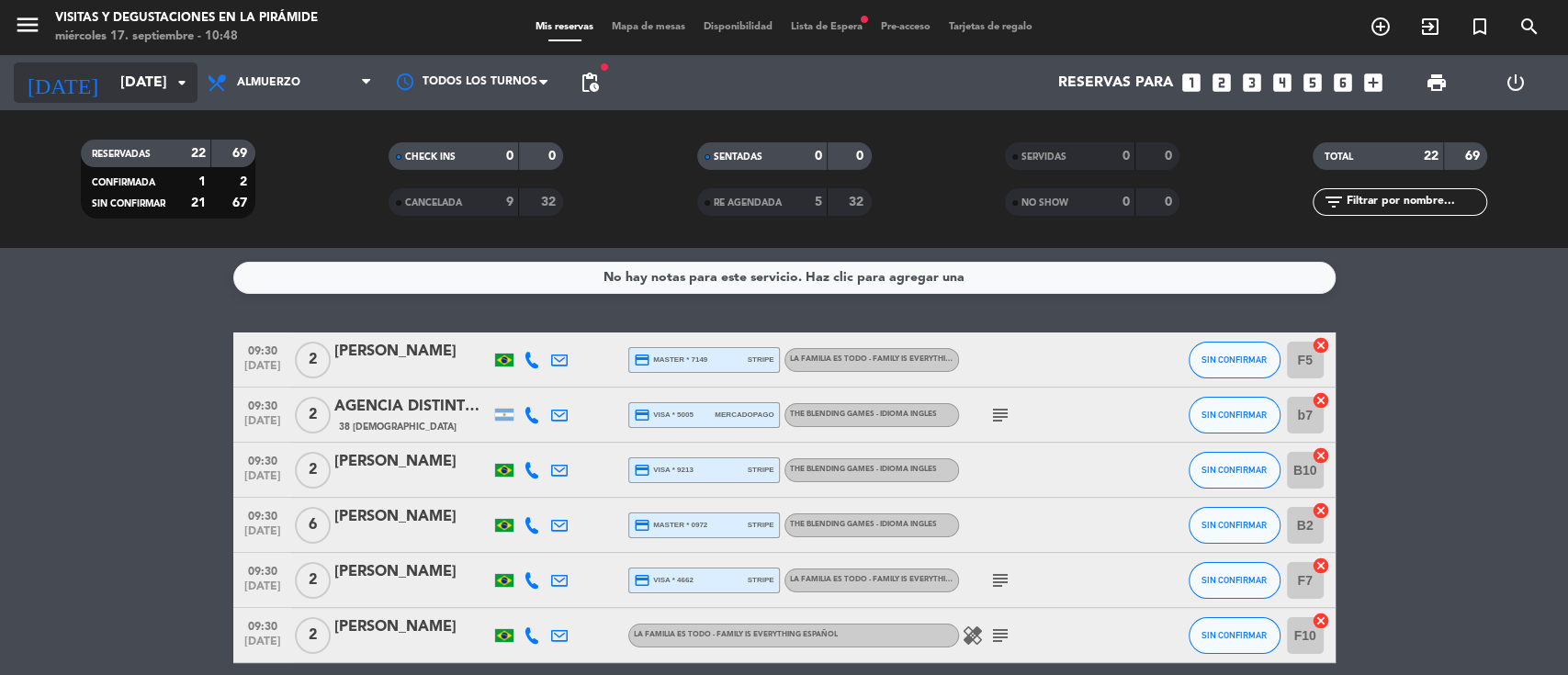
click at [139, 67] on input "[DATE]" at bounding box center [209, 83] width 194 height 36
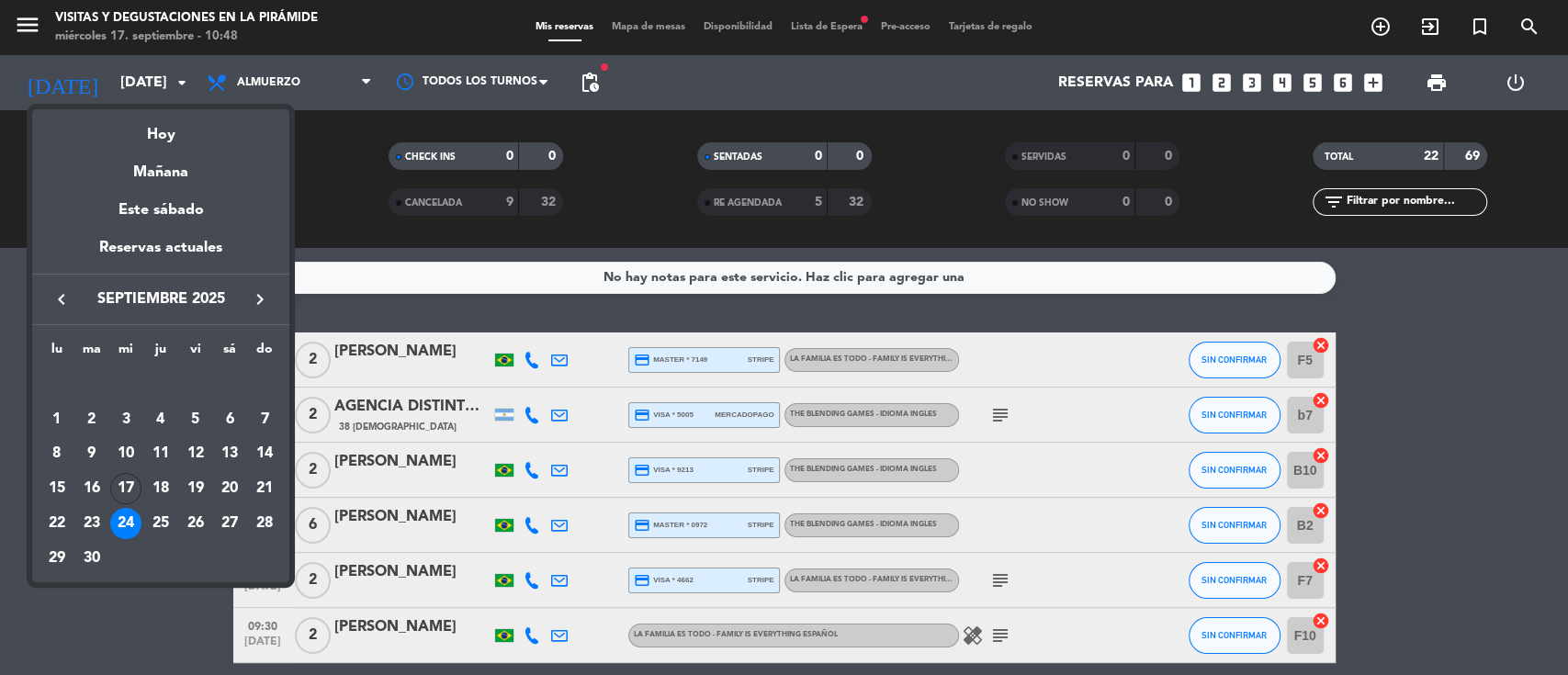
drag, startPoint x: 389, startPoint y: 224, endPoint x: 389, endPoint y: 238, distance: 14.0
click at [390, 224] on div at bounding box center [784, 338] width 1568 height 675
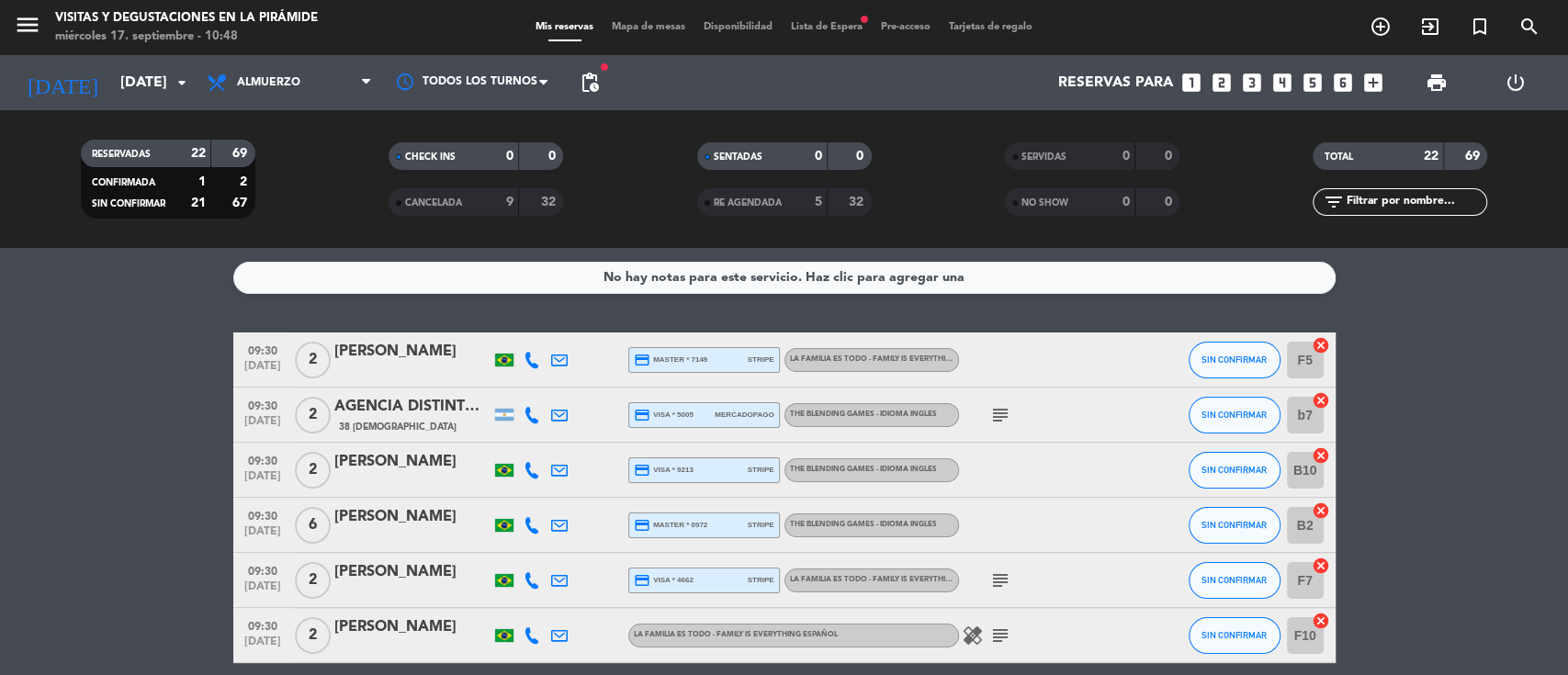
click at [855, 25] on span "Lista de Espera fiber_manual_record" at bounding box center [827, 27] width 90 height 11
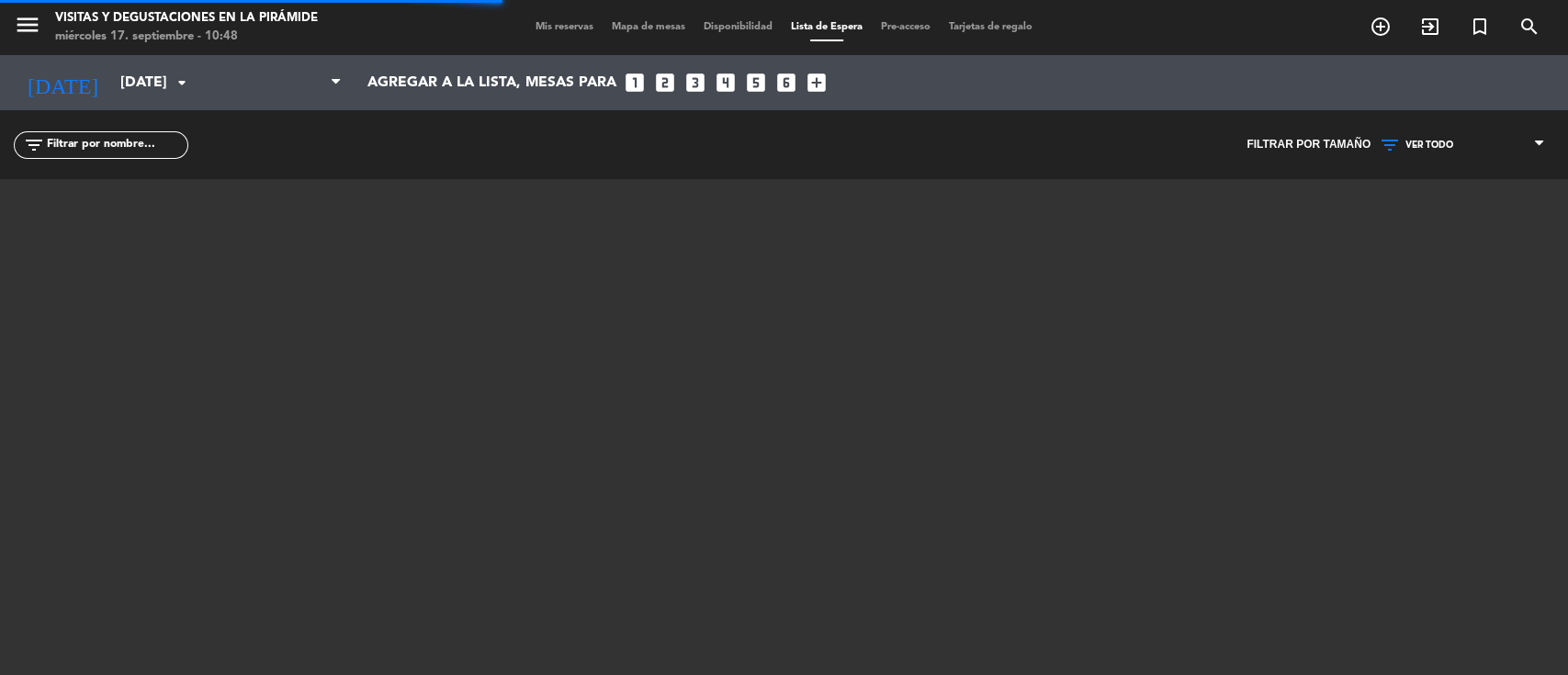
click at [1456, 145] on span "VER TODO" at bounding box center [1462, 145] width 184 height 24
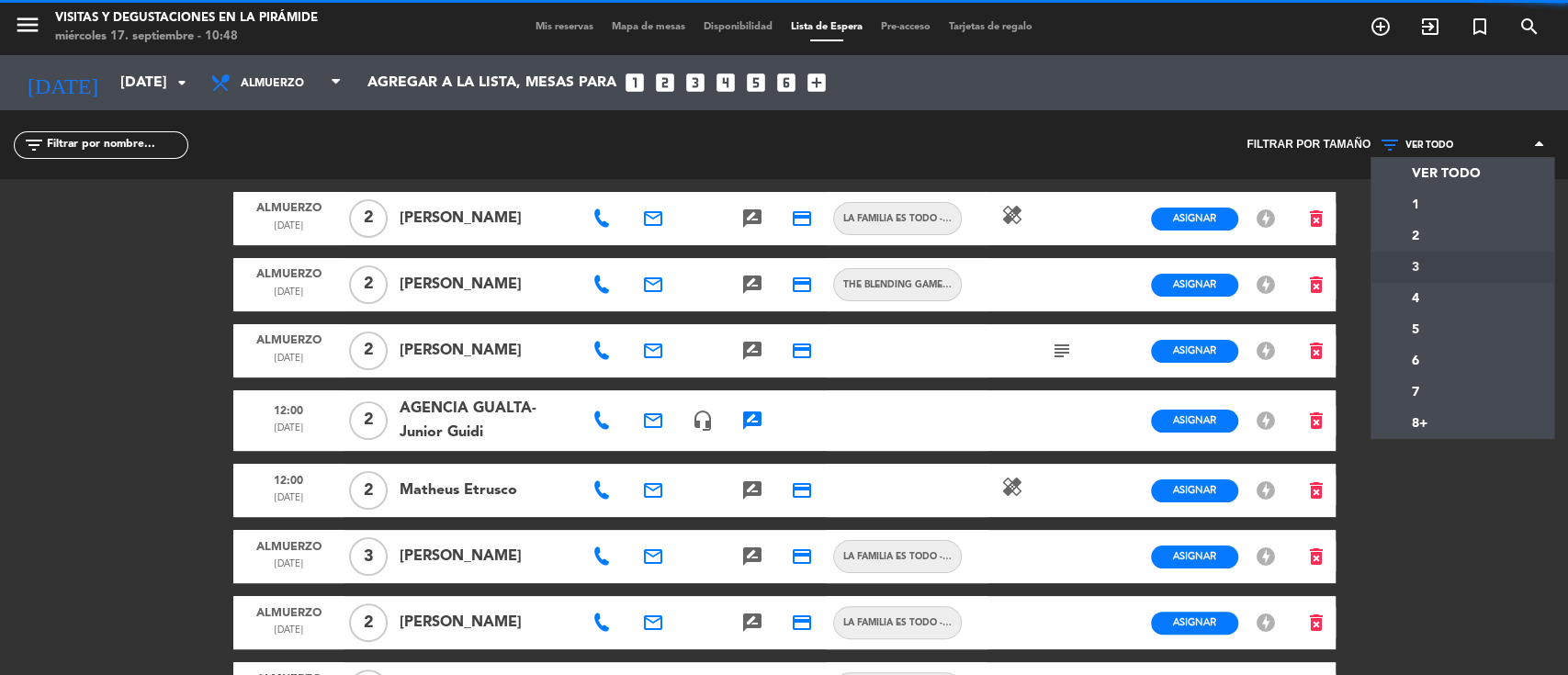
click at [1431, 271] on div "menu Visitas y degustaciones en La Pirámide miércoles 17. septiembre - 10:48 Mi…" at bounding box center [784, 338] width 1568 height 675
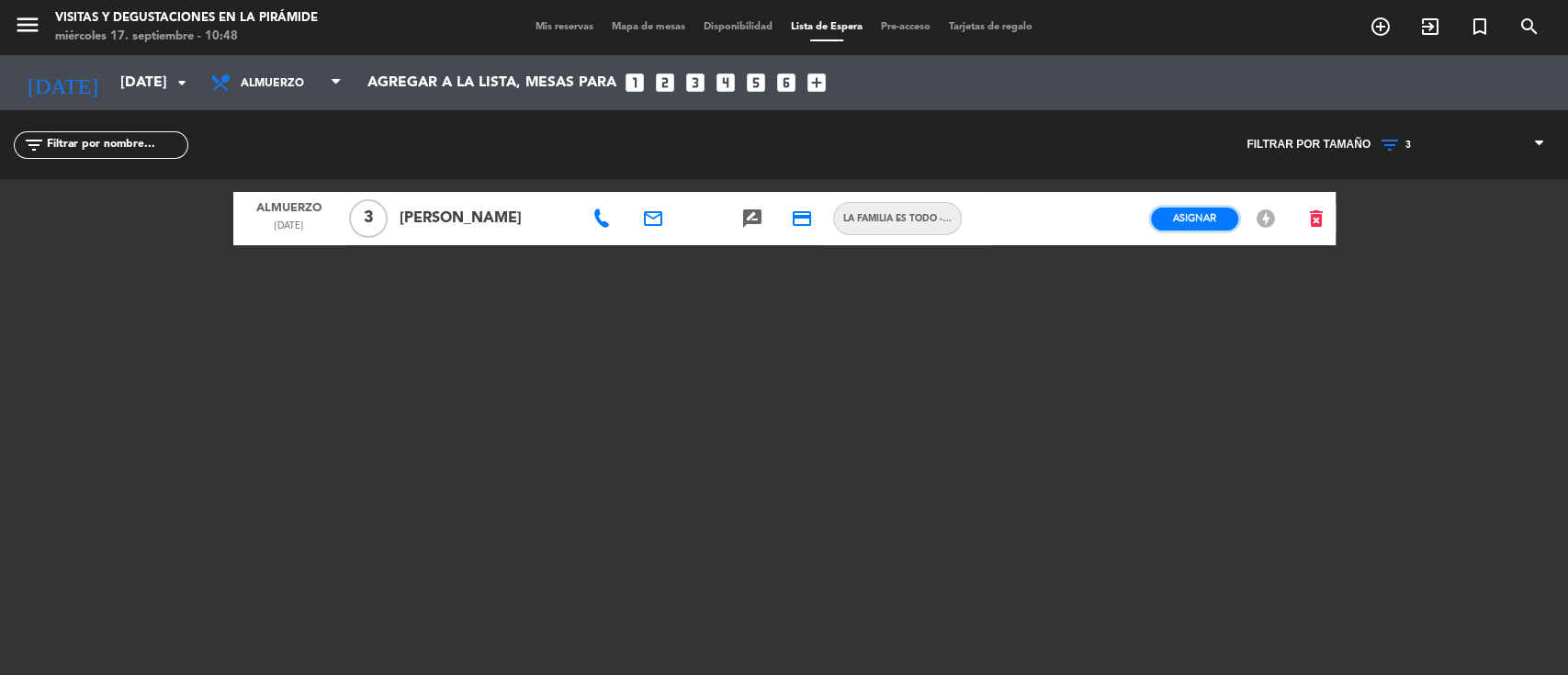
click at [1171, 208] on button "Asignar" at bounding box center [1194, 219] width 87 height 23
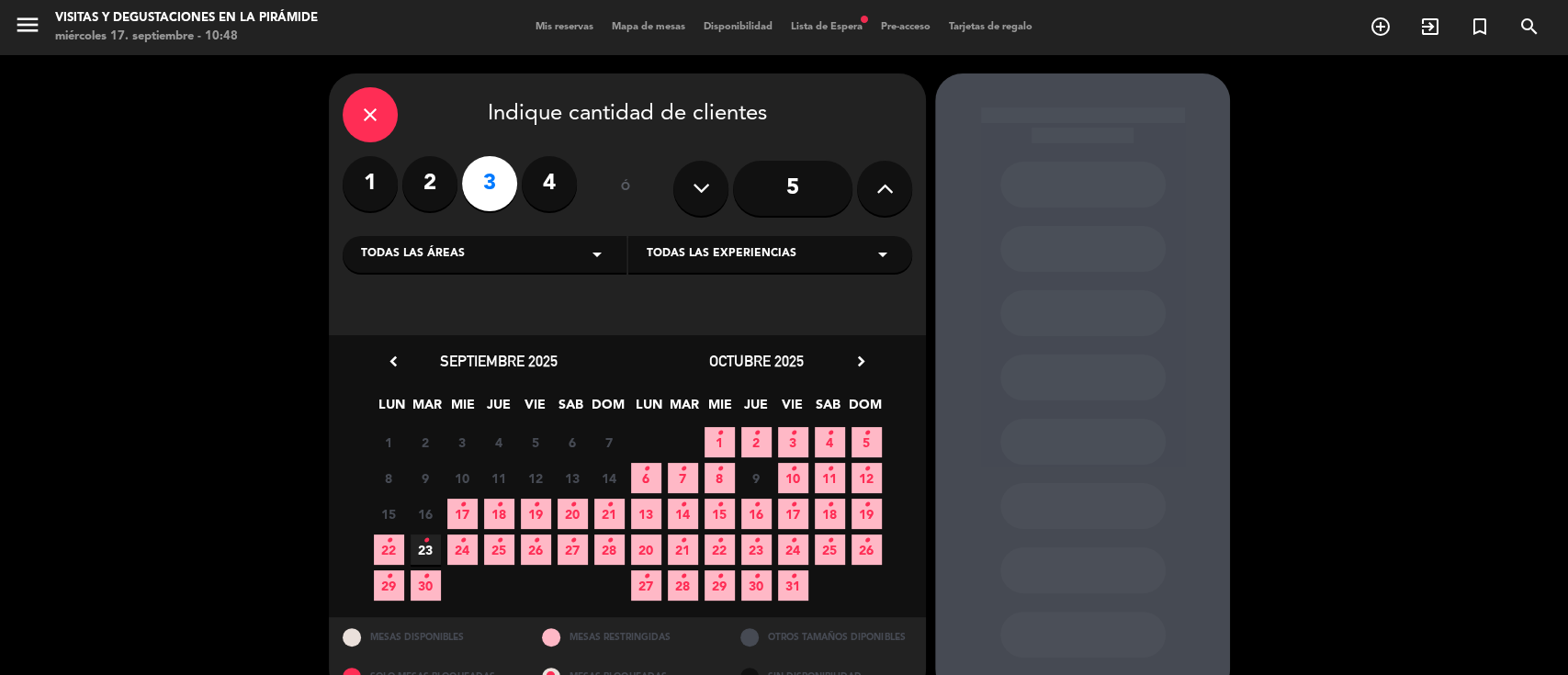
click at [478, 548] on div "22 • 23 • 24 • 25 • 26 • 27 • 28 •" at bounding box center [499, 549] width 258 height 36
click at [470, 548] on span "24 •" at bounding box center [462, 550] width 31 height 31
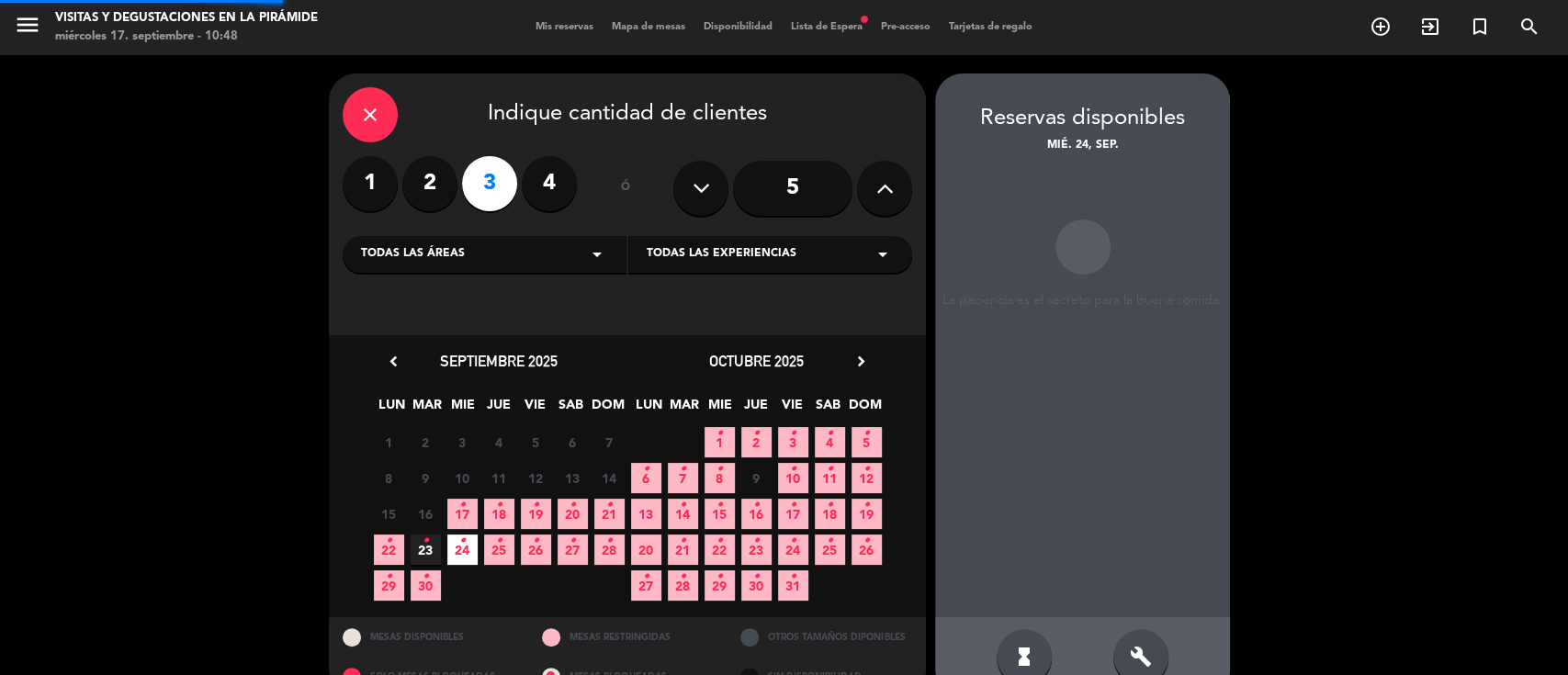
scroll to position [38, 0]
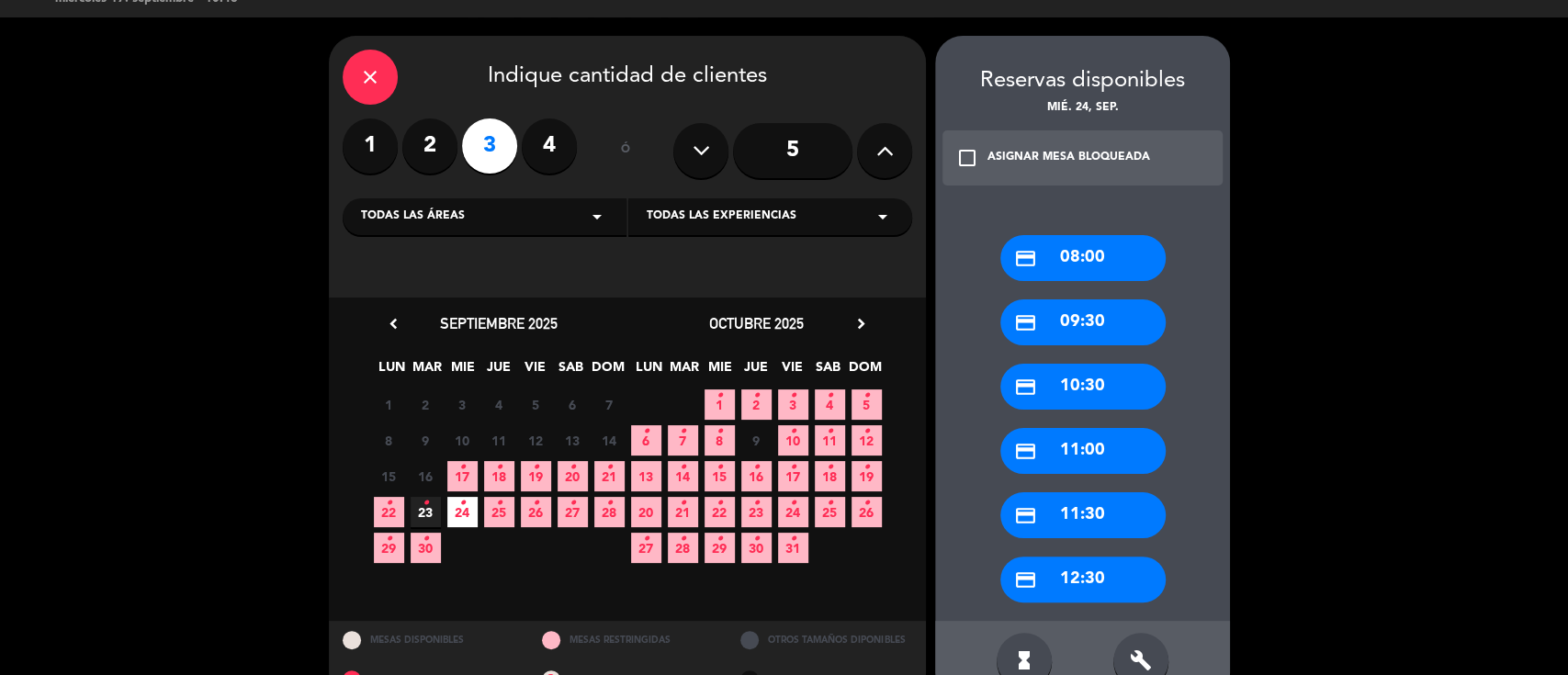
click at [1074, 322] on div "credit_card 09:30" at bounding box center [1083, 323] width 165 height 46
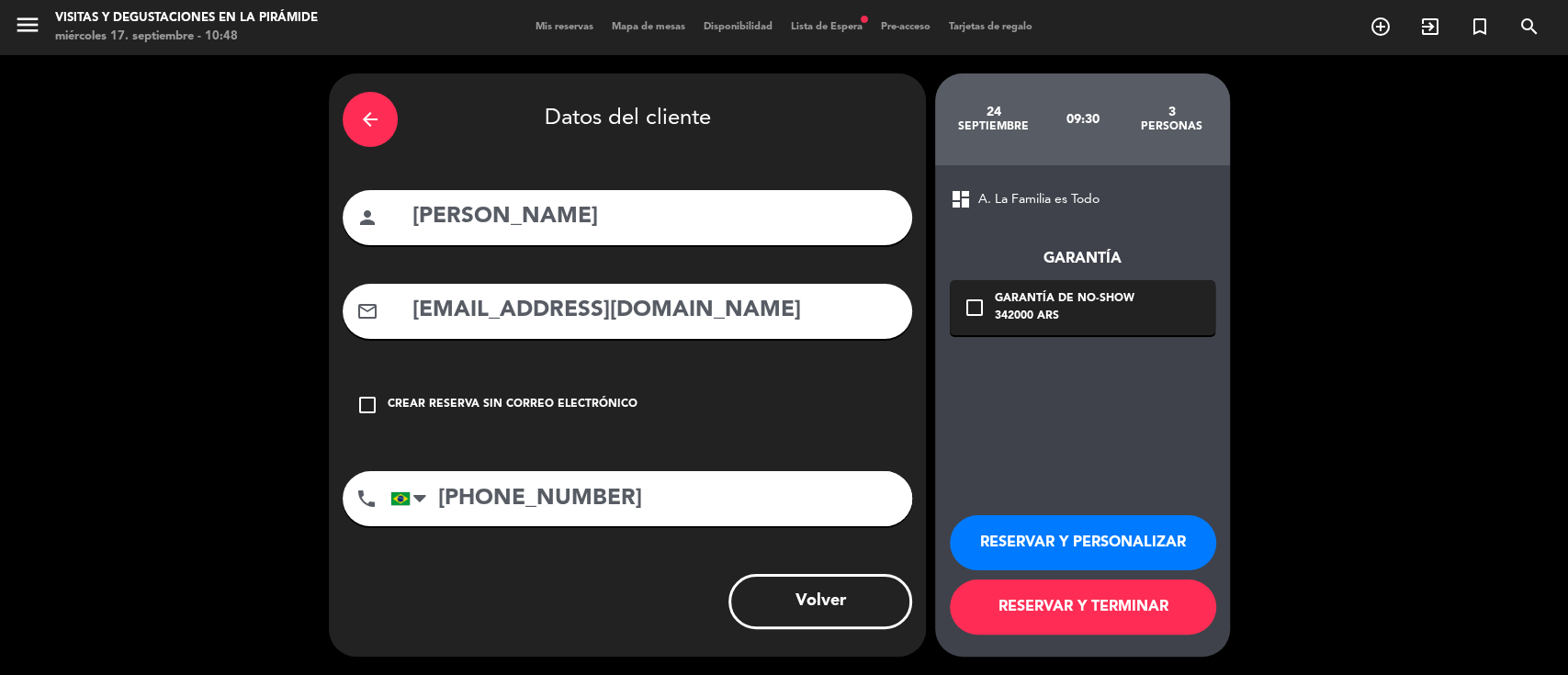
scroll to position [0, 0]
drag, startPoint x: 732, startPoint y: 305, endPoint x: 383, endPoint y: 319, distance: 349.3
click at [385, 319] on div "mail_outline [EMAIL_ADDRESS][DOMAIN_NAME]" at bounding box center [627, 311] width 569 height 55
drag, startPoint x: 987, startPoint y: 554, endPoint x: 974, endPoint y: 538, distance: 20.6
click at [987, 553] on button "RESERVAR Y PERSONALIZAR" at bounding box center [1083, 542] width 266 height 55
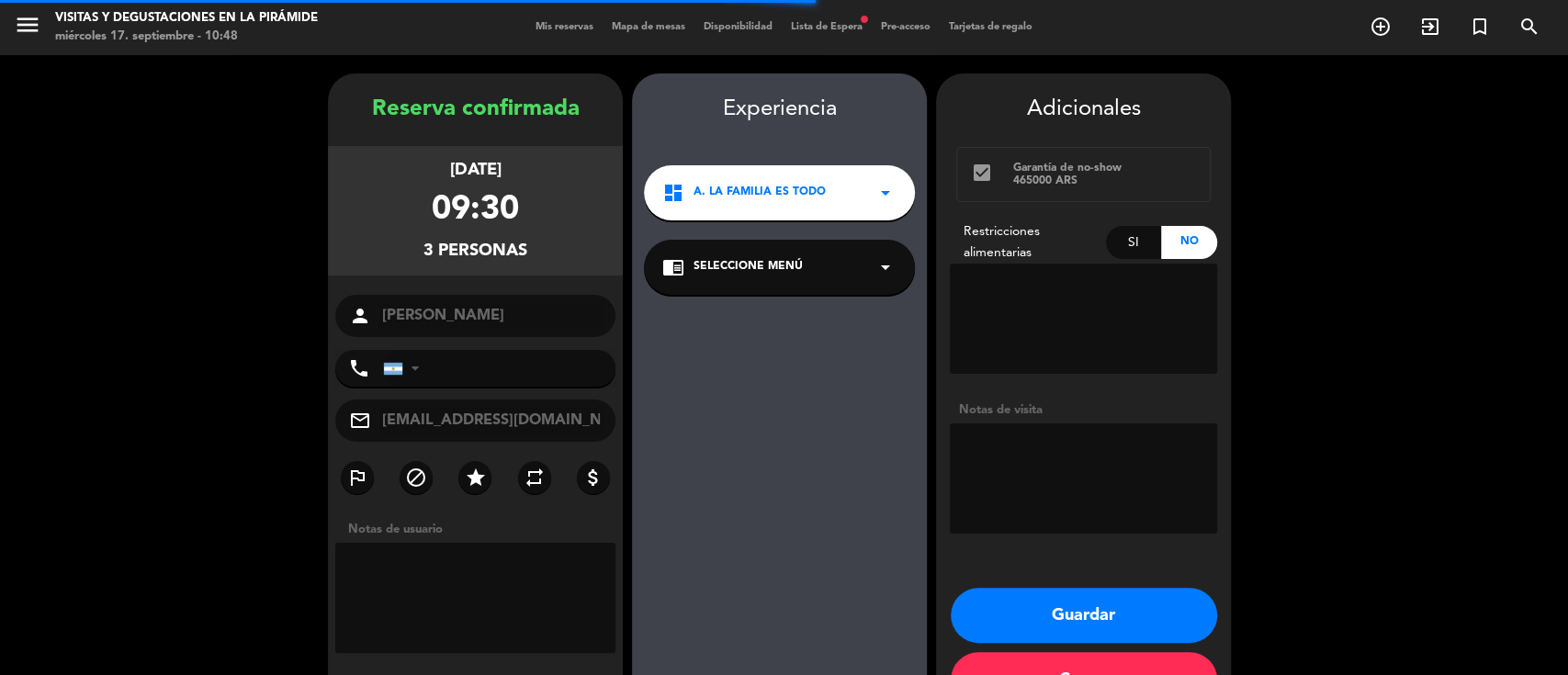
type input "[PHONE_NUMBER]"
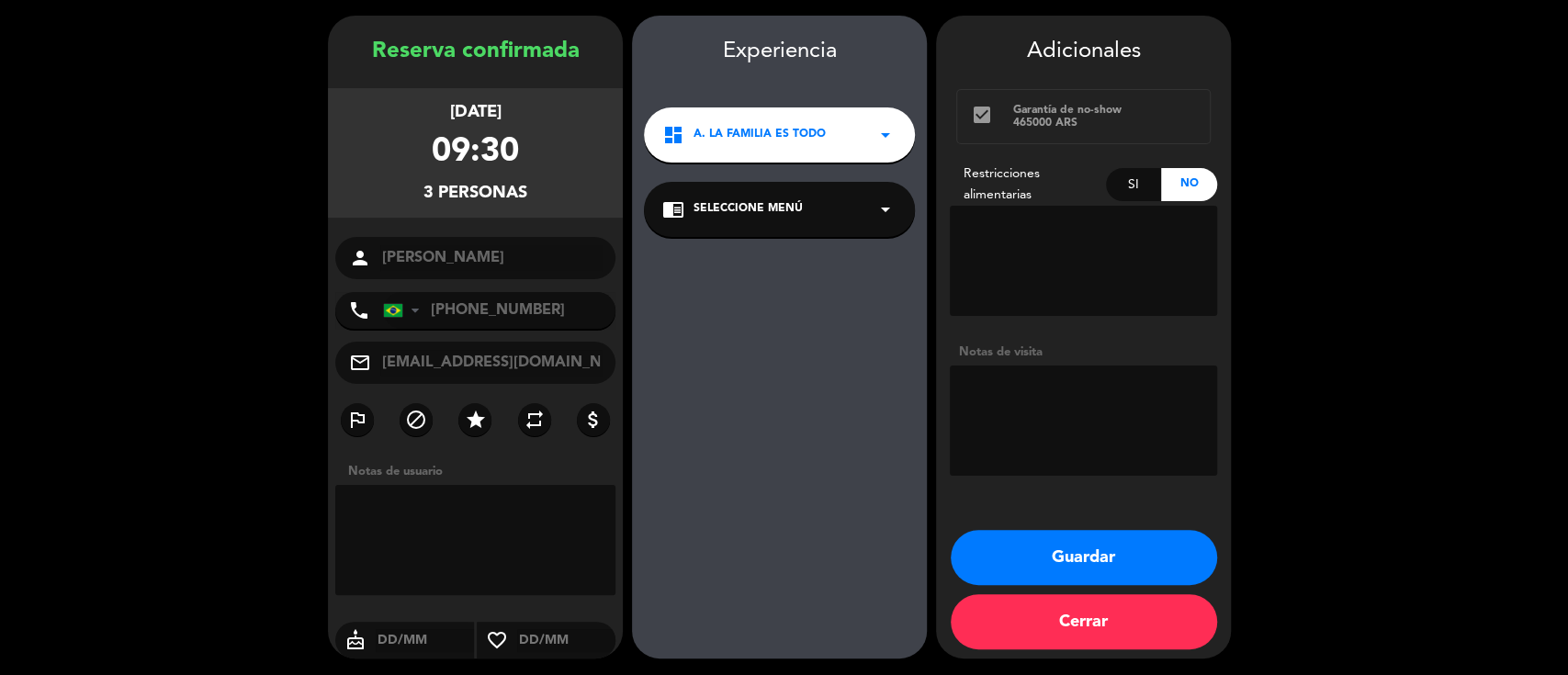
scroll to position [59, 0]
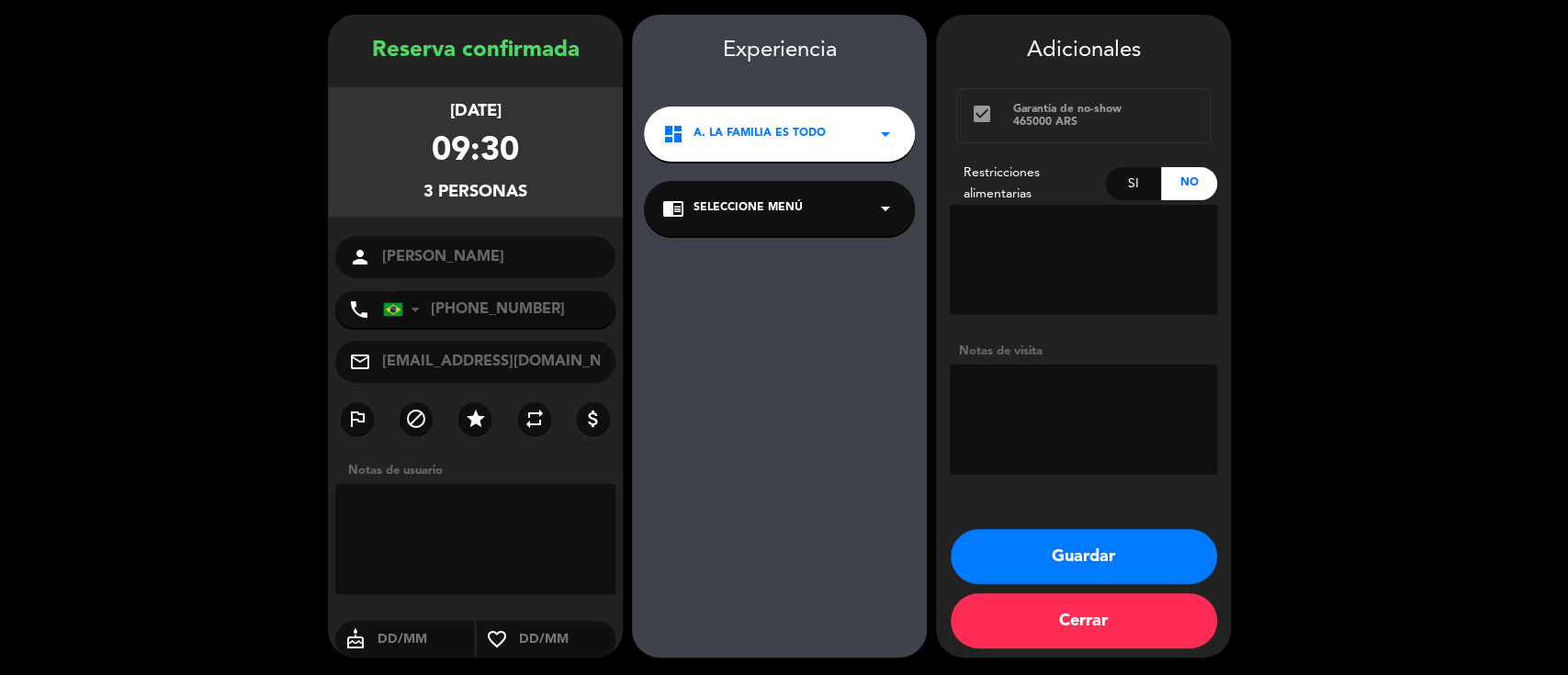
click at [843, 214] on div "chrome_reader_mode Seleccione Menú arrow_drop_down" at bounding box center [780, 208] width 271 height 55
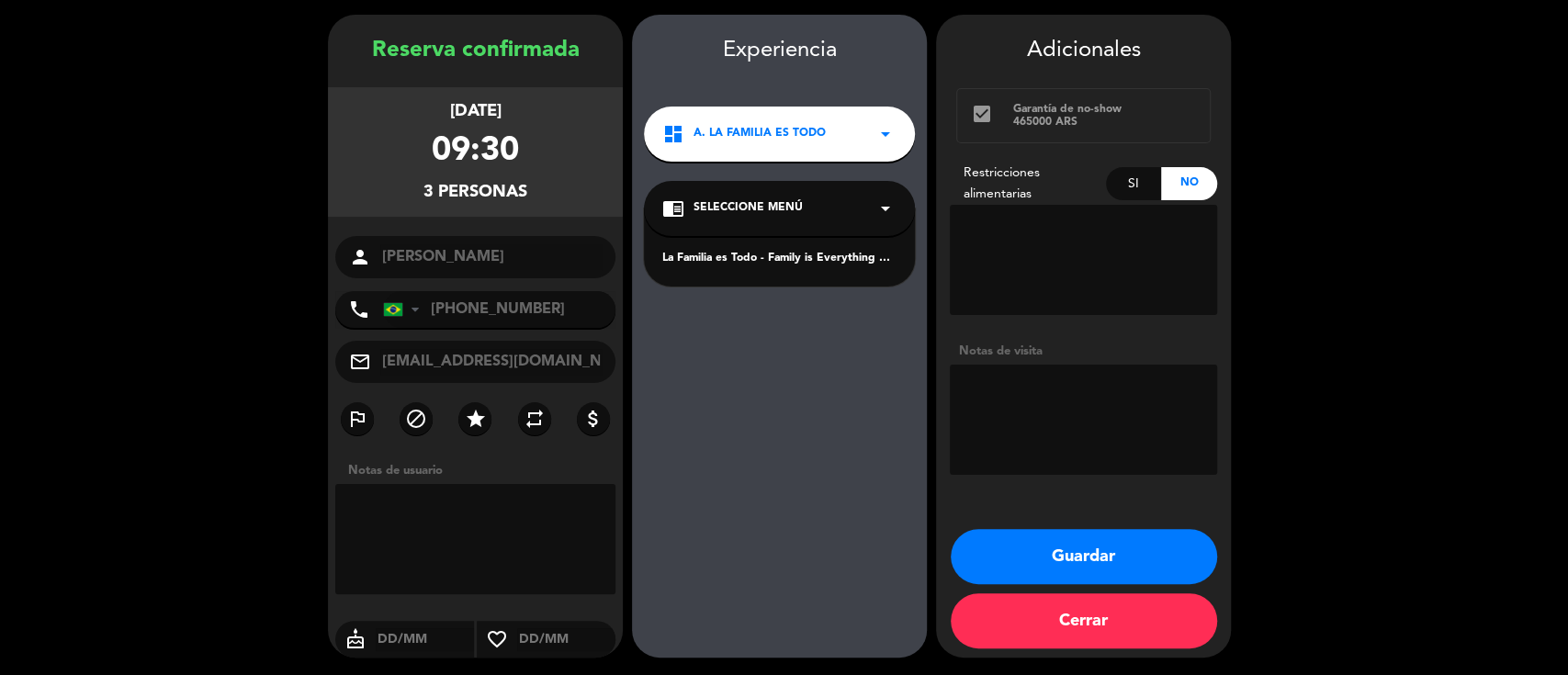
click at [815, 248] on div "La Familia es Todo - Family is Everything Español" at bounding box center [780, 247] width 271 height 78
click at [782, 259] on div "La Familia es Todo - Family is Everything Español" at bounding box center [780, 259] width 235 height 18
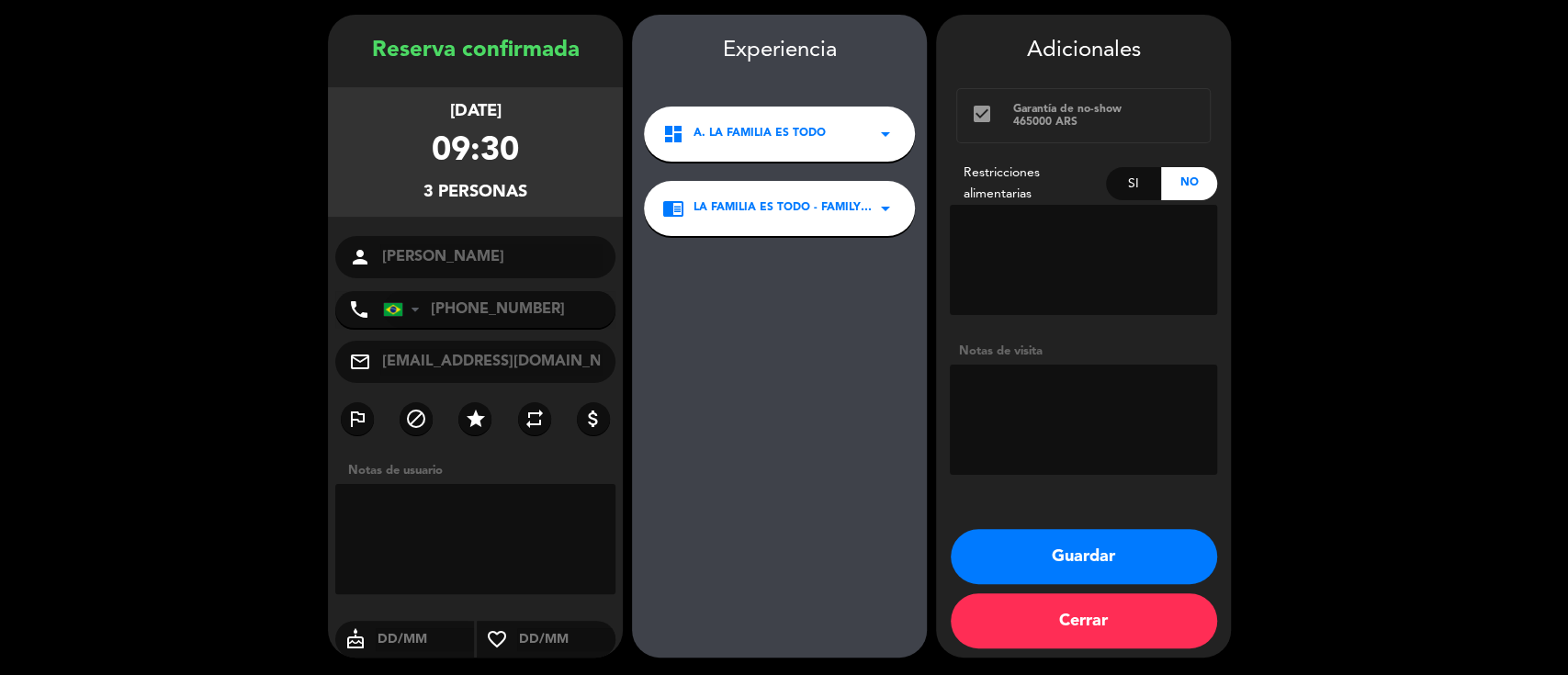
drag, startPoint x: 1001, startPoint y: 549, endPoint x: 992, endPoint y: 540, distance: 12.7
click at [999, 549] on button "Guardar" at bounding box center [1083, 556] width 266 height 55
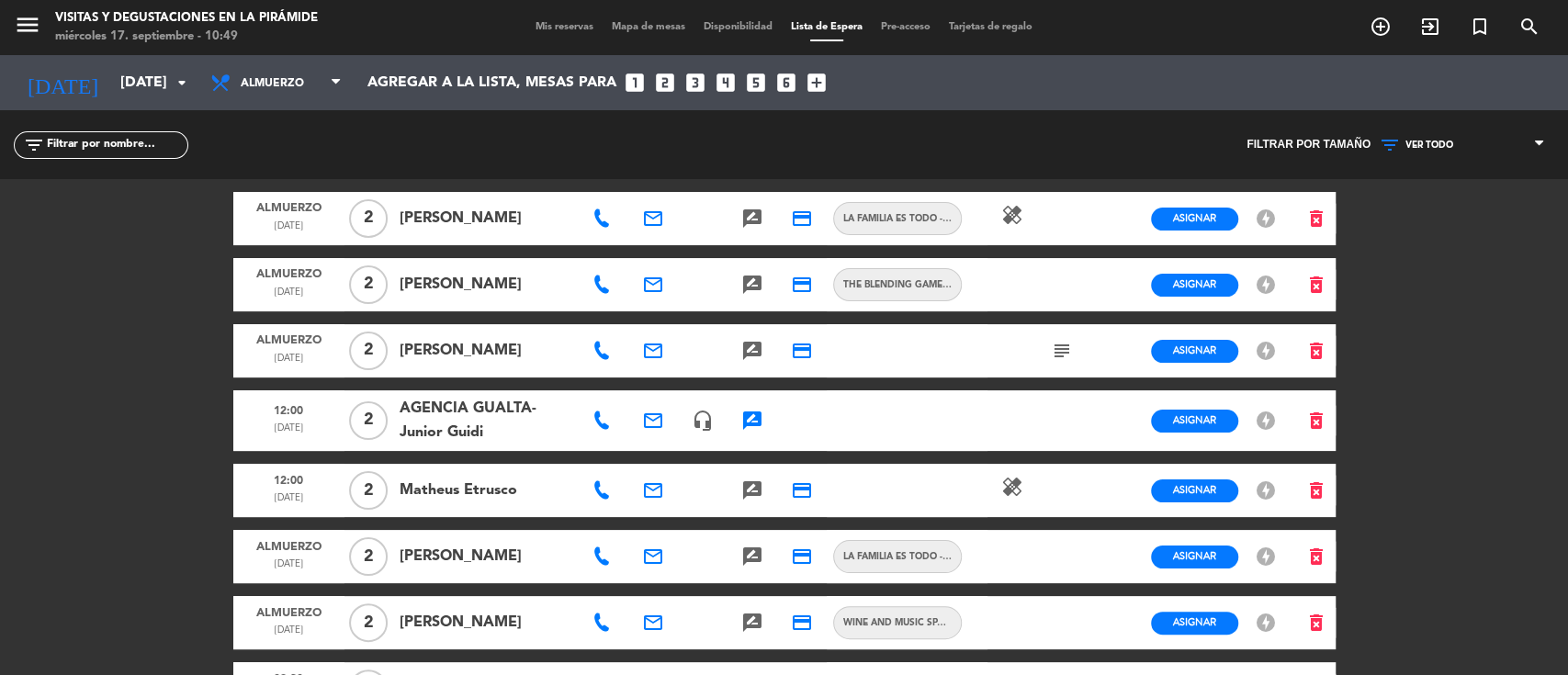
drag, startPoint x: 595, startPoint y: 294, endPoint x: 621, endPoint y: 300, distance: 26.7
click at [595, 294] on icon at bounding box center [601, 285] width 18 height 18
click at [654, 294] on icon "email" at bounding box center [653, 285] width 22 height 22
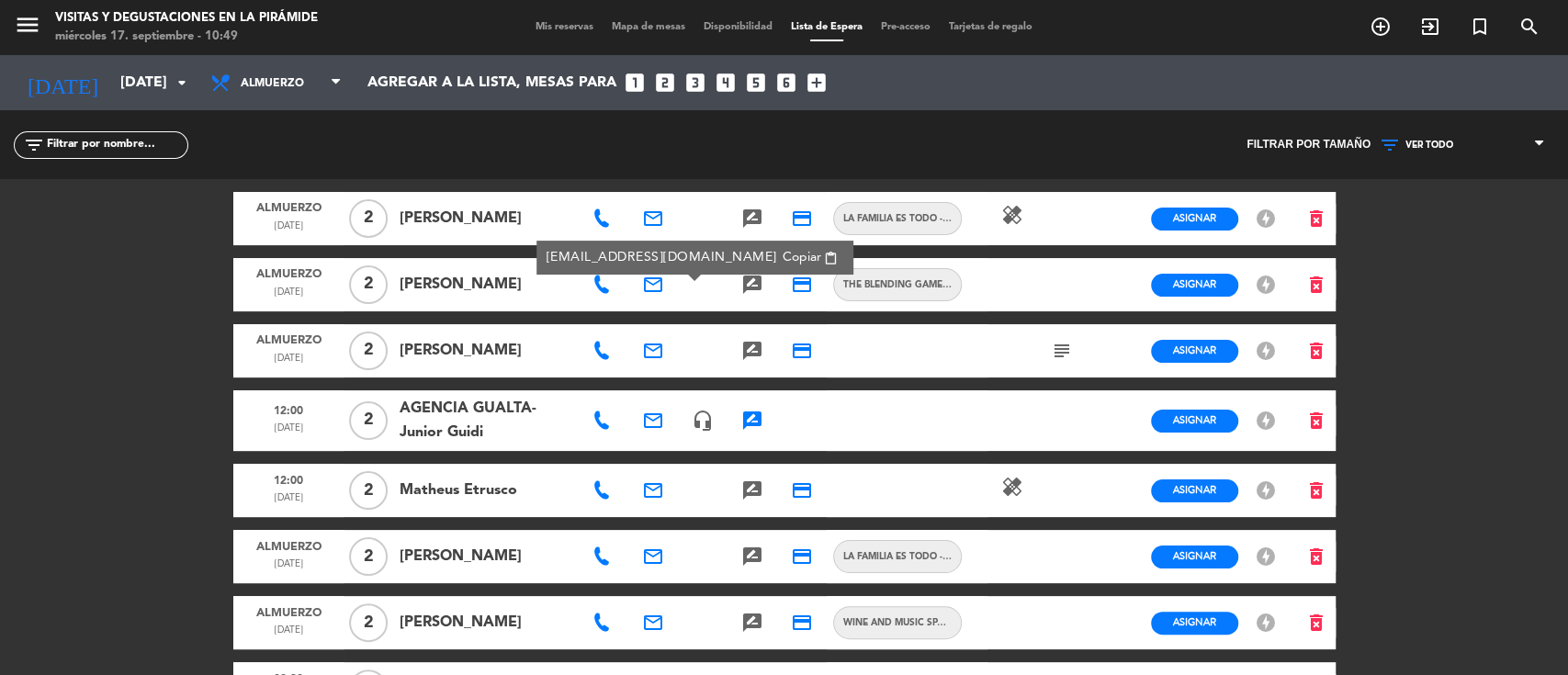
click at [783, 259] on span "Copiar" at bounding box center [802, 258] width 38 height 19
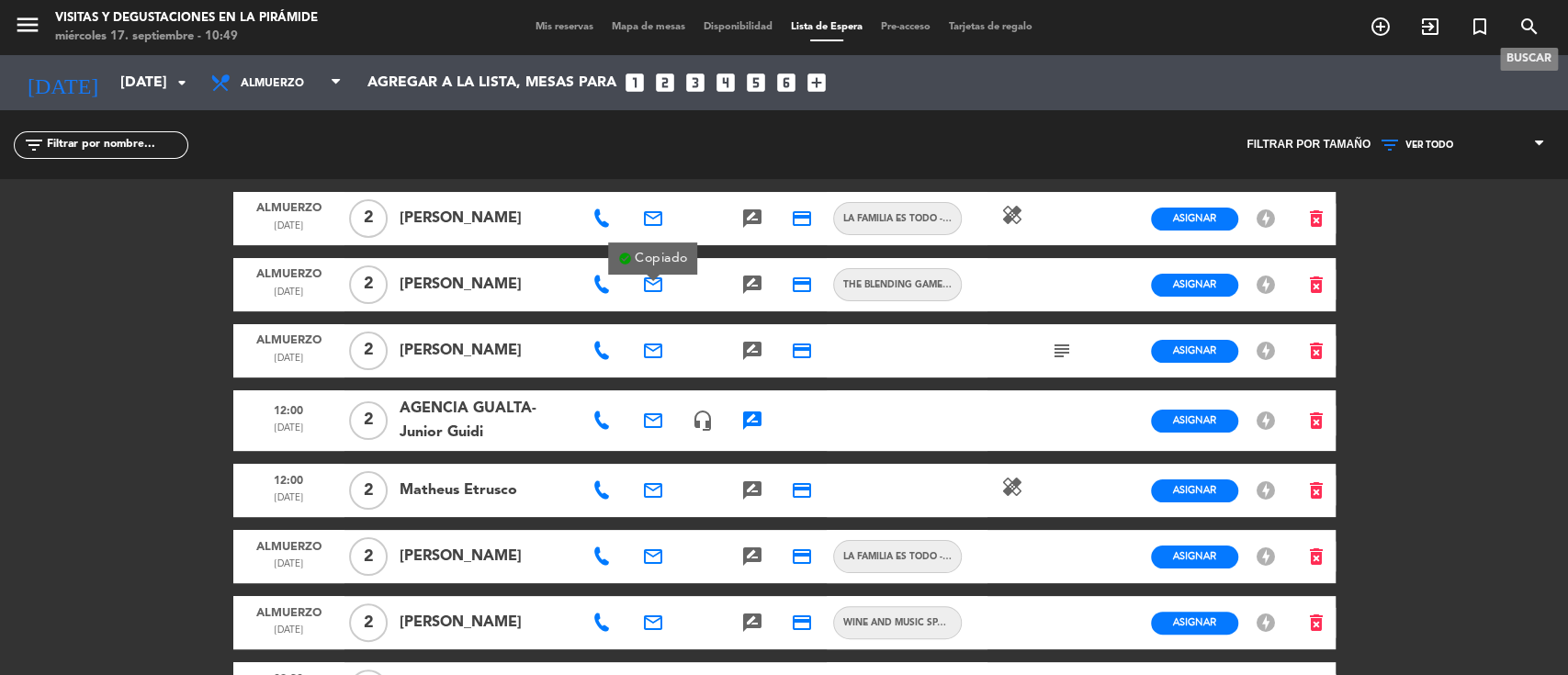
click at [1521, 25] on icon "search" at bounding box center [1530, 26] width 22 height 22
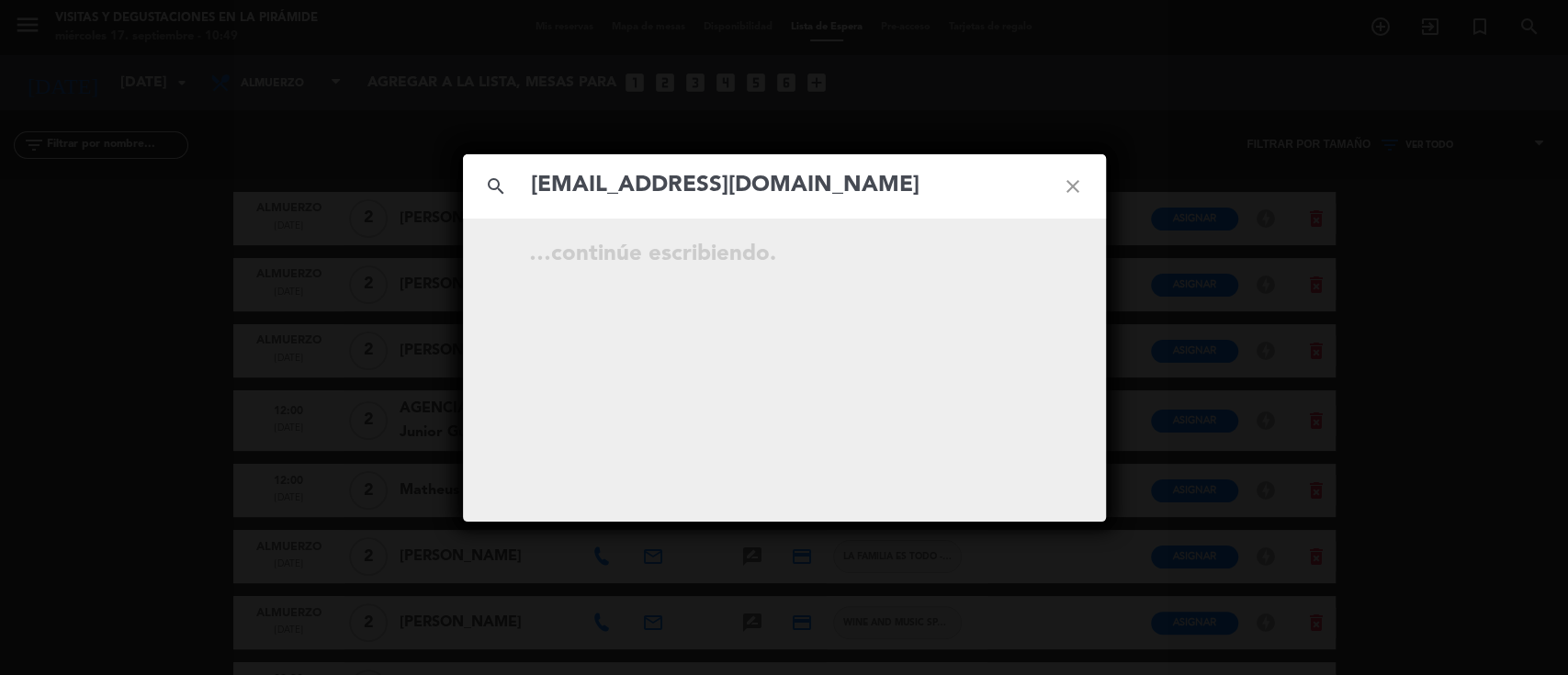
type input "[EMAIL_ADDRESS][DOMAIN_NAME]"
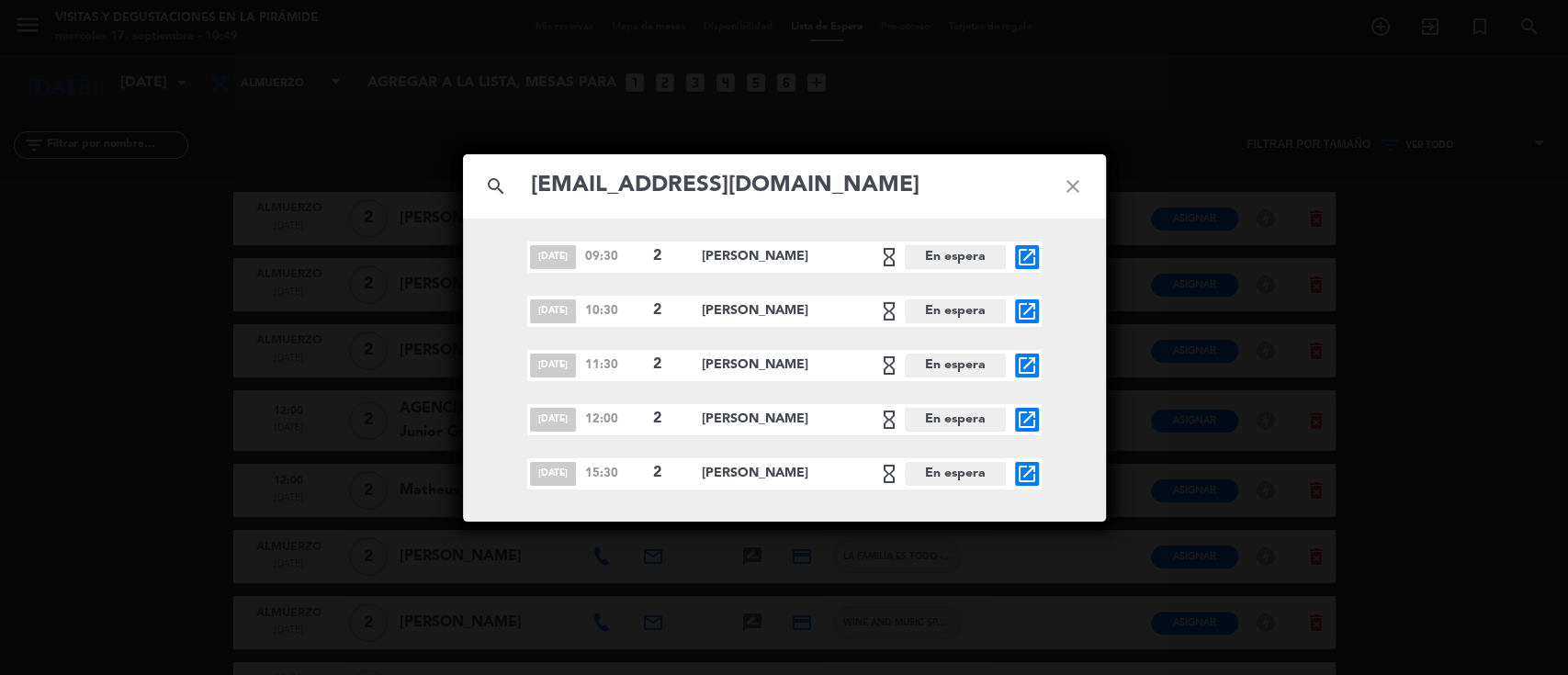
click at [1078, 180] on icon "close" at bounding box center [1073, 187] width 66 height 66
drag, startPoint x: 1074, startPoint y: 178, endPoint x: 948, endPoint y: 188, distance: 126.4
click at [1073, 178] on icon "close" at bounding box center [1073, 187] width 66 height 66
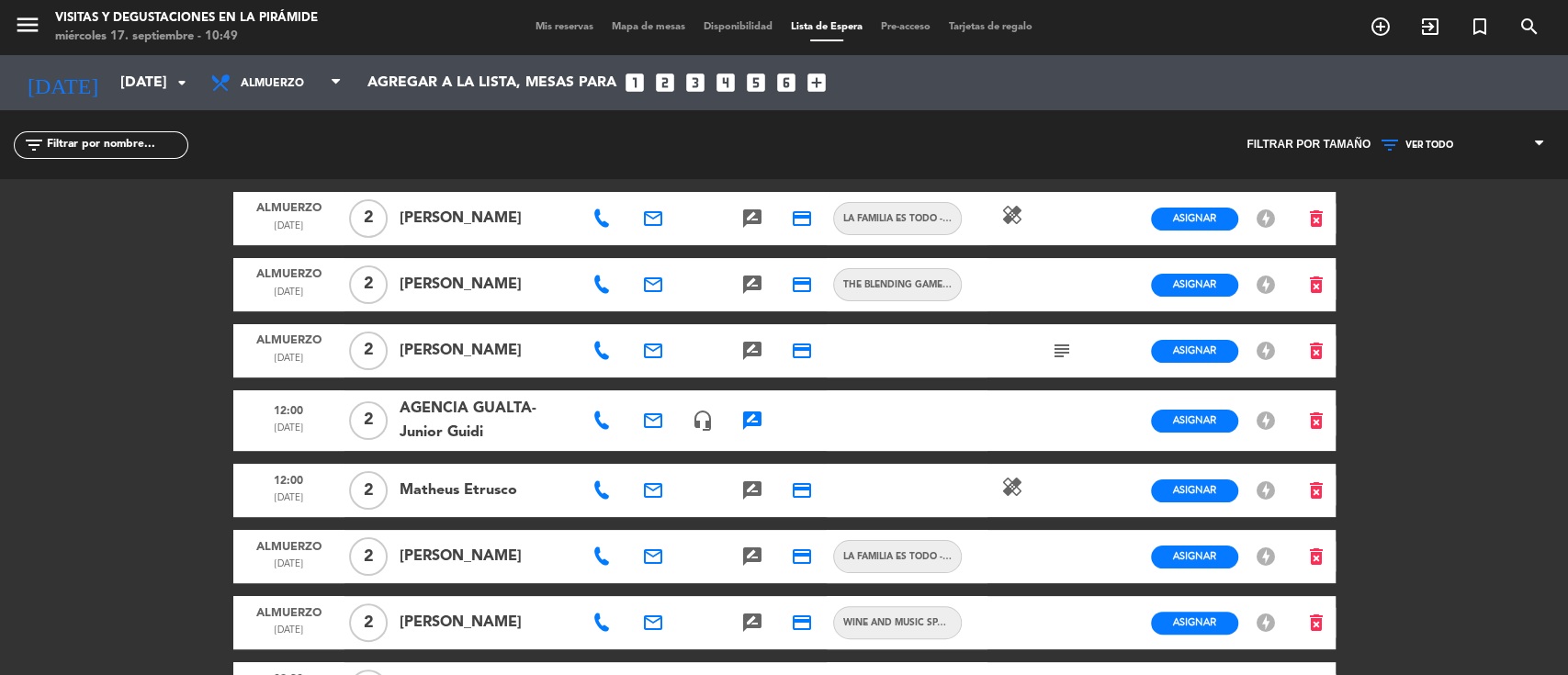
click at [600, 288] on icon at bounding box center [601, 285] width 18 height 18
click at [639, 249] on button "Copiar content_paste" at bounding box center [668, 260] width 67 height 21
click at [1202, 222] on span "Asignar" at bounding box center [1194, 218] width 43 height 13
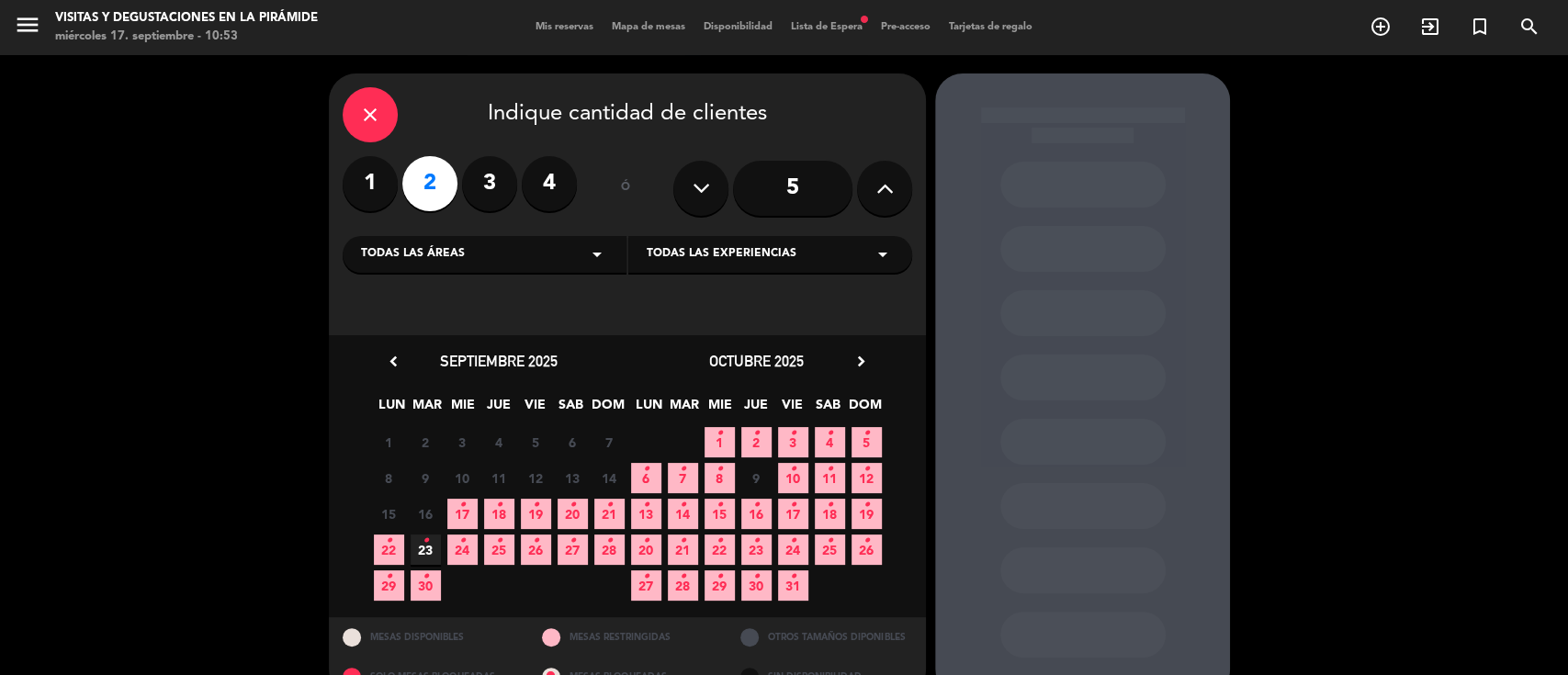
click at [465, 544] on span "24 •" at bounding box center [462, 550] width 31 height 31
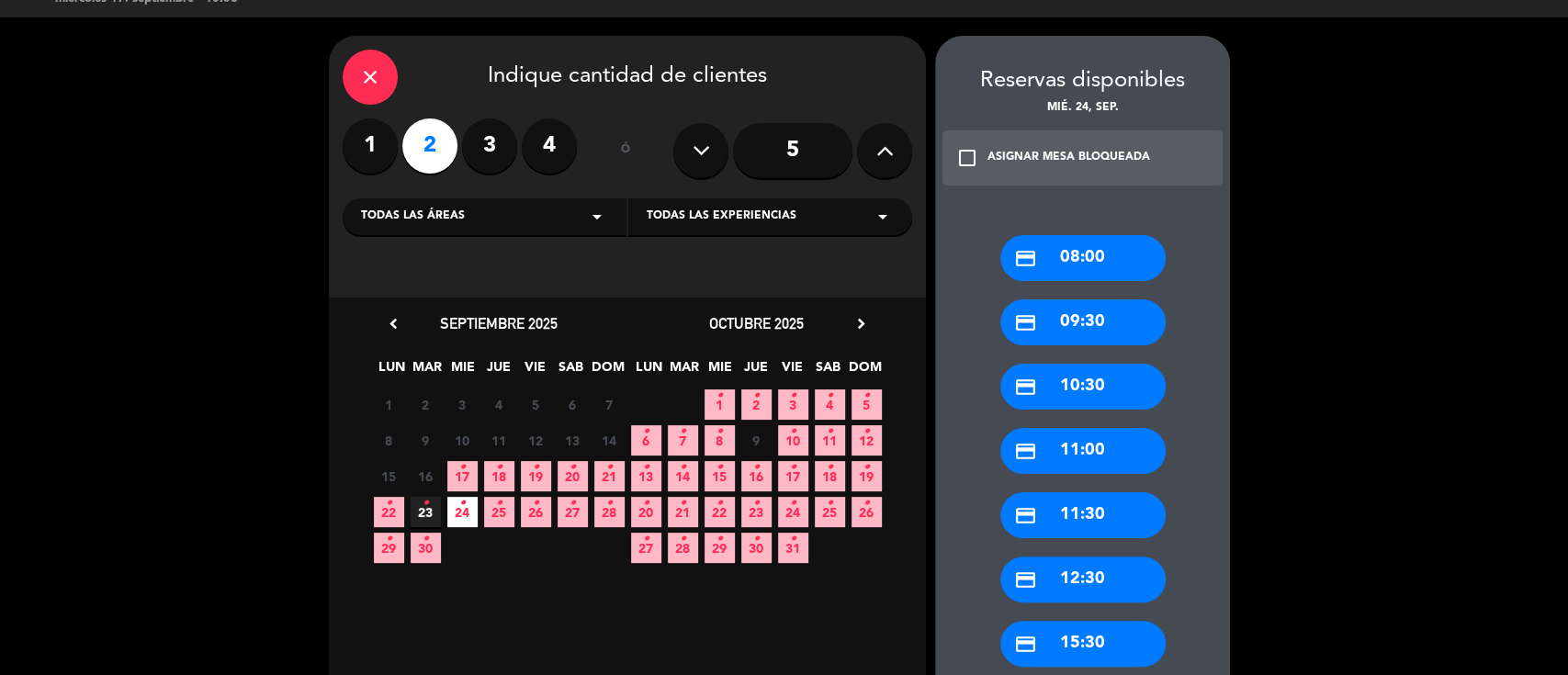
drag, startPoint x: 1085, startPoint y: 533, endPoint x: 1077, endPoint y: 508, distance: 26.2
click at [1085, 530] on div "credit_card 11:30" at bounding box center [1083, 515] width 165 height 46
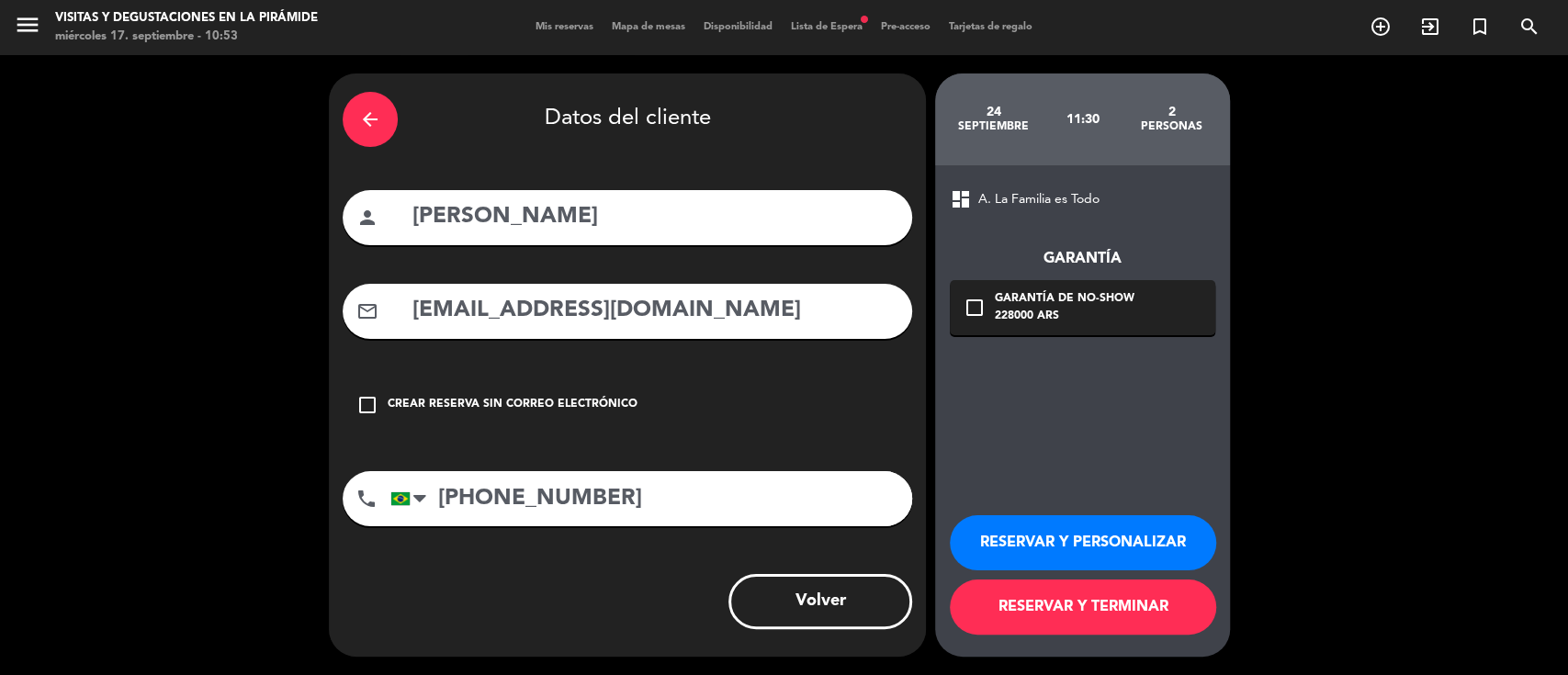
drag, startPoint x: 704, startPoint y: 326, endPoint x: 364, endPoint y: 305, distance: 340.6
click at [362, 305] on div "mail_outline [EMAIL_ADDRESS][DOMAIN_NAME]" at bounding box center [627, 311] width 569 height 55
click at [1012, 538] on button "RESERVAR Y PERSONALIZAR" at bounding box center [1083, 542] width 266 height 55
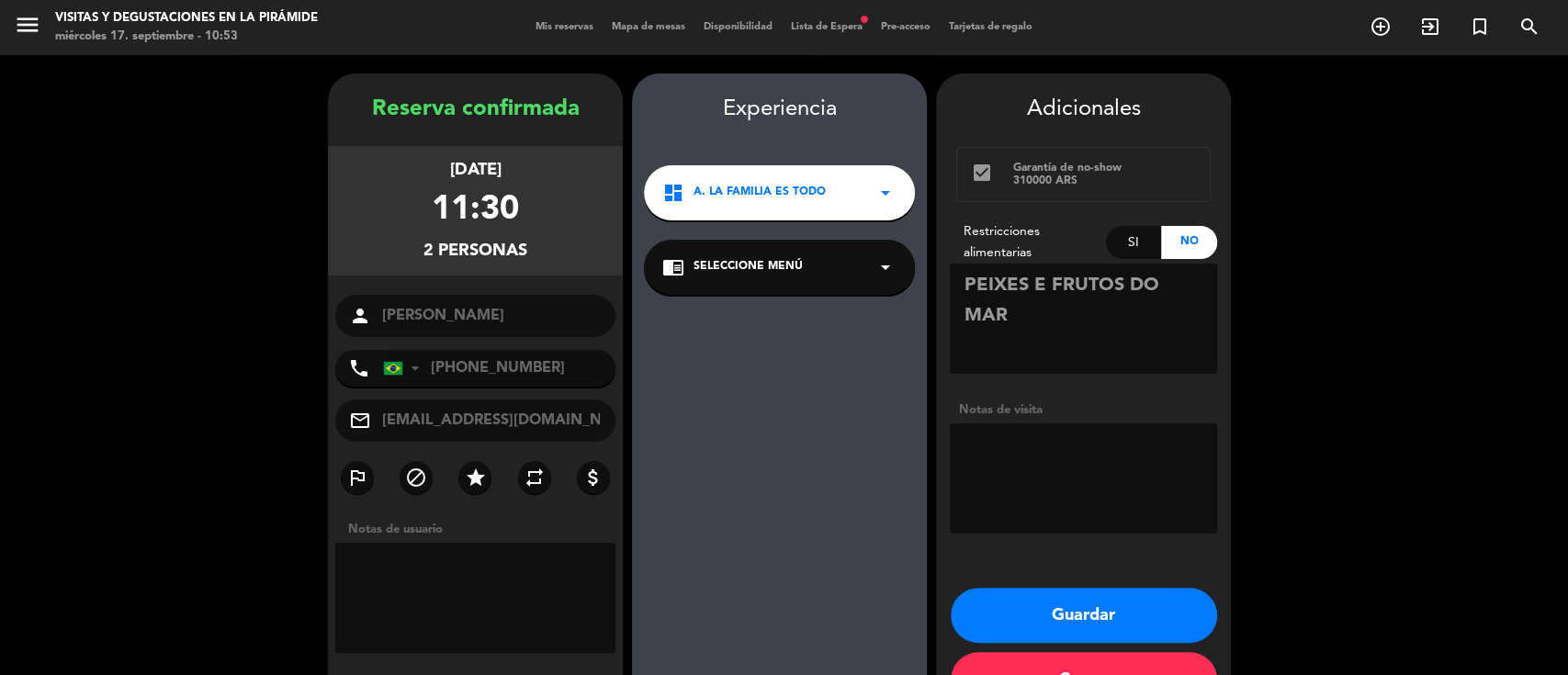
scroll to position [59, 0]
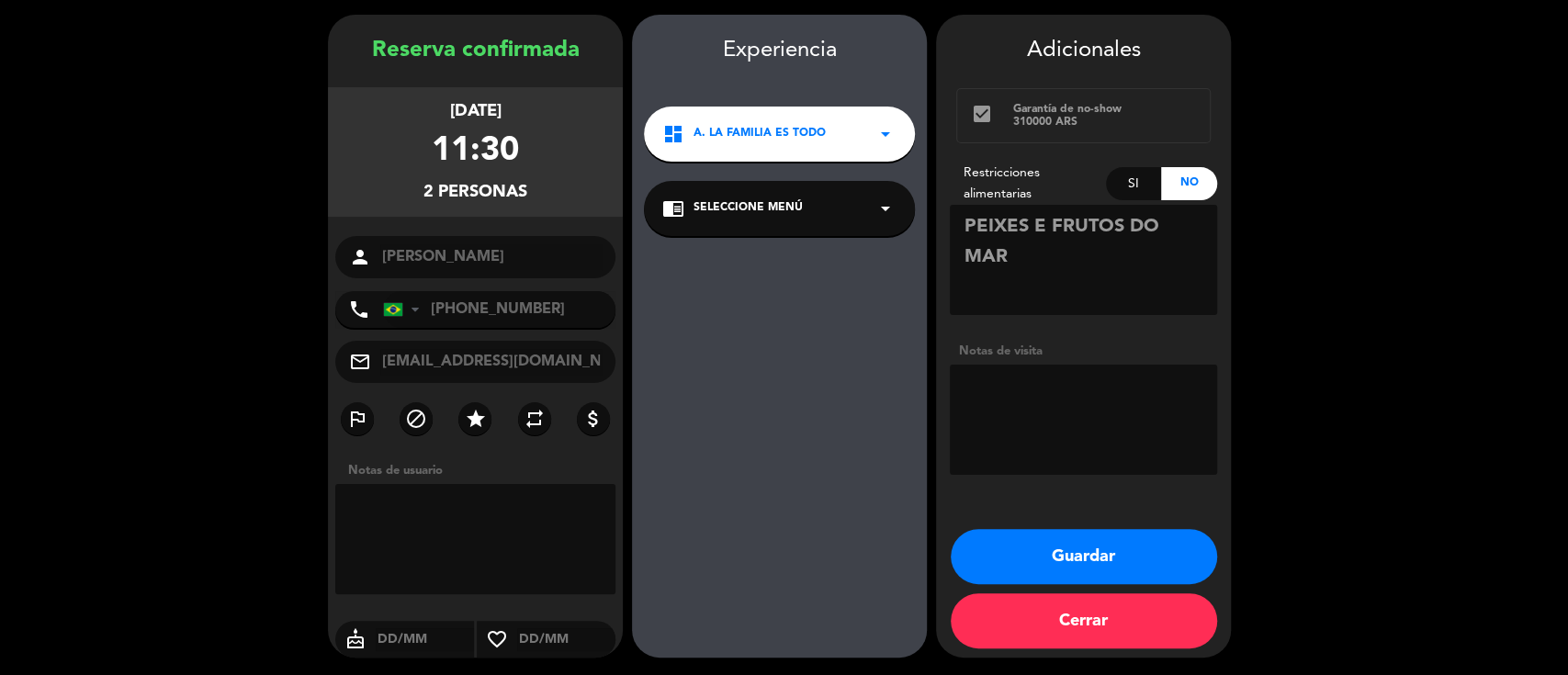
click at [804, 196] on div "chrome_reader_mode Seleccione Menú arrow_drop_down" at bounding box center [780, 208] width 271 height 55
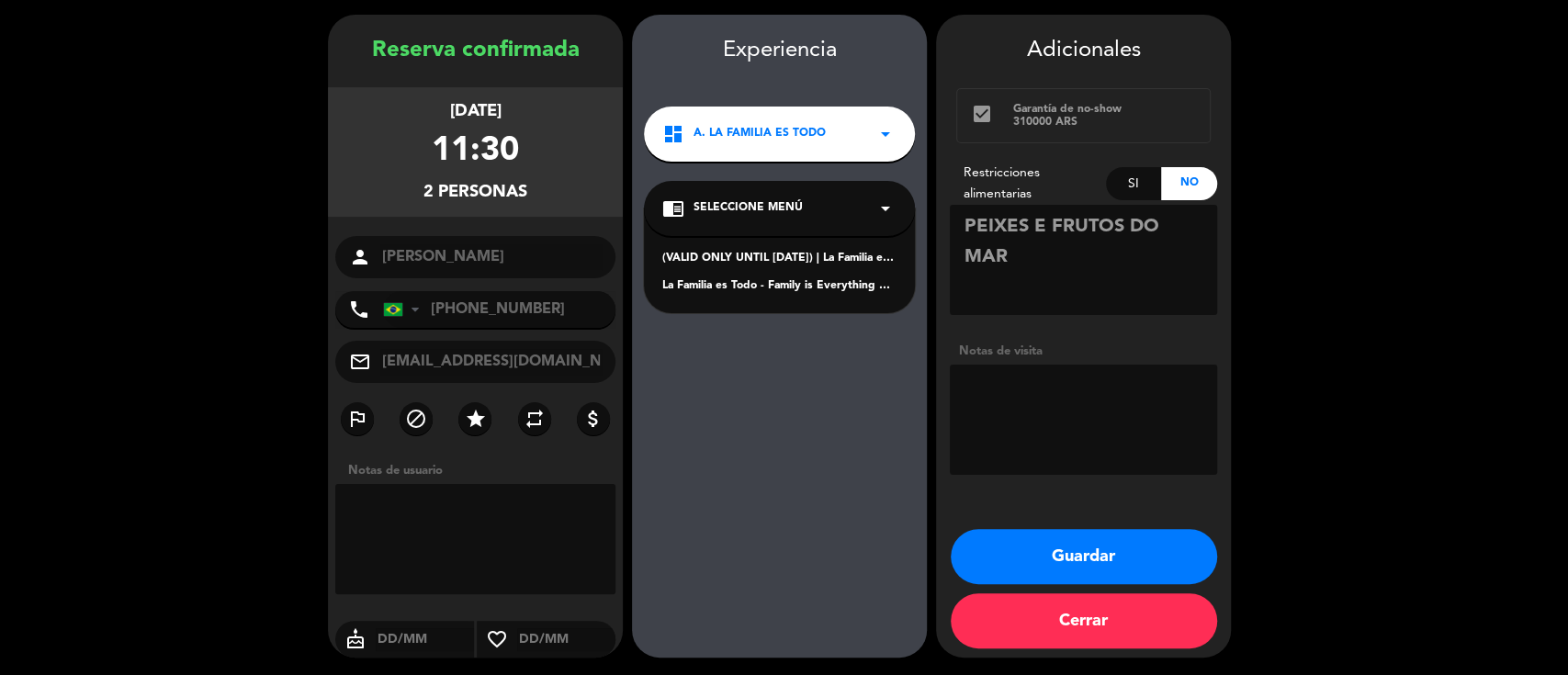
click at [771, 285] on div "La Familia es Todo - Family is Everything Español" at bounding box center [780, 287] width 235 height 18
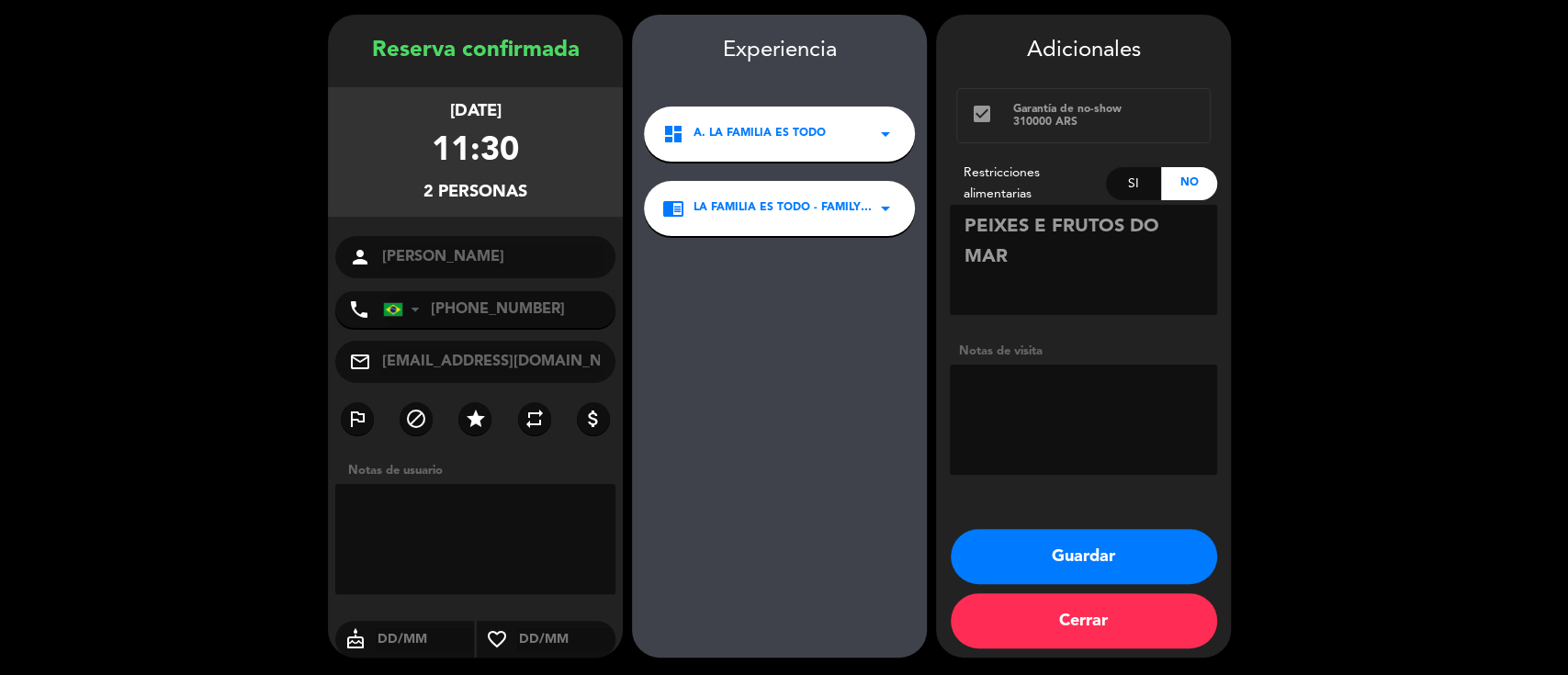
click at [1025, 569] on button "Guardar" at bounding box center [1083, 556] width 266 height 55
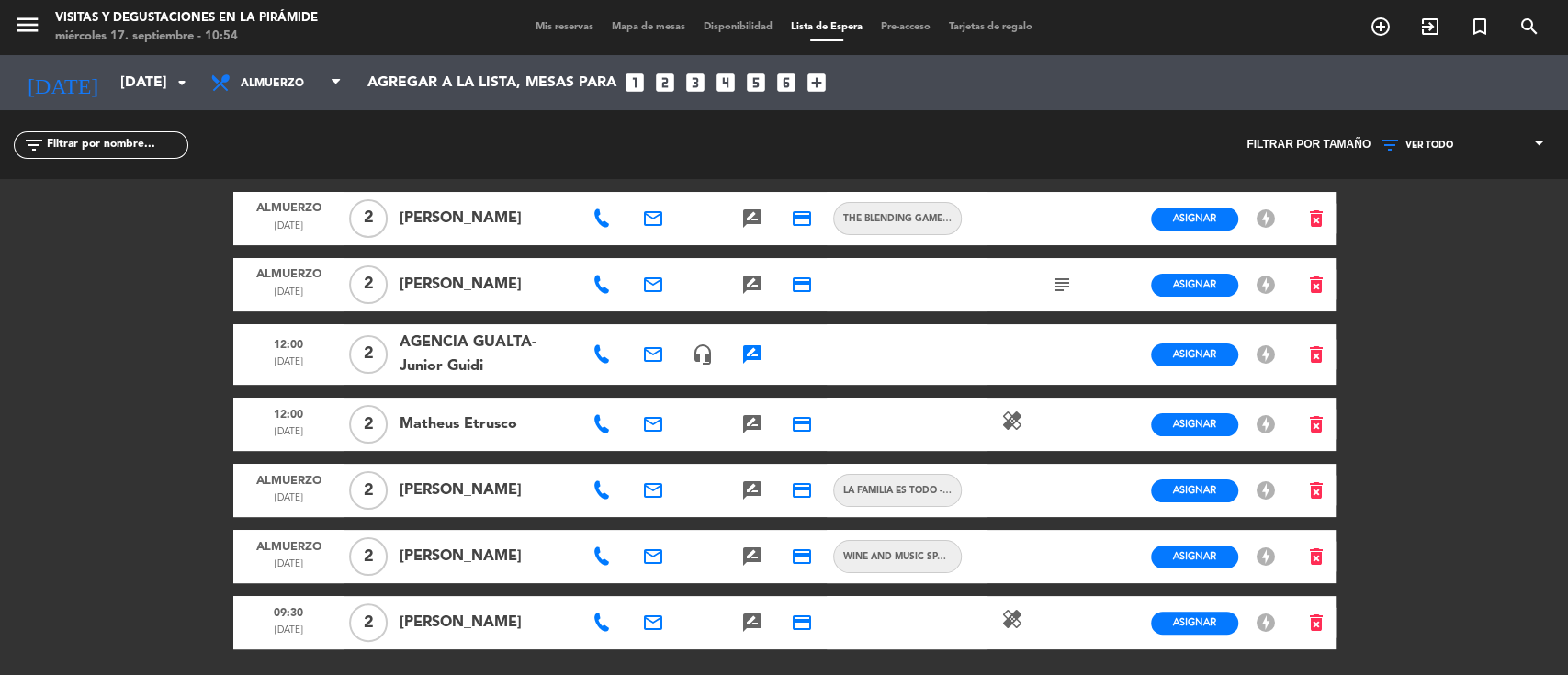
click at [601, 290] on icon at bounding box center [601, 285] width 18 height 18
click at [1063, 281] on icon "subject" at bounding box center [1061, 285] width 22 height 22
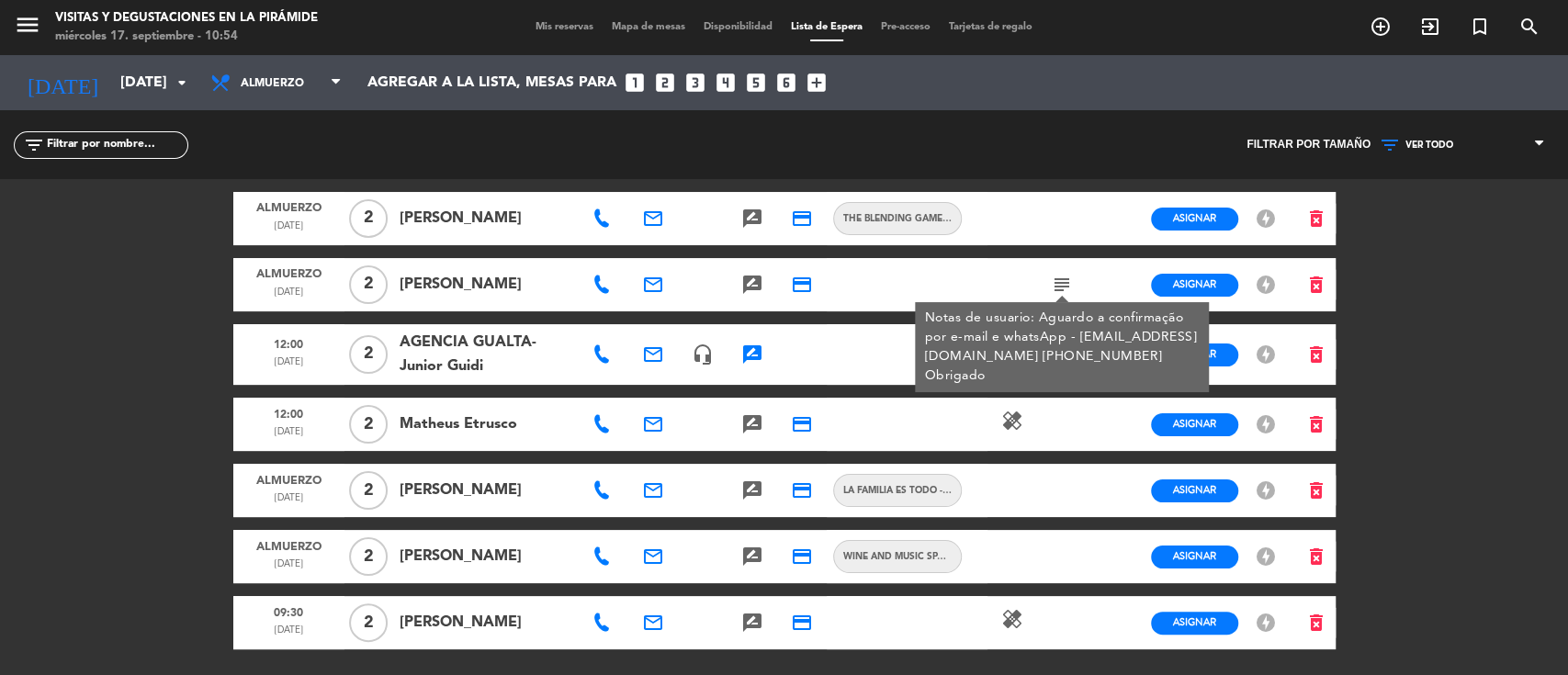
click at [1028, 167] on div "Filtrar por tamaño VER TODO 1 2 3 4 5 6 7 8+ VER TODO VER TODO 1 2 3 4 5 6 7 8+" at bounding box center [1177, 145] width 784 height 69
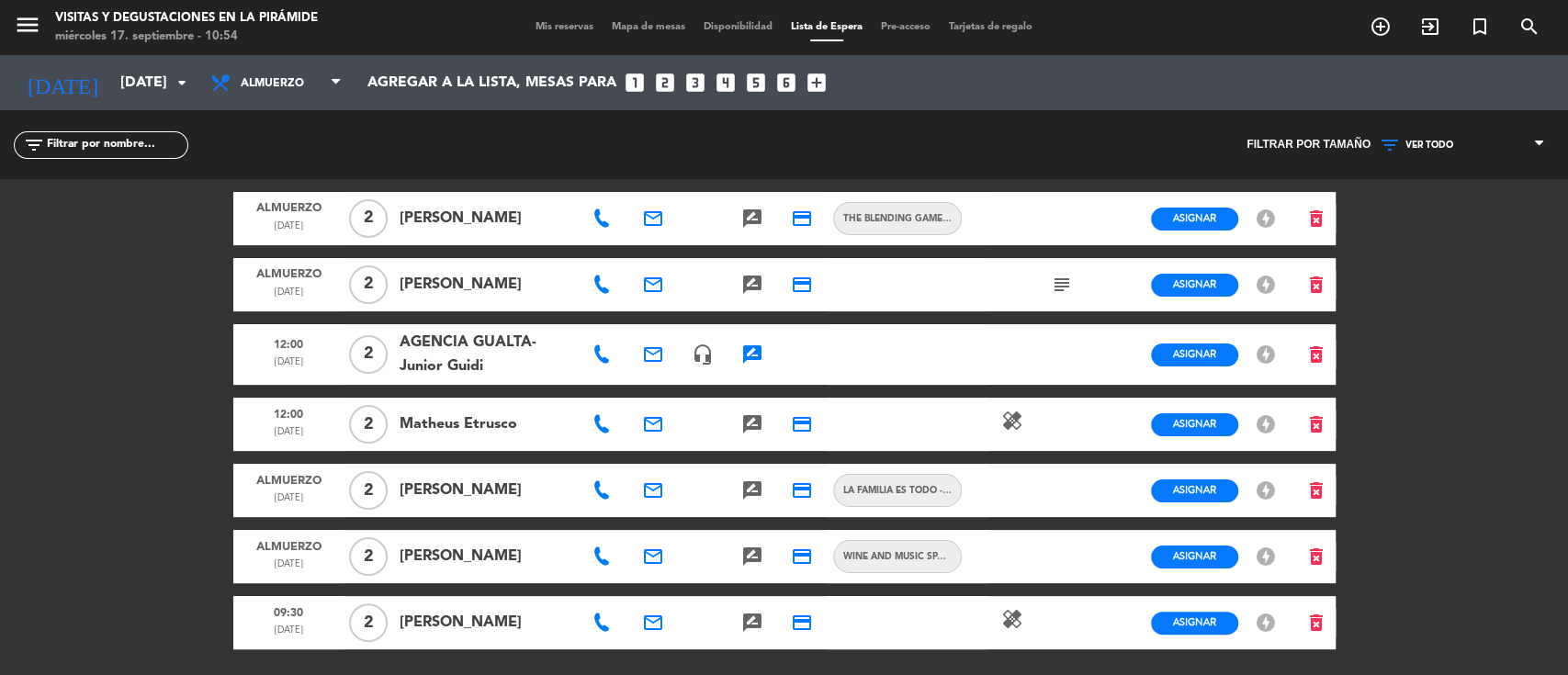
click at [650, 289] on icon "email" at bounding box center [653, 285] width 22 height 22
click at [790, 248] on span "Copiar" at bounding box center [809, 250] width 38 height 19
click at [1545, 26] on span "search" at bounding box center [1530, 26] width 50 height 31
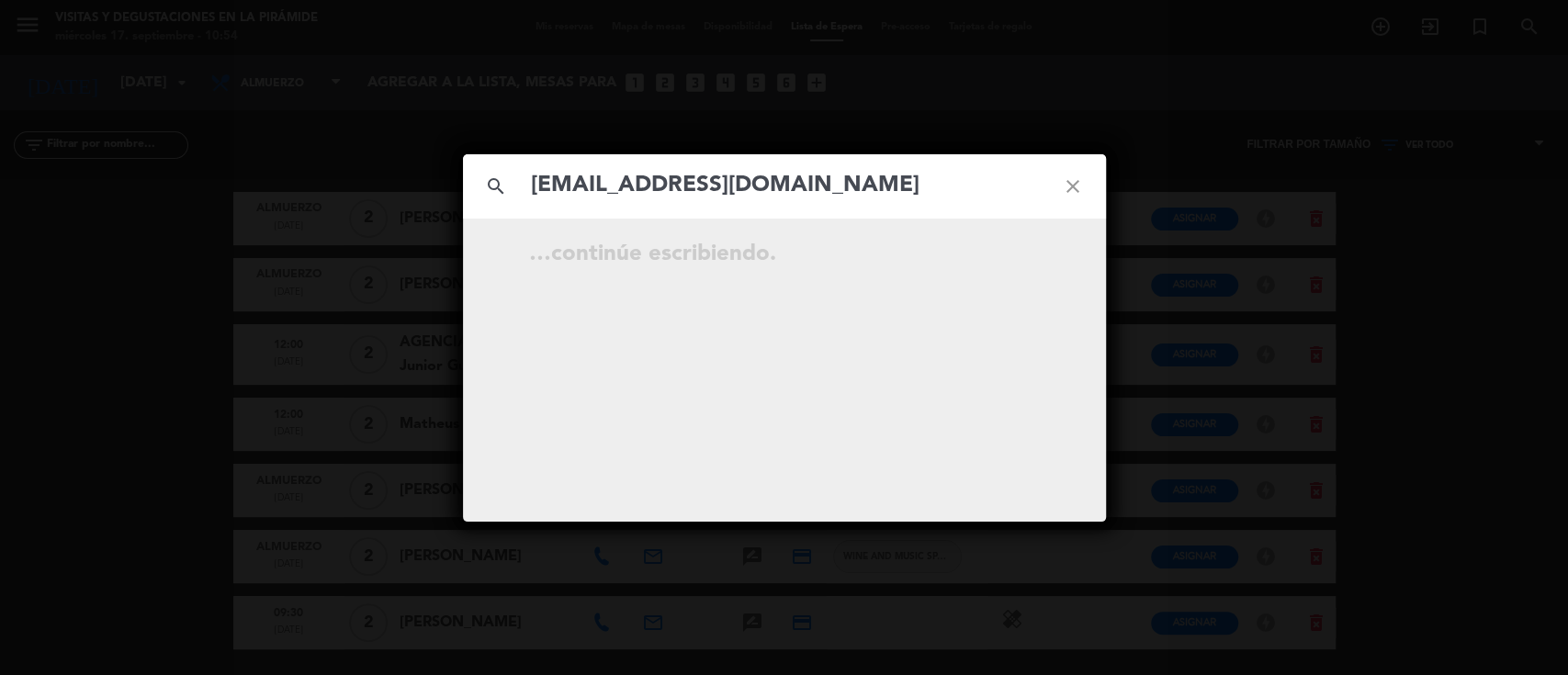
type input "[EMAIL_ADDRESS][DOMAIN_NAME]"
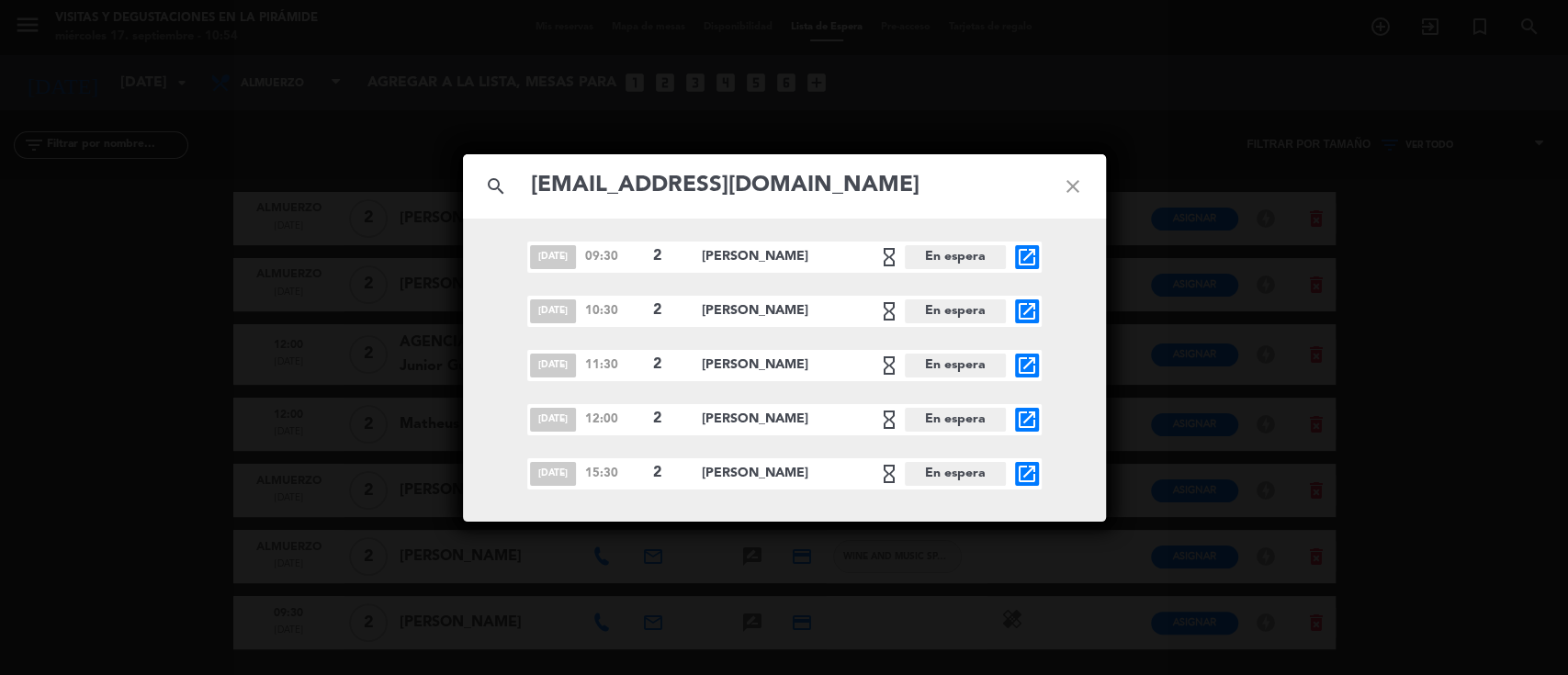
click at [1072, 173] on icon "close" at bounding box center [1073, 187] width 66 height 66
drag, startPoint x: 1072, startPoint y: 175, endPoint x: 929, endPoint y: 186, distance: 143.4
click at [1070, 177] on icon "close" at bounding box center [1073, 187] width 66 height 66
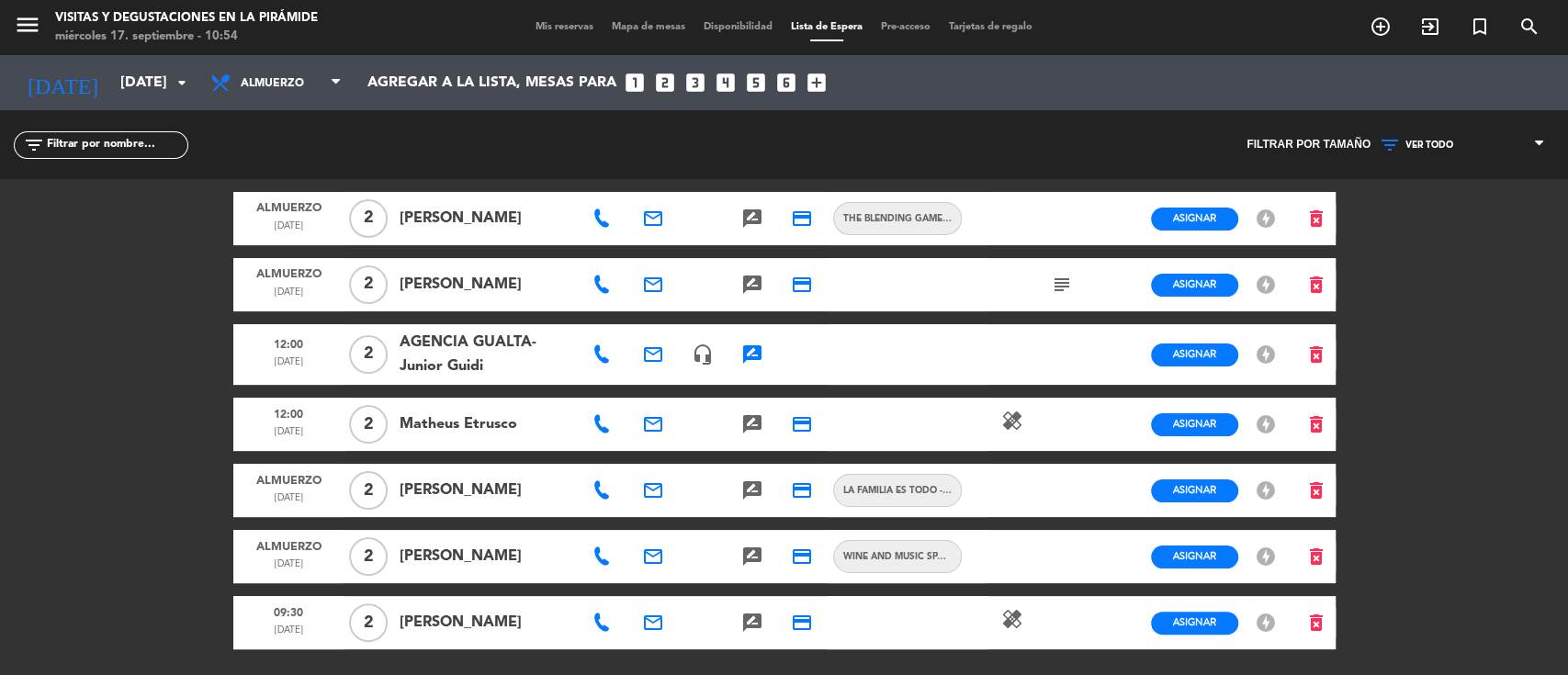
click at [610, 295] on div at bounding box center [604, 285] width 50 height 53
click at [609, 276] on icon at bounding box center [601, 285] width 18 height 18
click at [652, 244] on span "Copiar" at bounding box center [660, 252] width 38 height 19
click at [609, 418] on icon at bounding box center [601, 424] width 18 height 18
click at [661, 414] on icon "email" at bounding box center [653, 424] width 22 height 22
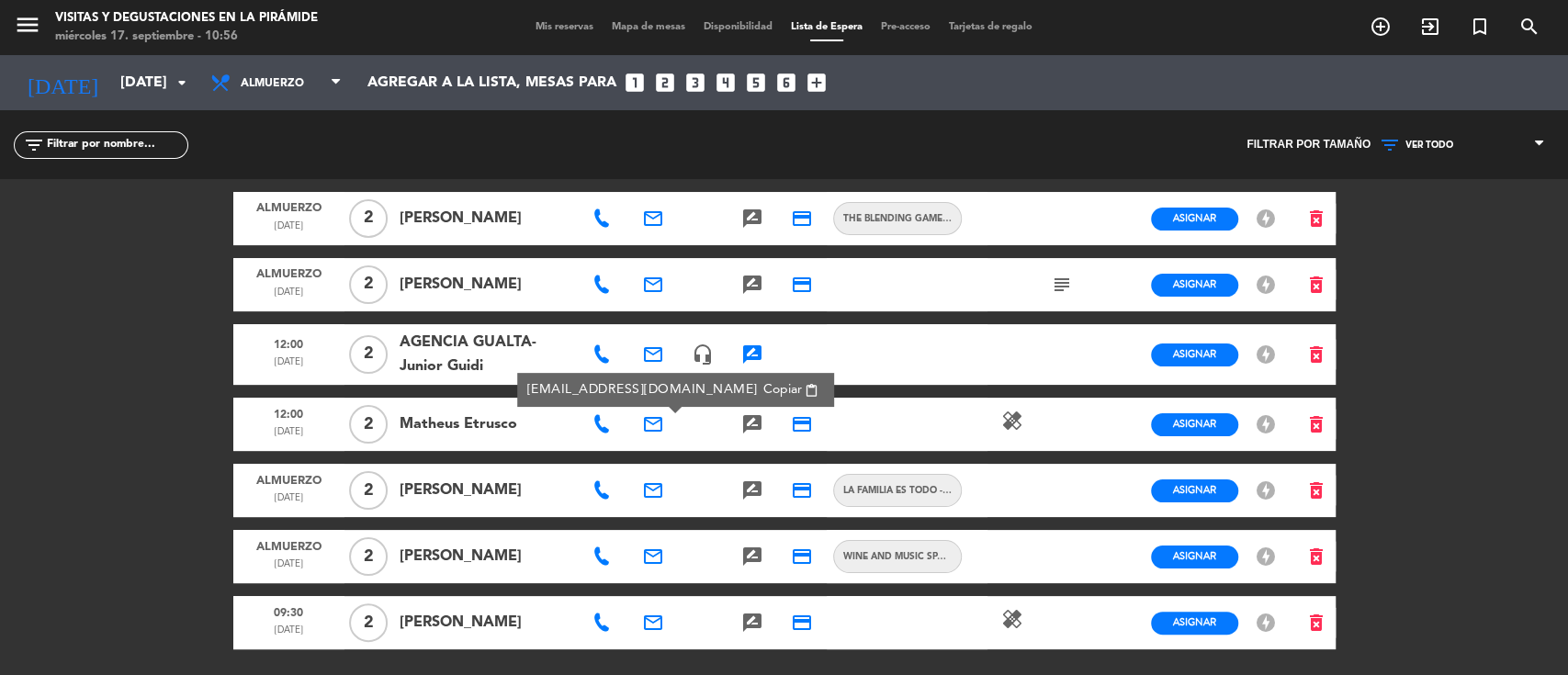
click at [659, 420] on icon "email" at bounding box center [653, 424] width 22 height 22
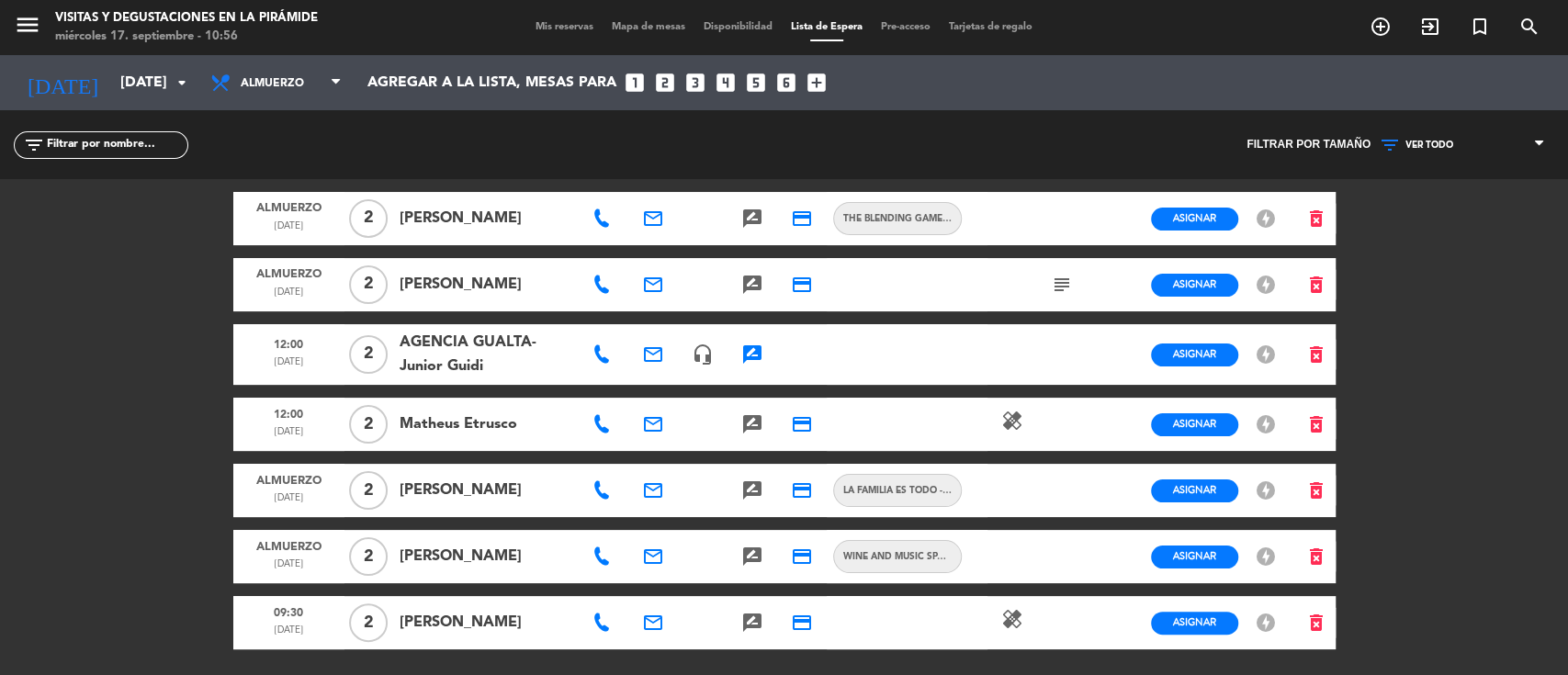
click at [659, 426] on icon "email" at bounding box center [653, 424] width 22 height 22
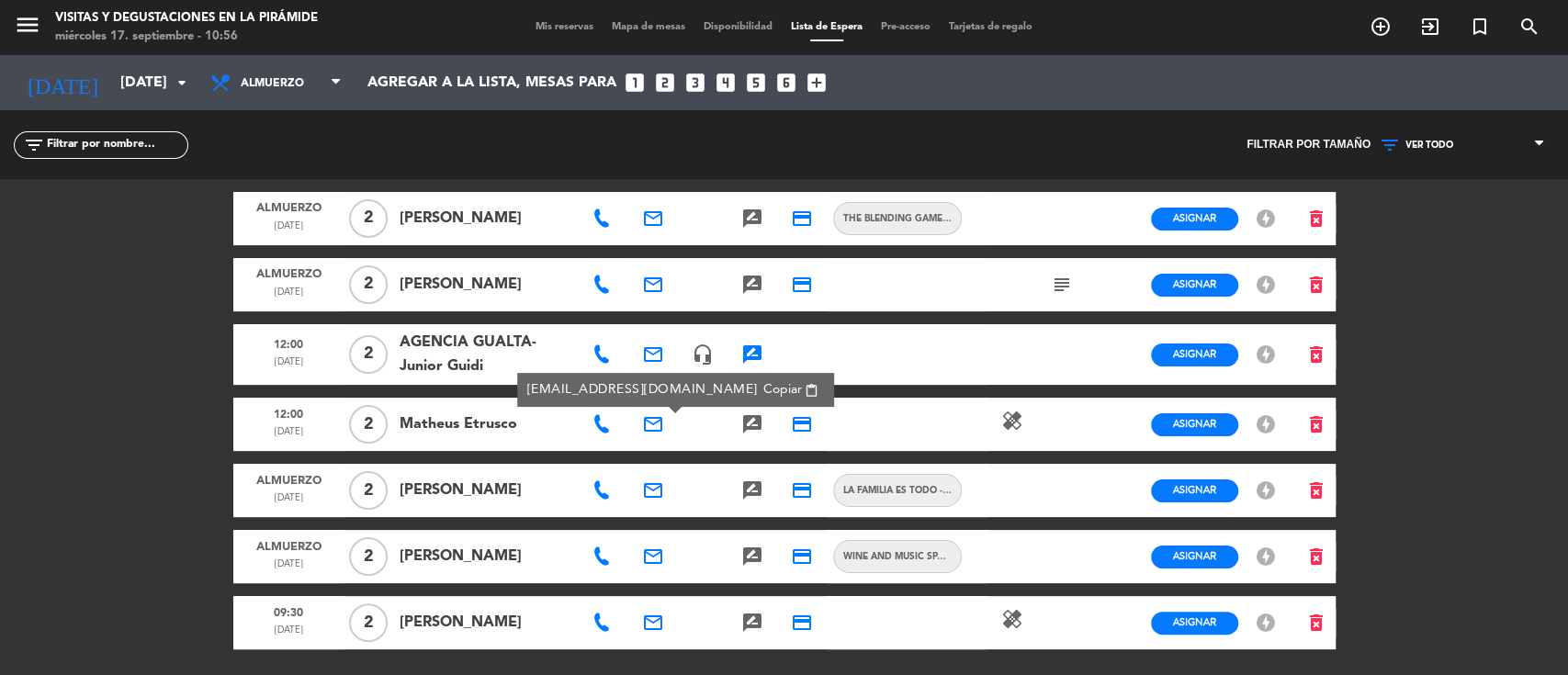
click at [763, 389] on span "Copiar" at bounding box center [783, 390] width 38 height 19
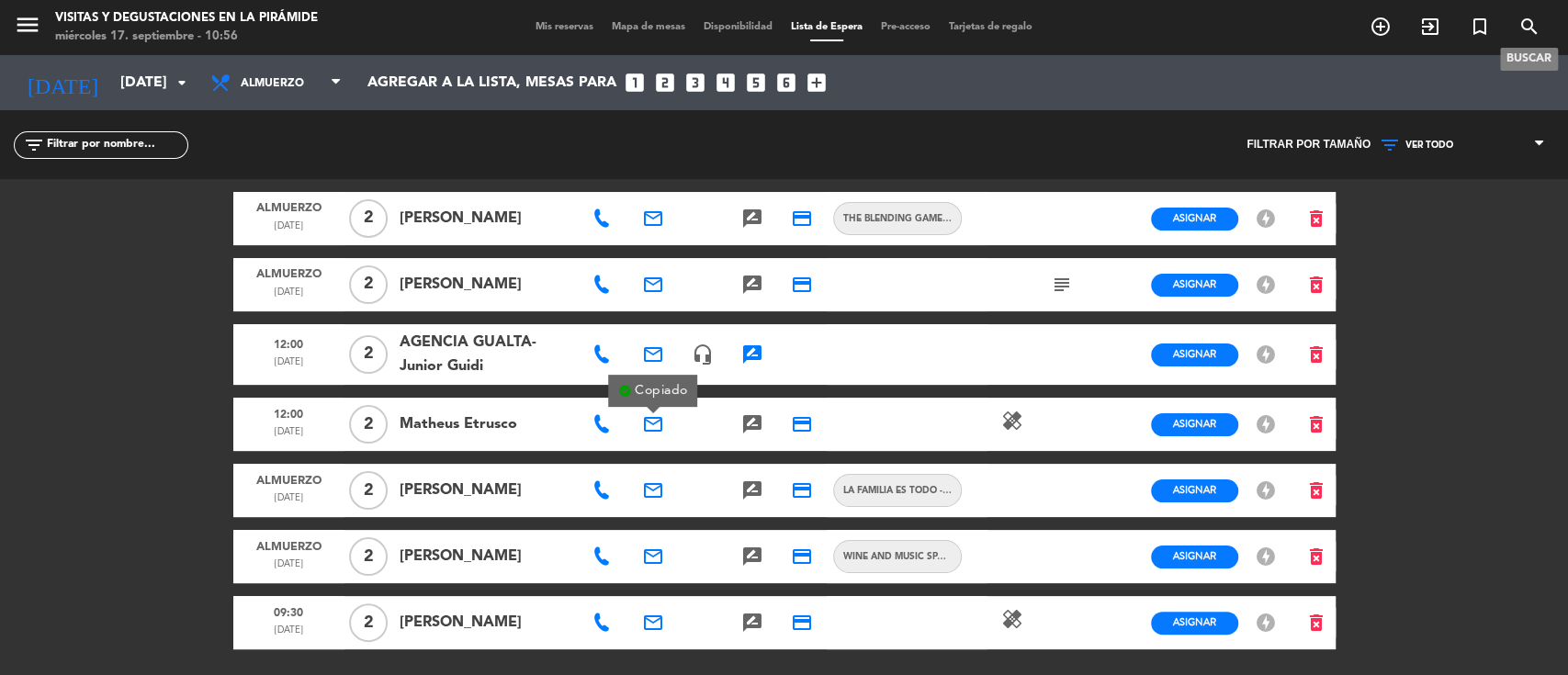
click at [1536, 26] on icon "search" at bounding box center [1530, 26] width 22 height 22
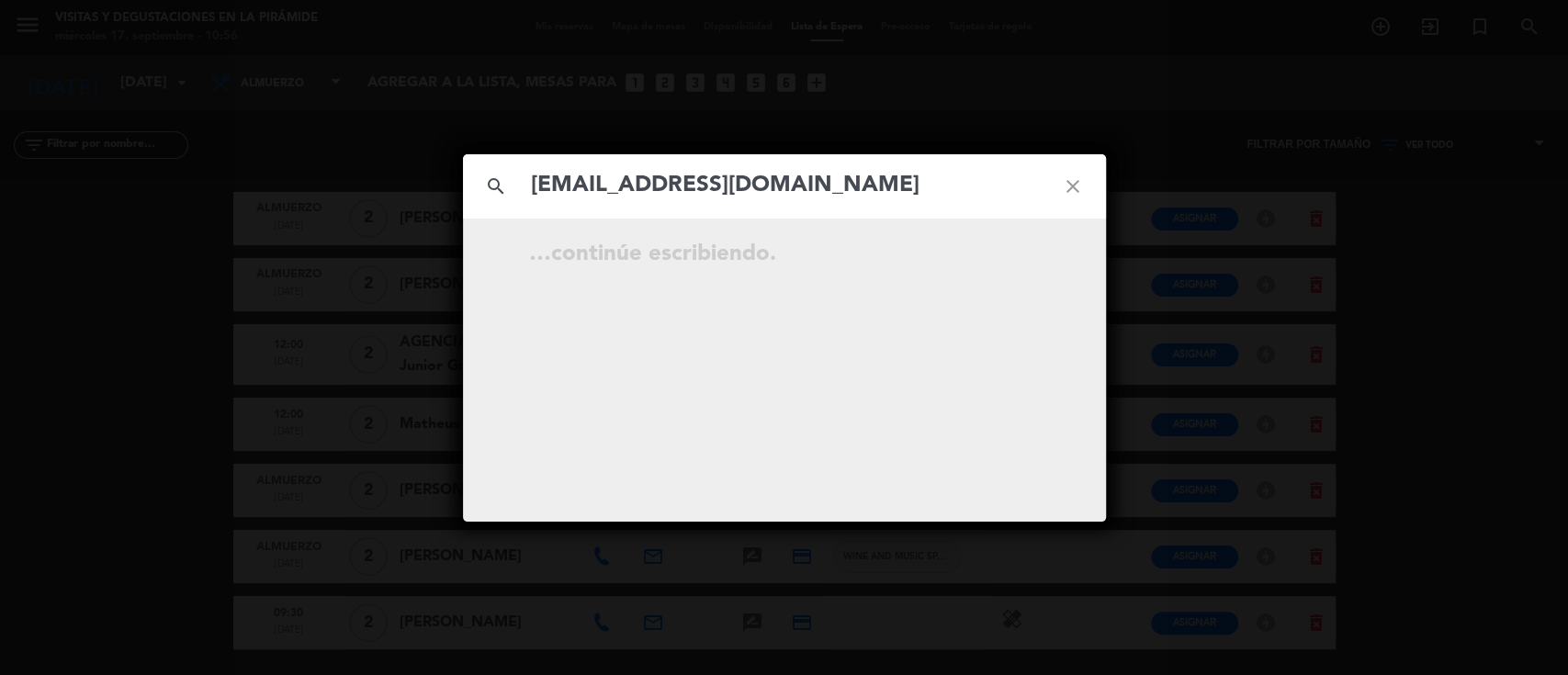
type input "[EMAIL_ADDRESS][DOMAIN_NAME]"
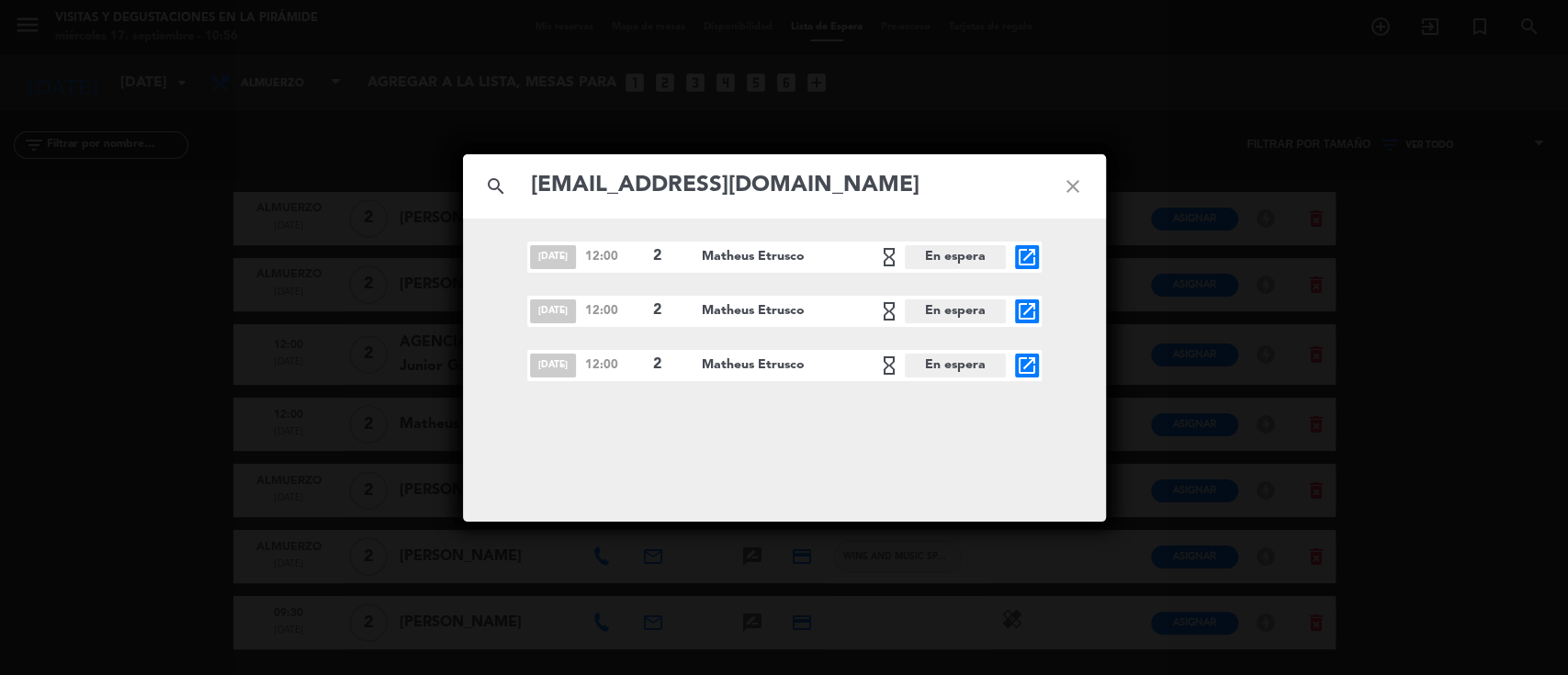
click at [1075, 183] on icon "close" at bounding box center [1073, 187] width 66 height 66
click at [1075, 182] on icon "close" at bounding box center [1073, 187] width 66 height 66
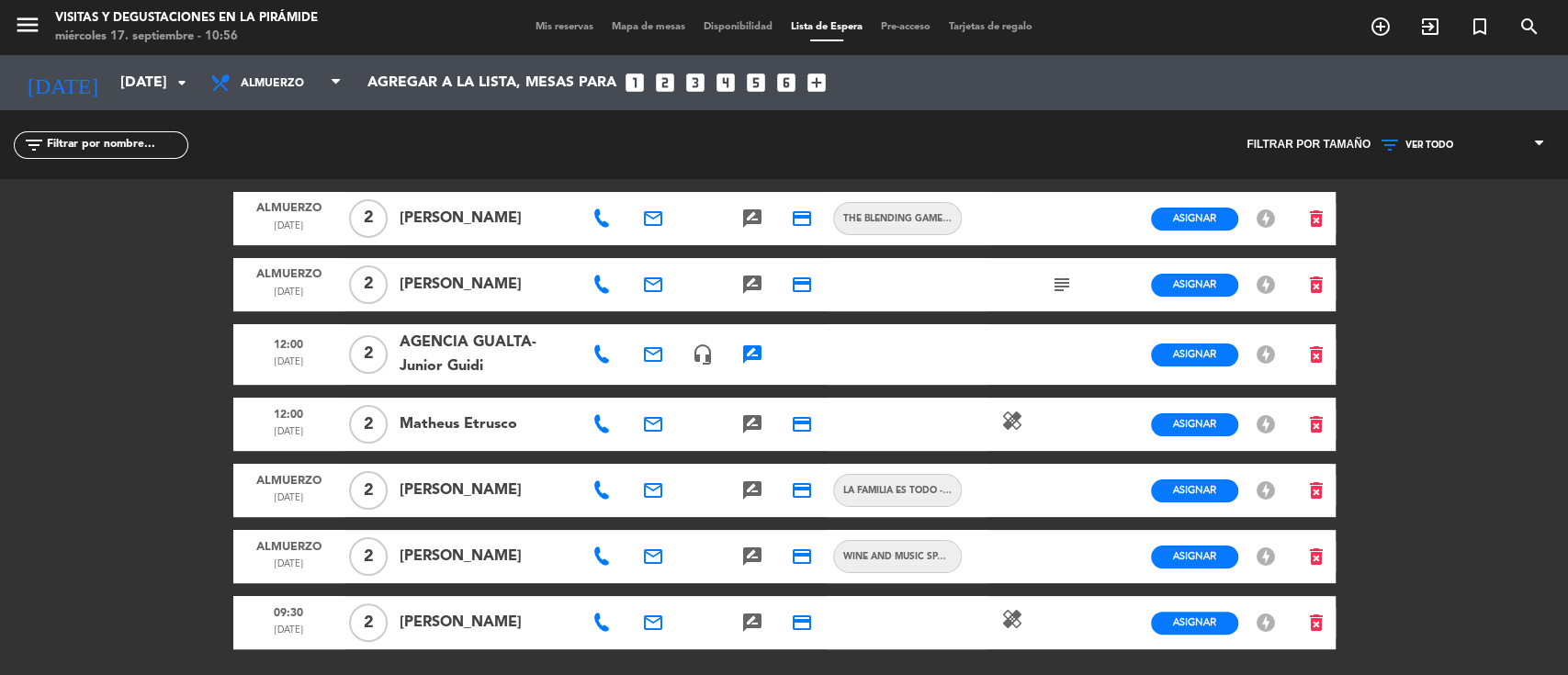
click at [600, 429] on icon at bounding box center [601, 424] width 18 height 18
click at [641, 394] on span "Copiar" at bounding box center [660, 392] width 38 height 19
click at [603, 486] on icon at bounding box center [601, 490] width 18 height 18
drag, startPoint x: 649, startPoint y: 486, endPoint x: 691, endPoint y: 486, distance: 42.0
click at [652, 486] on icon "email" at bounding box center [653, 490] width 22 height 22
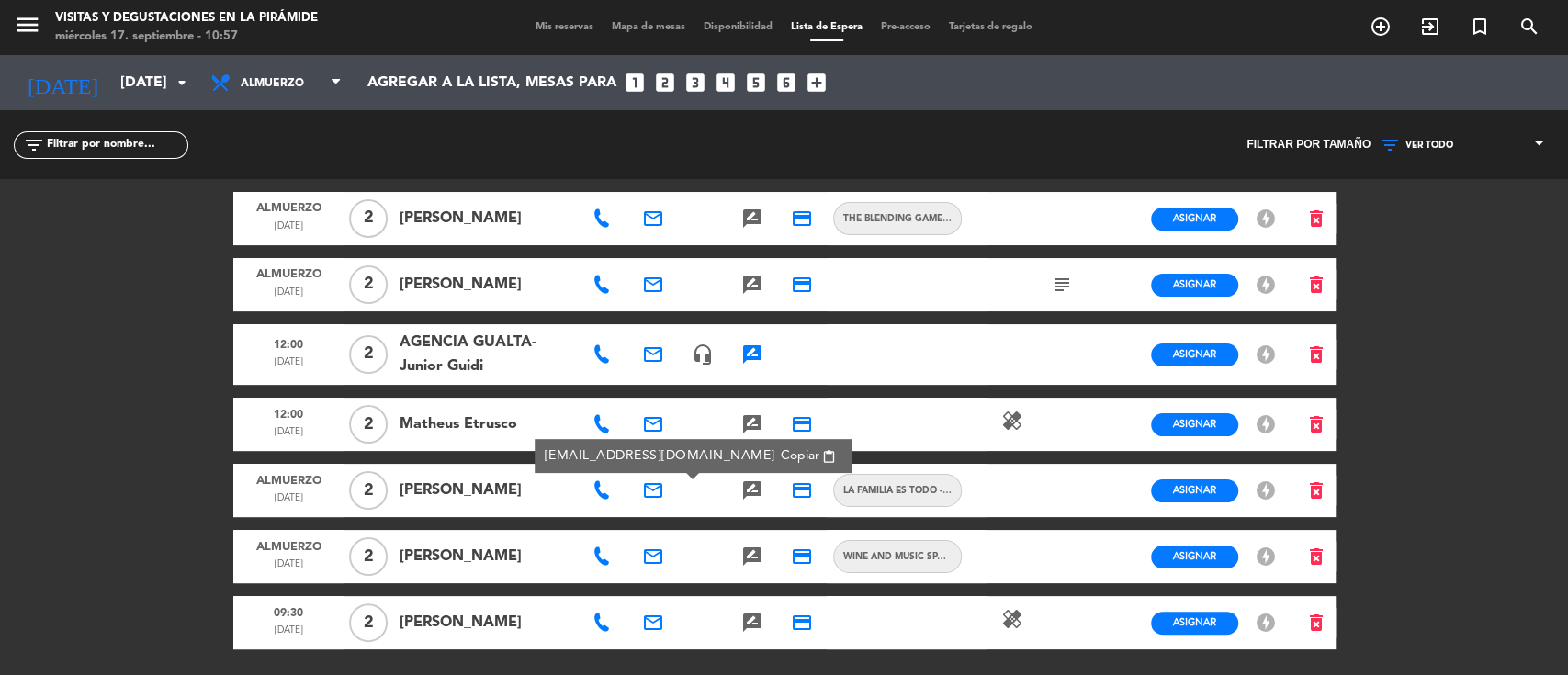
click at [781, 453] on span "Copiar" at bounding box center [800, 456] width 38 height 19
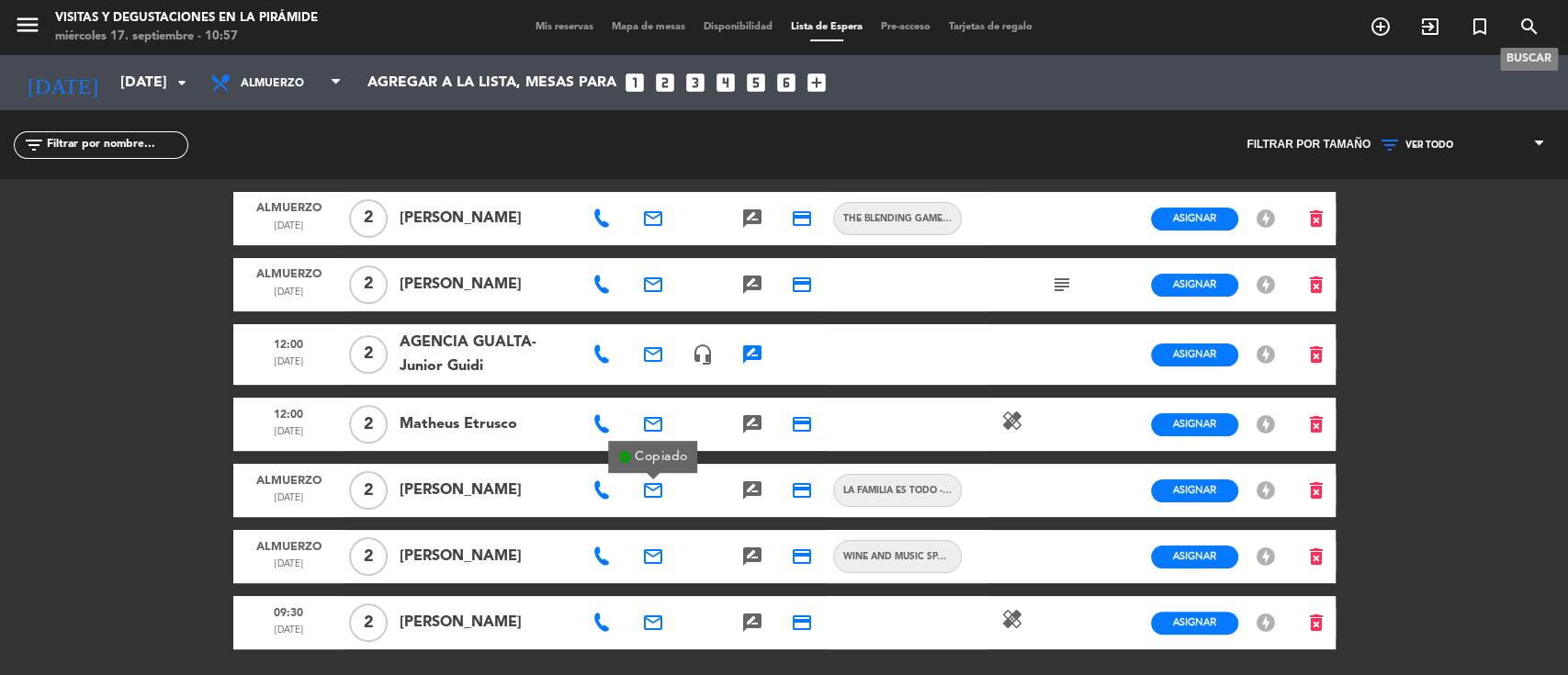
click at [1536, 25] on icon "search" at bounding box center [1530, 26] width 22 height 22
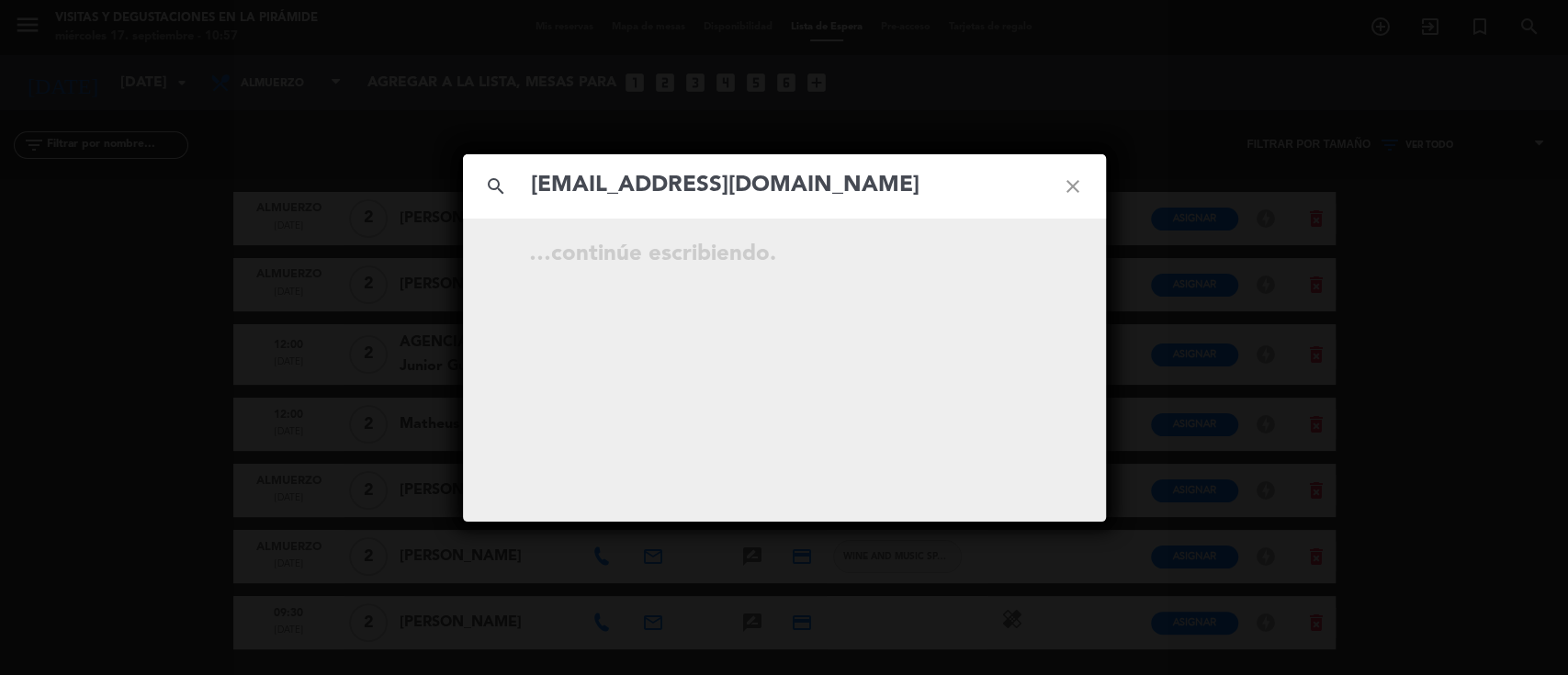
type input "[EMAIL_ADDRESS][DOMAIN_NAME]"
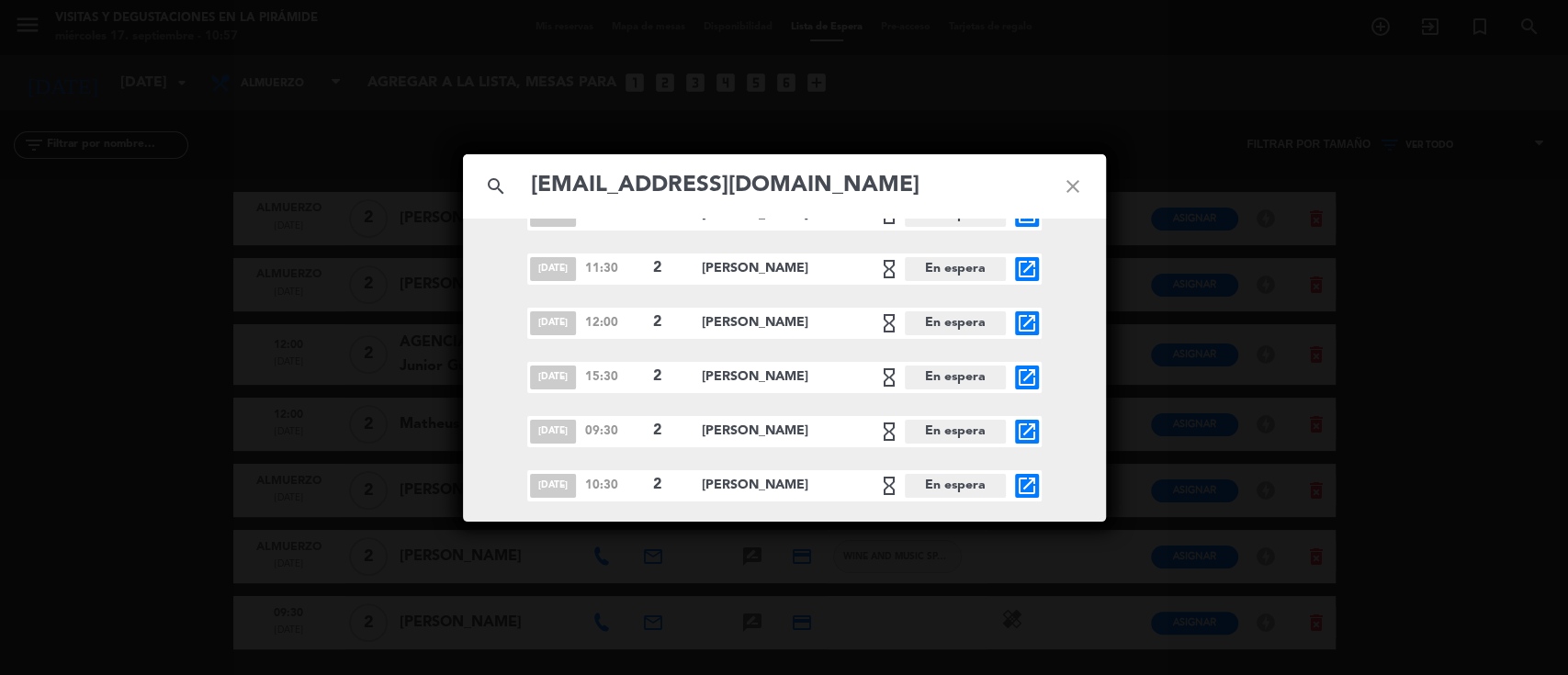
scroll to position [780, 0]
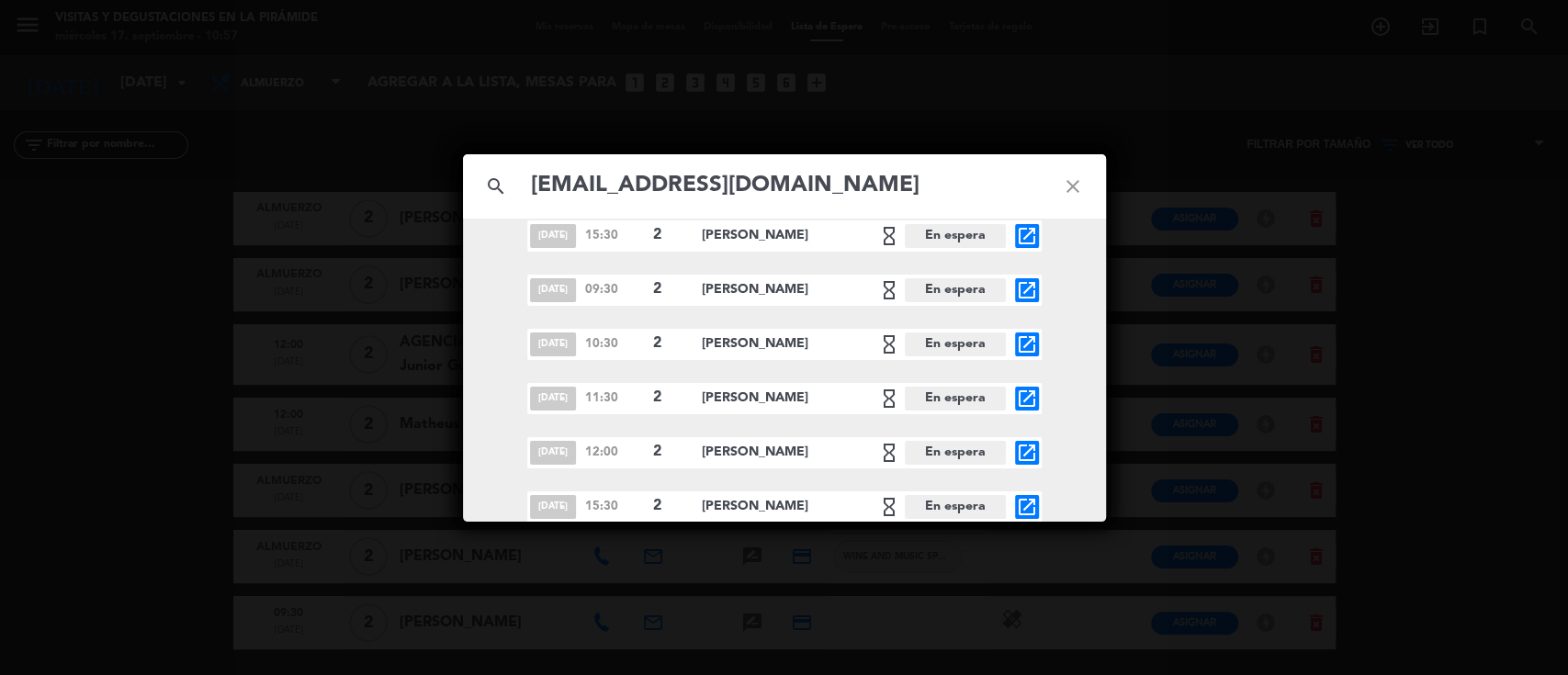
click at [1073, 178] on icon "close" at bounding box center [1073, 187] width 66 height 66
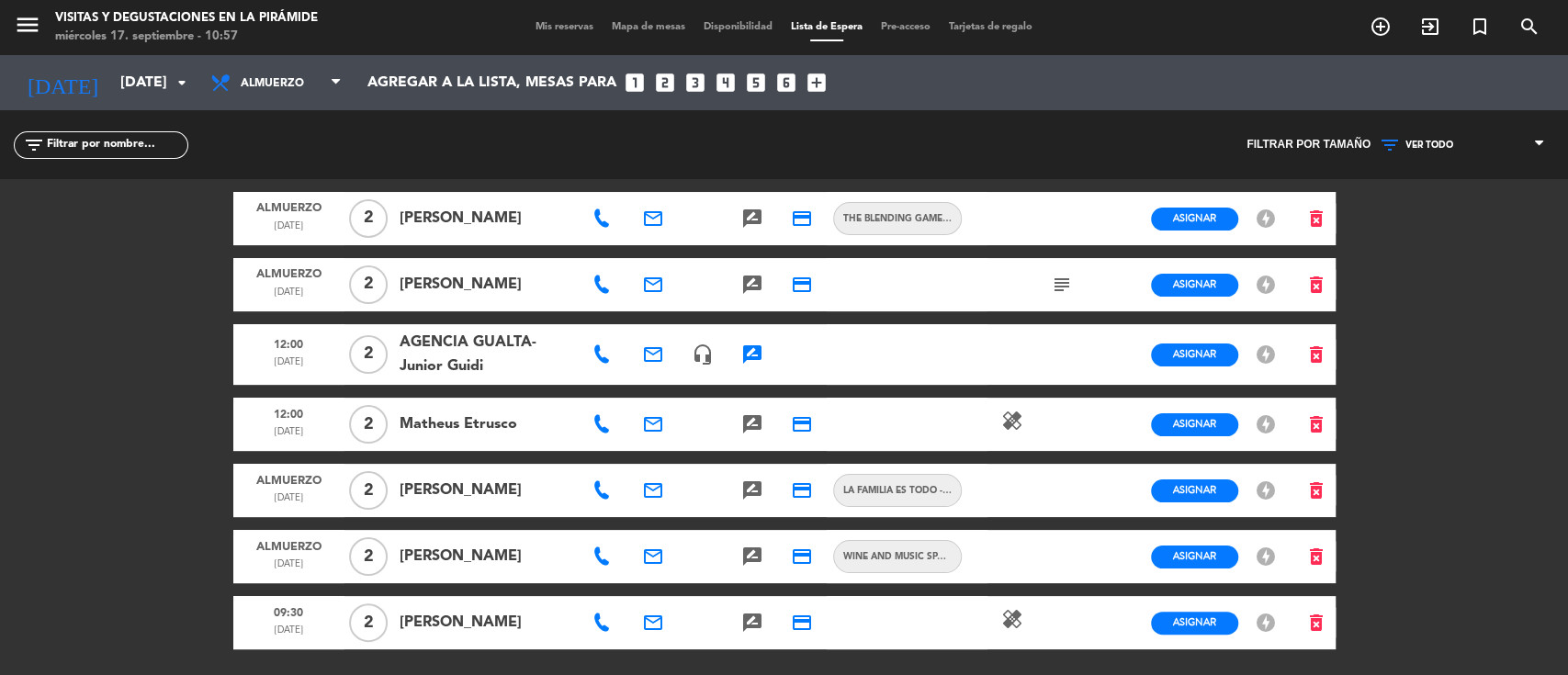
click at [596, 495] on icon at bounding box center [601, 490] width 18 height 18
click at [647, 461] on span "Copiar" at bounding box center [663, 458] width 38 height 19
click at [575, 22] on span "Mis reservas" at bounding box center [564, 27] width 76 height 11
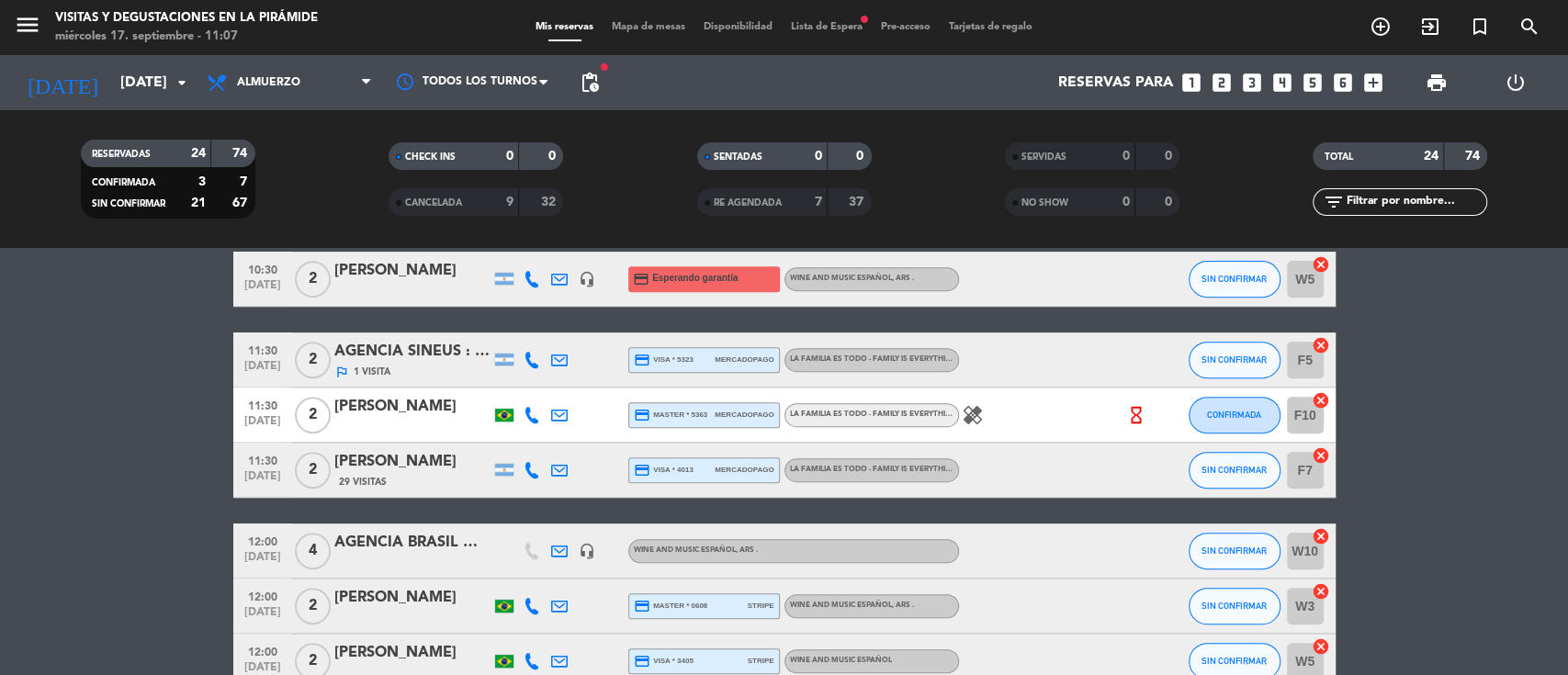
scroll to position [612, 0]
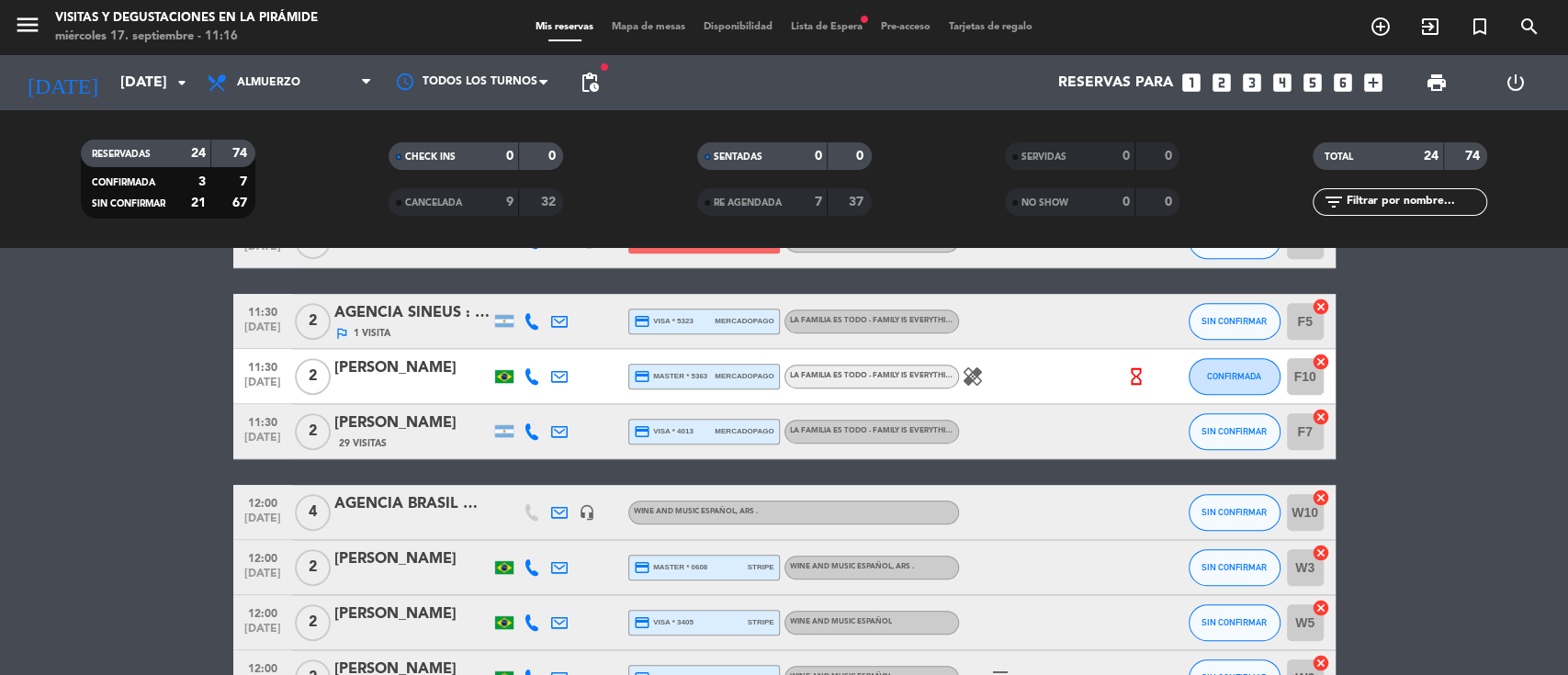
click at [816, 22] on span "Lista de Espera fiber_manual_record" at bounding box center [827, 27] width 90 height 11
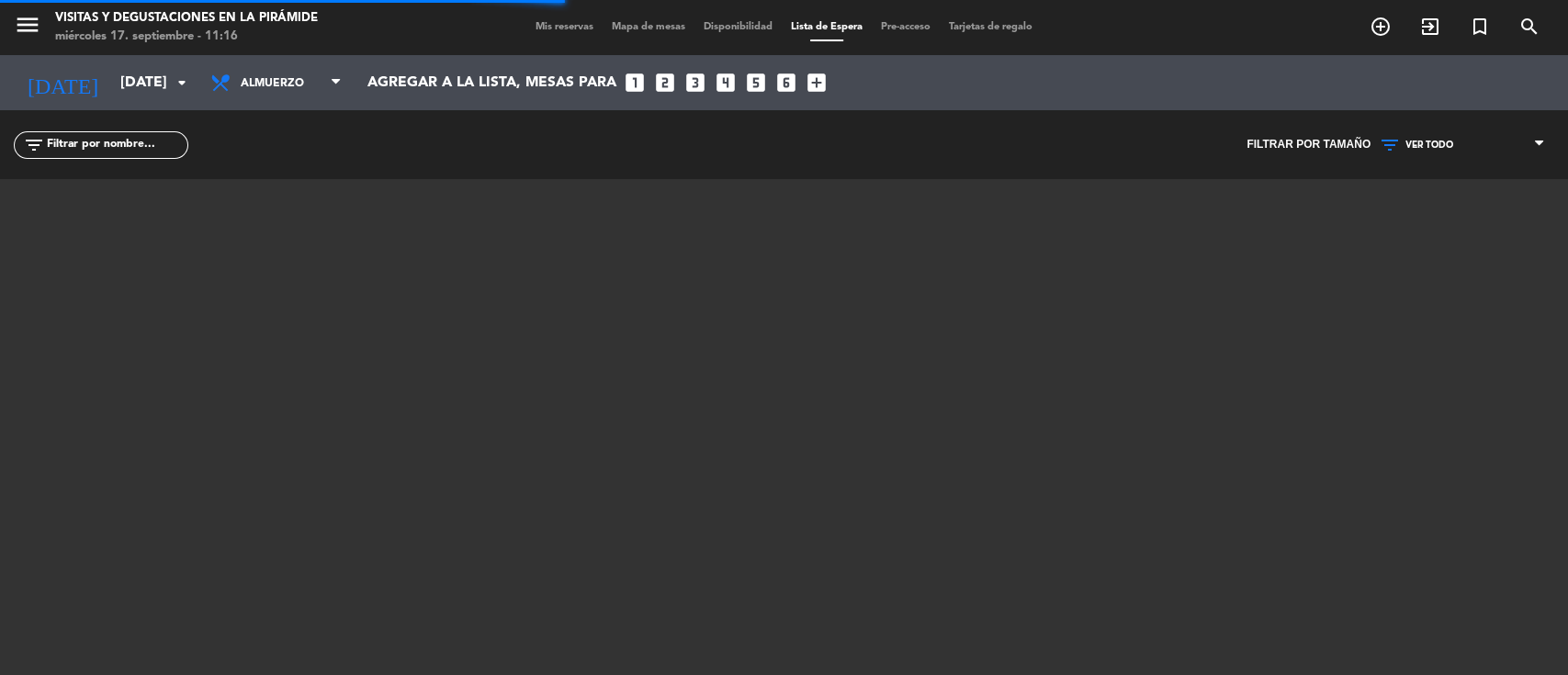
click at [1439, 139] on span "VER TODO" at bounding box center [1430, 144] width 48 height 11
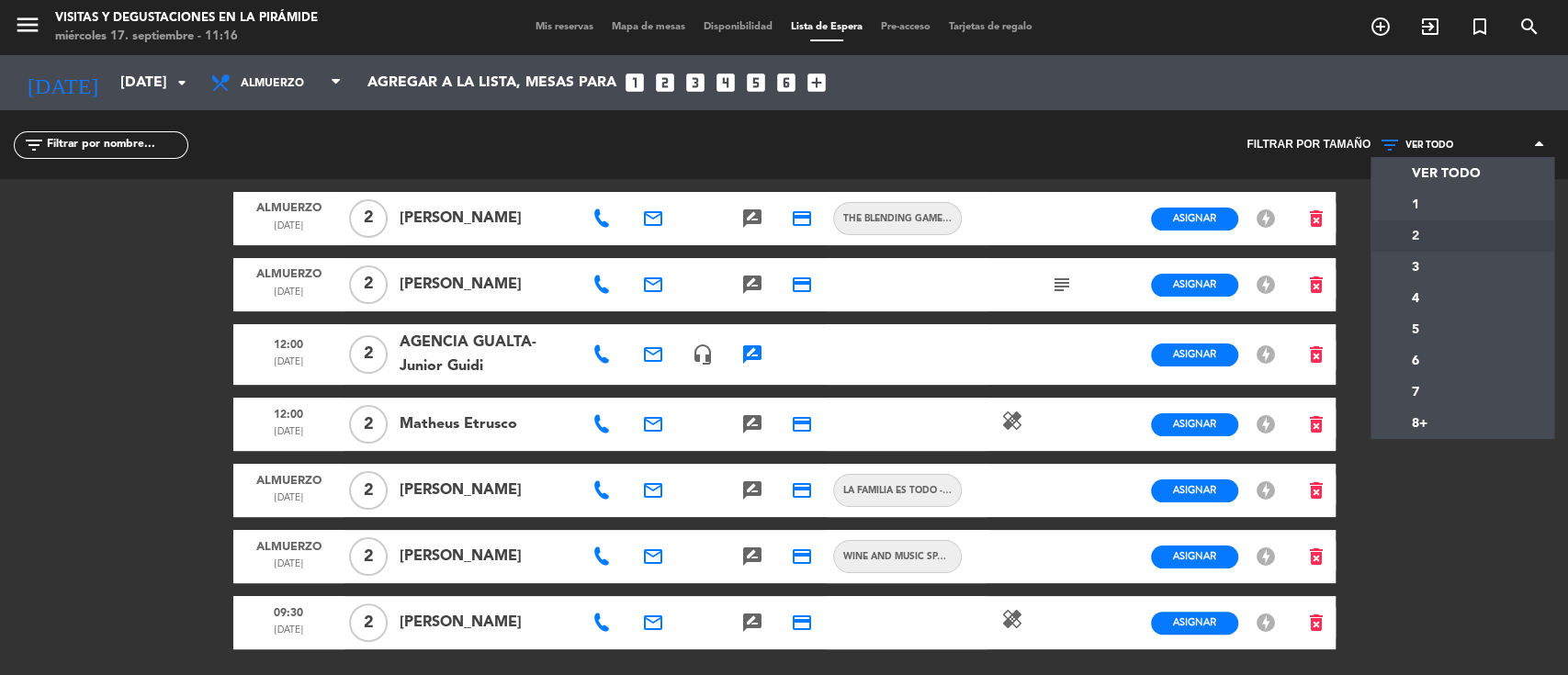
click at [1416, 235] on div "menu Visitas y degustaciones en La Pirámide miércoles 17. septiembre - 11:16 Mi…" at bounding box center [784, 338] width 1568 height 675
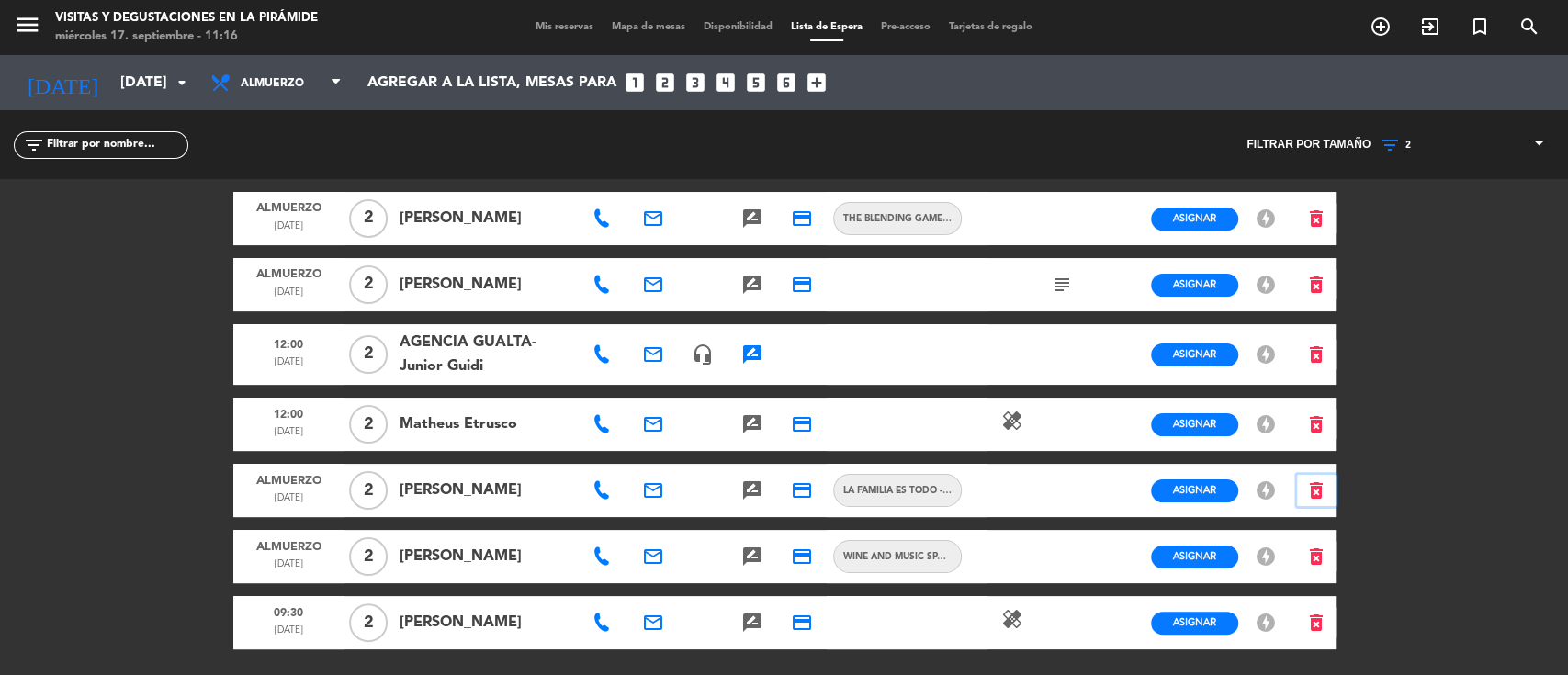
click at [1311, 489] on icon "delete_forever" at bounding box center [1316, 490] width 22 height 22
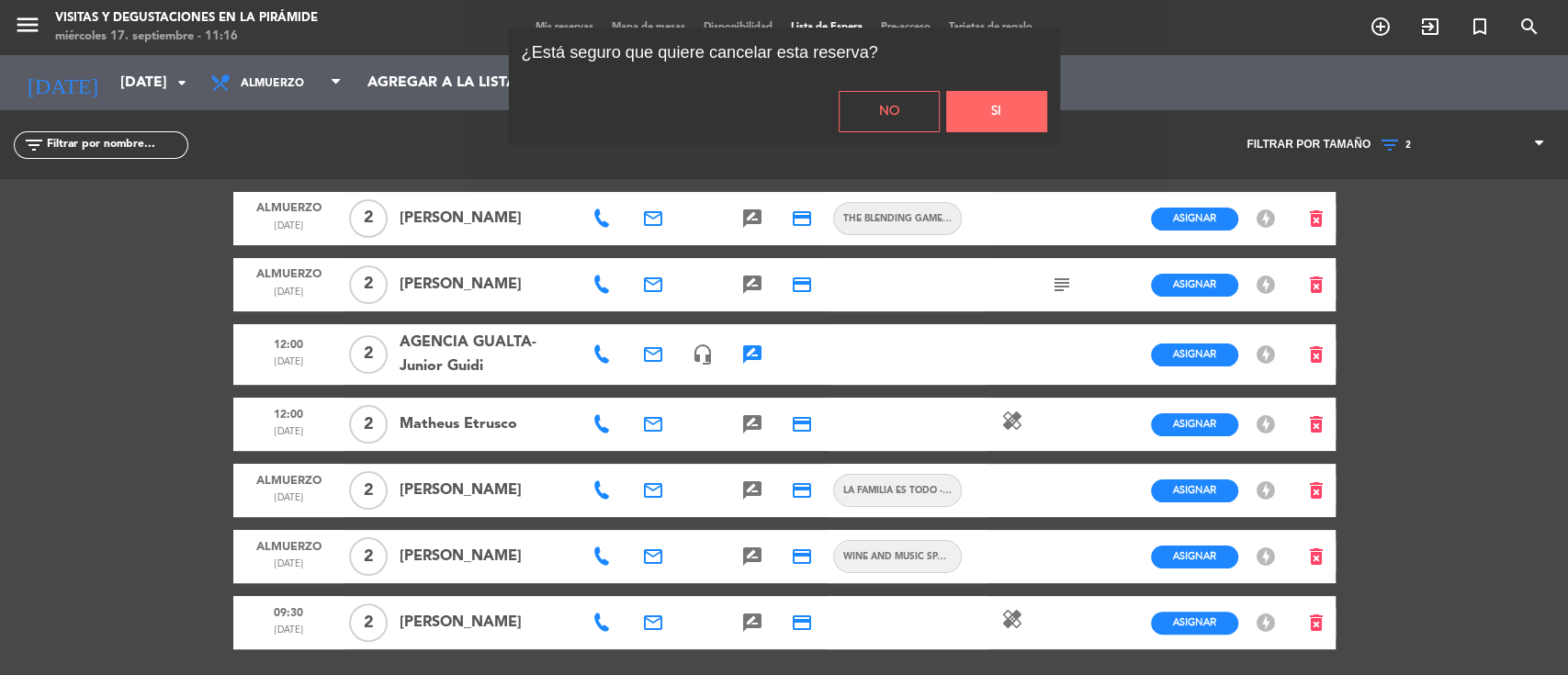
click at [1007, 99] on button "Si" at bounding box center [996, 112] width 101 height 41
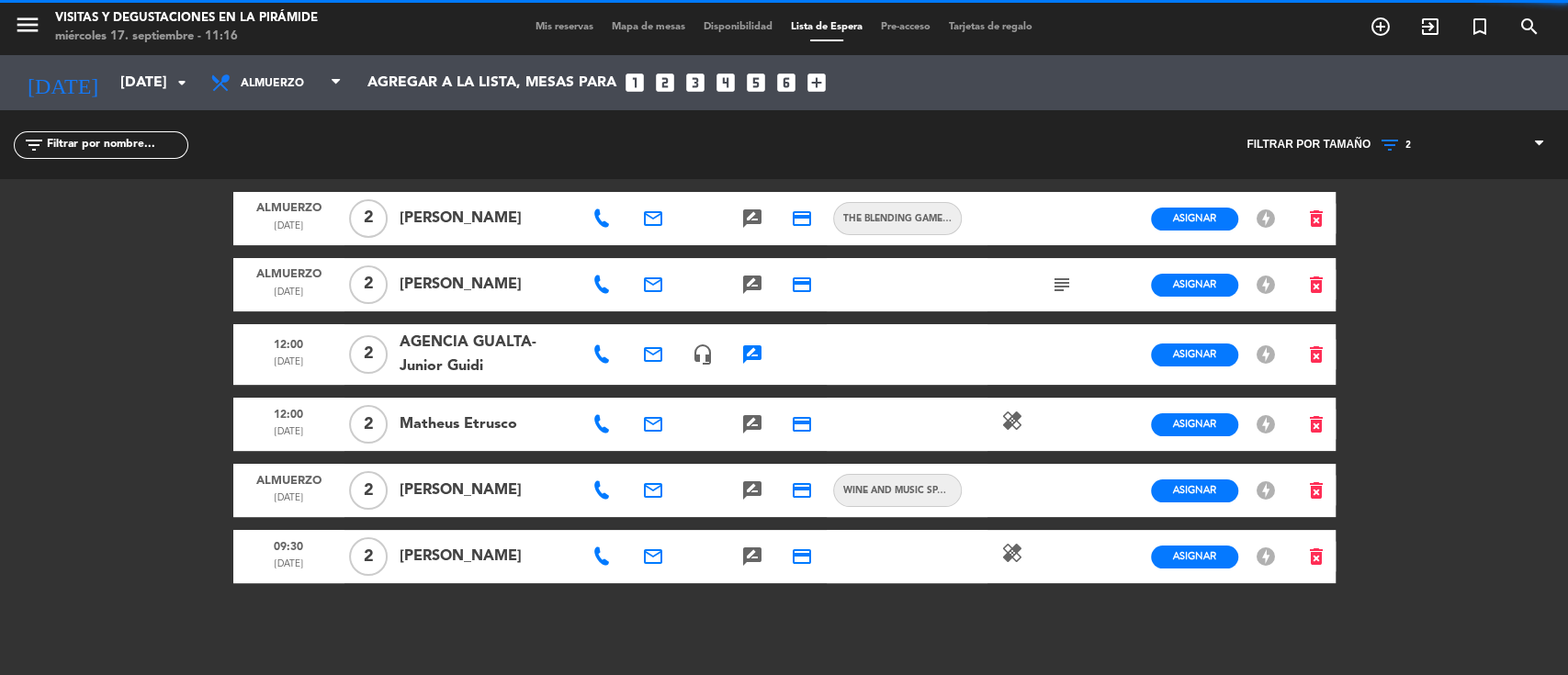
click at [603, 623] on div "Almuerzo [DATE] 2 [PERSON_NAME] email rate_review credit_card The Blending Game…" at bounding box center [784, 433] width 1103 height 509
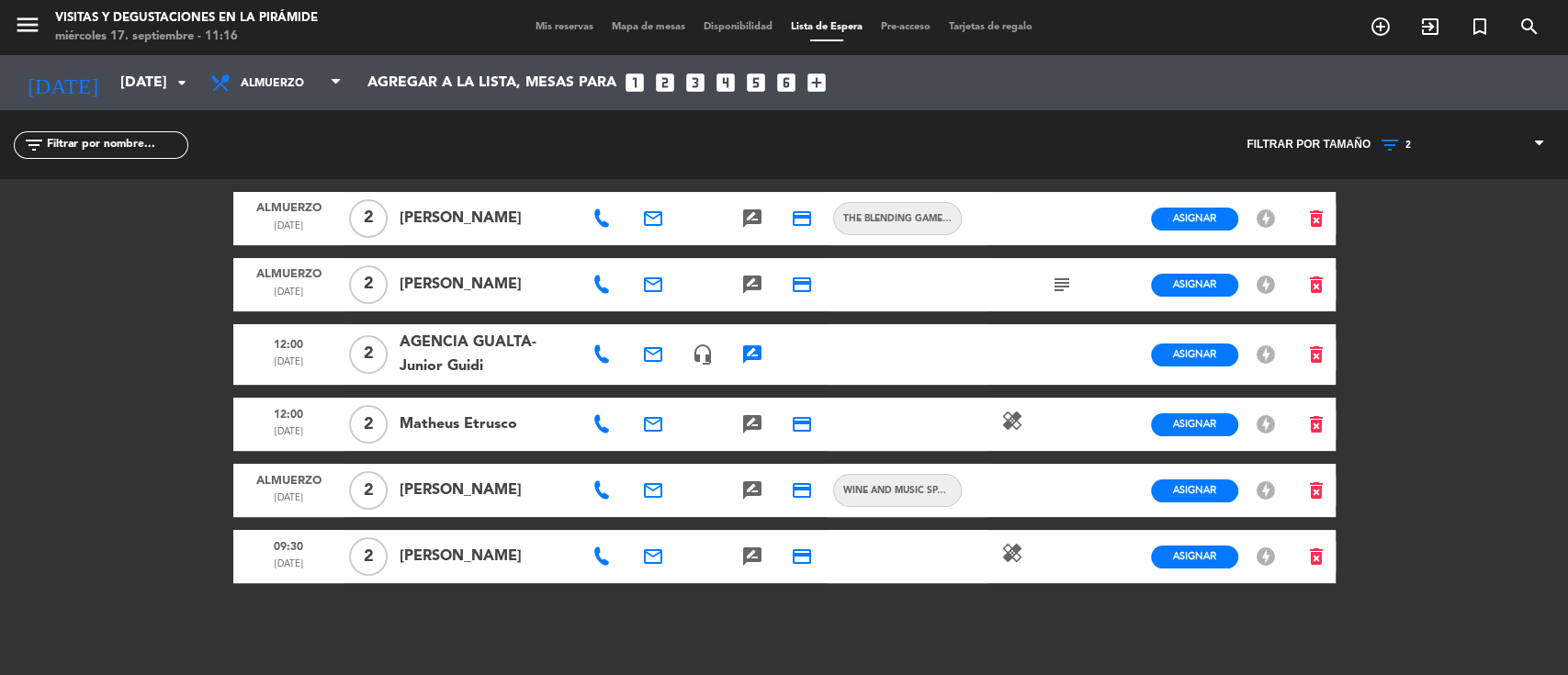
click at [603, 557] on icon at bounding box center [601, 557] width 18 height 18
click at [640, 518] on span "Copiar" at bounding box center [660, 524] width 38 height 19
click at [561, 24] on span "Mis reservas" at bounding box center [564, 27] width 76 height 11
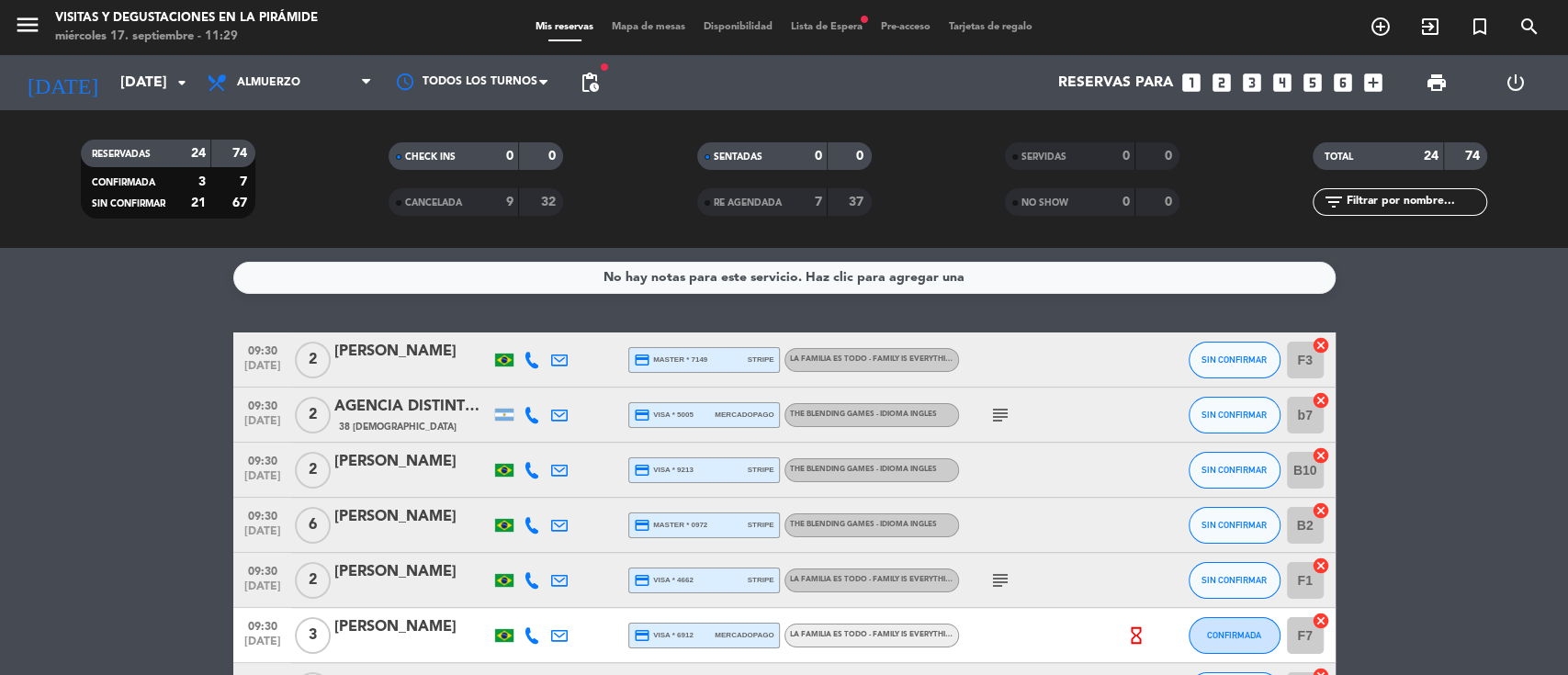
click at [843, 27] on span "Lista de Espera fiber_manual_record" at bounding box center [827, 27] width 90 height 11
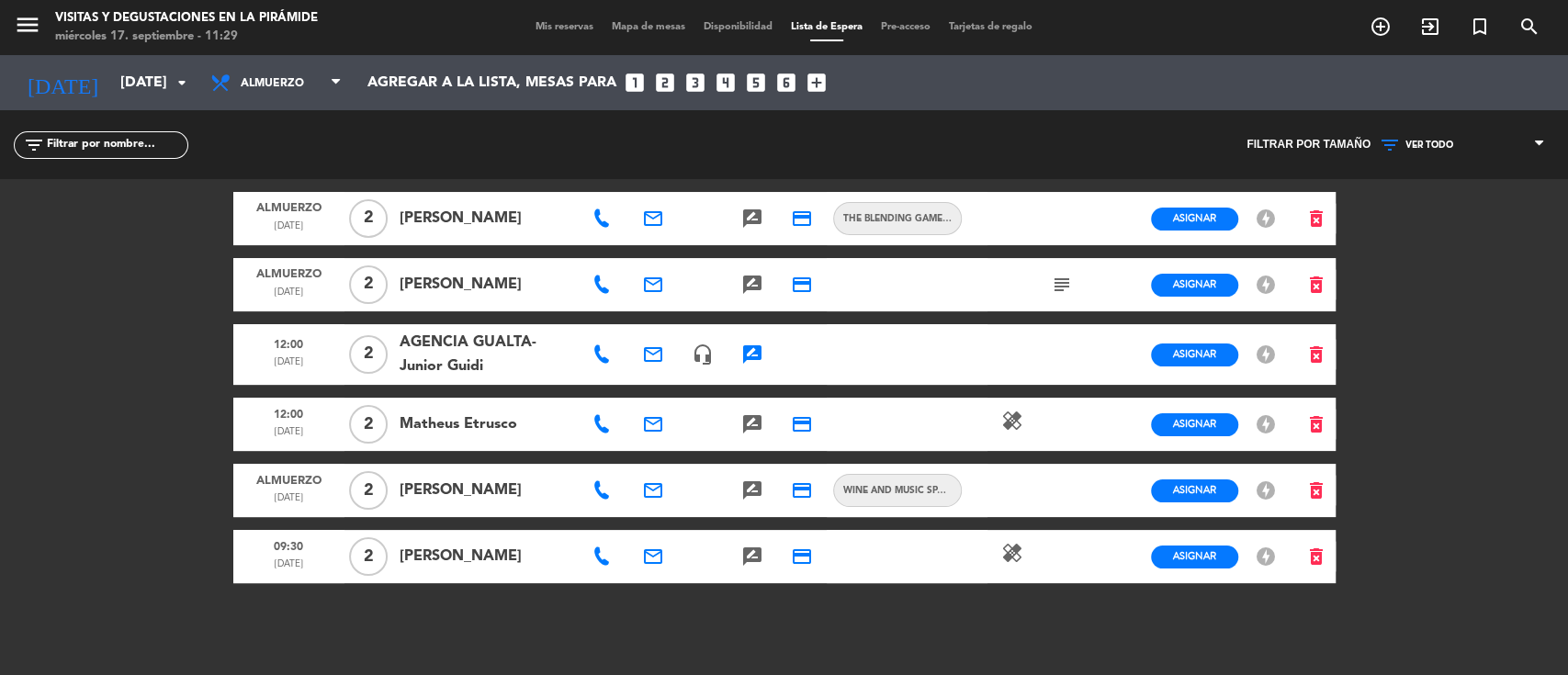
click at [610, 487] on icon at bounding box center [601, 490] width 18 height 18
click at [649, 484] on icon "email" at bounding box center [653, 490] width 22 height 22
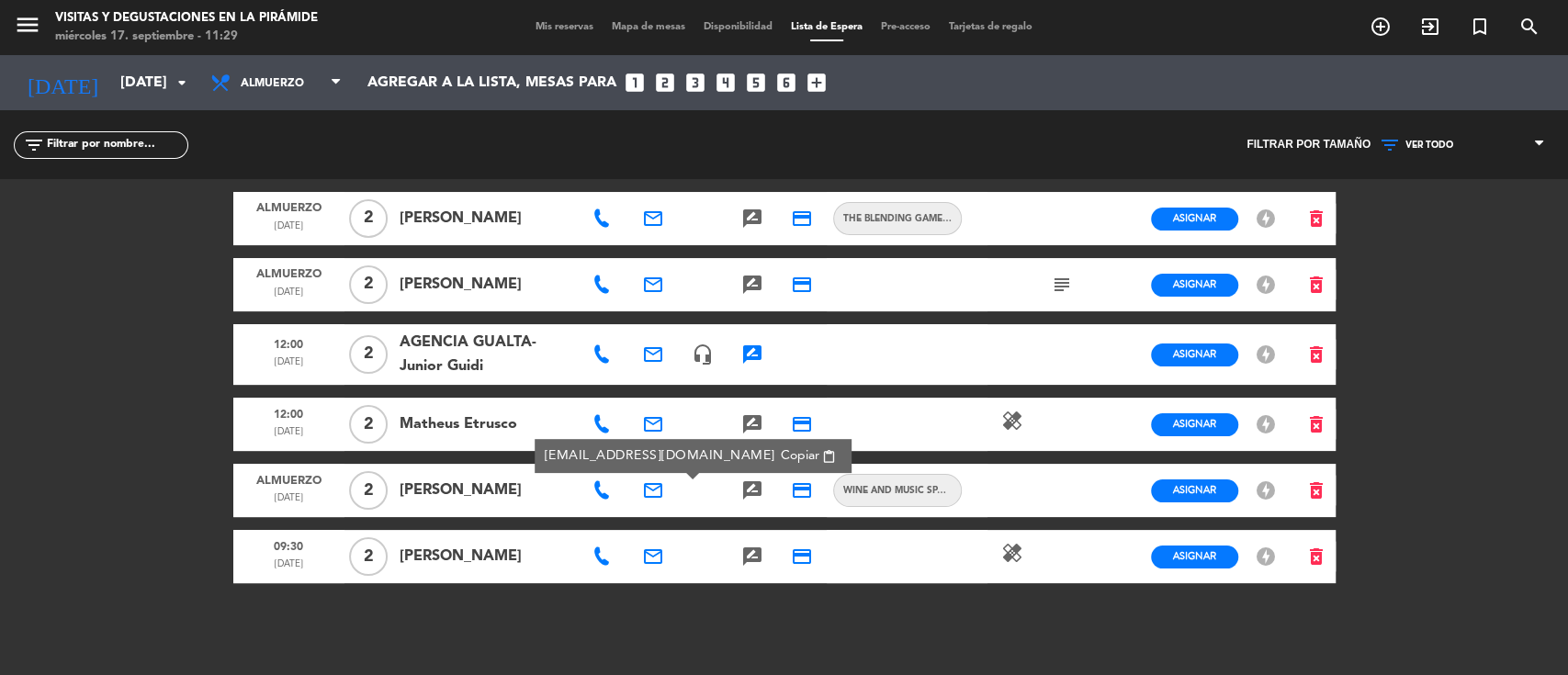
click at [781, 452] on span "Copiar" at bounding box center [800, 456] width 38 height 19
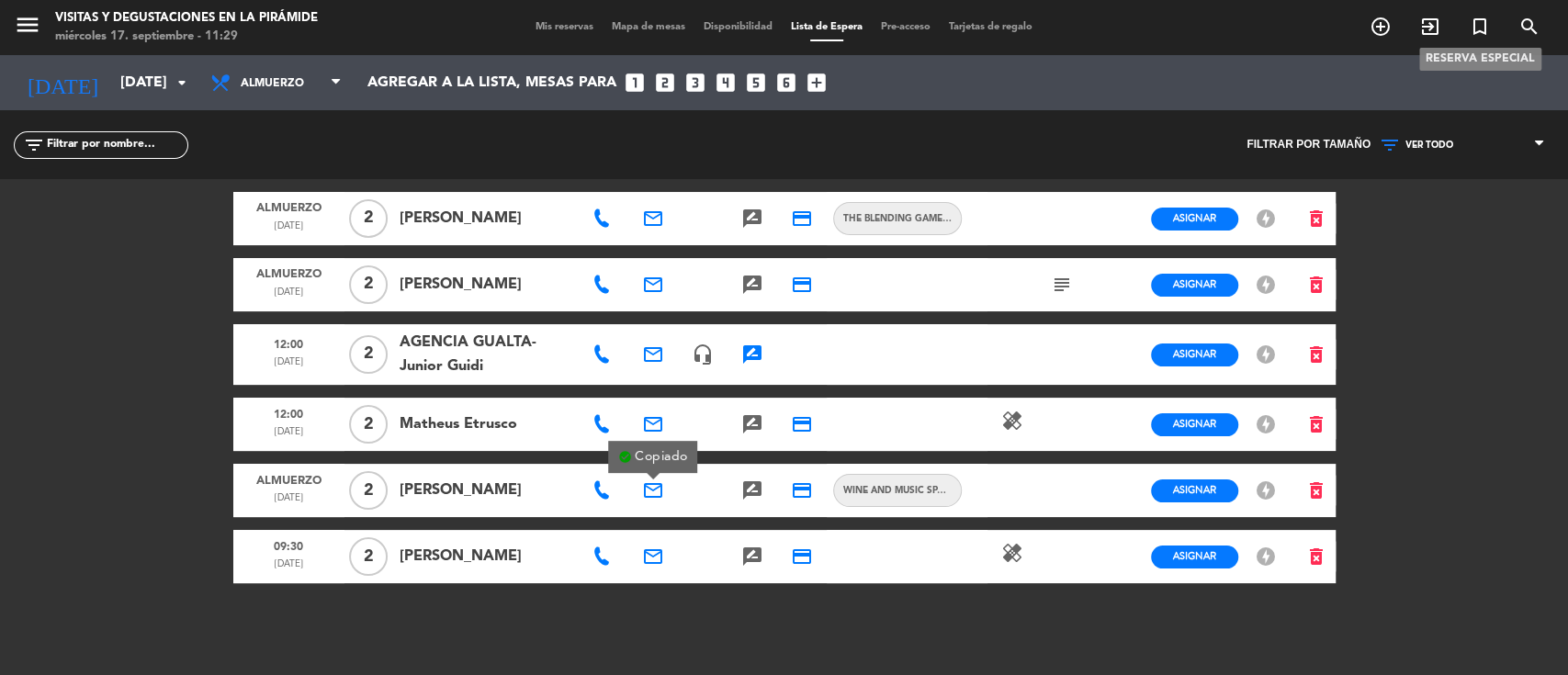
click at [1528, 19] on icon "search" at bounding box center [1530, 26] width 22 height 22
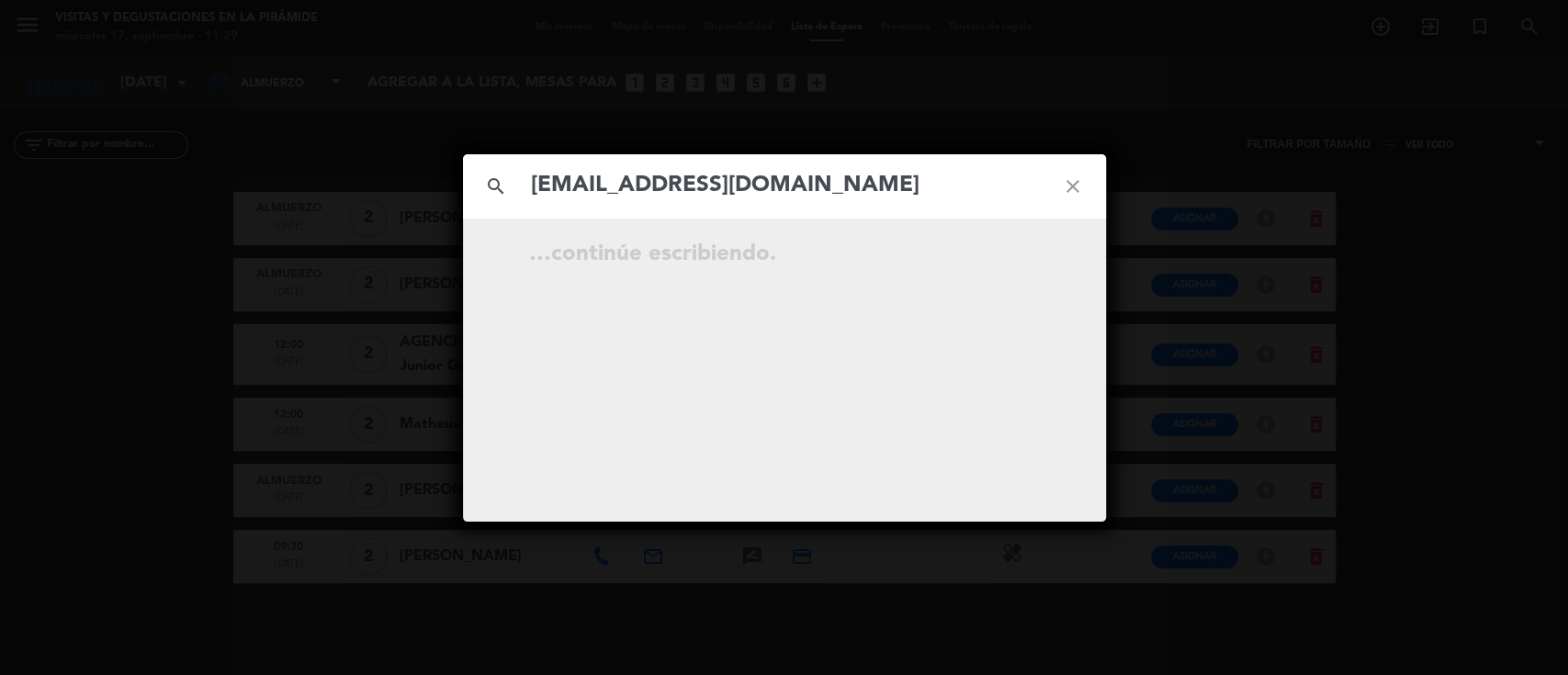
type input "[EMAIL_ADDRESS][DOMAIN_NAME]"
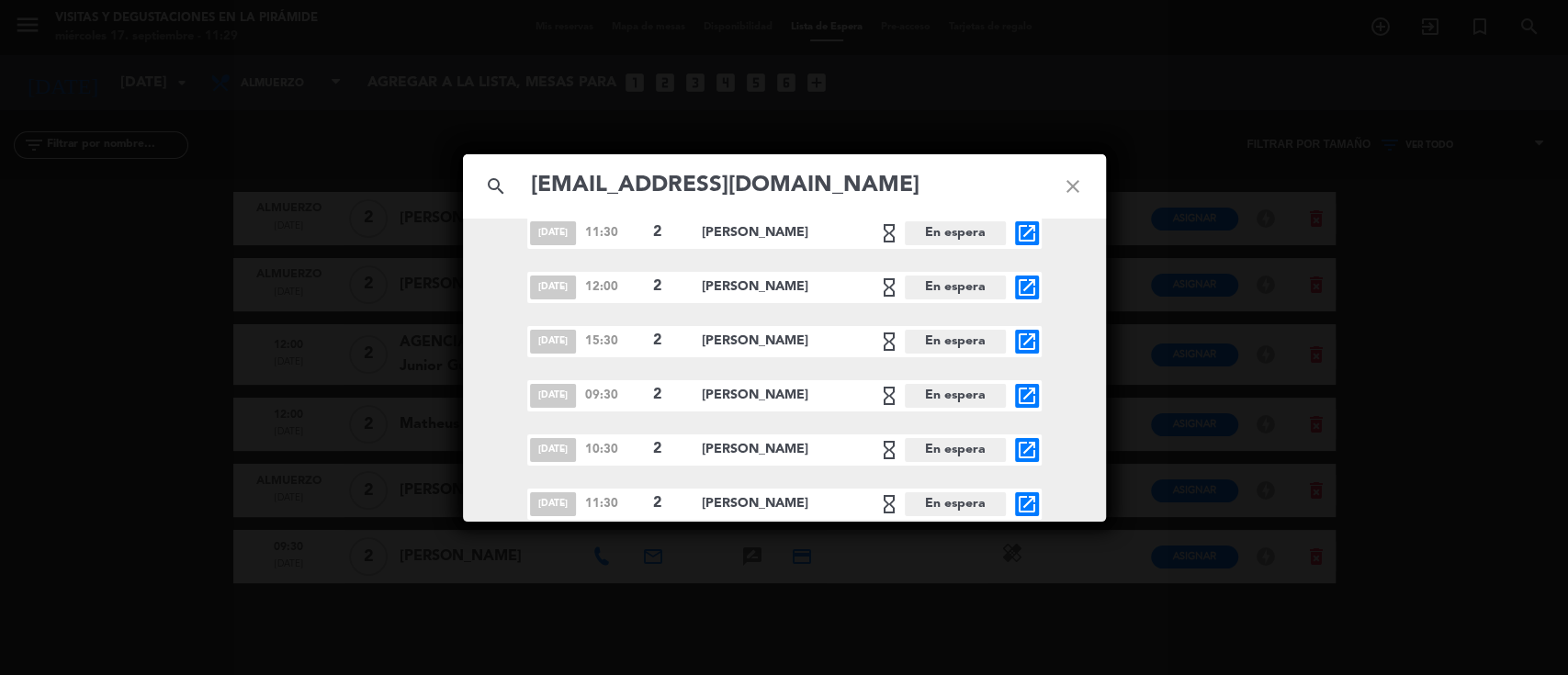
scroll to position [238, 0]
click at [1081, 180] on icon "close" at bounding box center [1073, 187] width 66 height 66
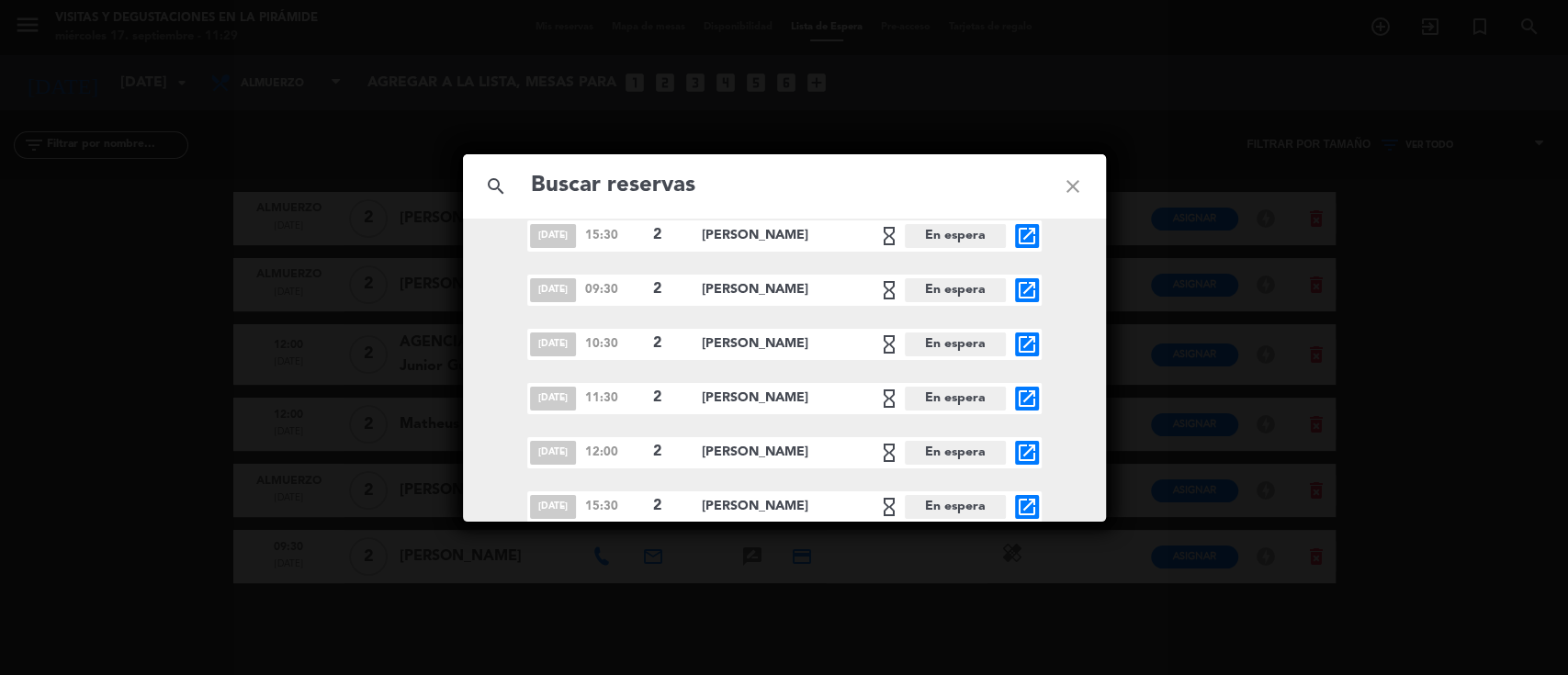
click at [1081, 178] on icon "close" at bounding box center [1073, 187] width 66 height 66
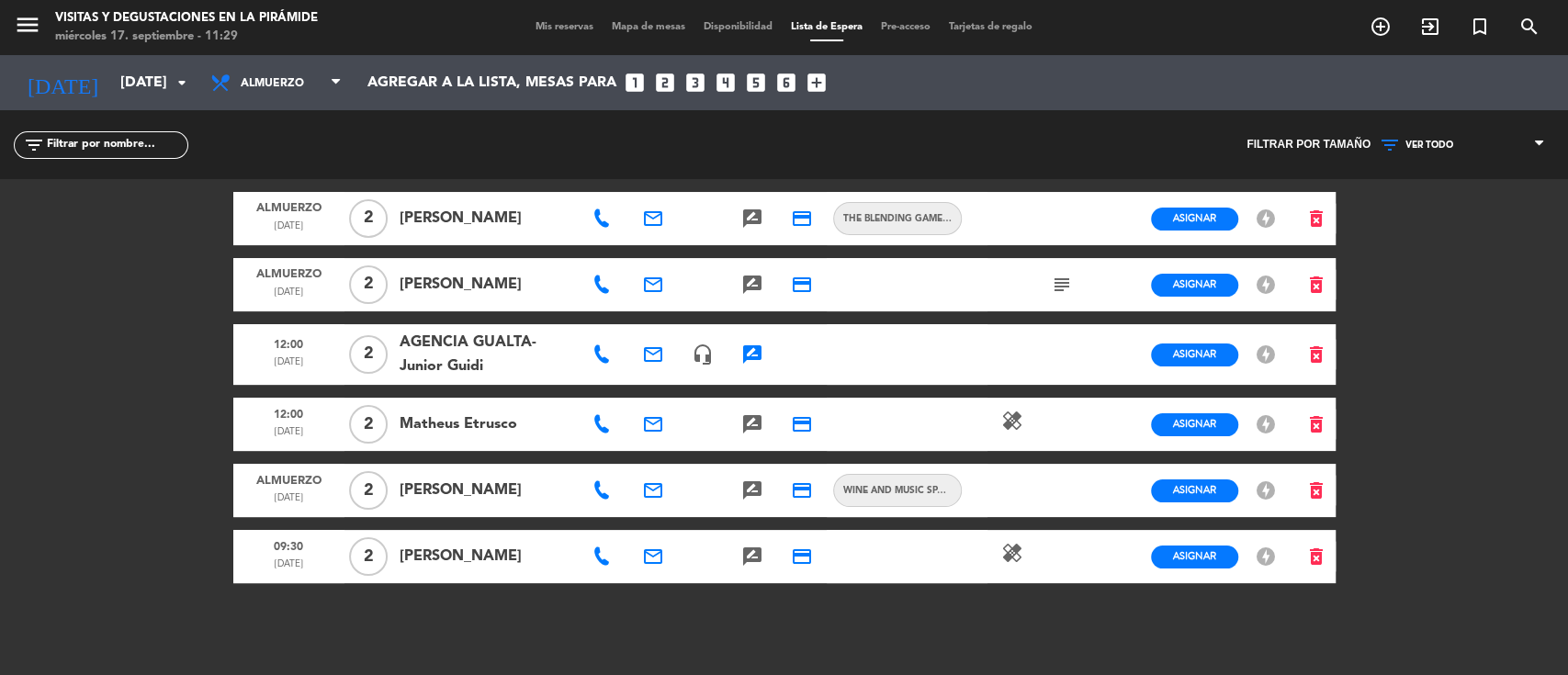
click at [597, 495] on icon at bounding box center [601, 490] width 18 height 18
click at [648, 460] on span "Copiar" at bounding box center [667, 458] width 38 height 19
click at [561, 19] on div "Mis reservas Mapa de mesas Disponibilidad Lista de Espera Pre-acceso Tarjetas d…" at bounding box center [784, 27] width 515 height 16
click at [563, 26] on span "Mis reservas" at bounding box center [564, 27] width 76 height 11
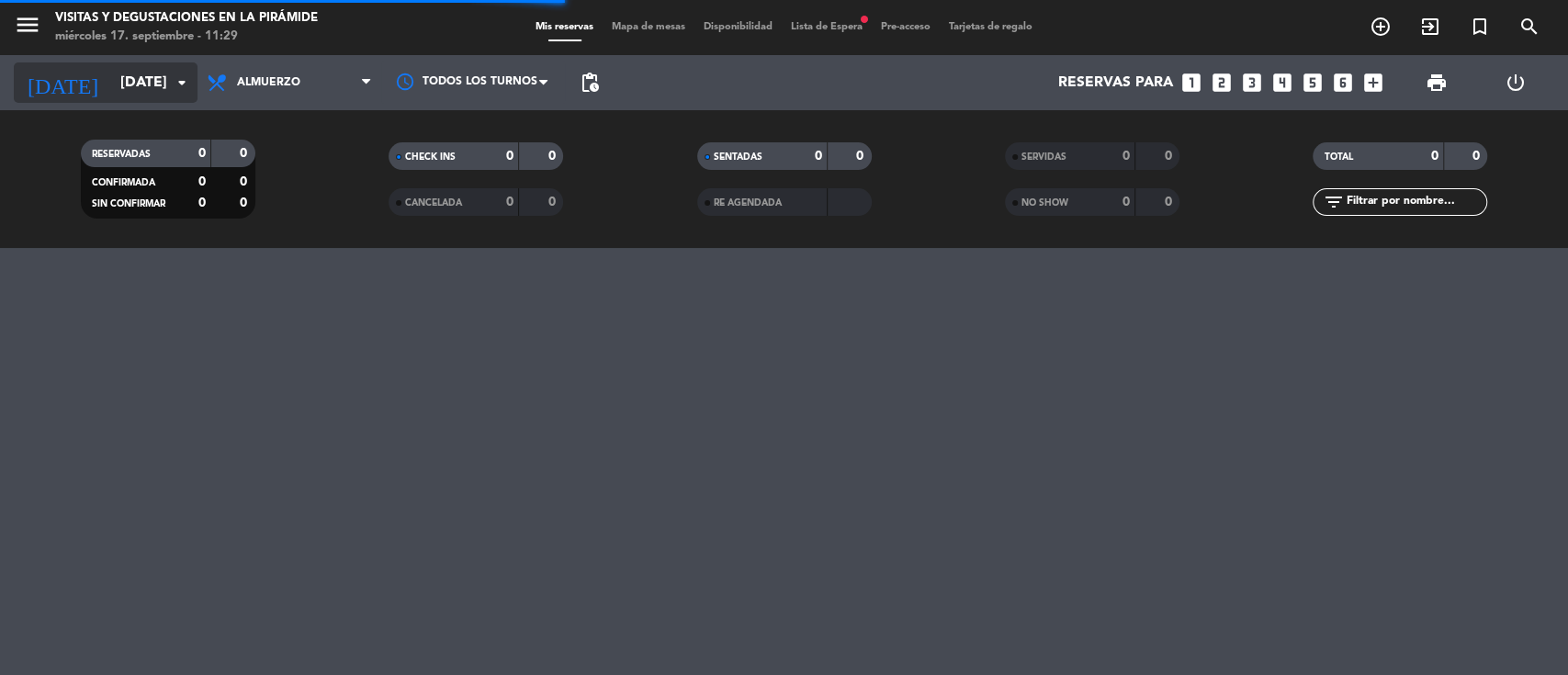
click at [155, 85] on input "[DATE]" at bounding box center [209, 83] width 194 height 36
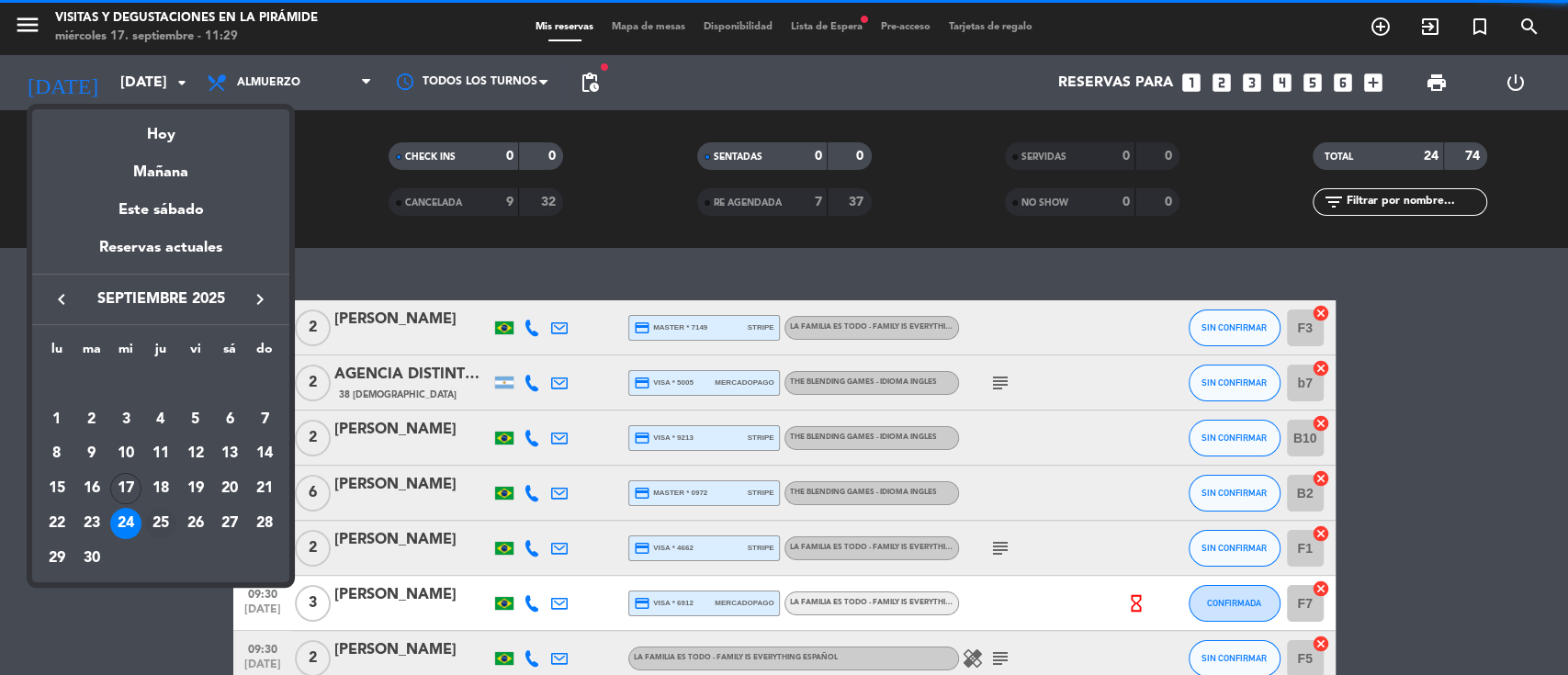
click at [155, 520] on div "25" at bounding box center [161, 523] width 31 height 31
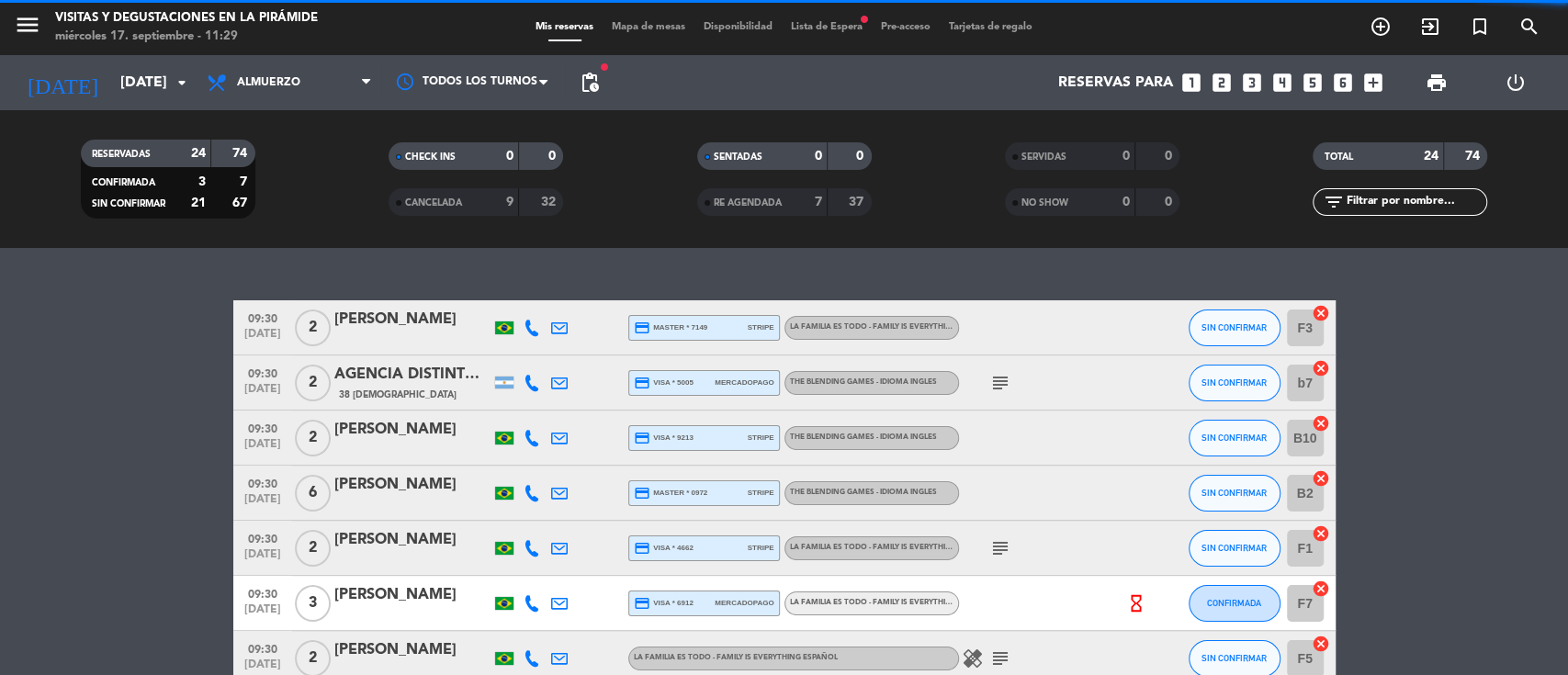
type input "[DEMOGRAPHIC_DATA][DATE]"
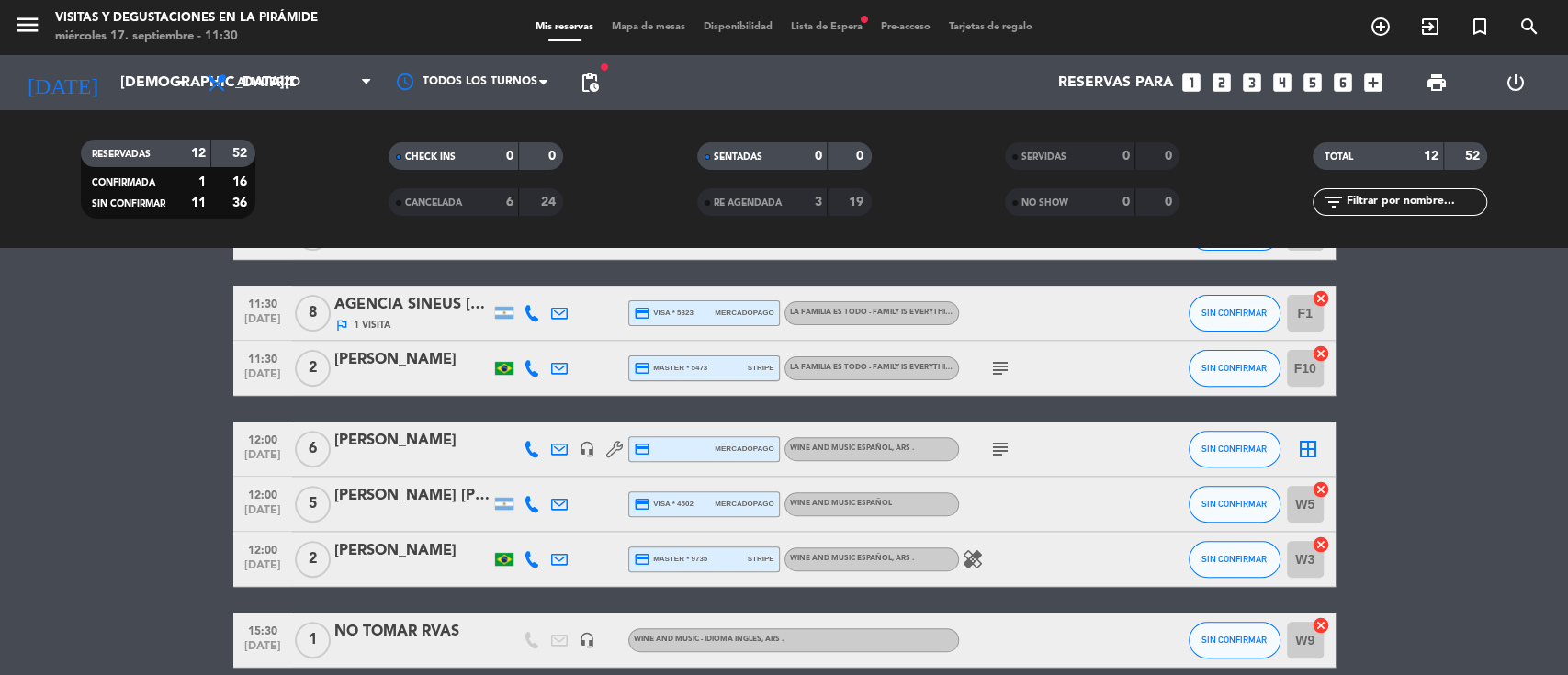
scroll to position [416, 0]
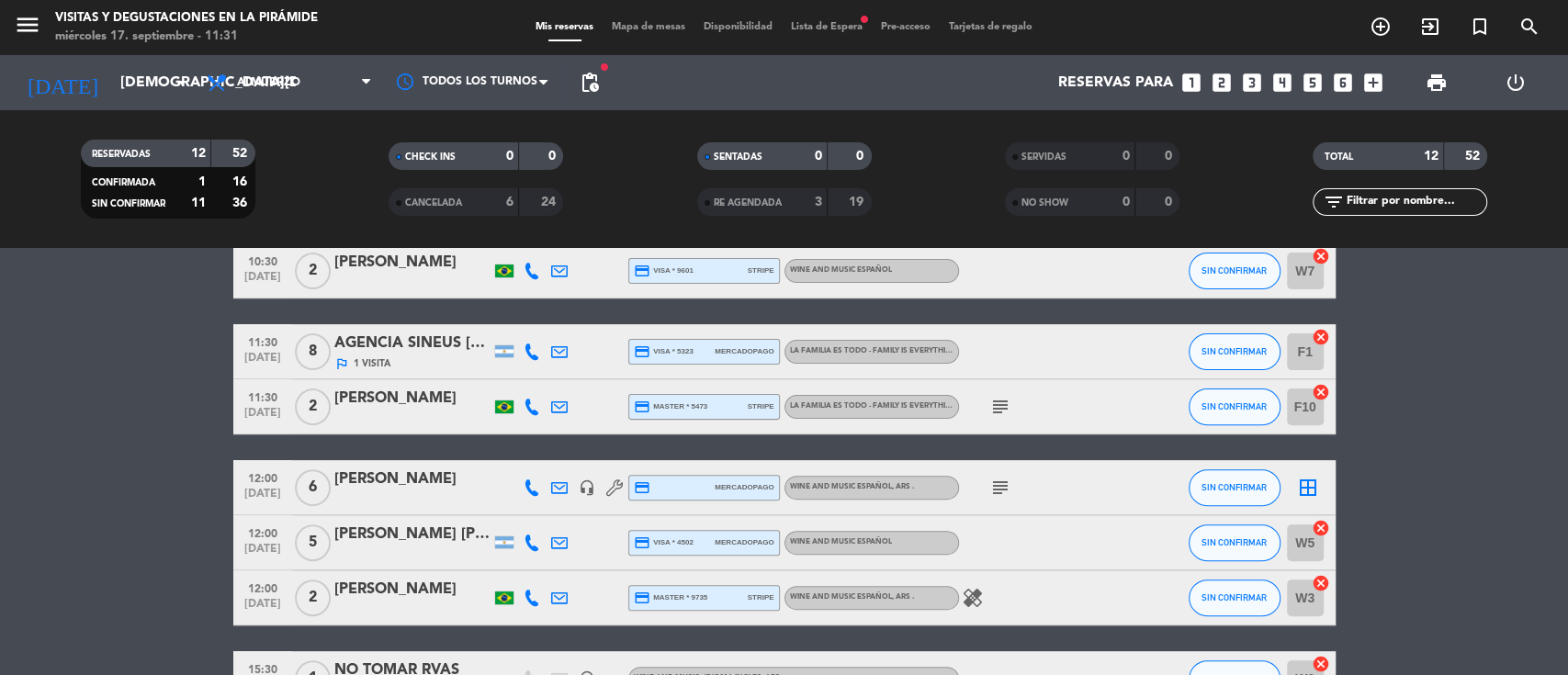
click at [1313, 483] on icon "border_all" at bounding box center [1307, 488] width 22 height 22
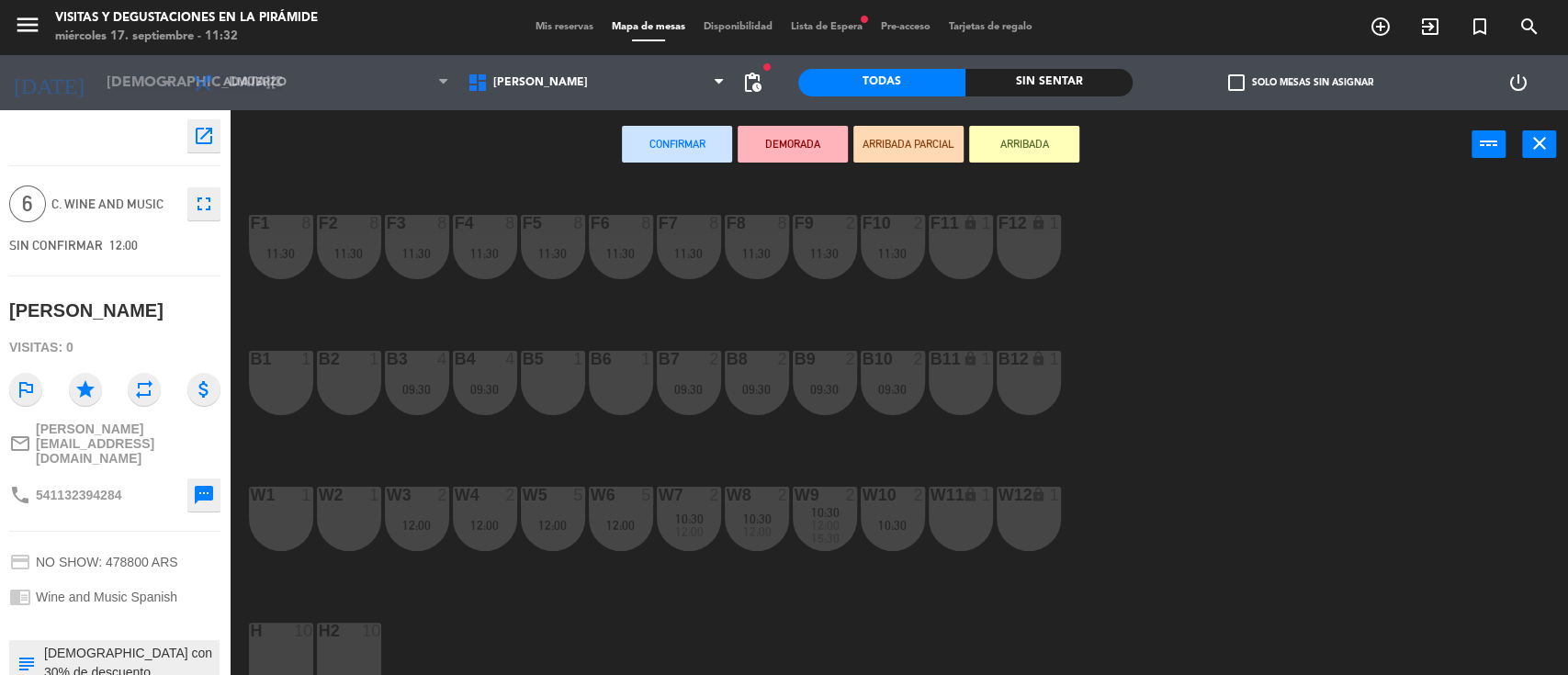
click at [287, 521] on div "w1 1" at bounding box center [281, 518] width 64 height 64
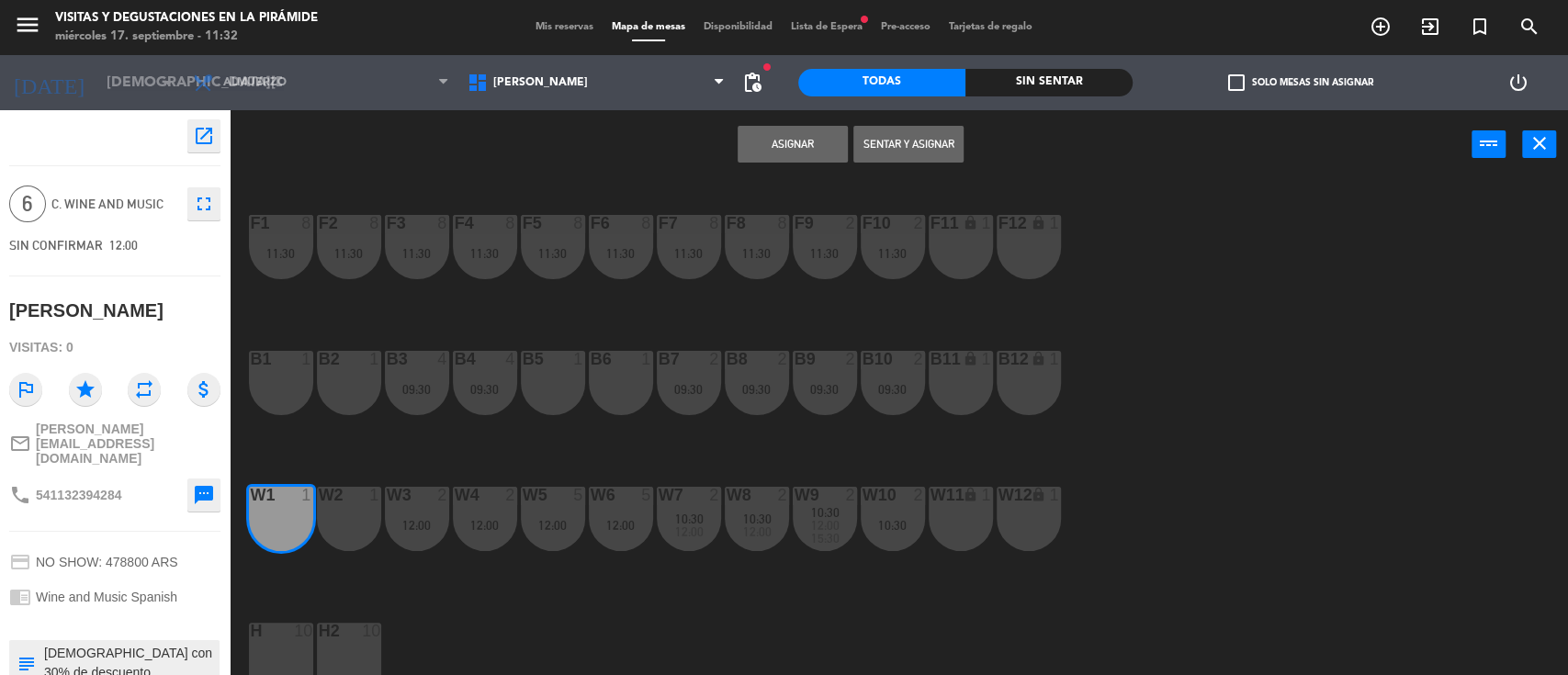
click at [373, 521] on div "W2 1" at bounding box center [349, 518] width 64 height 64
click at [427, 533] on div "W3 2 12:00" at bounding box center [416, 518] width 64 height 64
drag, startPoint x: 475, startPoint y: 532, endPoint x: 497, endPoint y: 535, distance: 22.2
click at [477, 532] on div "12:00" at bounding box center [485, 525] width 64 height 12
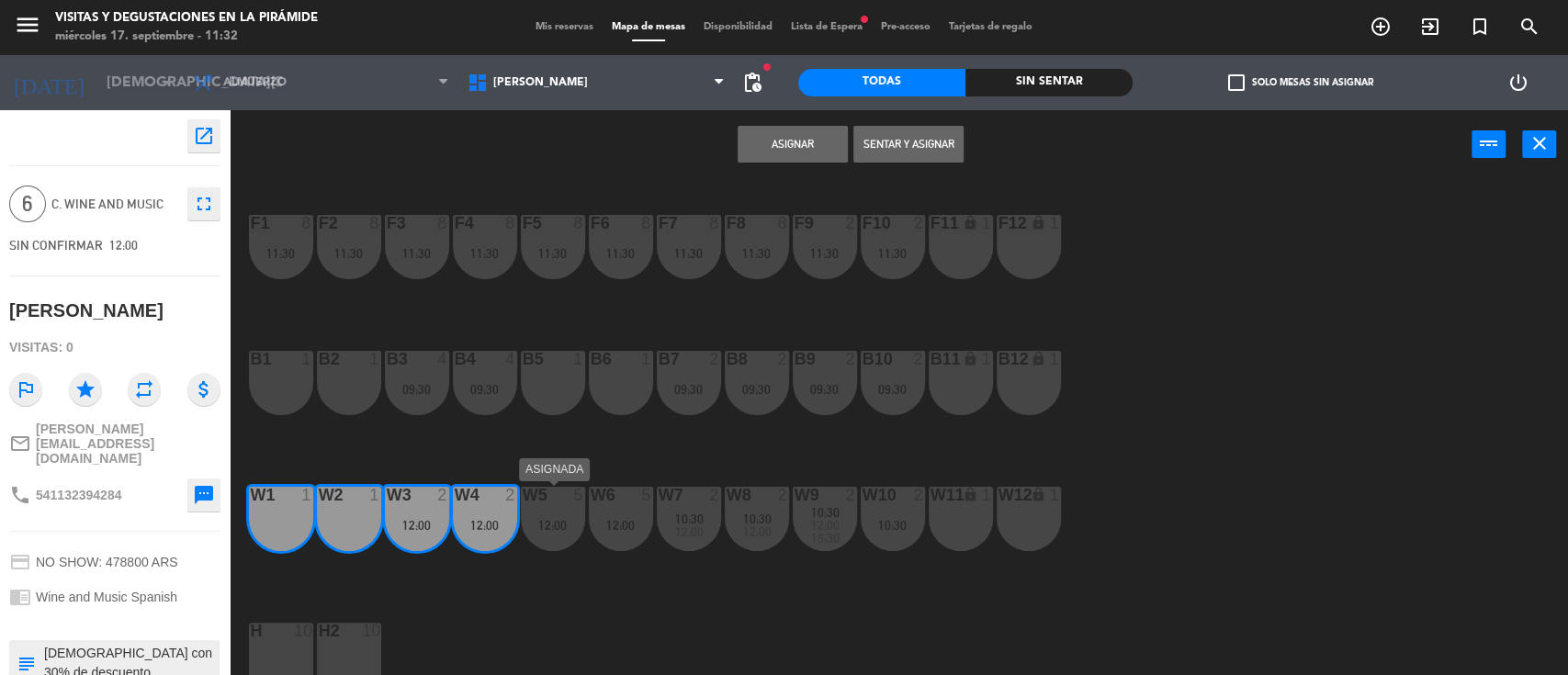
click at [552, 532] on div "12:00" at bounding box center [553, 525] width 64 height 12
click at [607, 526] on div "12:00" at bounding box center [621, 525] width 64 height 12
click at [796, 144] on button "Asignar" at bounding box center [792, 144] width 111 height 37
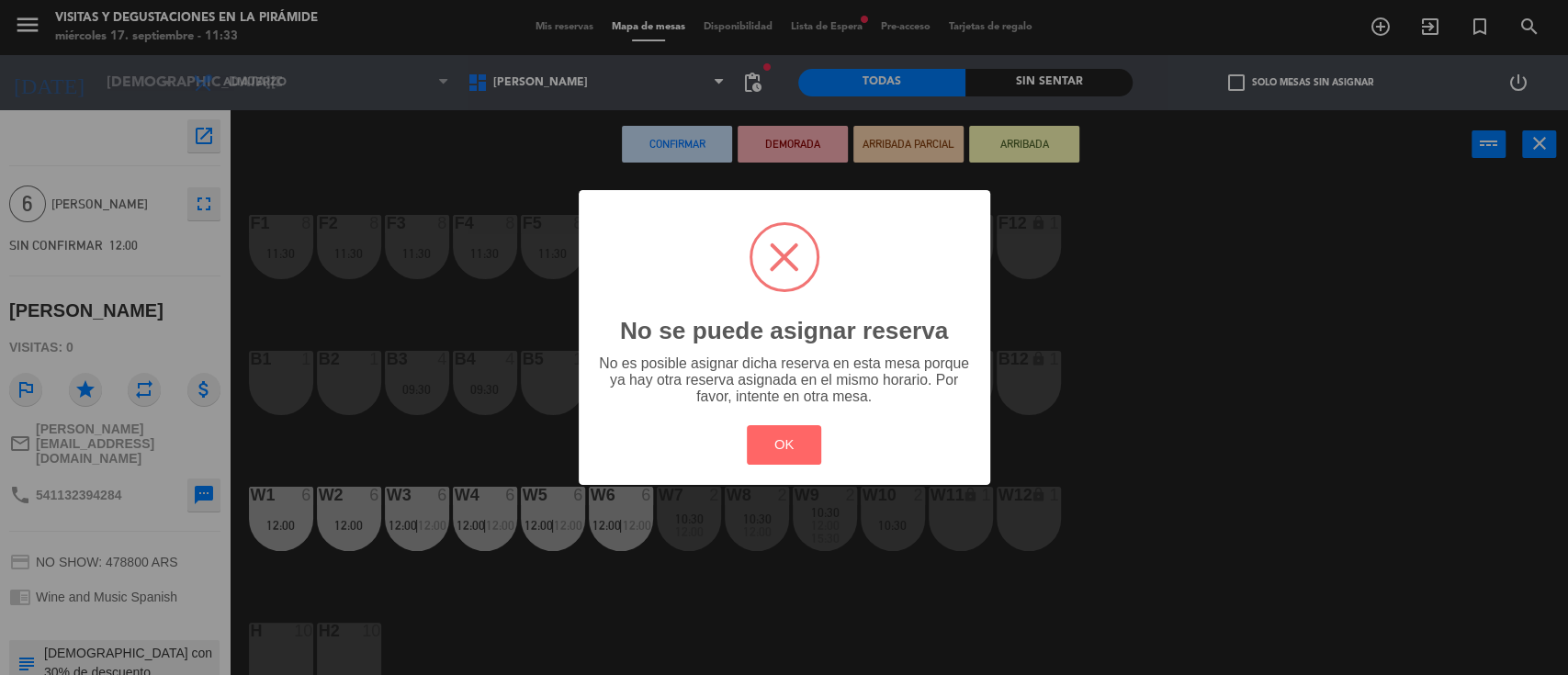
drag, startPoint x: 772, startPoint y: 442, endPoint x: 757, endPoint y: 443, distance: 15.0
click at [772, 443] on button "OK" at bounding box center [784, 444] width 74 height 39
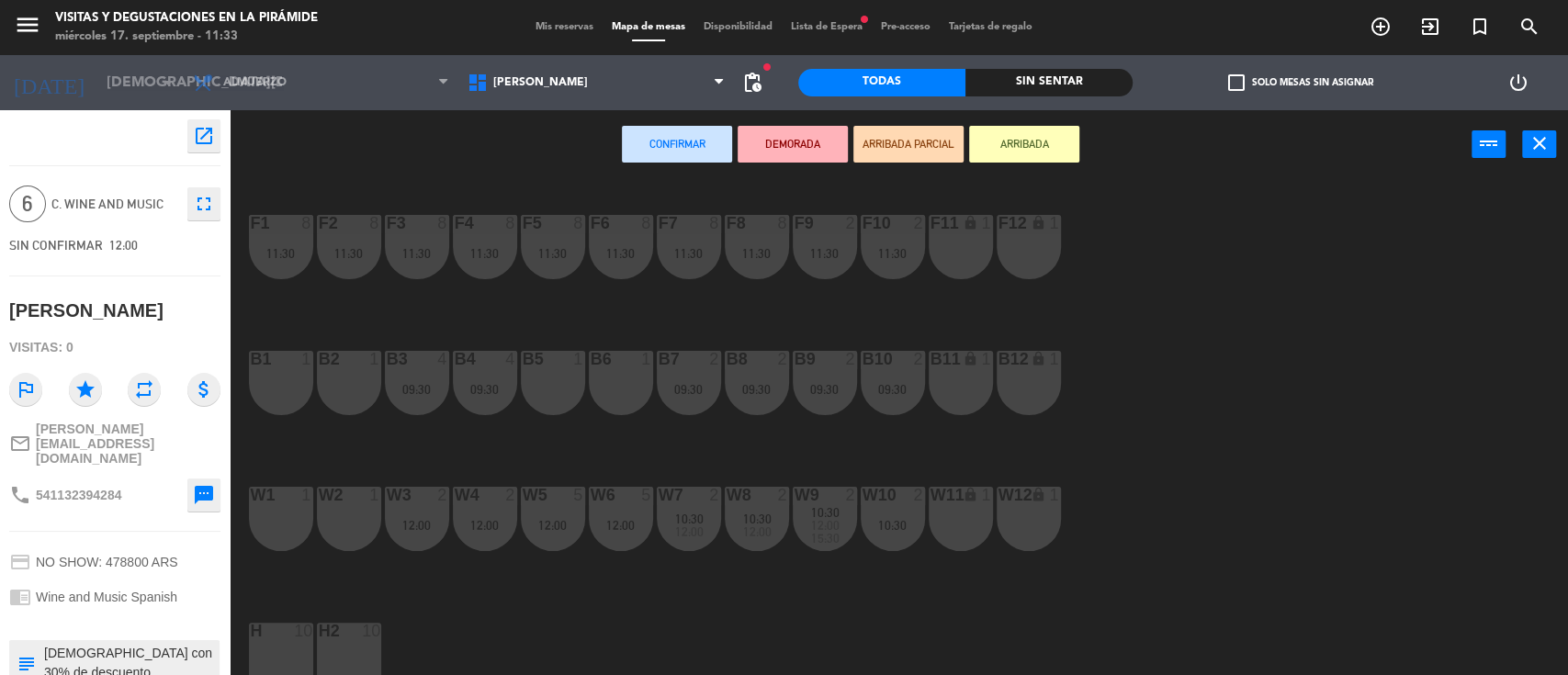
click at [347, 523] on div "W2 1" at bounding box center [349, 518] width 64 height 64
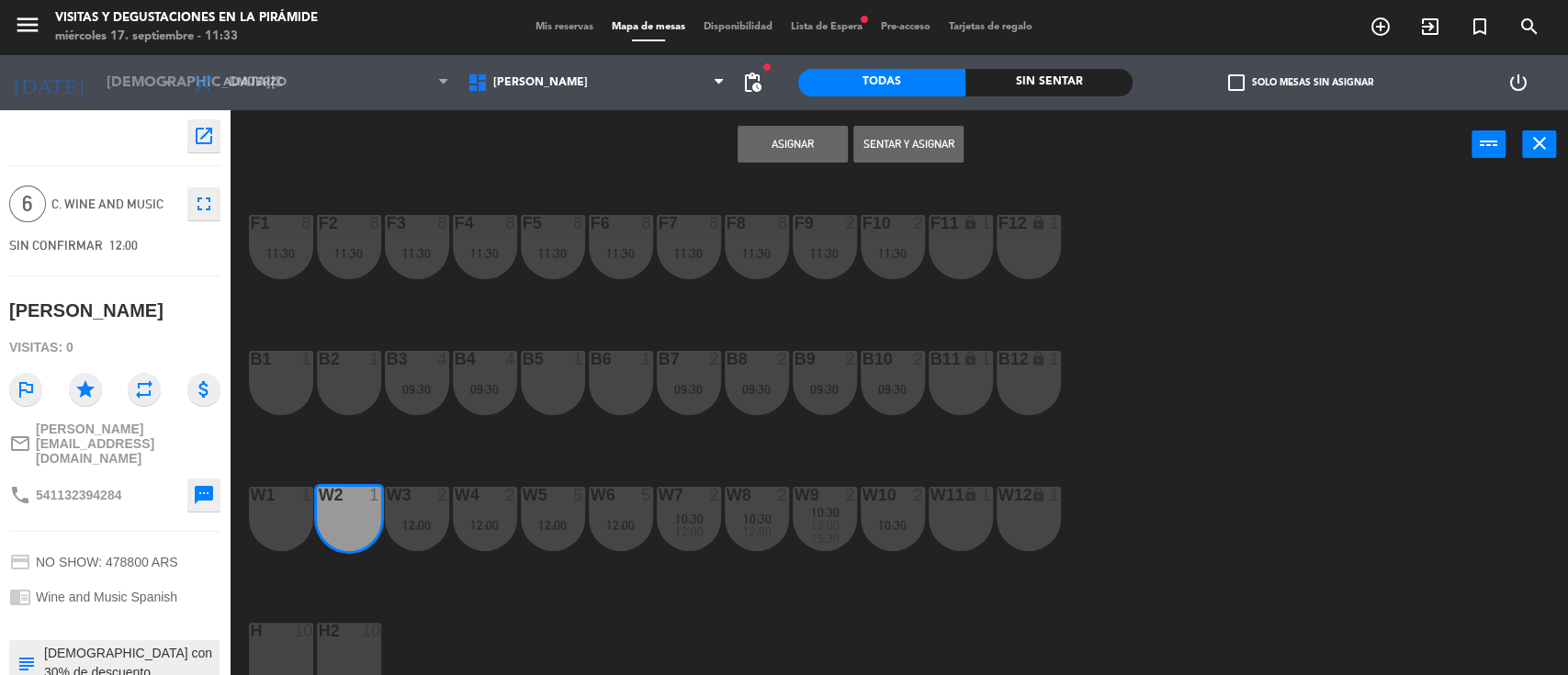
click at [283, 520] on div "w1 1" at bounding box center [281, 518] width 64 height 64
click at [889, 540] on div "W10 2 10:30" at bounding box center [892, 518] width 64 height 64
click at [954, 530] on div "W11 lock 1" at bounding box center [960, 518] width 64 height 64
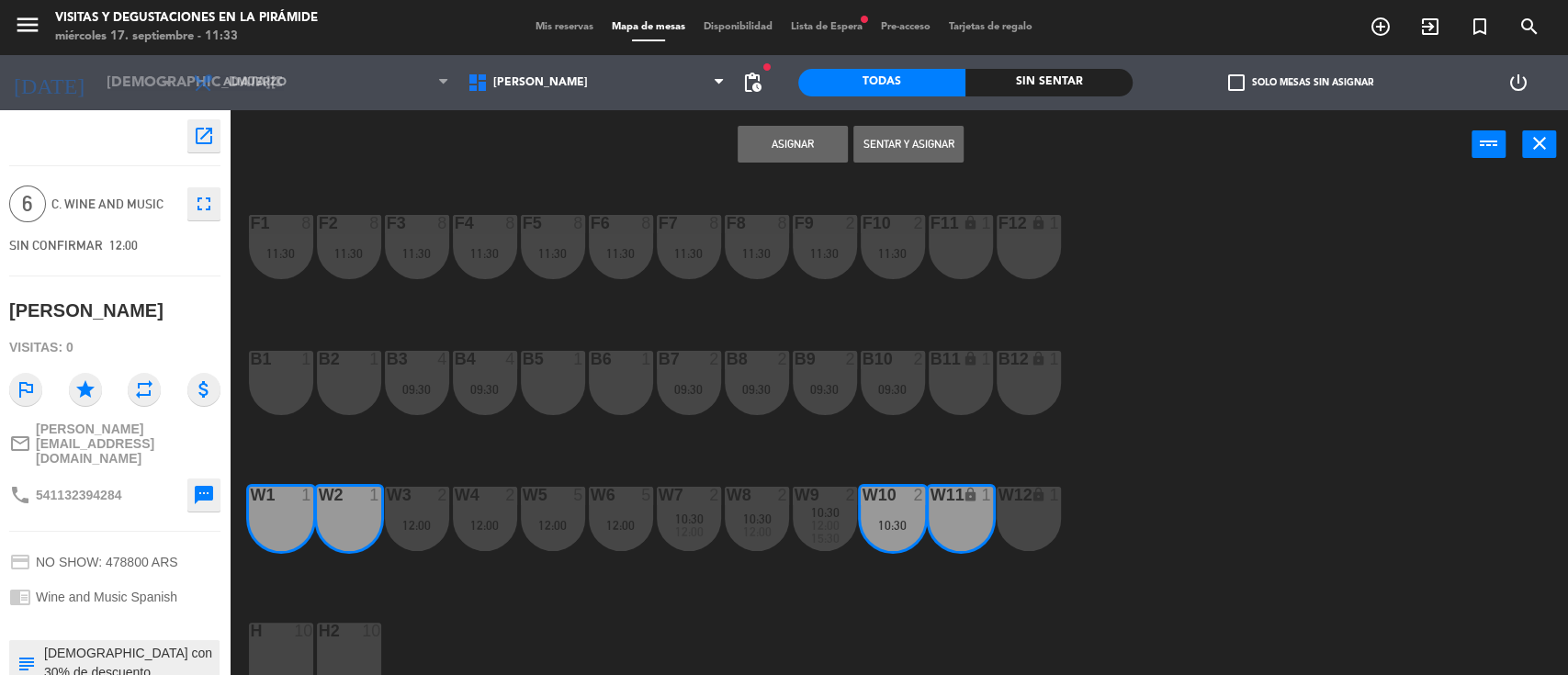
click at [1029, 511] on div "W12 lock 1" at bounding box center [1029, 518] width 64 height 64
click at [767, 160] on button "Asignar" at bounding box center [792, 144] width 111 height 37
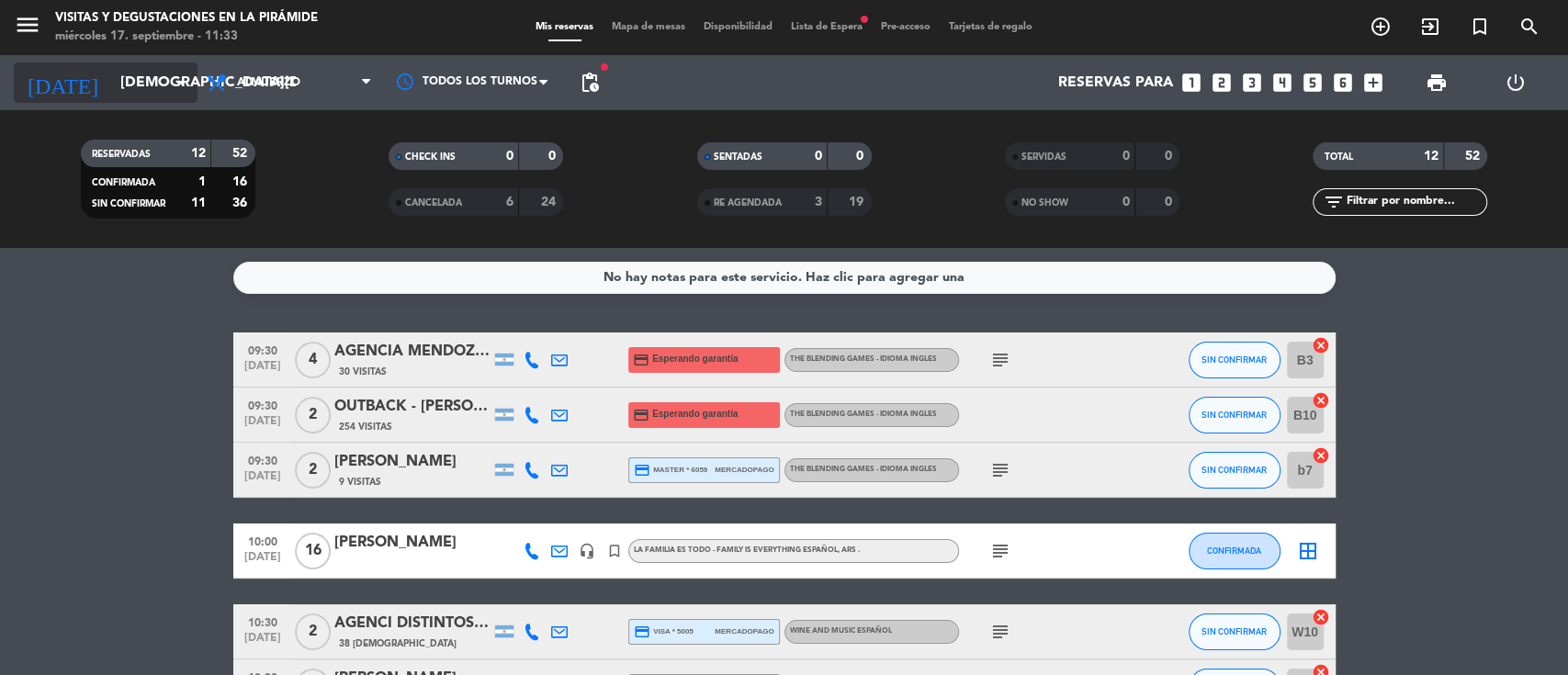
click at [132, 77] on input "[DEMOGRAPHIC_DATA][DATE]" at bounding box center [209, 83] width 194 height 36
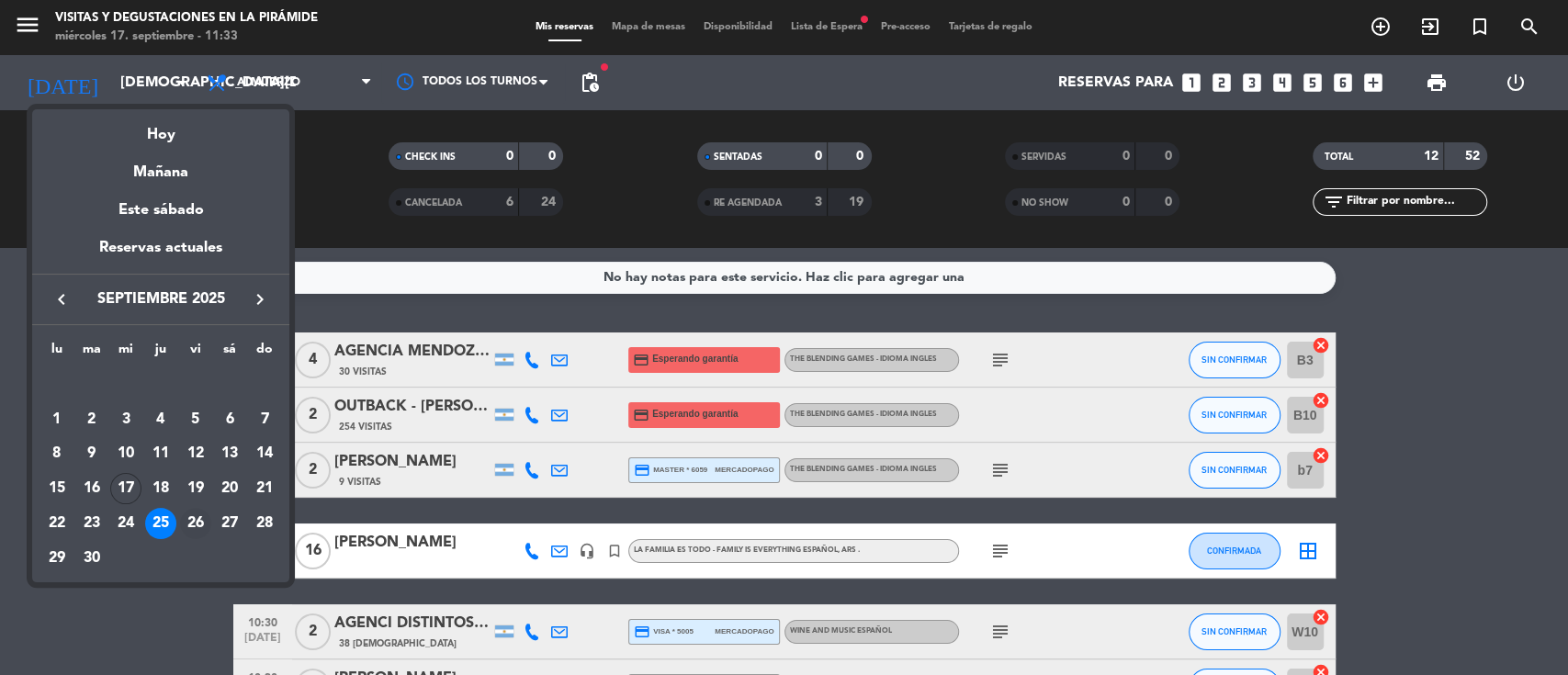
click at [194, 526] on div "26" at bounding box center [195, 523] width 31 height 31
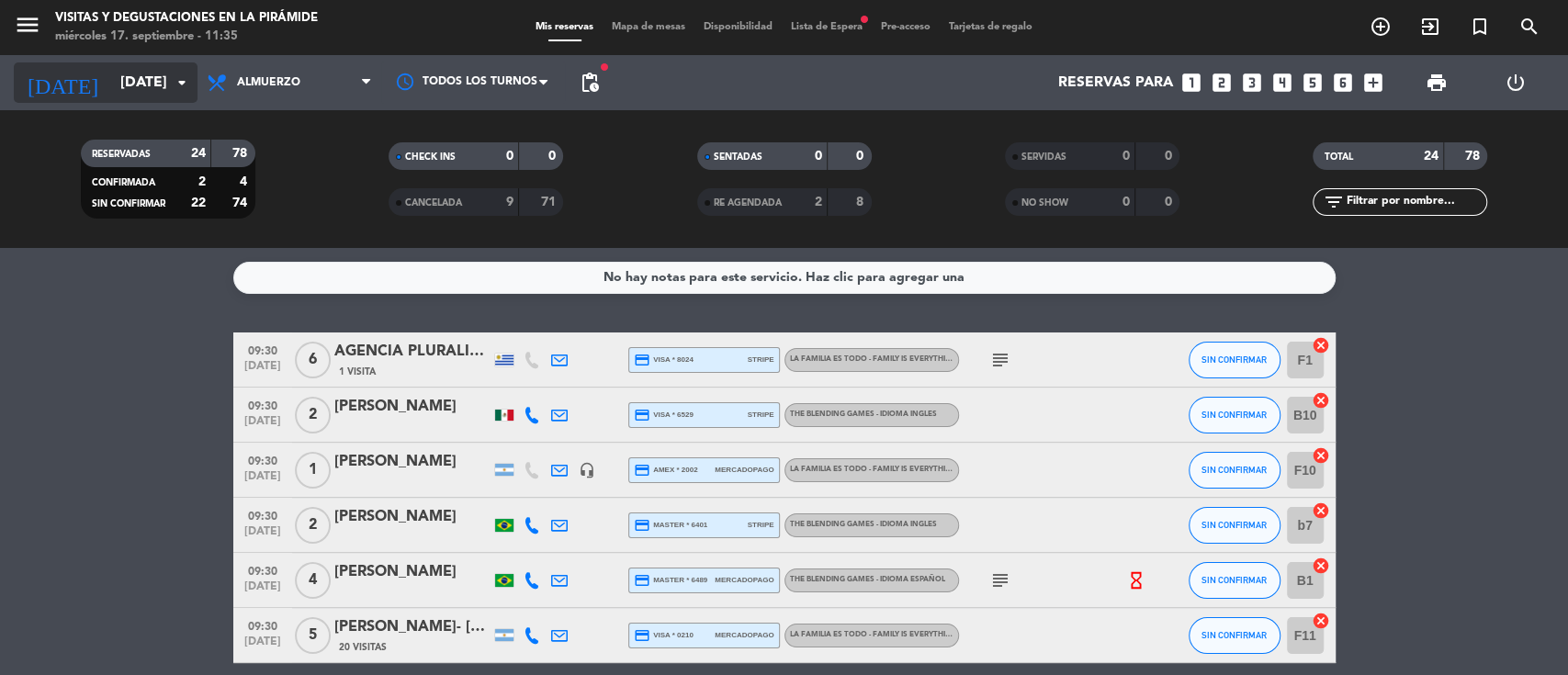
click at [149, 81] on input "[DATE]" at bounding box center [209, 83] width 194 height 36
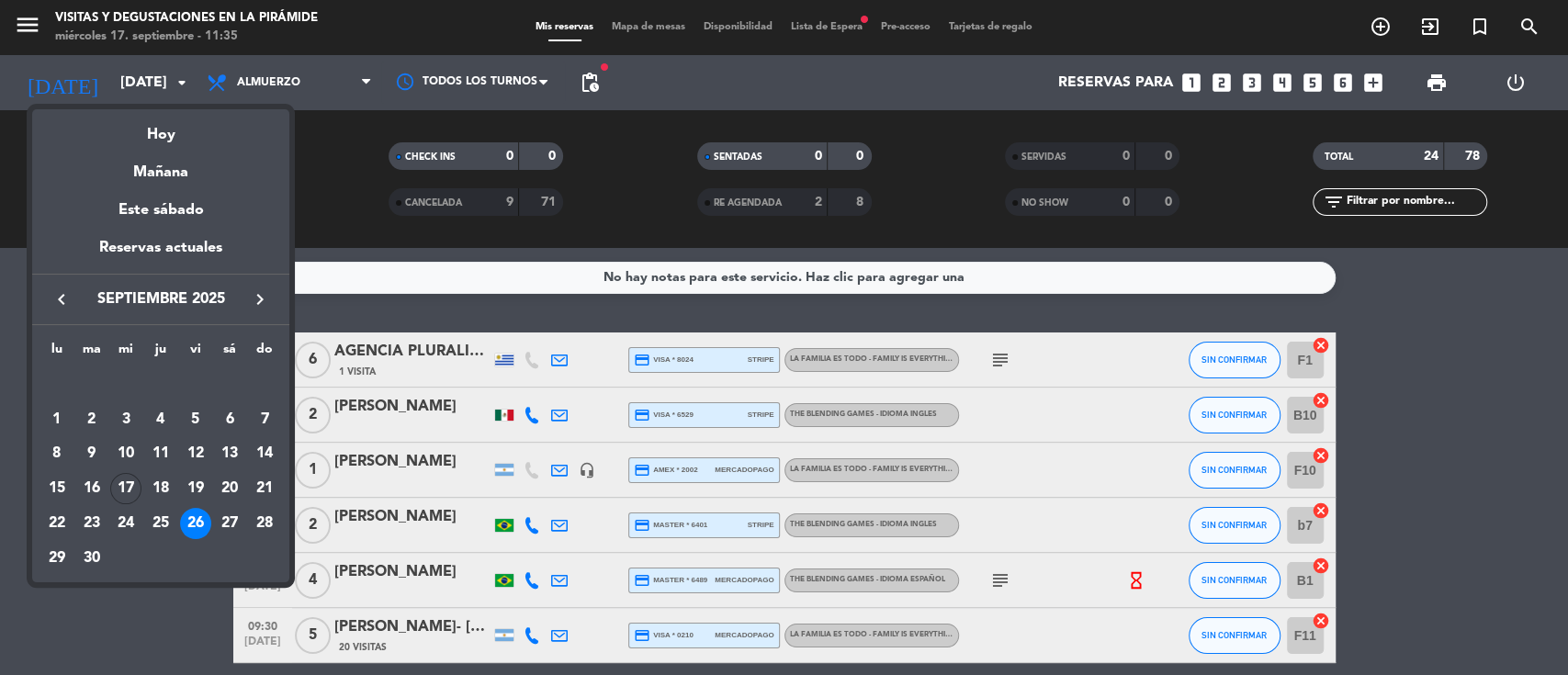
click at [162, 531] on div "25" at bounding box center [161, 523] width 31 height 31
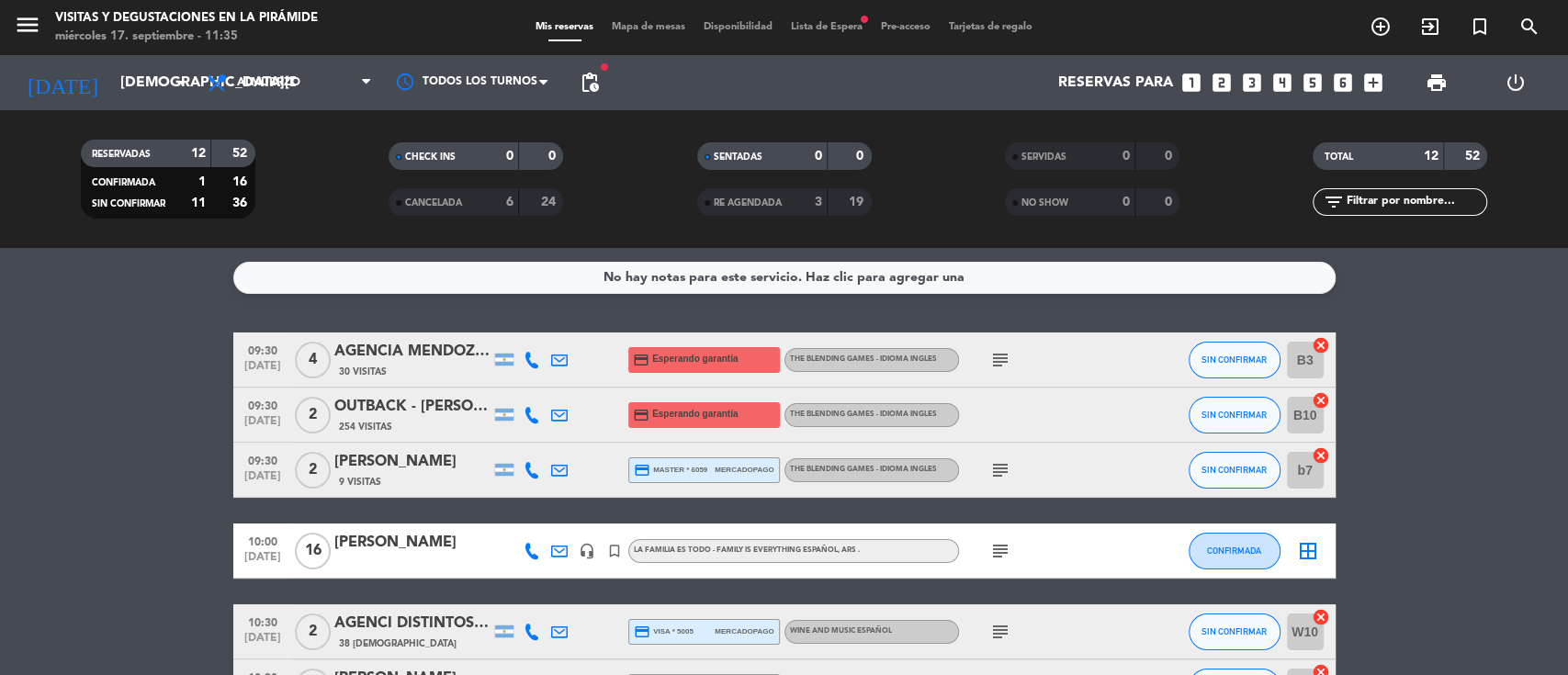
click at [409, 414] on div "OUTBACK - [PERSON_NAME]" at bounding box center [412, 407] width 156 height 24
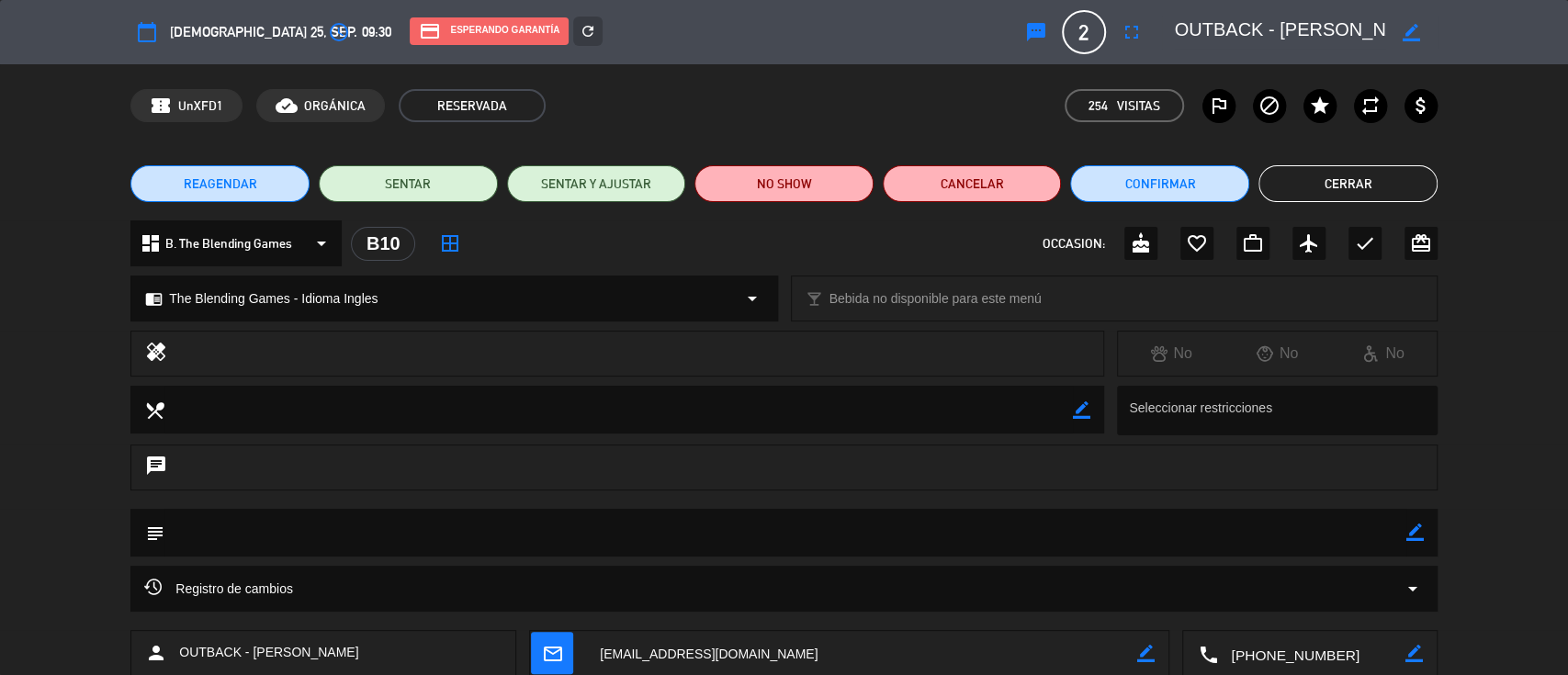
click at [1345, 171] on button "Cerrar" at bounding box center [1348, 184] width 179 height 37
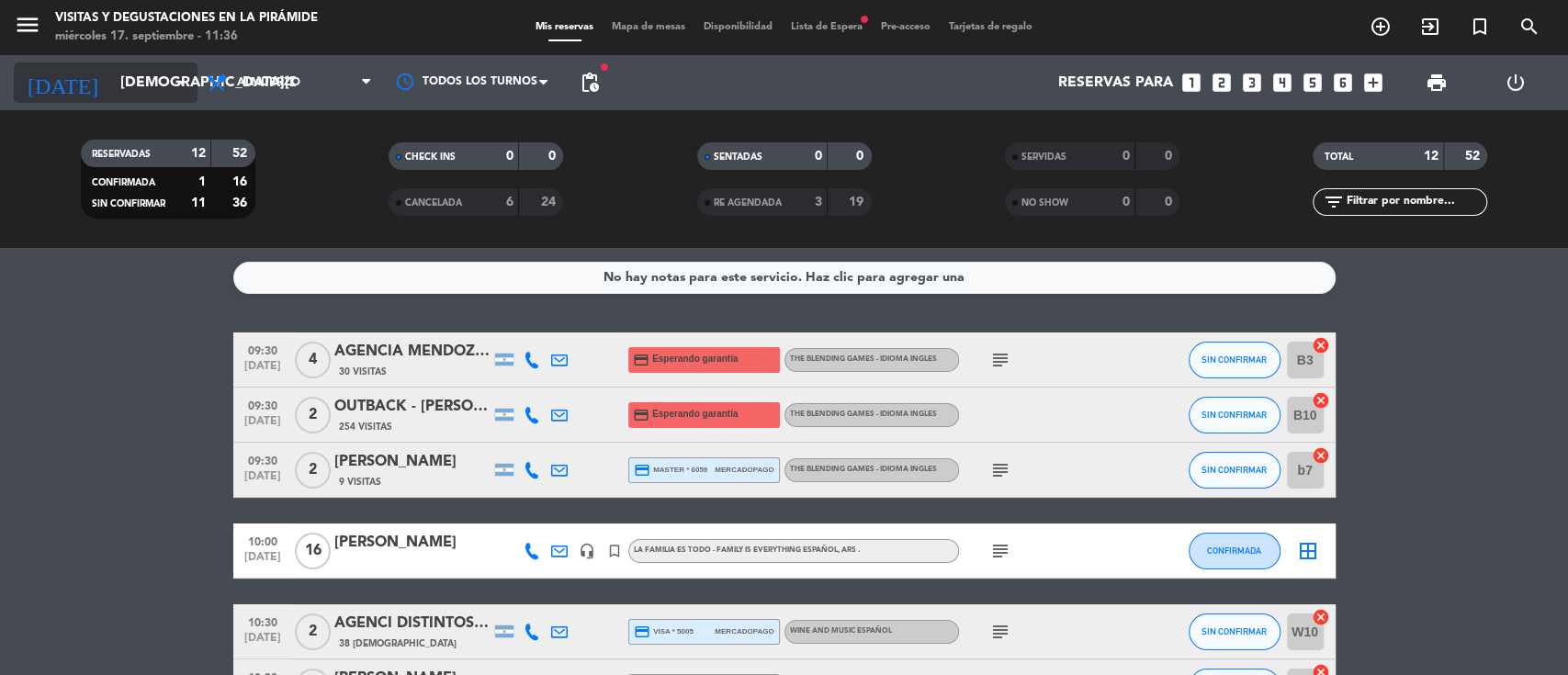
click at [117, 79] on input "[DEMOGRAPHIC_DATA][DATE]" at bounding box center [209, 83] width 194 height 36
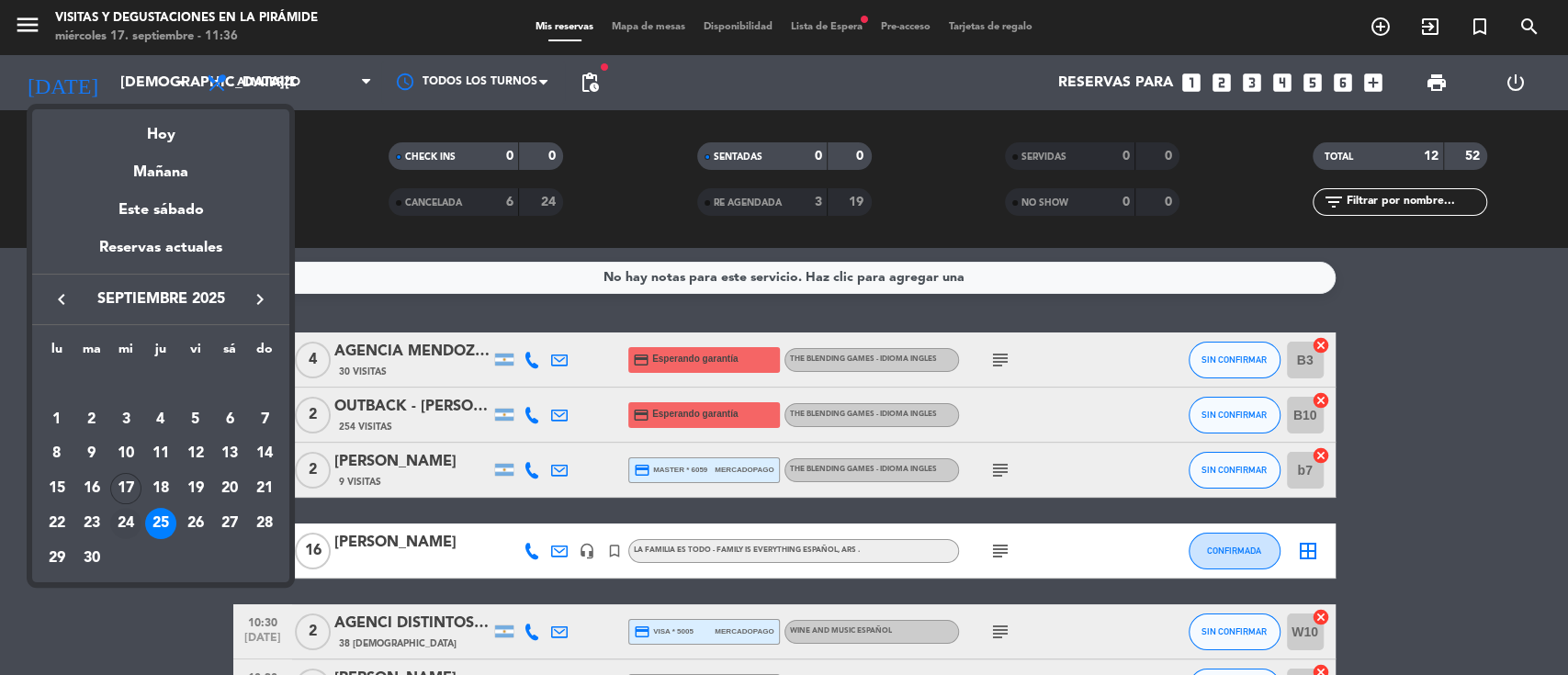
click at [135, 515] on div "24" at bounding box center [126, 523] width 31 height 31
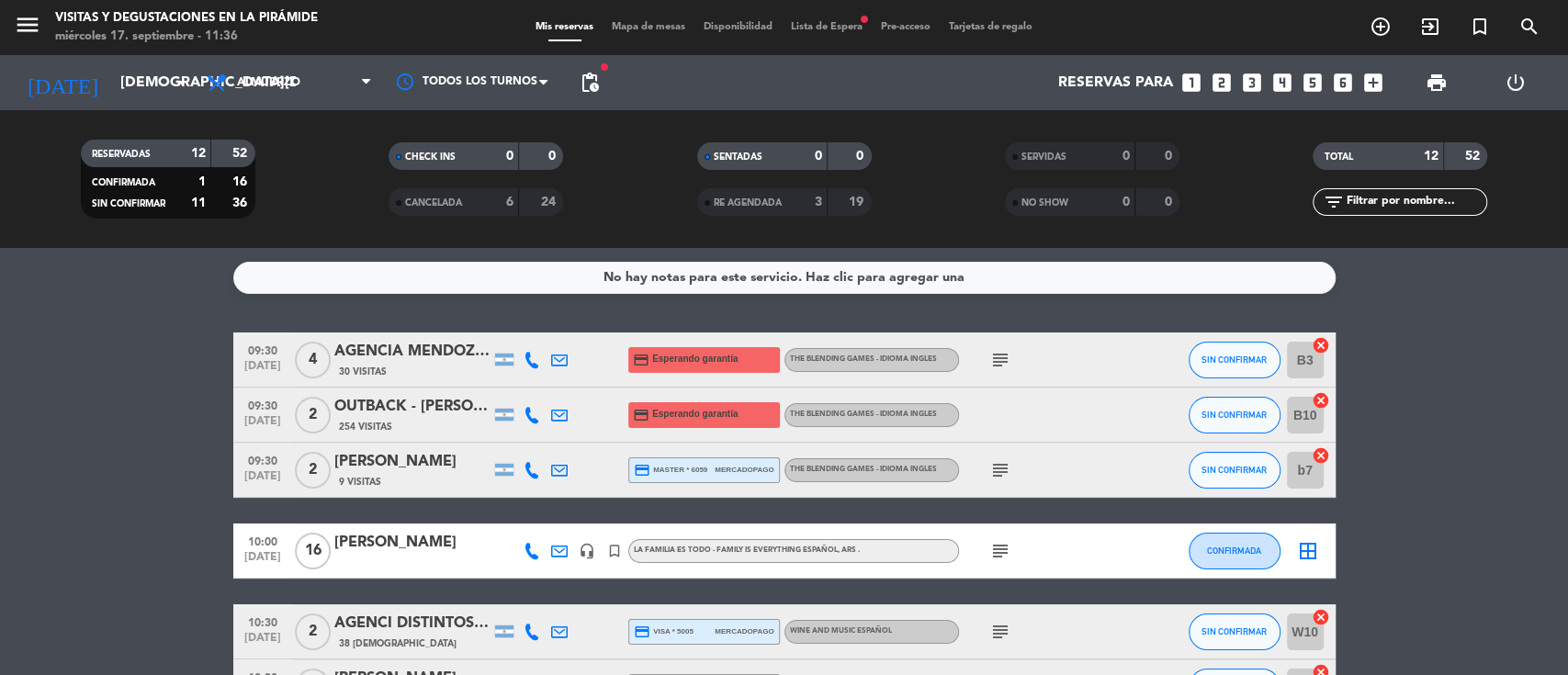
type input "[DATE]"
click at [847, 29] on span "Lista de Espera fiber_manual_record" at bounding box center [827, 27] width 90 height 11
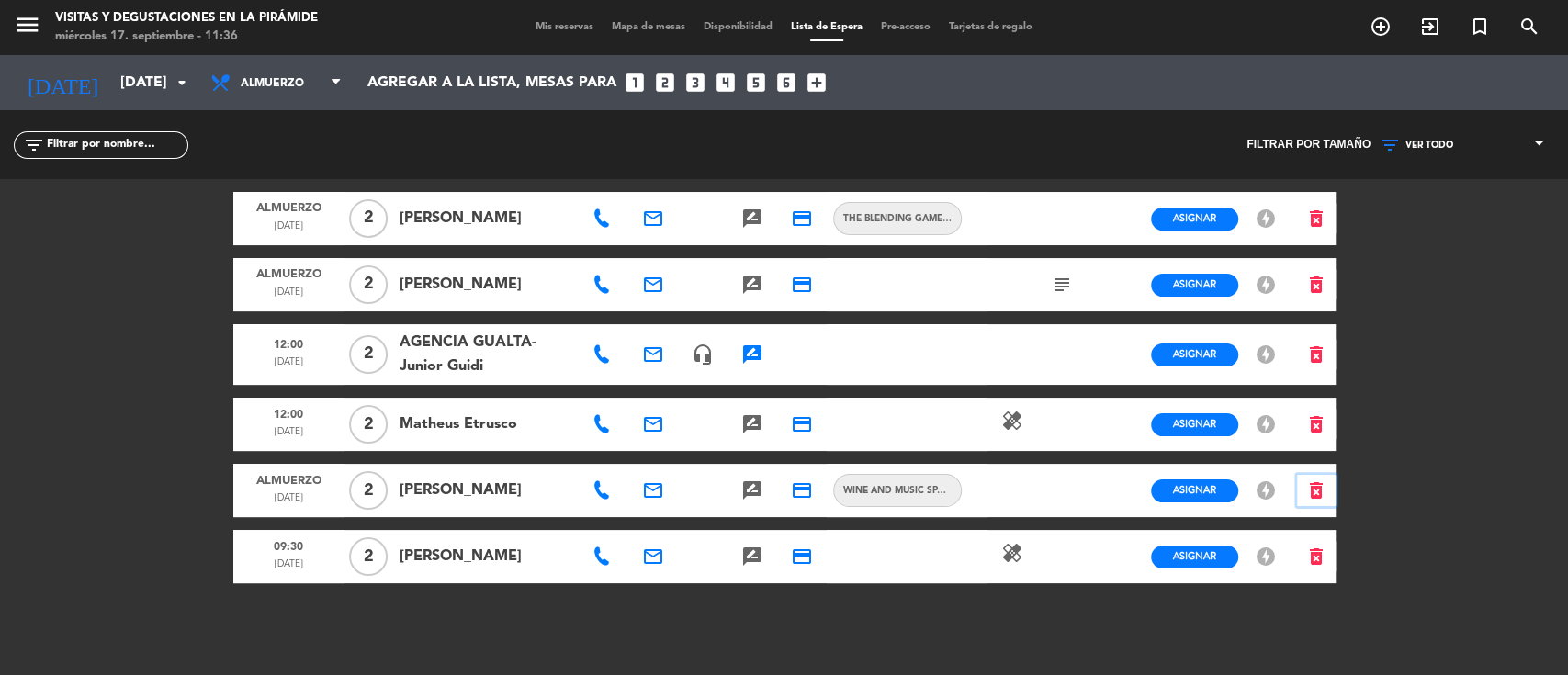
click at [1306, 490] on icon "delete_forever" at bounding box center [1316, 490] width 22 height 22
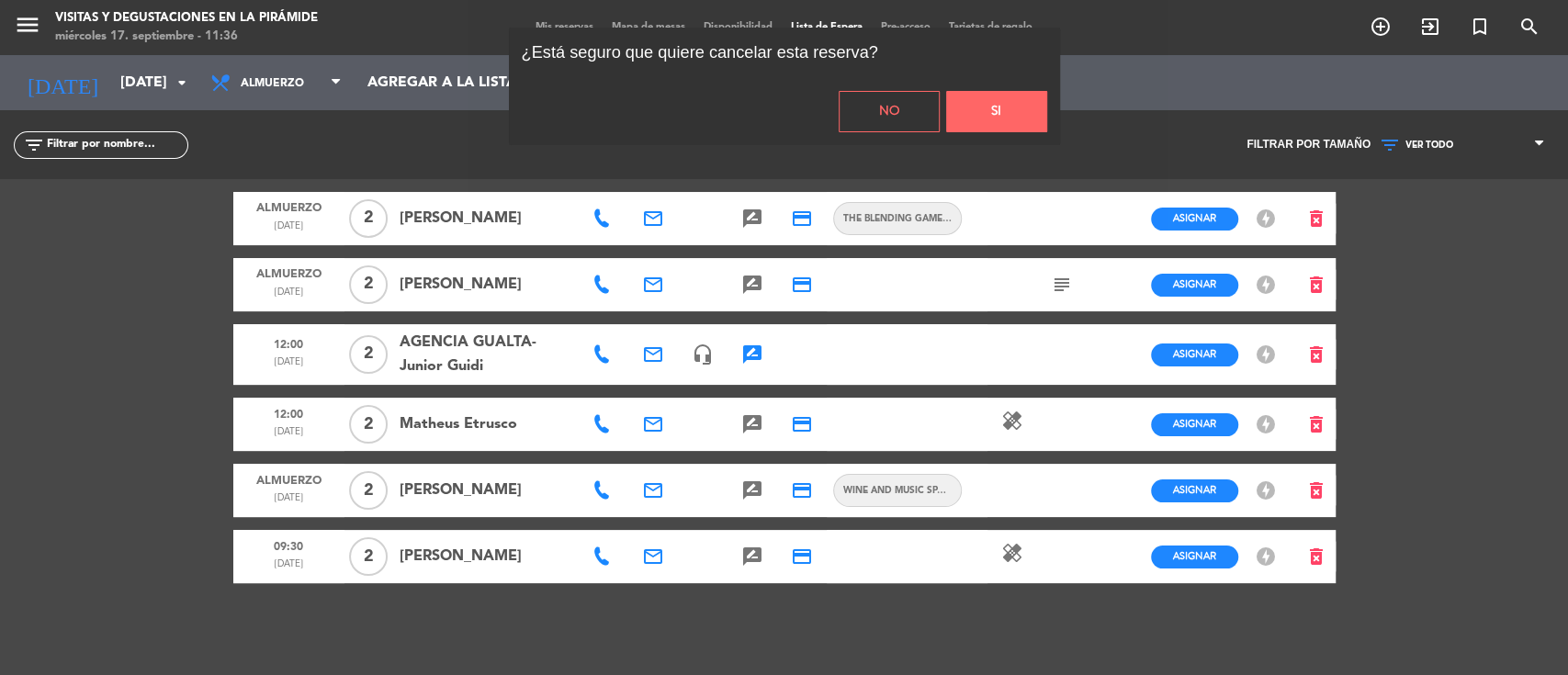
click at [960, 118] on button "Si" at bounding box center [996, 112] width 101 height 41
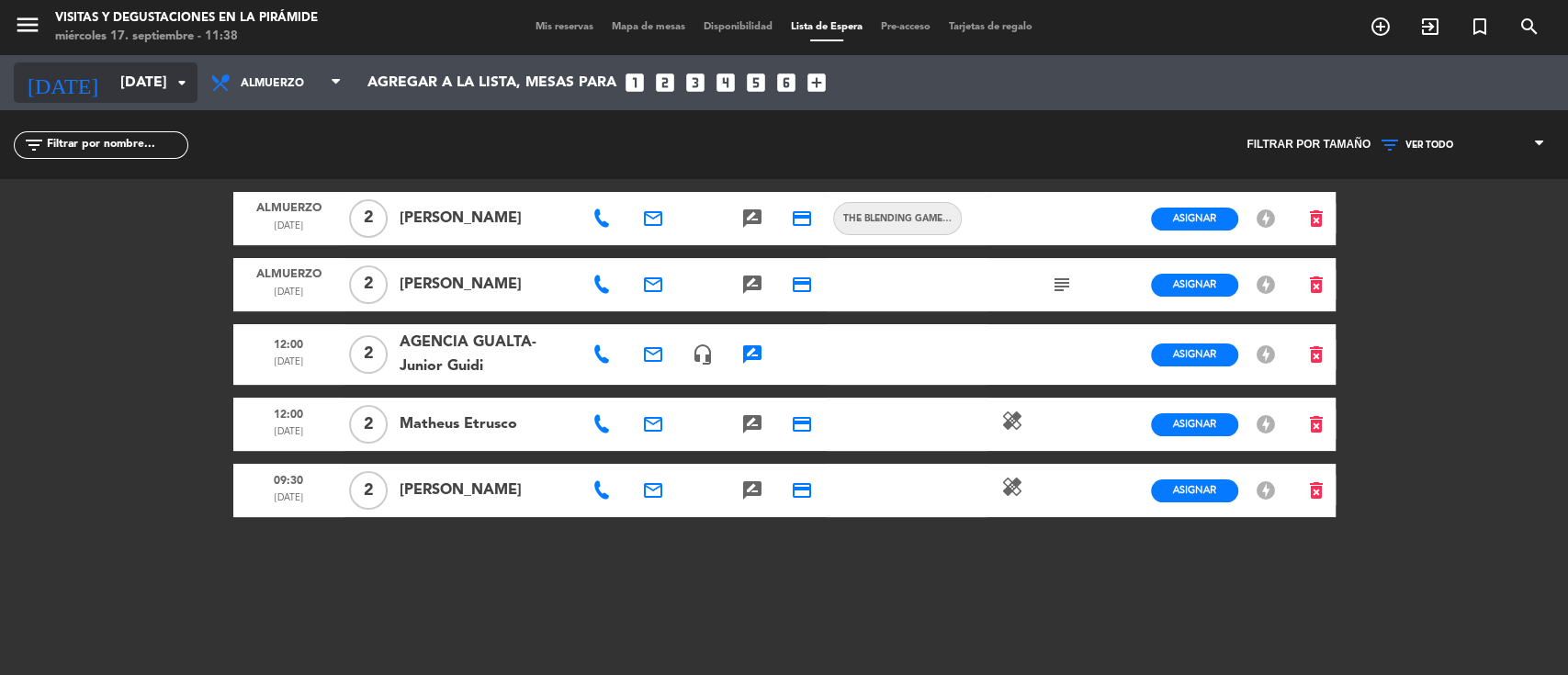
click at [120, 72] on input "[DATE]" at bounding box center [209, 83] width 194 height 36
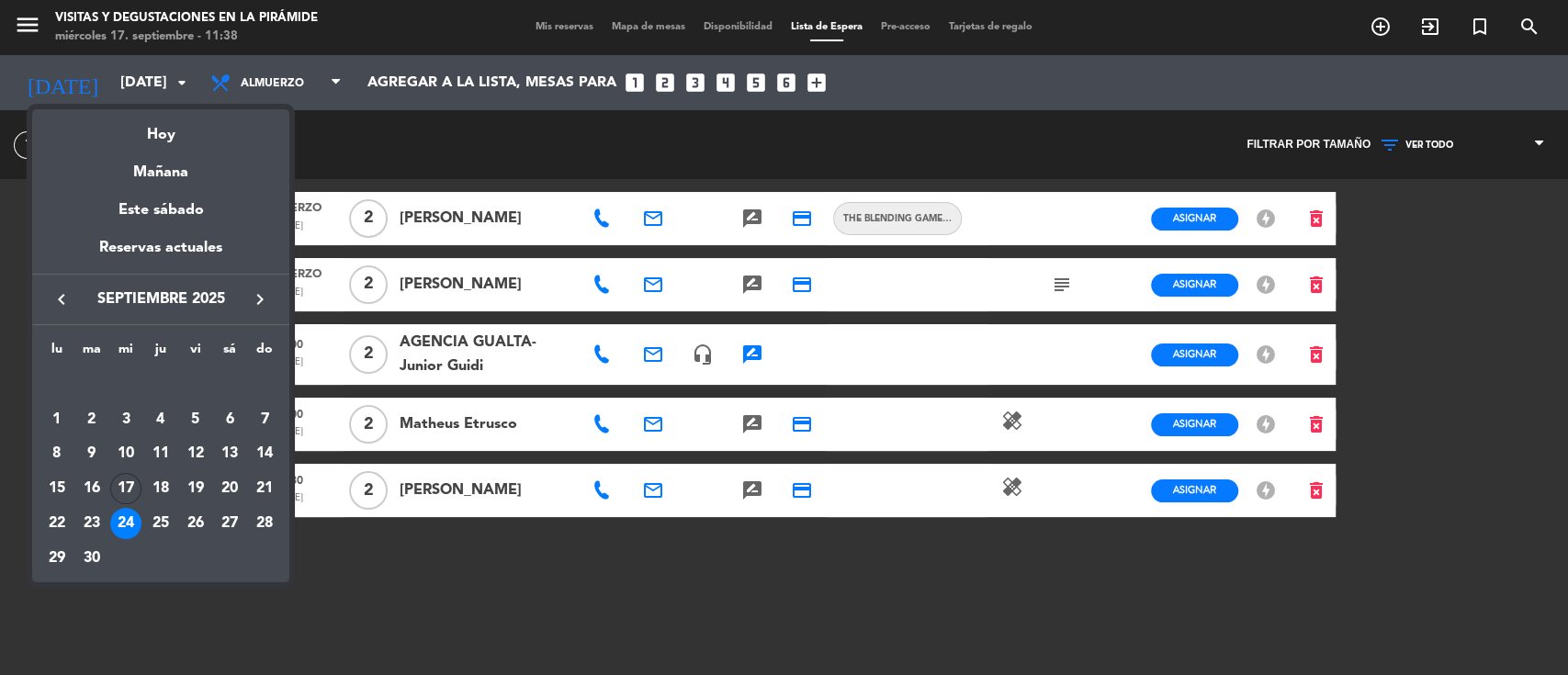
drag, startPoint x: 168, startPoint y: 519, endPoint x: 270, endPoint y: 340, distance: 206.0
click at [167, 520] on div "25" at bounding box center [161, 523] width 31 height 31
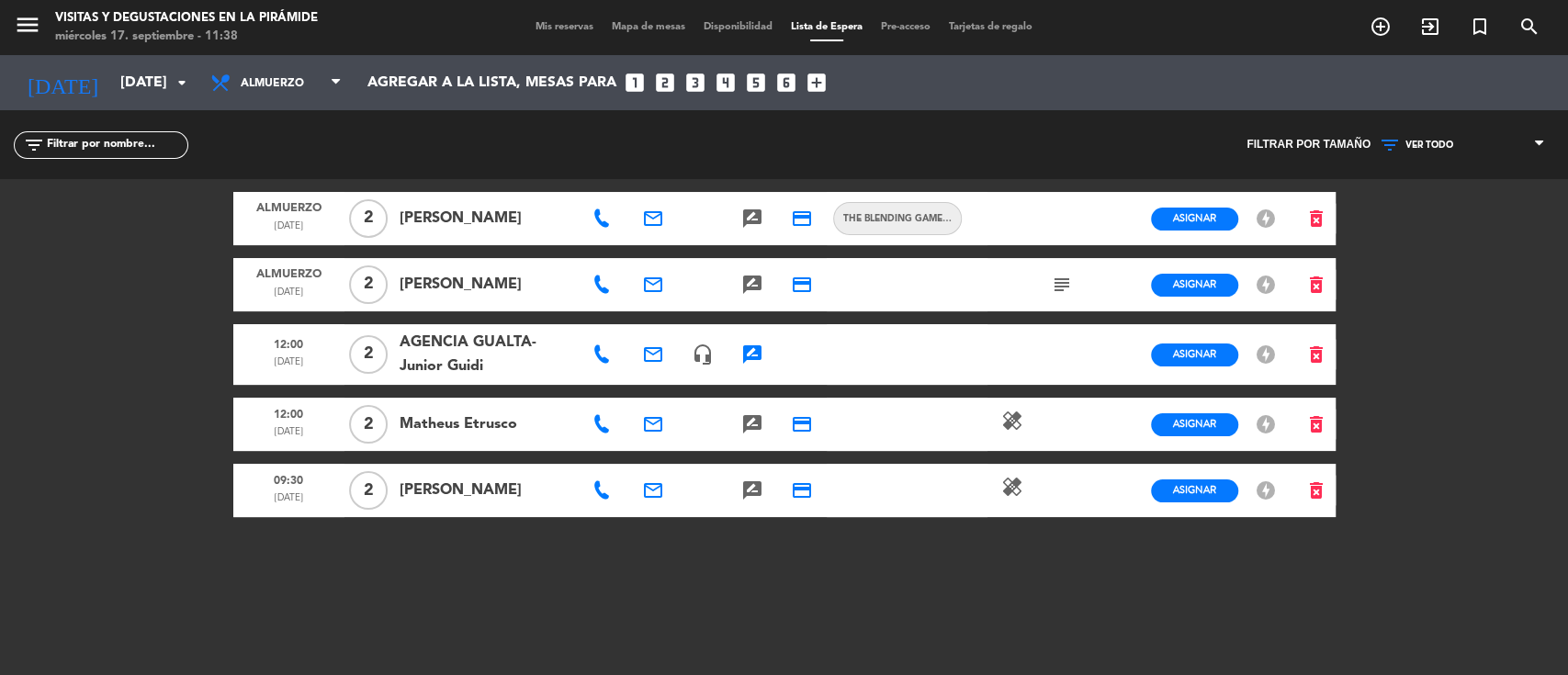
type input "[DEMOGRAPHIC_DATA][DATE]"
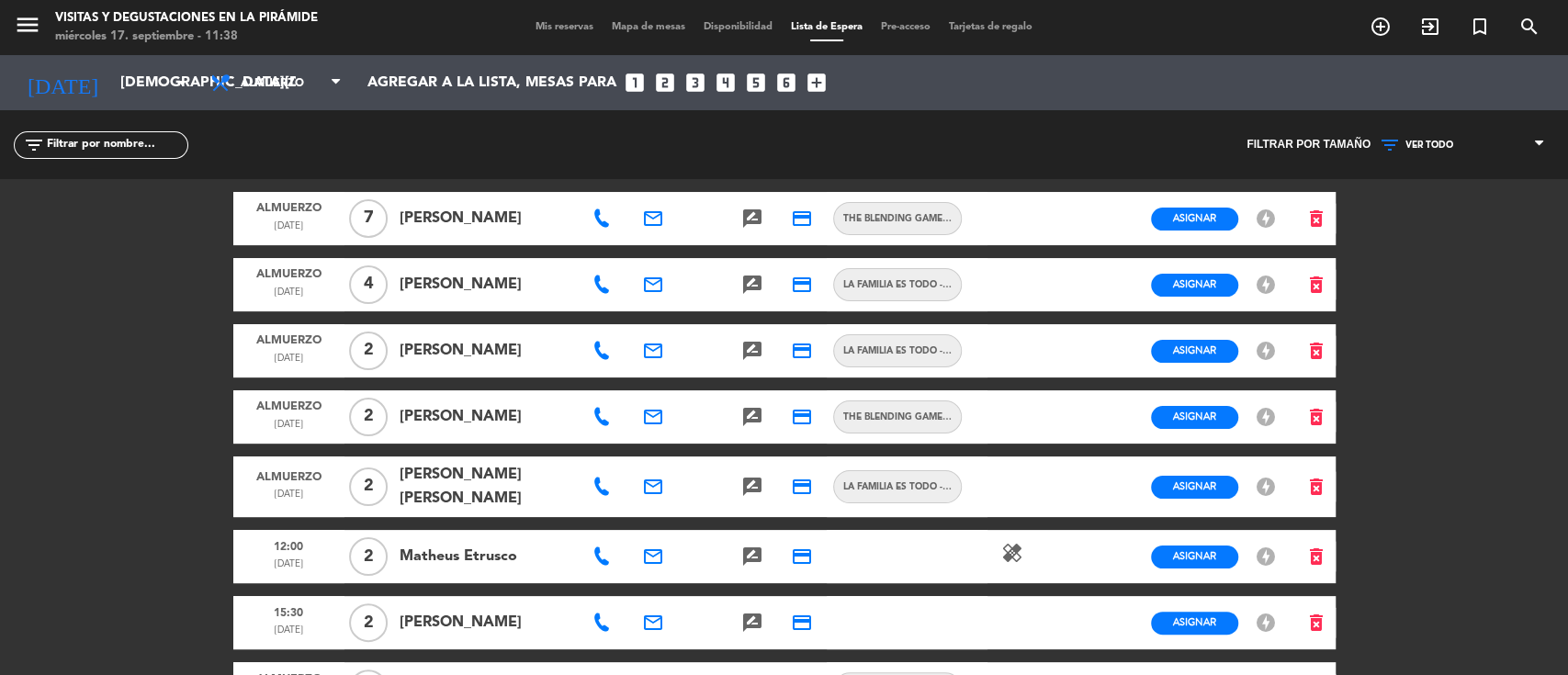
click at [548, 19] on div "Mis reservas Mapa de mesas Disponibilidad Lista de Espera Pre-acceso Tarjetas d…" at bounding box center [784, 27] width 515 height 16
click at [548, 27] on span "Mis reservas" at bounding box center [564, 27] width 76 height 11
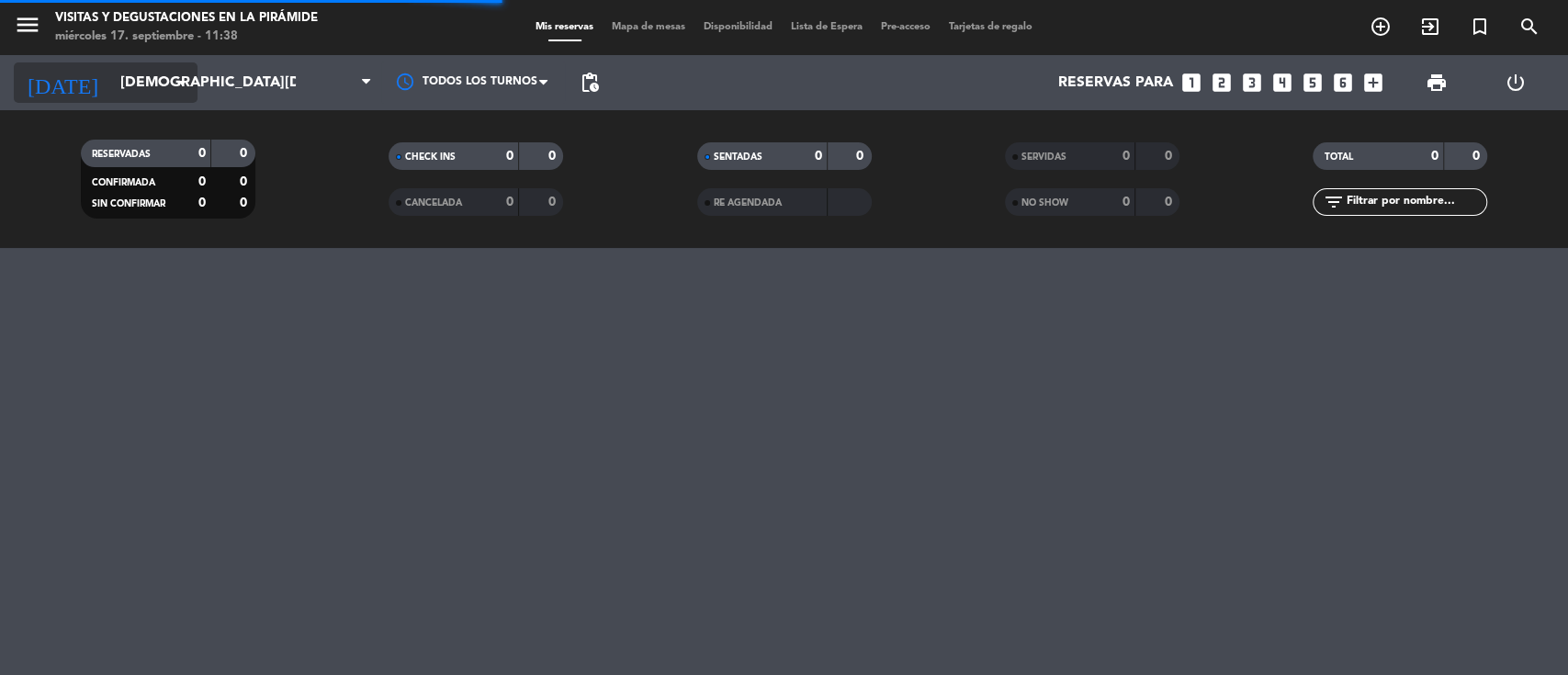
click at [115, 96] on input "[DEMOGRAPHIC_DATA][DATE]" at bounding box center [209, 83] width 194 height 36
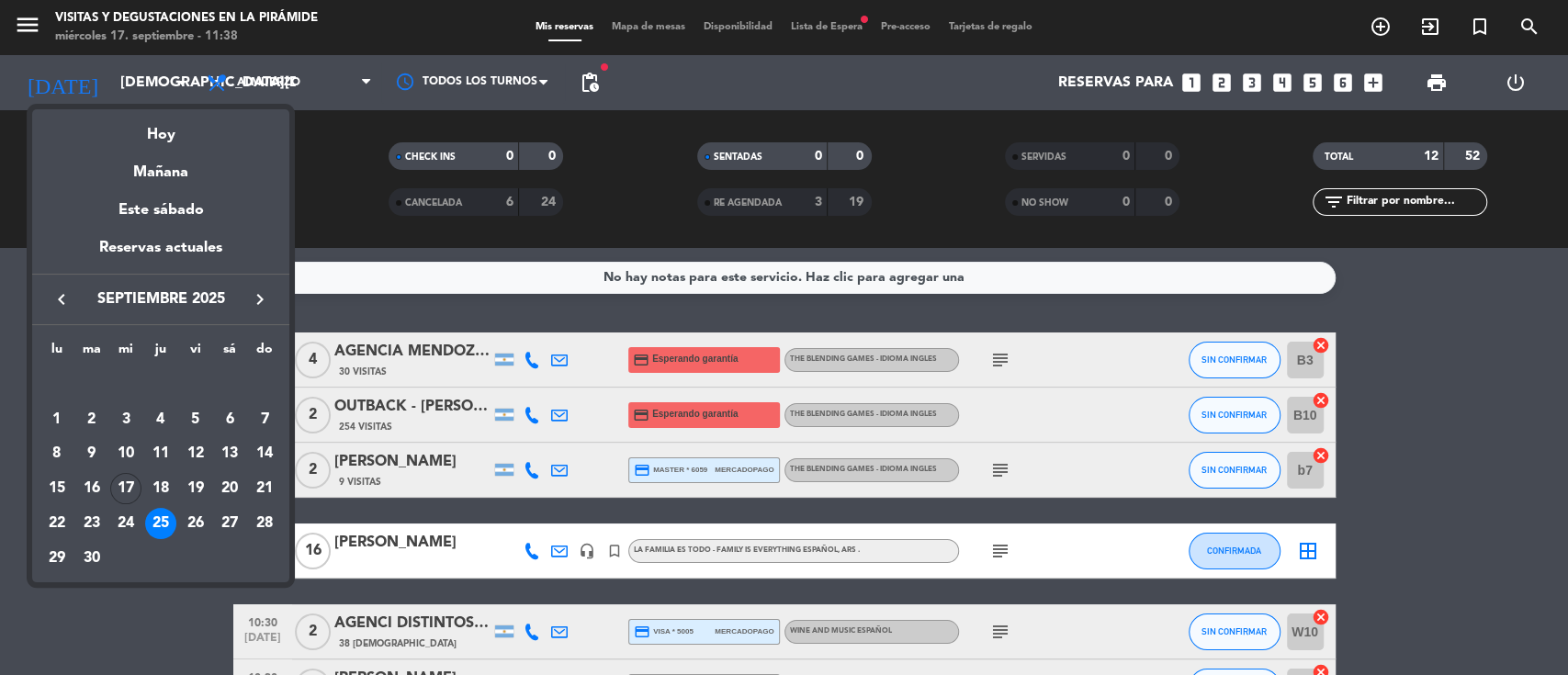
click at [414, 296] on div at bounding box center [784, 338] width 1568 height 675
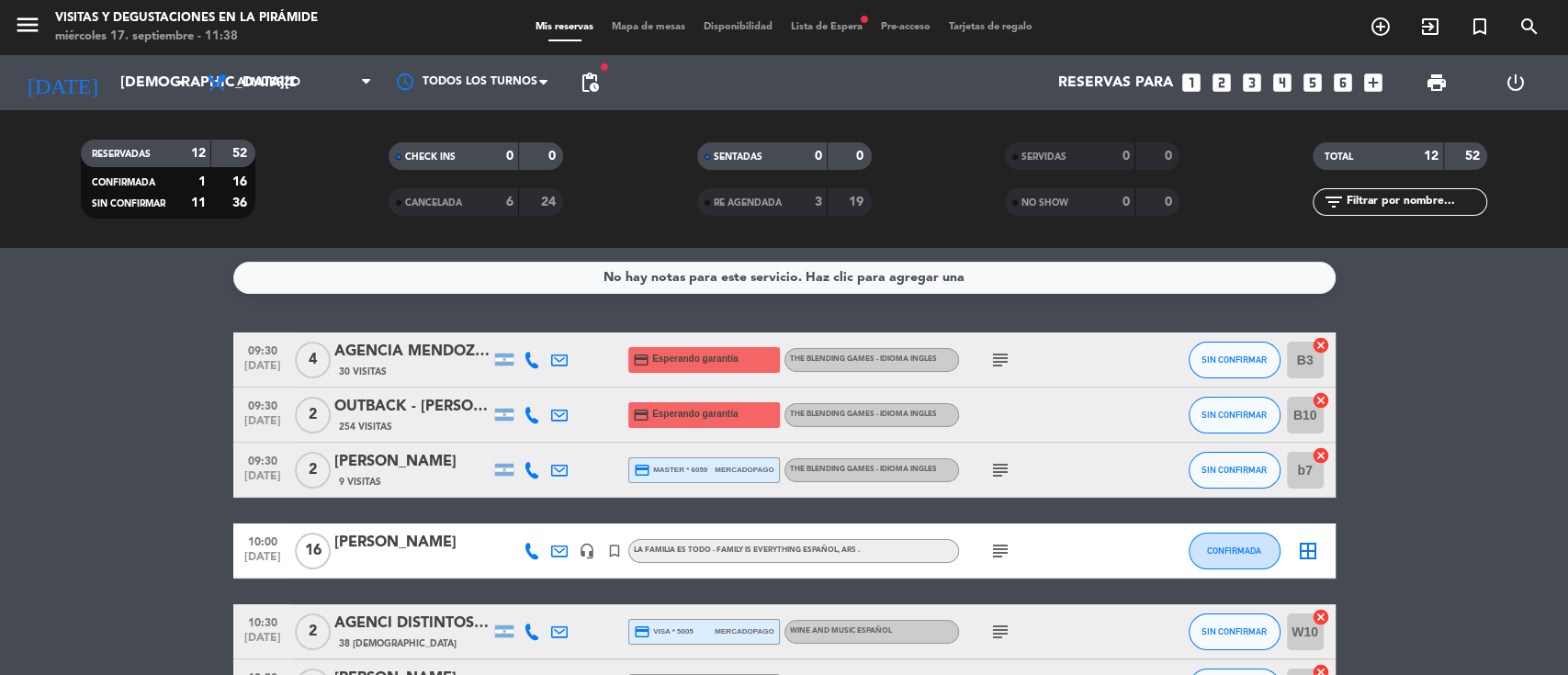
click at [432, 429] on div "254 Visitas" at bounding box center [412, 427] width 156 height 15
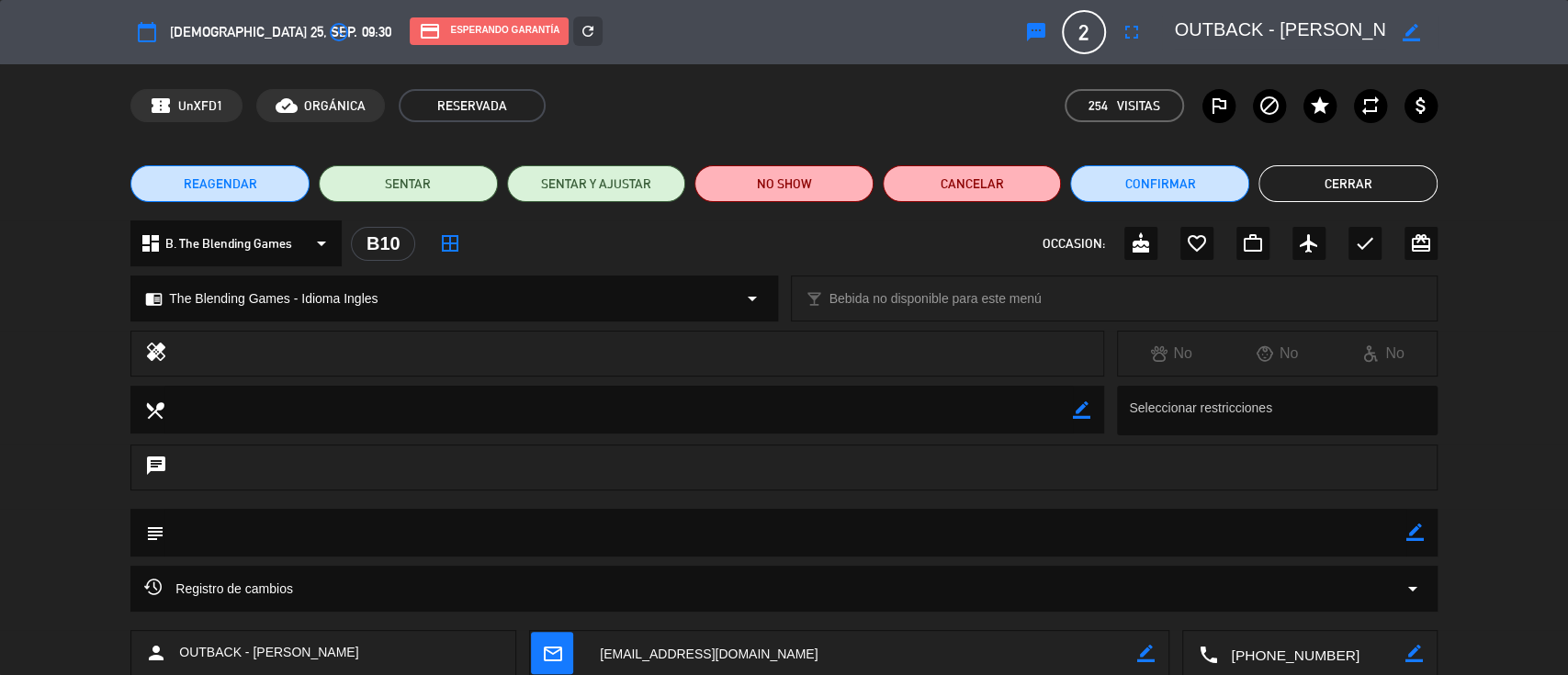
drag, startPoint x: 399, startPoint y: 656, endPoint x: 255, endPoint y: 641, distance: 144.8
click at [255, 641] on div "person OUTBACK - [PERSON_NAME]" at bounding box center [323, 654] width 386 height 46
copy span "[PERSON_NAME]"
drag, startPoint x: 1404, startPoint y: 173, endPoint x: 1030, endPoint y: 203, distance: 375.2
click at [1401, 172] on button "Cerrar" at bounding box center [1348, 184] width 179 height 37
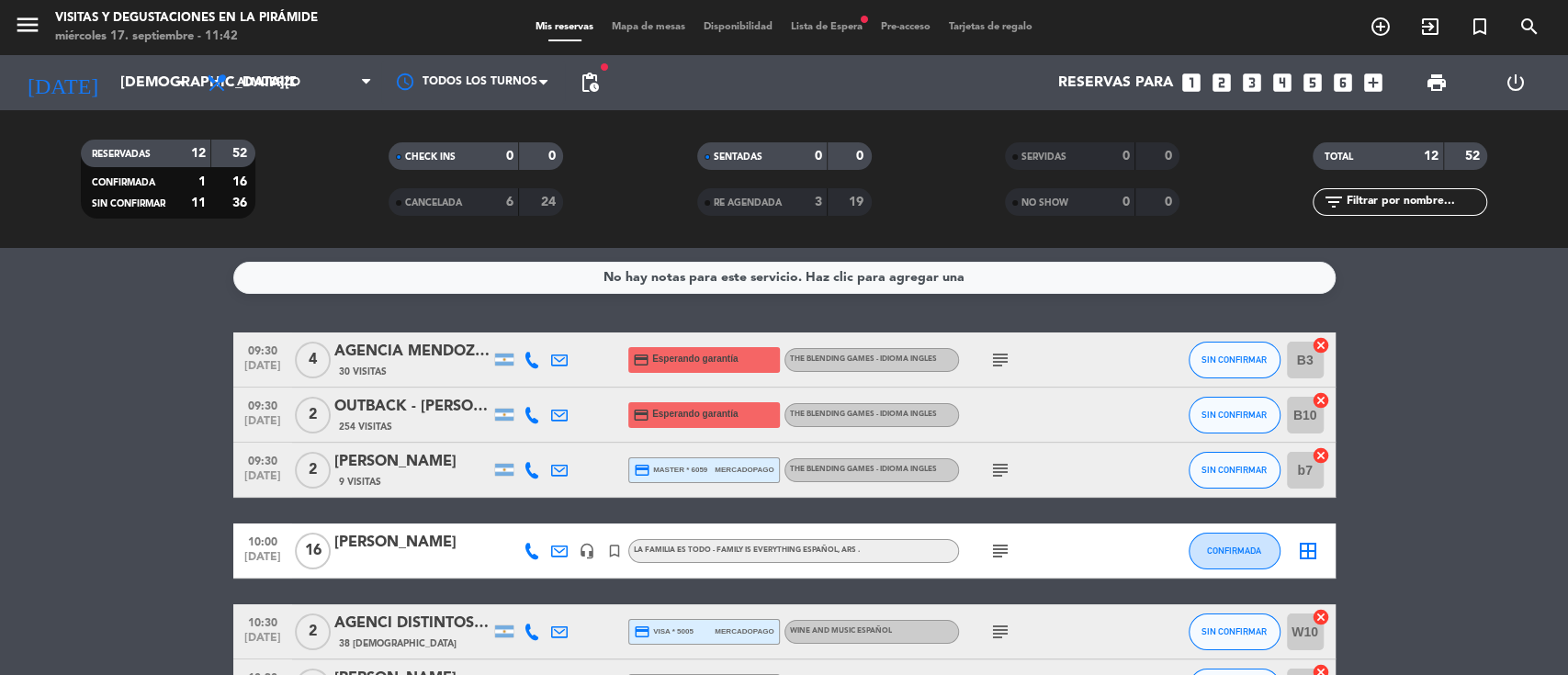
click at [555, 548] on icon at bounding box center [559, 551] width 16 height 16
click at [990, 548] on icon "subject" at bounding box center [1000, 551] width 22 height 22
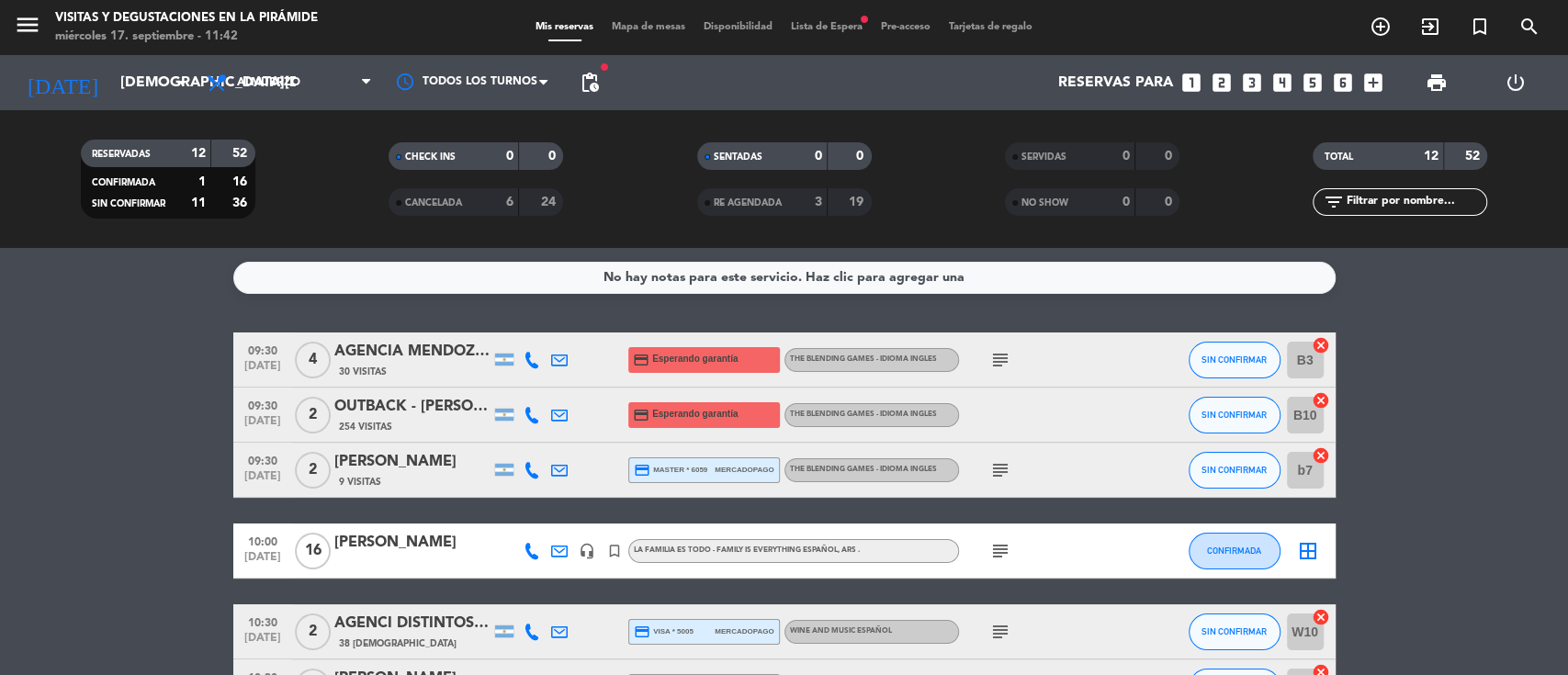
click at [541, 548] on div at bounding box center [532, 551] width 28 height 54
click at [524, 544] on icon at bounding box center [532, 551] width 16 height 16
click at [507, 513] on span "Copiar" at bounding box center [519, 520] width 38 height 19
click at [463, 210] on div "CANCELADA" at bounding box center [436, 203] width 85 height 21
click at [485, 200] on div "6" at bounding box center [496, 203] width 37 height 21
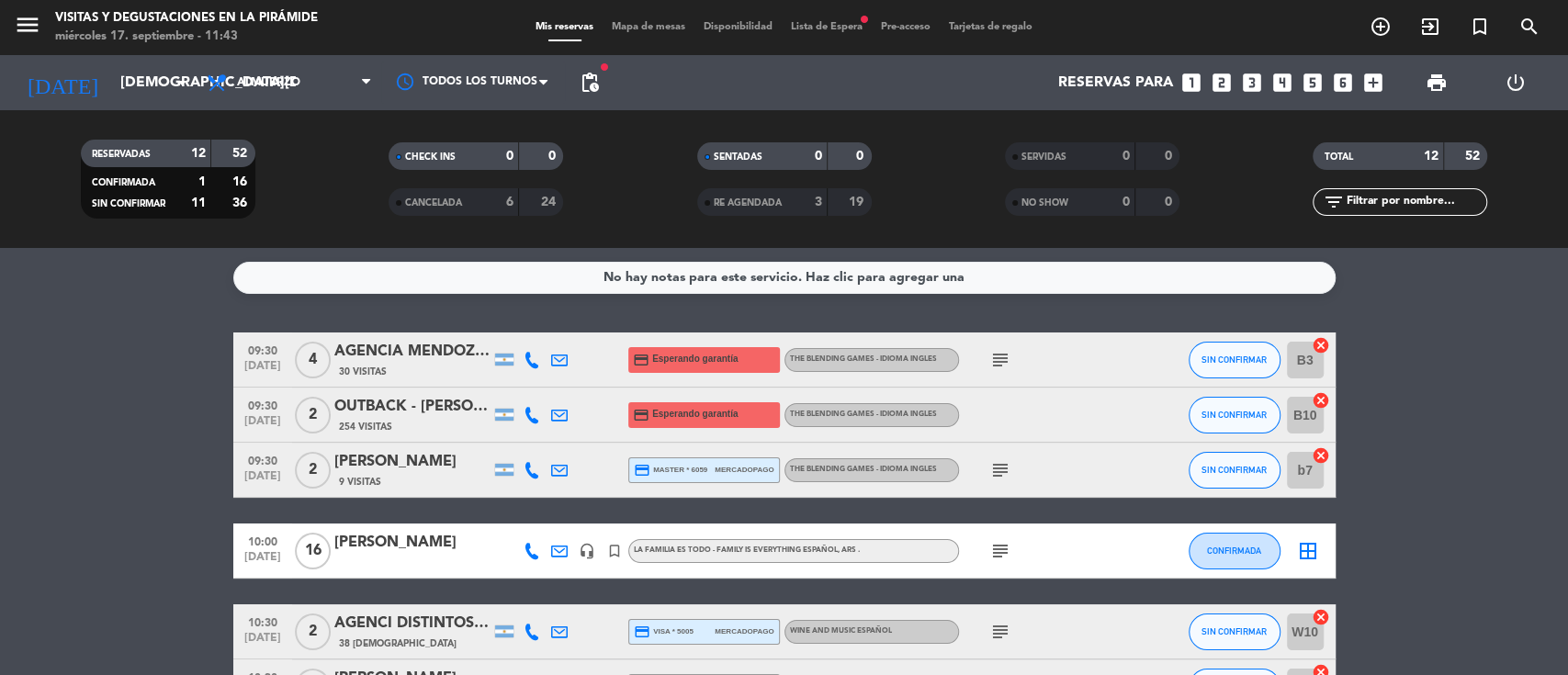
click at [462, 205] on span "CANCELADA" at bounding box center [433, 203] width 57 height 10
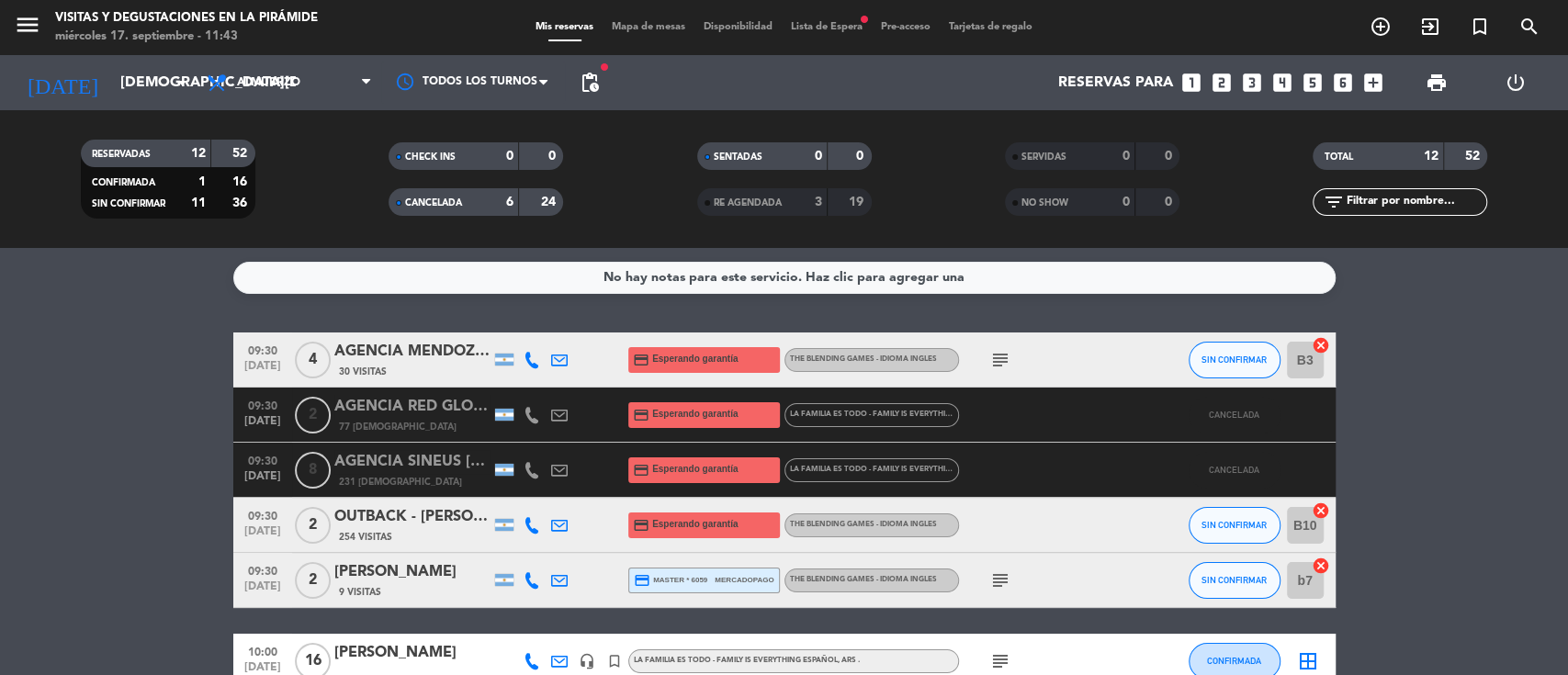
click at [458, 210] on div "CANCELADA" at bounding box center [436, 203] width 85 height 21
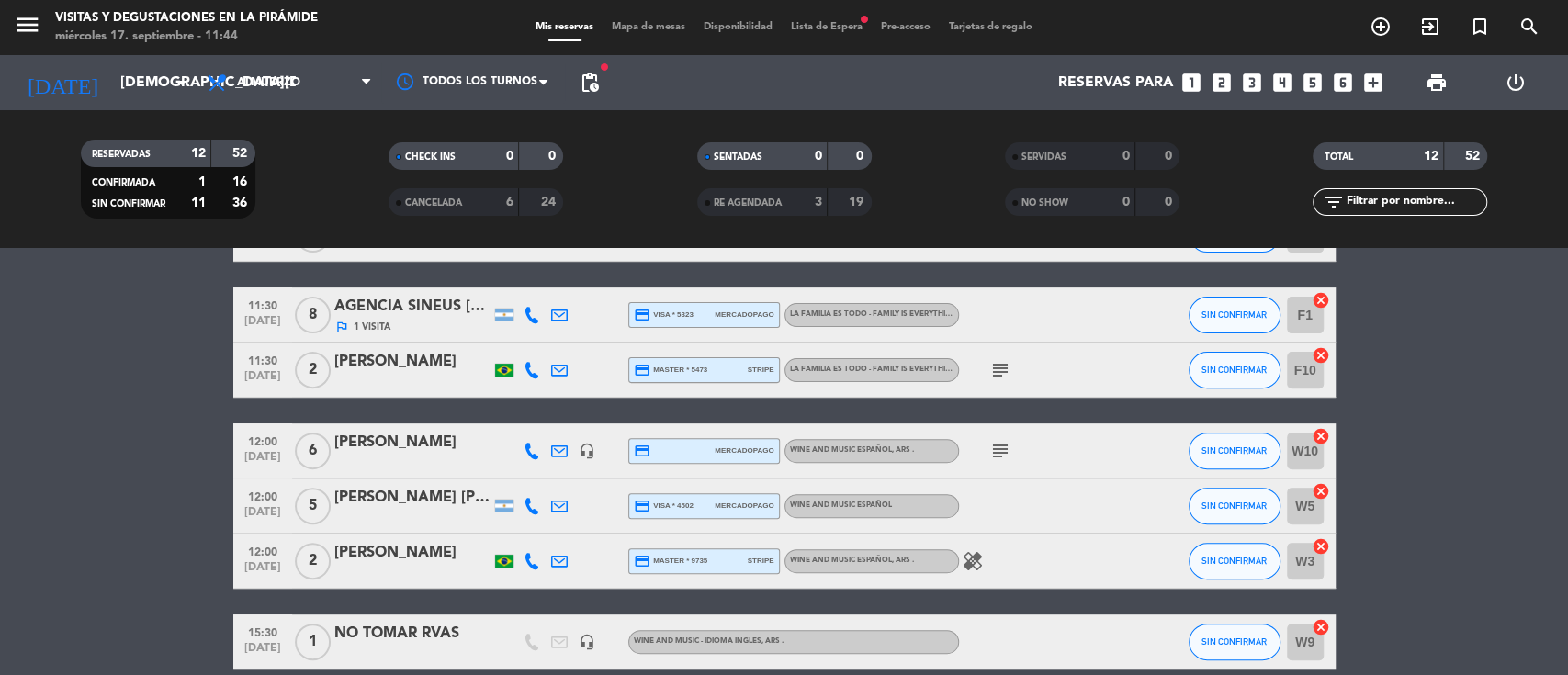
scroll to position [489, 0]
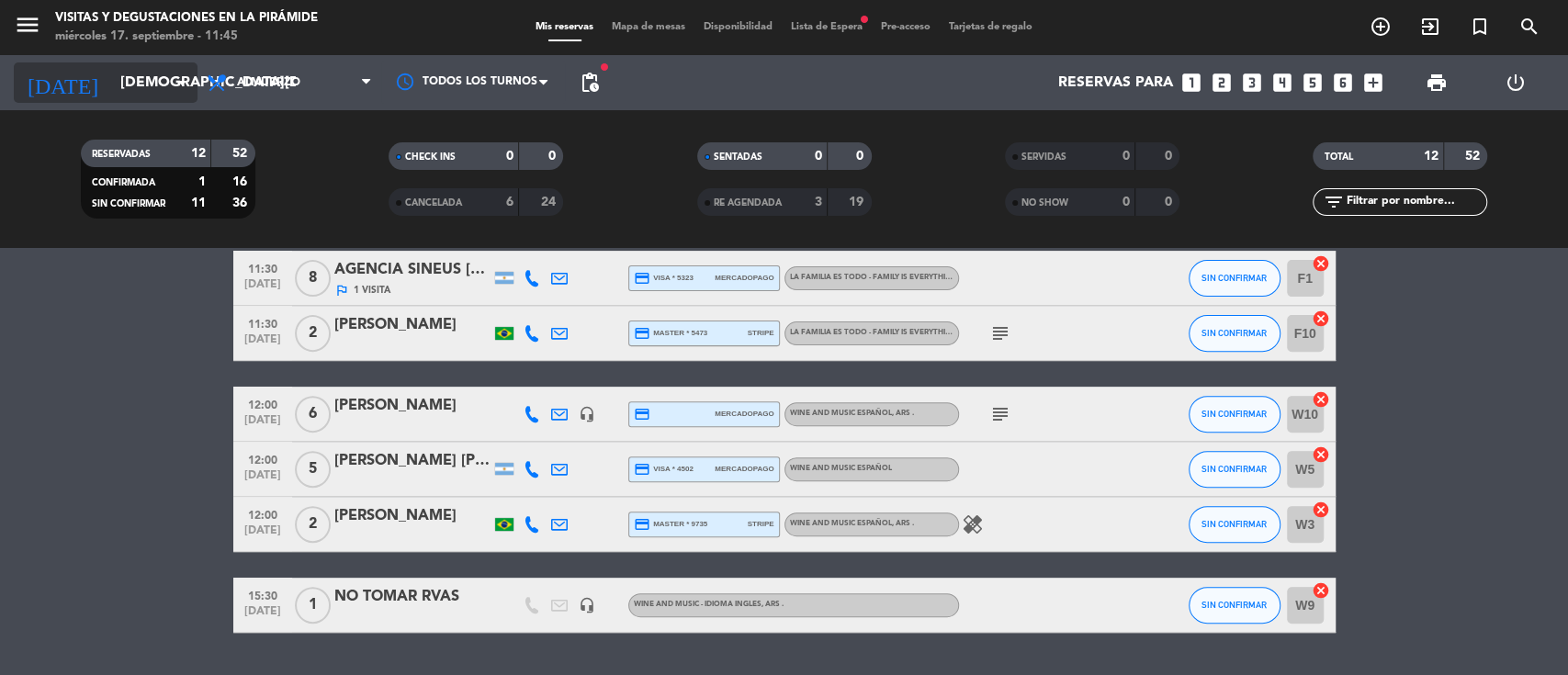
click at [137, 80] on input "[DEMOGRAPHIC_DATA][DATE]" at bounding box center [209, 83] width 194 height 36
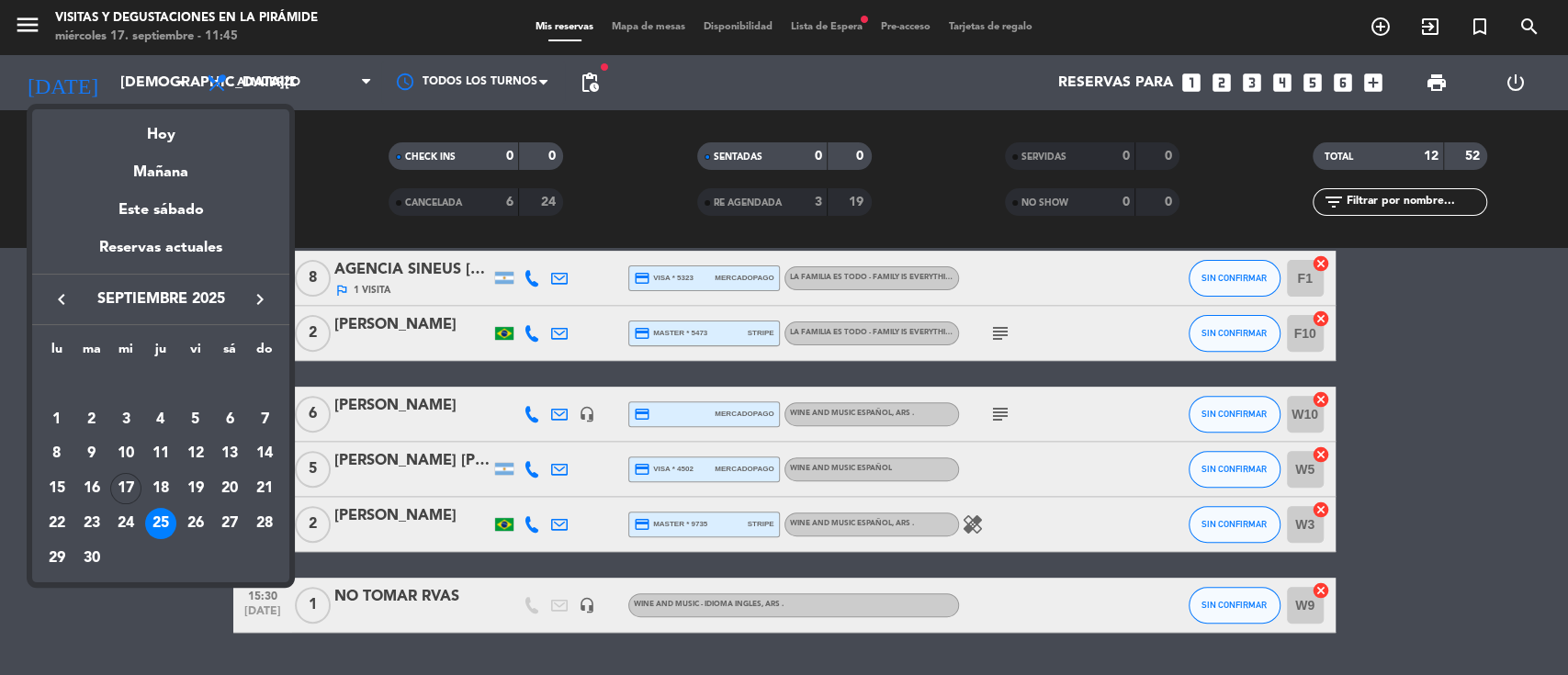
click at [134, 85] on div at bounding box center [784, 338] width 1568 height 675
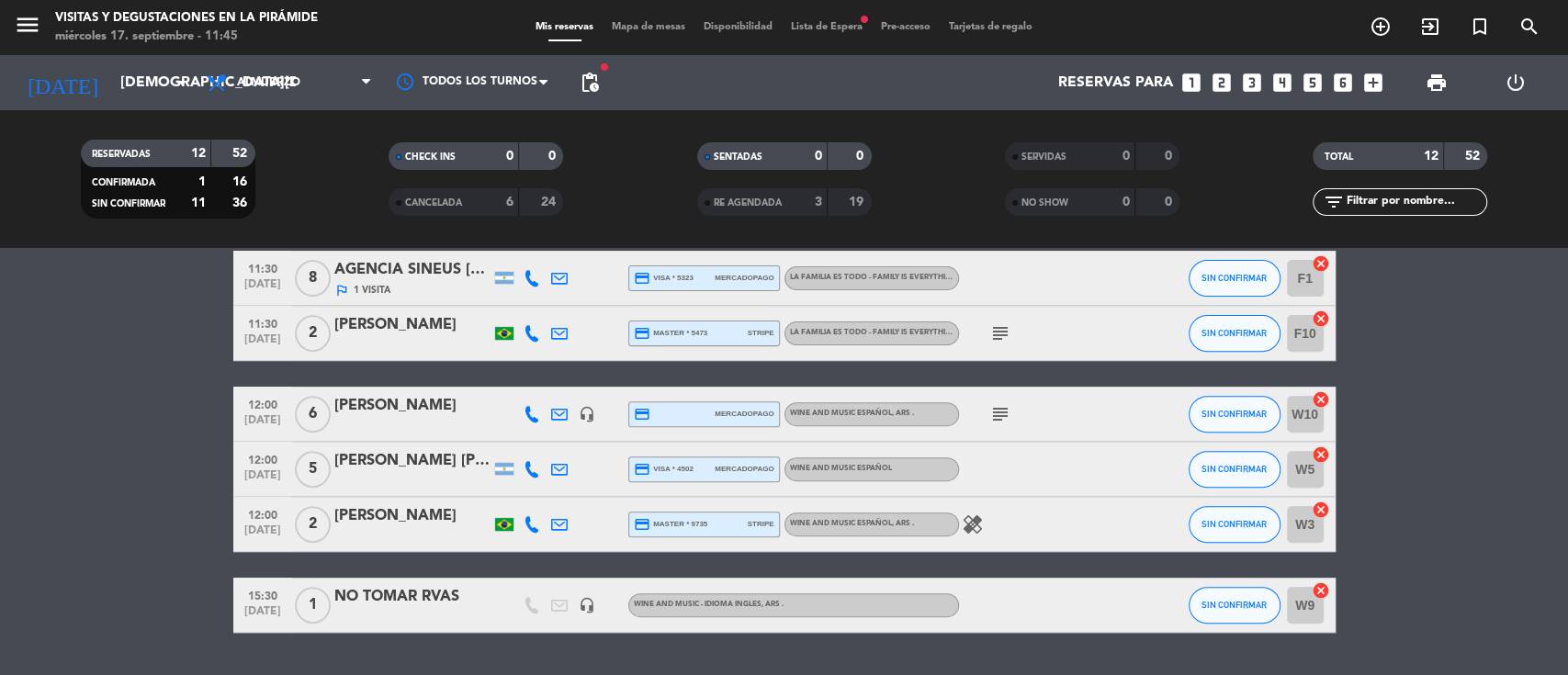
click at [807, 15] on div "menu Visitas y degustaciones en La Pirámide miércoles 17. septiembre - 11:45 Mi…" at bounding box center [784, 27] width 1568 height 55
click at [808, 28] on span "Lista de Espera fiber_manual_record" at bounding box center [827, 27] width 90 height 11
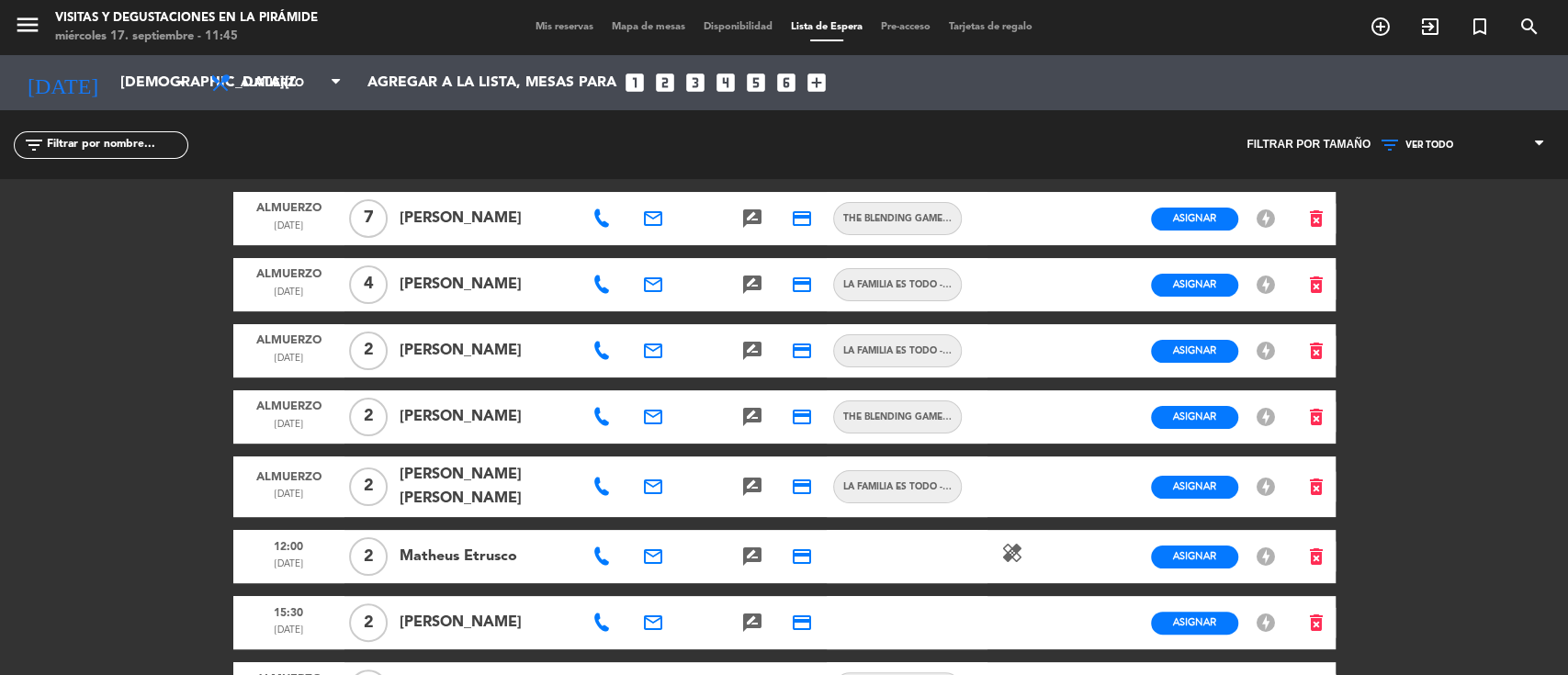
click at [1413, 142] on span "VER TODO" at bounding box center [1430, 144] width 48 height 11
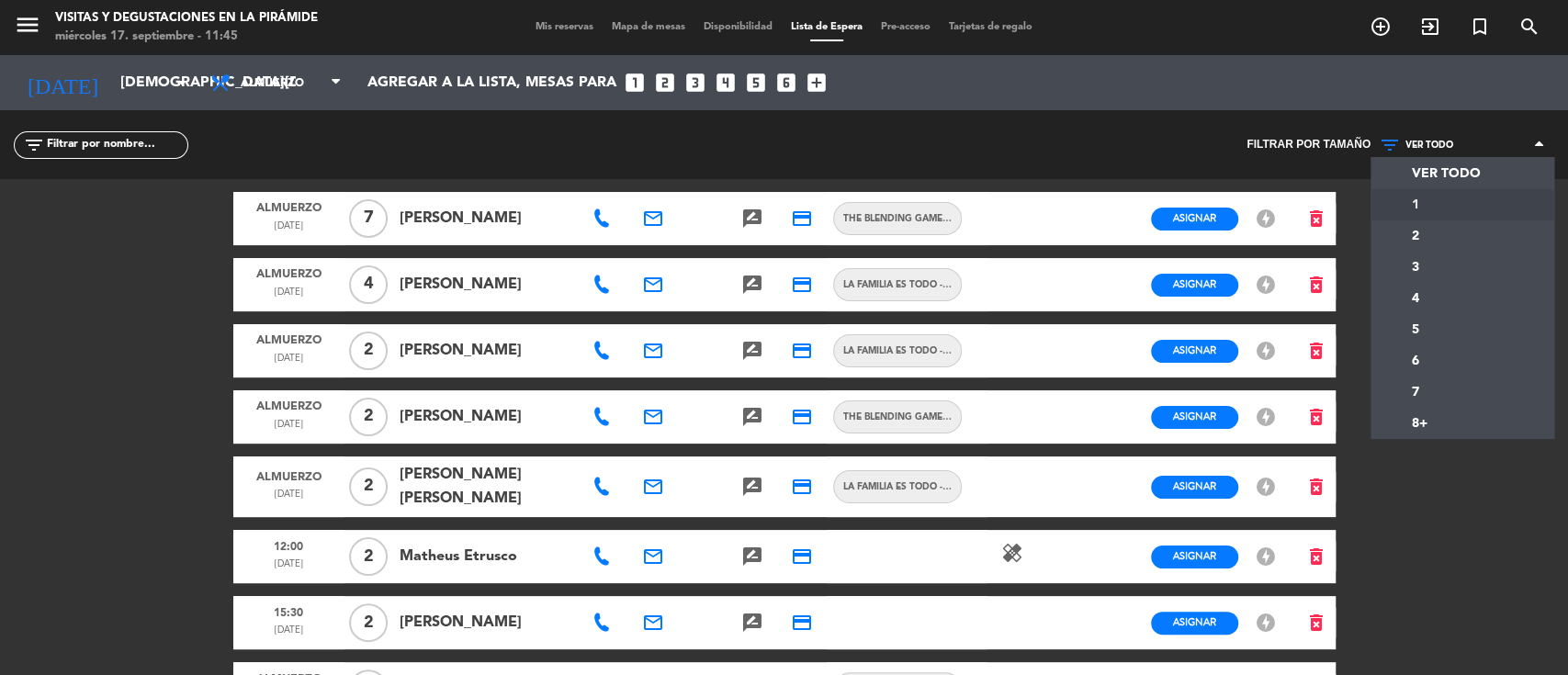
click at [1406, 232] on div "menu Visitas y degustaciones en La Pirámide miércoles 17. septiembre - 11:45 Mi…" at bounding box center [784, 338] width 1568 height 675
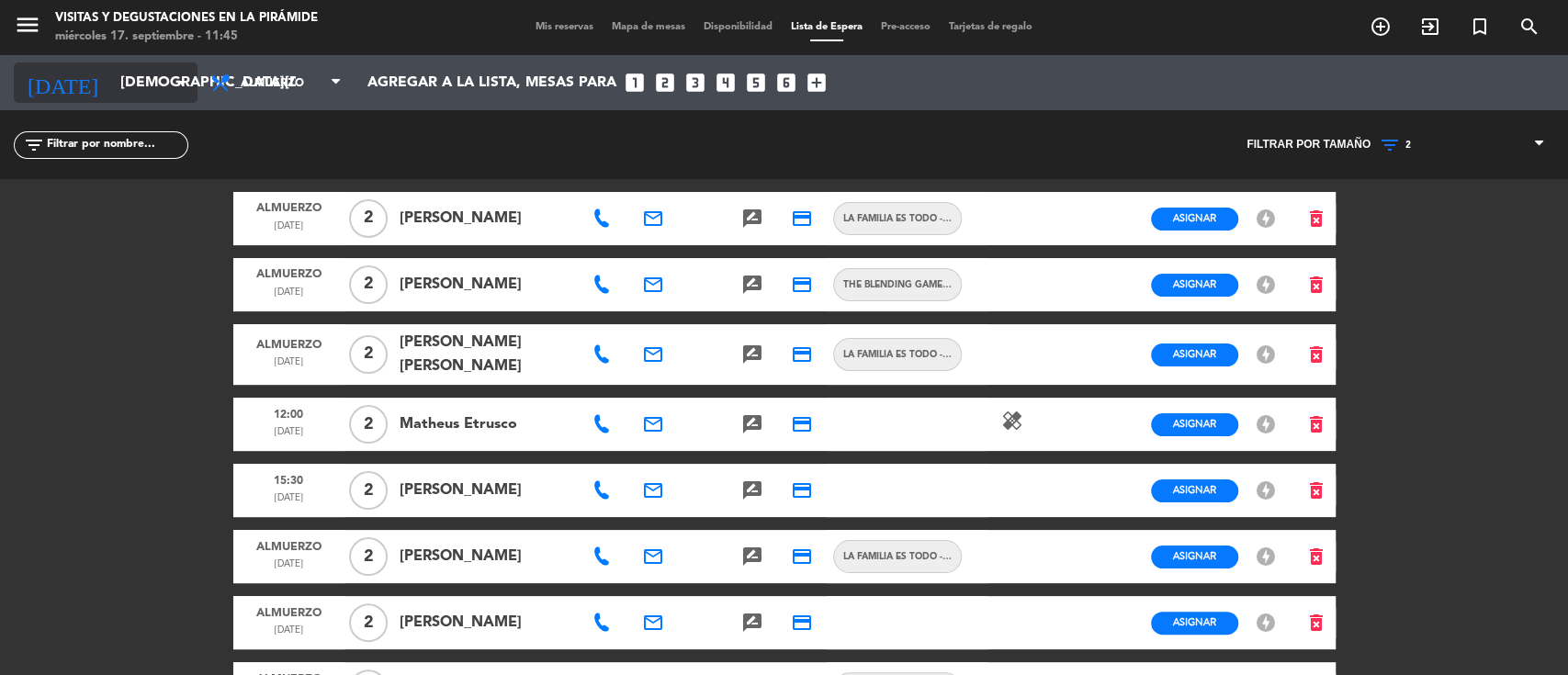
click at [123, 78] on input "[DEMOGRAPHIC_DATA][DATE]" at bounding box center [209, 83] width 194 height 36
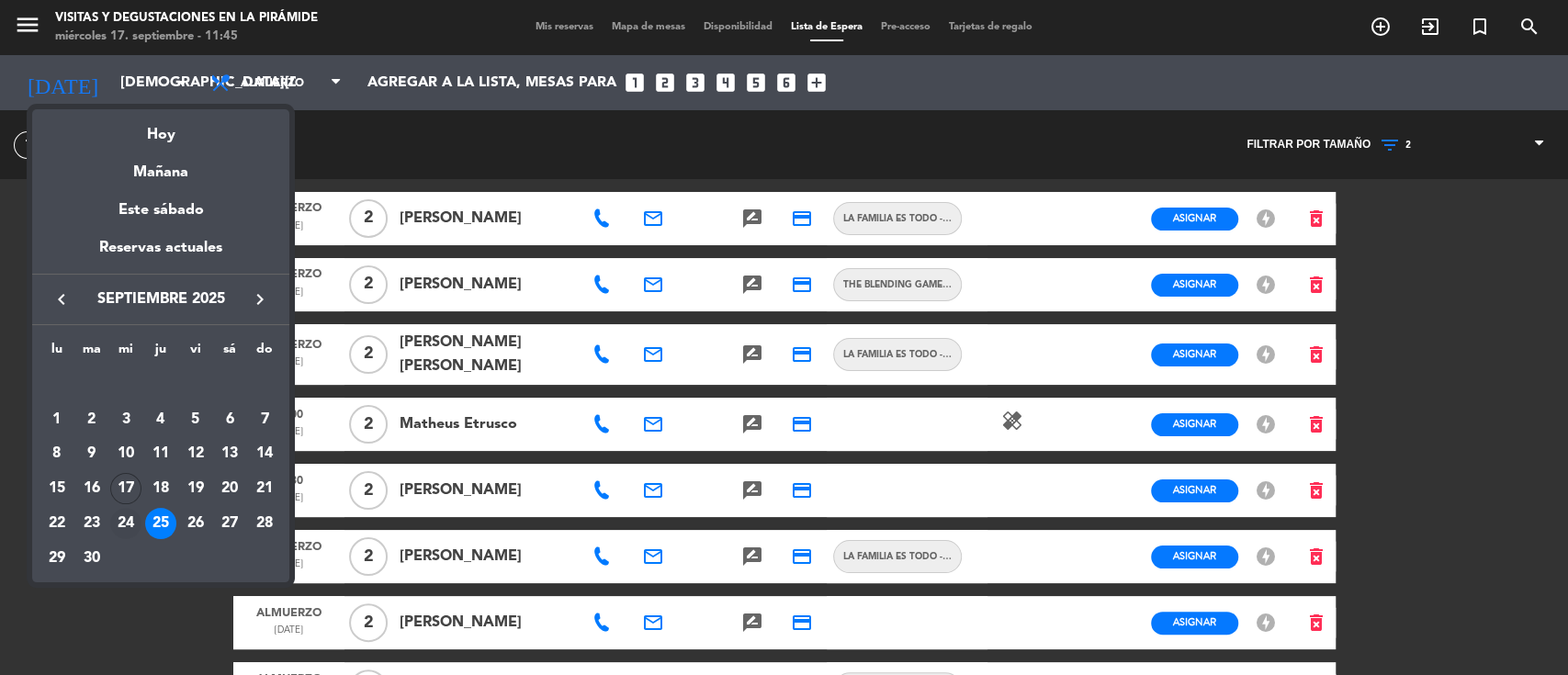
click at [133, 516] on div "24" at bounding box center [126, 523] width 31 height 31
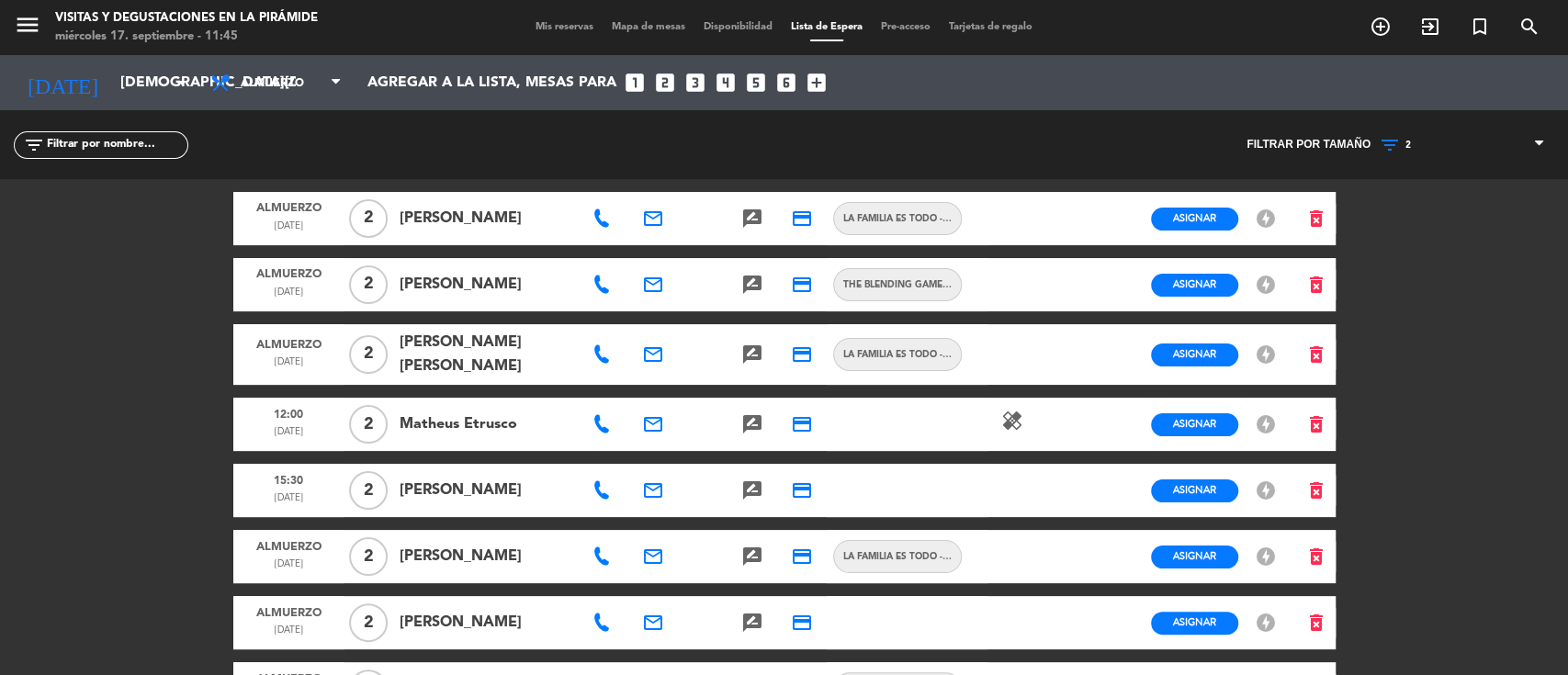
type input "[DATE]"
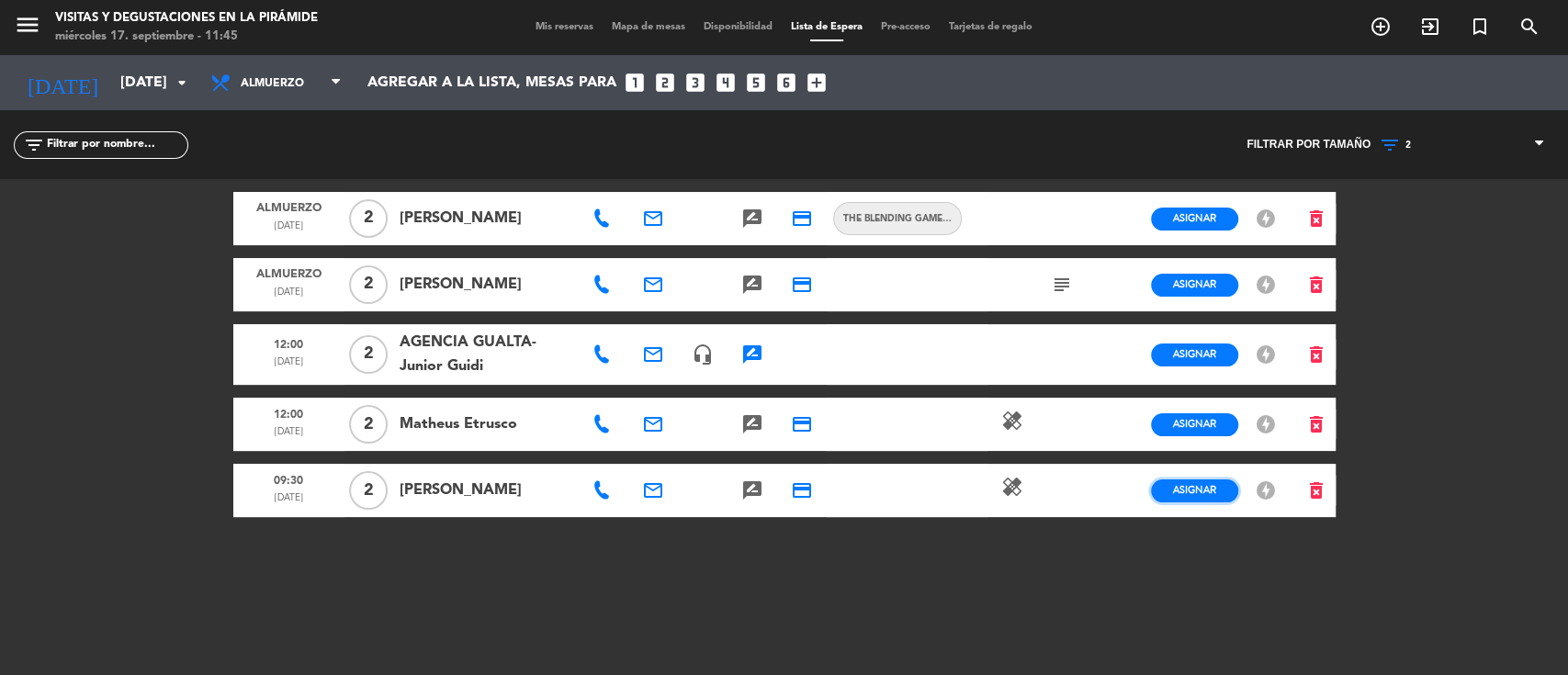
click at [1198, 484] on span "Asignar" at bounding box center [1194, 490] width 43 height 13
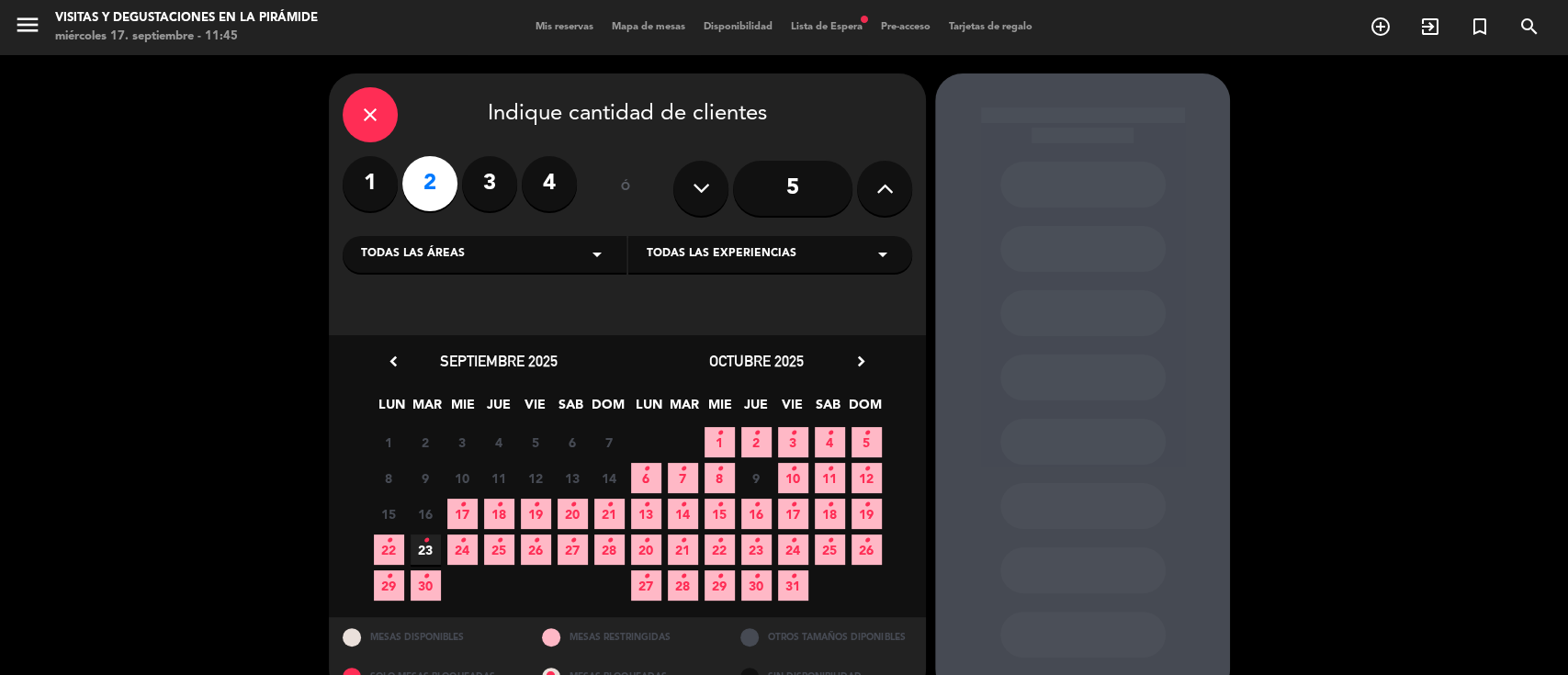
click at [464, 549] on icon "•" at bounding box center [462, 541] width 7 height 30
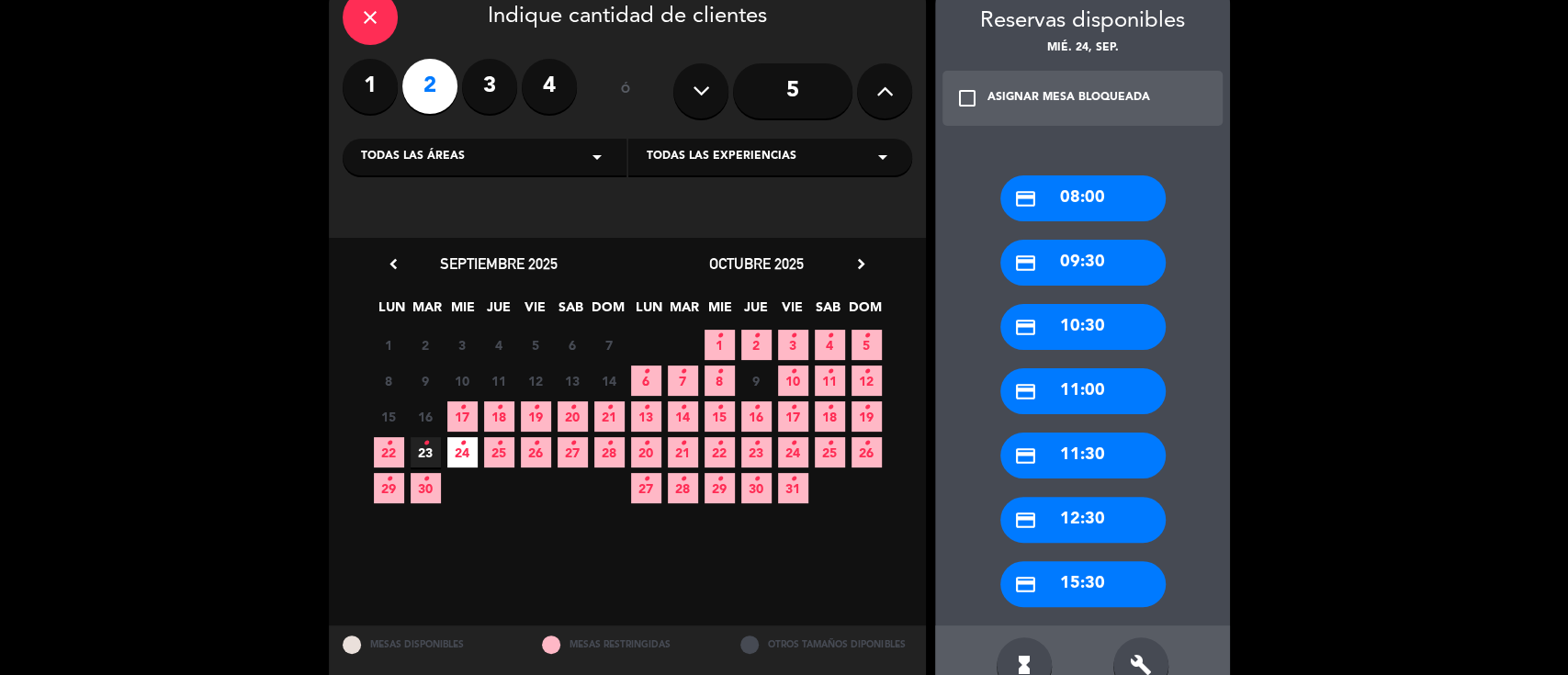
scroll to position [144, 0]
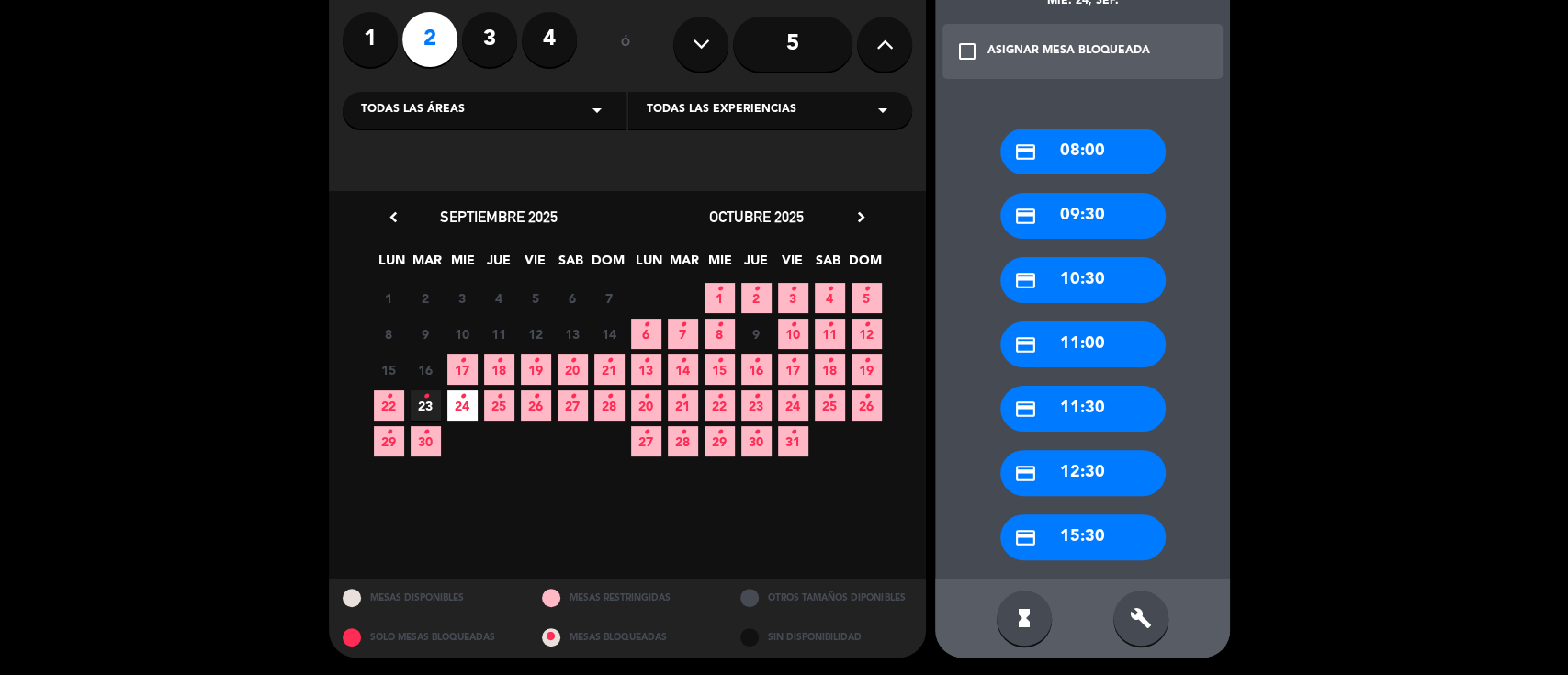
click at [1065, 404] on div "credit_card 11:30" at bounding box center [1083, 409] width 165 height 46
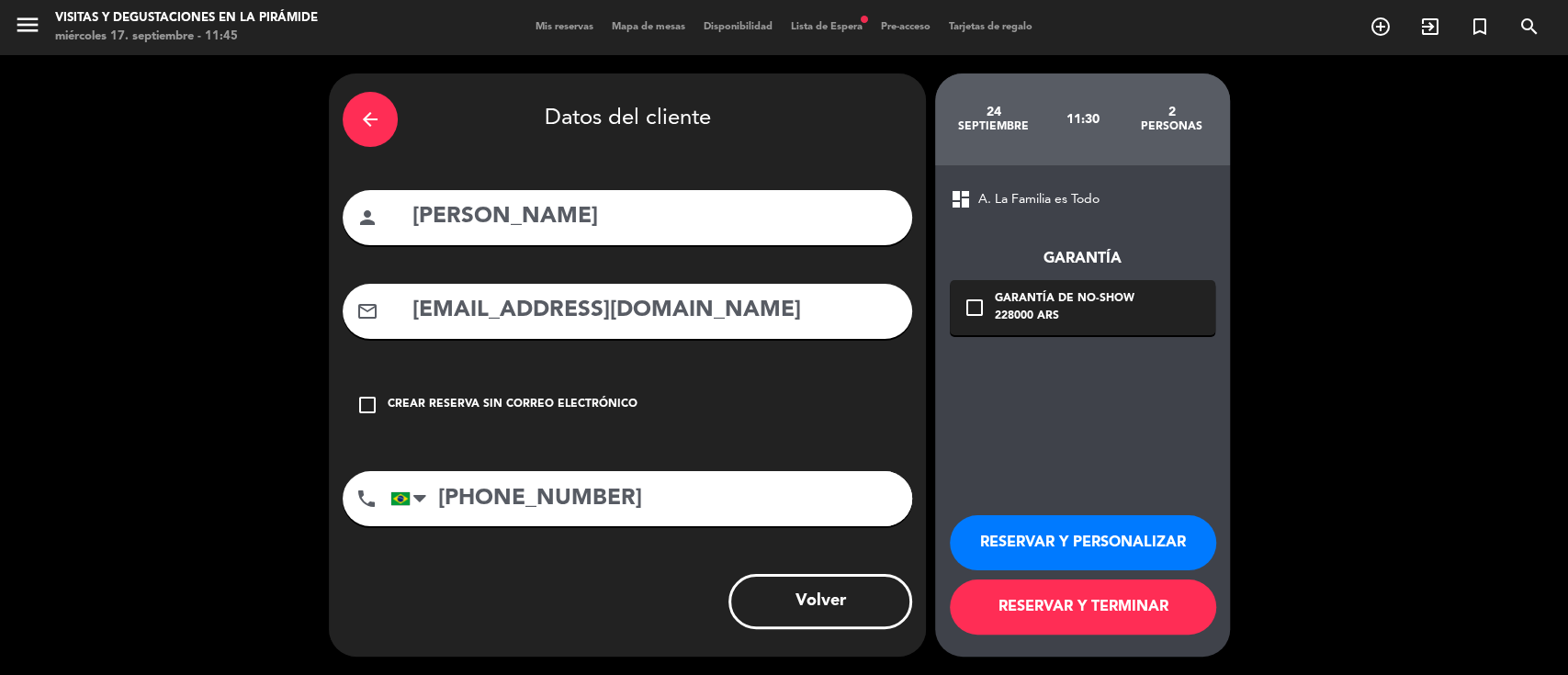
scroll to position [0, 0]
drag, startPoint x: 742, startPoint y: 330, endPoint x: 384, endPoint y: 320, distance: 358.1
click at [384, 320] on div "mail_outline [EMAIL_ADDRESS][DOMAIN_NAME]" at bounding box center [627, 311] width 569 height 55
click at [1083, 550] on button "RESERVAR Y PERSONALIZAR" at bounding box center [1083, 542] width 266 height 55
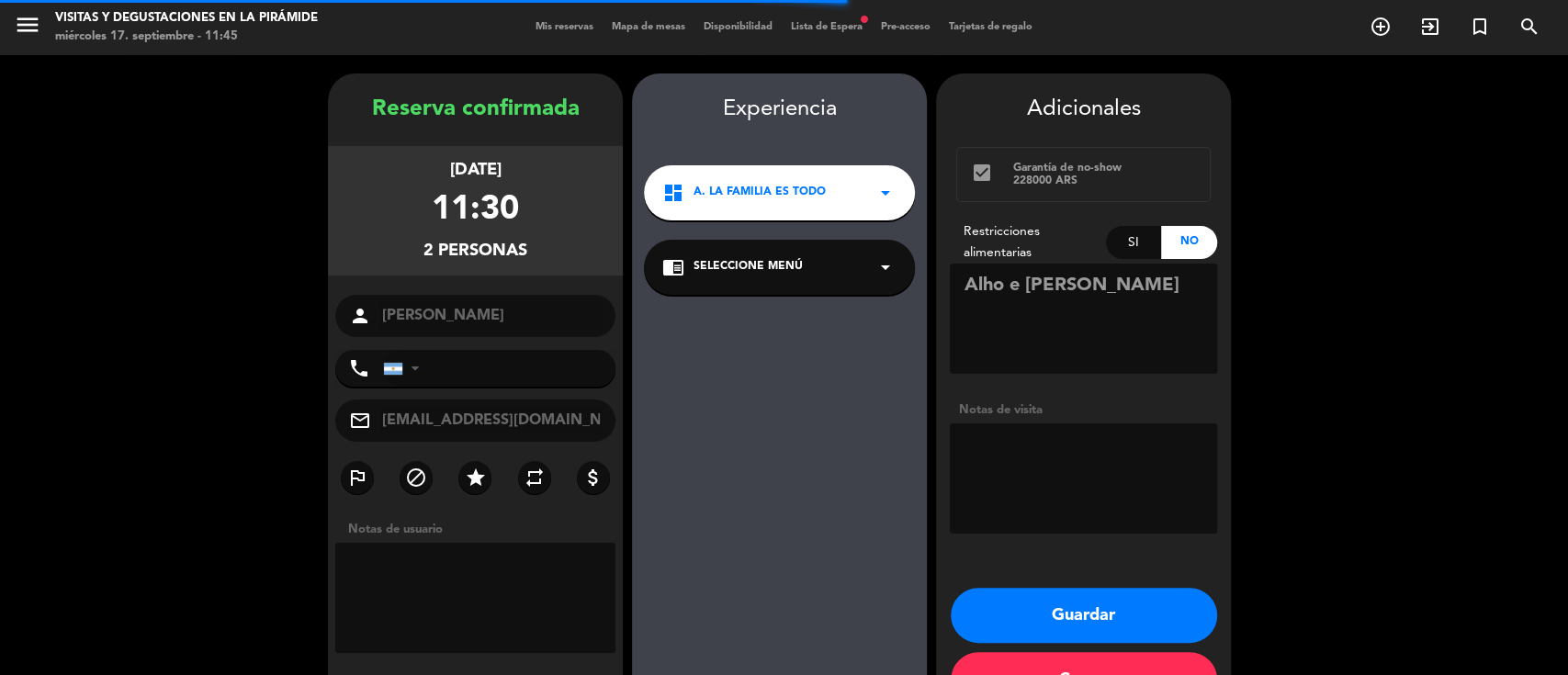
type input "[PHONE_NUMBER]"
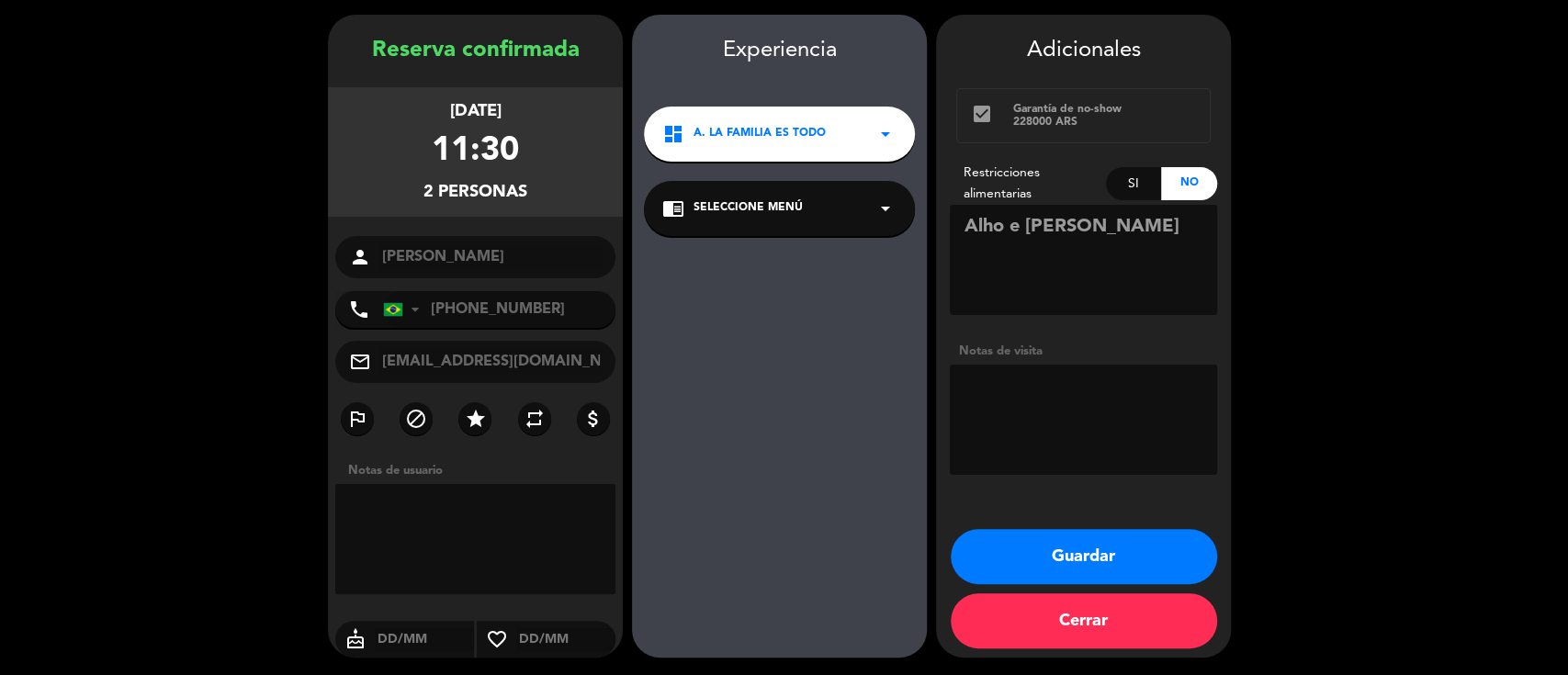
click at [785, 214] on span "Seleccione Menú" at bounding box center [748, 208] width 110 height 18
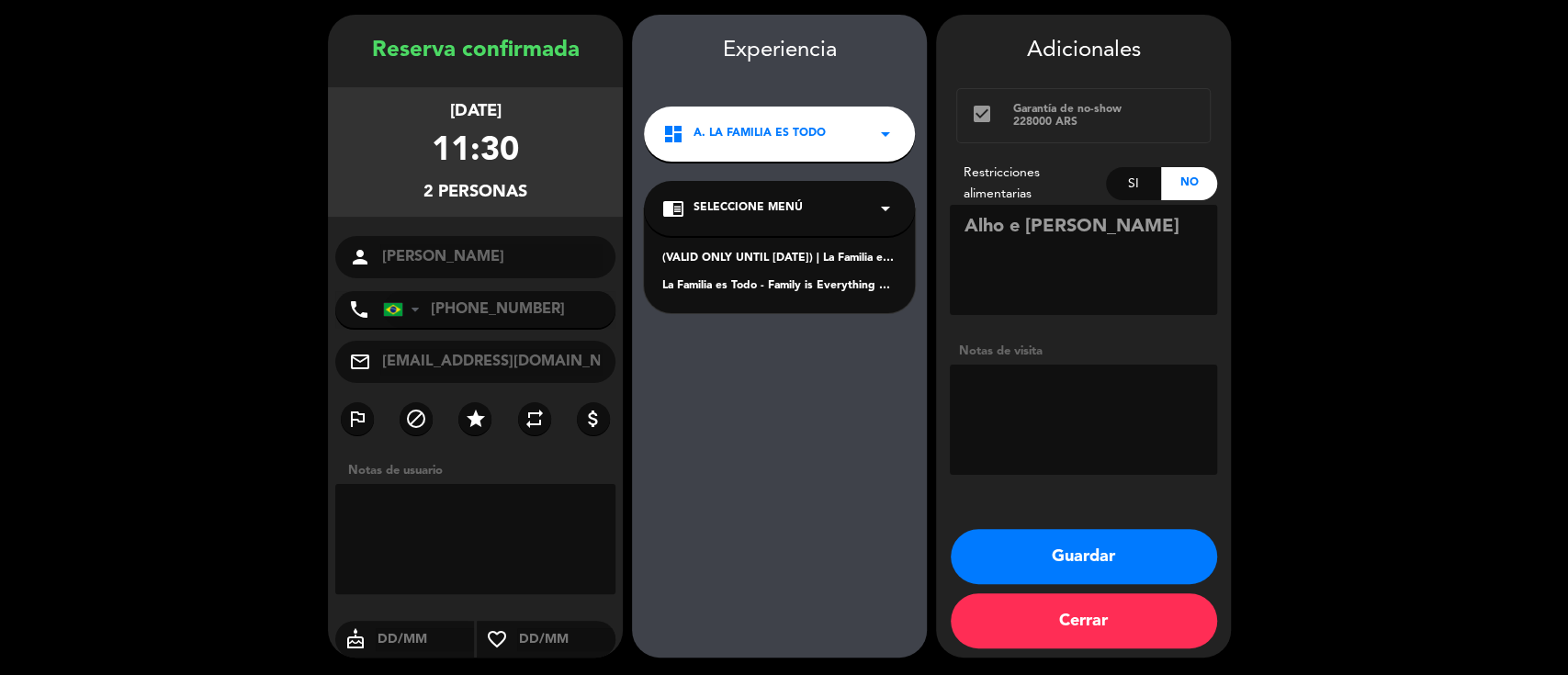
drag, startPoint x: 784, startPoint y: 283, endPoint x: 870, endPoint y: 378, distance: 128.1
click at [783, 283] on div "La Familia es Todo - Family is Everything Español" at bounding box center [780, 287] width 235 height 18
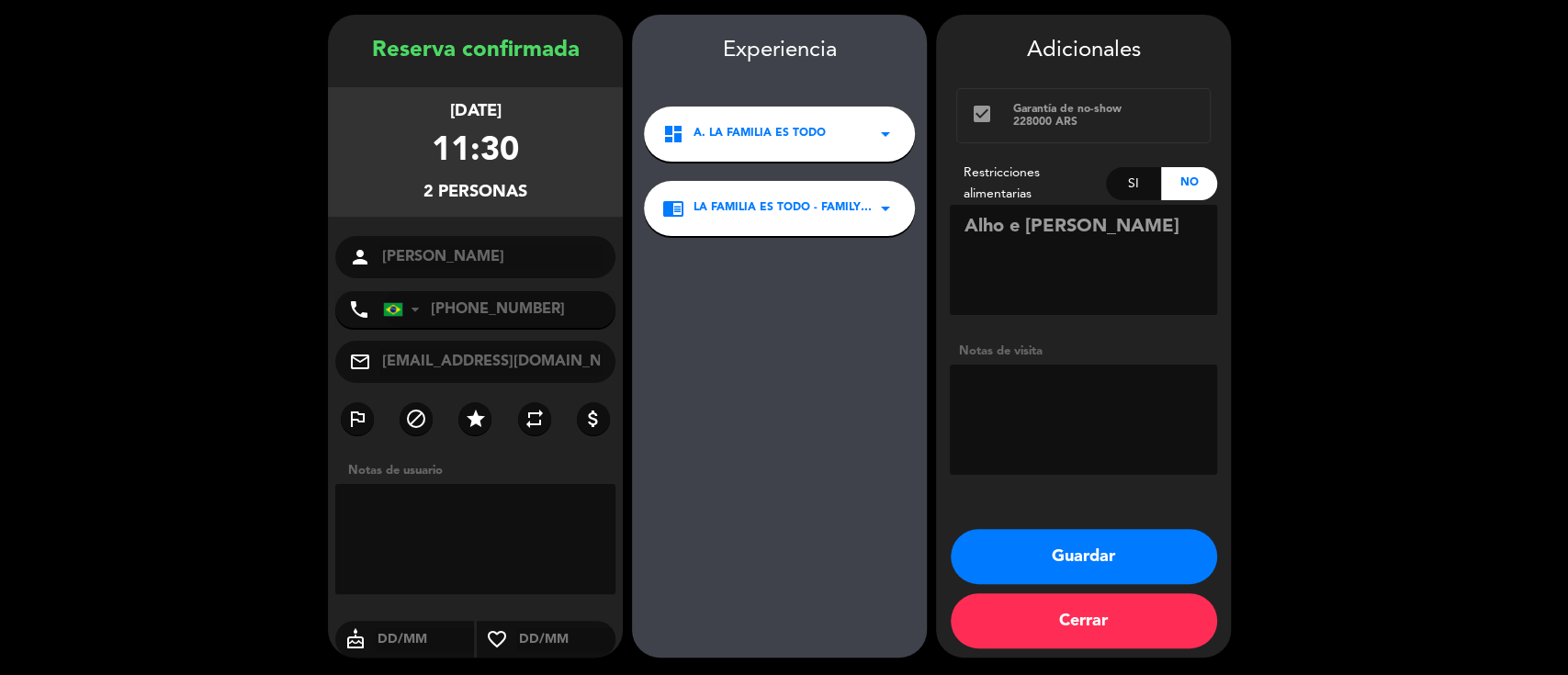
click at [994, 548] on button "Guardar" at bounding box center [1083, 556] width 266 height 55
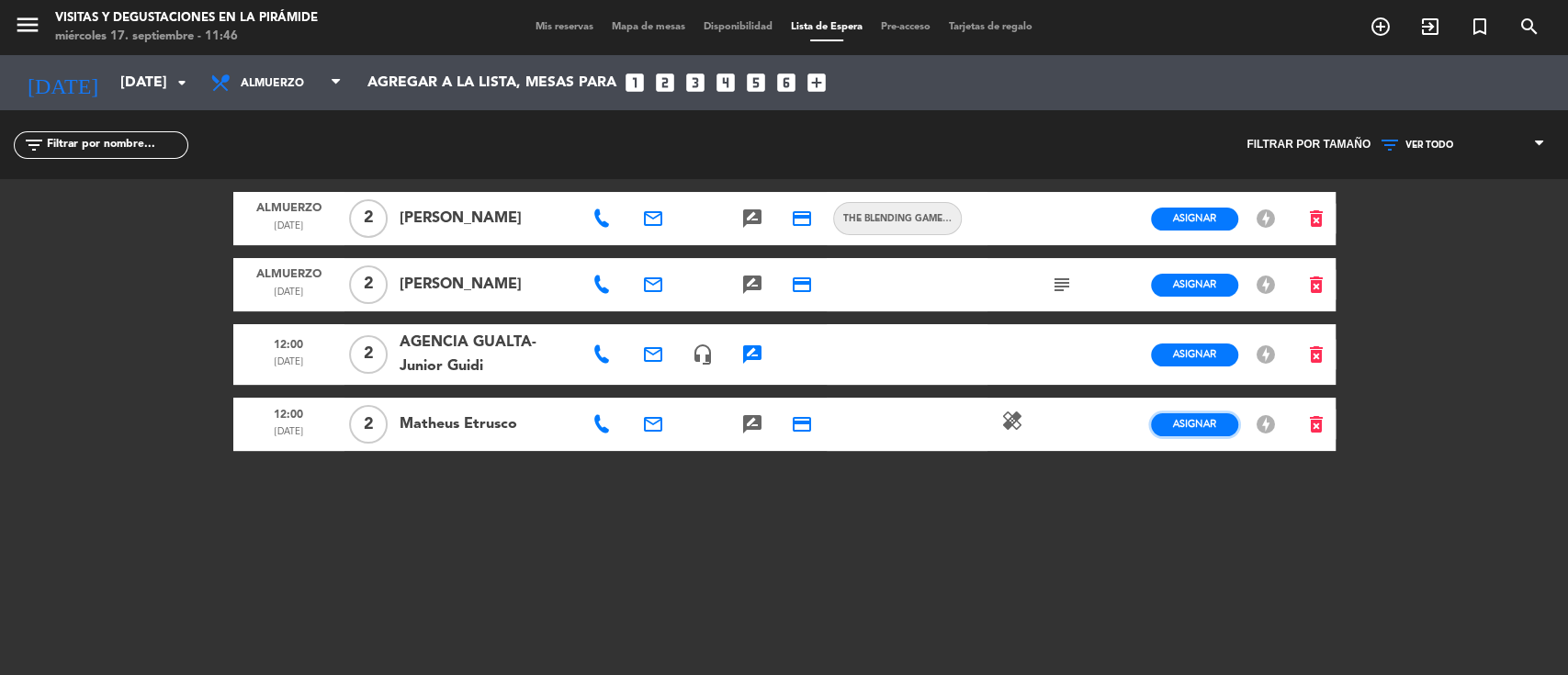
click at [1190, 425] on span "Asignar" at bounding box center [1194, 424] width 43 height 13
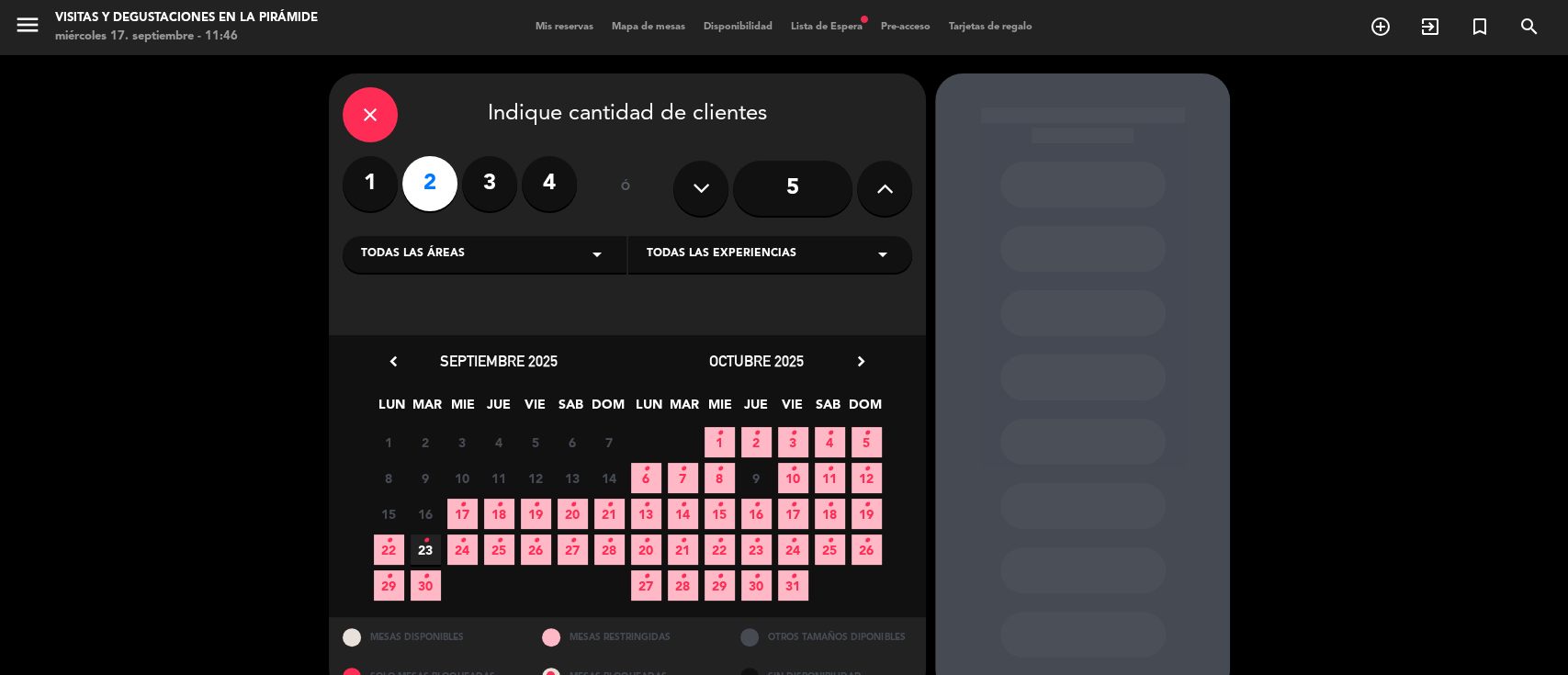
click at [463, 551] on icon "•" at bounding box center [462, 541] width 7 height 30
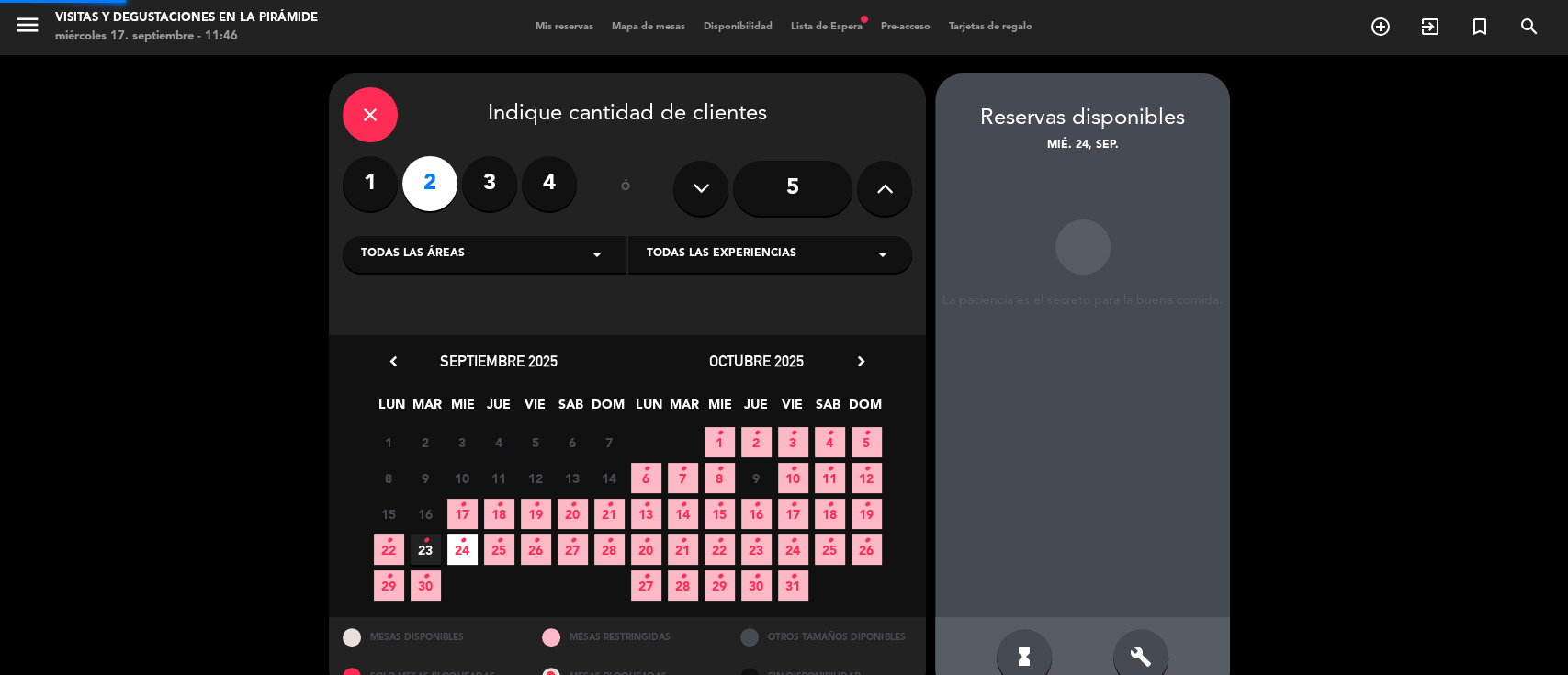
scroll to position [38, 0]
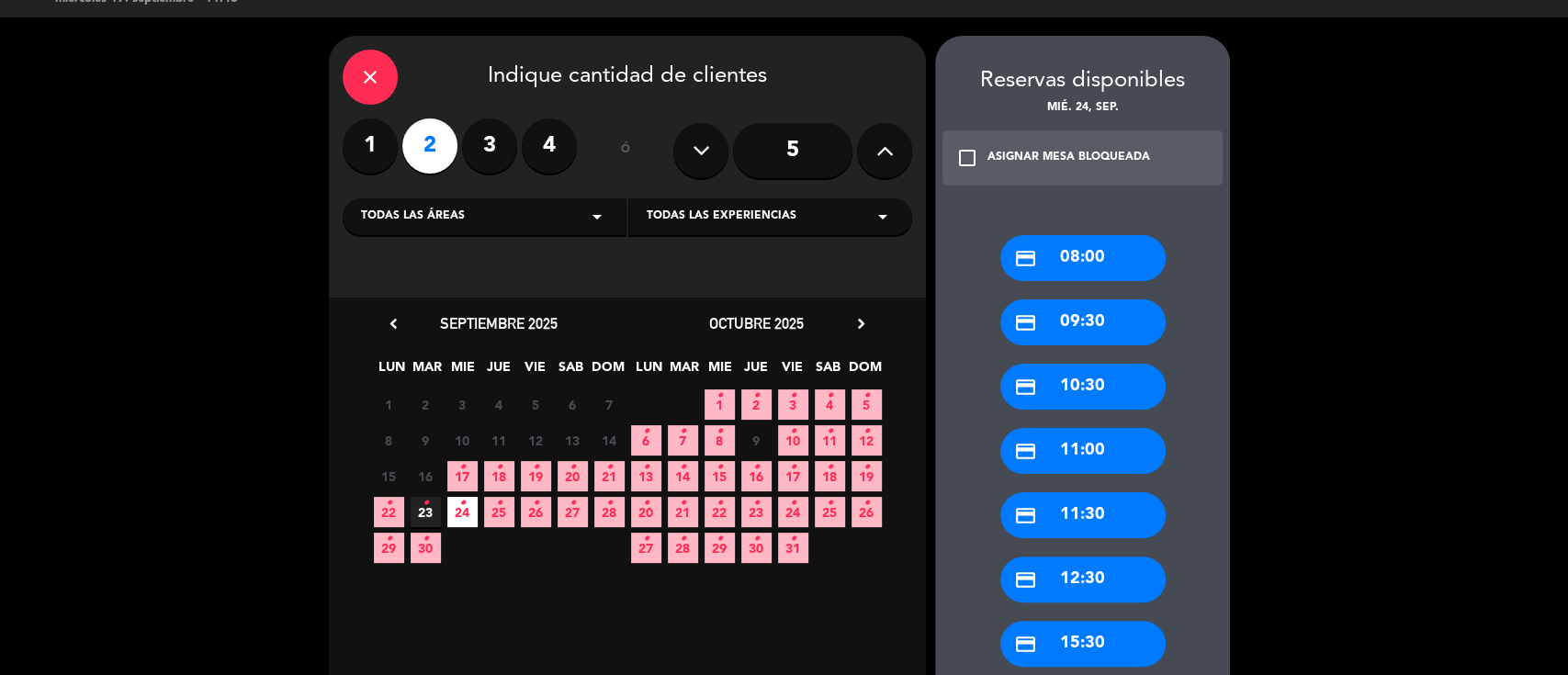
click at [1081, 388] on div "credit_card 10:30" at bounding box center [1083, 387] width 165 height 46
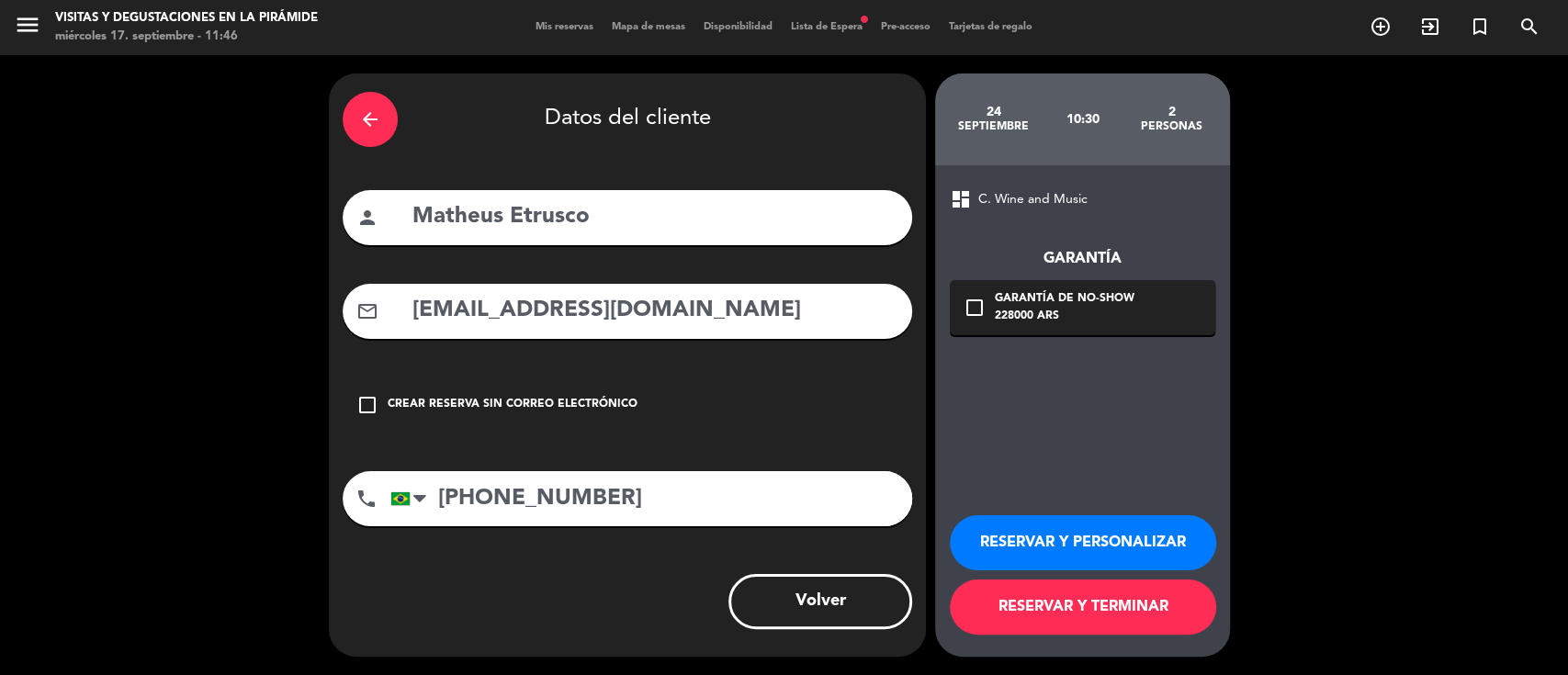
scroll to position [0, 0]
drag, startPoint x: 789, startPoint y: 313, endPoint x: 485, endPoint y: 320, distance: 304.1
click at [355, 302] on div "mail_outline [EMAIL_ADDRESS][DOMAIN_NAME]" at bounding box center [627, 311] width 569 height 55
click at [1034, 551] on button "RESERVAR Y PERSONALIZAR" at bounding box center [1083, 542] width 266 height 55
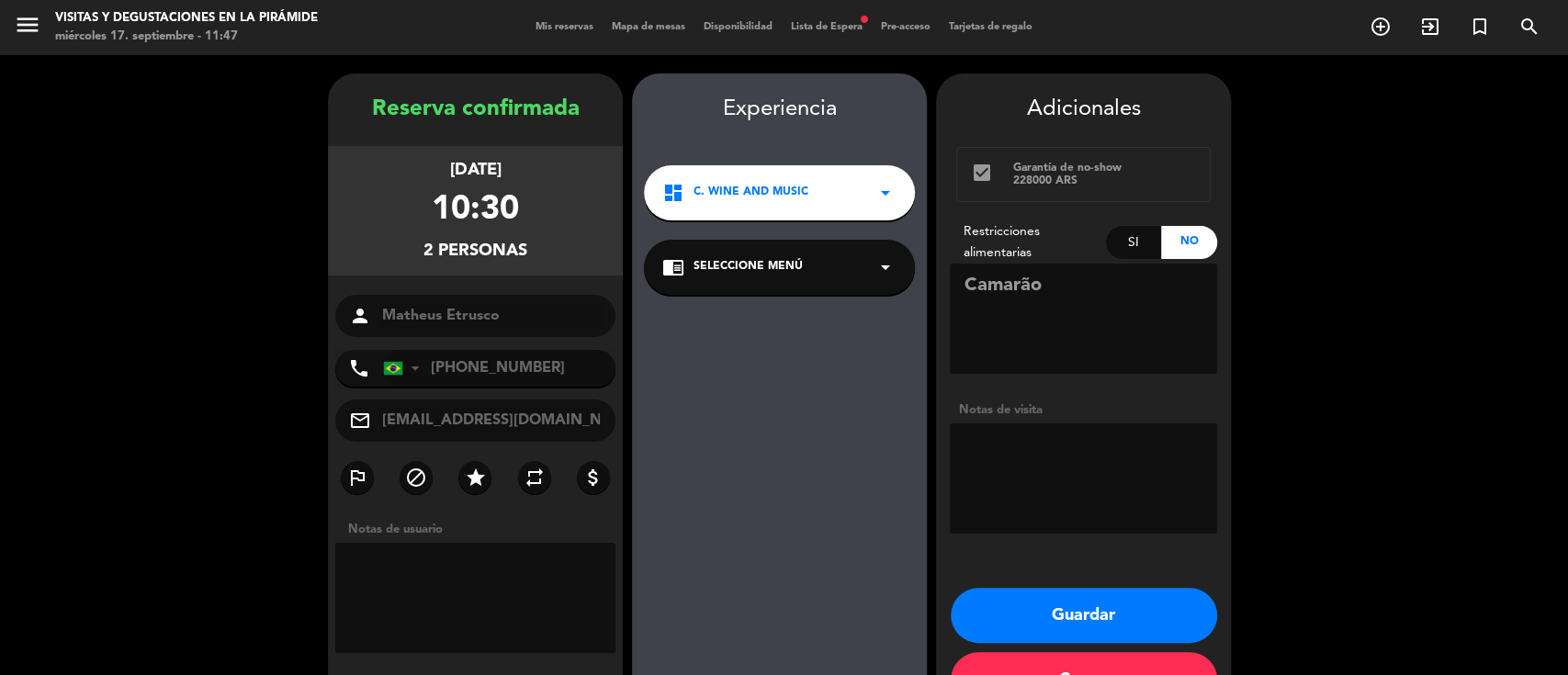
scroll to position [59, 0]
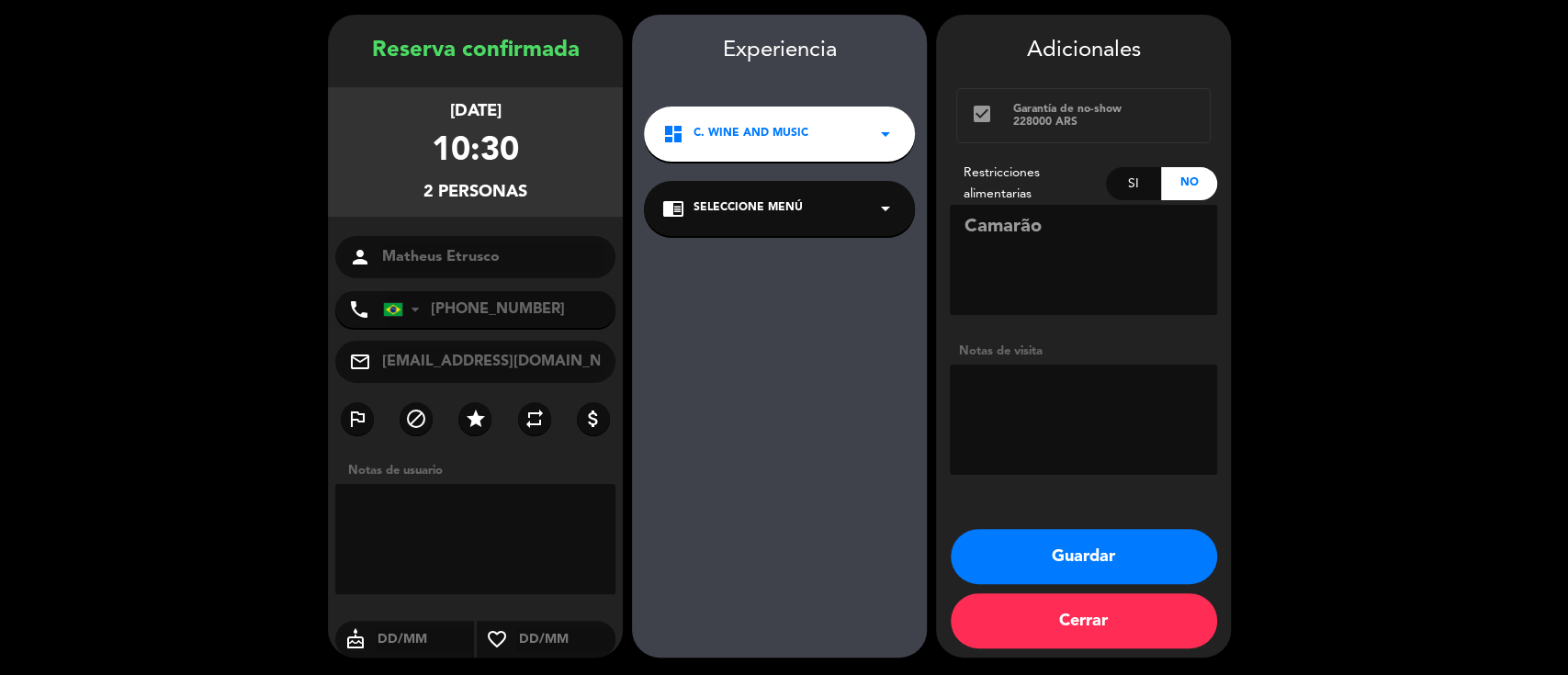
click at [762, 217] on div "chrome_reader_mode Seleccione Menú arrow_drop_down" at bounding box center [780, 208] width 271 height 55
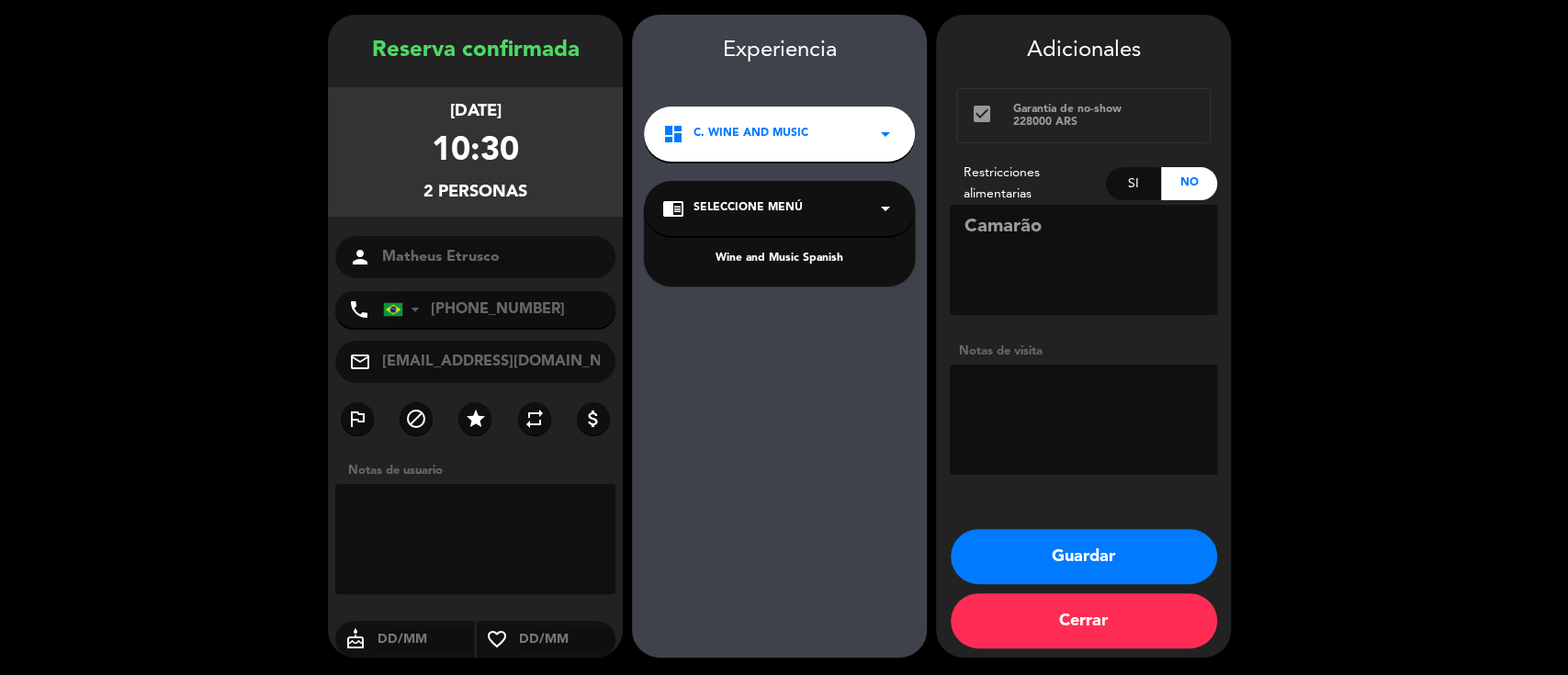
click at [761, 257] on div "Wine and Music Spanish" at bounding box center [780, 259] width 235 height 18
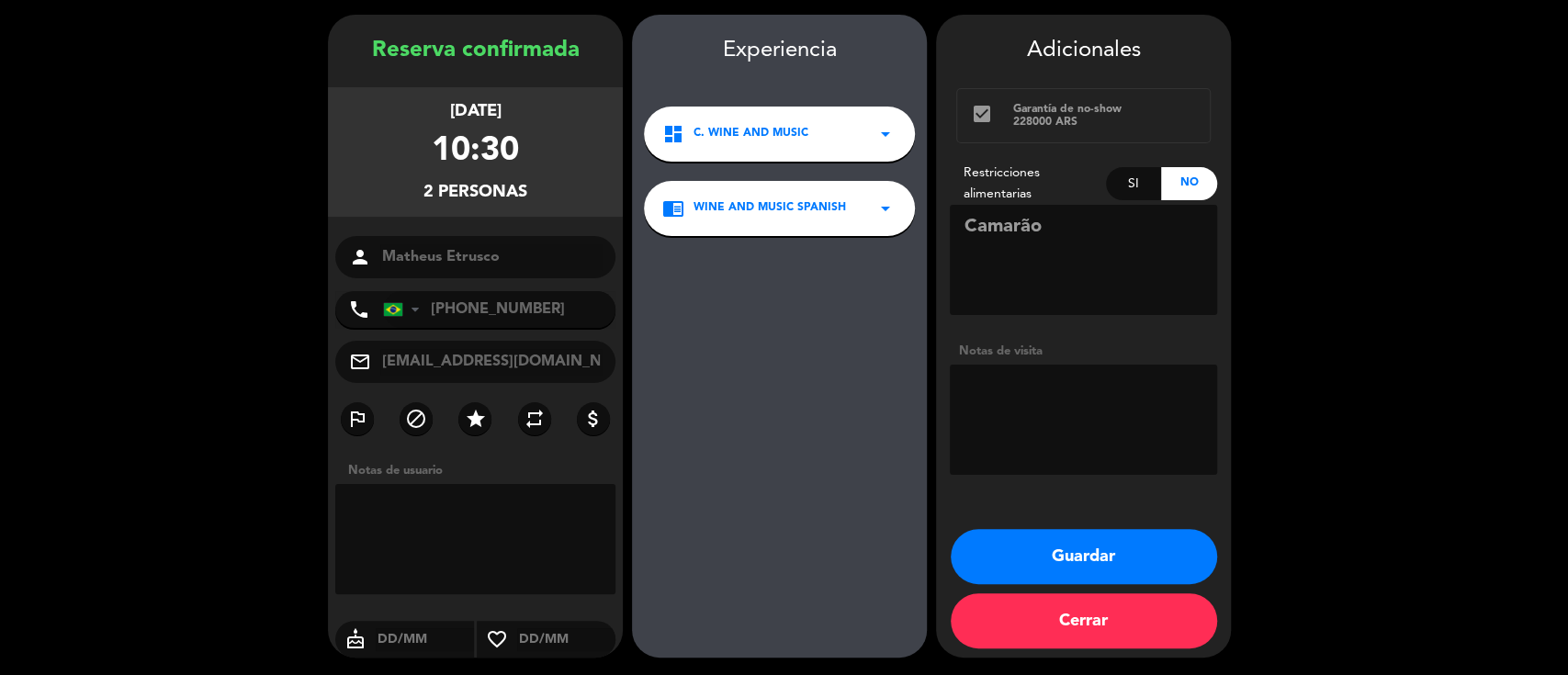
drag, startPoint x: 1028, startPoint y: 549, endPoint x: 845, endPoint y: 511, distance: 186.9
click at [1027, 549] on button "Guardar" at bounding box center [1083, 556] width 266 height 55
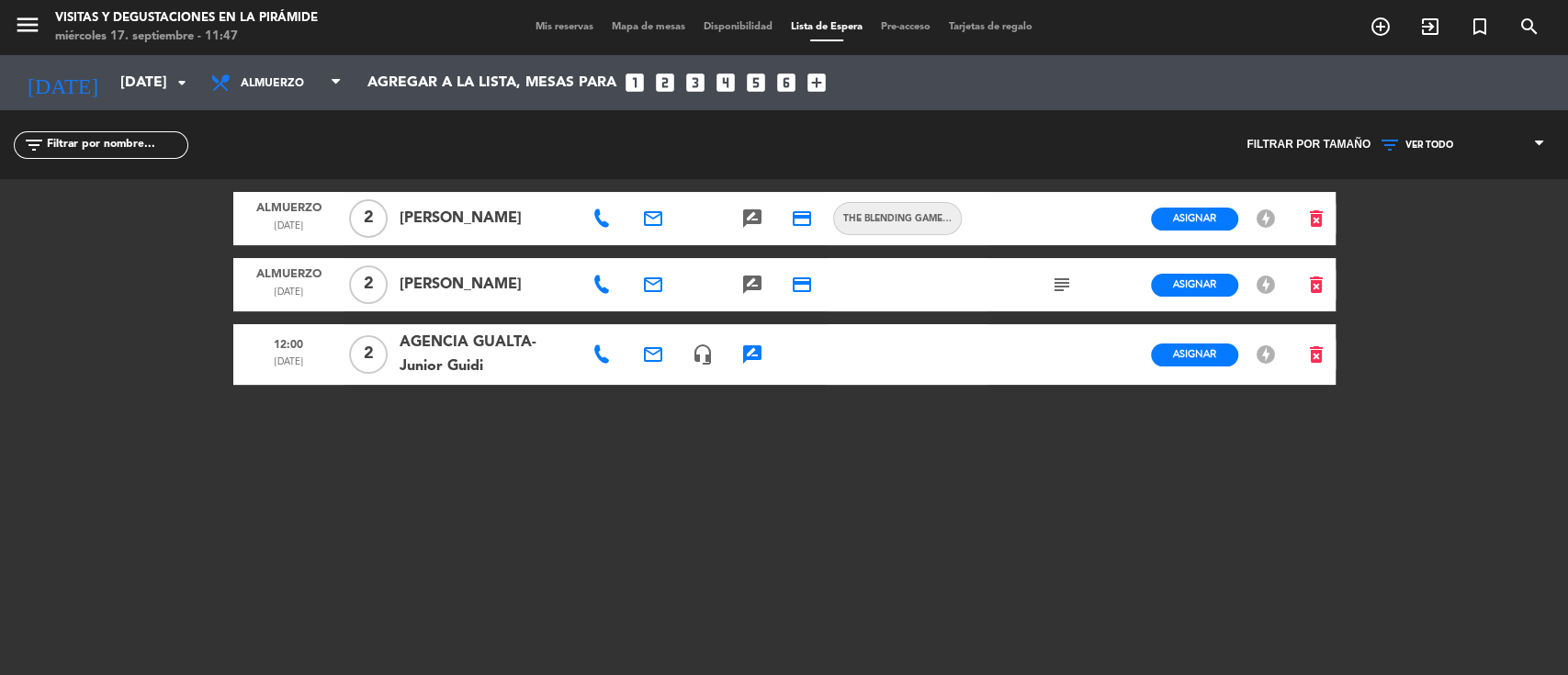
click at [530, 26] on span "Mis reservas" at bounding box center [564, 27] width 76 height 11
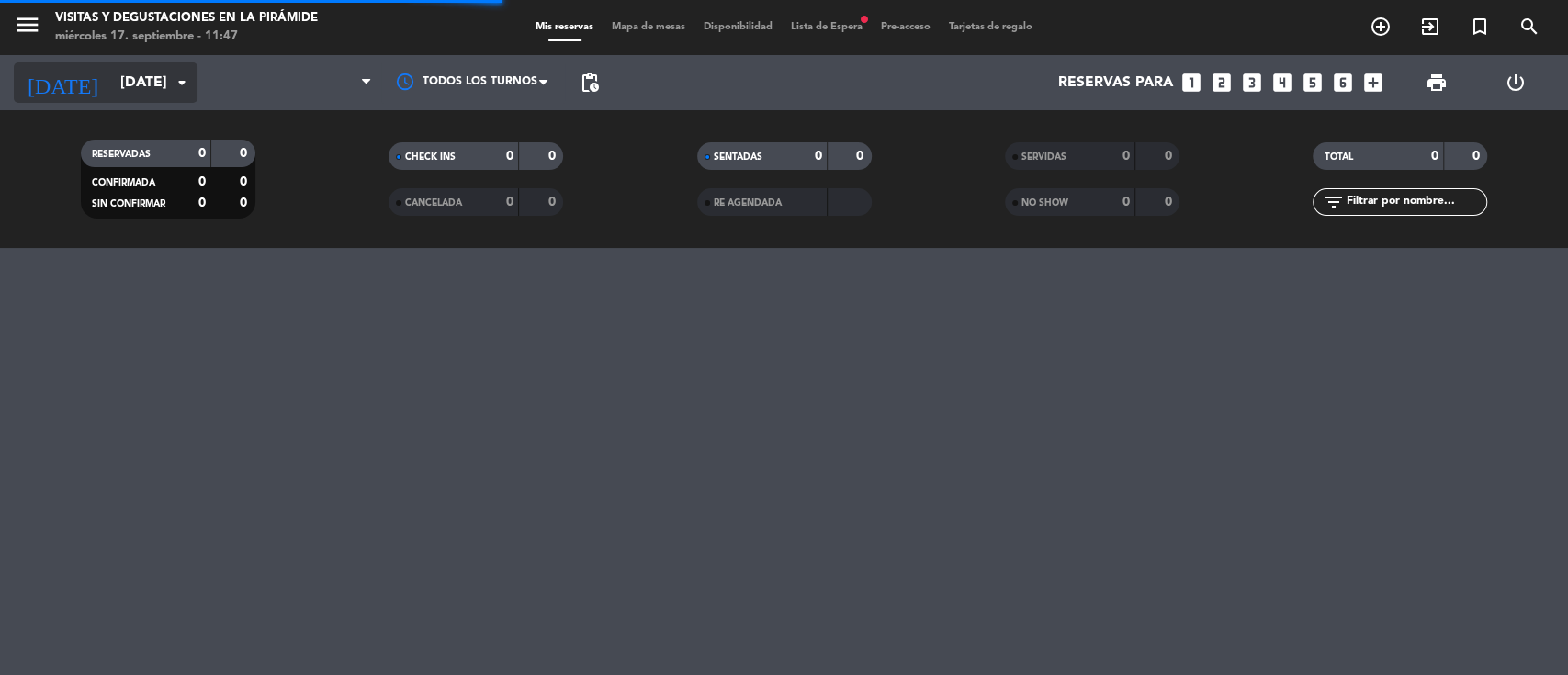
click at [112, 78] on input "[DATE]" at bounding box center [209, 83] width 194 height 36
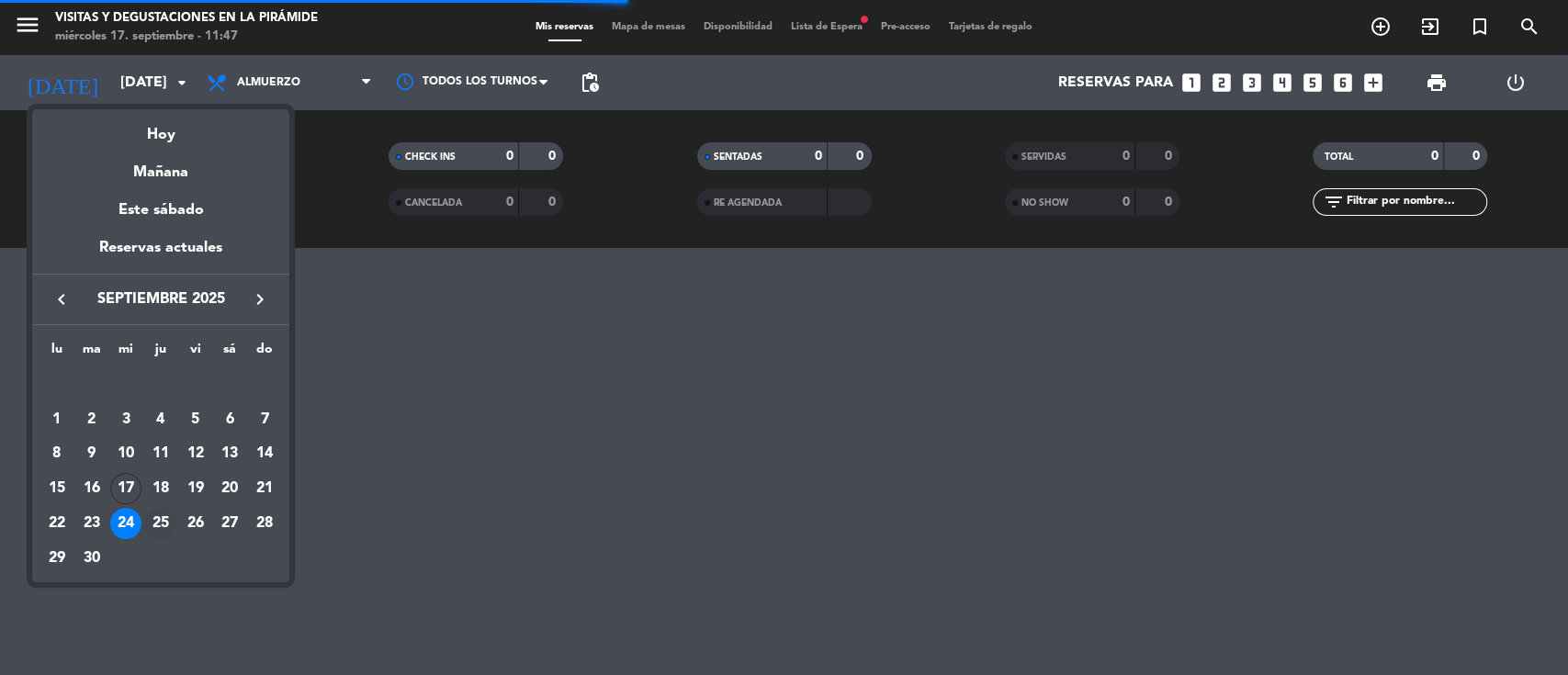
click at [158, 522] on div "25" at bounding box center [161, 523] width 31 height 31
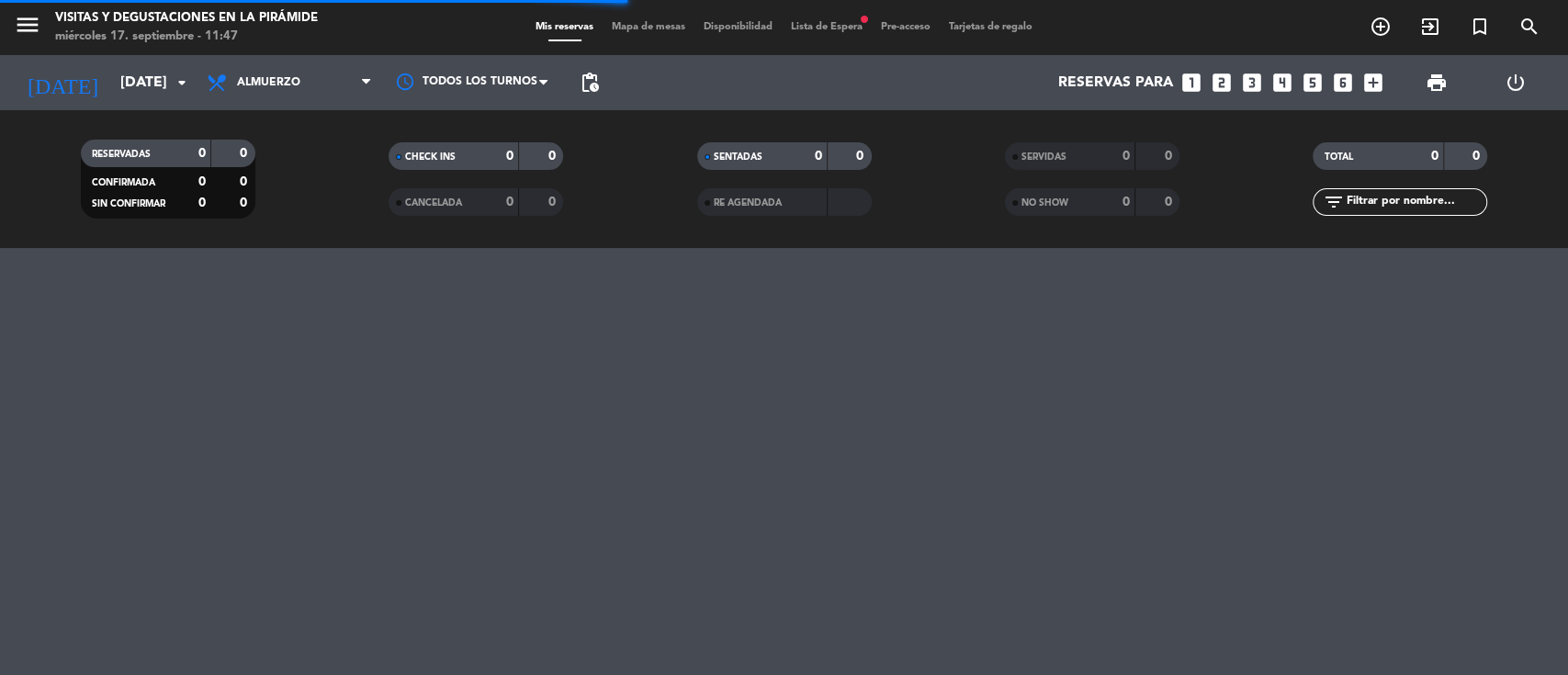
type input "[DEMOGRAPHIC_DATA][DATE]"
